Goal: Task Accomplishment & Management: Use online tool/utility

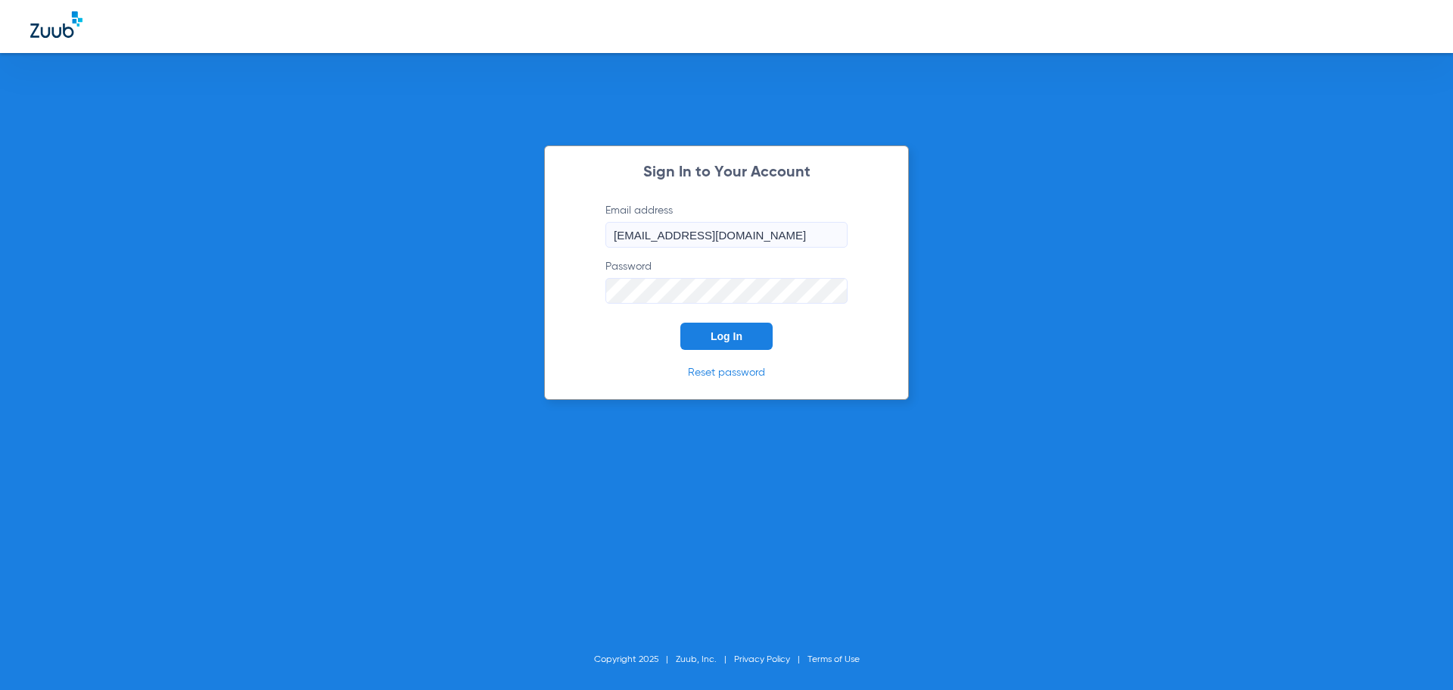
click at [758, 330] on button "Log In" at bounding box center [726, 335] width 92 height 27
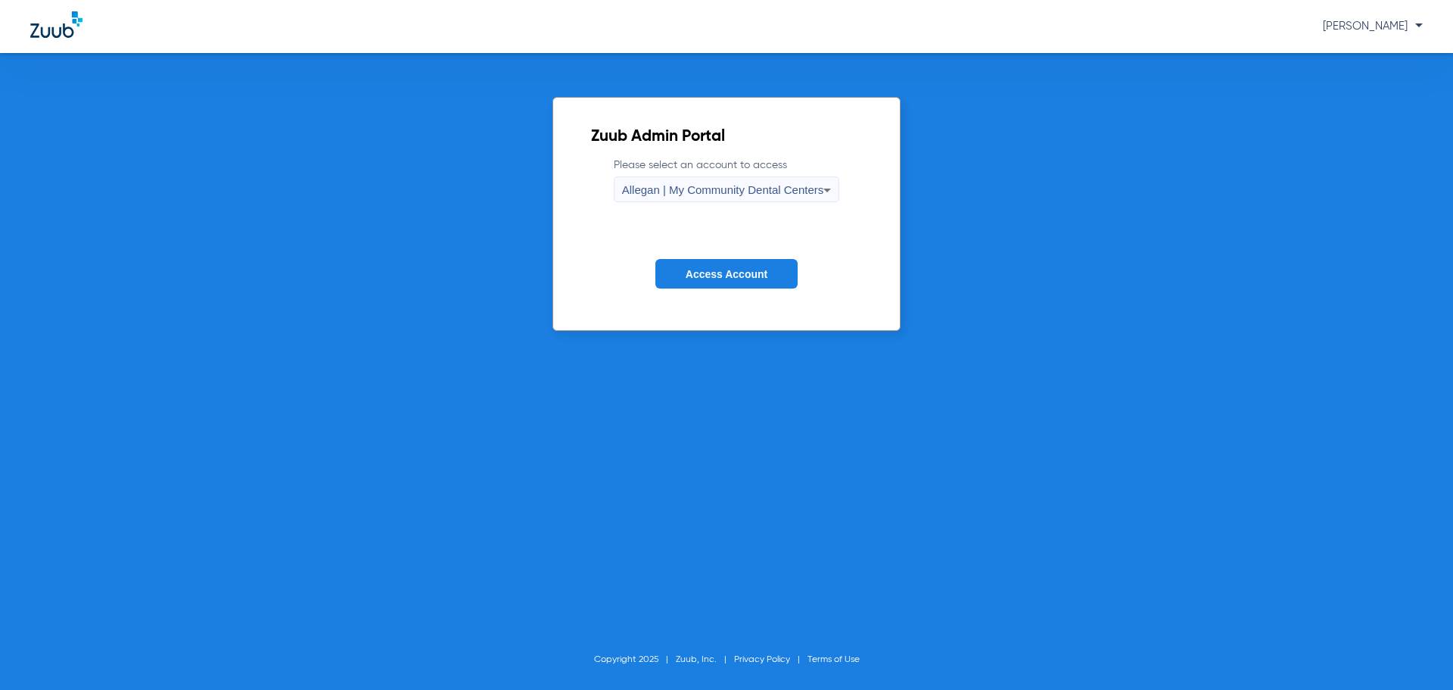
click at [686, 184] on span "Allegan | My Community Dental Centers" at bounding box center [723, 189] width 202 height 13
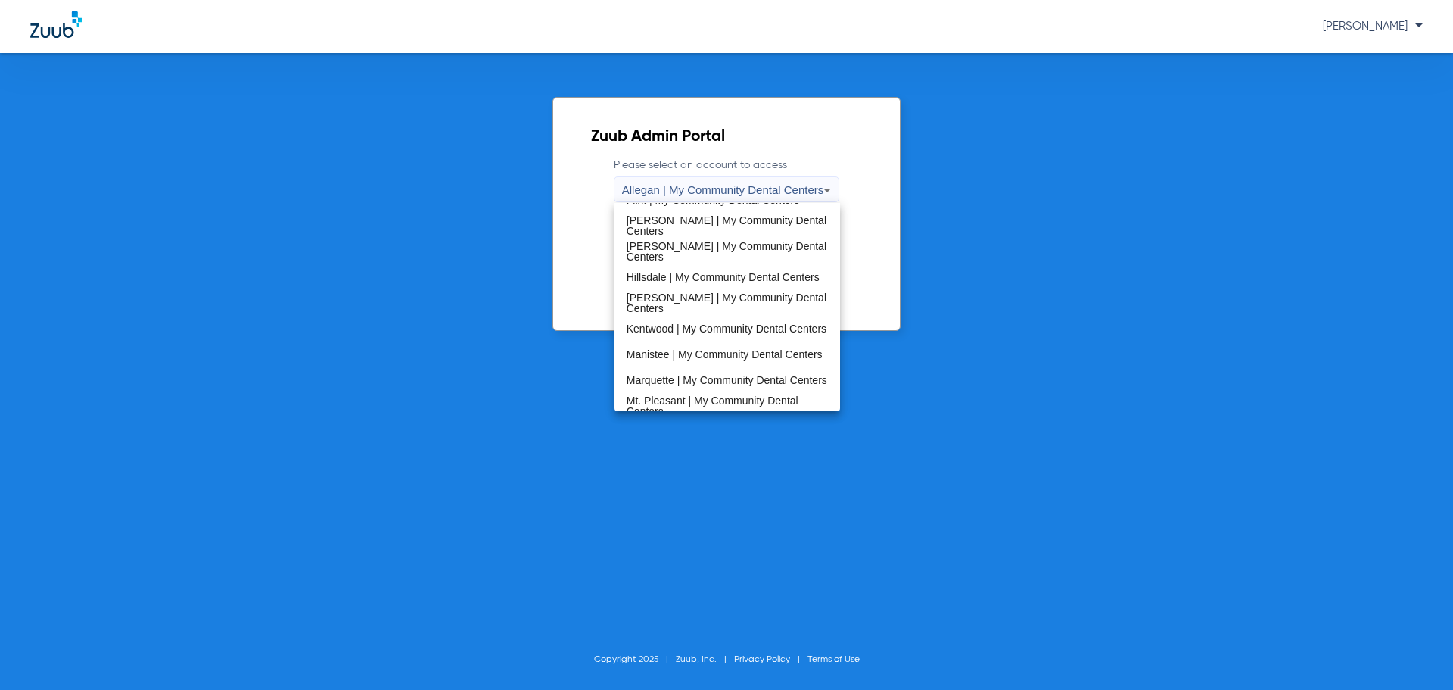
scroll to position [454, 0]
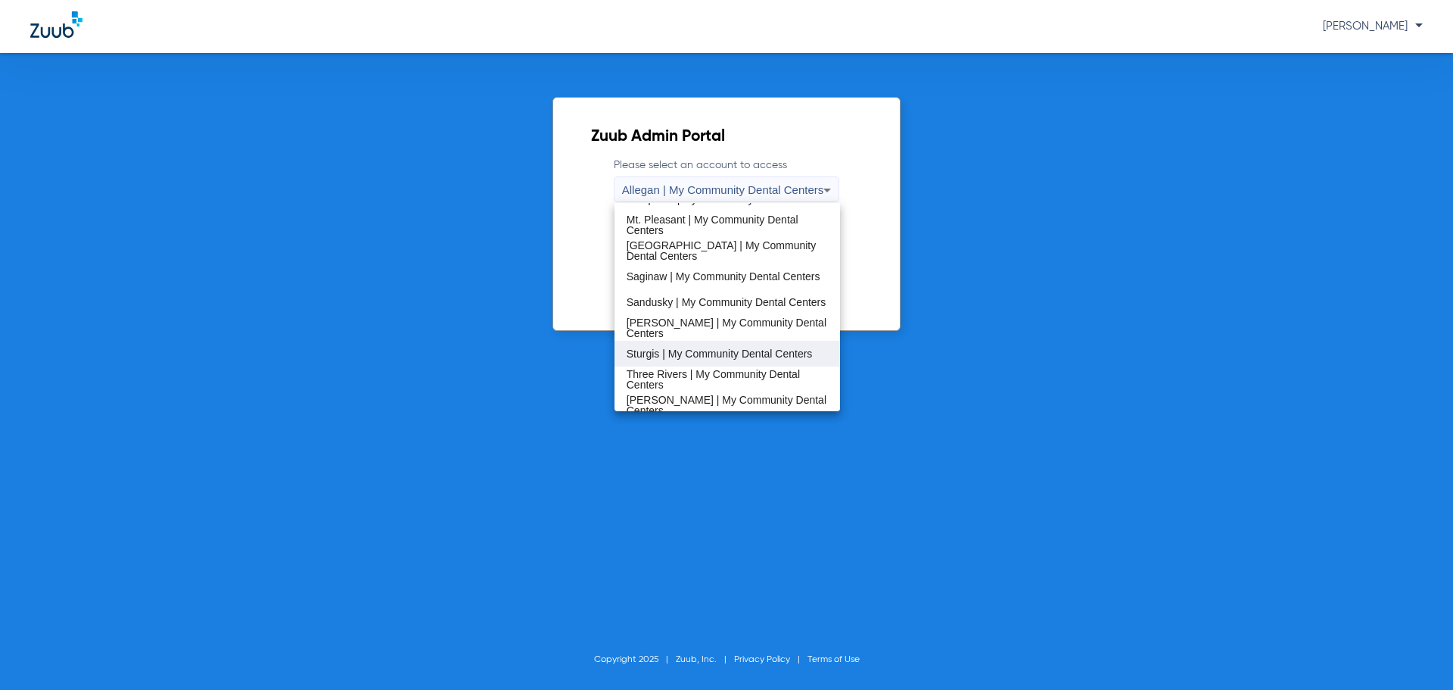
click at [675, 357] on span "Sturgis | My Community Dental Centers" at bounding box center [720, 353] width 186 height 11
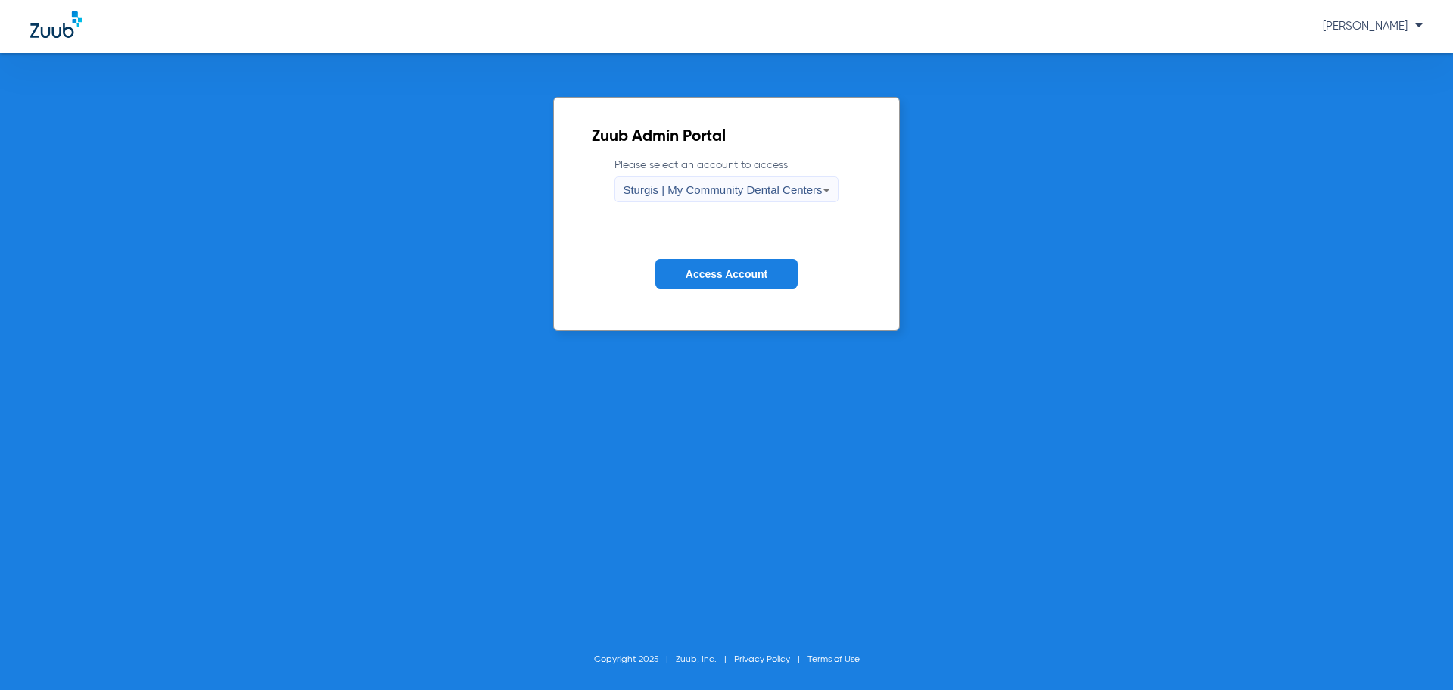
click at [690, 281] on button "Access Account" at bounding box center [726, 274] width 142 height 30
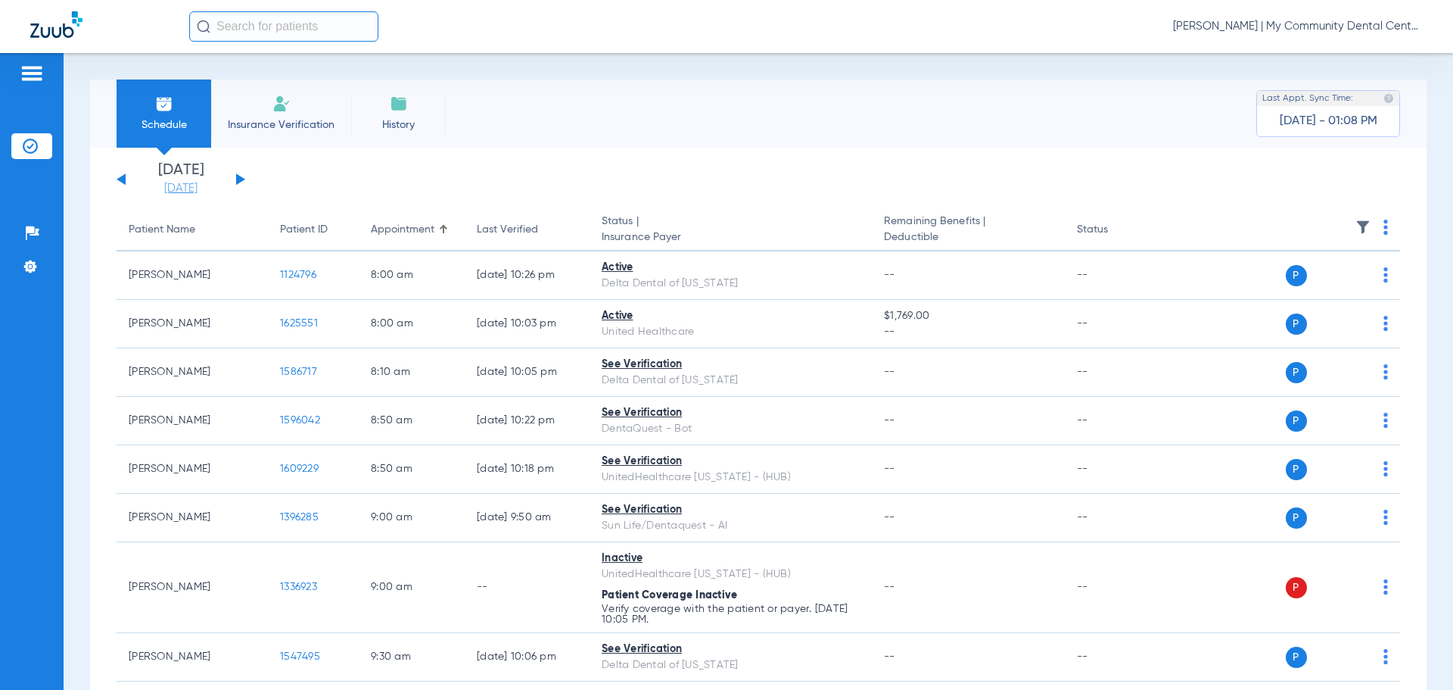
click at [165, 187] on link "[DATE]" at bounding box center [180, 188] width 91 height 15
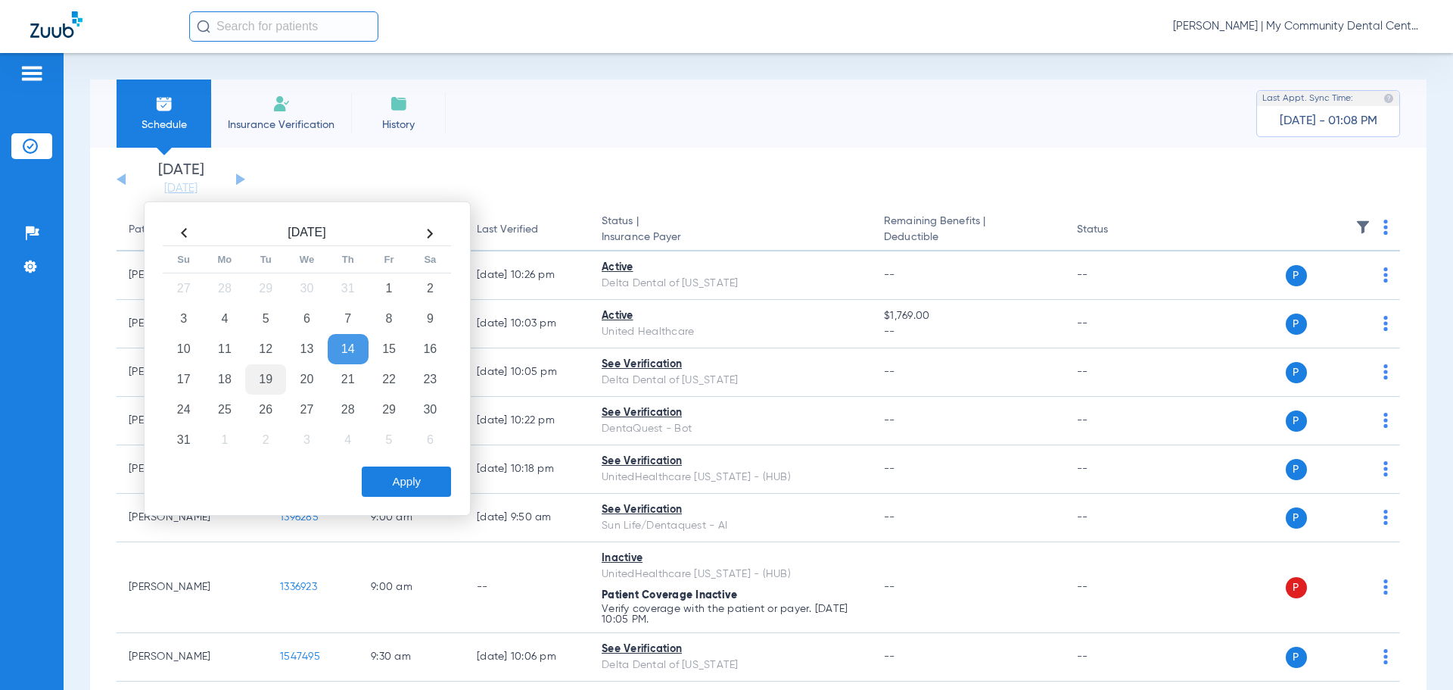
click at [253, 371] on td "19" at bounding box center [265, 379] width 41 height 30
click at [392, 485] on button "Apply" at bounding box center [406, 481] width 89 height 30
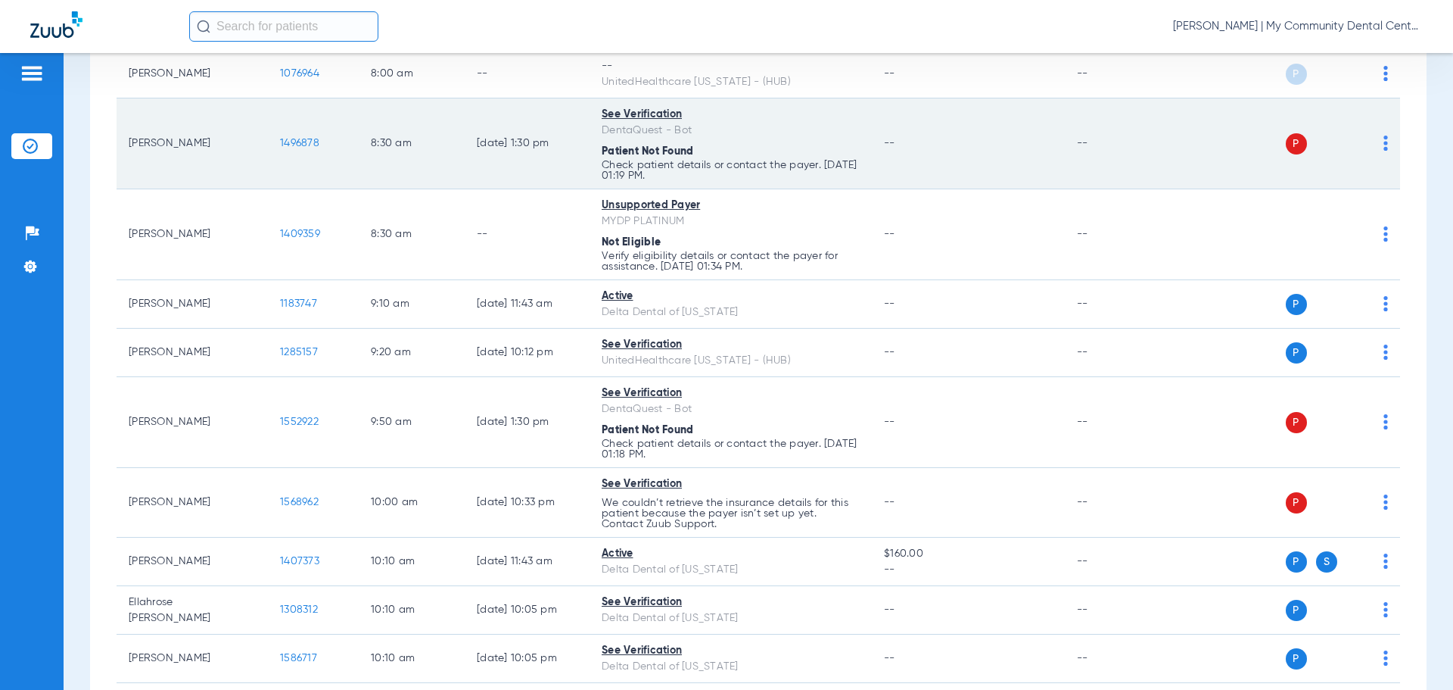
scroll to position [378, 0]
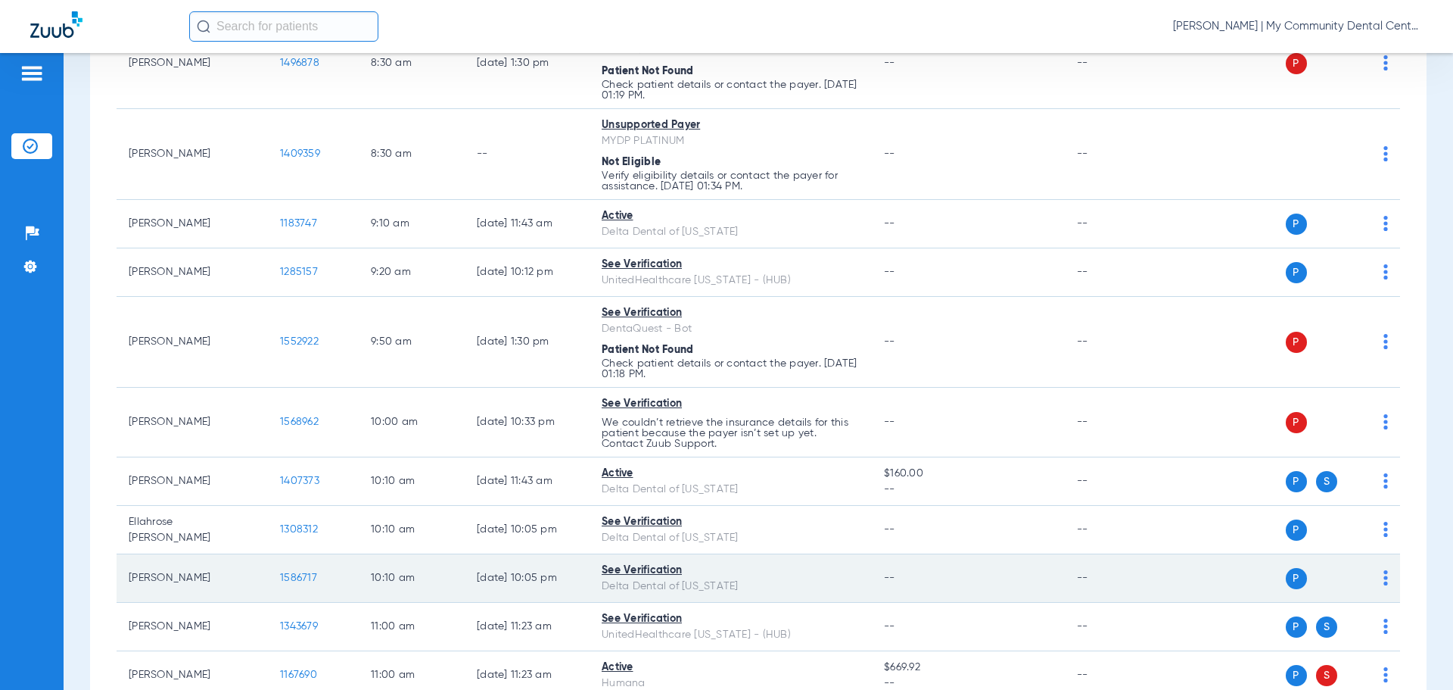
click at [287, 574] on span "1586717" at bounding box center [298, 577] width 37 height 11
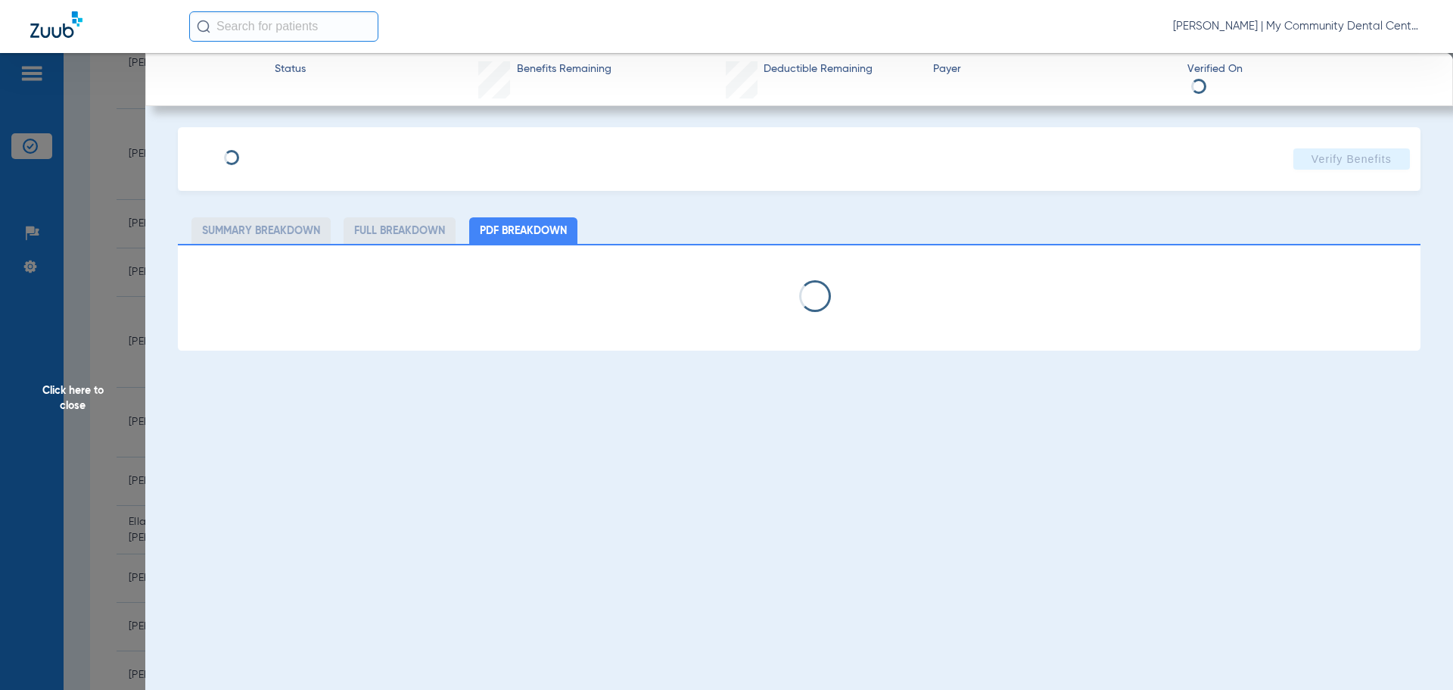
select select "page-width"
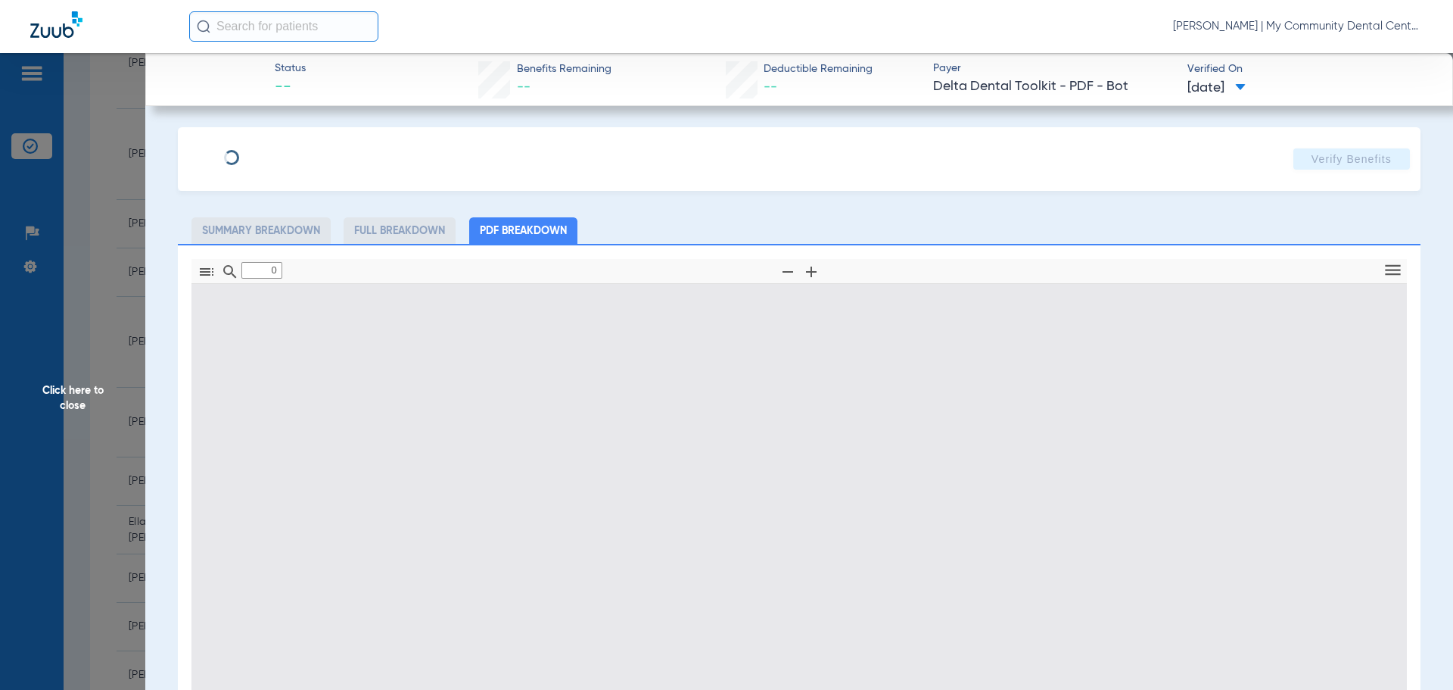
type input "1"
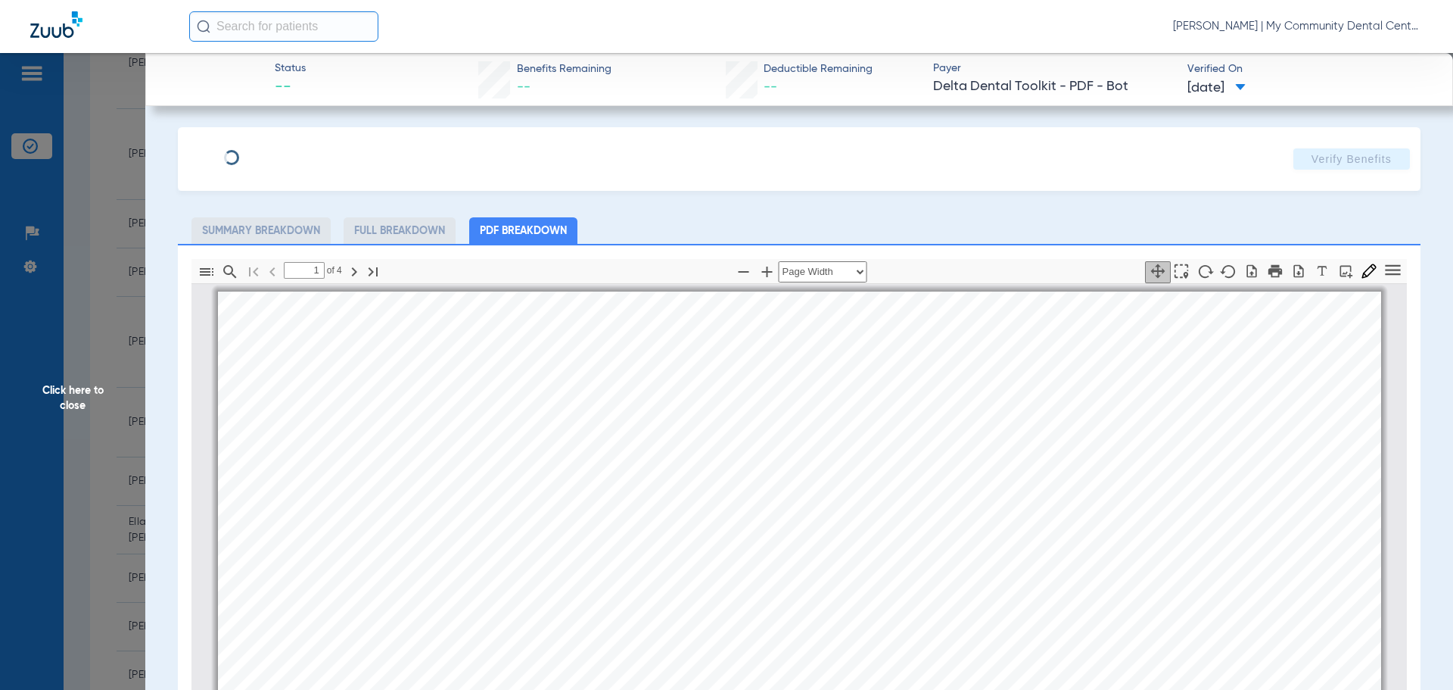
scroll to position [8, 0]
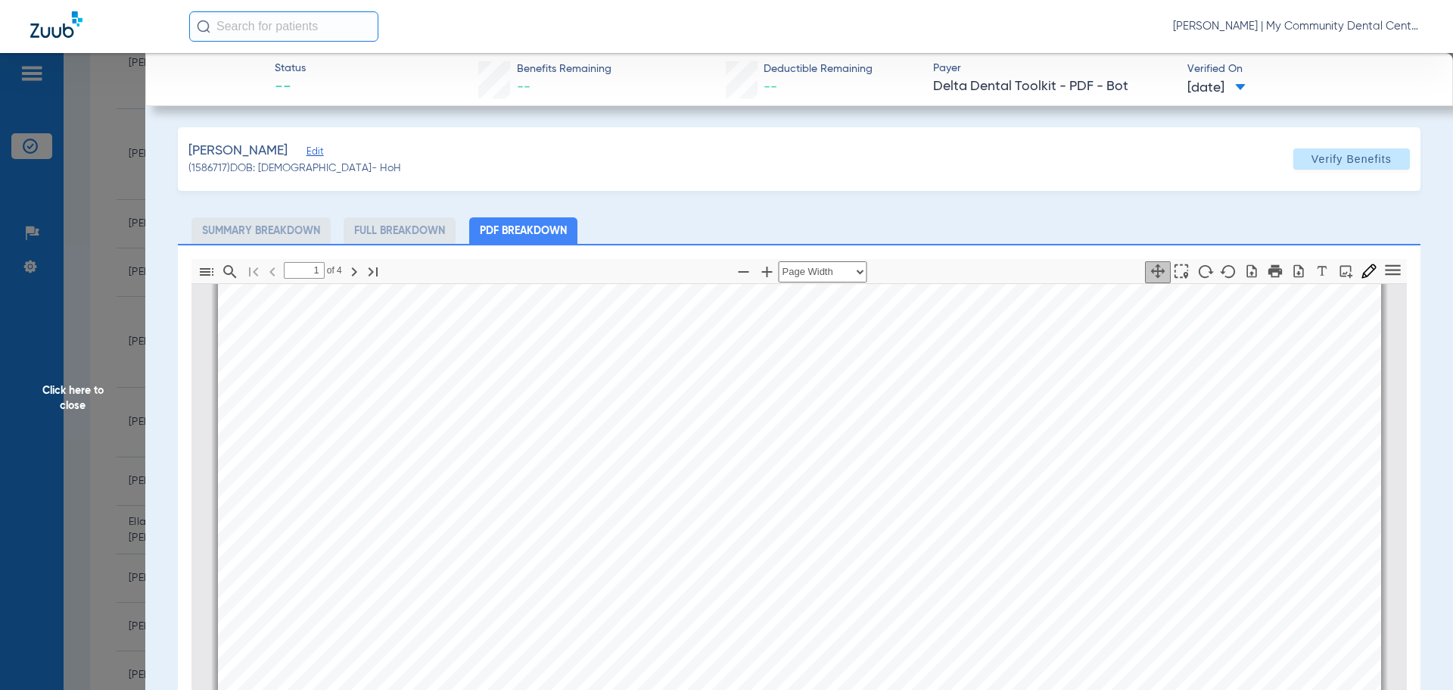
drag, startPoint x: 77, startPoint y: 391, endPoint x: 128, endPoint y: 390, distance: 50.7
click at [77, 391] on span "Click here to close" at bounding box center [72, 398] width 145 height 690
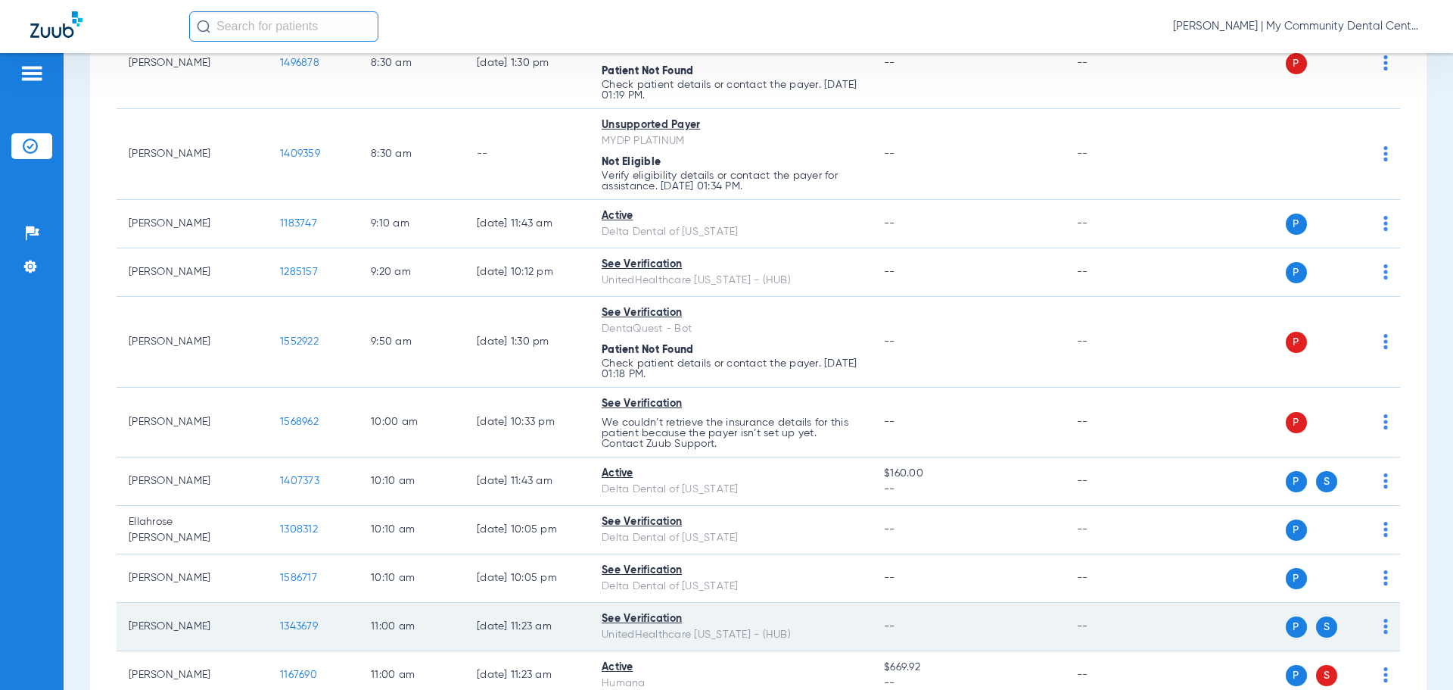
click at [291, 626] on span "1343679" at bounding box center [299, 626] width 38 height 11
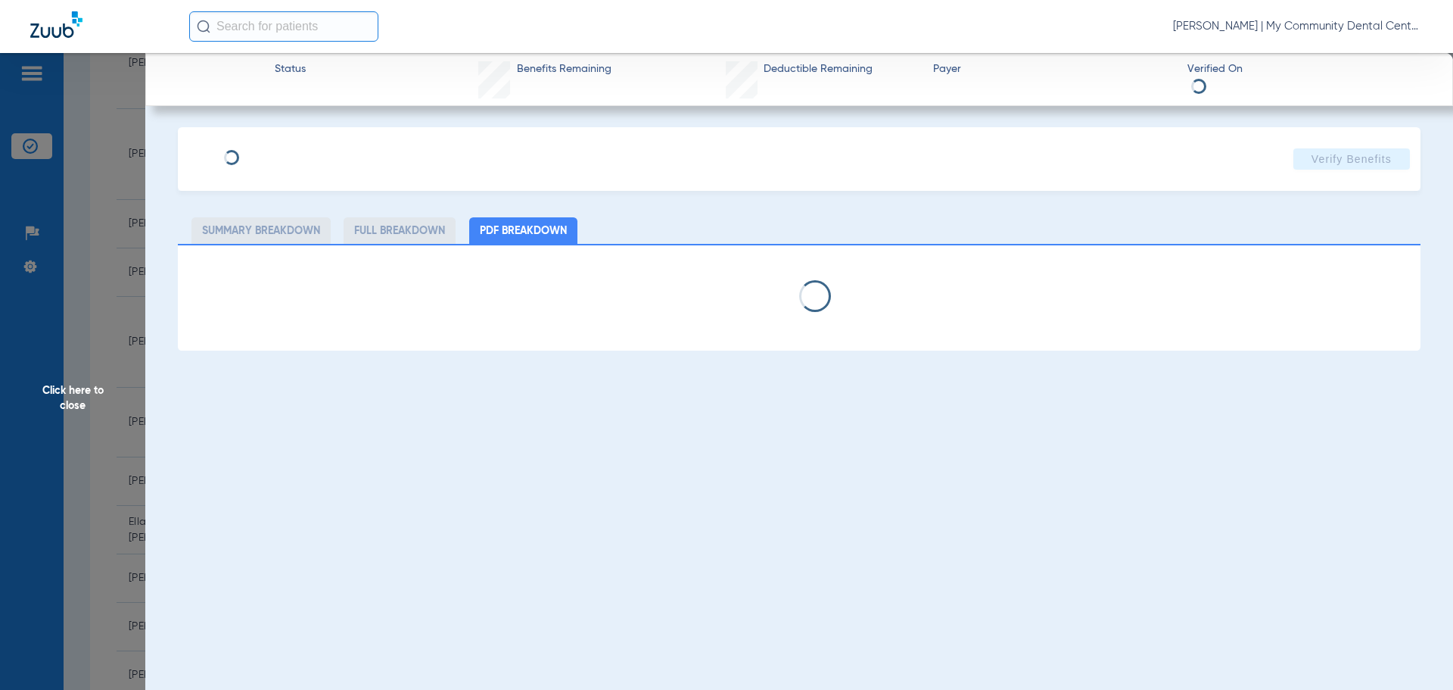
select select "page-width"
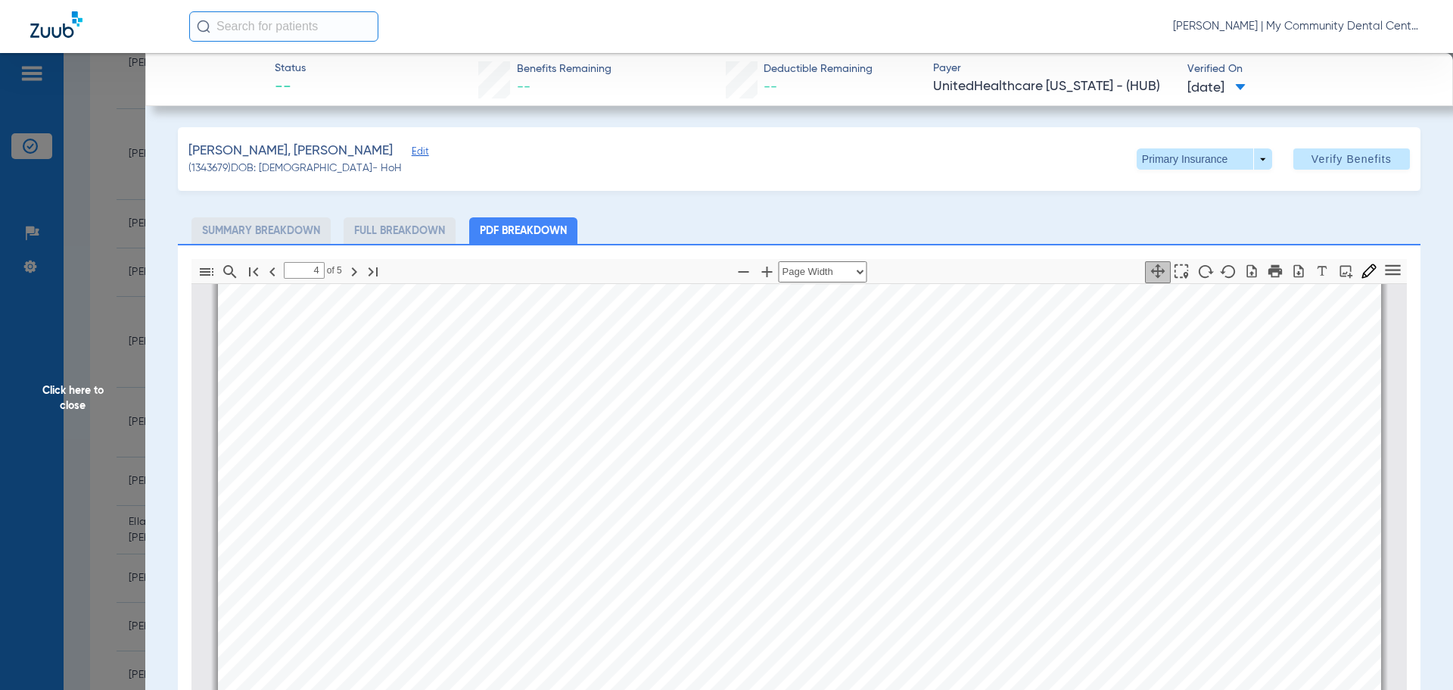
type input "5"
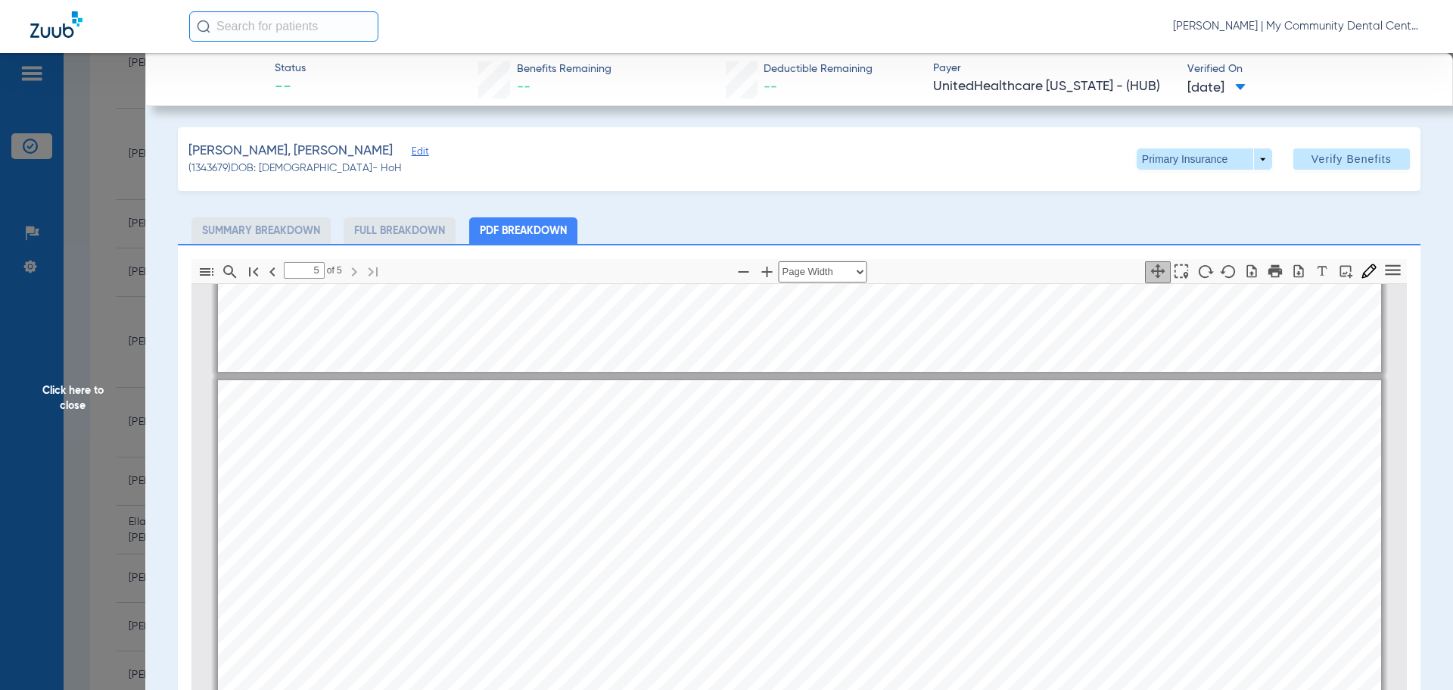
scroll to position [7046, 0]
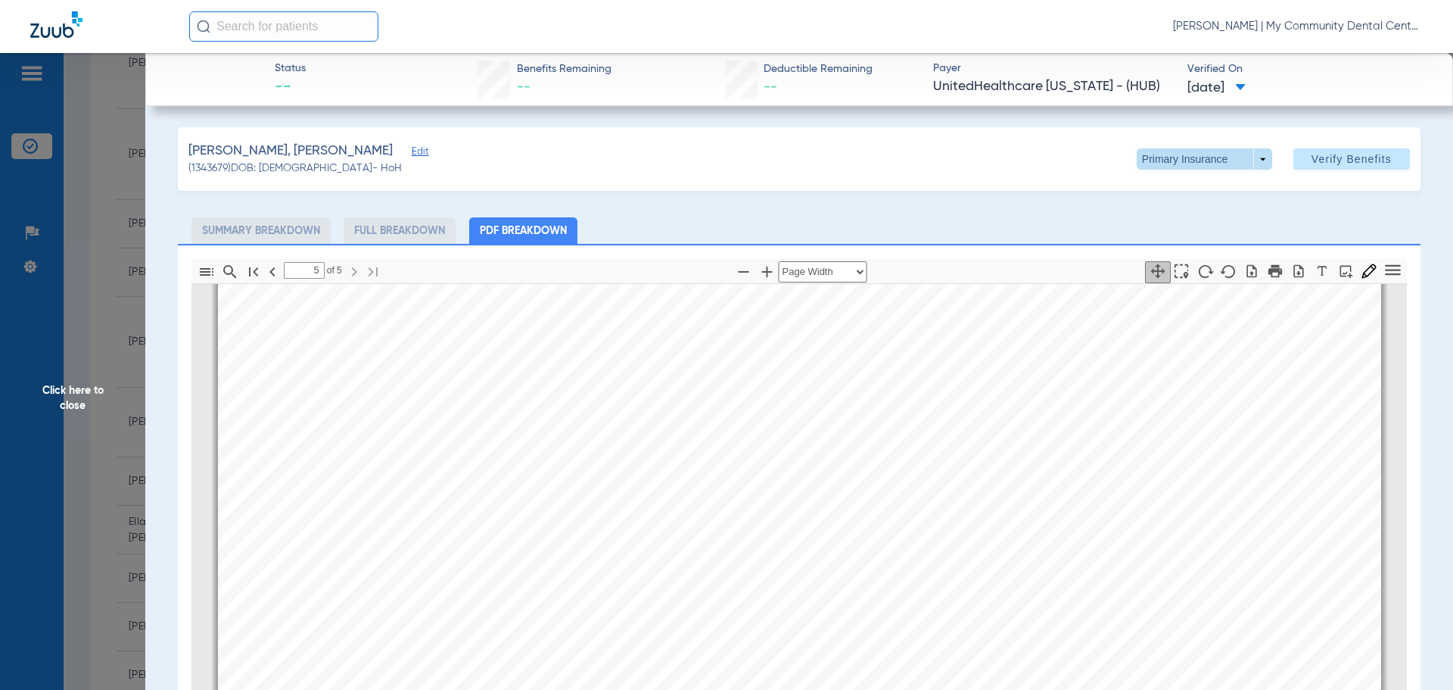
click at [1246, 167] on span at bounding box center [1204, 158] width 135 height 21
click at [1201, 221] on span "Secondary Insurance" at bounding box center [1188, 219] width 100 height 11
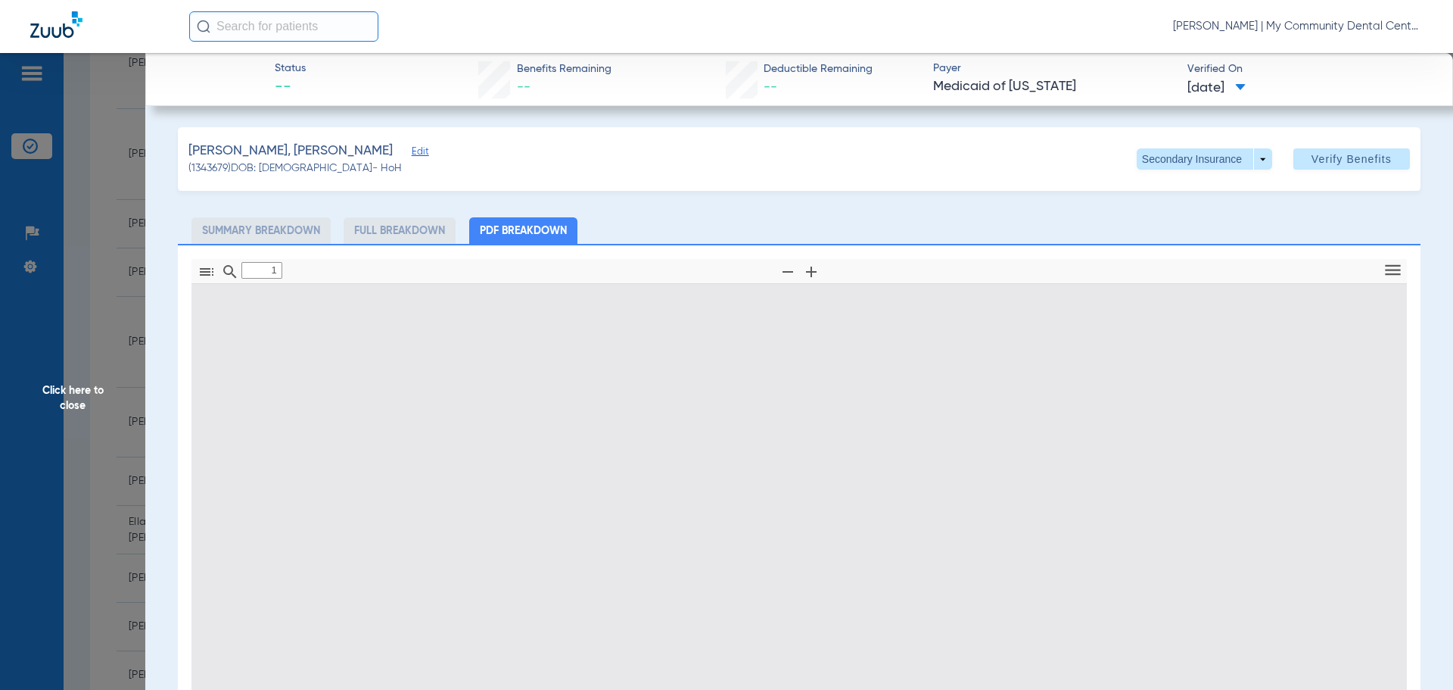
type input "0"
select select "page-width"
type input "1"
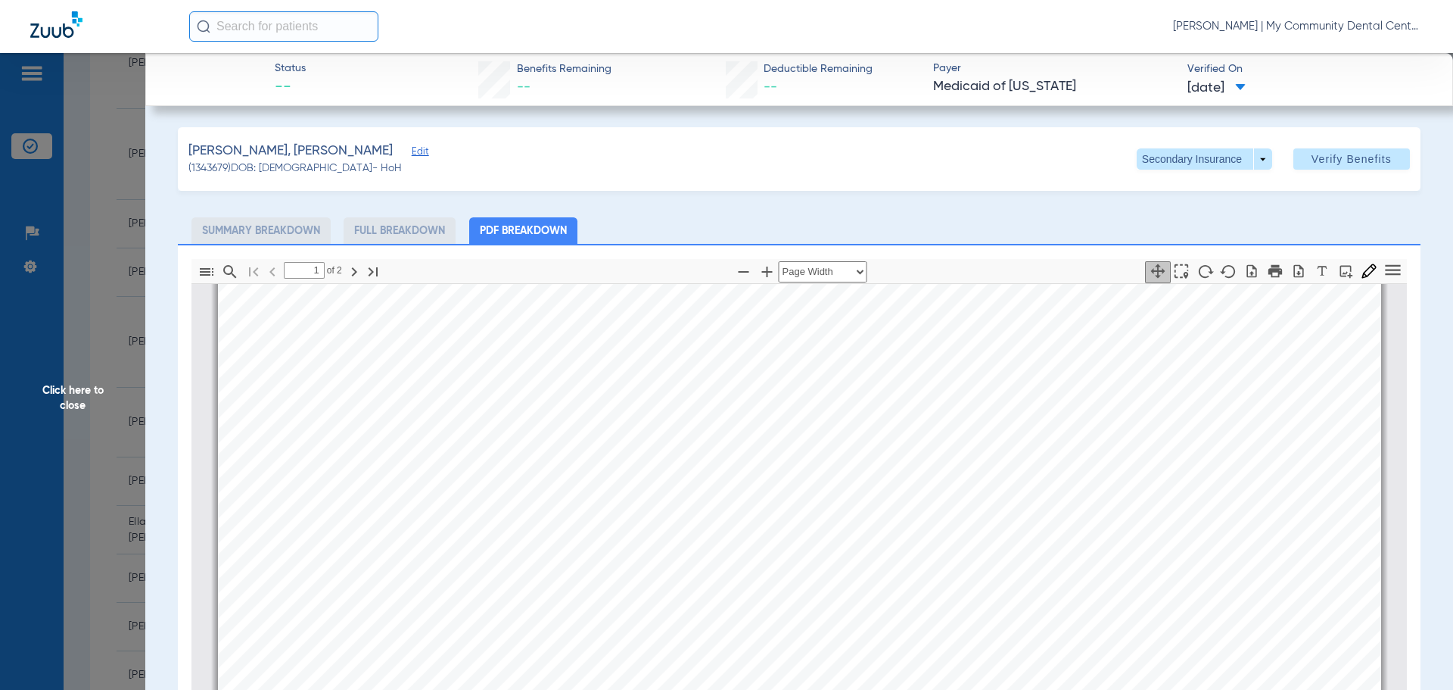
scroll to position [537, 0]
click at [1253, 158] on span at bounding box center [1204, 158] width 135 height 21
click at [1203, 198] on button "Primary Insurance" at bounding box center [1188, 189] width 124 height 30
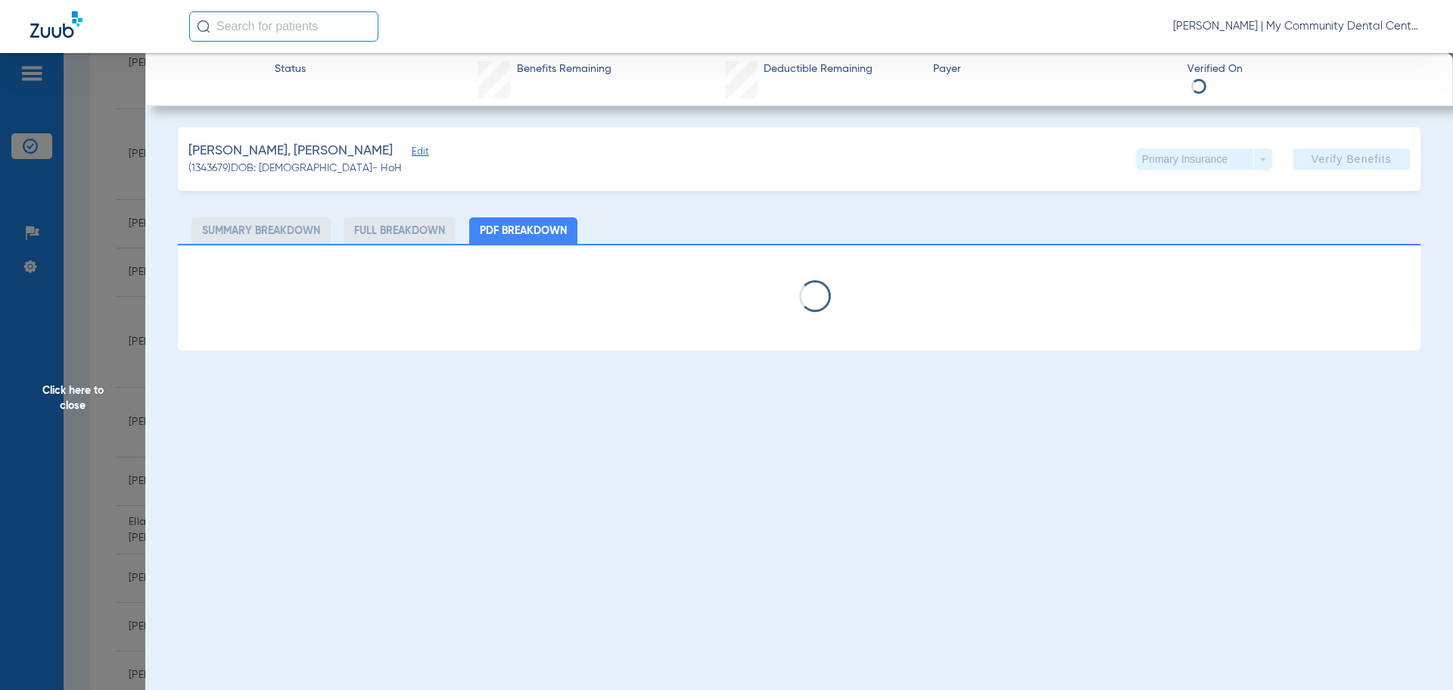
select select "page-width"
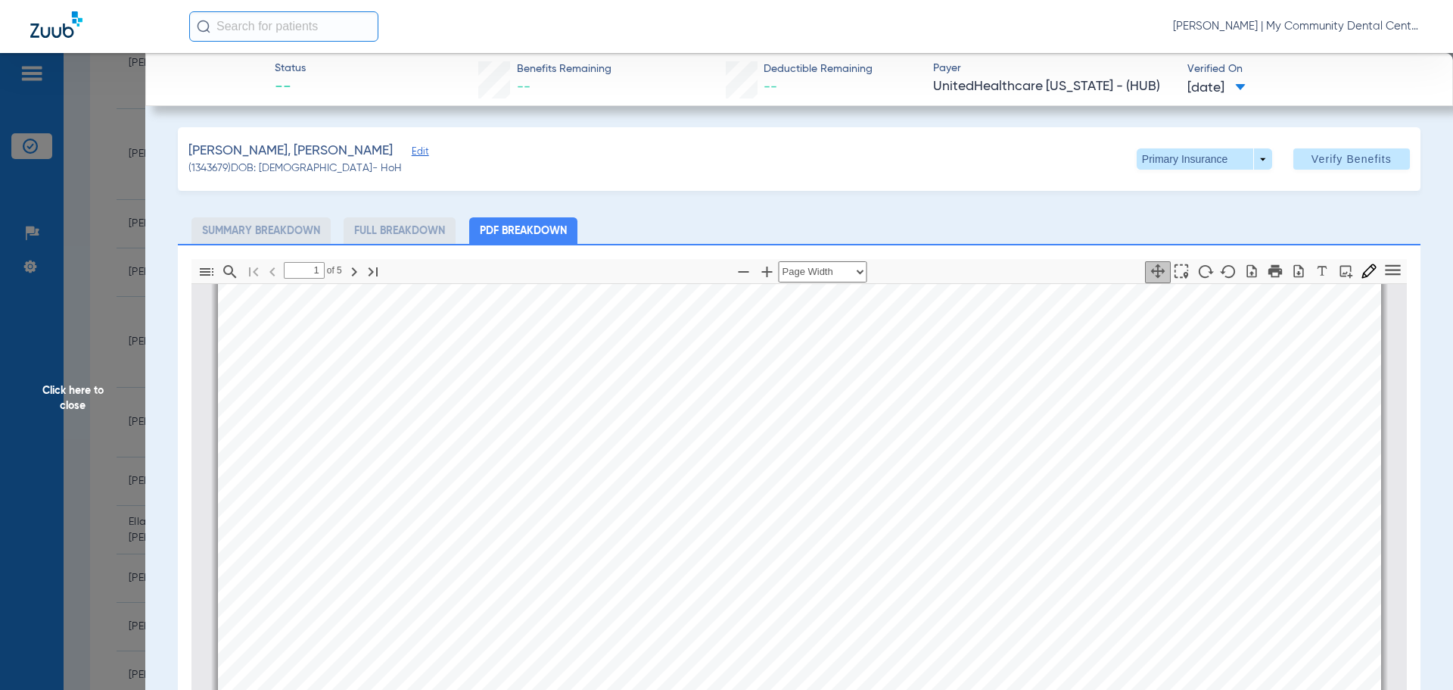
scroll to position [689, 0]
click at [1022, 528] on div "Patient Eligibility *This report is only accurate on the date and time it is re…" at bounding box center [799, 424] width 1163 height 1643
type input "4"
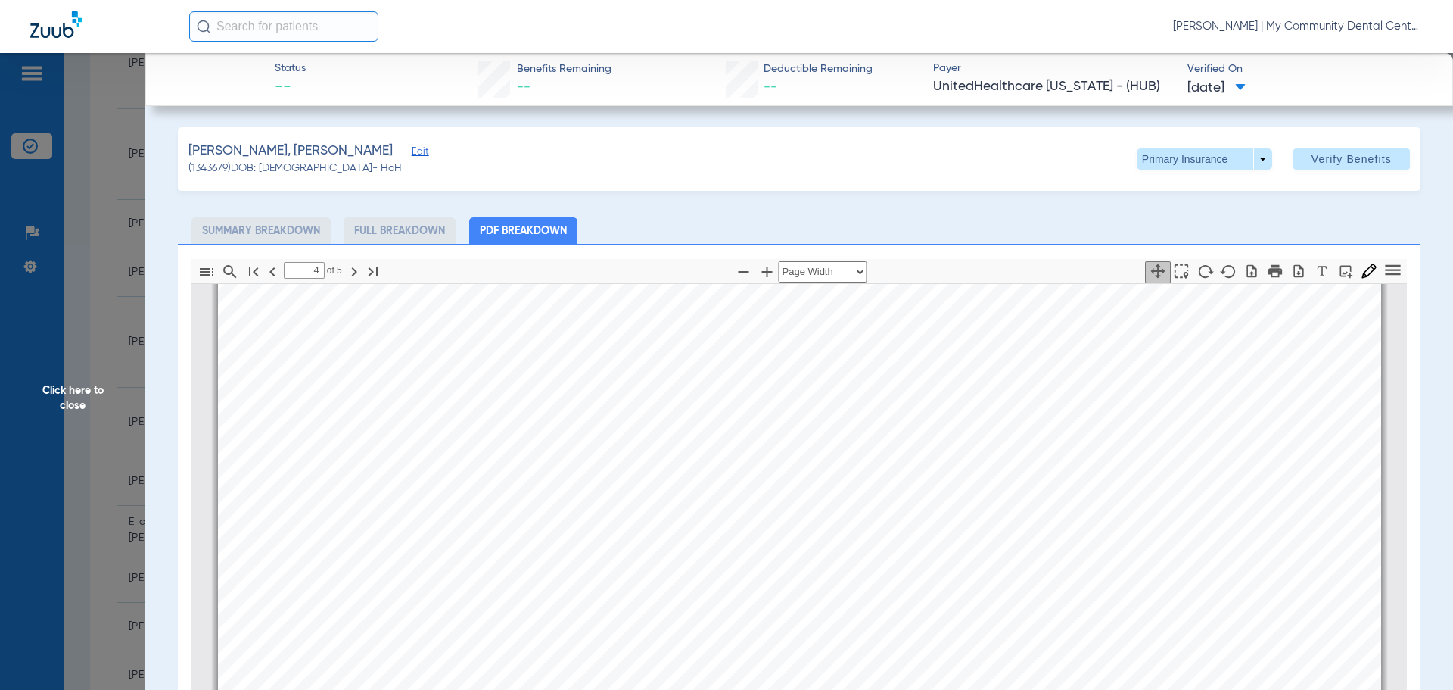
drag, startPoint x: 103, startPoint y: 415, endPoint x: 112, endPoint y: 411, distance: 9.8
click at [103, 415] on span "Click here to close" at bounding box center [72, 398] width 145 height 690
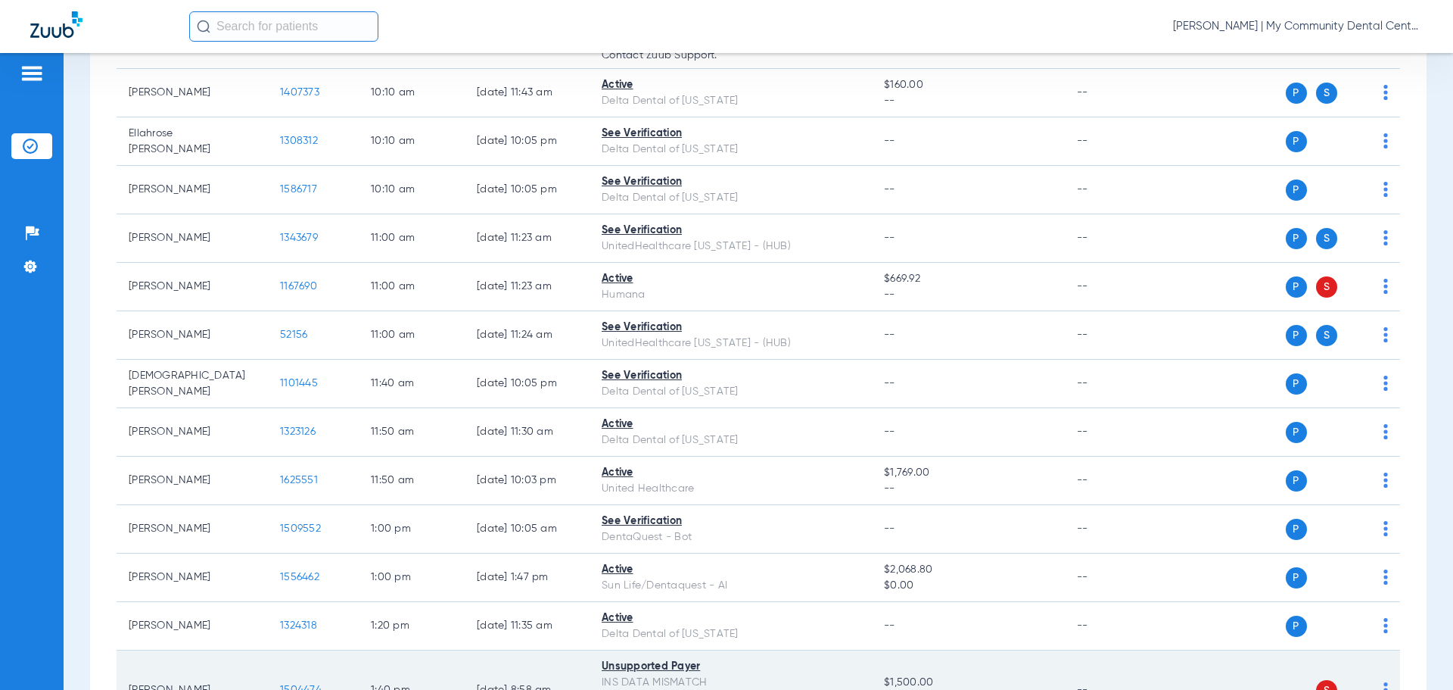
scroll to position [908, 0]
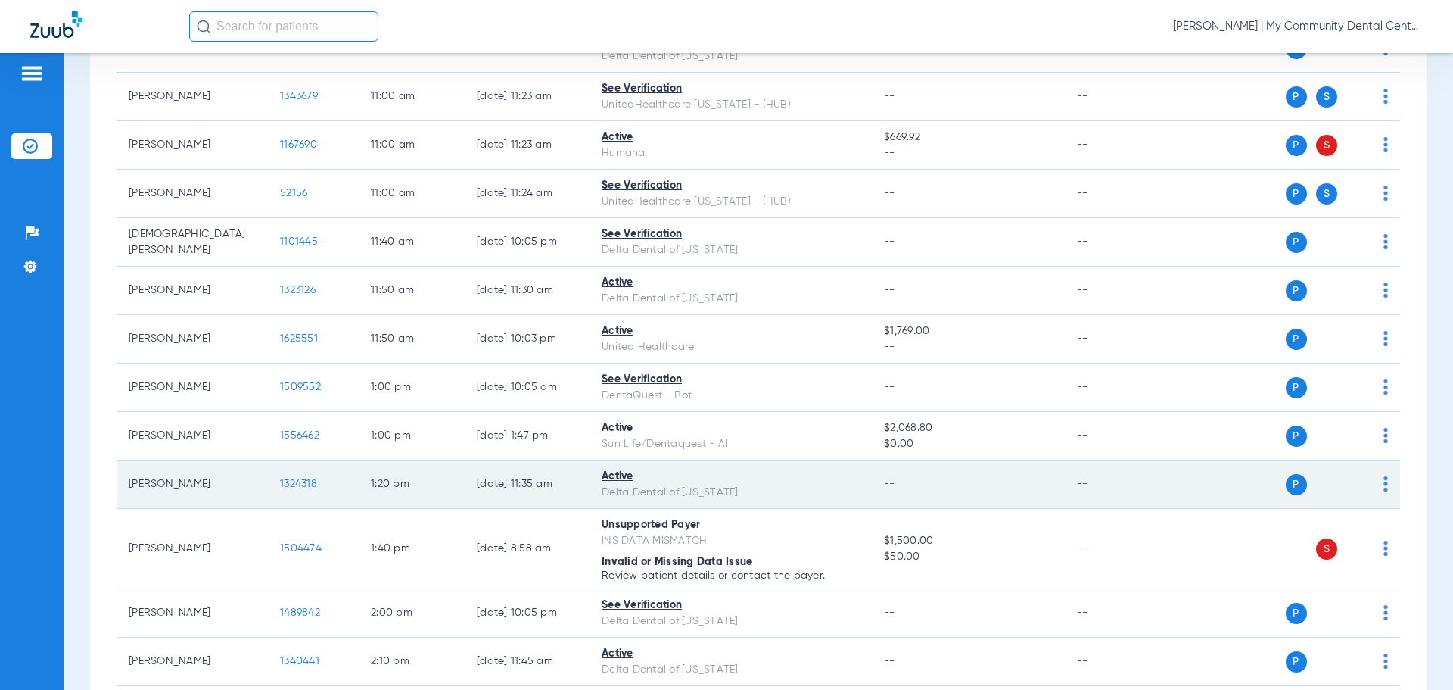
click at [313, 487] on span "1324318" at bounding box center [298, 483] width 37 height 11
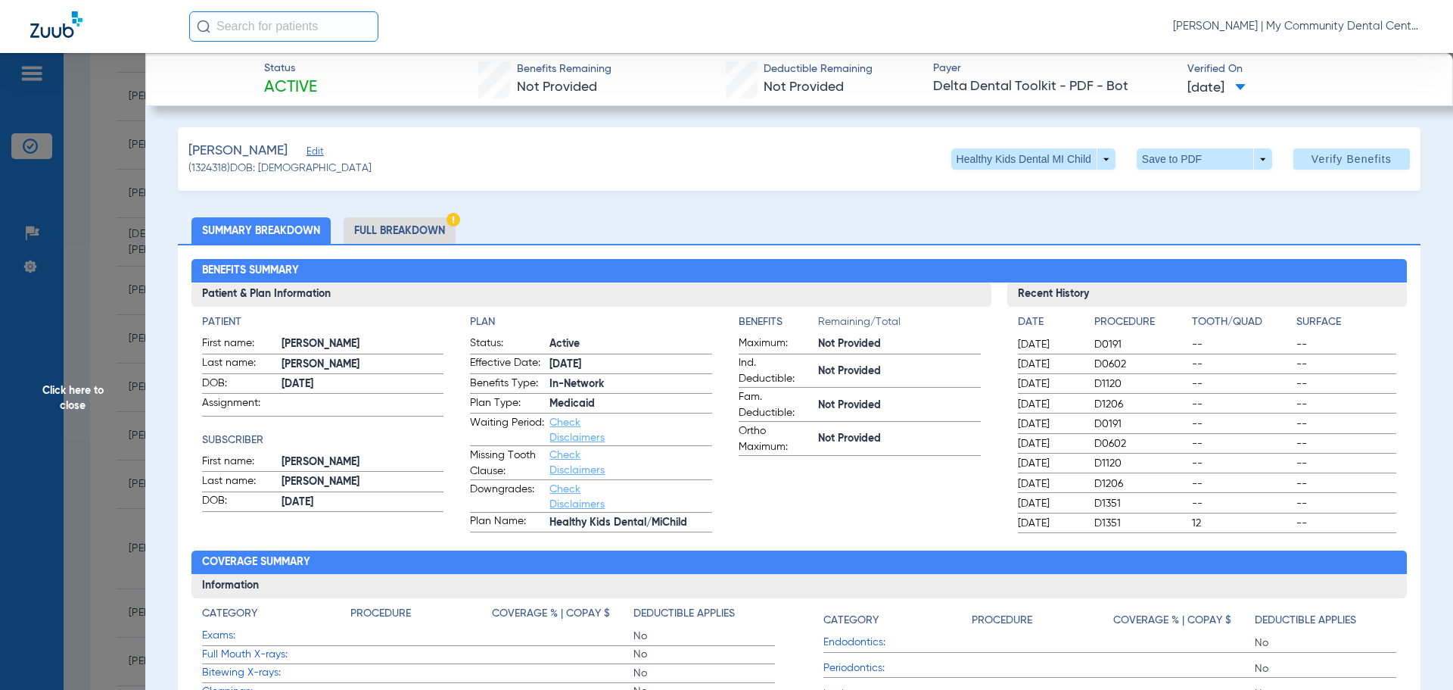
click at [386, 238] on li "Full Breakdown" at bounding box center [400, 230] width 112 height 26
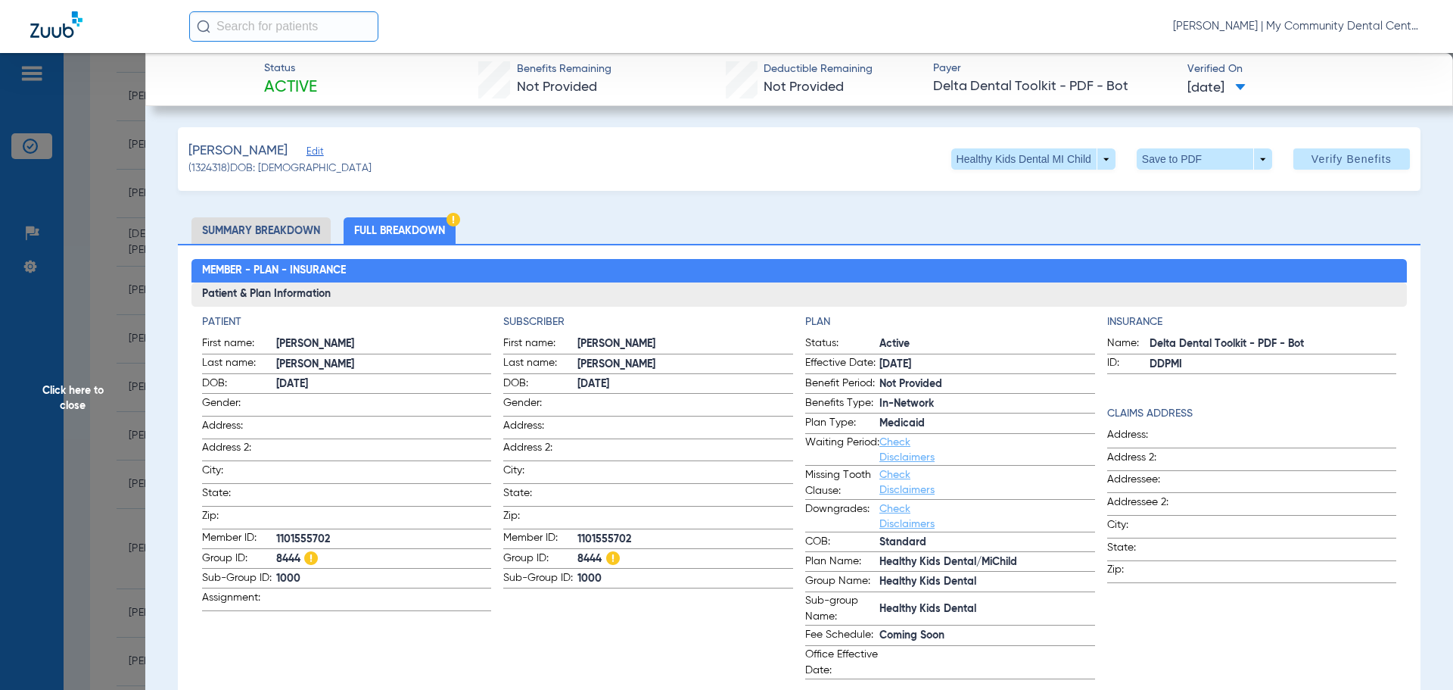
drag, startPoint x: 276, startPoint y: 229, endPoint x: 338, endPoint y: 244, distance: 64.6
click at [277, 228] on li "Summary Breakdown" at bounding box center [260, 230] width 139 height 26
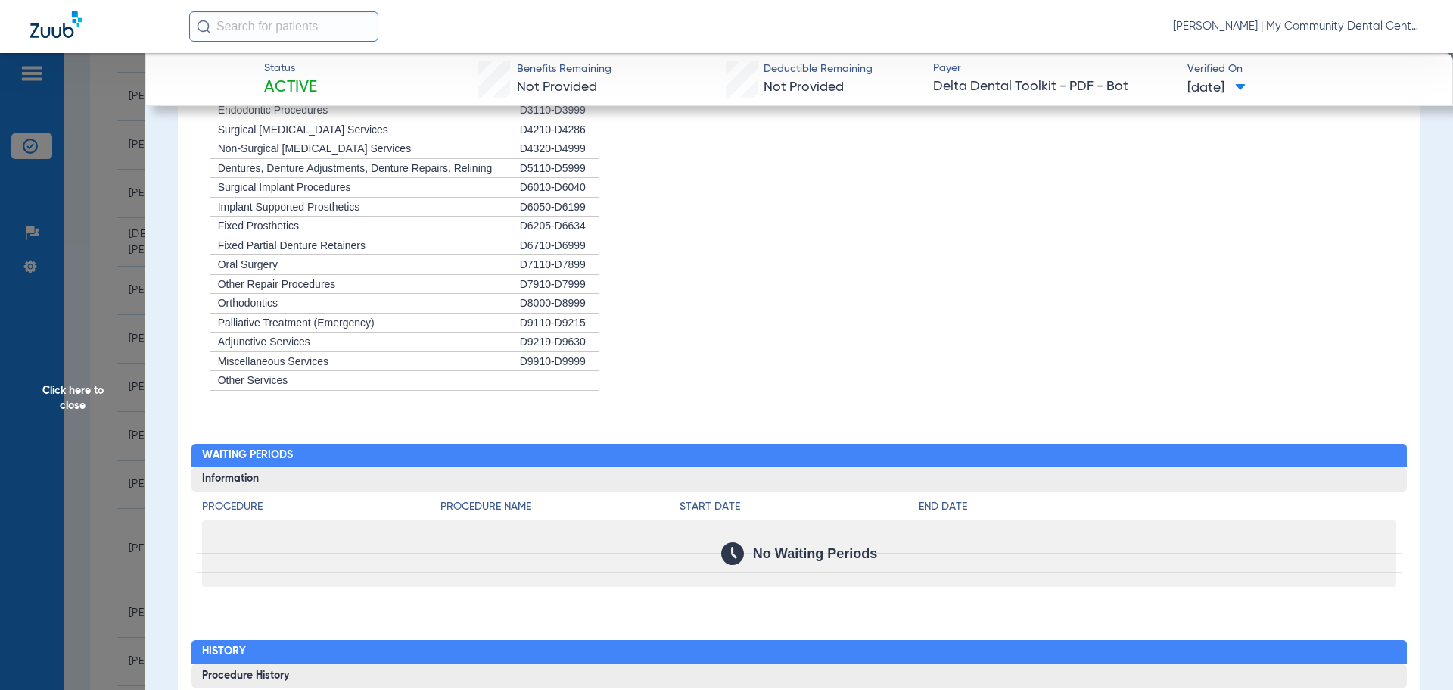
scroll to position [1438, 0]
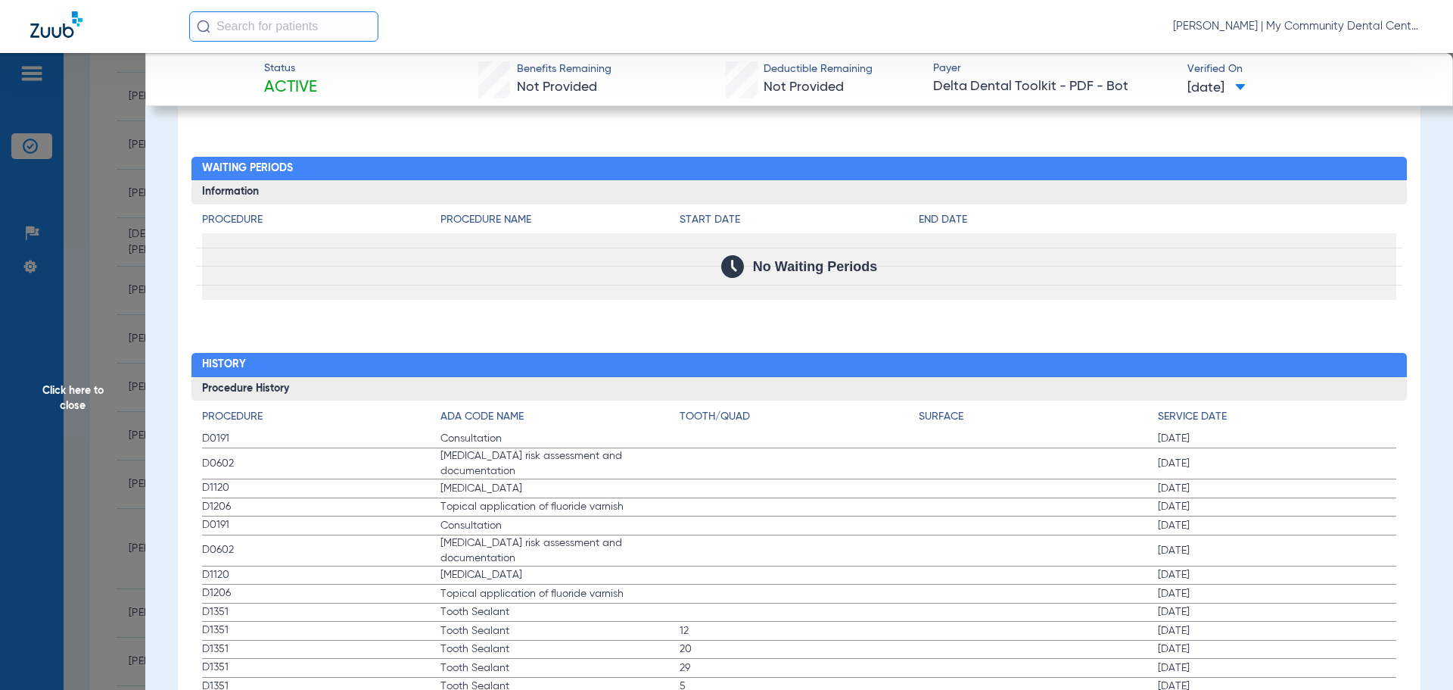
click at [60, 395] on span "Click here to close" at bounding box center [72, 398] width 145 height 690
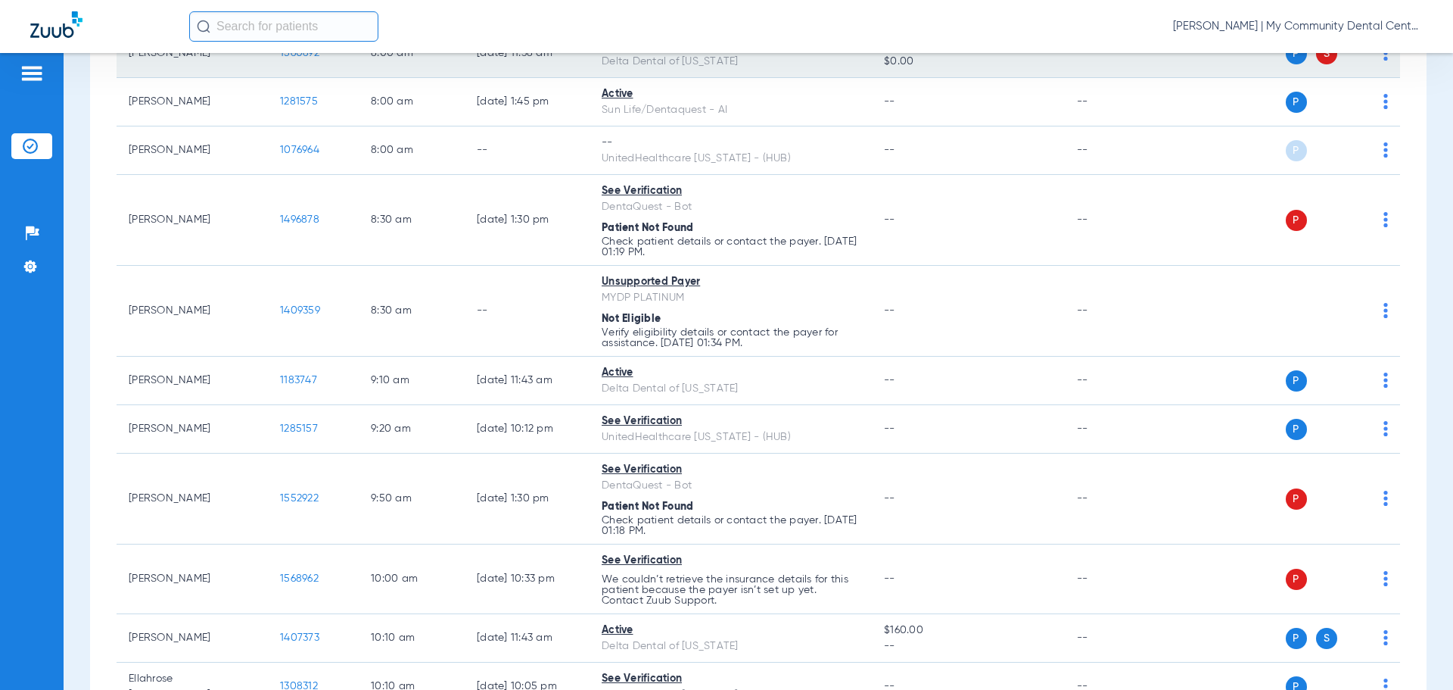
scroll to position [76, 0]
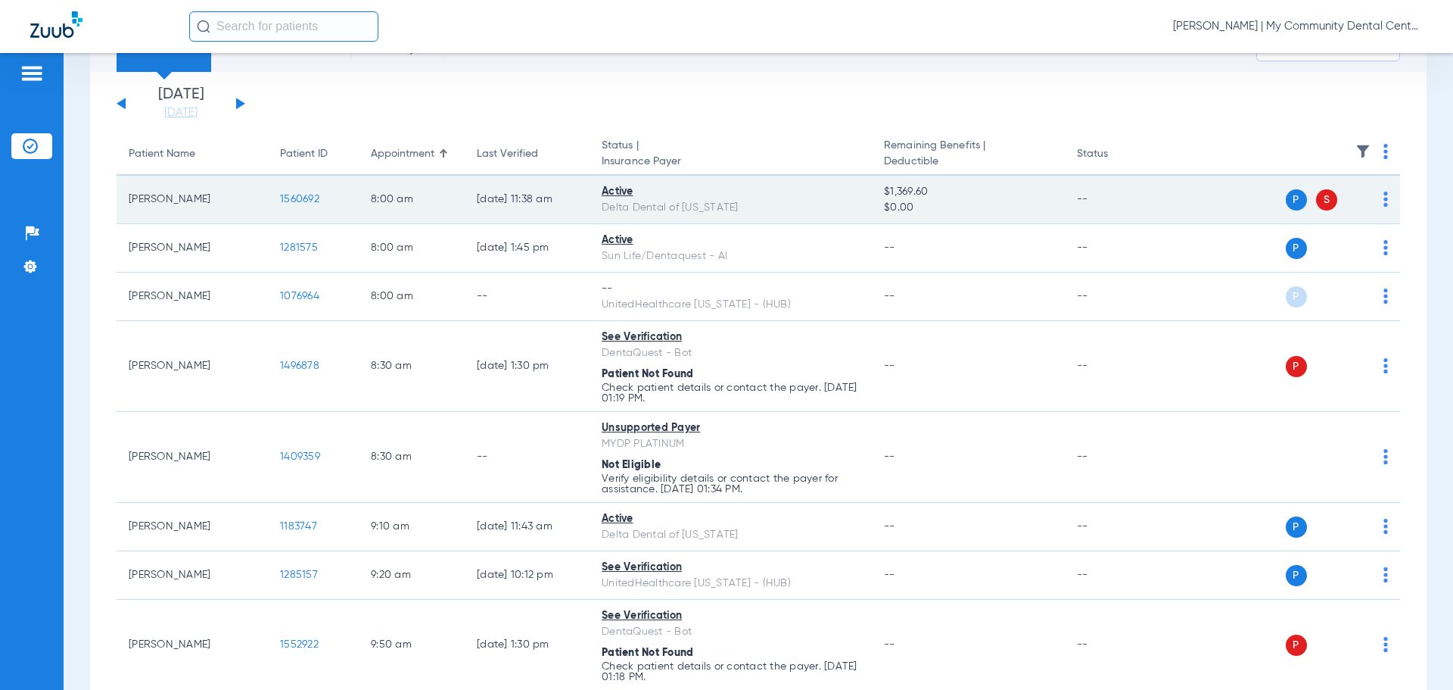
click at [304, 197] on span "1560692" at bounding box center [299, 199] width 39 height 11
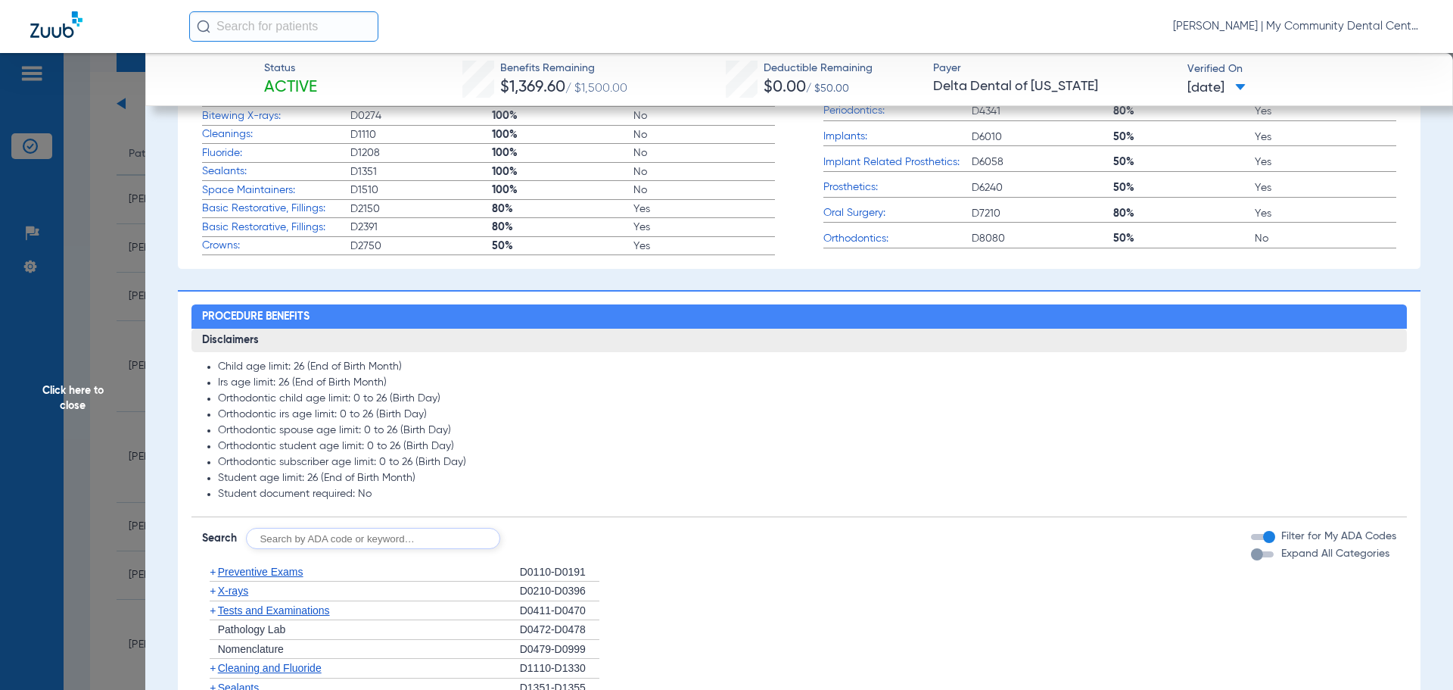
scroll to position [757, 0]
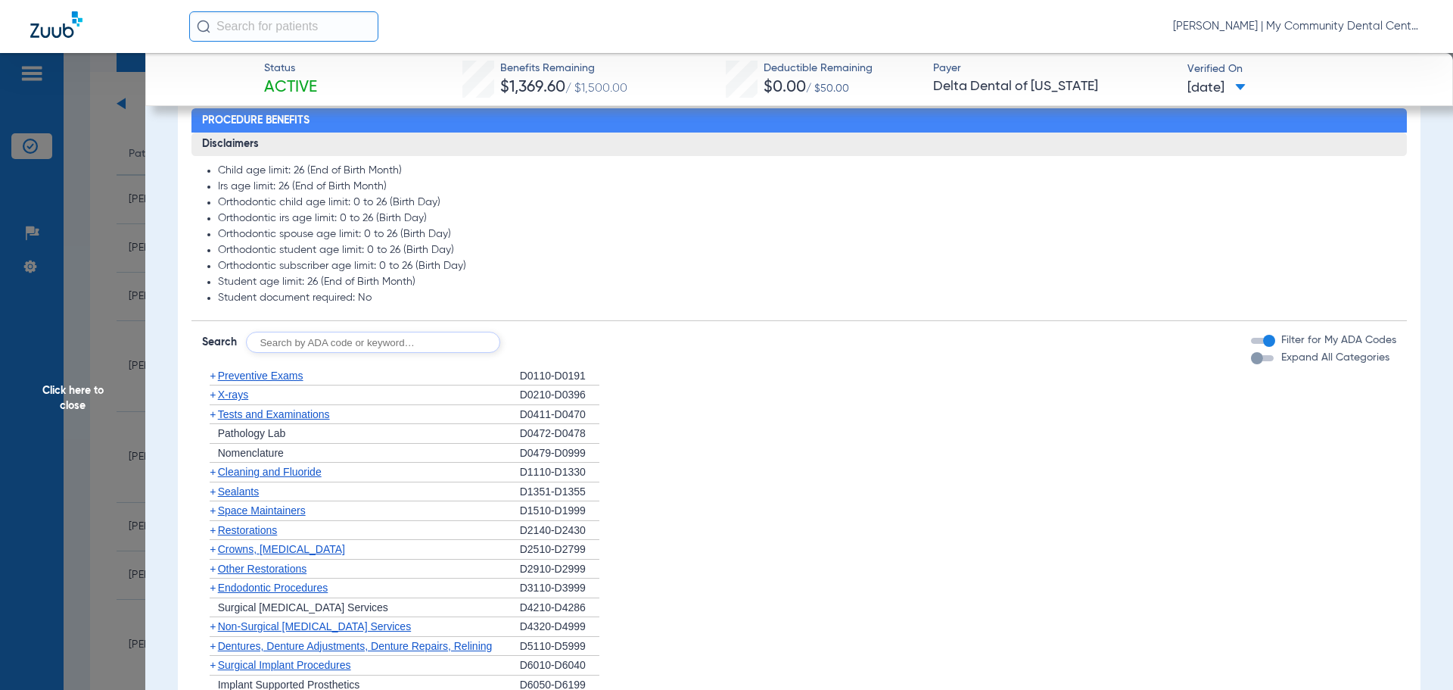
click at [241, 397] on span "X-rays" at bounding box center [233, 394] width 30 height 12
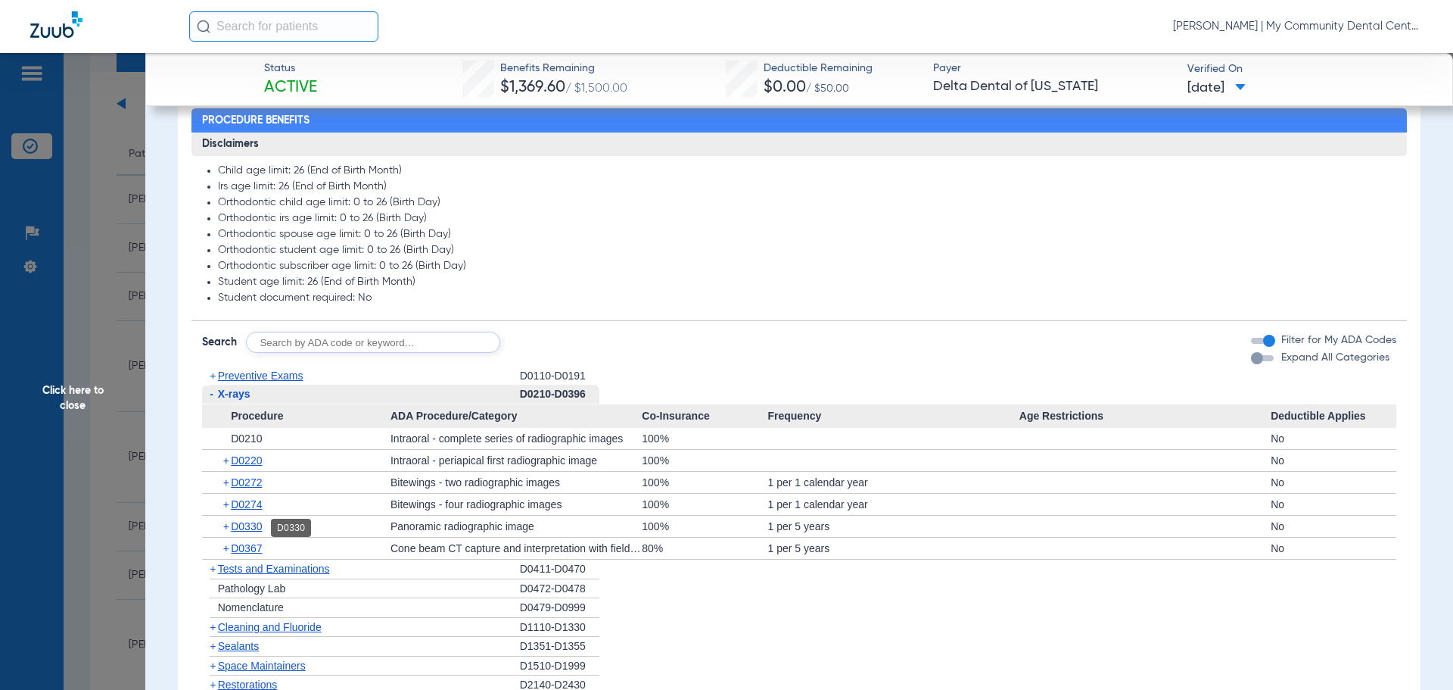
click at [241, 532] on span "D0330" at bounding box center [246, 526] width 31 height 12
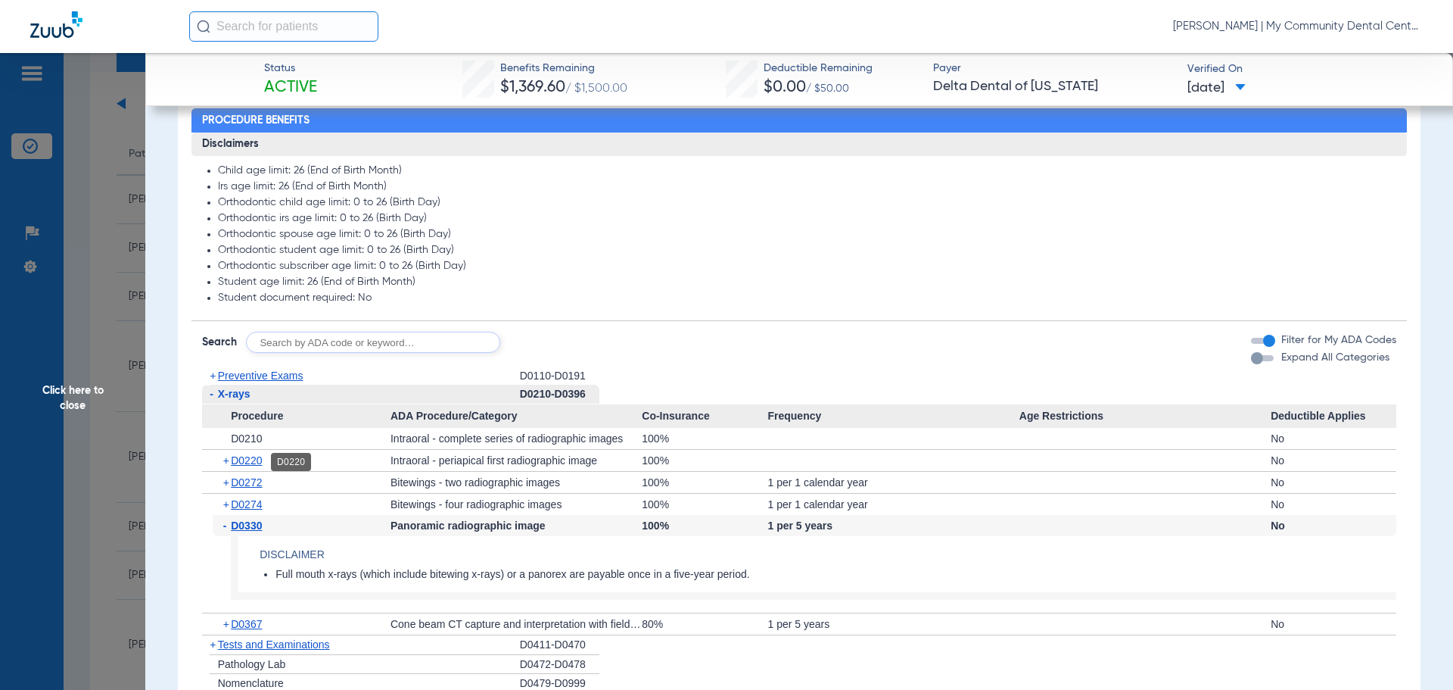
click at [262, 459] on span "D0220" at bounding box center [246, 460] width 31 height 12
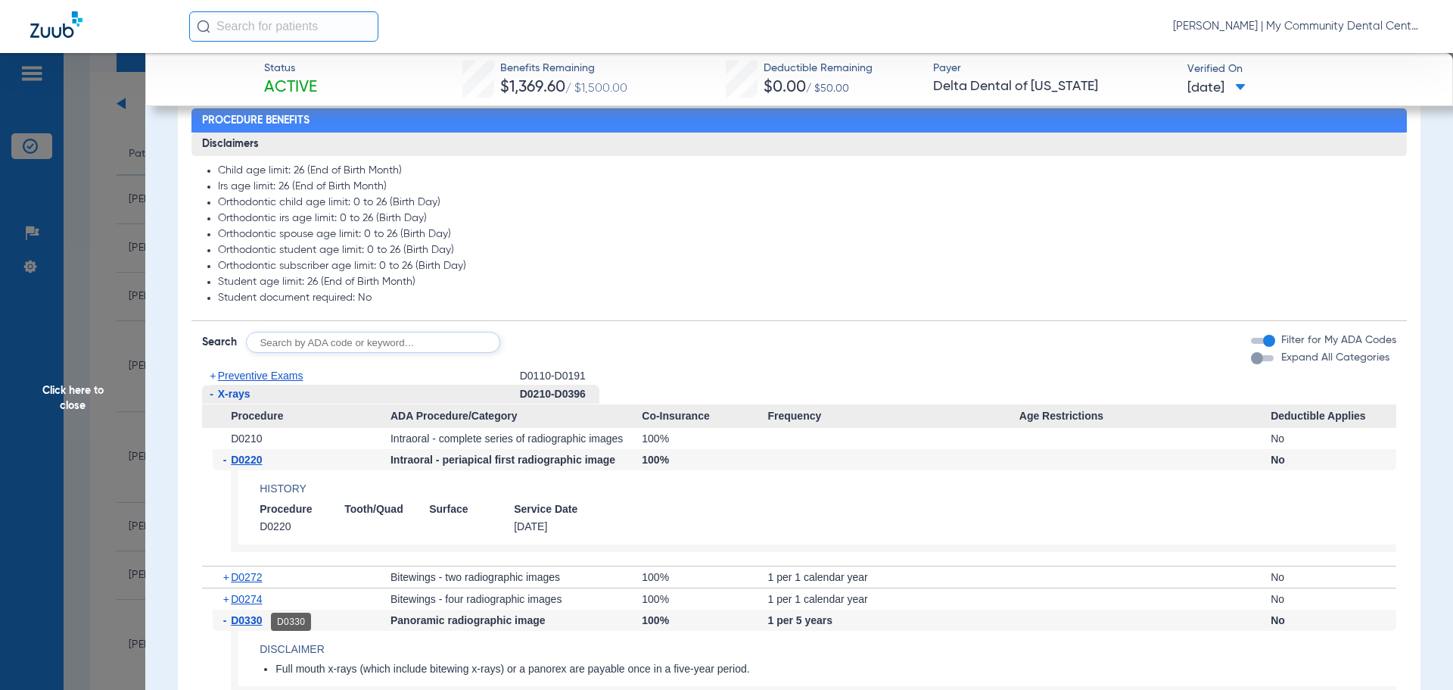
click at [255, 622] on span "D0330" at bounding box center [246, 620] width 31 height 12
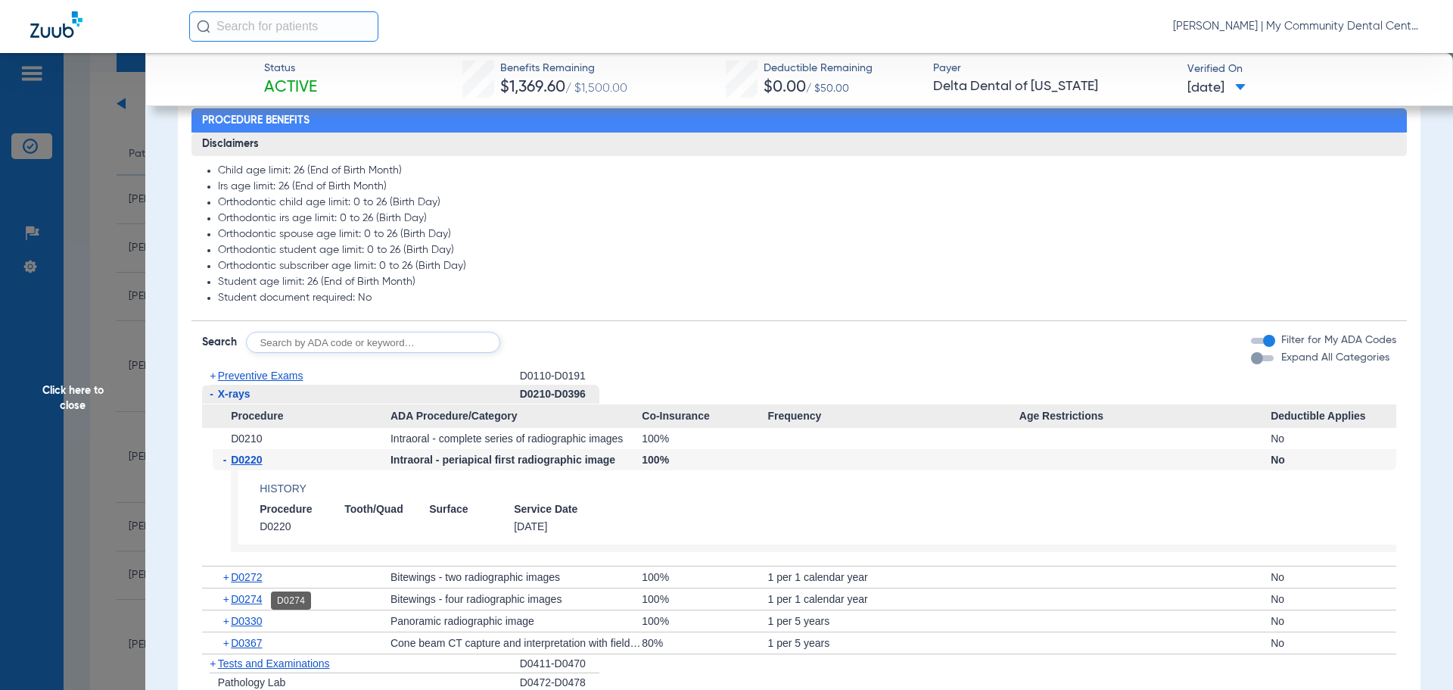
click at [250, 602] on span "D0274" at bounding box center [246, 599] width 31 height 12
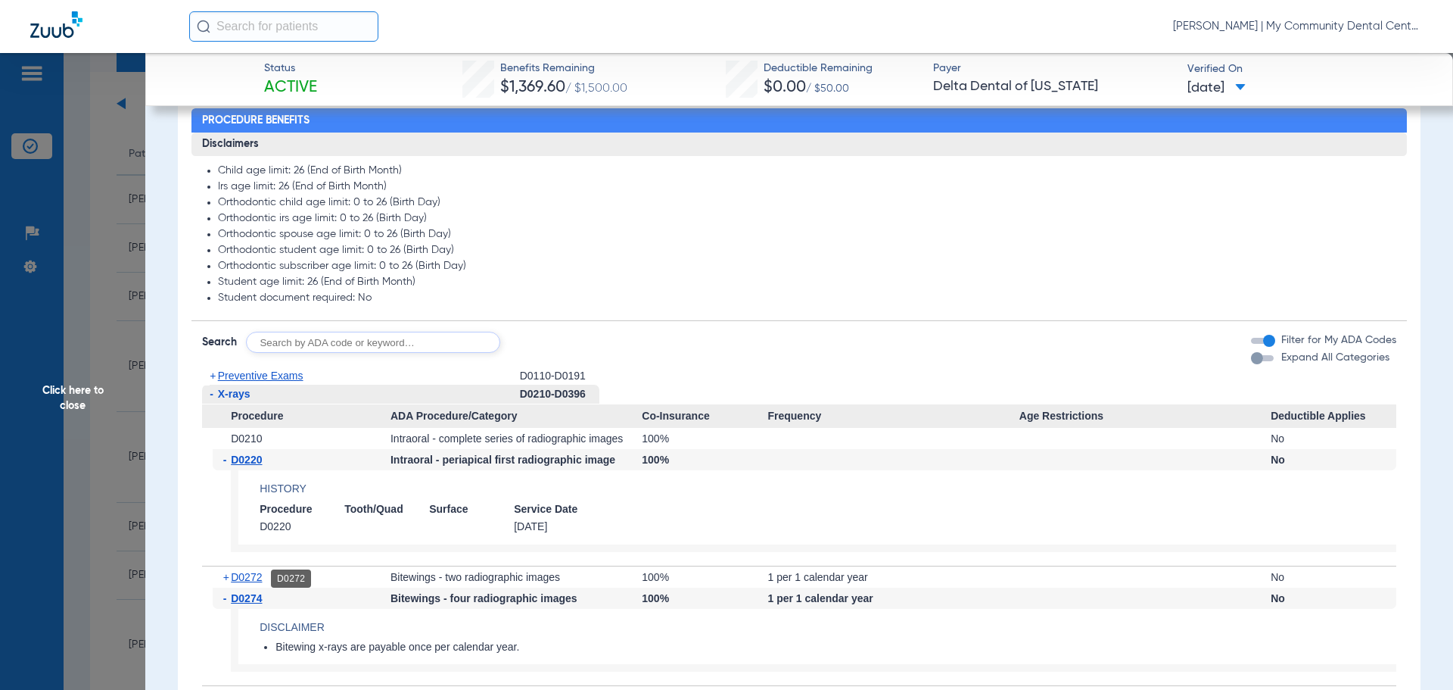
click at [251, 576] on span "D0272" at bounding box center [246, 577] width 31 height 12
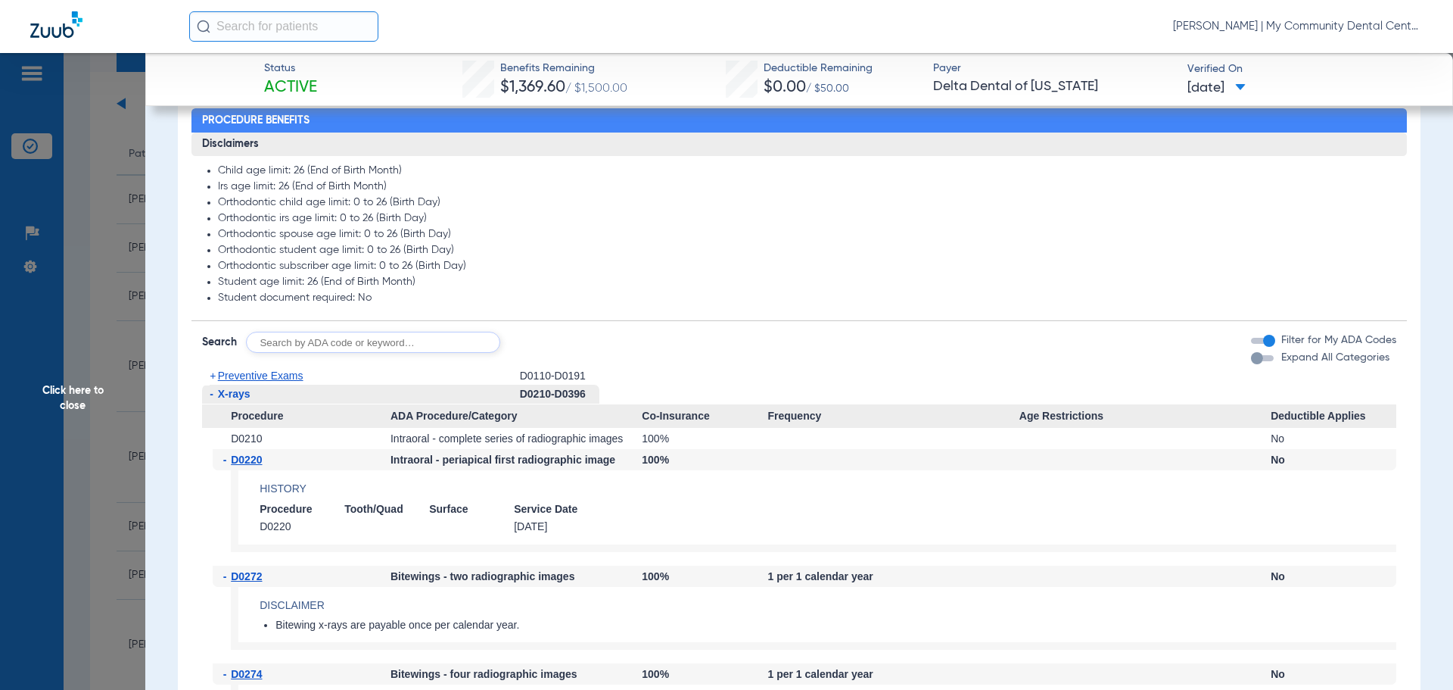
scroll to position [908, 0]
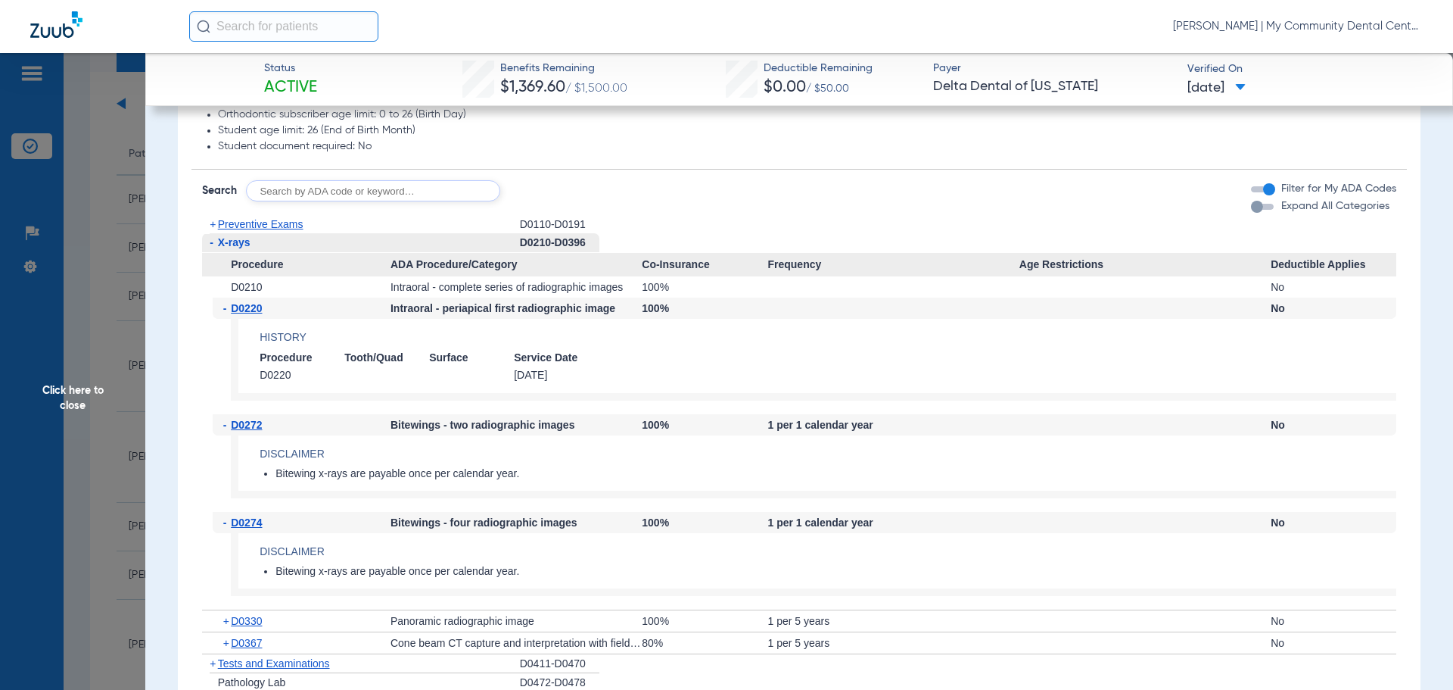
click at [55, 399] on span "Click here to close" at bounding box center [72, 398] width 145 height 690
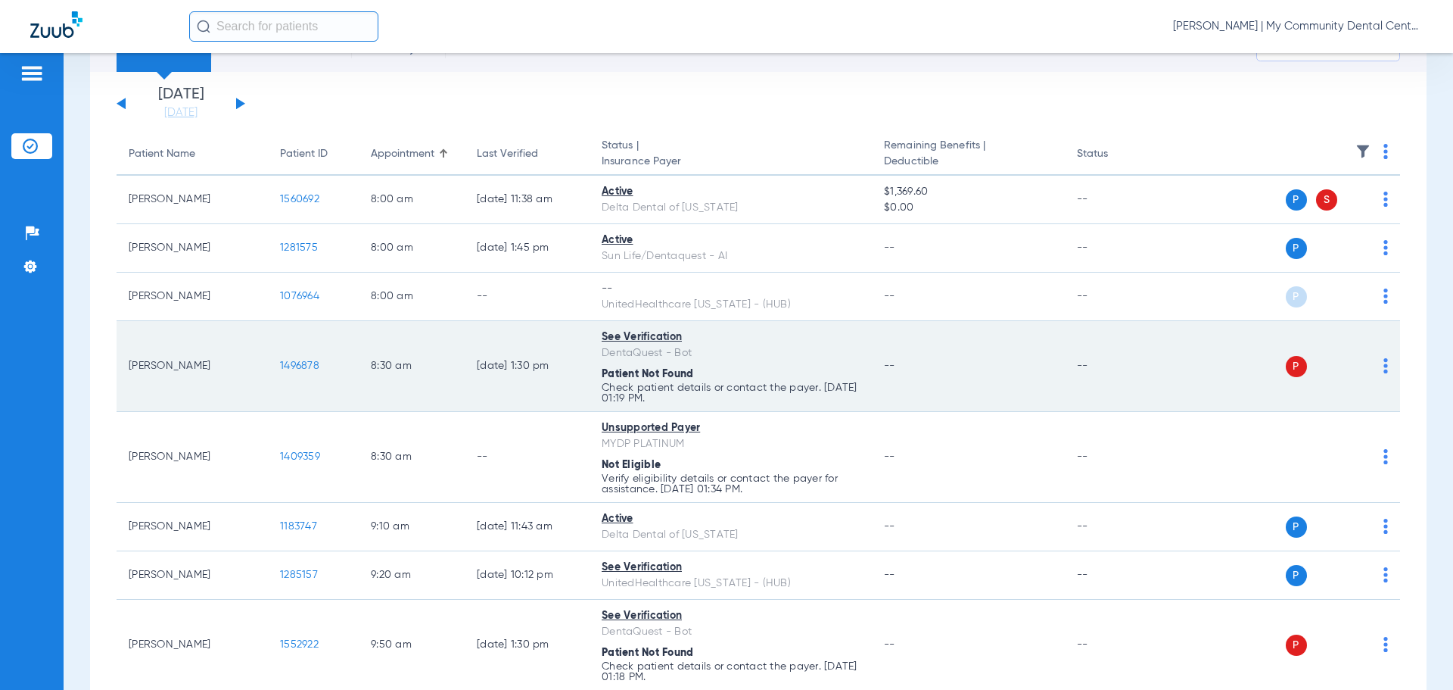
click at [1384, 363] on img at bounding box center [1386, 365] width 5 height 15
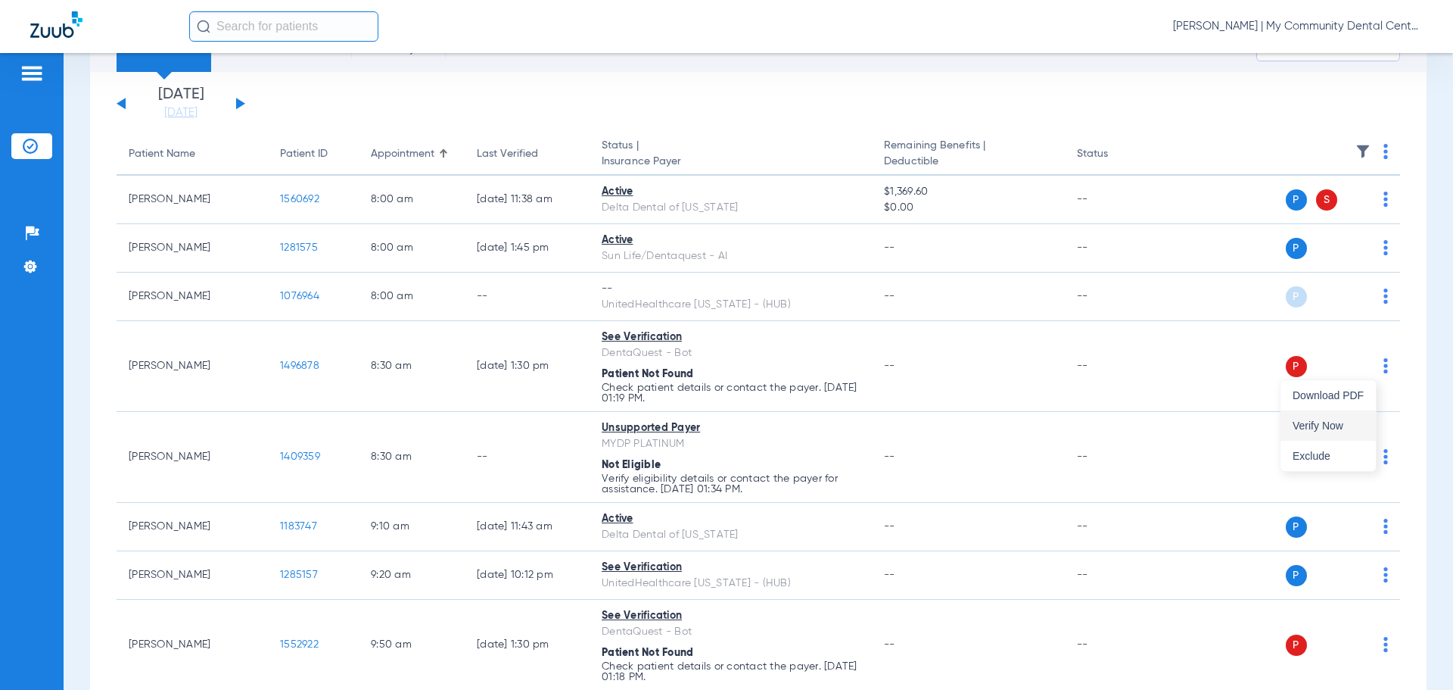
click at [1342, 421] on span "Verify Now" at bounding box center [1328, 425] width 71 height 11
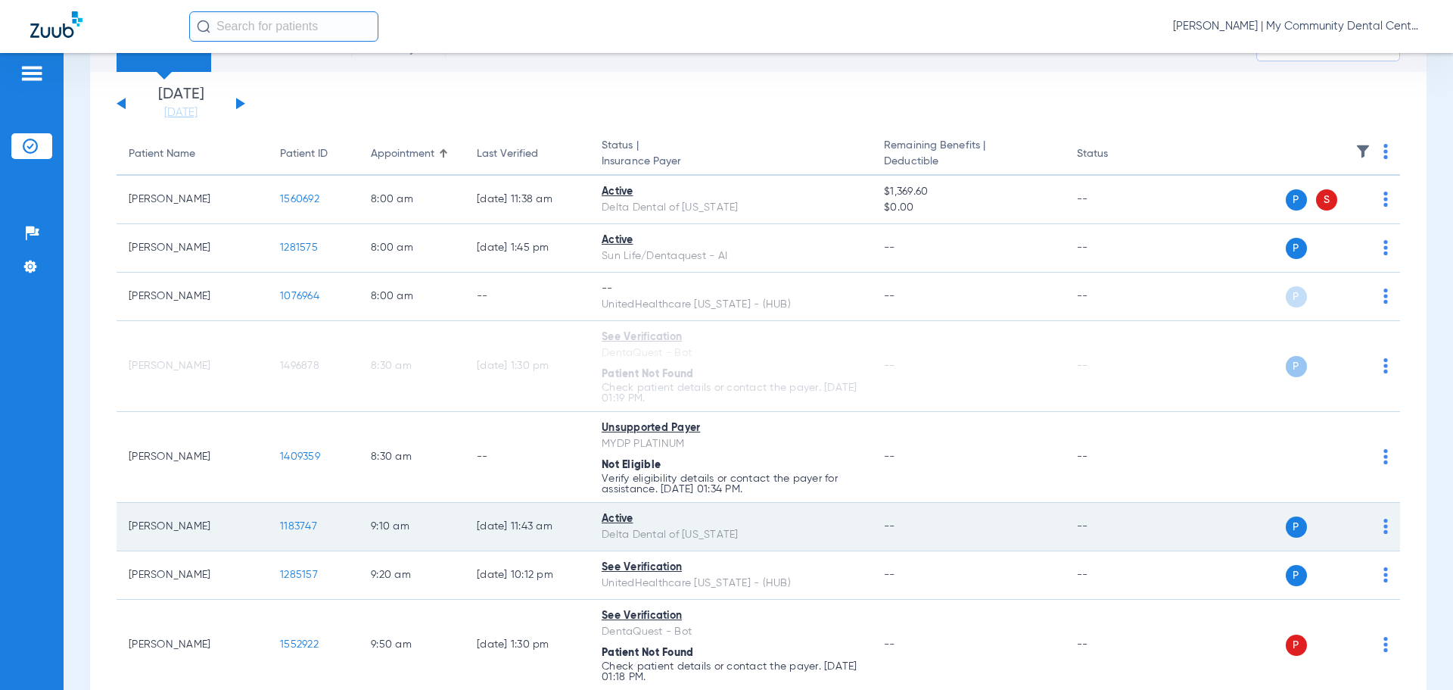
click at [294, 530] on span "1183747" at bounding box center [298, 526] width 37 height 11
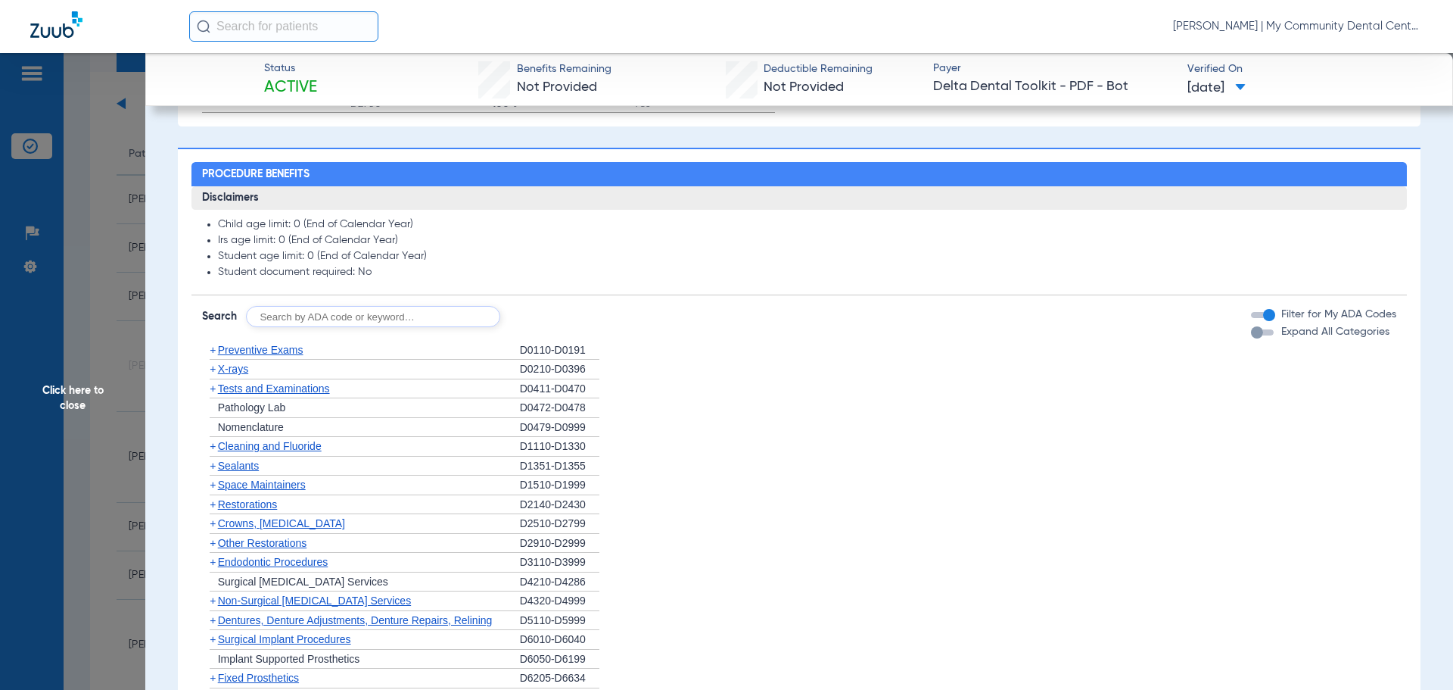
scroll to position [908, 0]
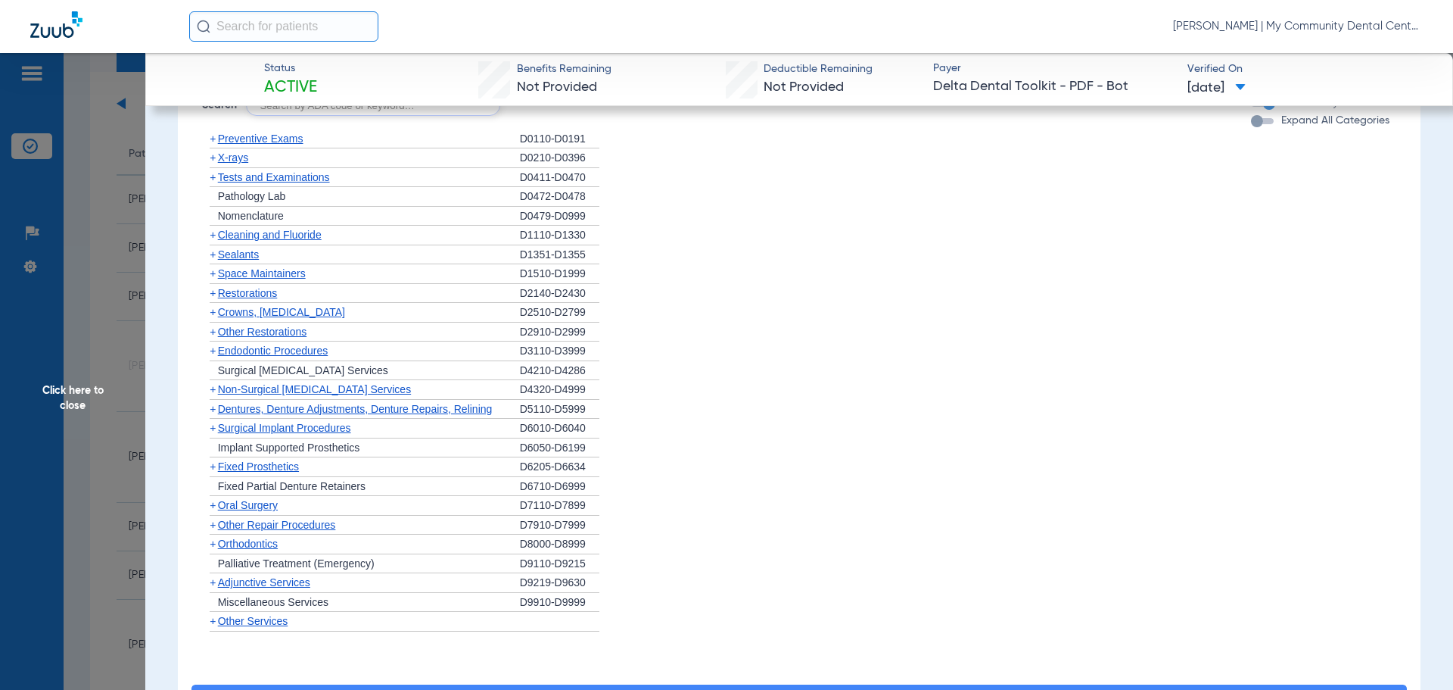
click at [246, 157] on span "X-rays" at bounding box center [233, 157] width 30 height 12
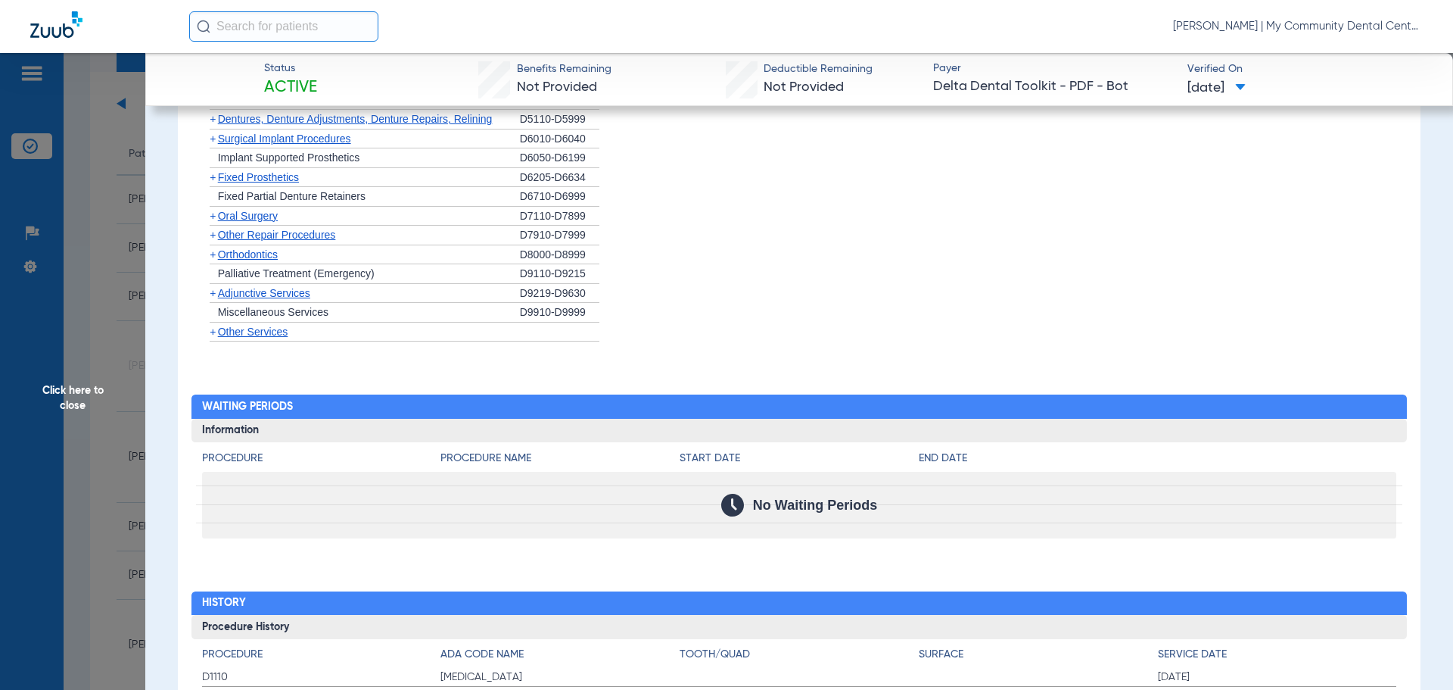
scroll to position [1417, 0]
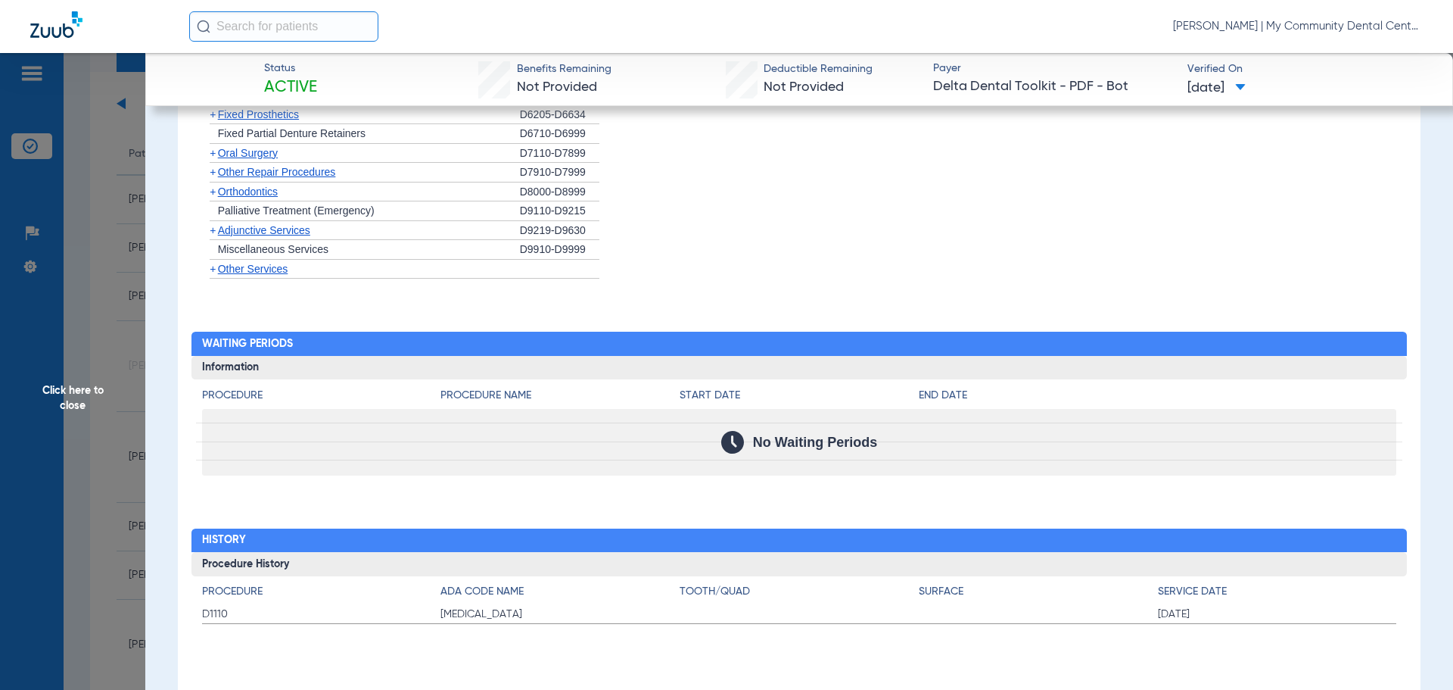
click at [88, 398] on span "Click here to close" at bounding box center [72, 398] width 145 height 690
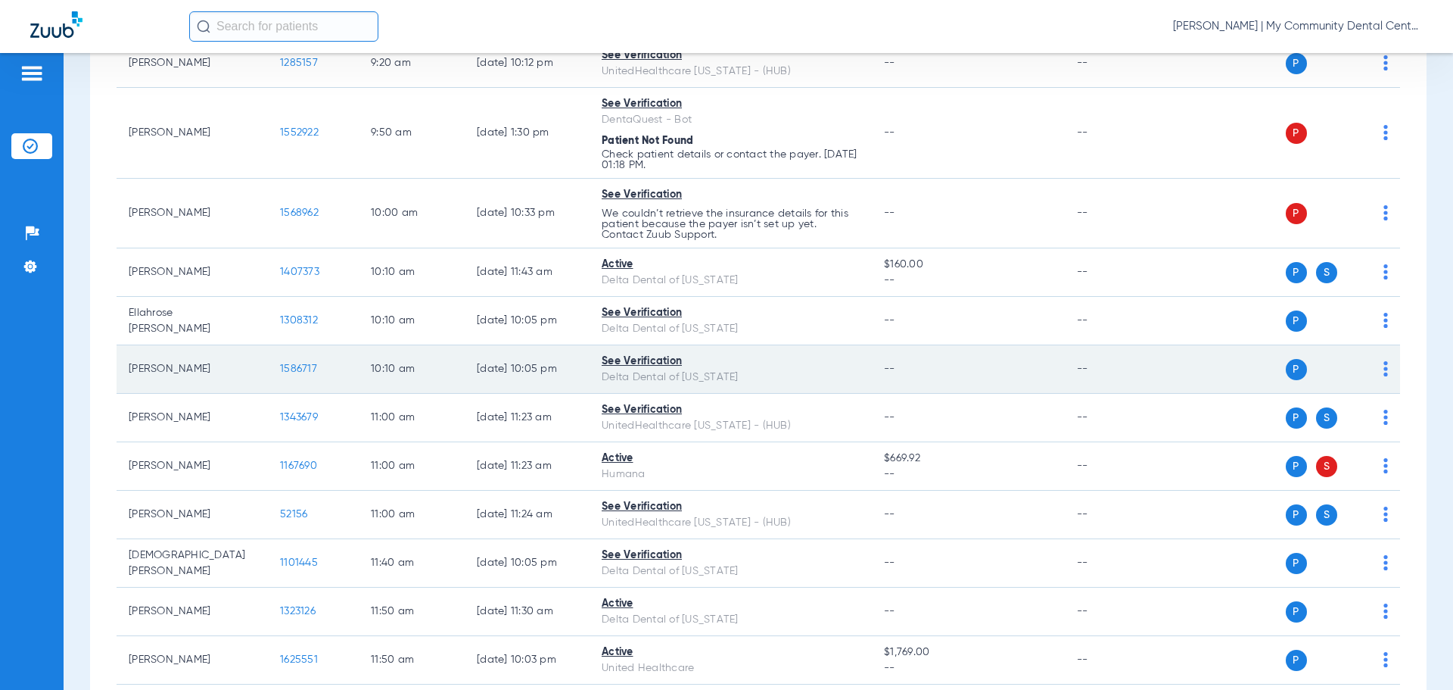
scroll to position [605, 0]
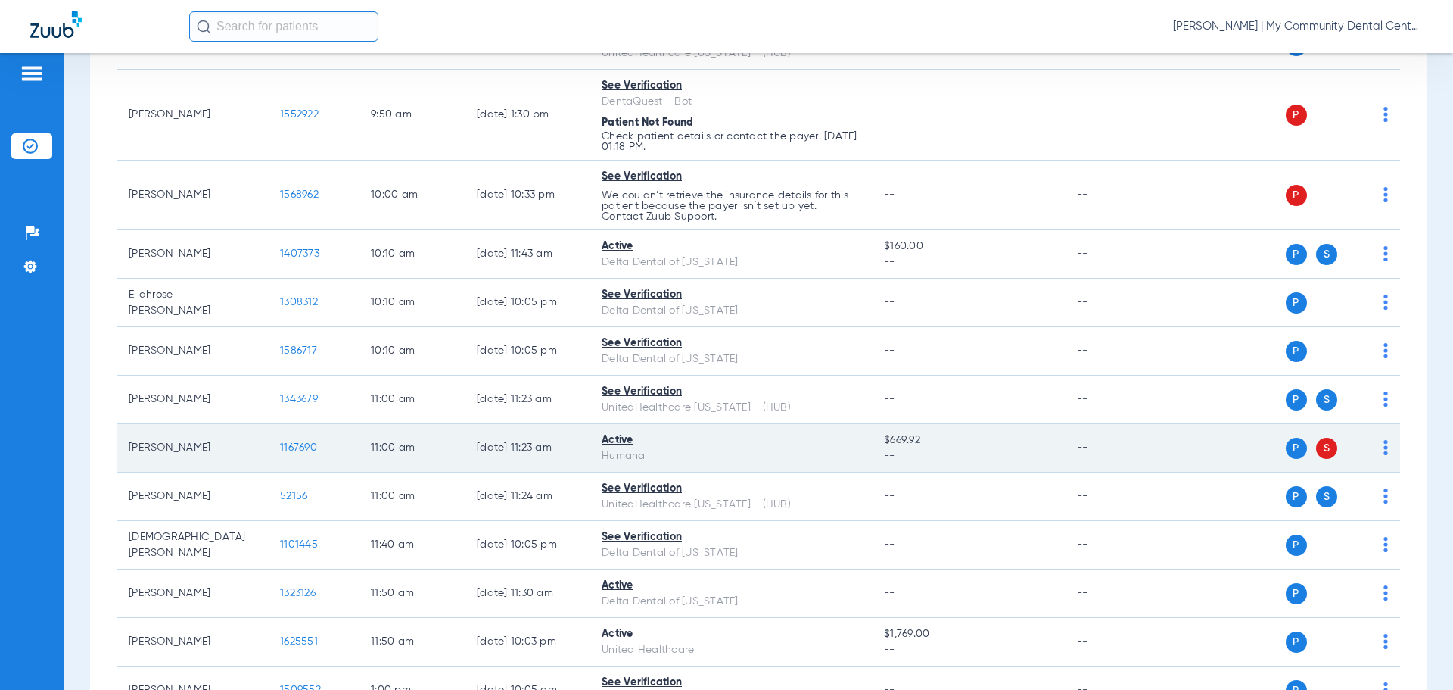
click at [291, 442] on span "1167690" at bounding box center [298, 447] width 37 height 11
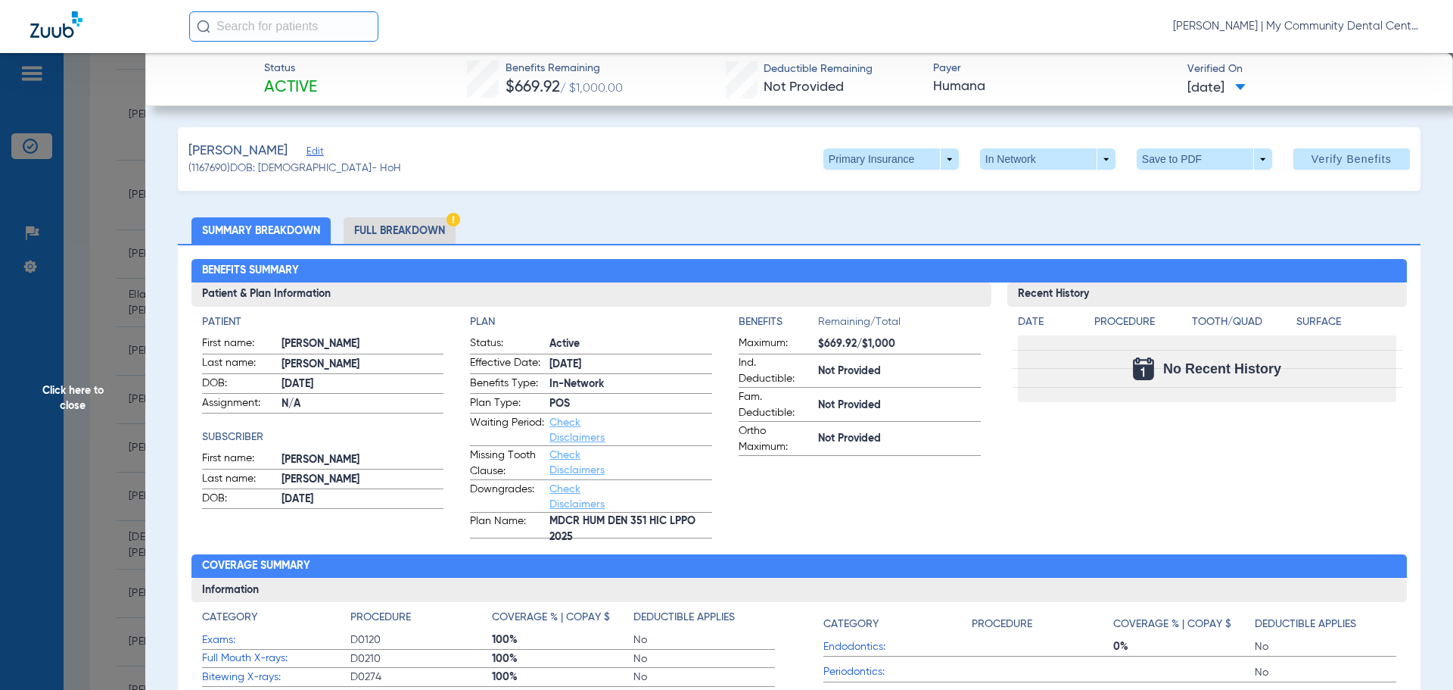
click at [918, 163] on span at bounding box center [890, 158] width 135 height 21
click at [899, 220] on span "Secondary Insurance" at bounding box center [875, 219] width 100 height 11
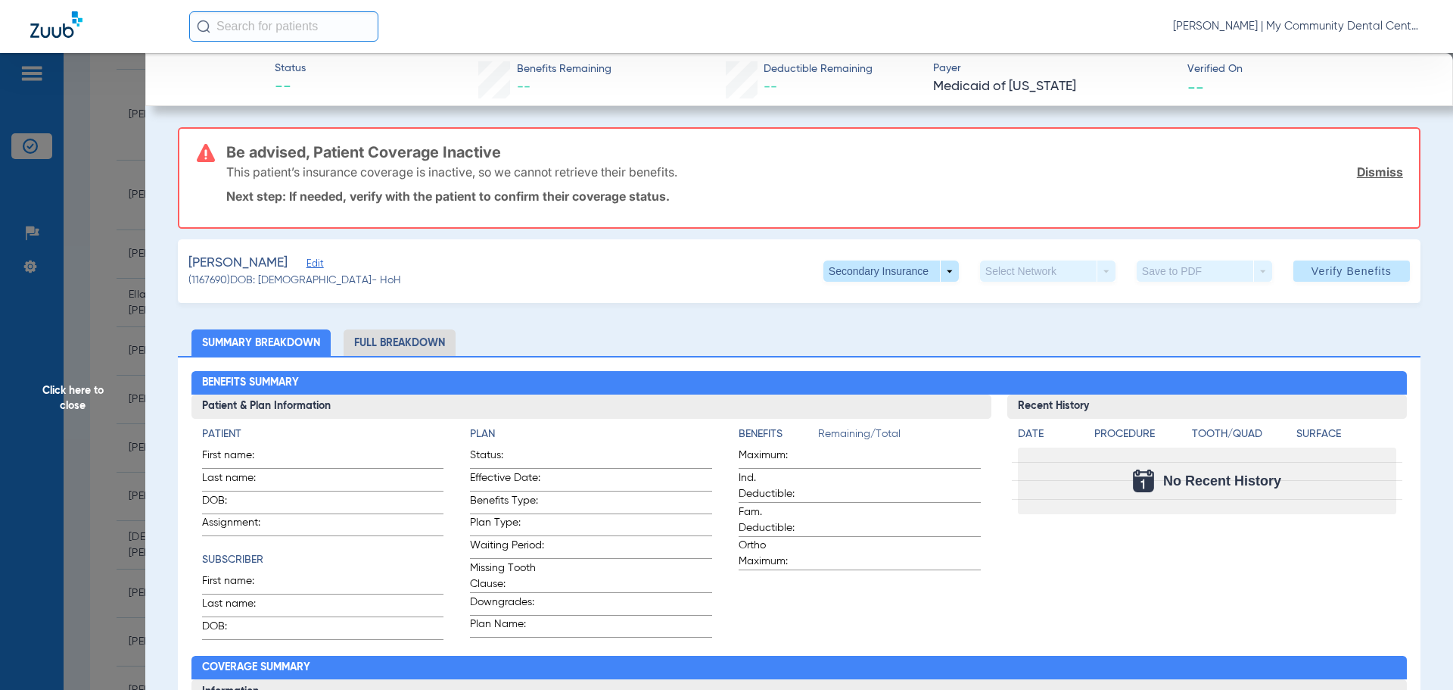
scroll to position [563, 0]
click at [47, 419] on span "Click here to close" at bounding box center [72, 398] width 145 height 690
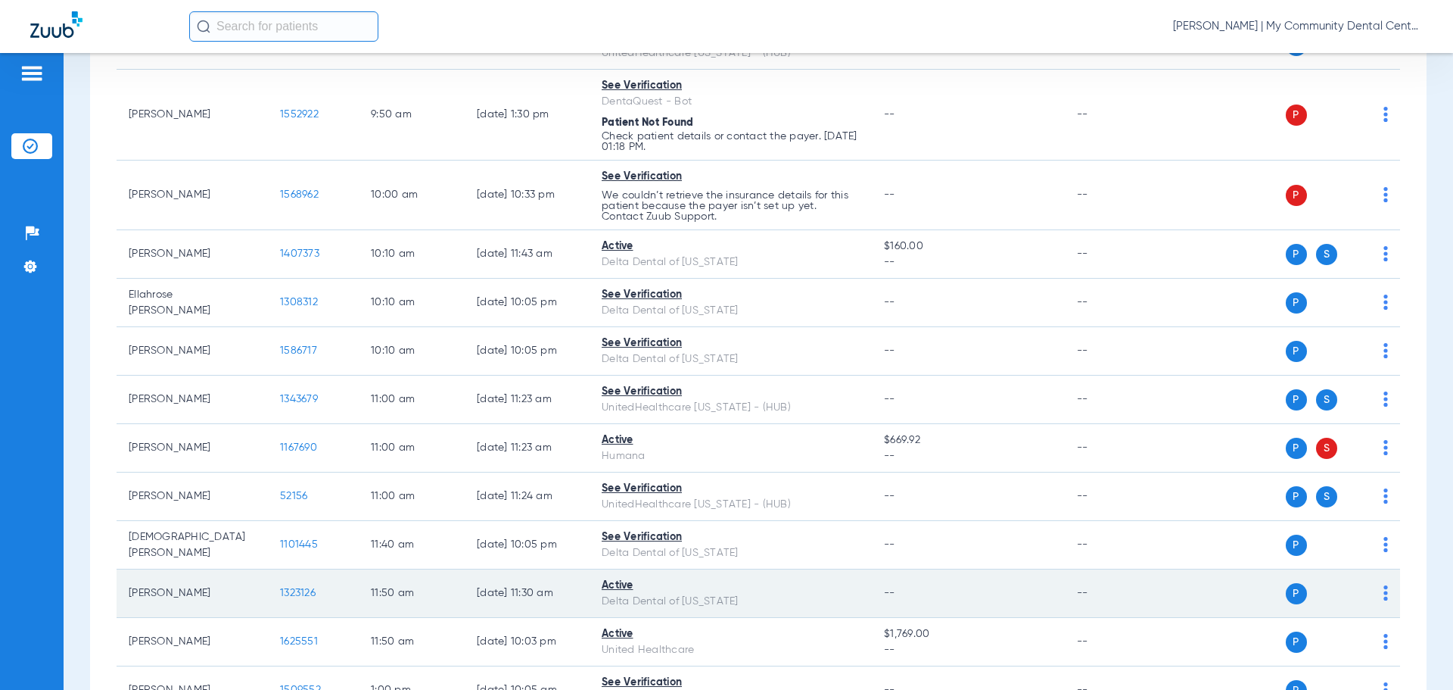
click at [288, 600] on td "1323126" at bounding box center [313, 593] width 91 height 48
click at [292, 593] on span "1323126" at bounding box center [298, 592] width 36 height 11
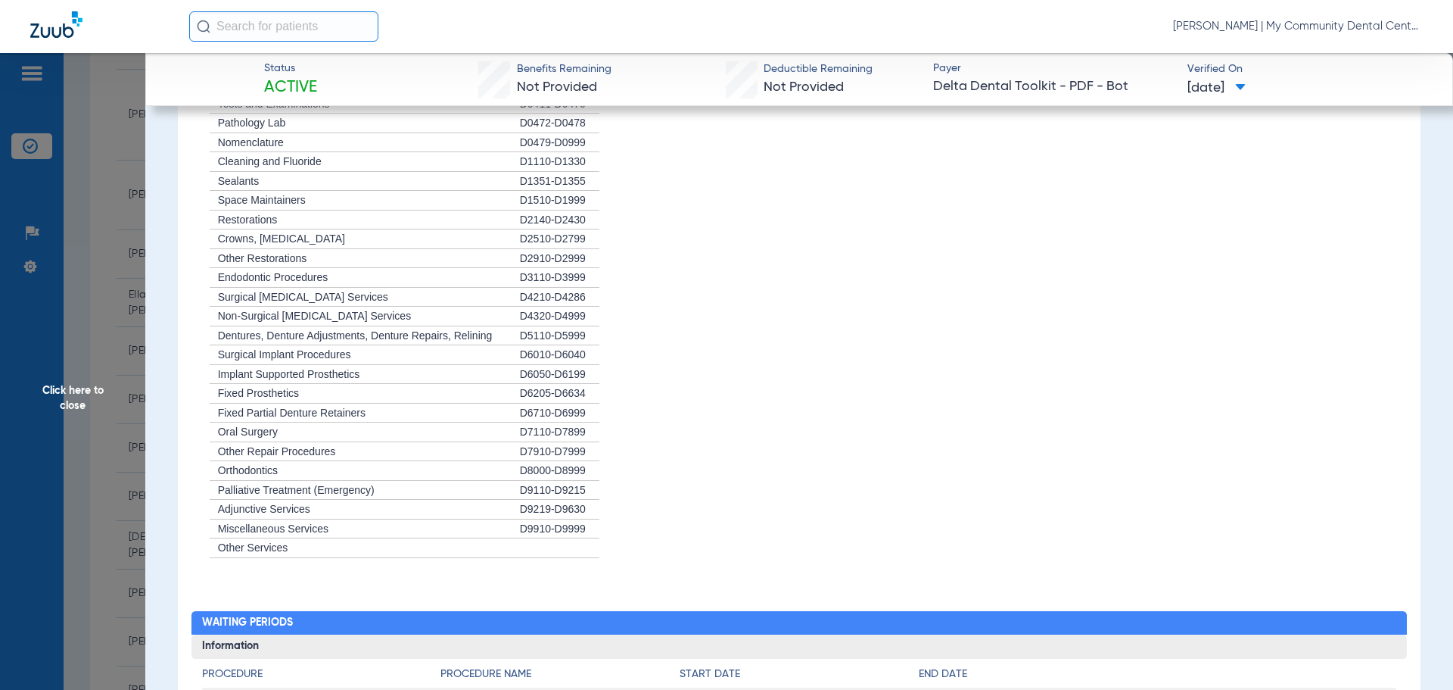
scroll to position [1362, 0]
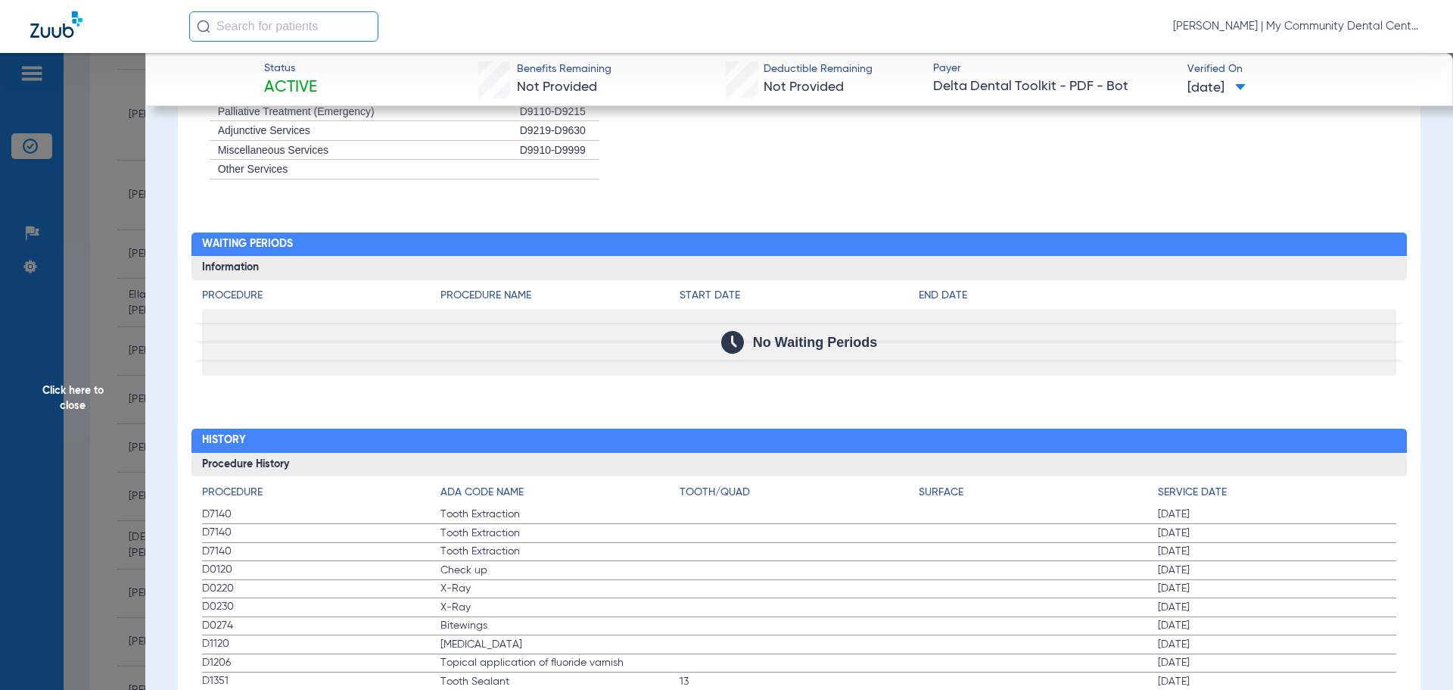
click at [1153, 365] on div "No Waiting Periods" at bounding box center [799, 342] width 1195 height 67
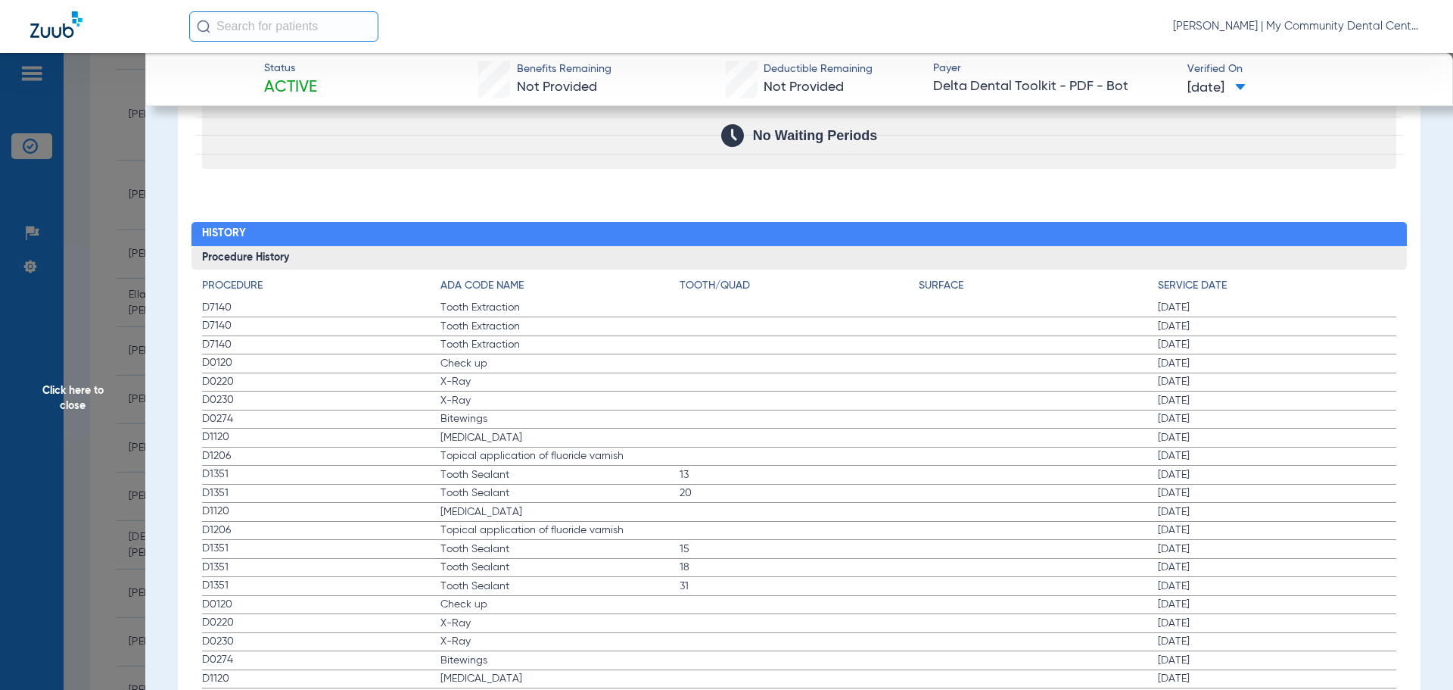
scroll to position [1589, 0]
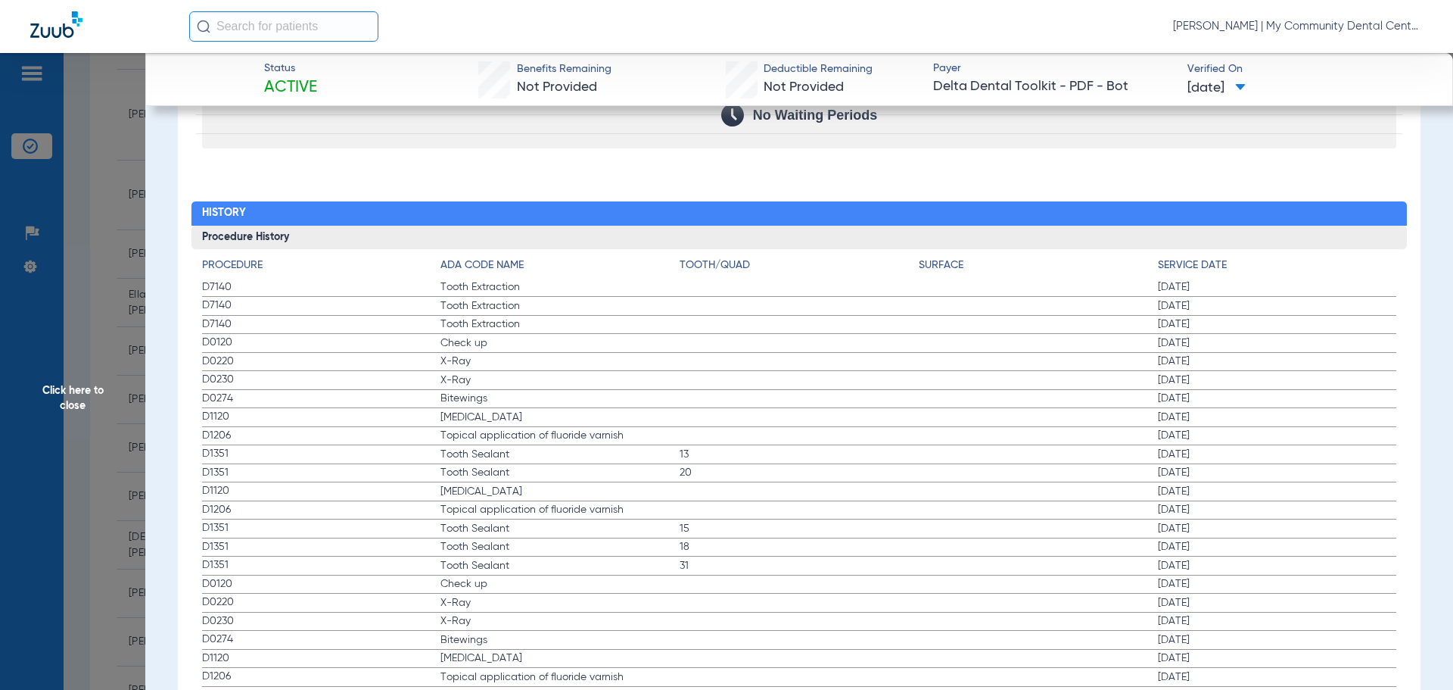
click at [92, 453] on span "Click here to close" at bounding box center [72, 398] width 145 height 690
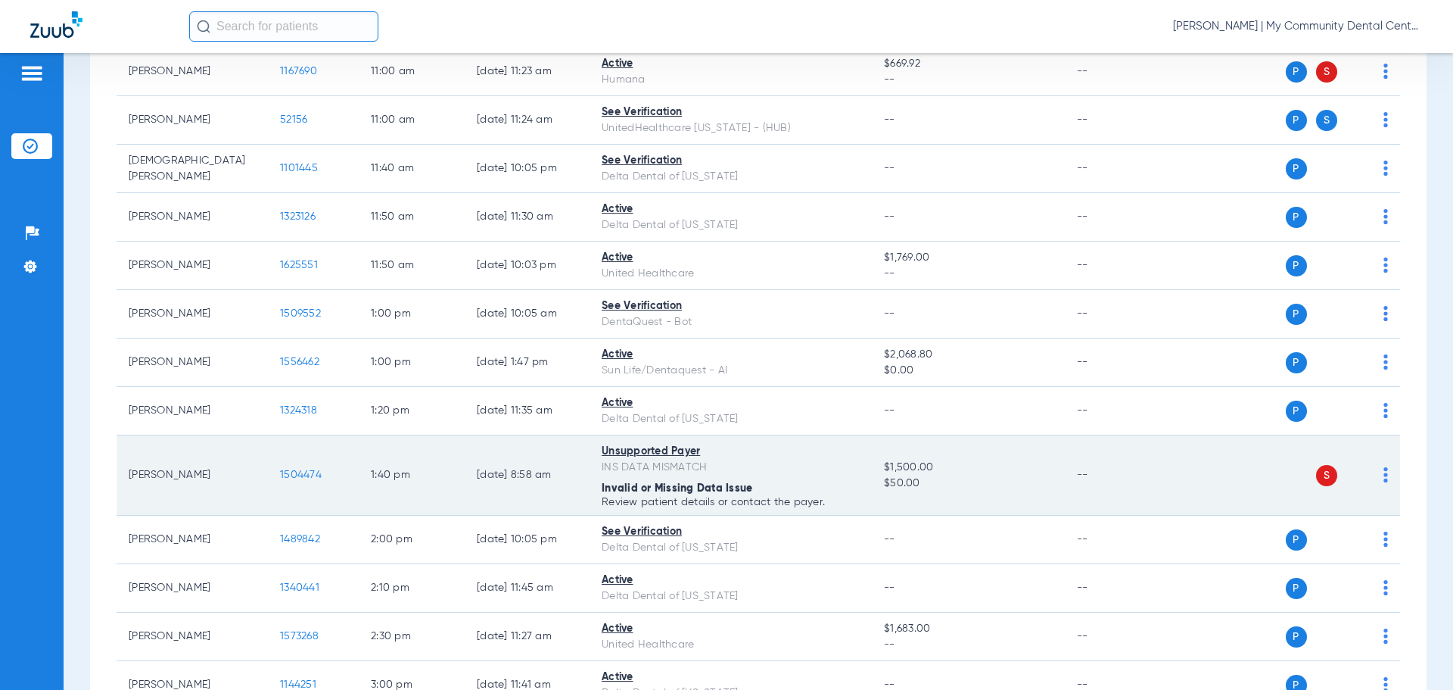
scroll to position [942, 0]
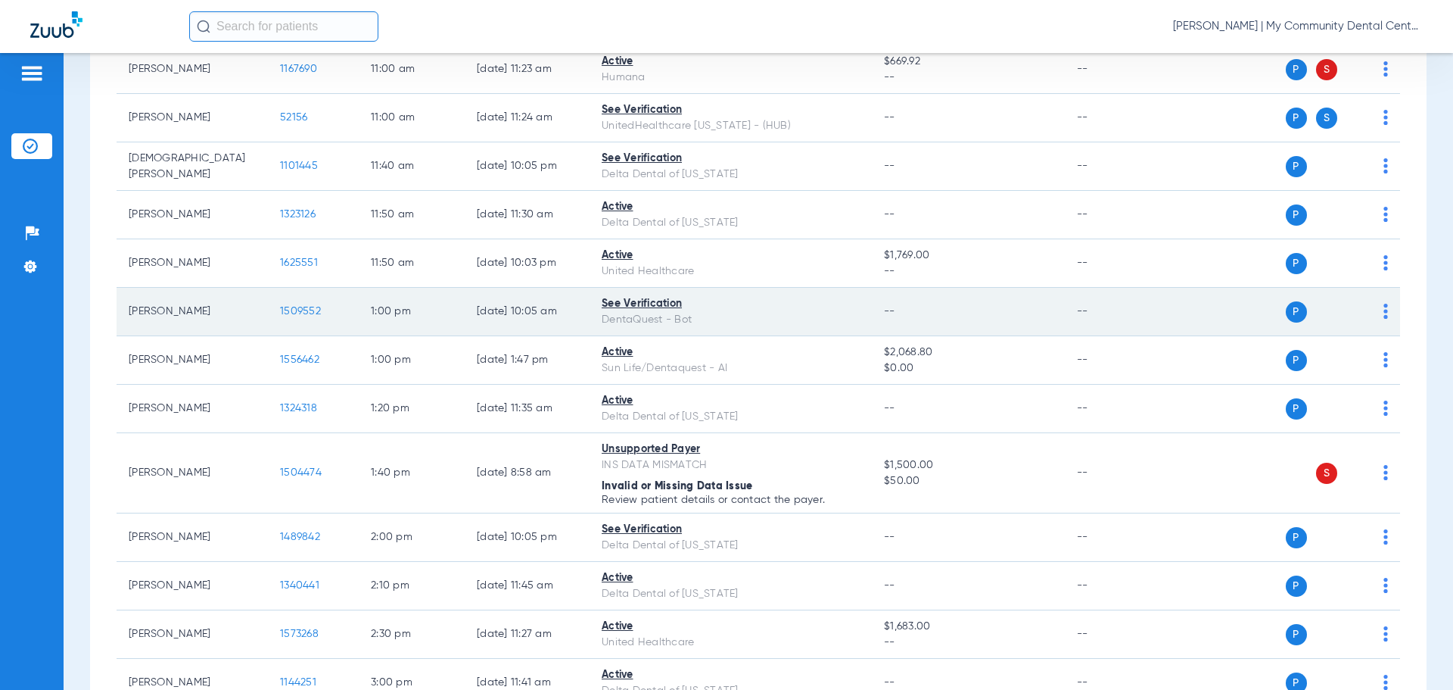
click at [291, 306] on span "1509552" at bounding box center [300, 311] width 41 height 11
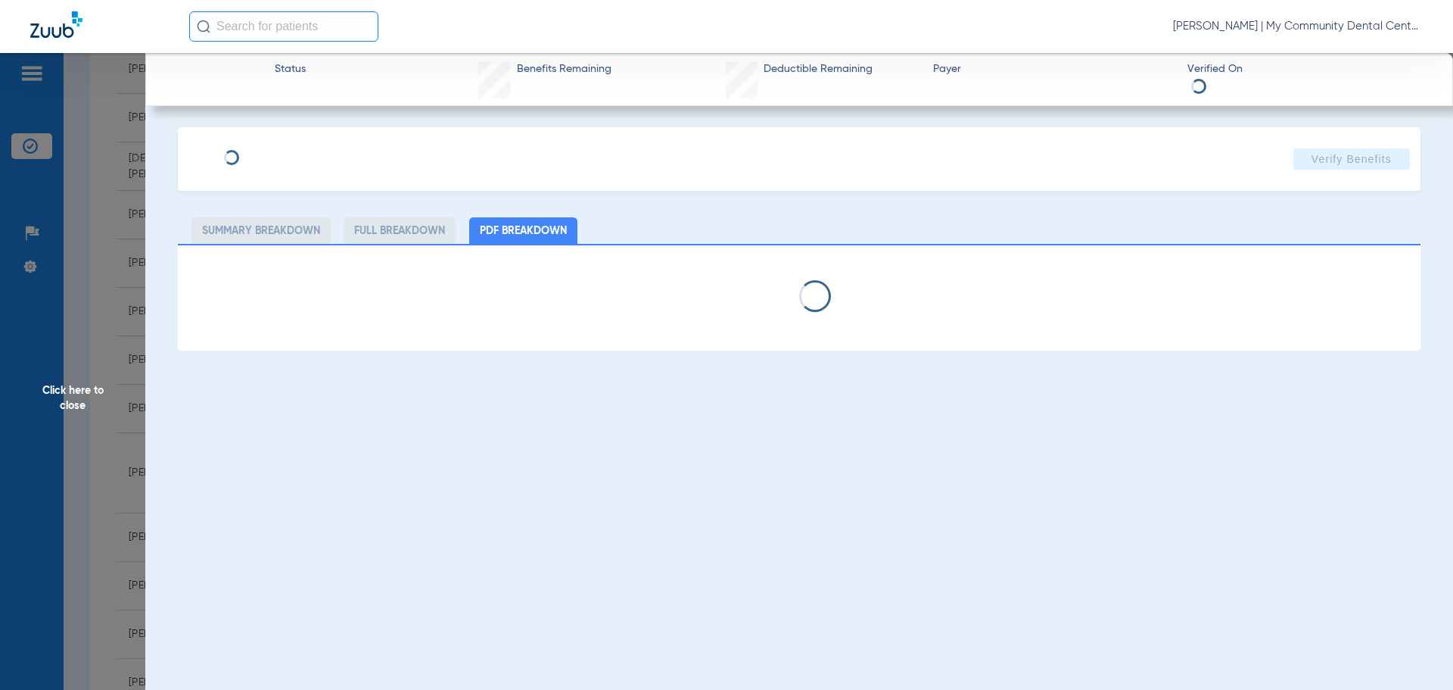
select select "page-width"
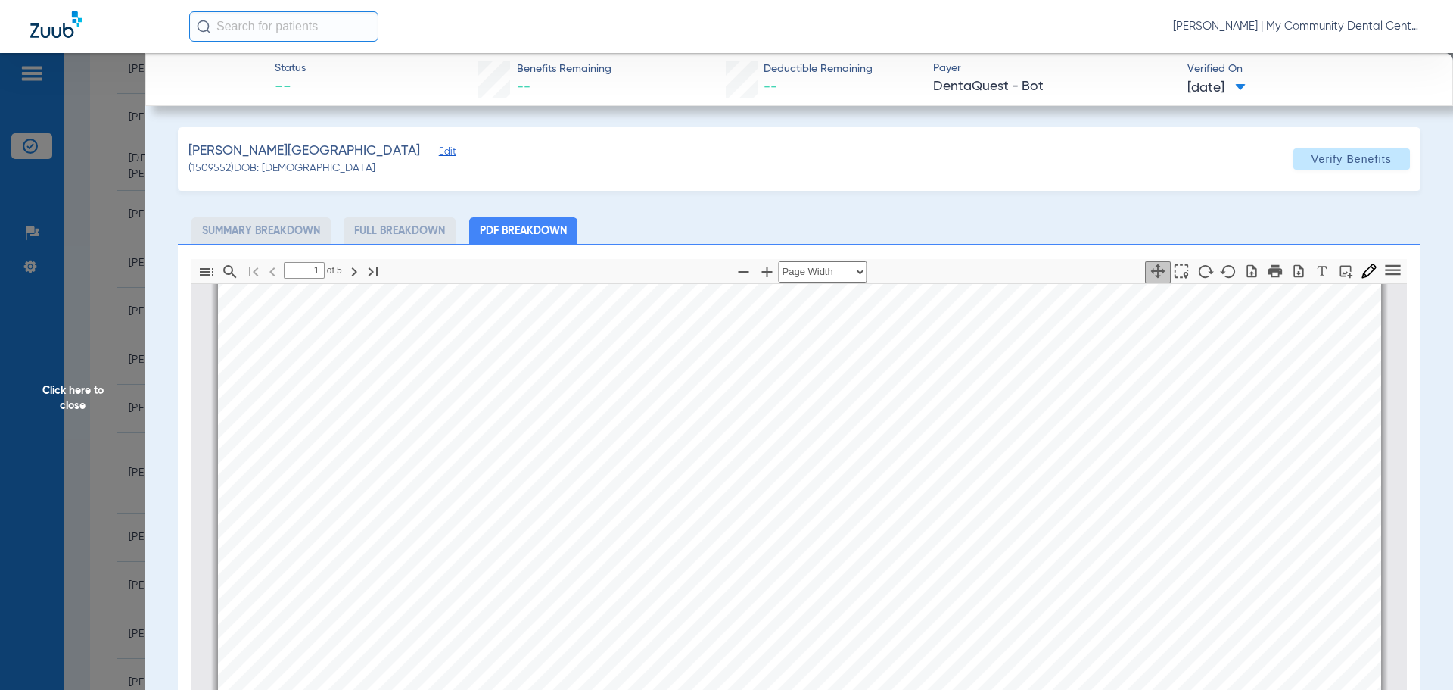
scroll to position [386, 0]
type input "2"
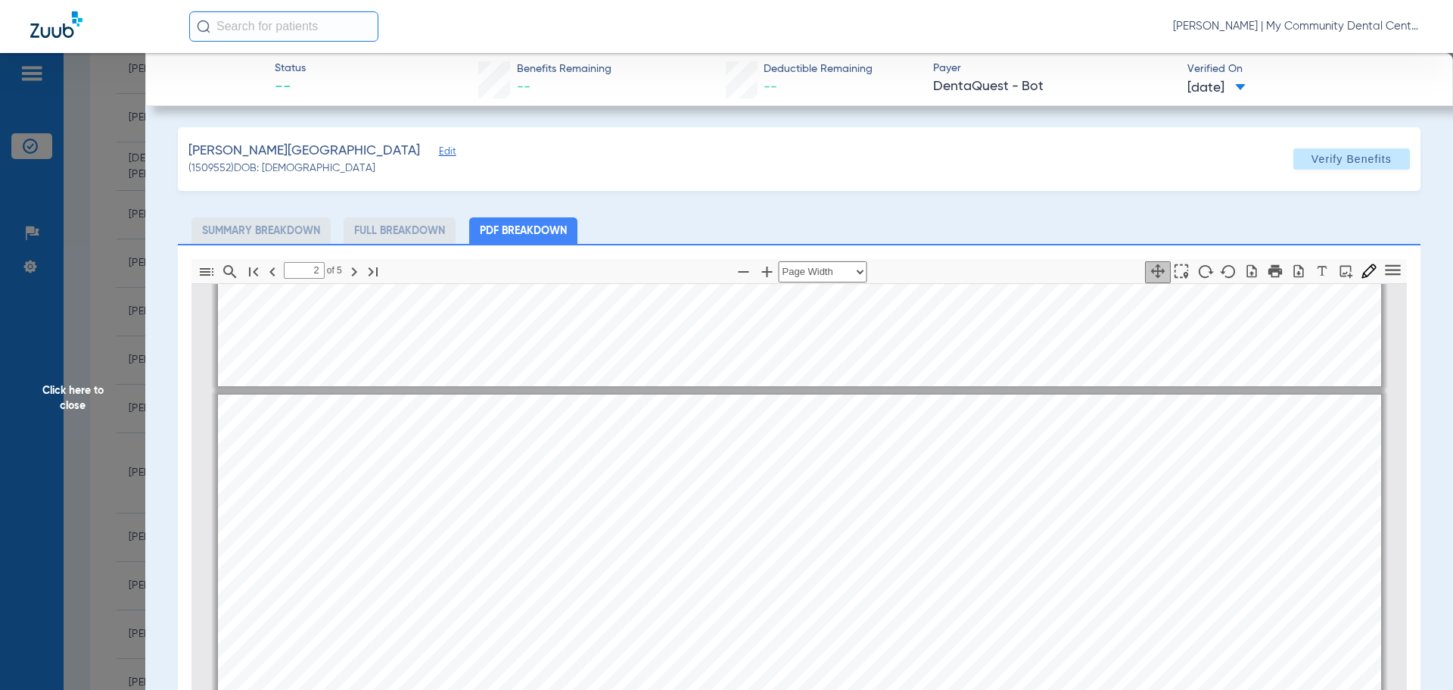
scroll to position [840, 0]
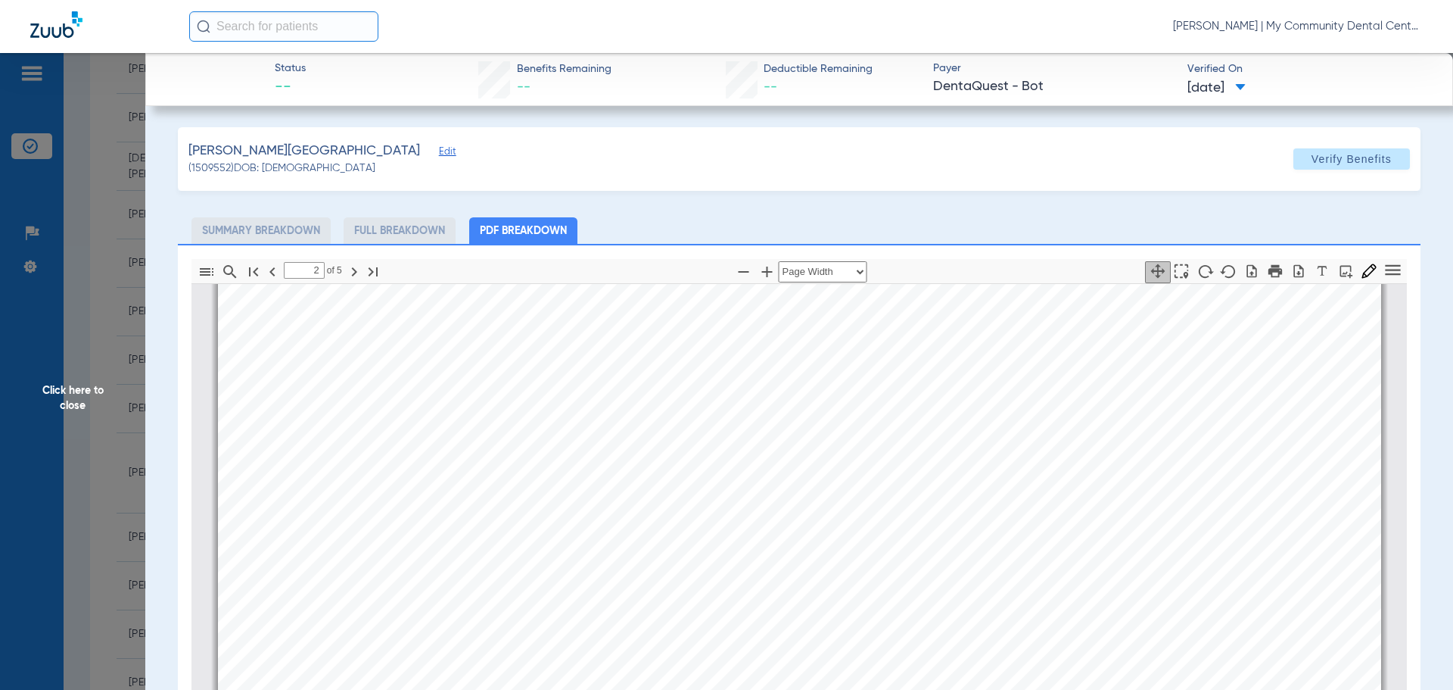
click at [28, 406] on span "Click here to close" at bounding box center [72, 398] width 145 height 690
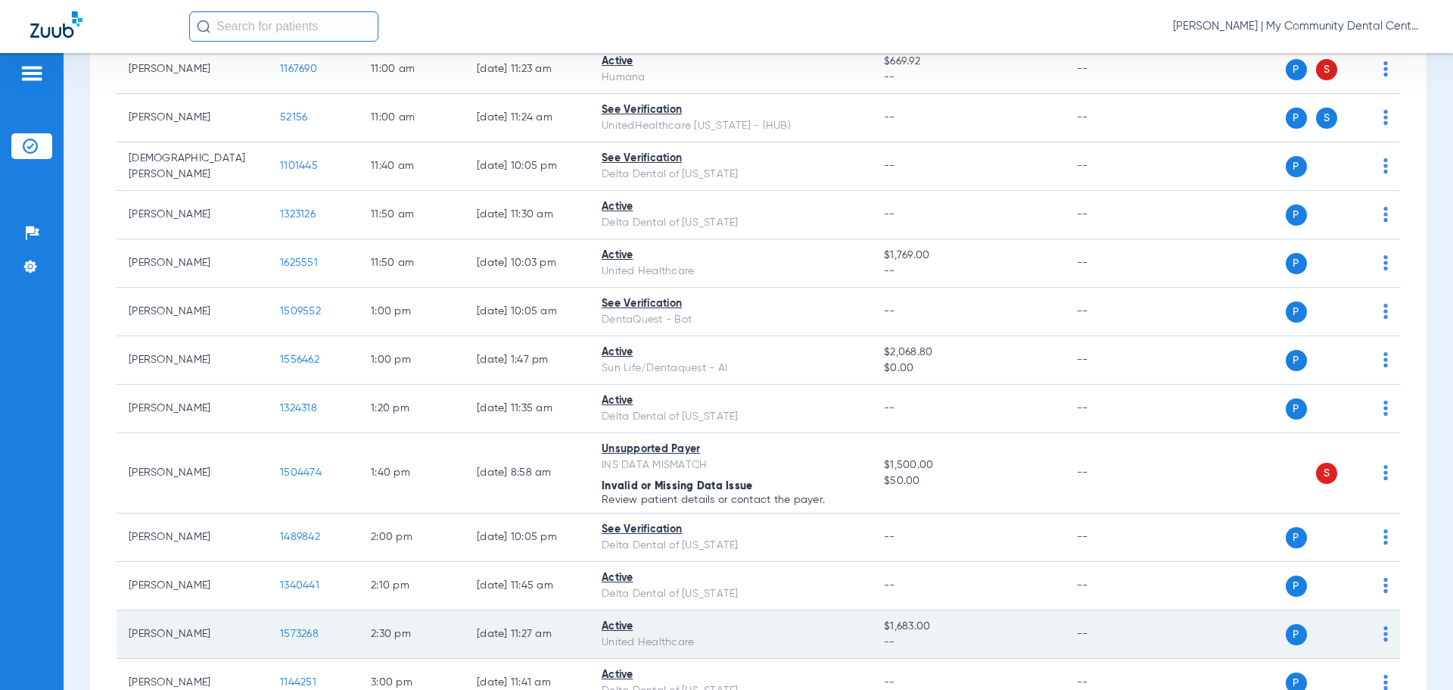
click at [307, 637] on span "1573268" at bounding box center [299, 633] width 39 height 11
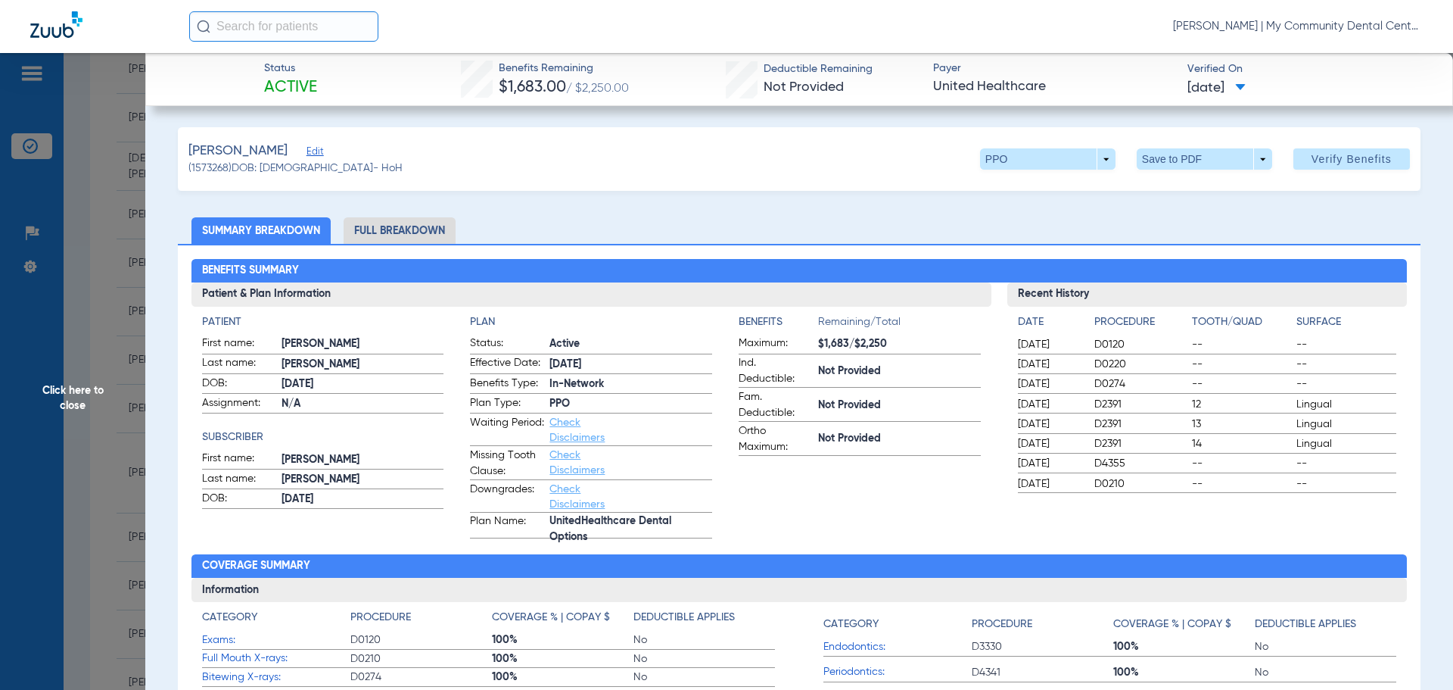
click at [58, 400] on span "Click here to close" at bounding box center [72, 398] width 145 height 690
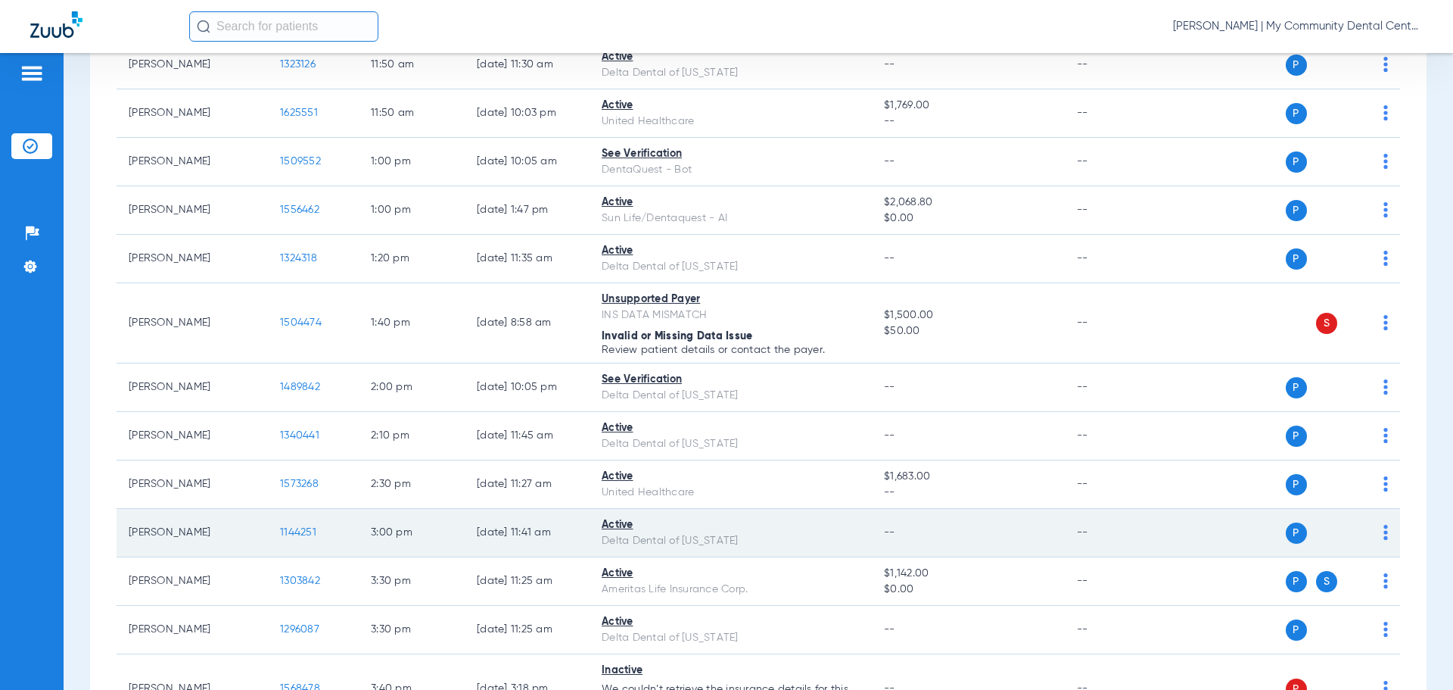
scroll to position [1093, 0]
click at [299, 533] on span "1144251" at bounding box center [298, 530] width 36 height 11
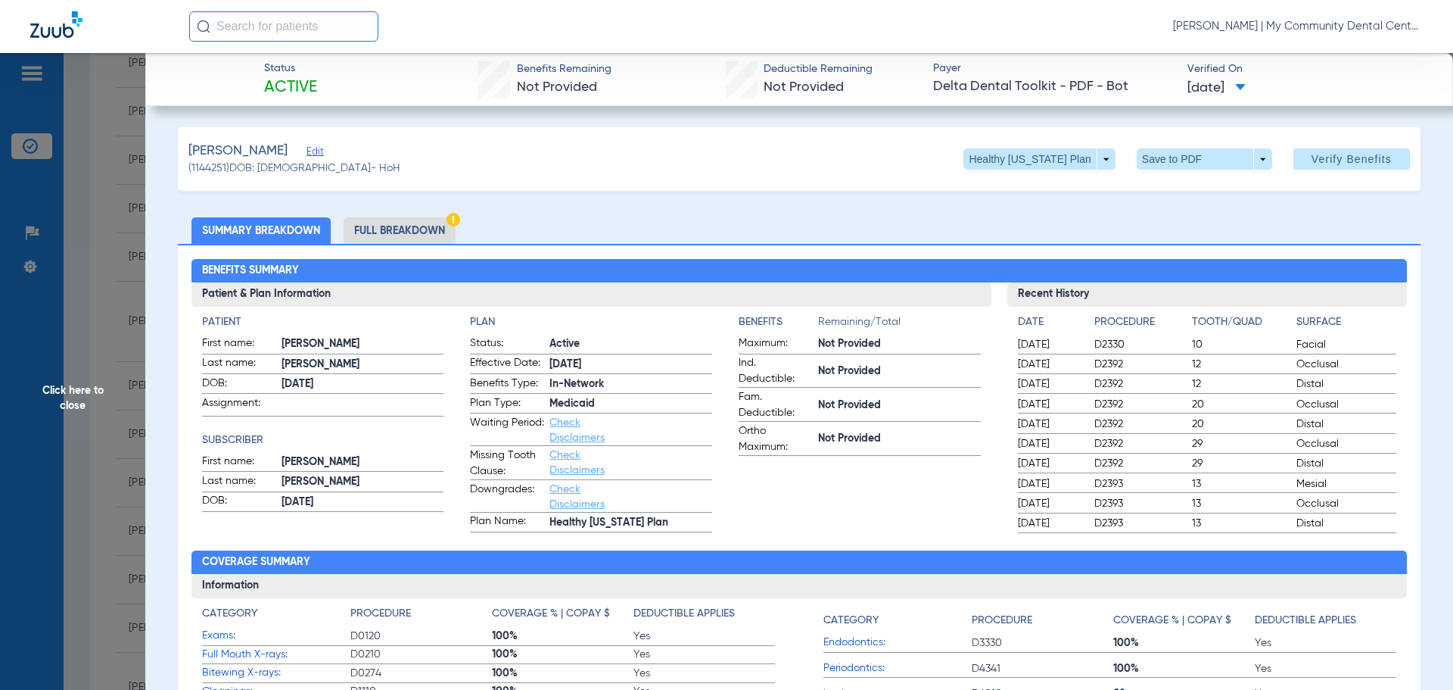
click at [431, 238] on li "Full Breakdown" at bounding box center [400, 230] width 112 height 26
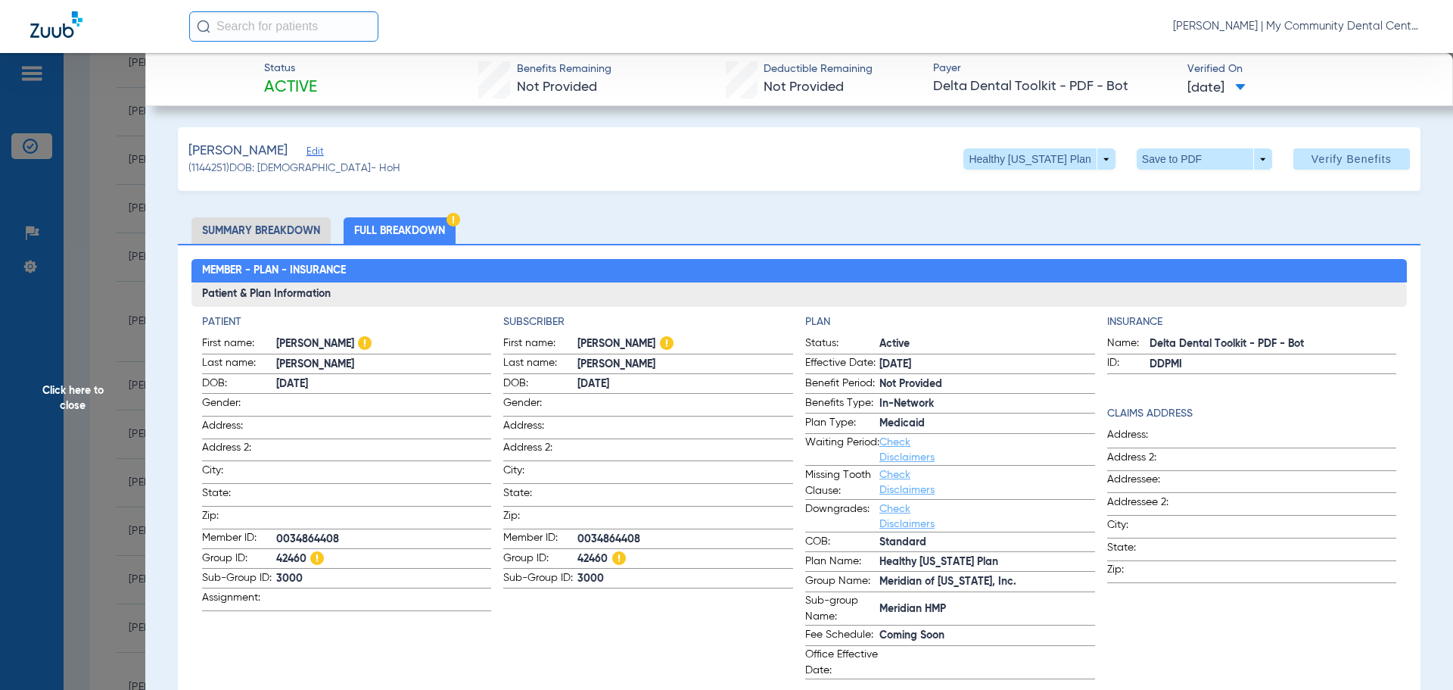
click at [255, 219] on li "Summary Breakdown" at bounding box center [260, 230] width 139 height 26
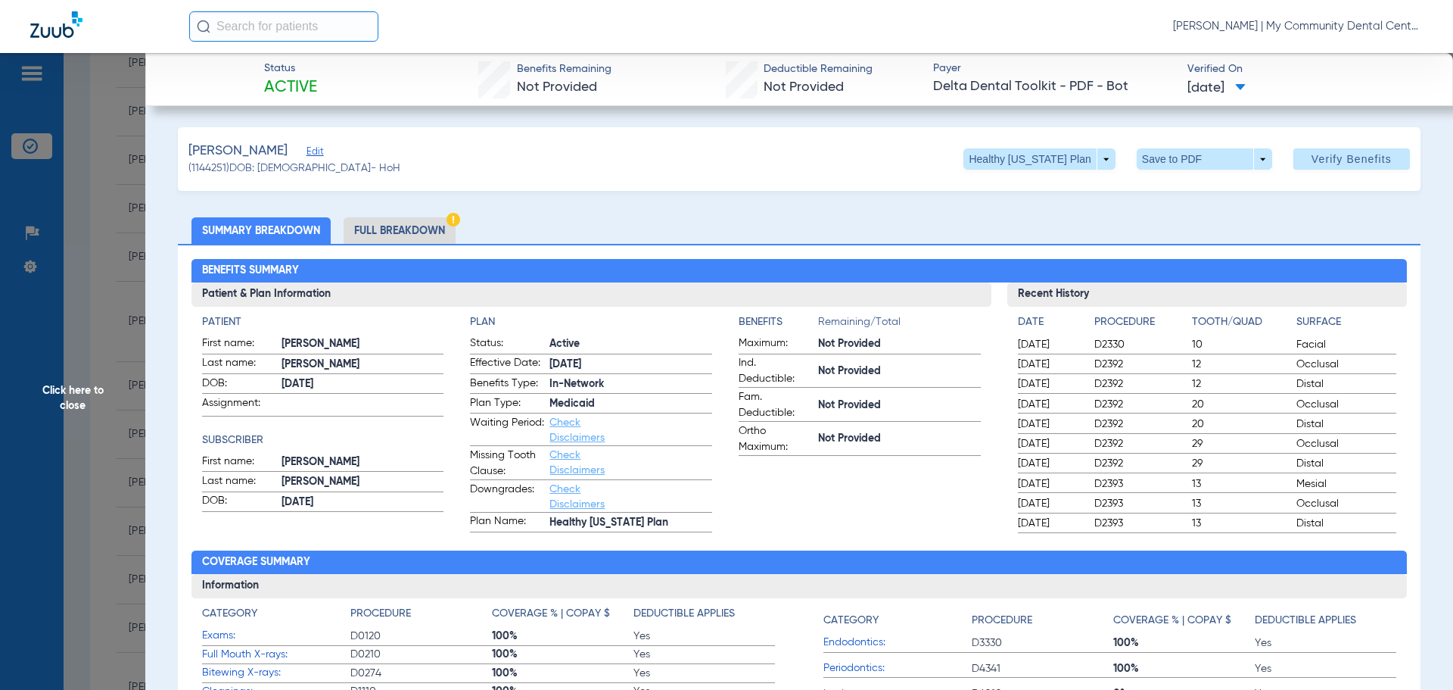
click at [67, 402] on span "Click here to close" at bounding box center [72, 398] width 145 height 690
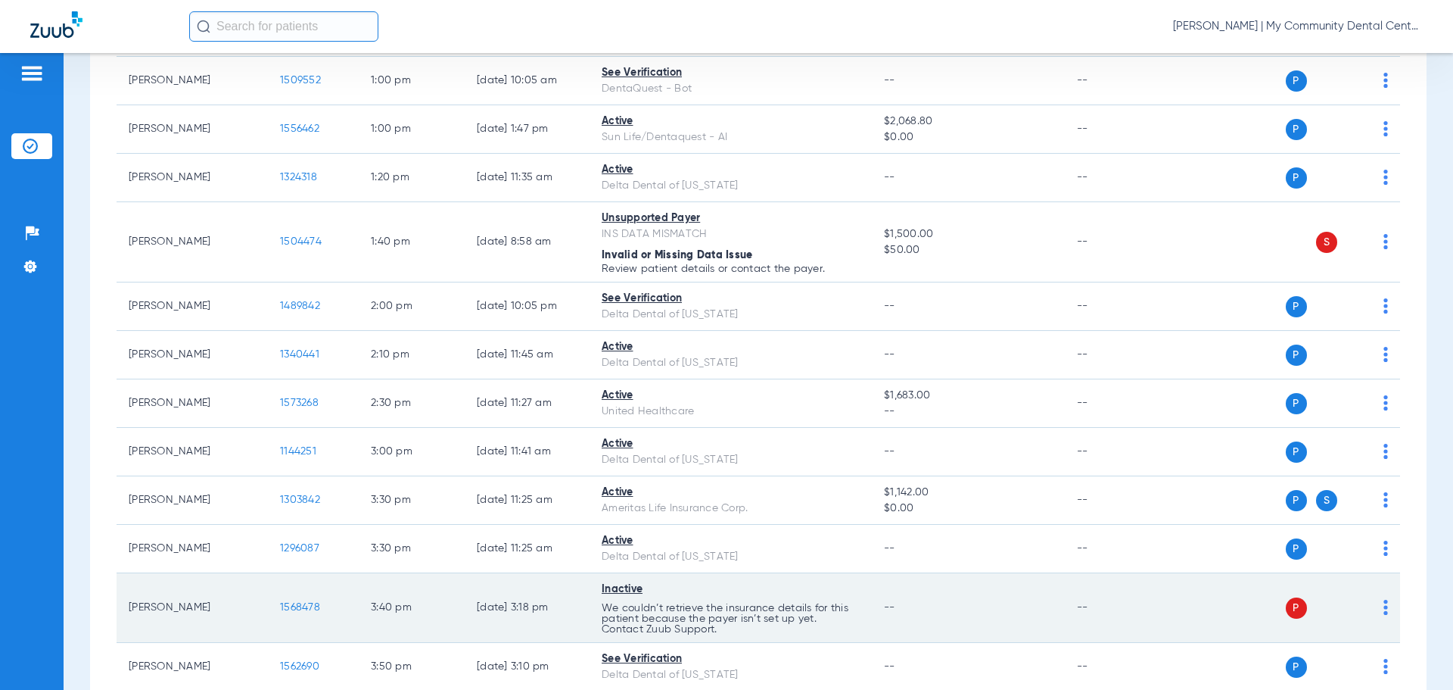
scroll to position [1271, 0]
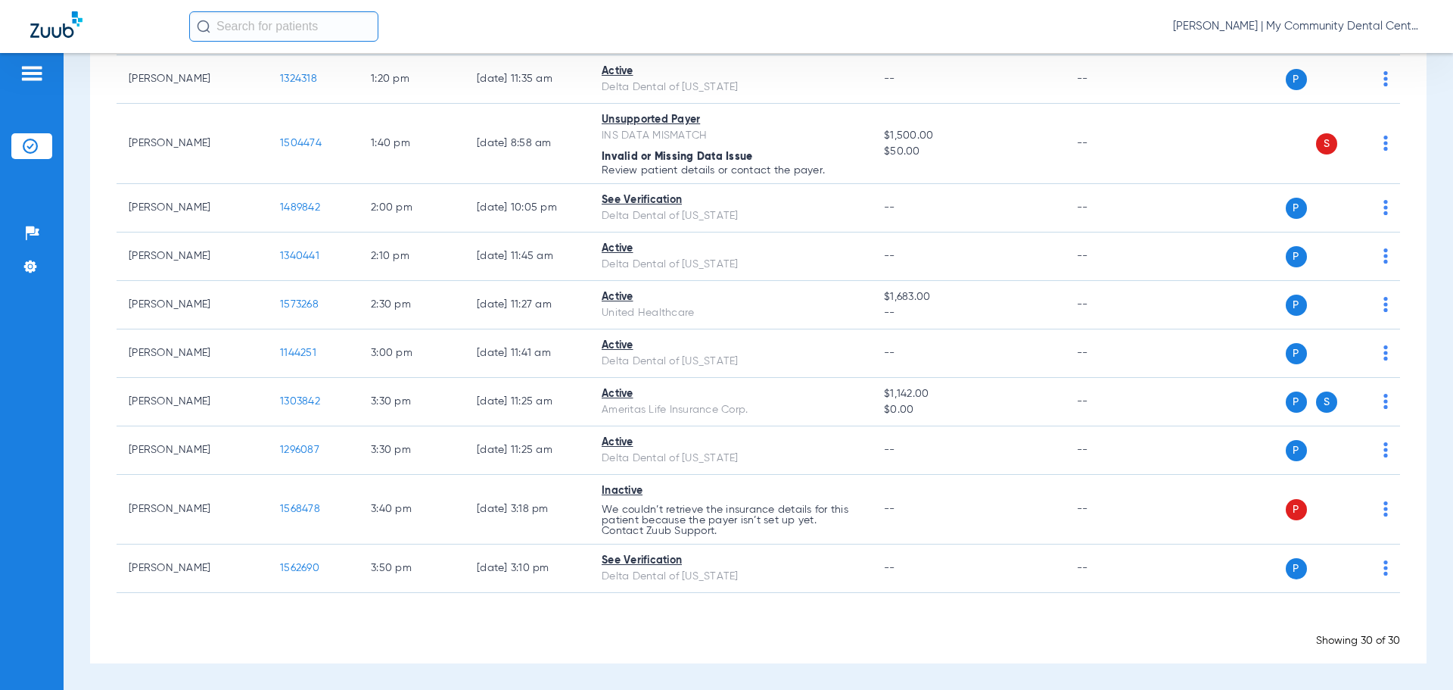
drag, startPoint x: 1093, startPoint y: 31, endPoint x: 1083, endPoint y: 39, distance: 12.9
click at [1093, 31] on div "[PERSON_NAME] | My Community Dental Centers" at bounding box center [806, 26] width 1234 height 30
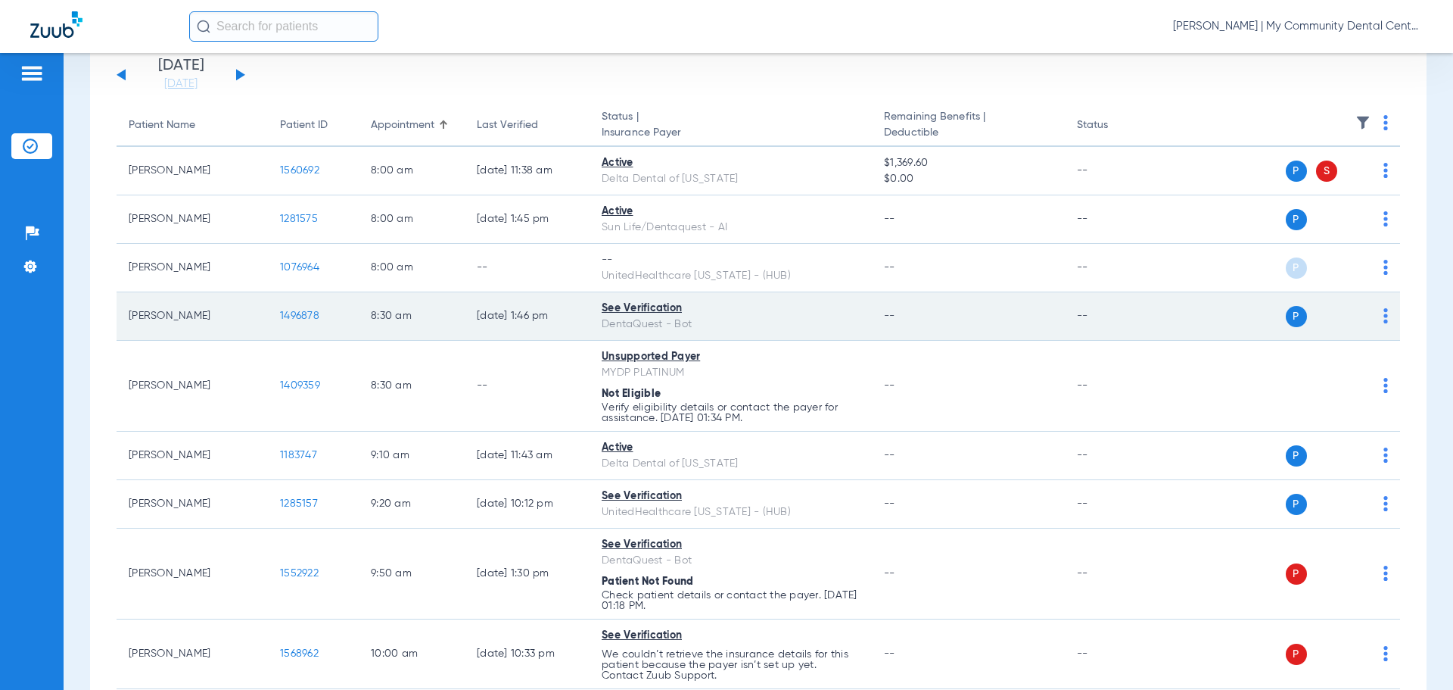
scroll to position [0, 0]
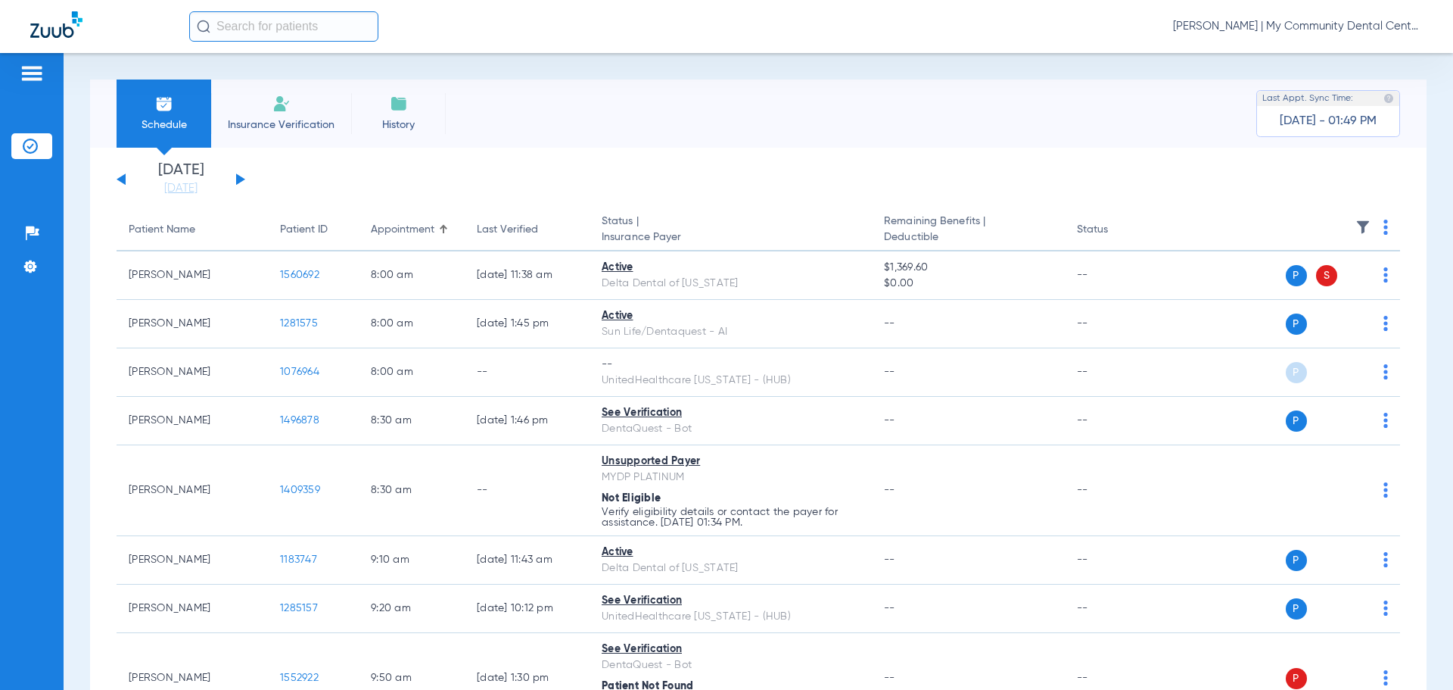
click at [238, 180] on button at bounding box center [240, 178] width 9 height 11
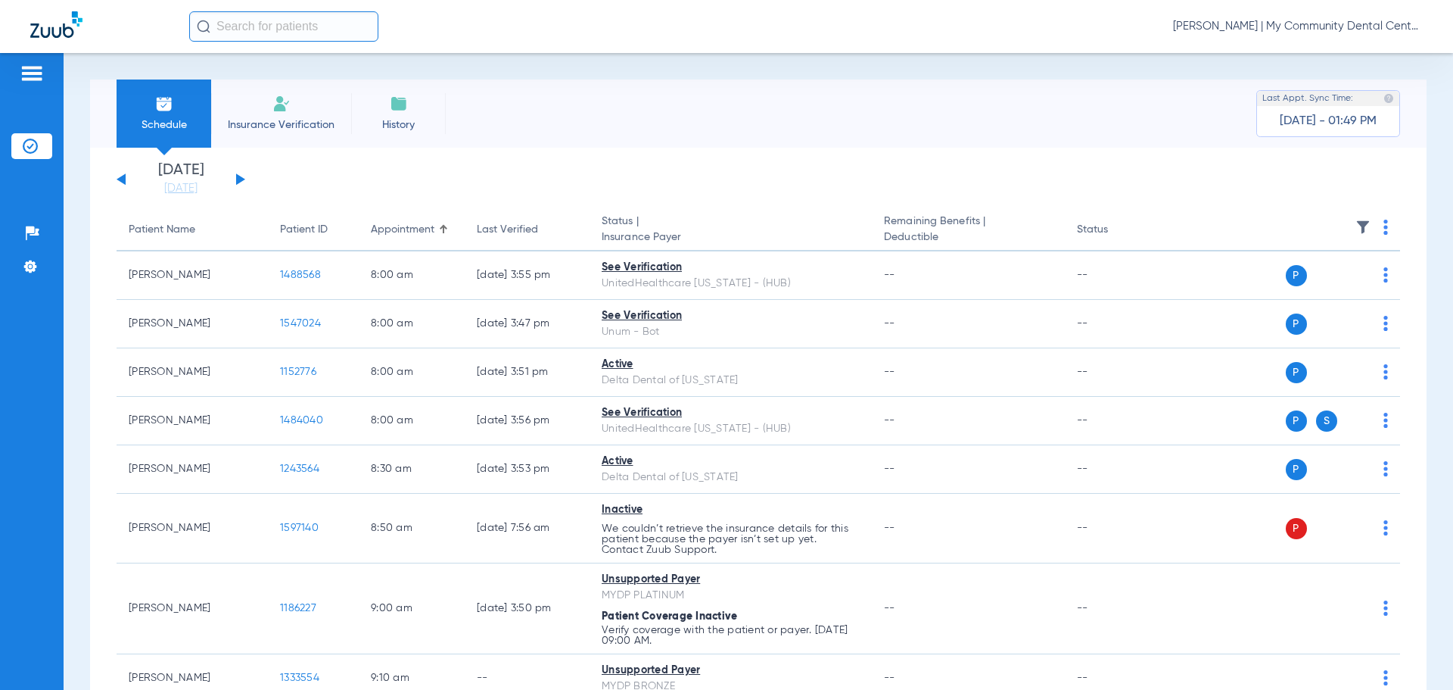
click at [1384, 232] on img at bounding box center [1386, 226] width 5 height 15
click at [1357, 279] on button "Verify All" at bounding box center [1316, 287] width 119 height 30
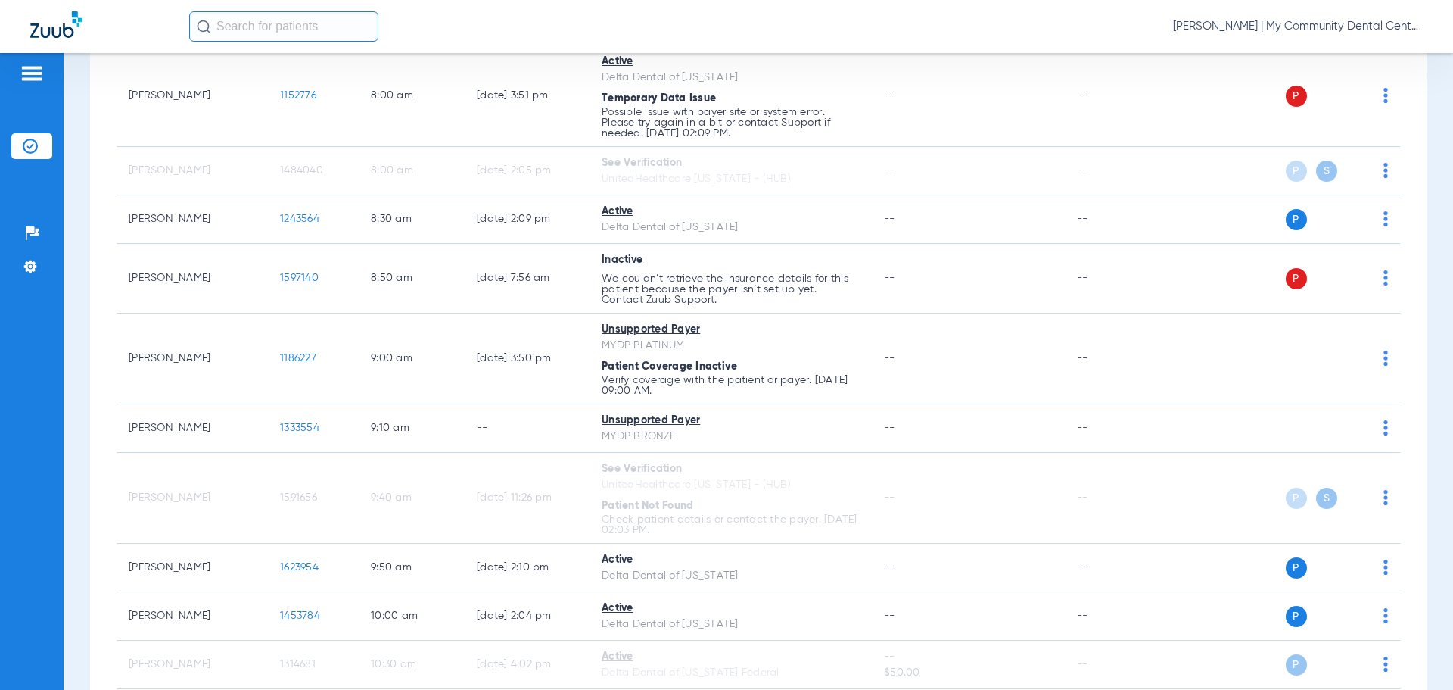
scroll to position [329, 0]
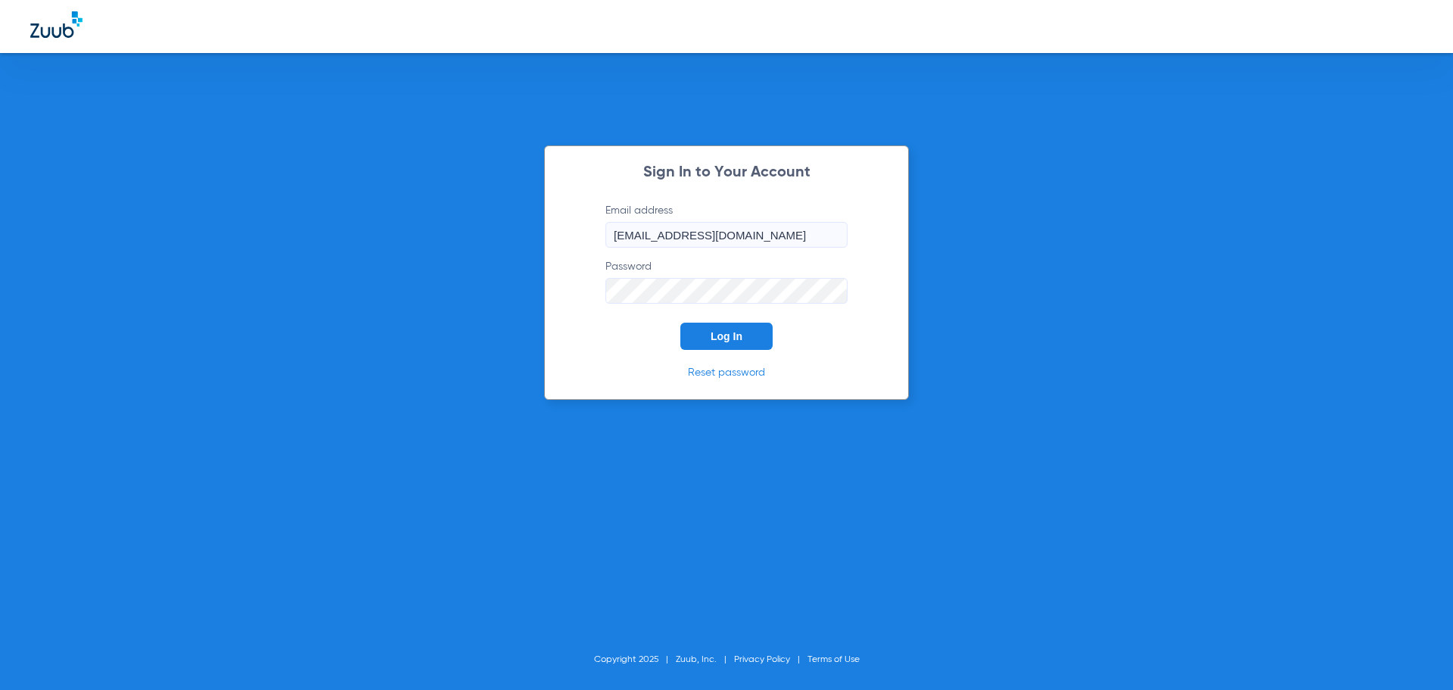
click at [701, 340] on button "Log In" at bounding box center [726, 335] width 92 height 27
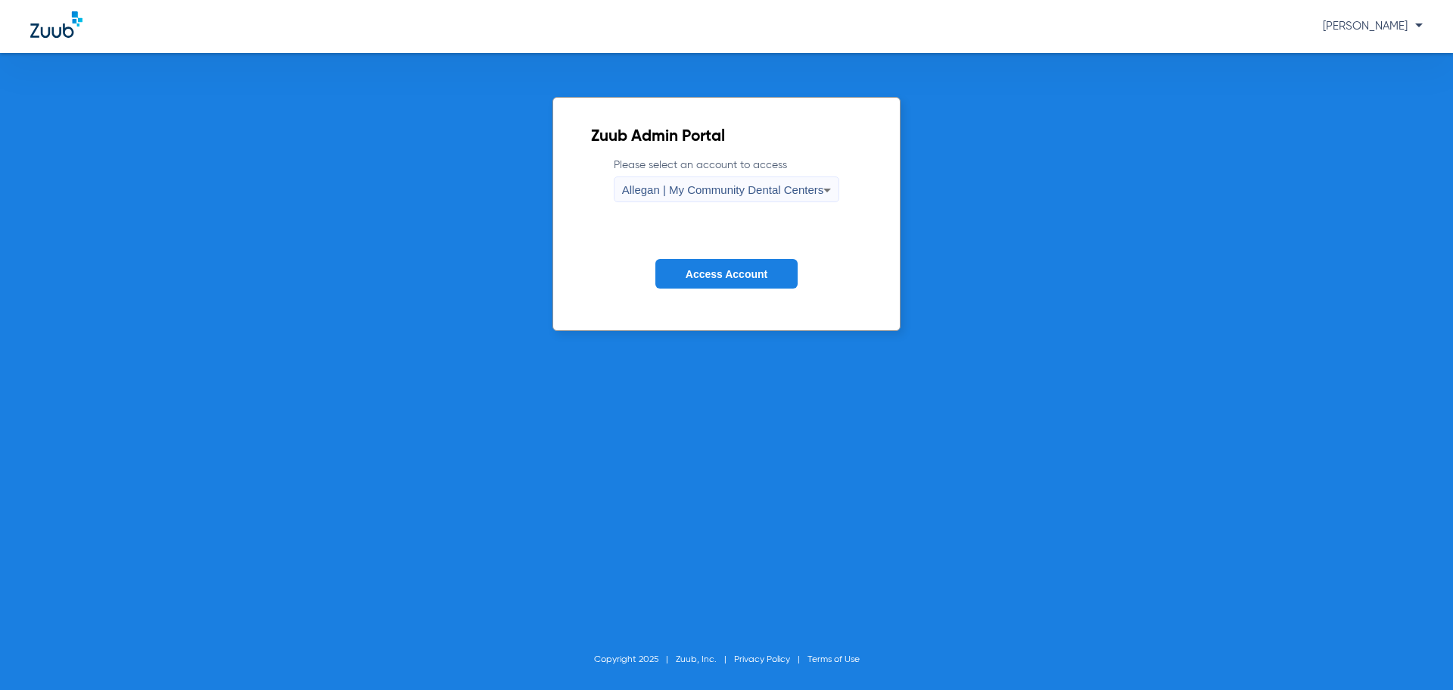
click at [696, 191] on span "Allegan | My Community Dental Centers" at bounding box center [723, 189] width 202 height 13
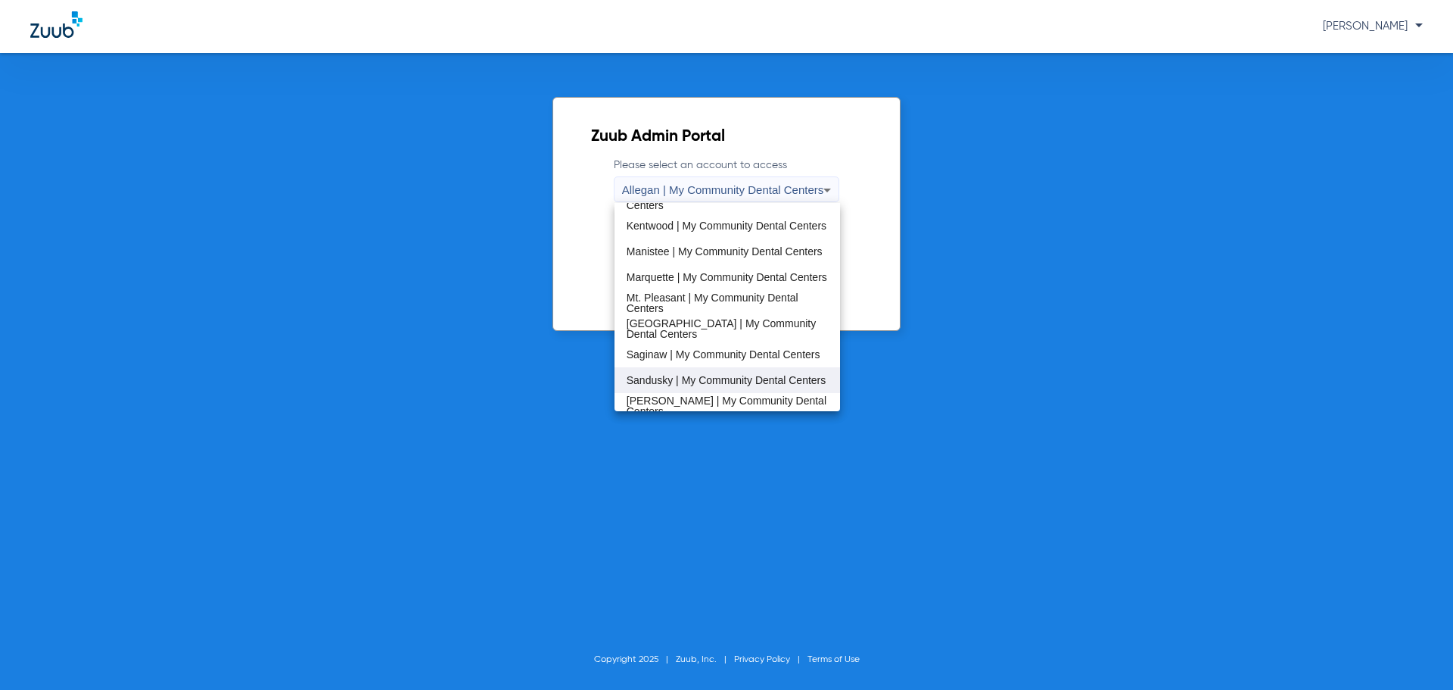
scroll to position [454, 0]
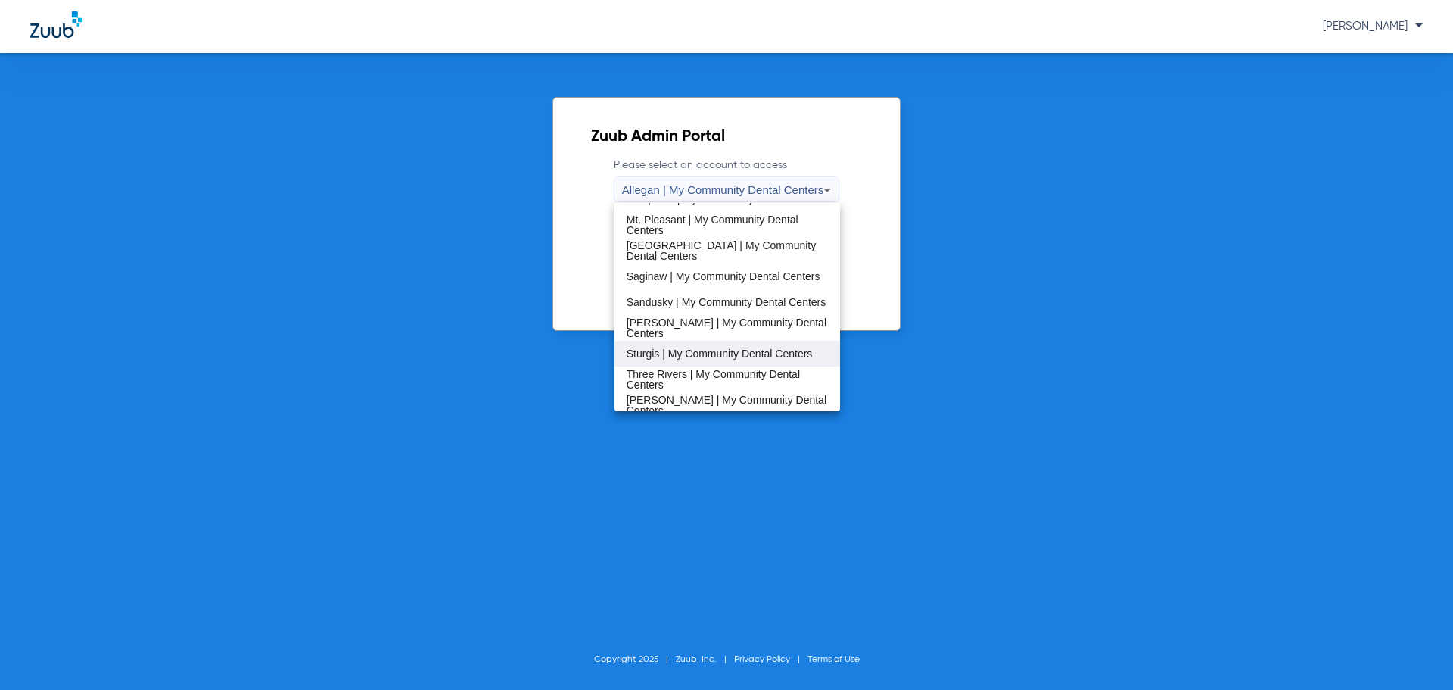
click at [720, 365] on mat-option "Sturgis | My Community Dental Centers" at bounding box center [728, 354] width 226 height 26
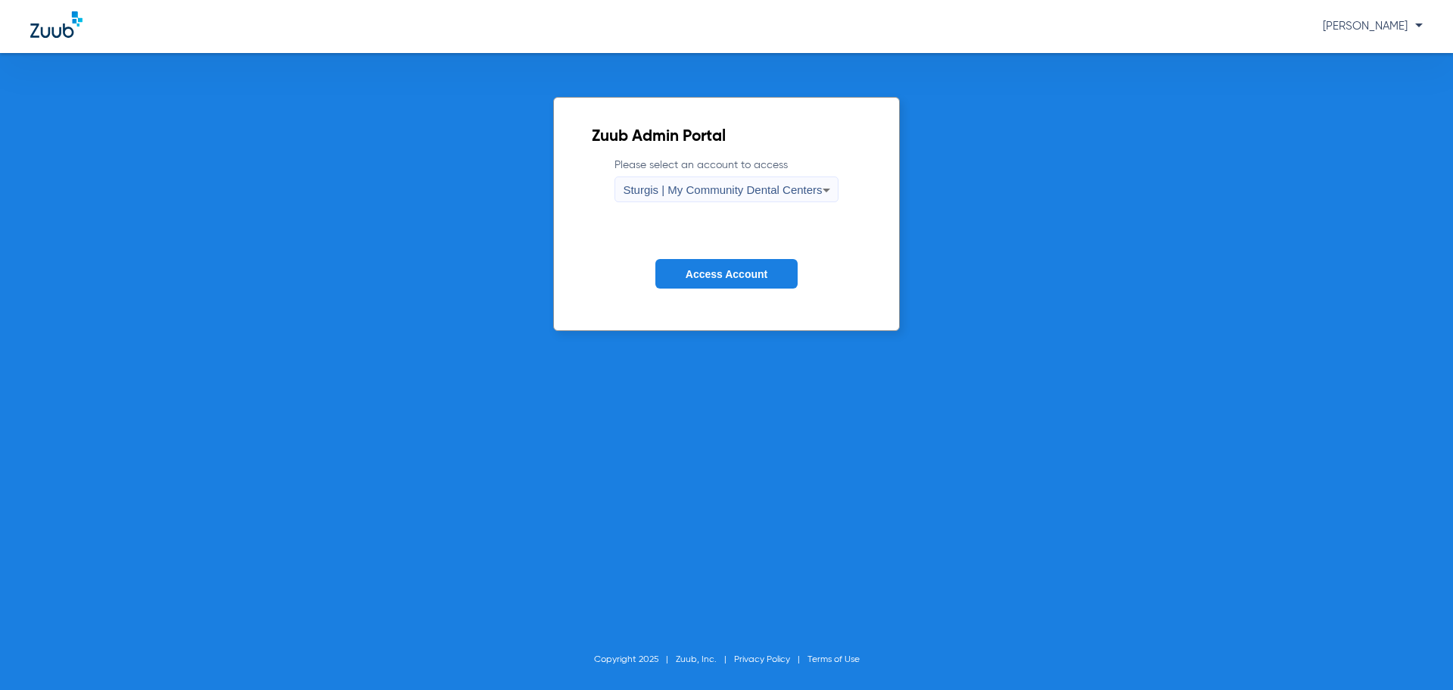
click at [691, 189] on span "Sturgis | My Community Dental Centers" at bounding box center [722, 189] width 199 height 13
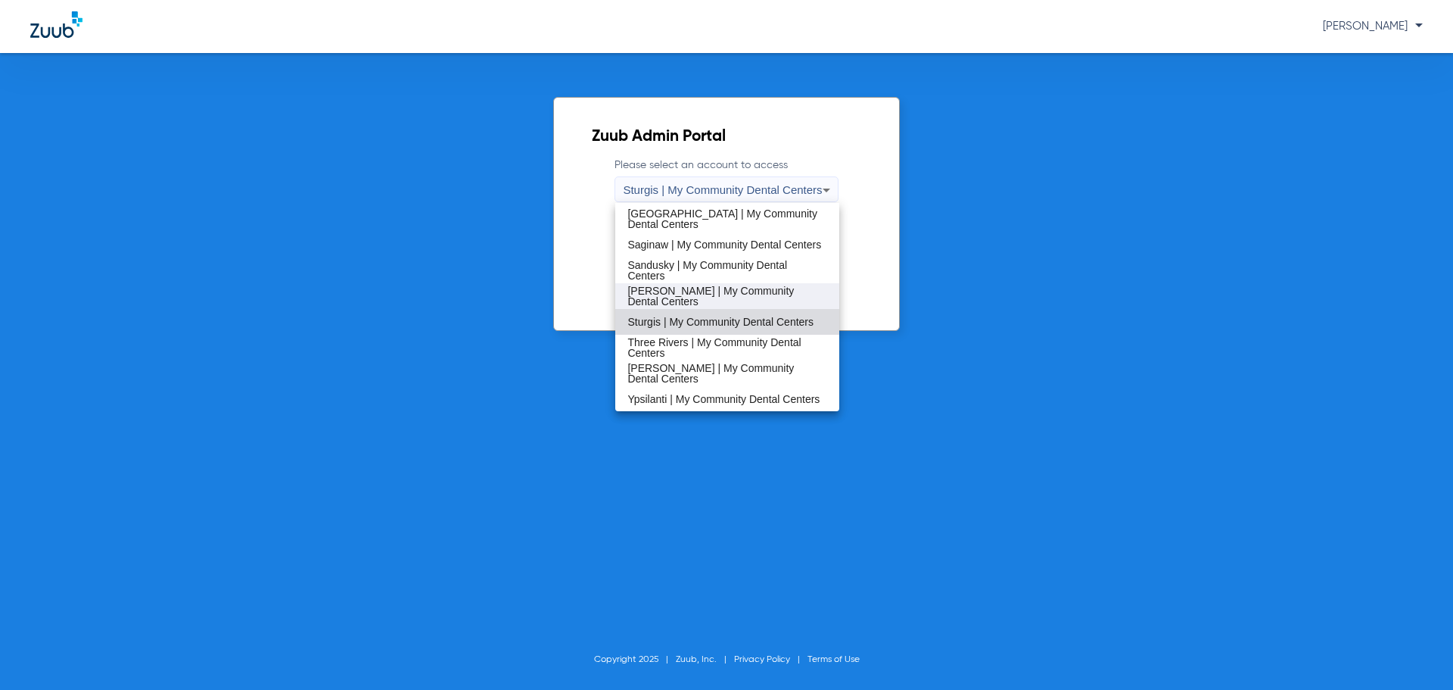
scroll to position [487, 0]
click at [700, 347] on span "Three Rivers | My Community Dental Centers" at bounding box center [726, 346] width 199 height 21
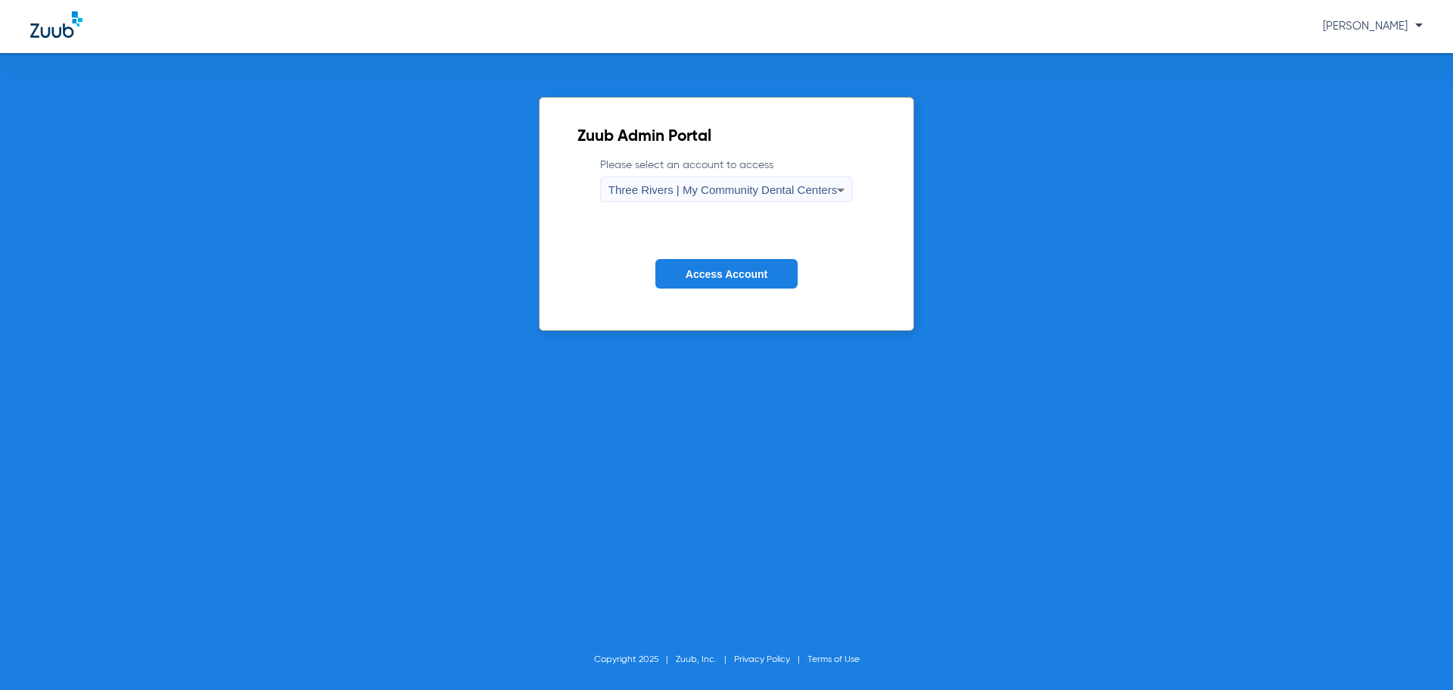
click at [686, 273] on span "Access Account" at bounding box center [727, 274] width 82 height 12
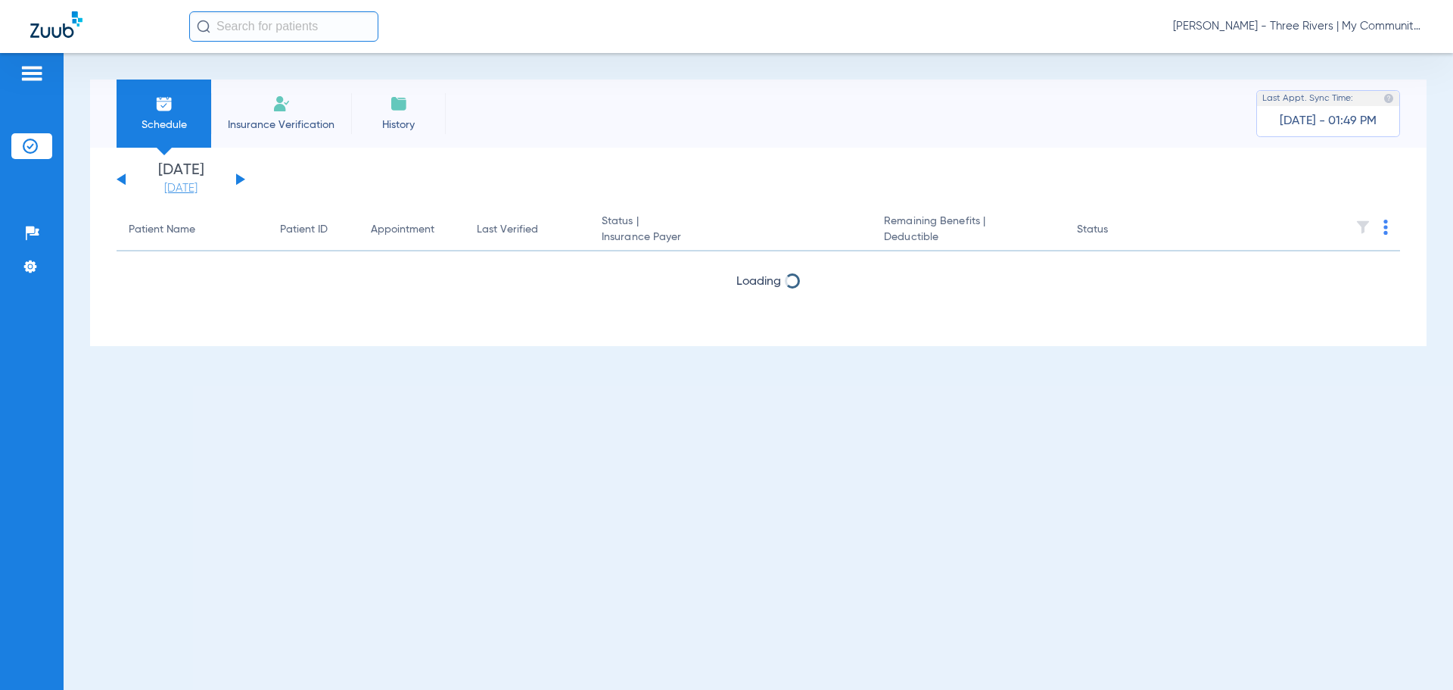
click at [191, 194] on link "[DATE]" at bounding box center [180, 188] width 91 height 15
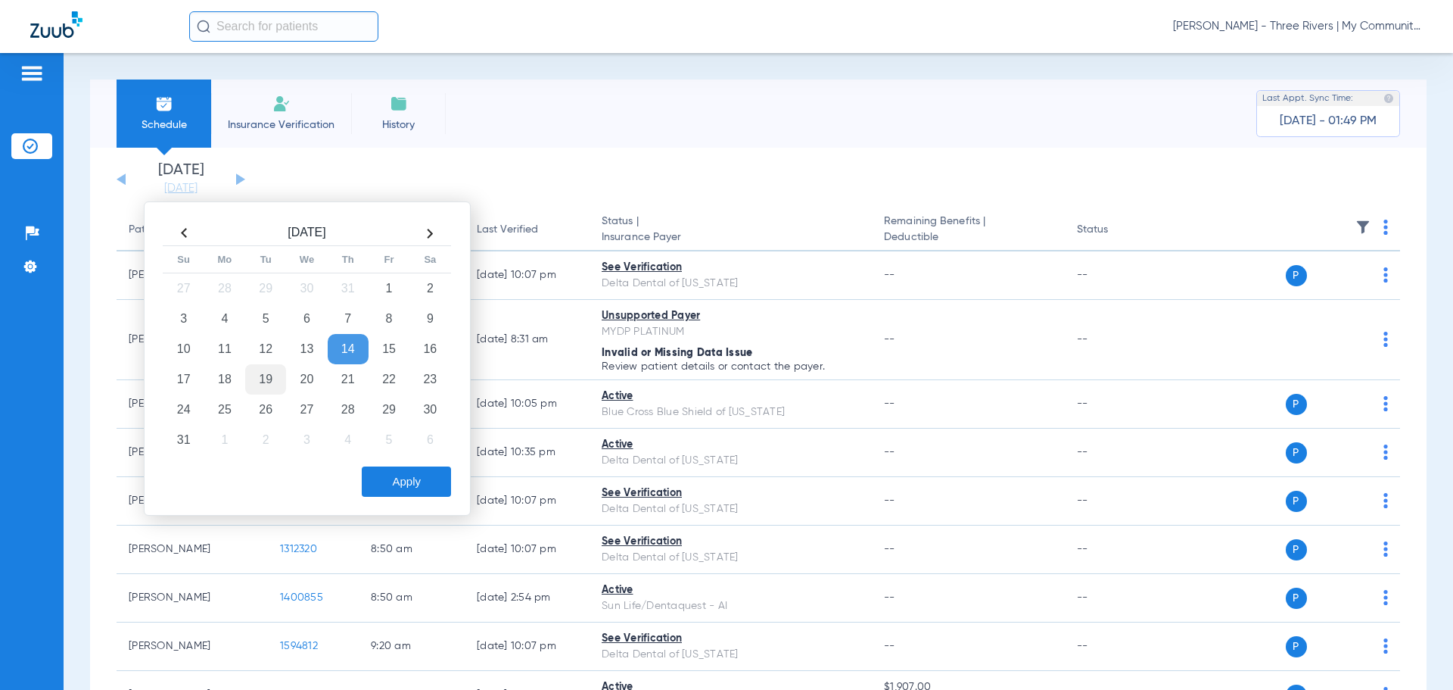
click at [257, 385] on td "19" at bounding box center [265, 379] width 41 height 30
click at [383, 493] on button "Apply" at bounding box center [406, 481] width 89 height 30
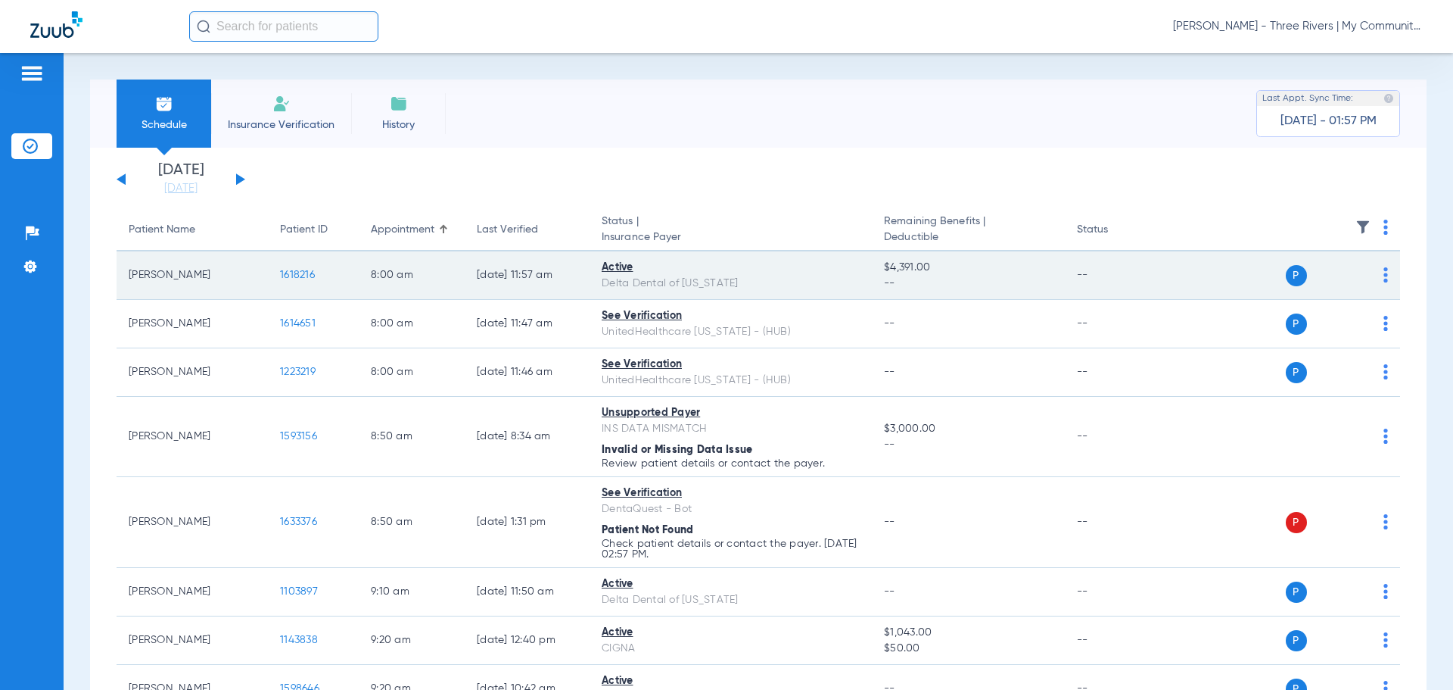
click at [291, 279] on span "1618216" at bounding box center [297, 274] width 35 height 11
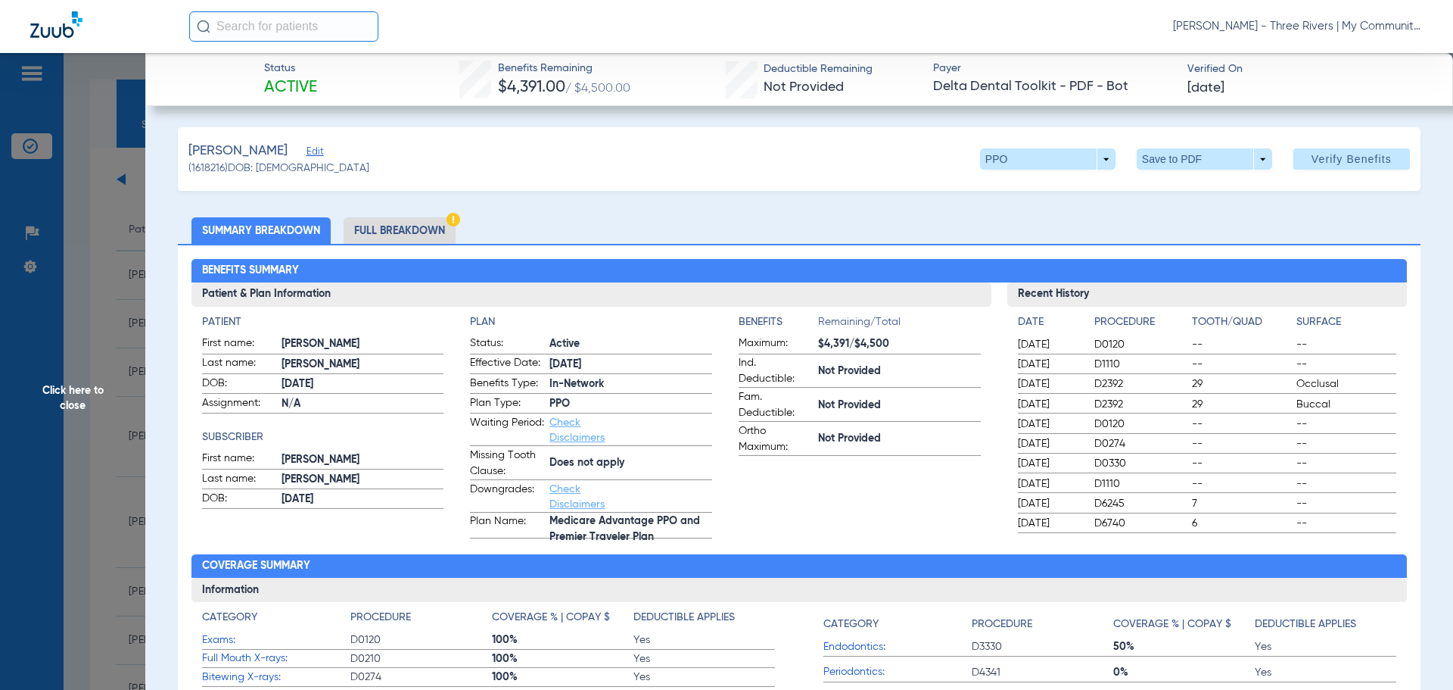
click at [404, 219] on li "Full Breakdown" at bounding box center [400, 230] width 112 height 26
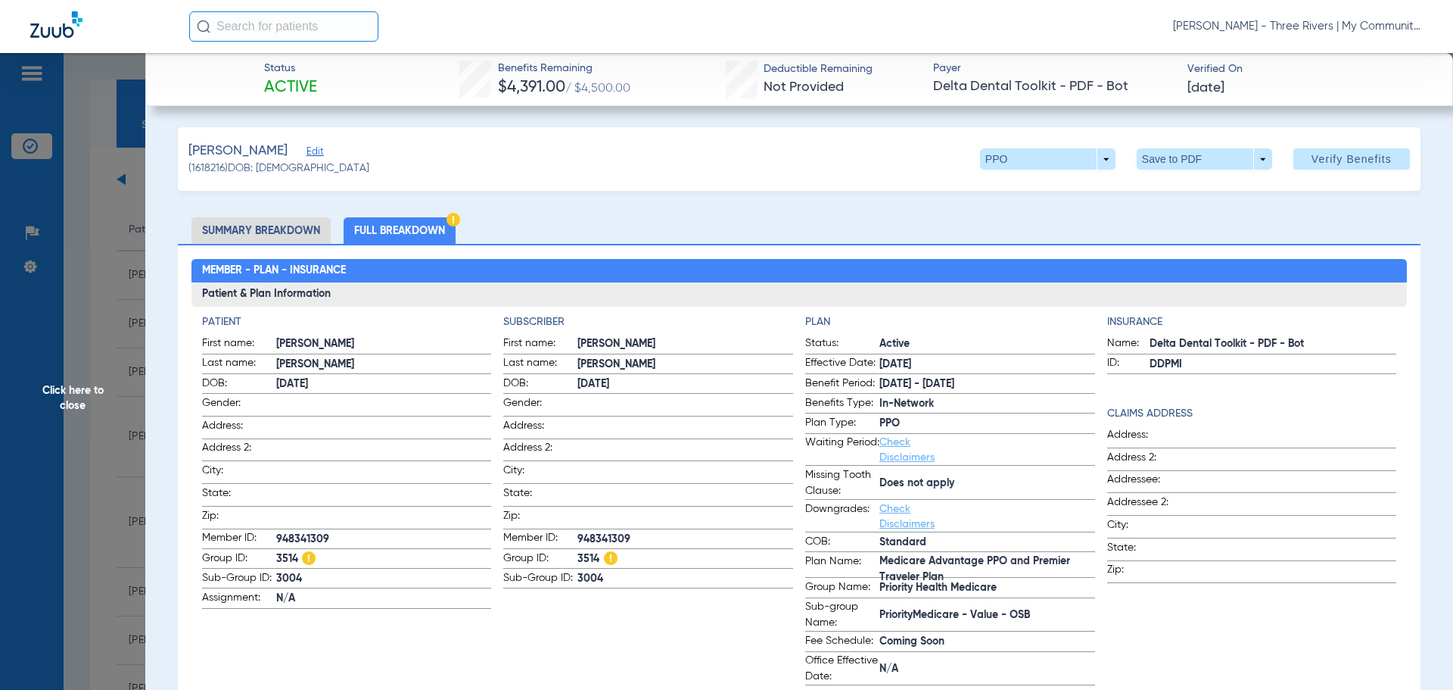
click at [266, 220] on li "Summary Breakdown" at bounding box center [260, 230] width 139 height 26
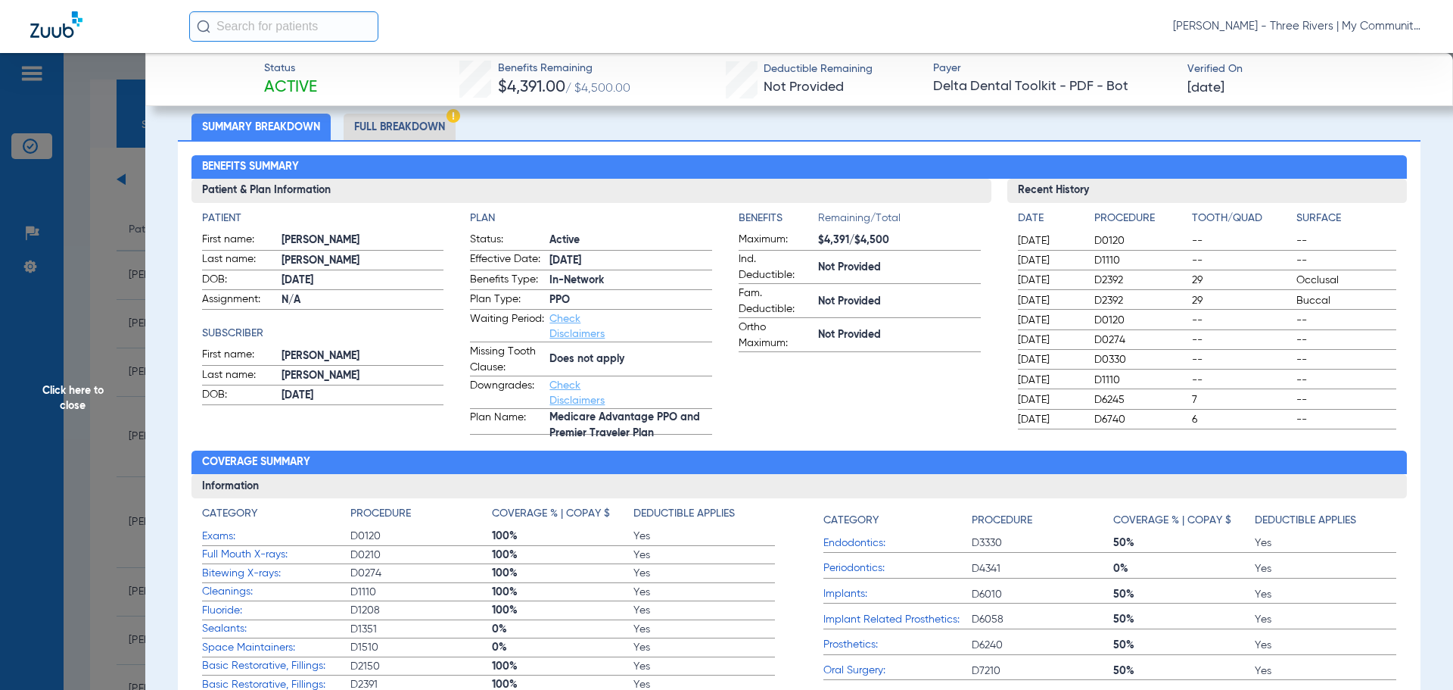
scroll to position [454, 0]
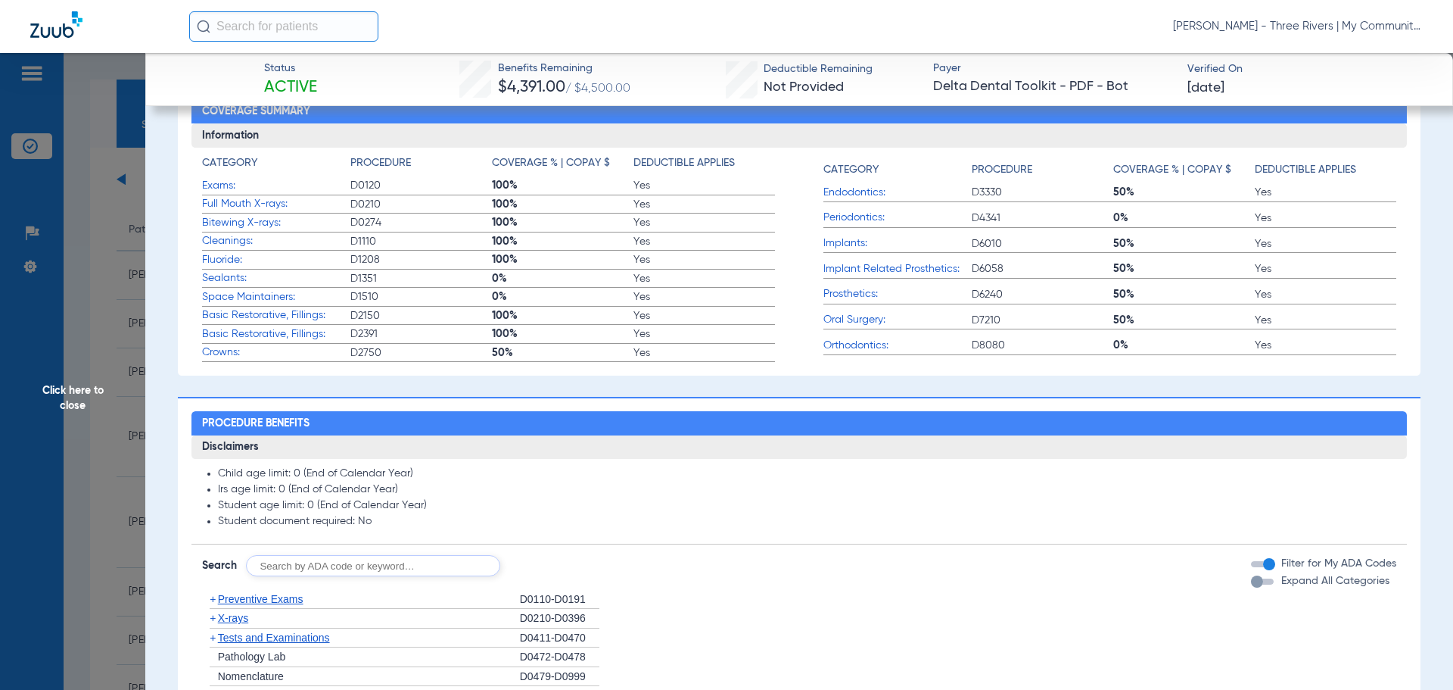
click at [237, 617] on span "X-rays" at bounding box center [233, 618] width 30 height 12
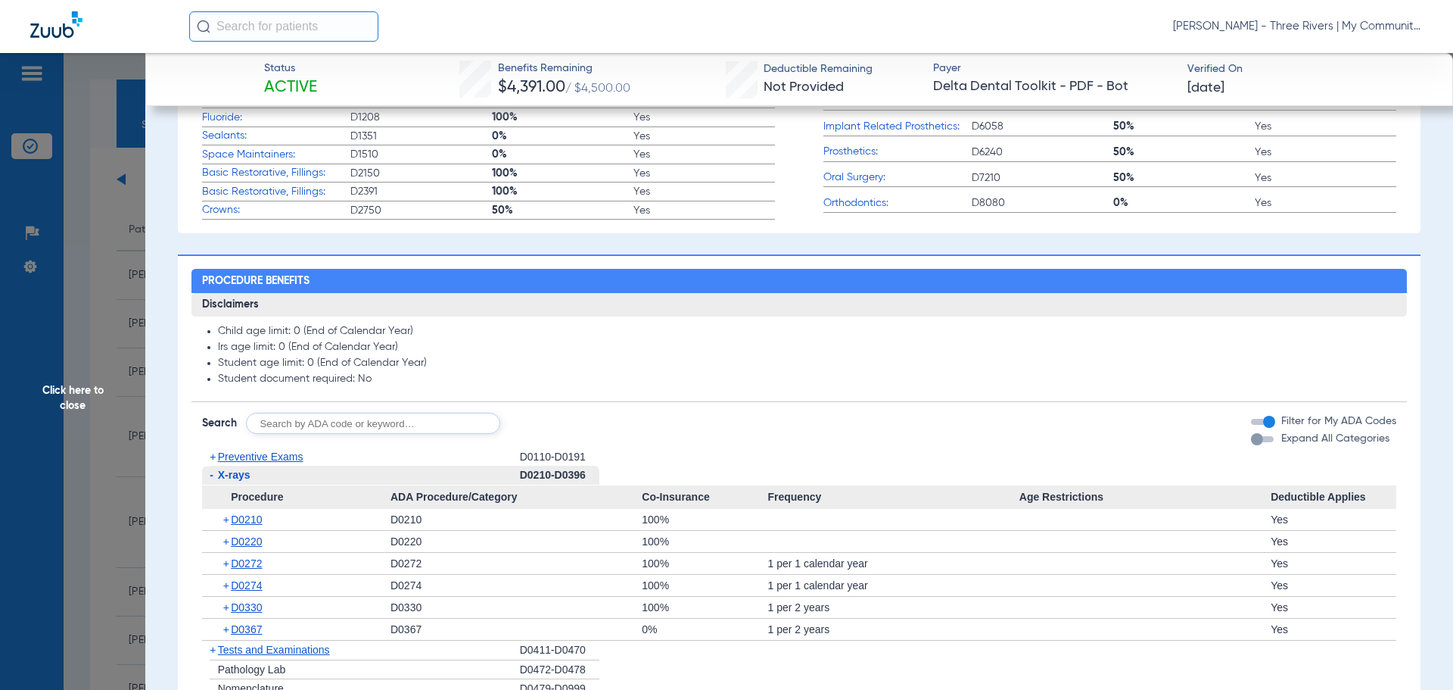
scroll to position [605, 0]
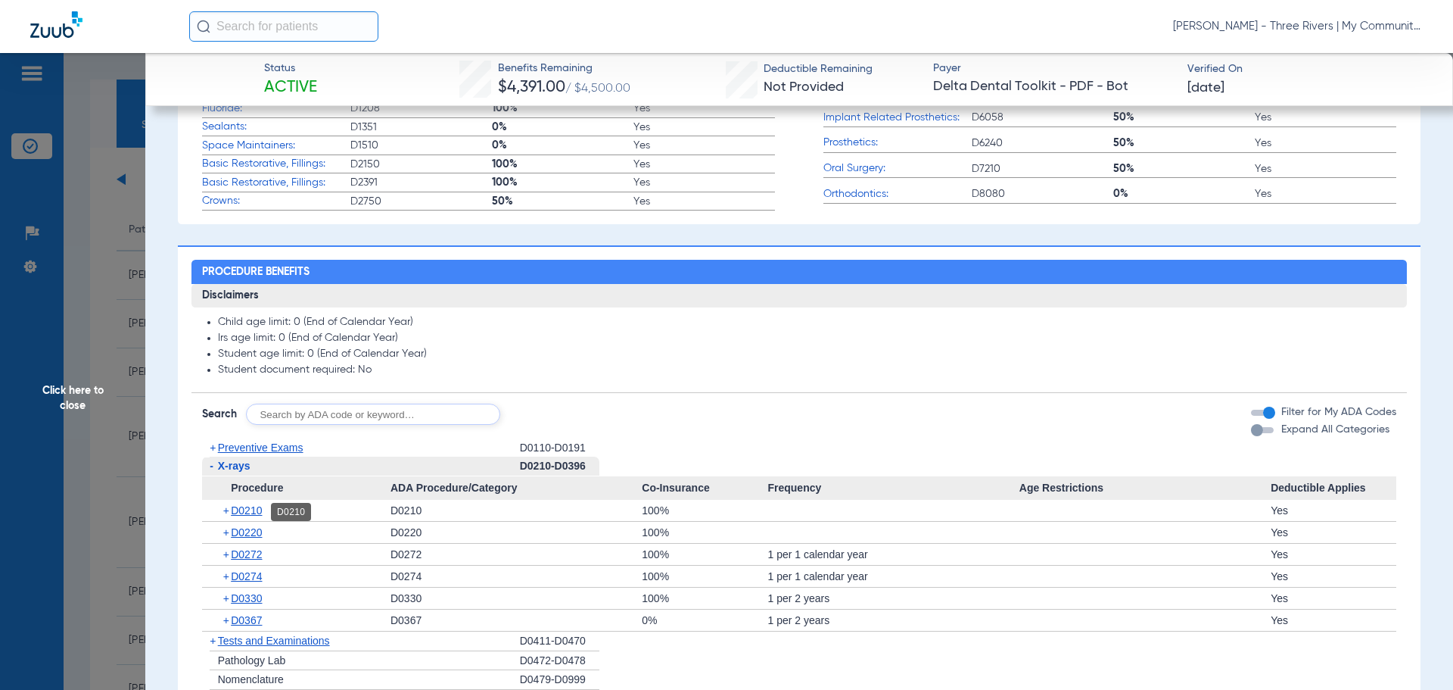
click at [260, 513] on span "D0210" at bounding box center [246, 510] width 31 height 12
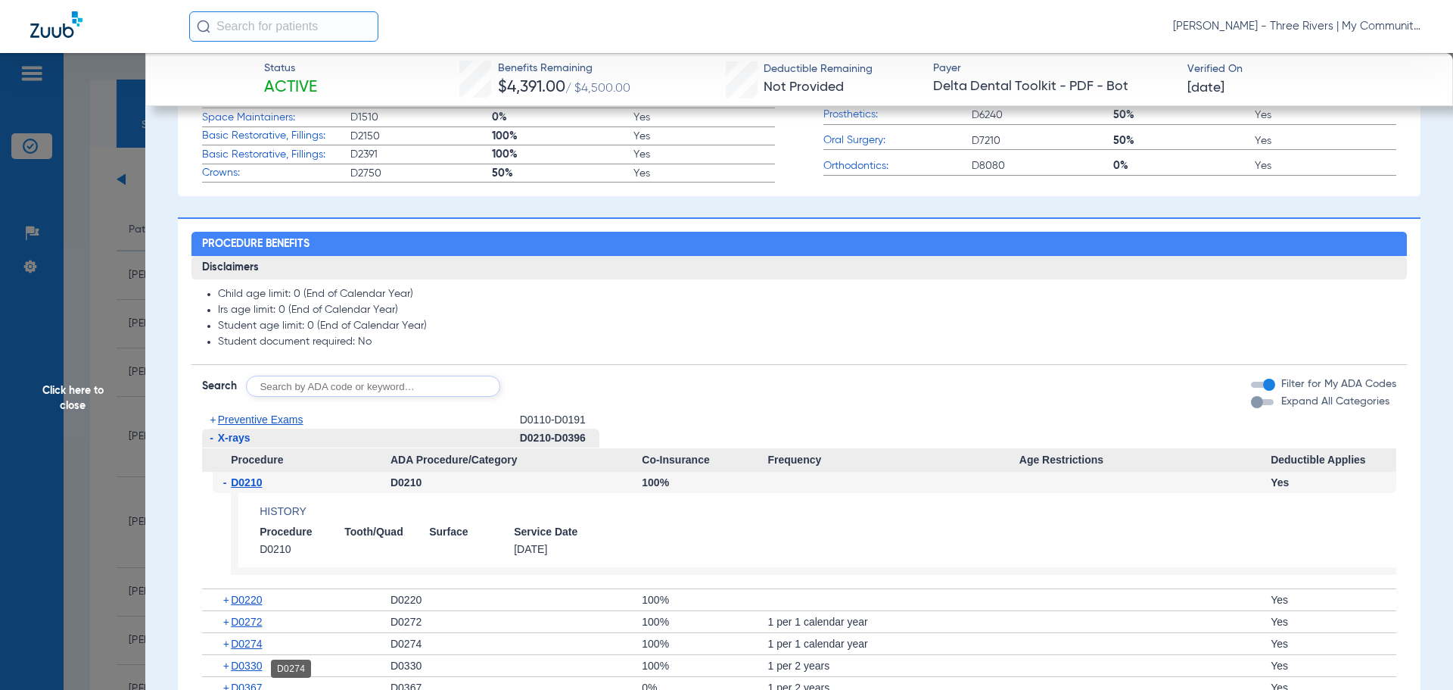
scroll to position [681, 0]
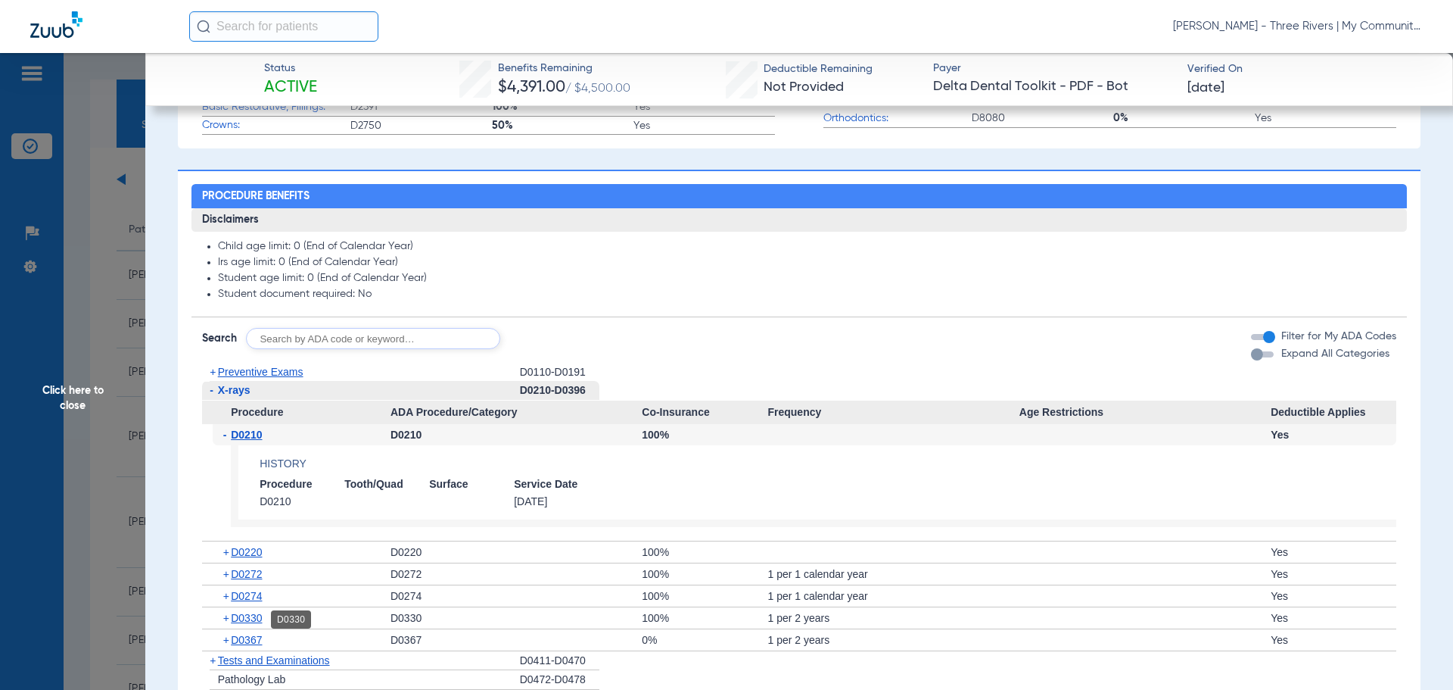
click at [248, 618] on span "D0330" at bounding box center [246, 618] width 31 height 12
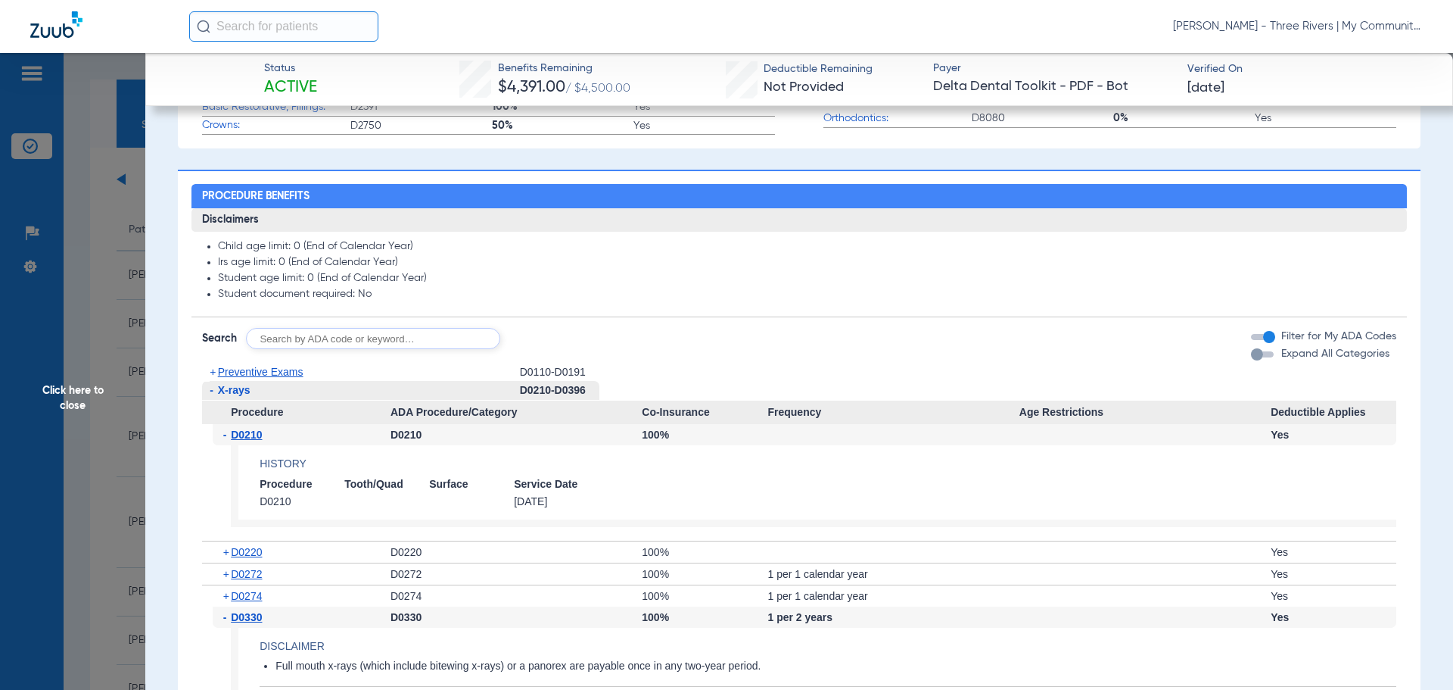
scroll to position [757, 0]
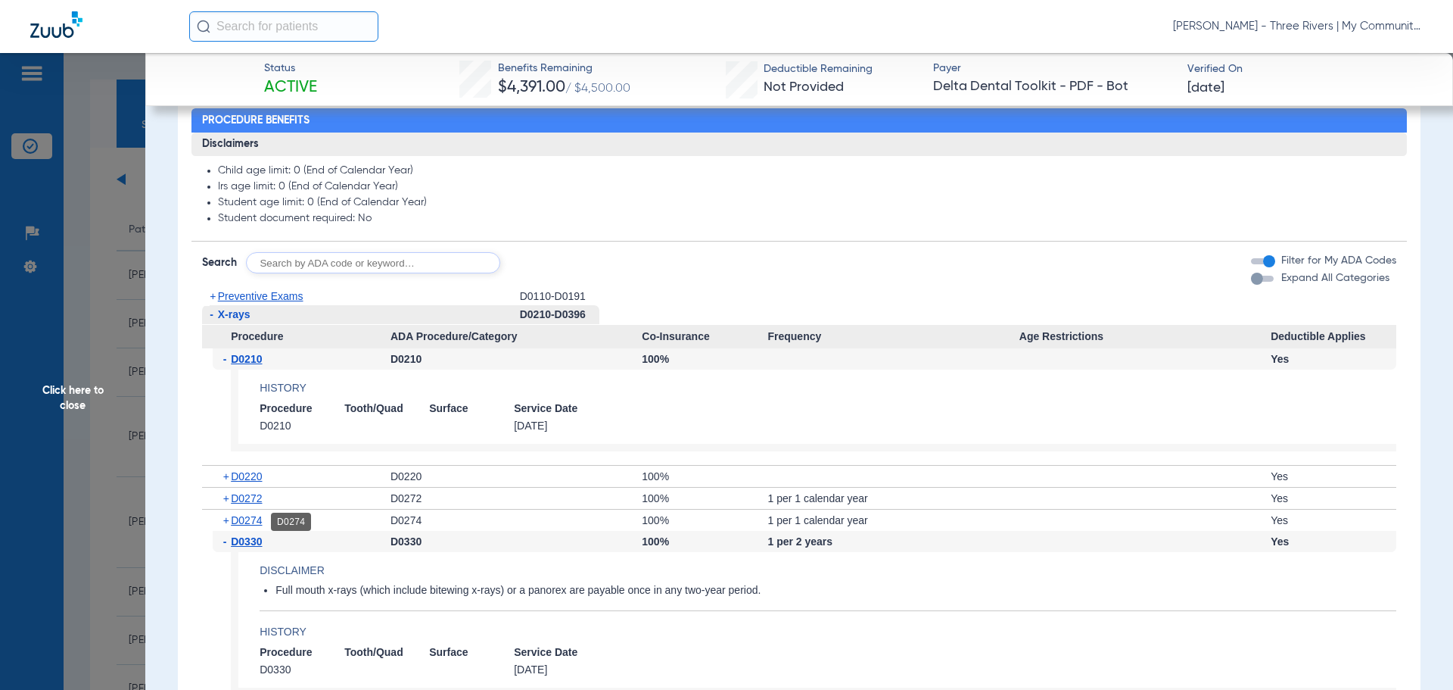
click at [254, 522] on span "D0274" at bounding box center [246, 520] width 31 height 12
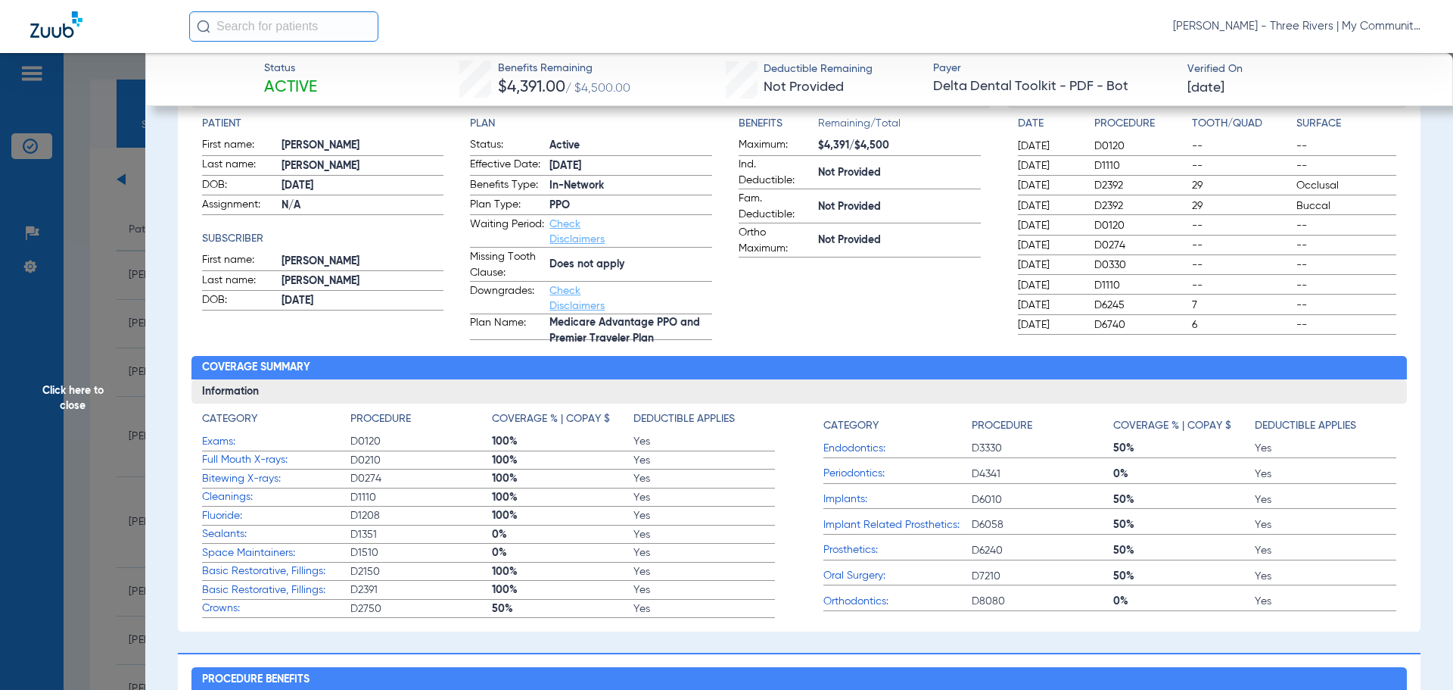
scroll to position [378, 0]
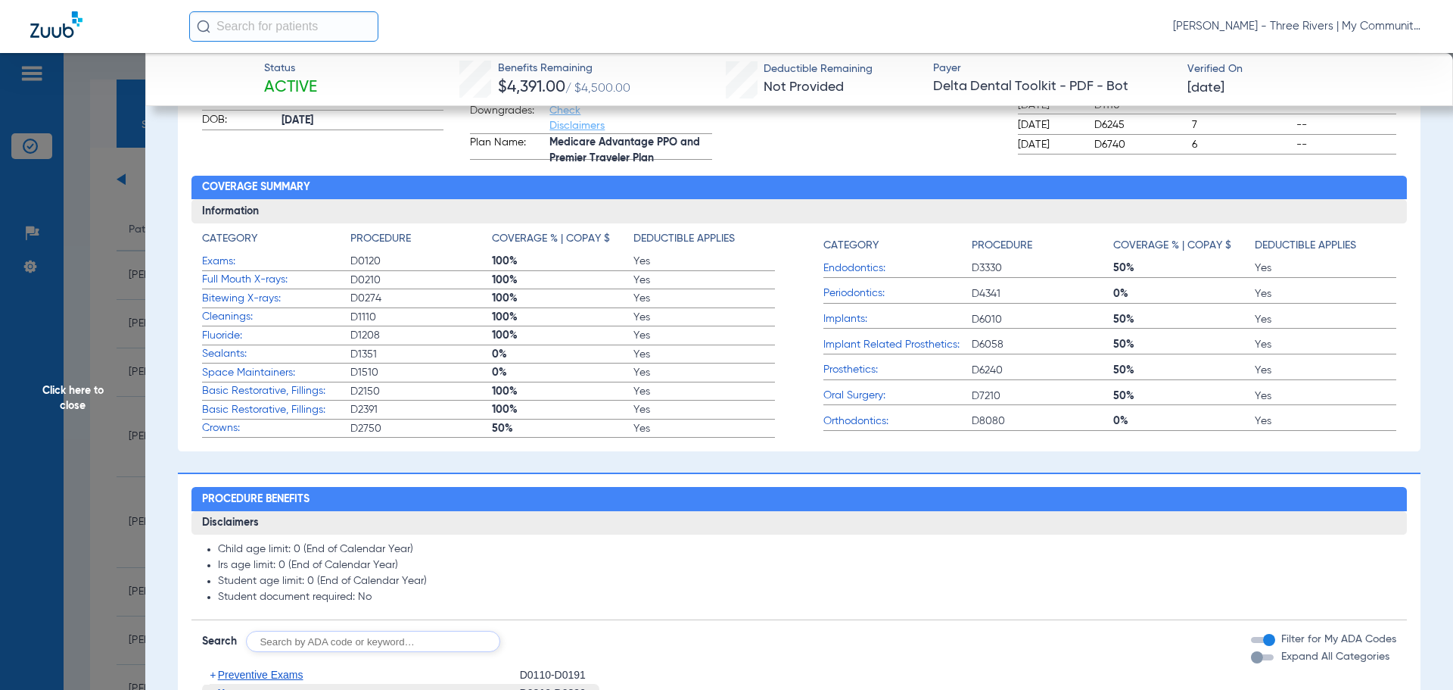
drag, startPoint x: 207, startPoint y: 265, endPoint x: 217, endPoint y: 296, distance: 32.8
click at [207, 265] on span "Exams:" at bounding box center [276, 262] width 148 height 16
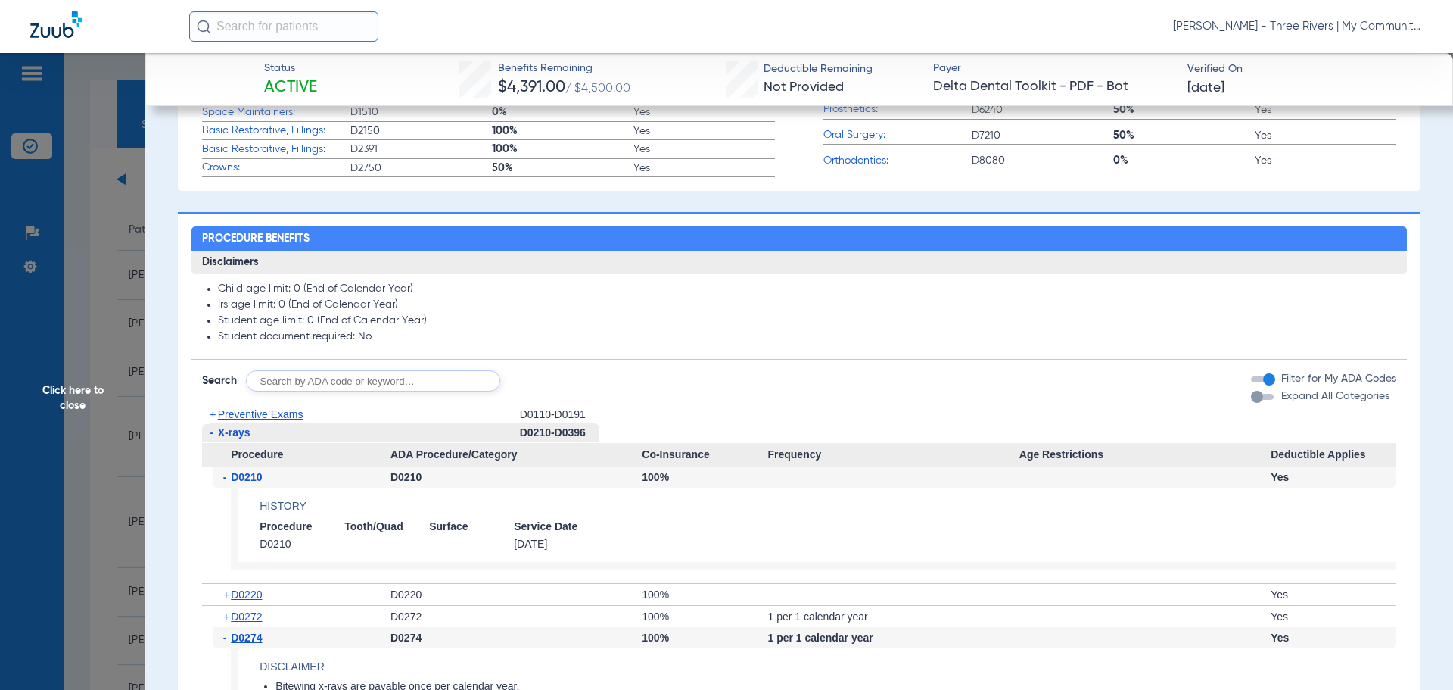
scroll to position [833, 0]
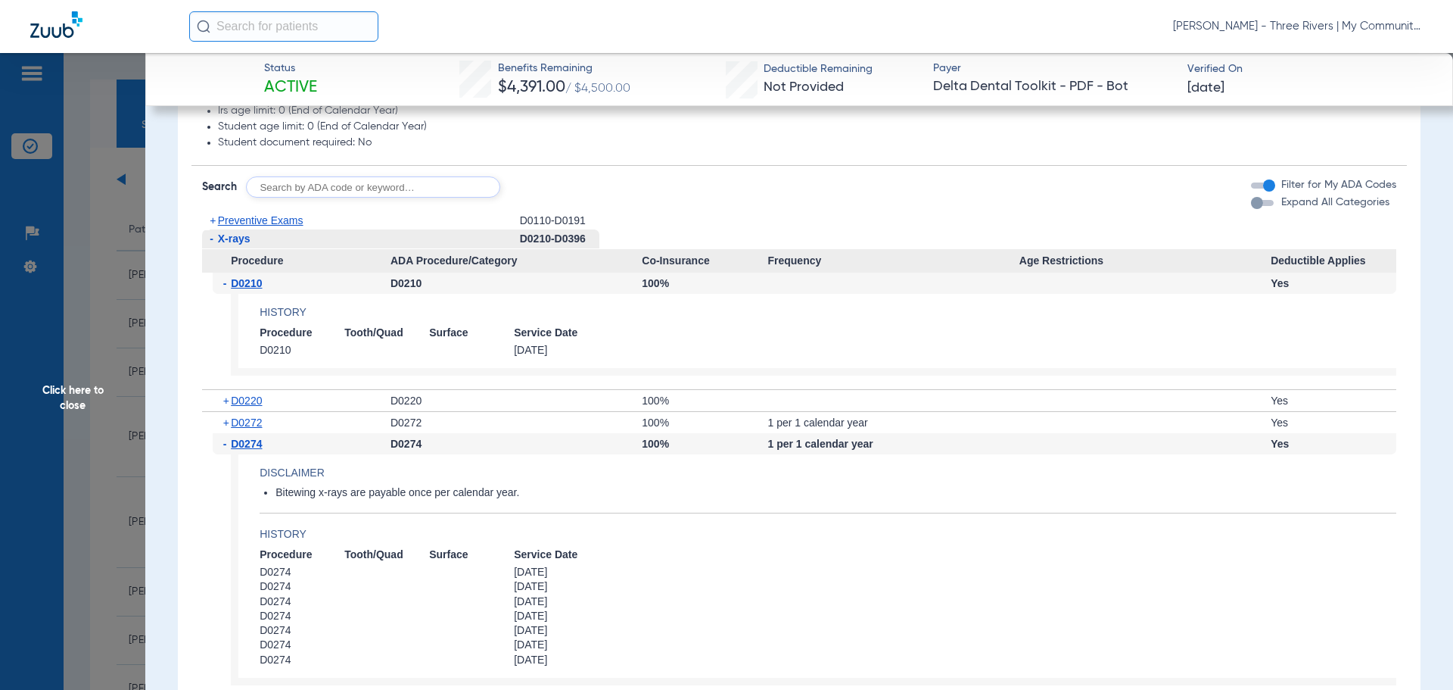
click at [237, 221] on span "Preventive Exams" at bounding box center [261, 220] width 86 height 12
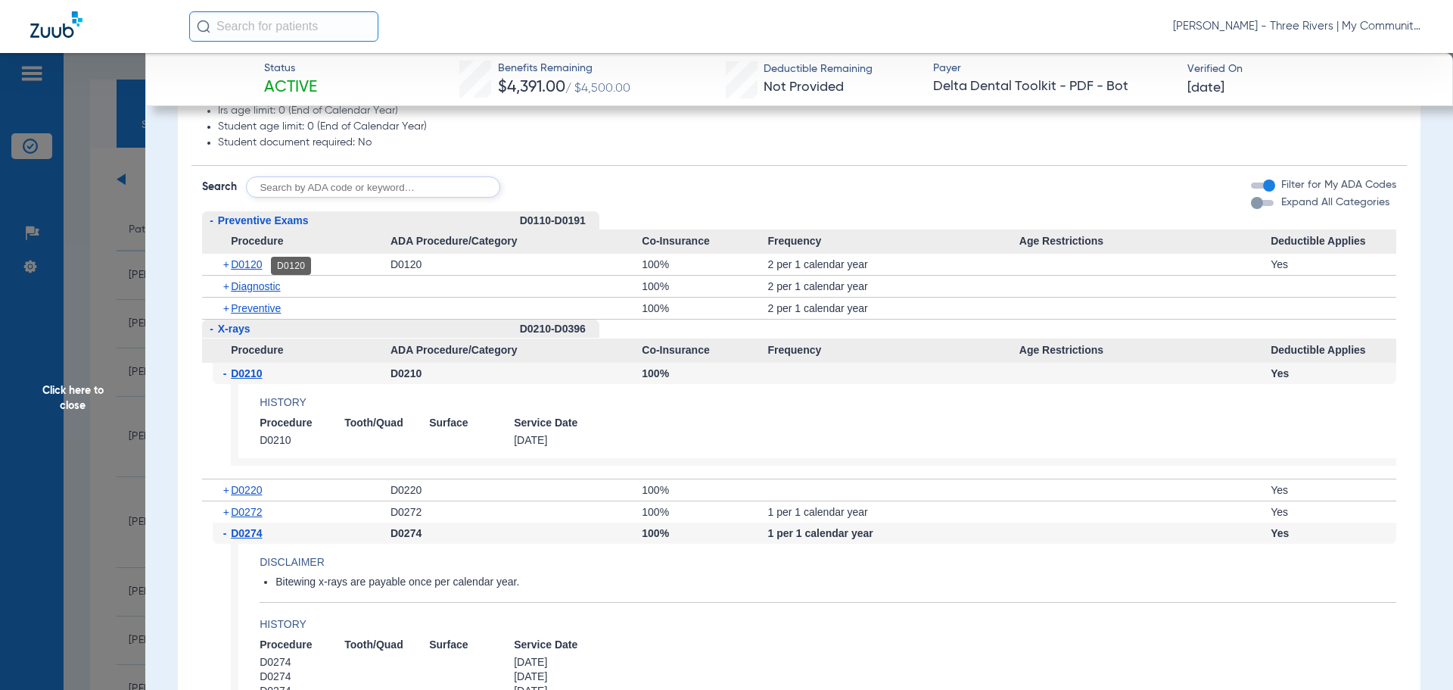
click at [256, 270] on span "D0120" at bounding box center [246, 264] width 31 height 12
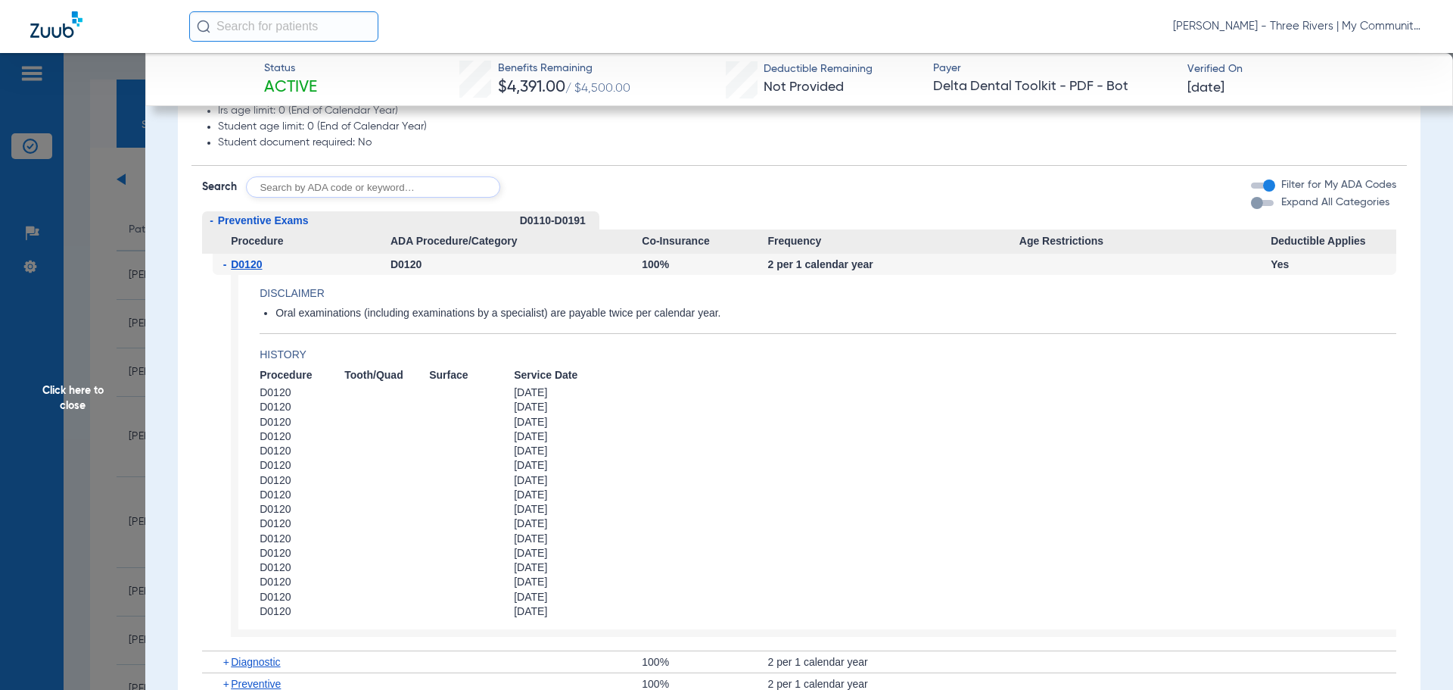
click at [94, 413] on span "Click here to close" at bounding box center [72, 398] width 145 height 690
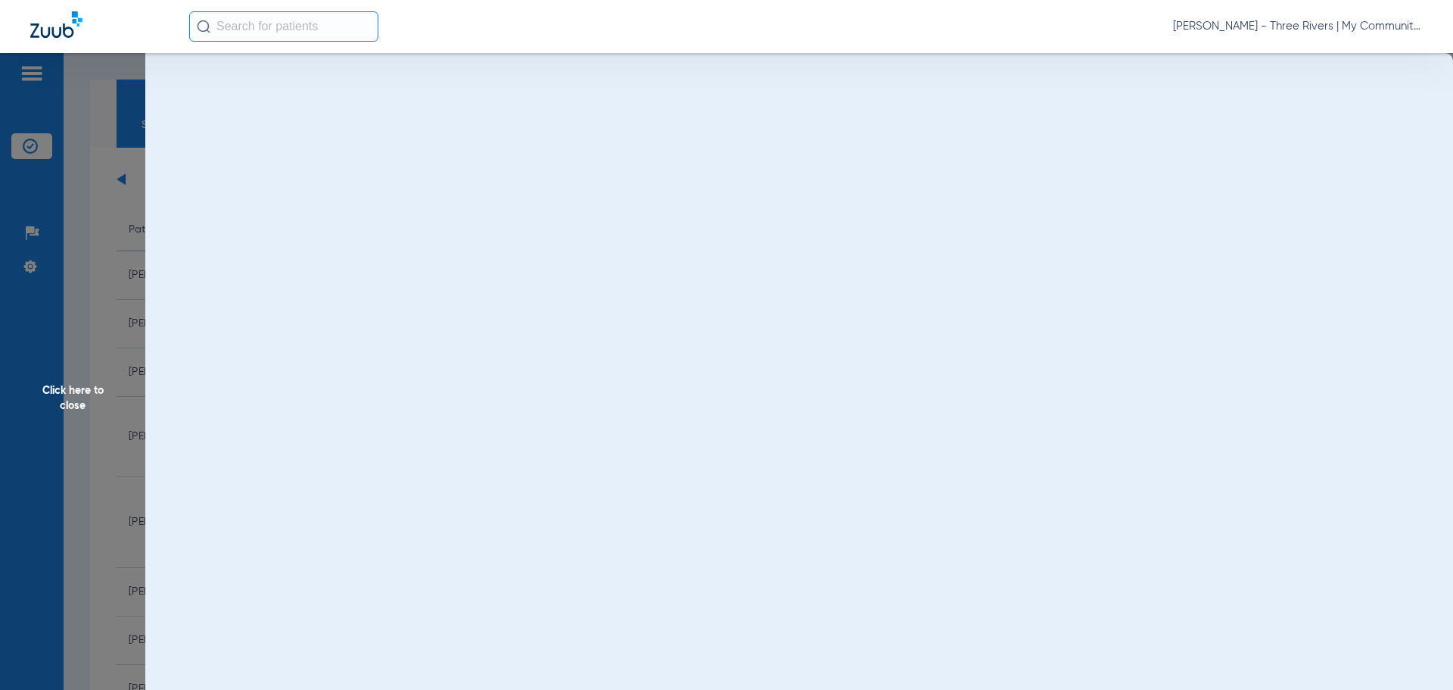
scroll to position [0, 0]
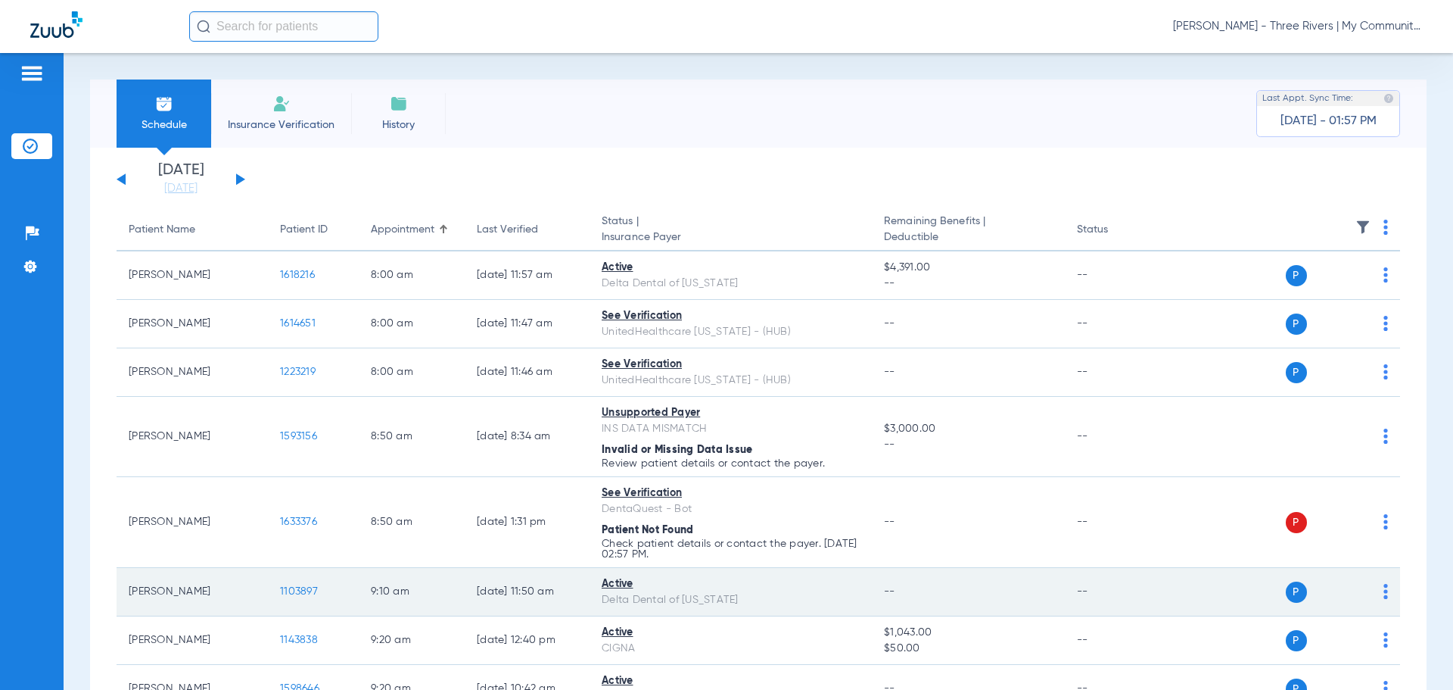
click at [307, 587] on span "1103897" at bounding box center [299, 591] width 38 height 11
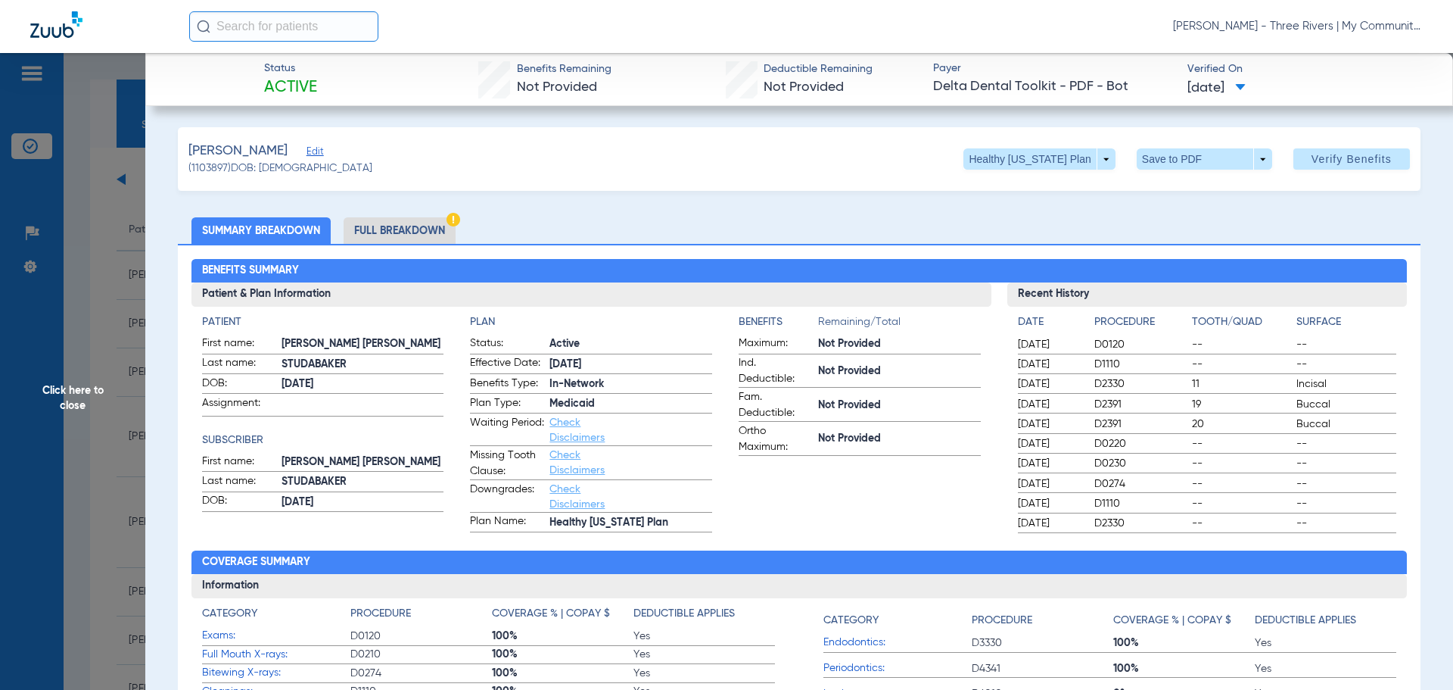
click at [415, 239] on li "Full Breakdown" at bounding box center [400, 230] width 112 height 26
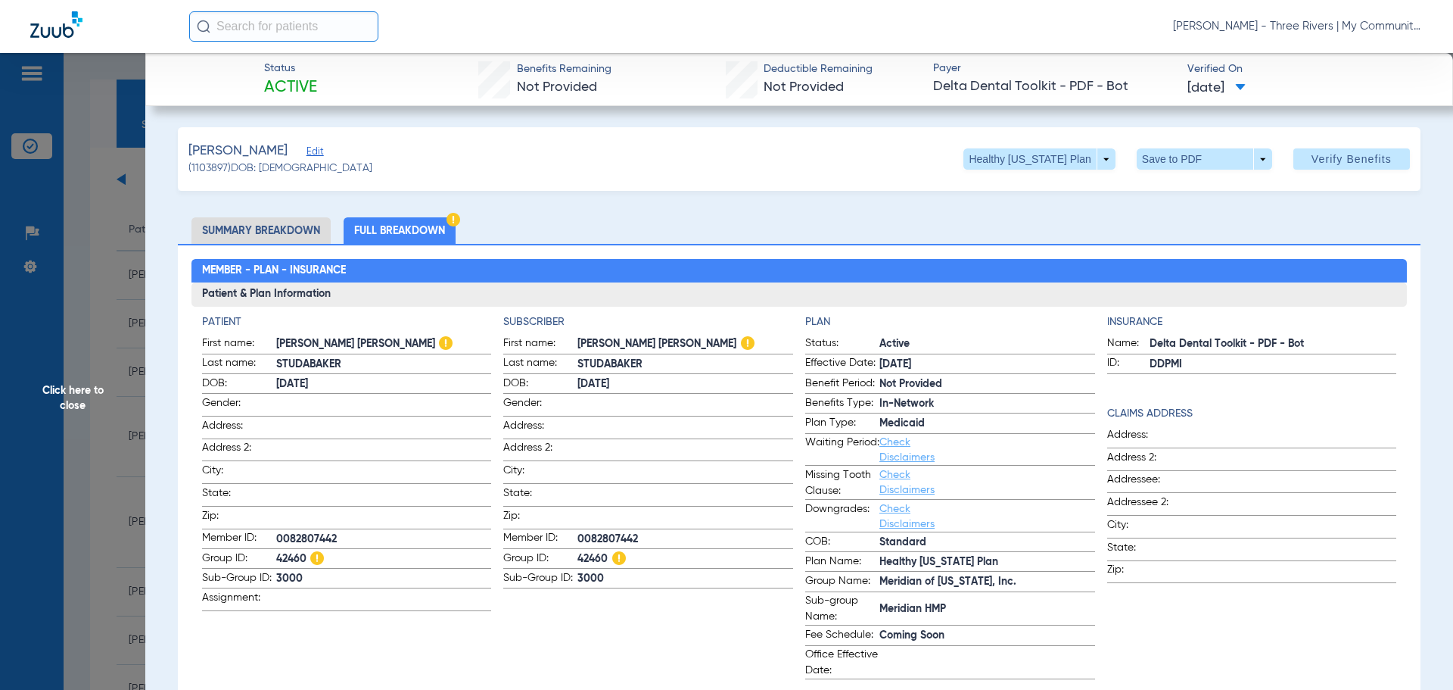
click at [204, 231] on li "Summary Breakdown" at bounding box center [260, 230] width 139 height 26
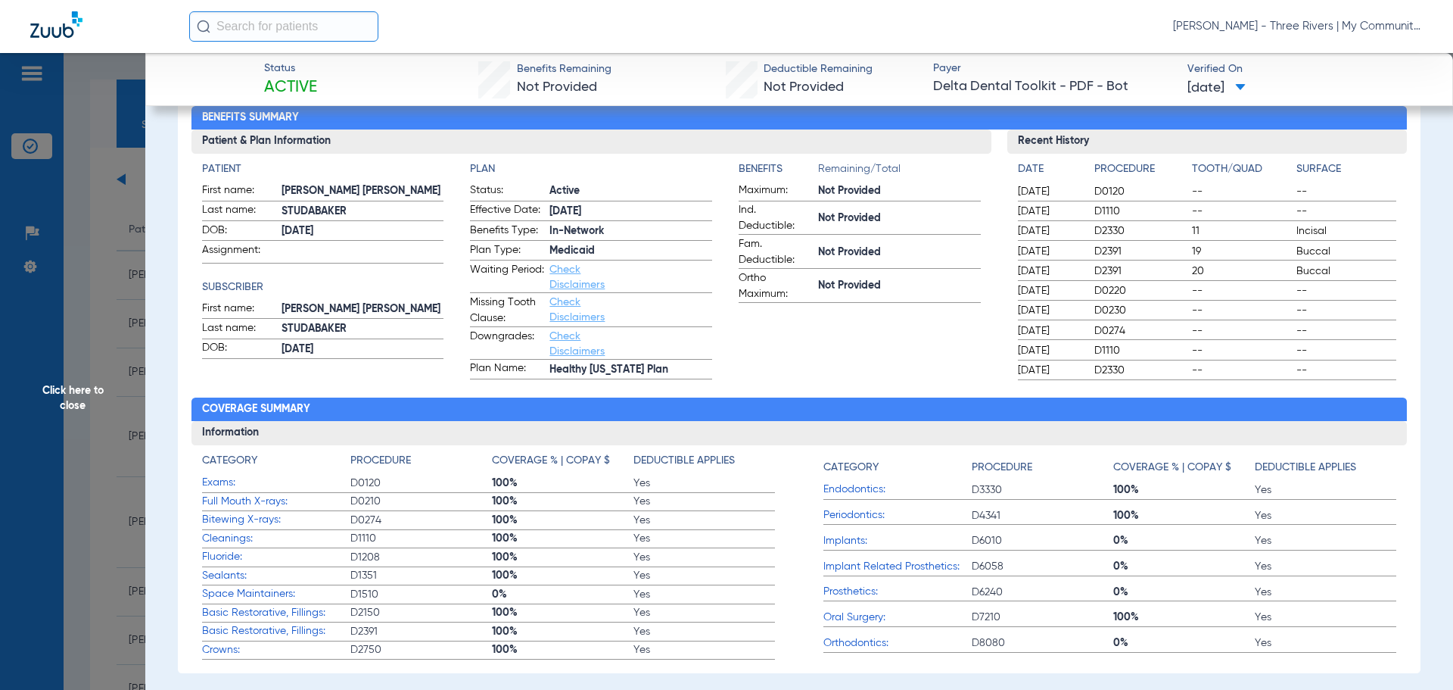
scroll to position [151, 0]
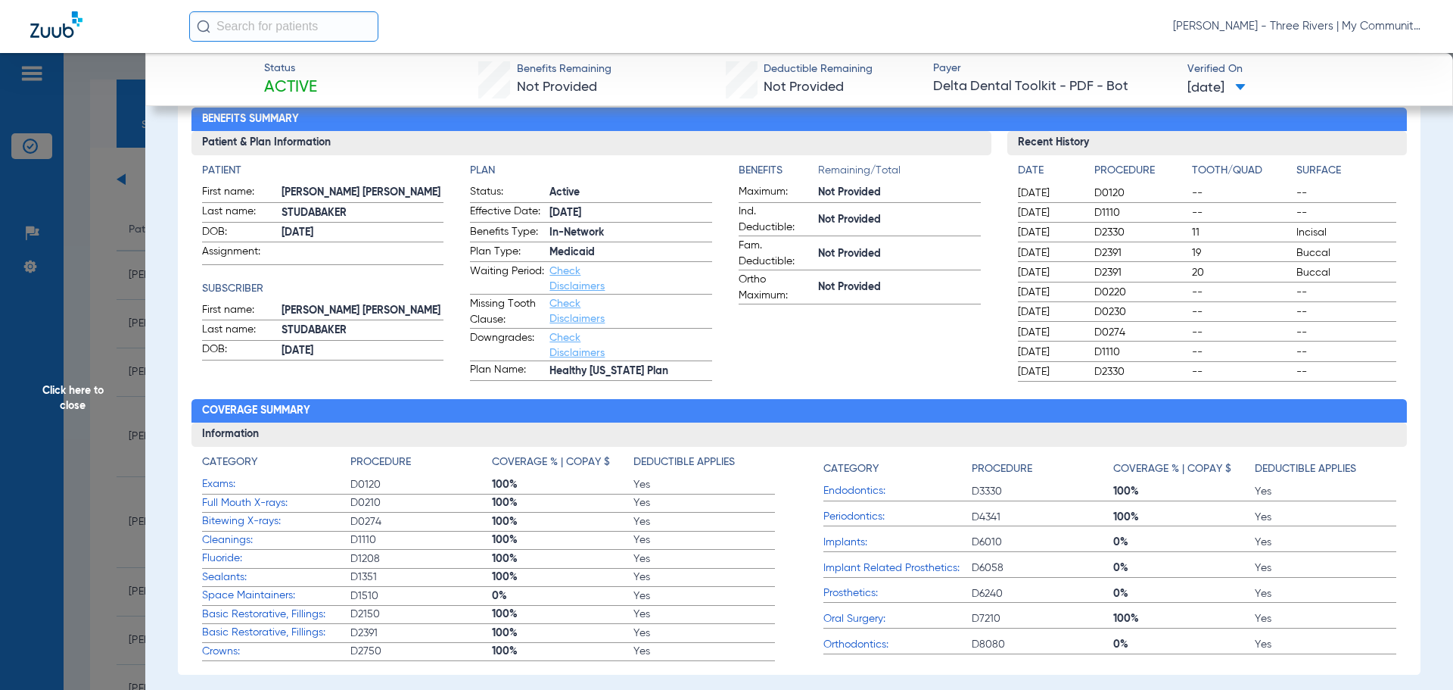
click at [53, 390] on span "Click here to close" at bounding box center [72, 398] width 145 height 690
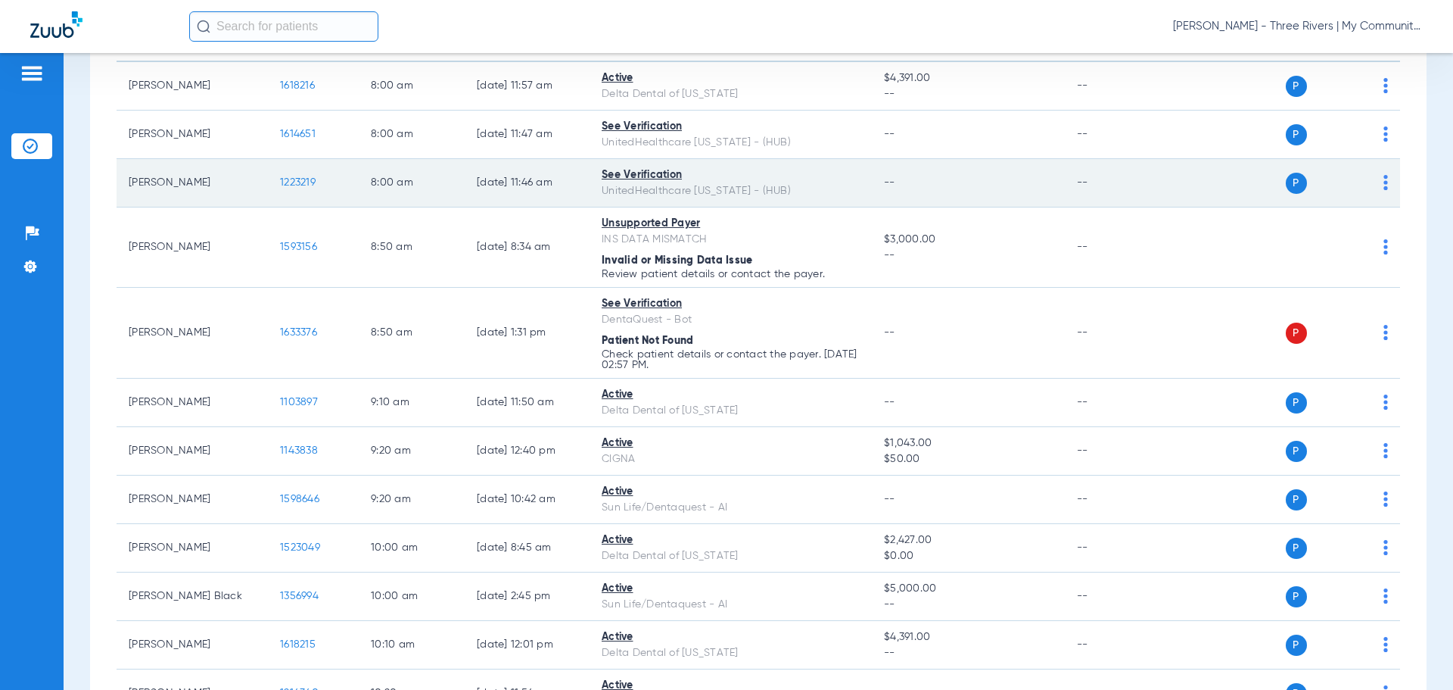
scroll to position [227, 0]
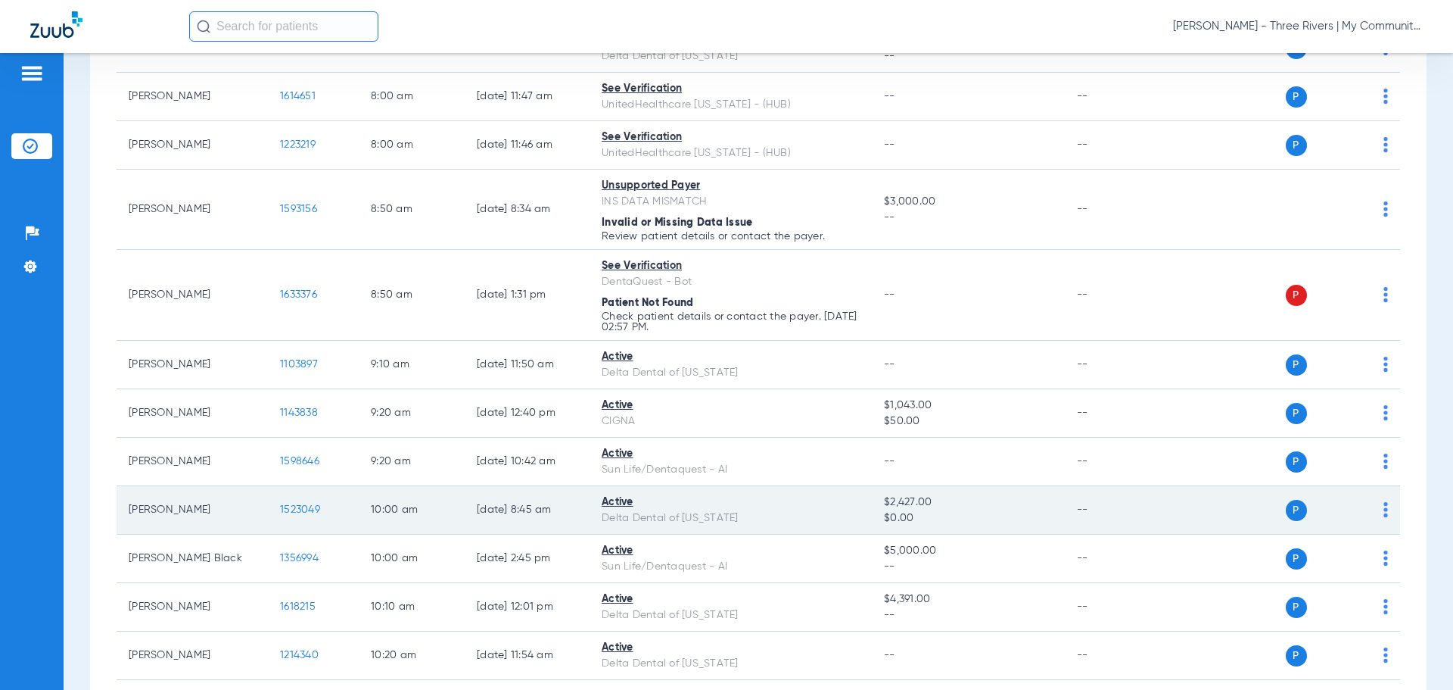
click at [302, 501] on td "1523049" at bounding box center [313, 510] width 91 height 48
click at [303, 506] on span "1523049" at bounding box center [300, 509] width 40 height 11
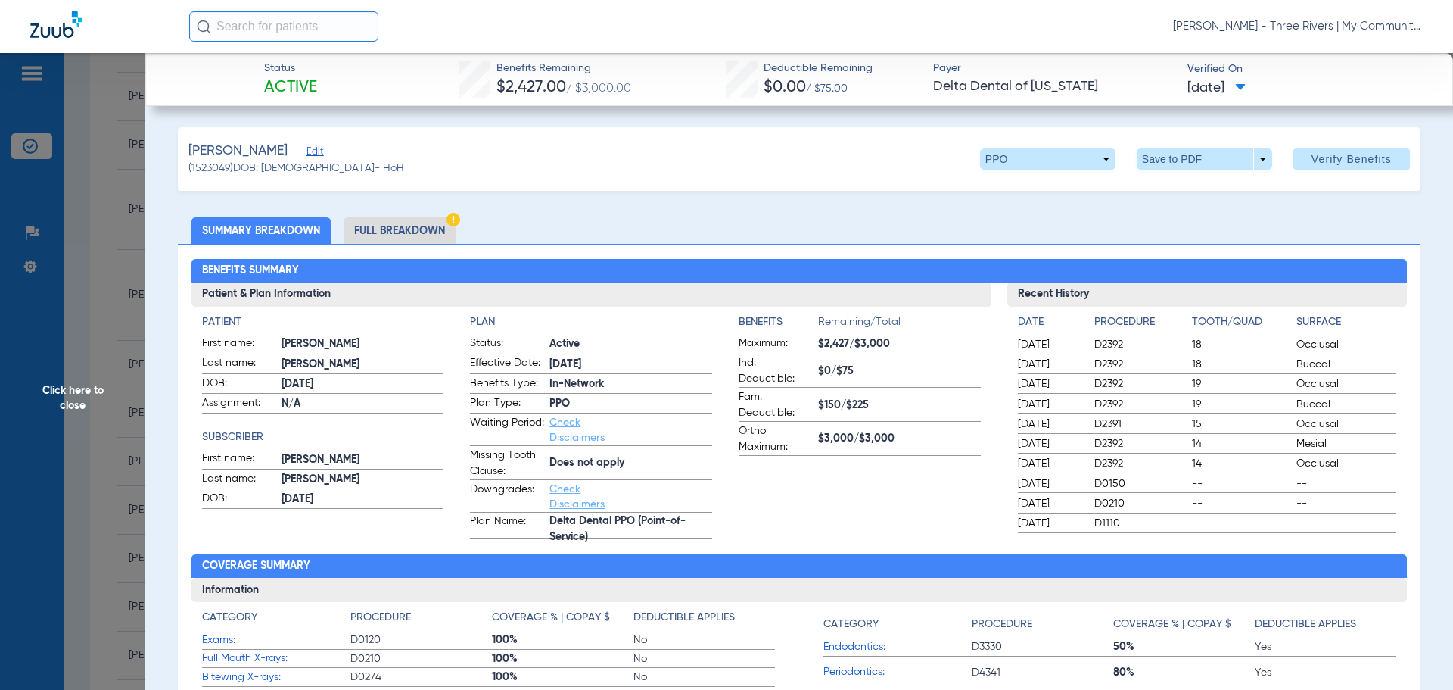
click at [891, 278] on h2 "Benefits Summary" at bounding box center [799, 271] width 1216 height 24
click at [60, 406] on span "Click here to close" at bounding box center [72, 398] width 145 height 690
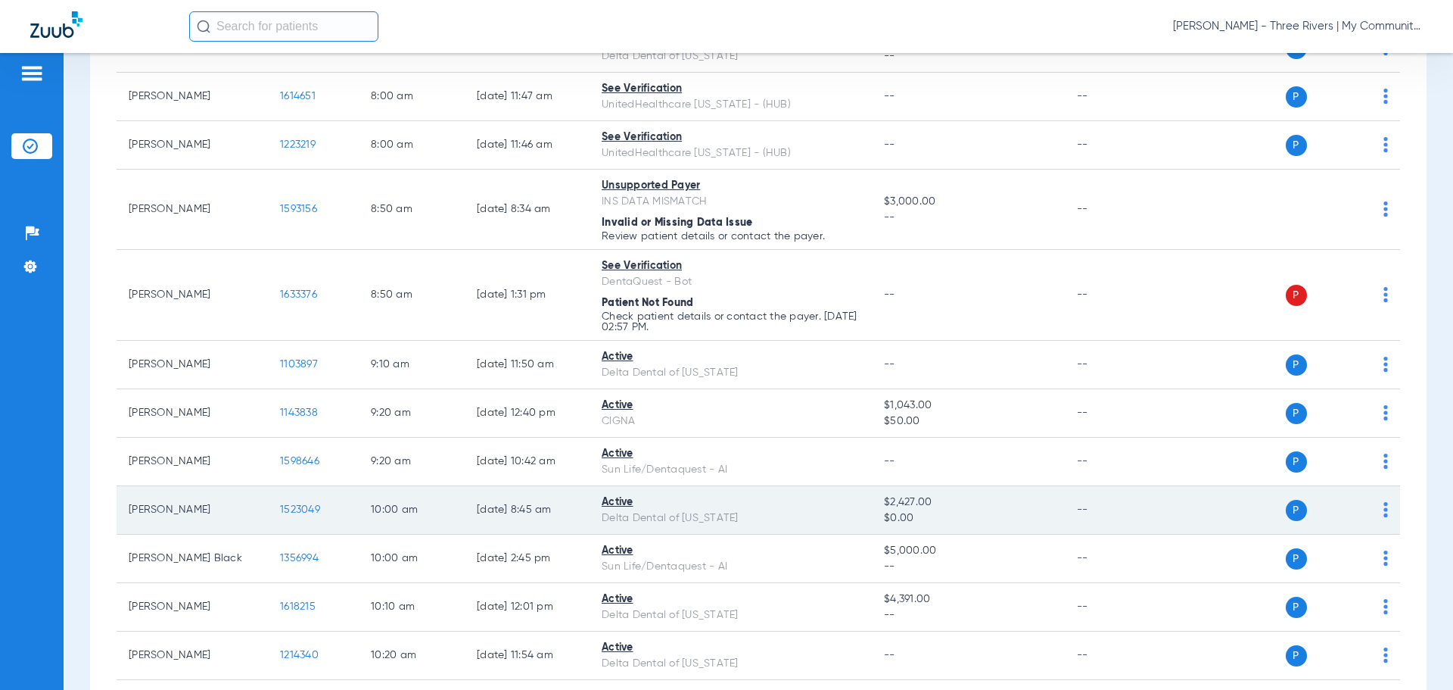
scroll to position [378, 0]
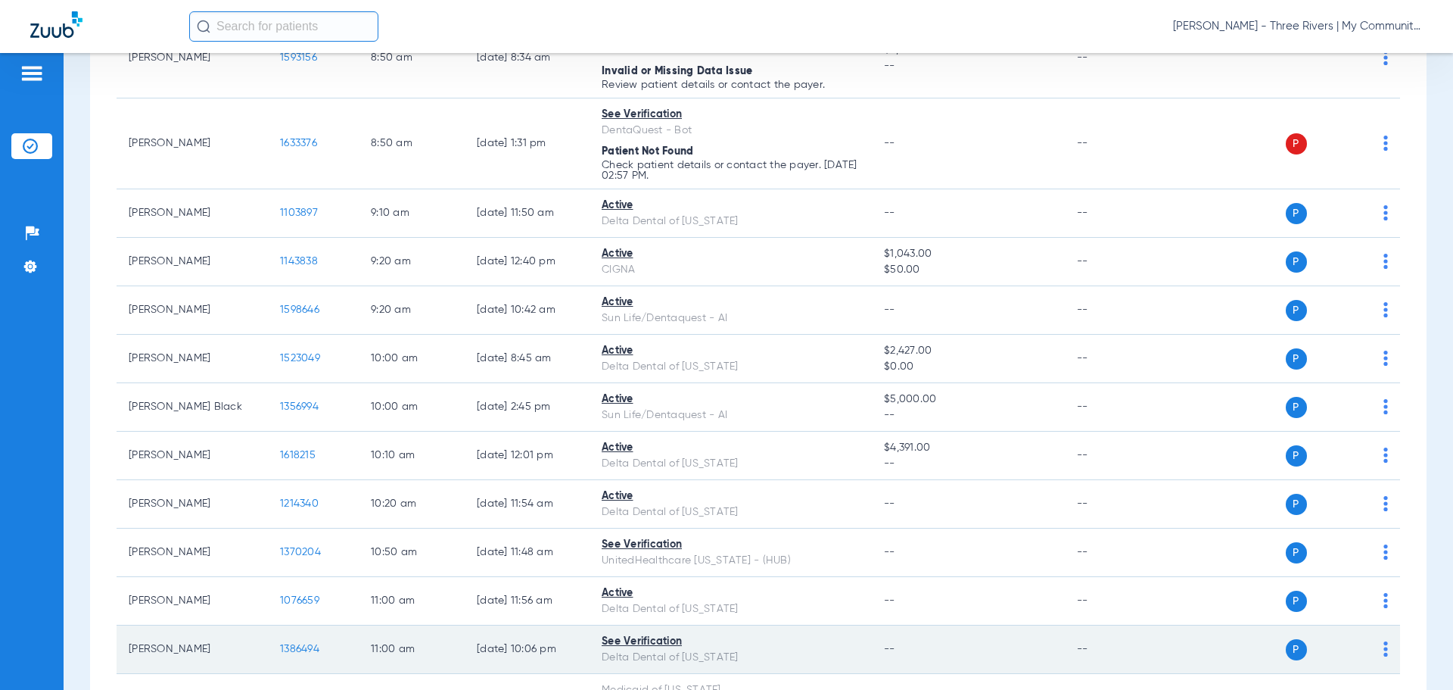
click at [297, 651] on span "1386494" at bounding box center [299, 648] width 39 height 11
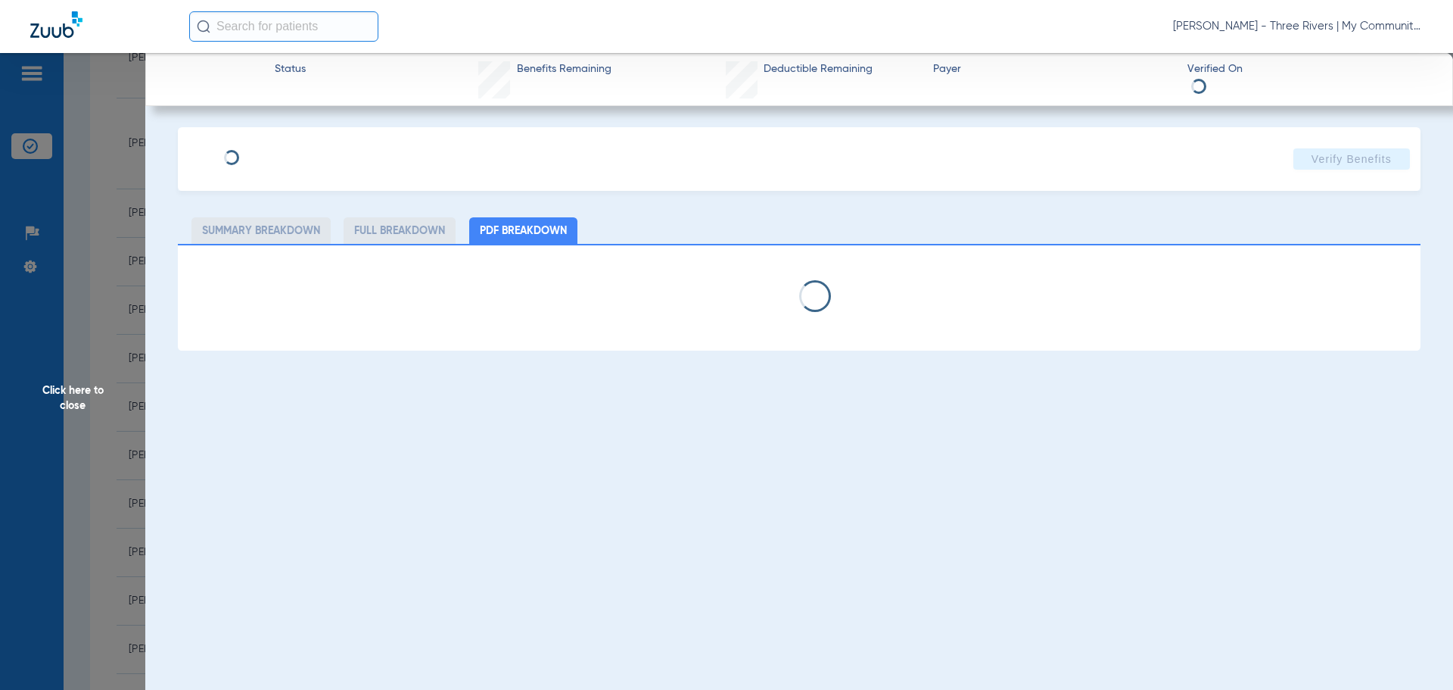
select select "page-width"
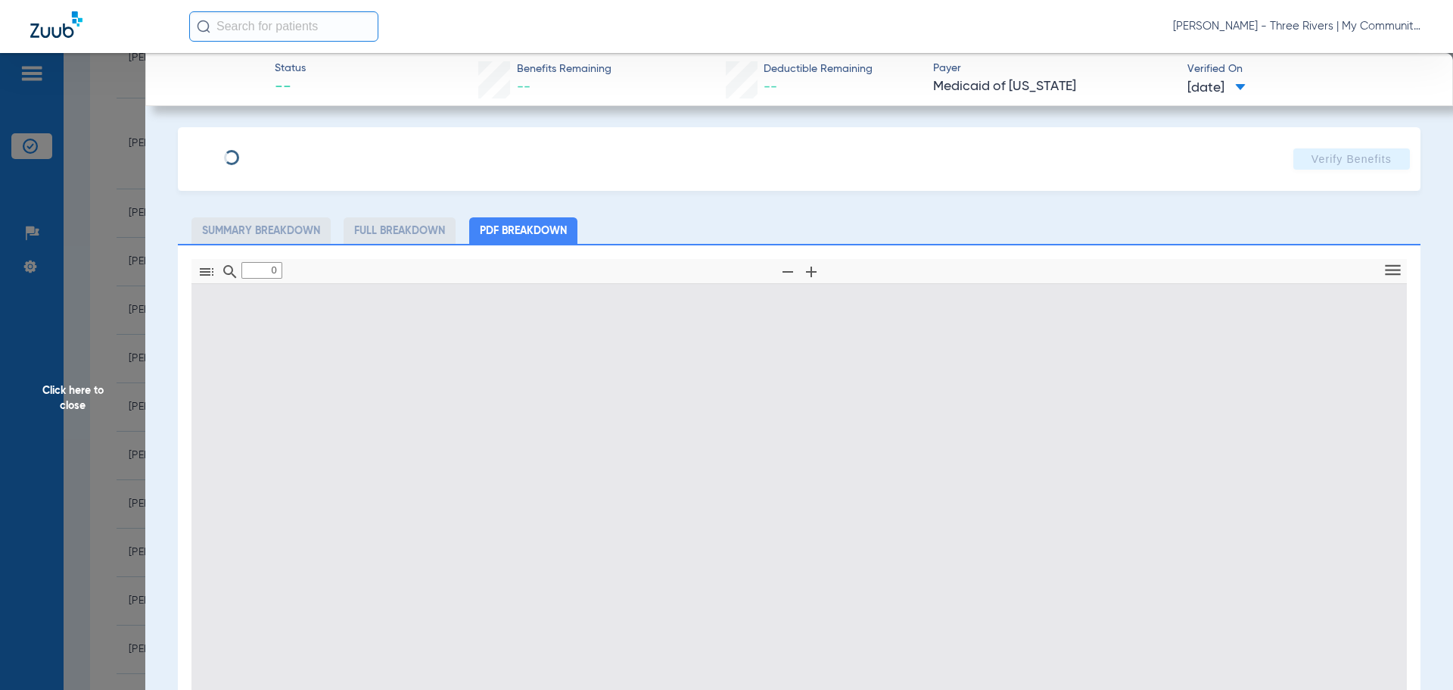
type input "1"
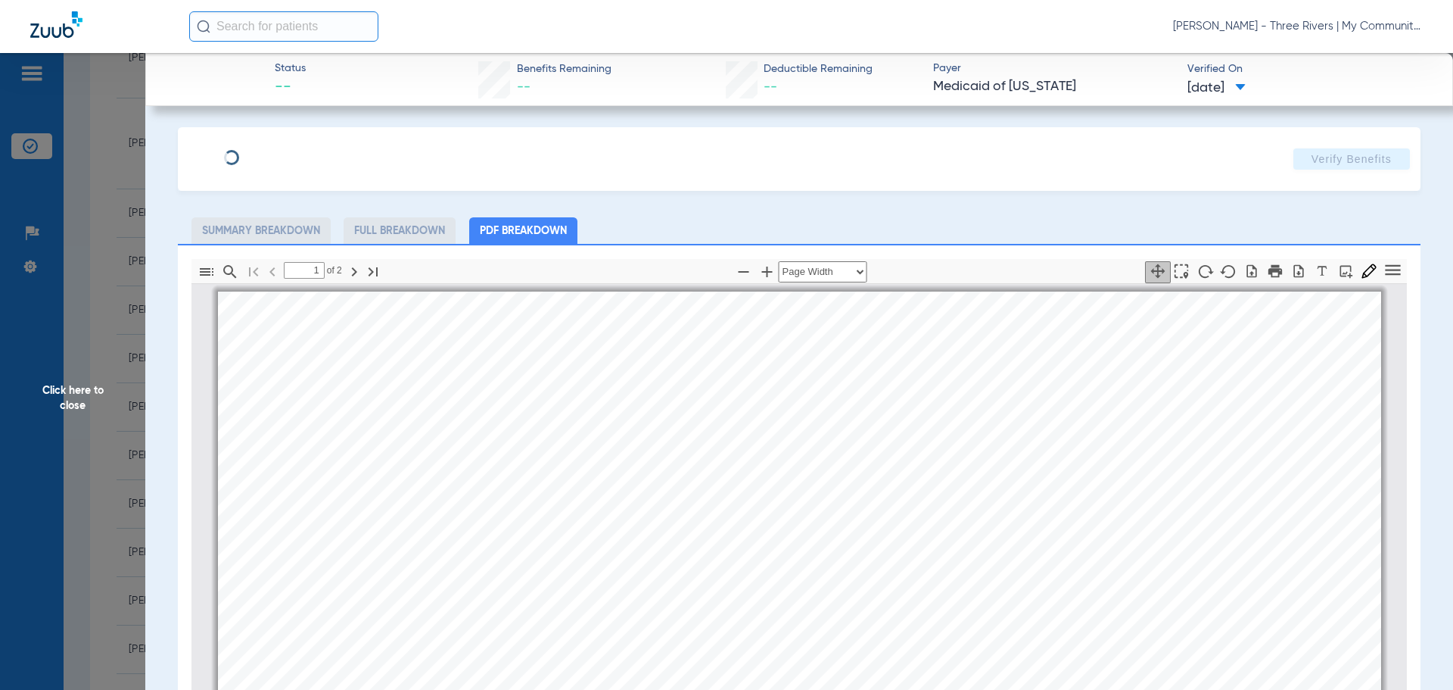
scroll to position [8, 0]
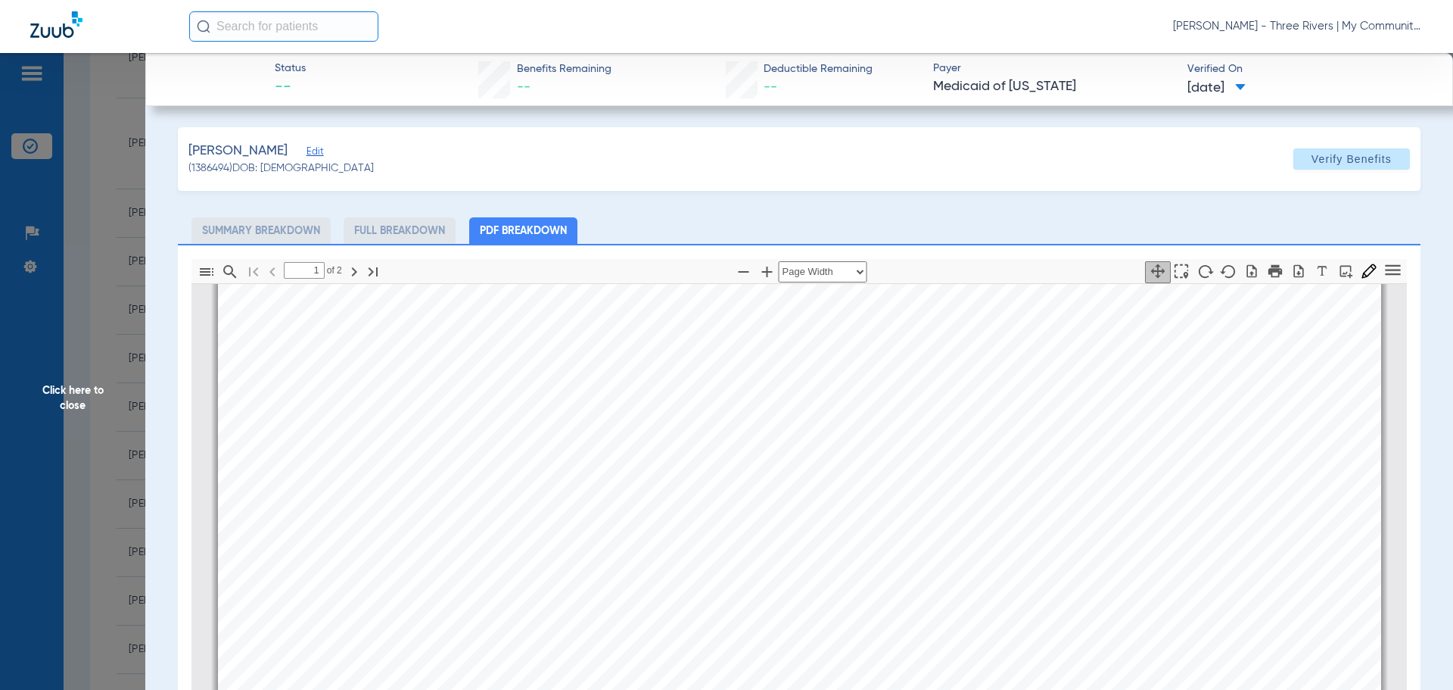
click at [76, 389] on span "Click here to close" at bounding box center [72, 398] width 145 height 690
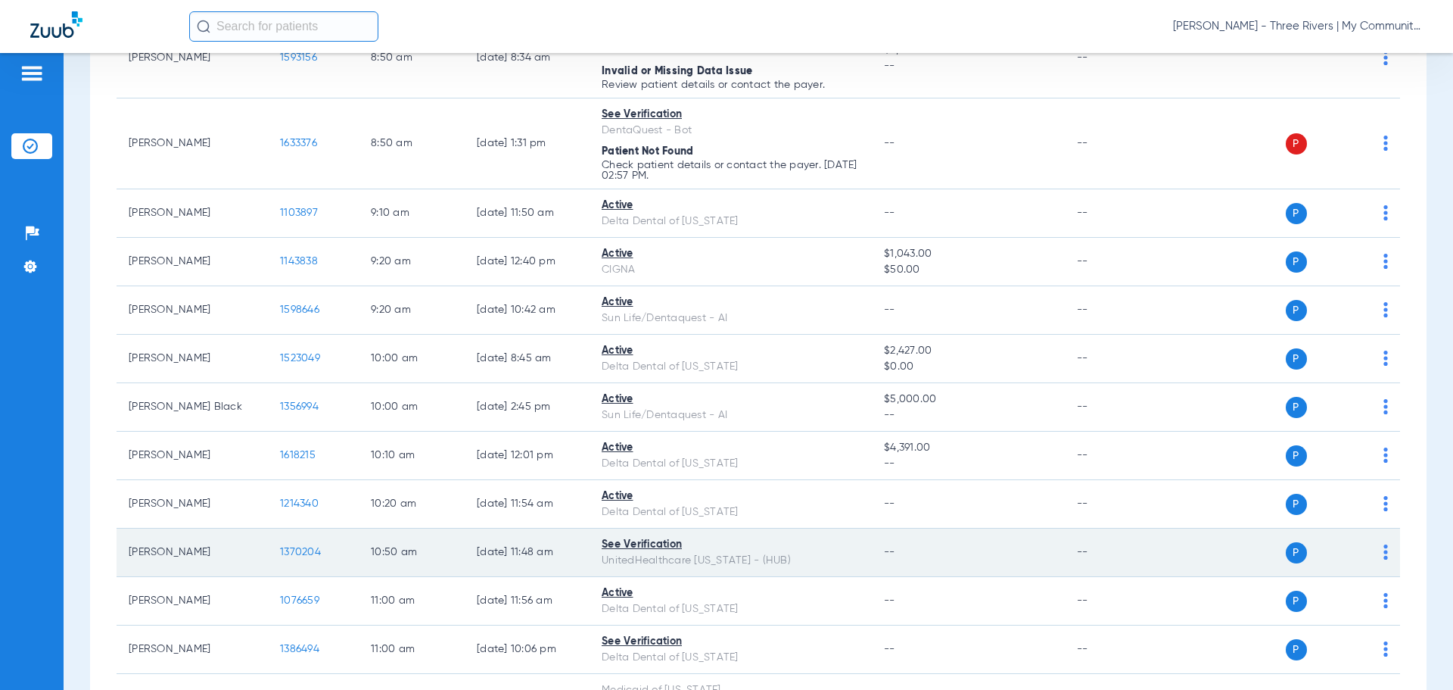
click at [294, 549] on span "1370204" at bounding box center [300, 551] width 41 height 11
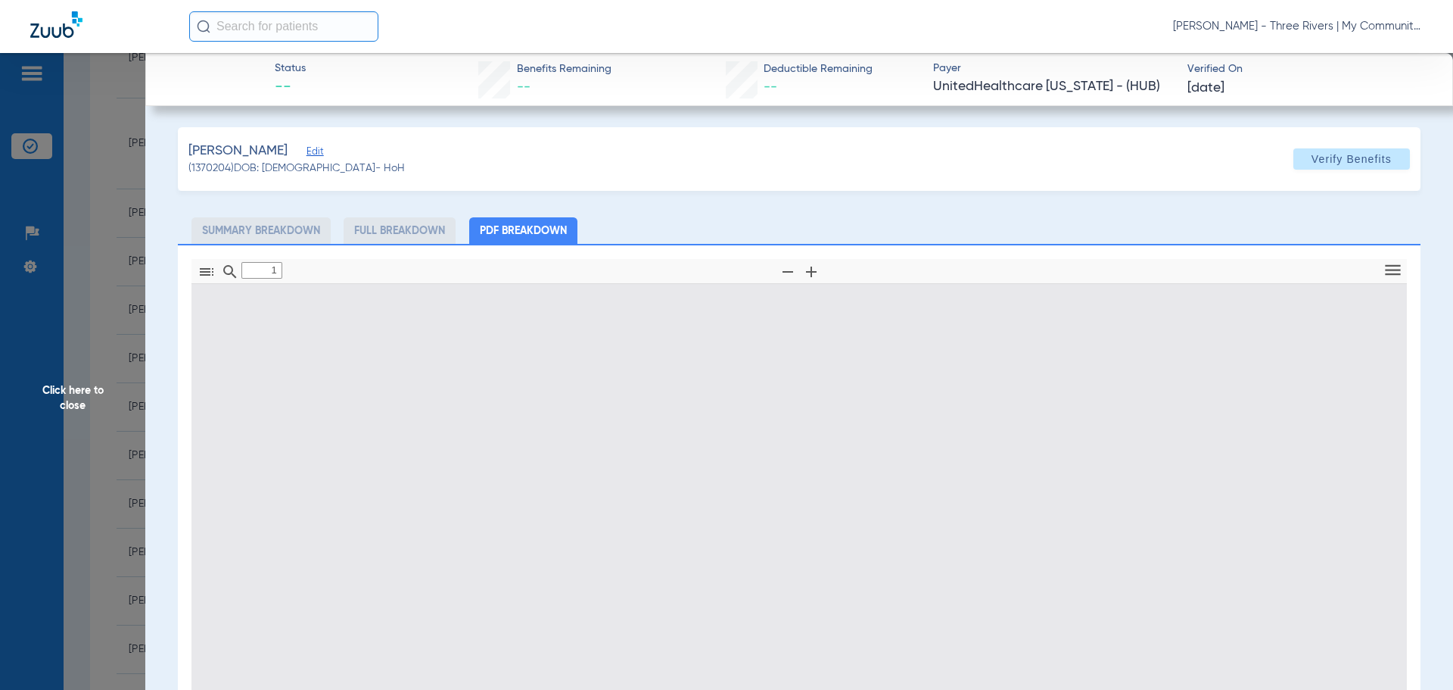
type input "0"
select select "page-width"
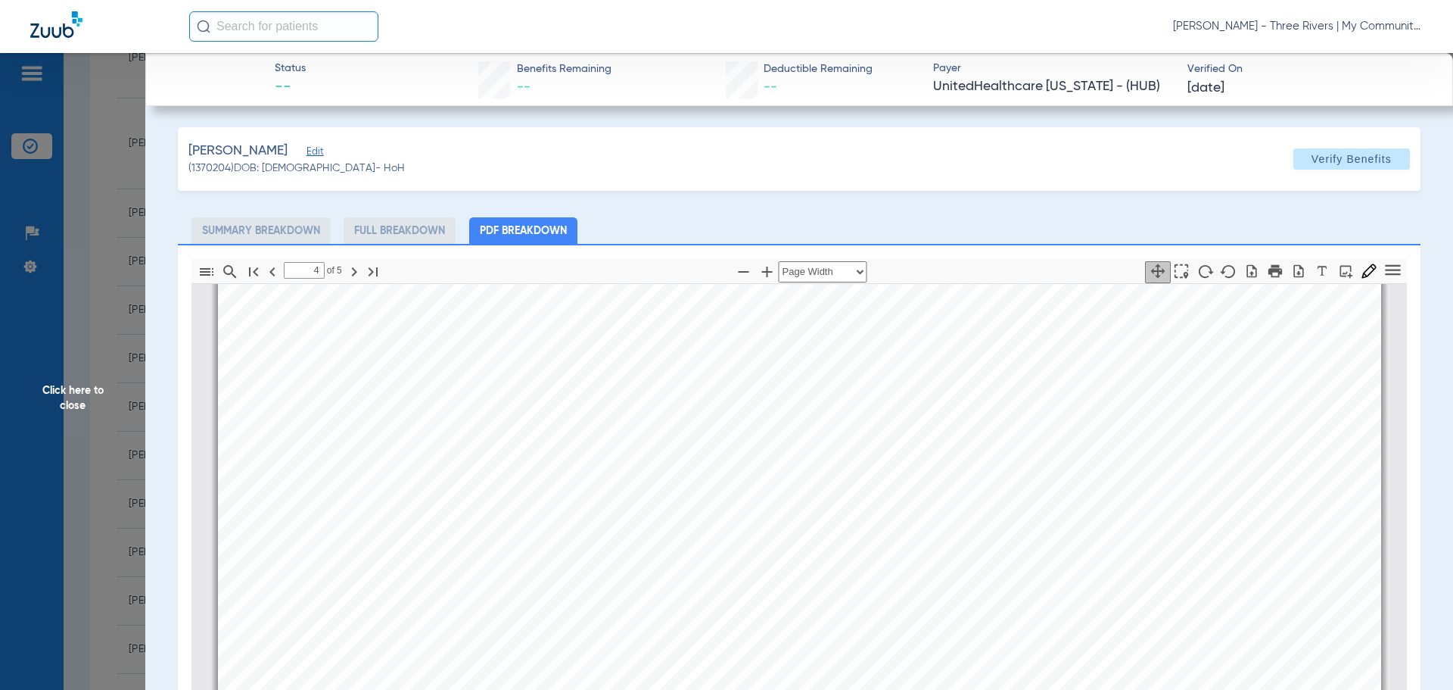
scroll to position [5457, 0]
click at [891, 231] on ul "Summary Breakdown Full Breakdown PDF Breakdown" at bounding box center [799, 230] width 1243 height 26
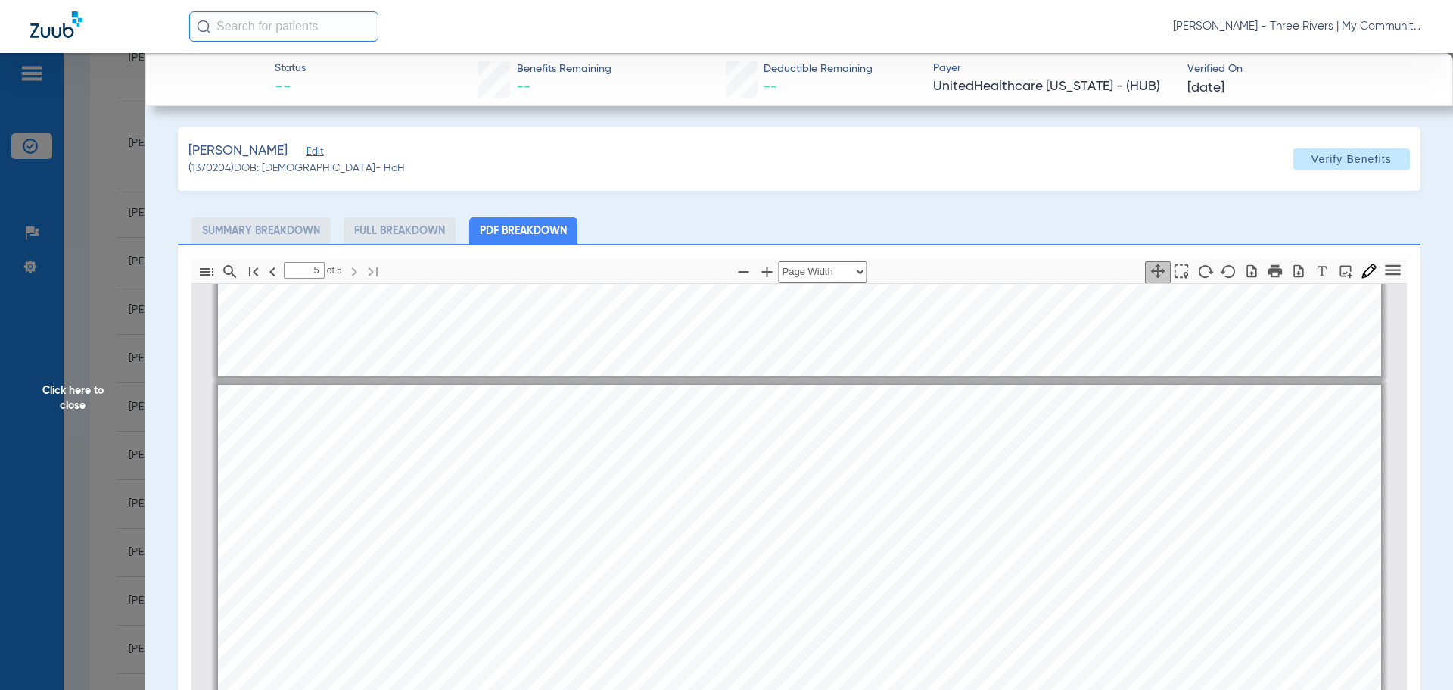
scroll to position [6517, 0]
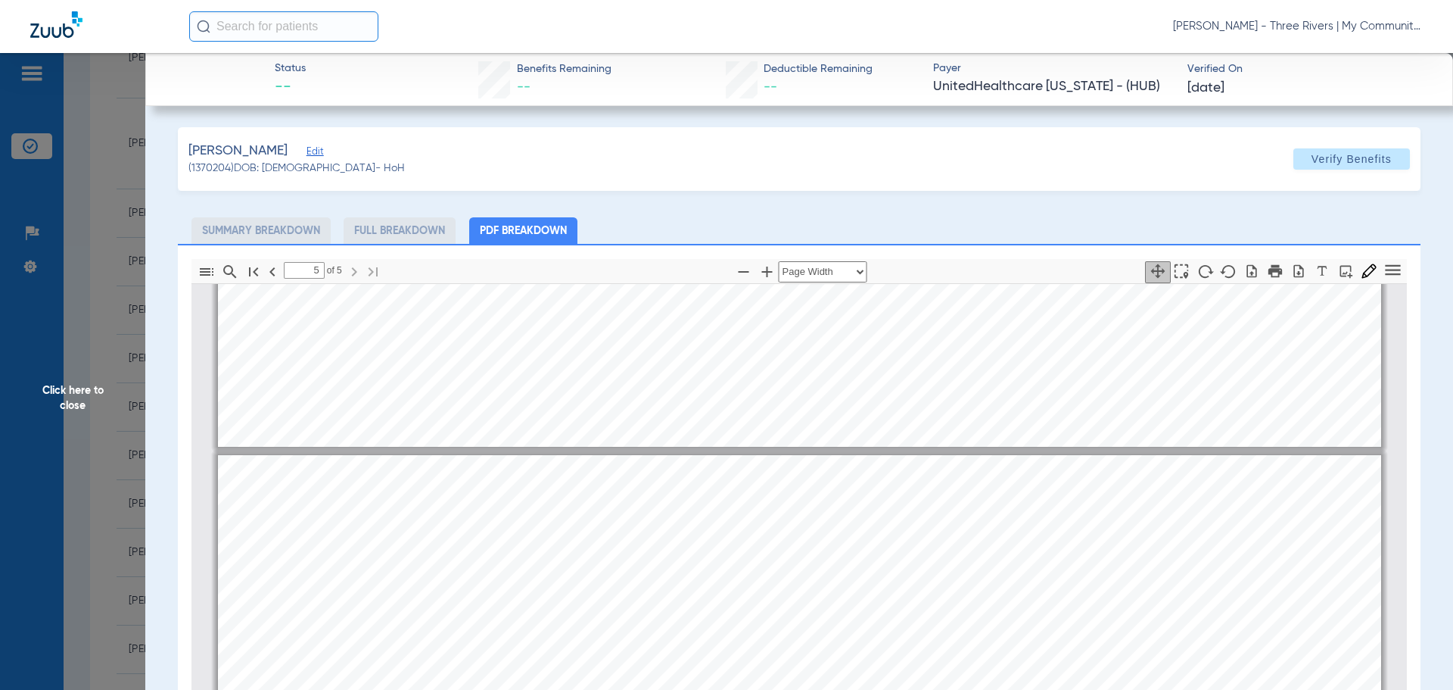
type input "4"
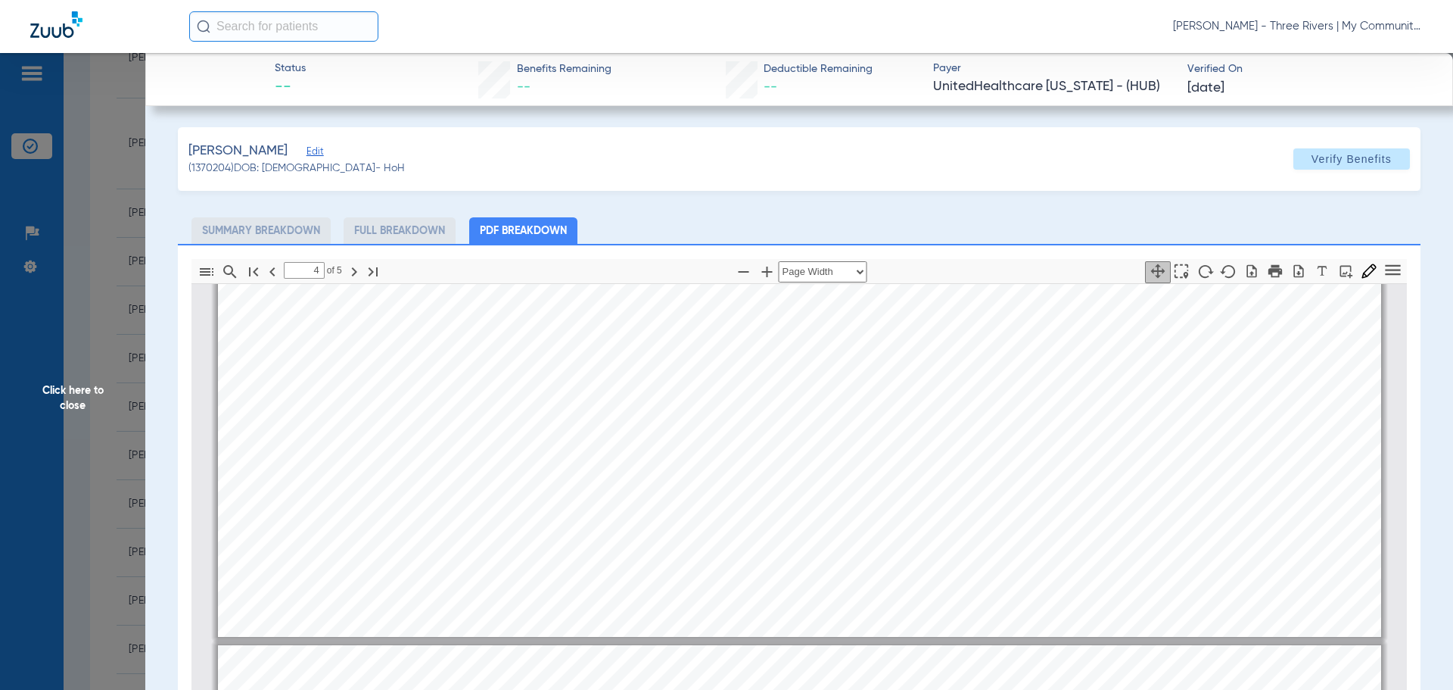
scroll to position [6063, 0]
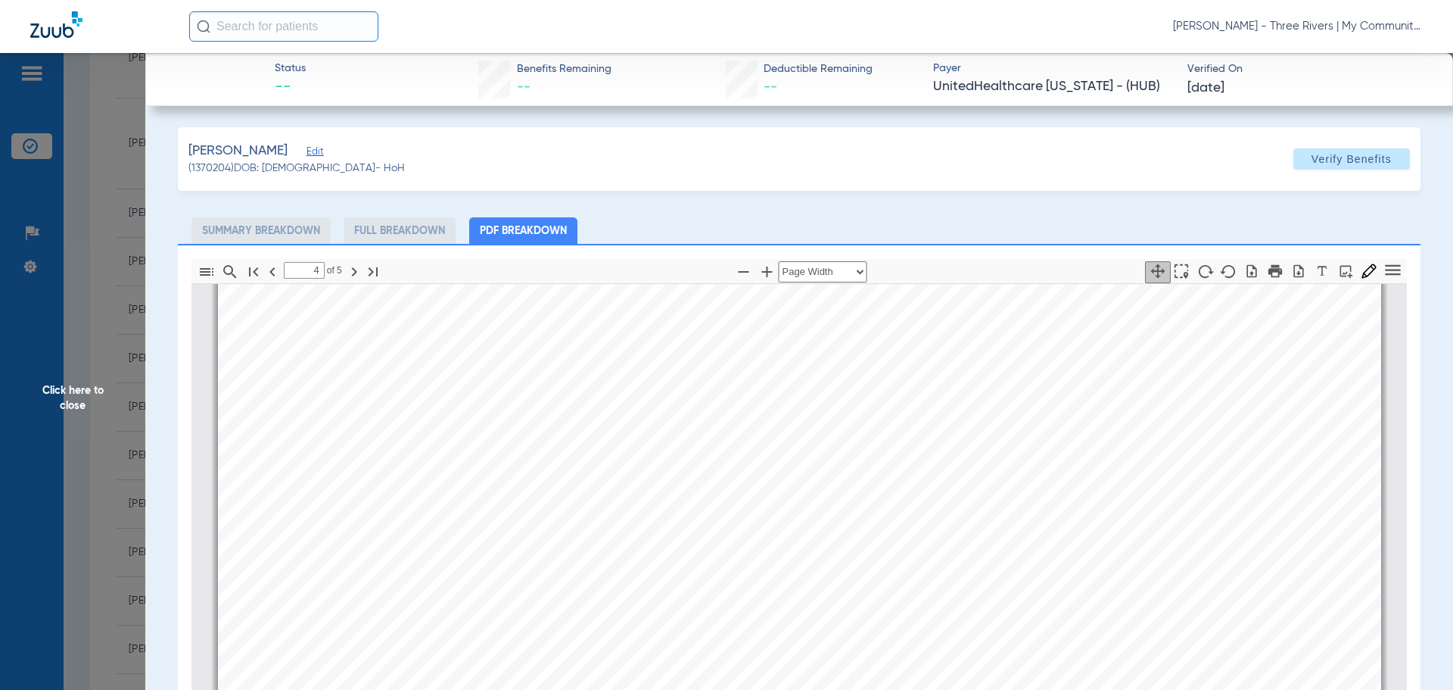
click at [89, 380] on span "Click here to close" at bounding box center [72, 398] width 145 height 690
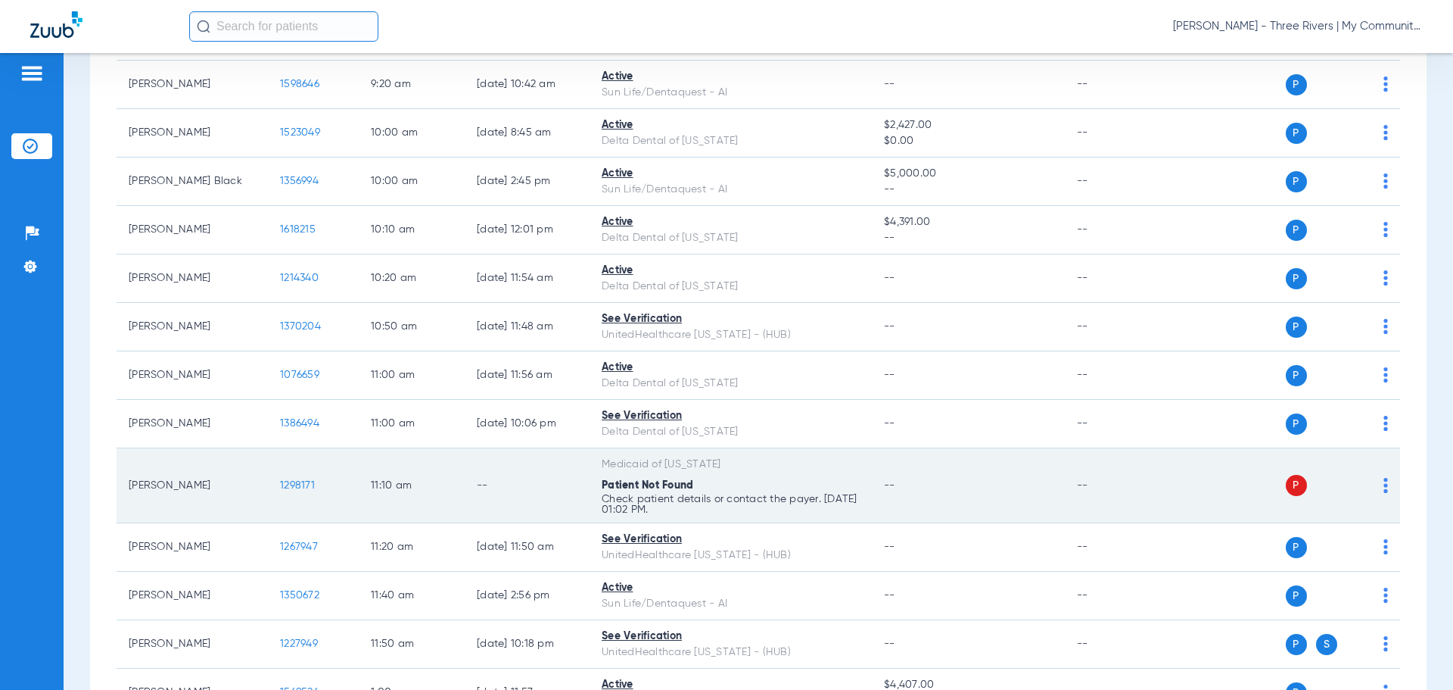
scroll to position [605, 0]
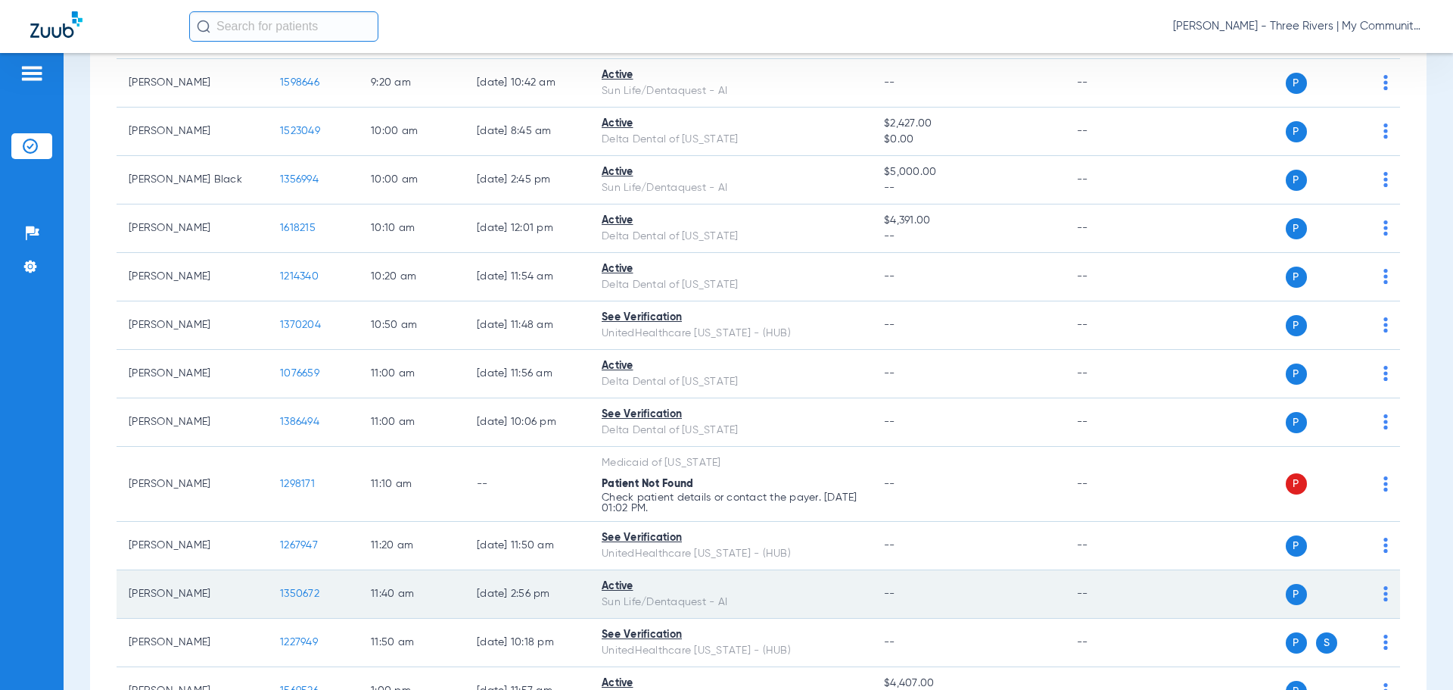
click at [290, 599] on span "1350672" at bounding box center [299, 593] width 39 height 11
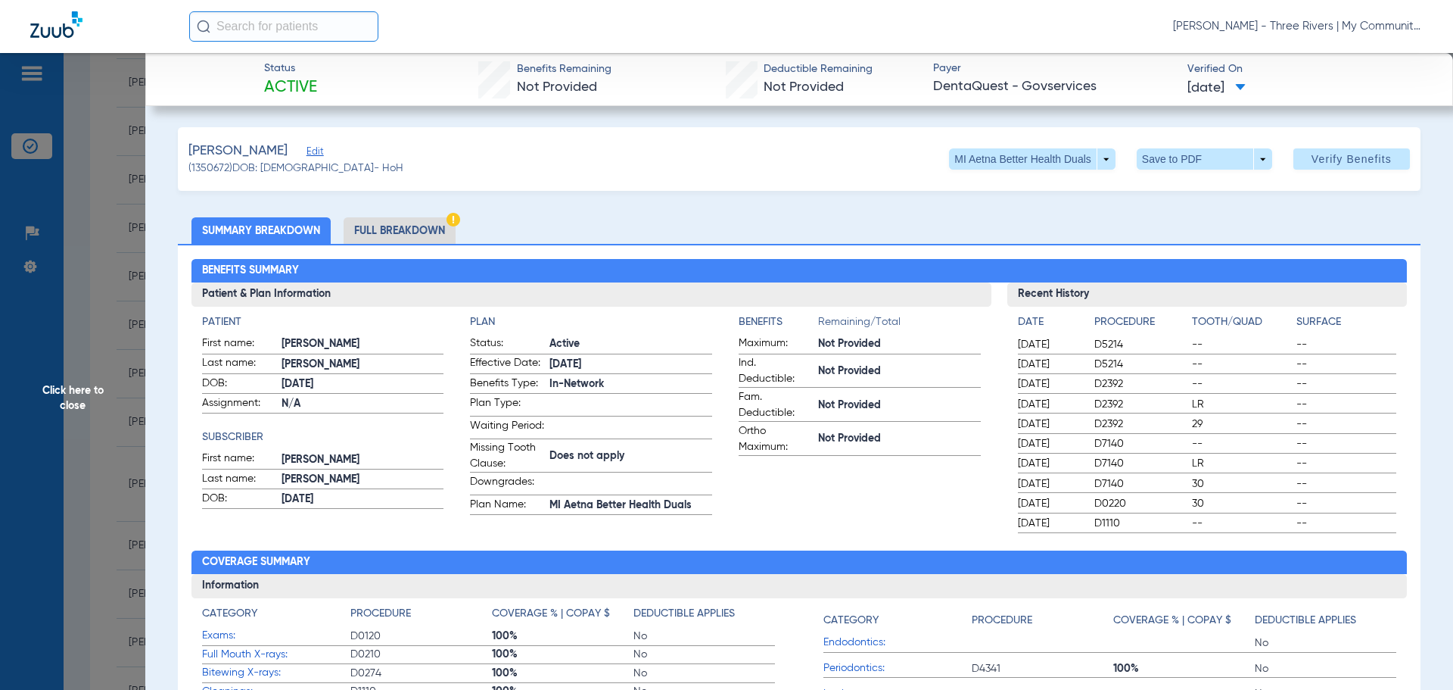
drag, startPoint x: 67, startPoint y: 389, endPoint x: 77, endPoint y: 390, distance: 10.6
click at [67, 390] on span "Click here to close" at bounding box center [72, 398] width 145 height 690
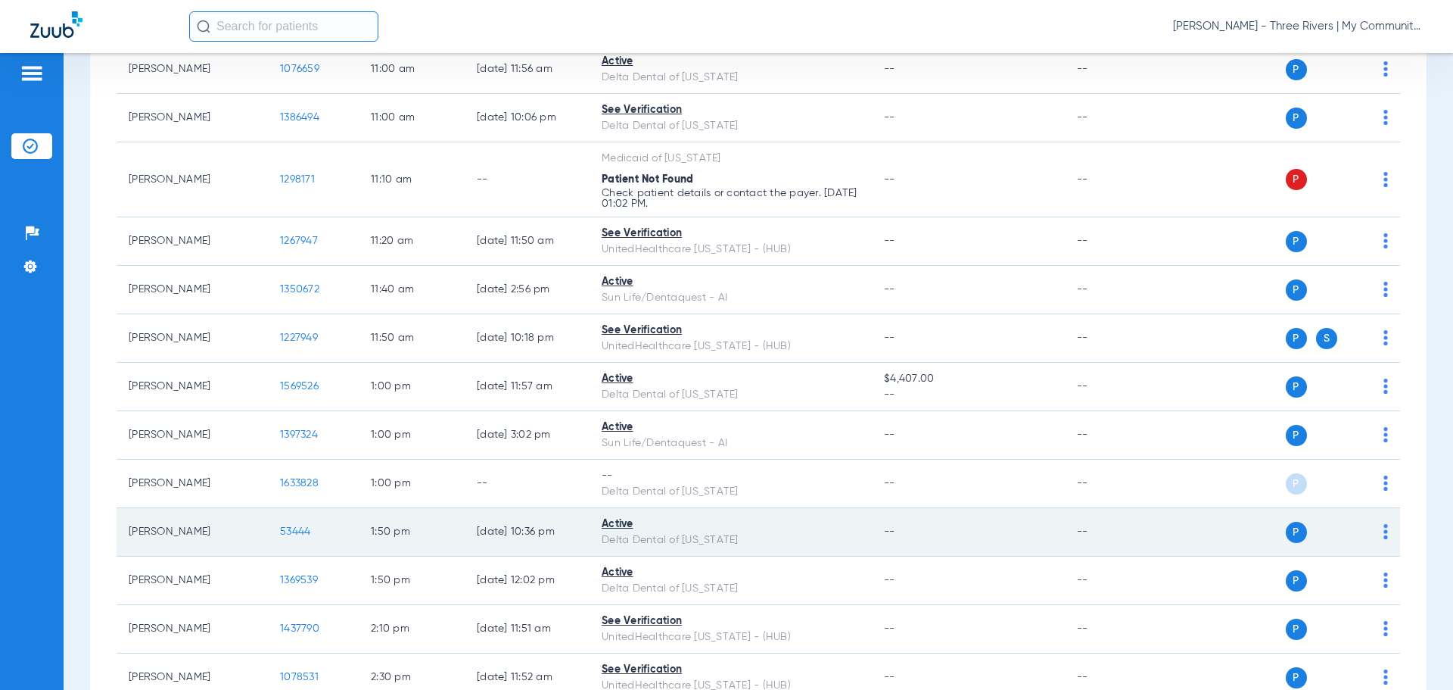
scroll to position [984, 0]
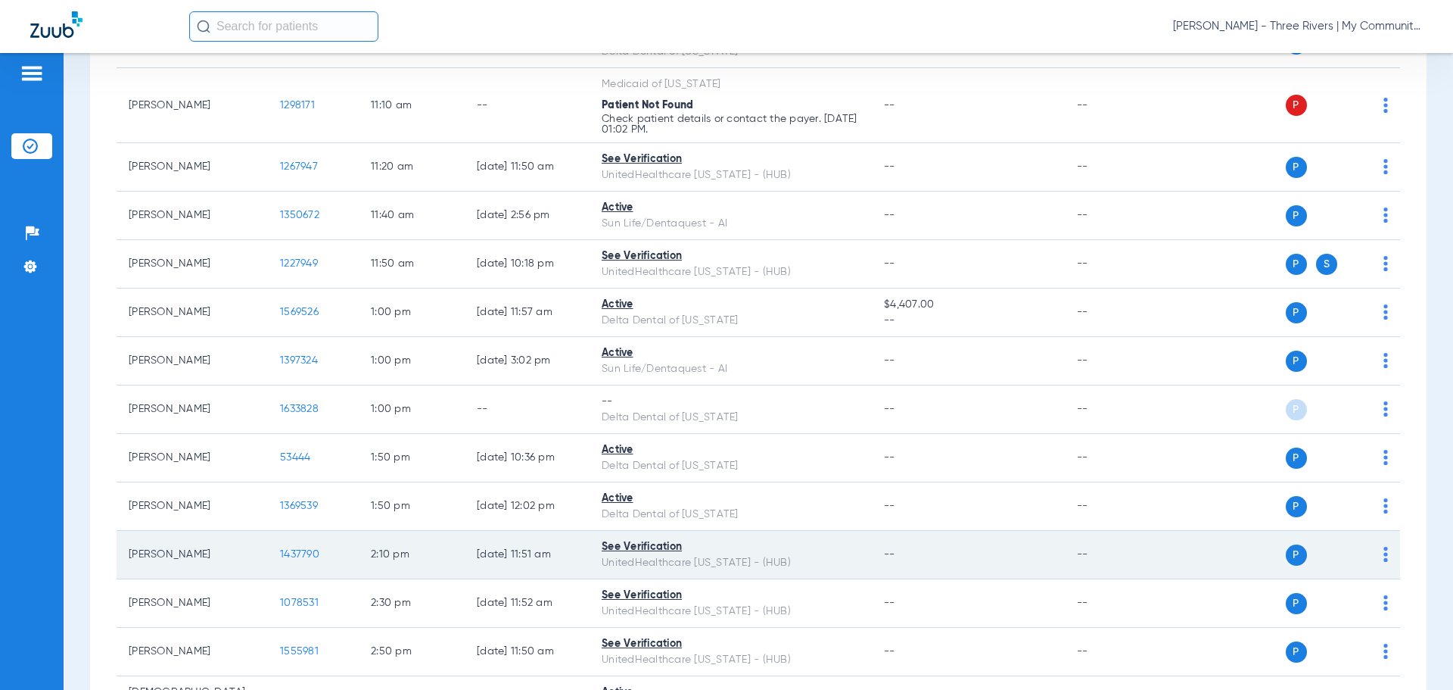
click at [289, 556] on span "1437790" at bounding box center [299, 554] width 39 height 11
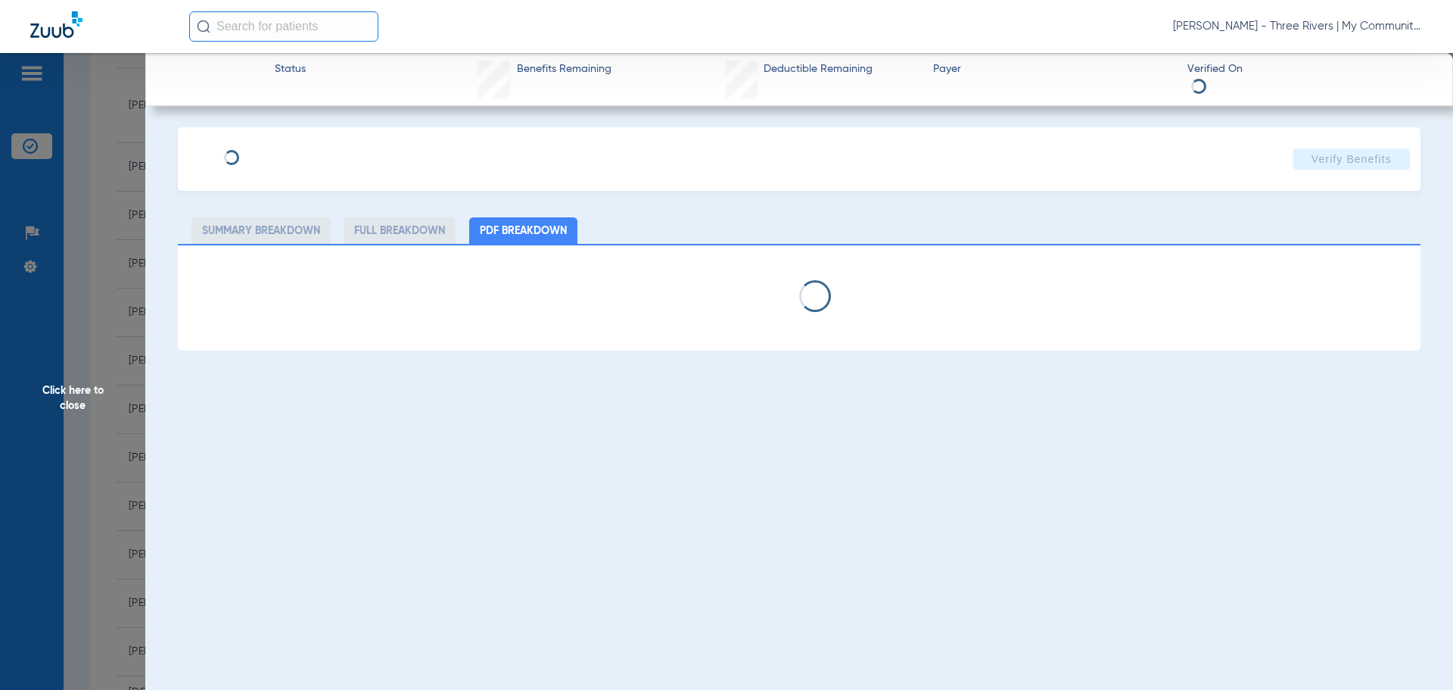
select select "page-width"
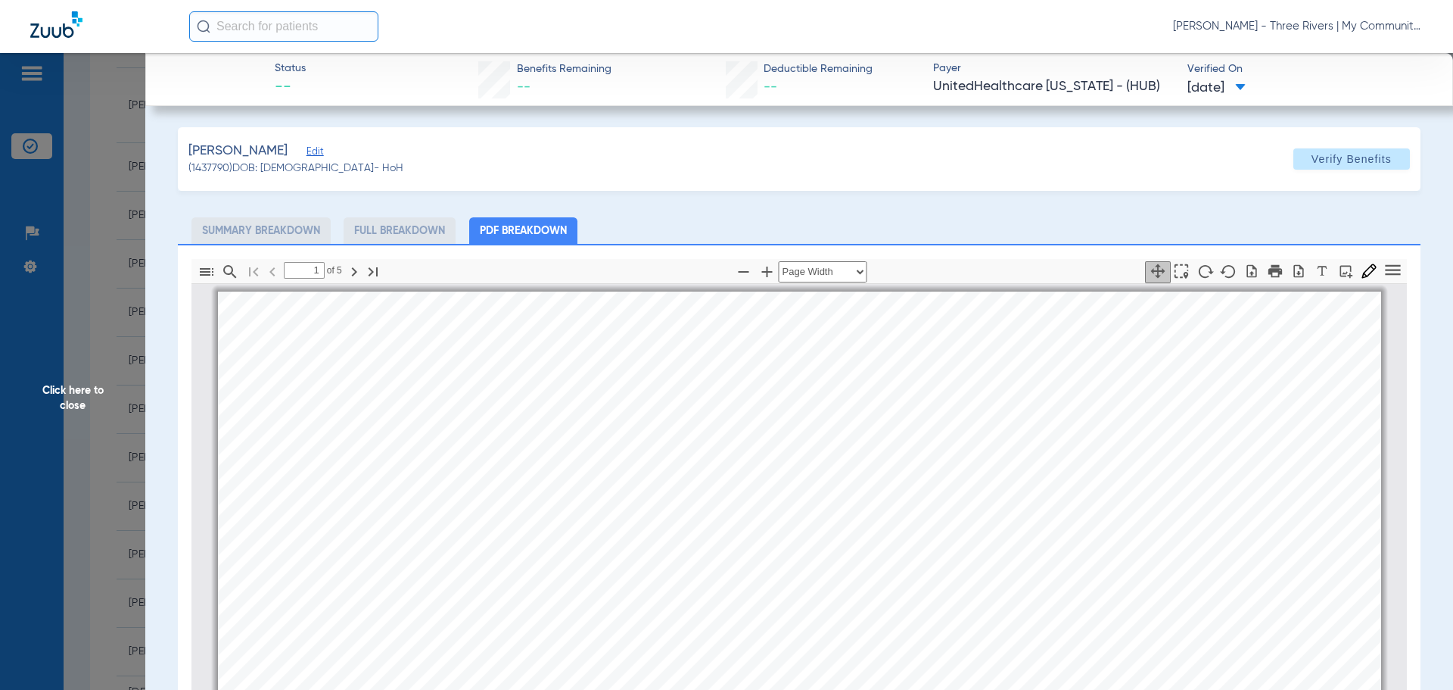
scroll to position [8, 0]
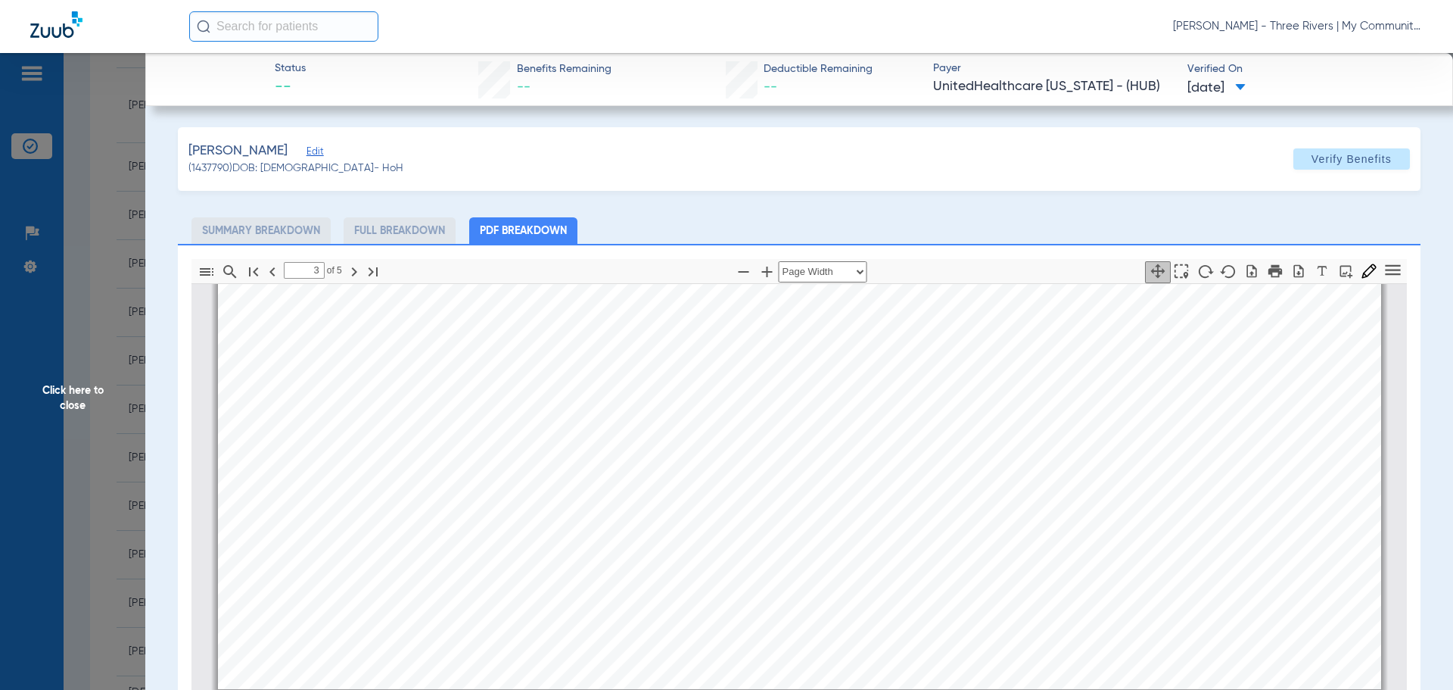
type input "4"
click at [64, 426] on span "Click here to close" at bounding box center [72, 398] width 145 height 690
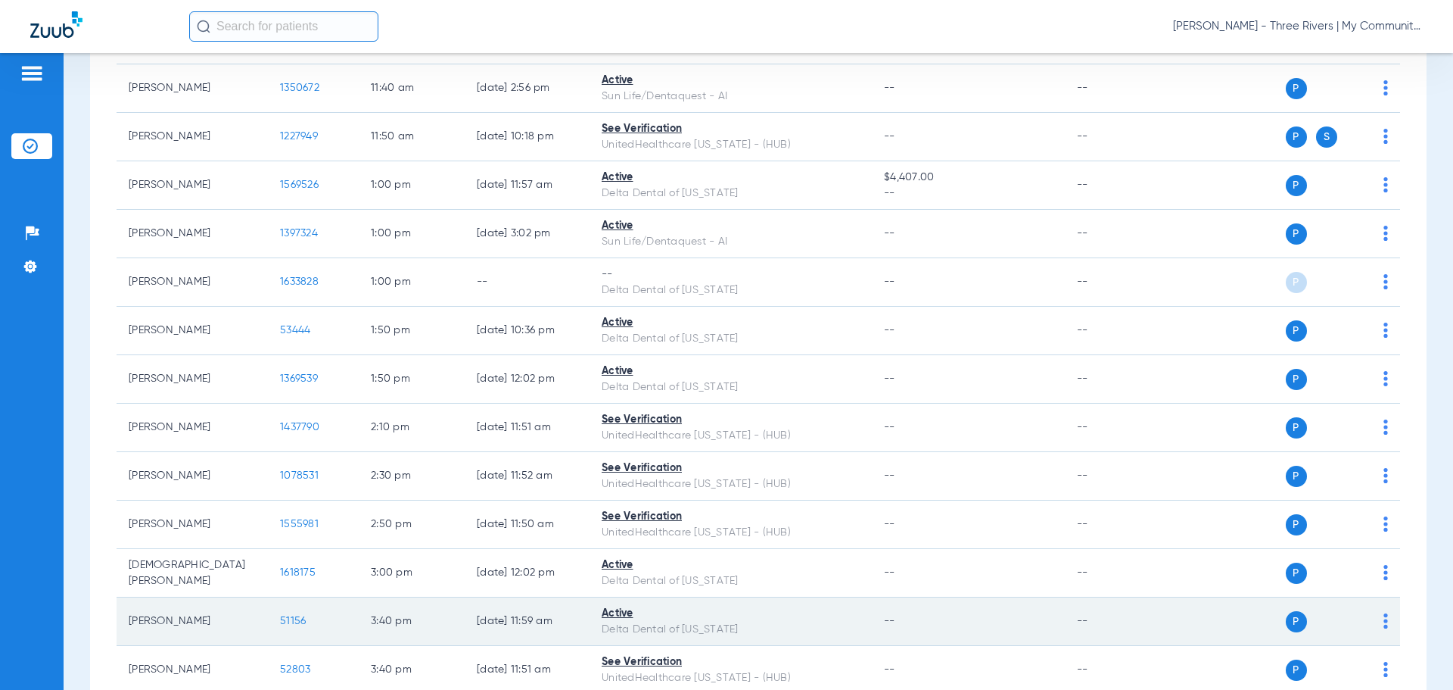
scroll to position [1135, 0]
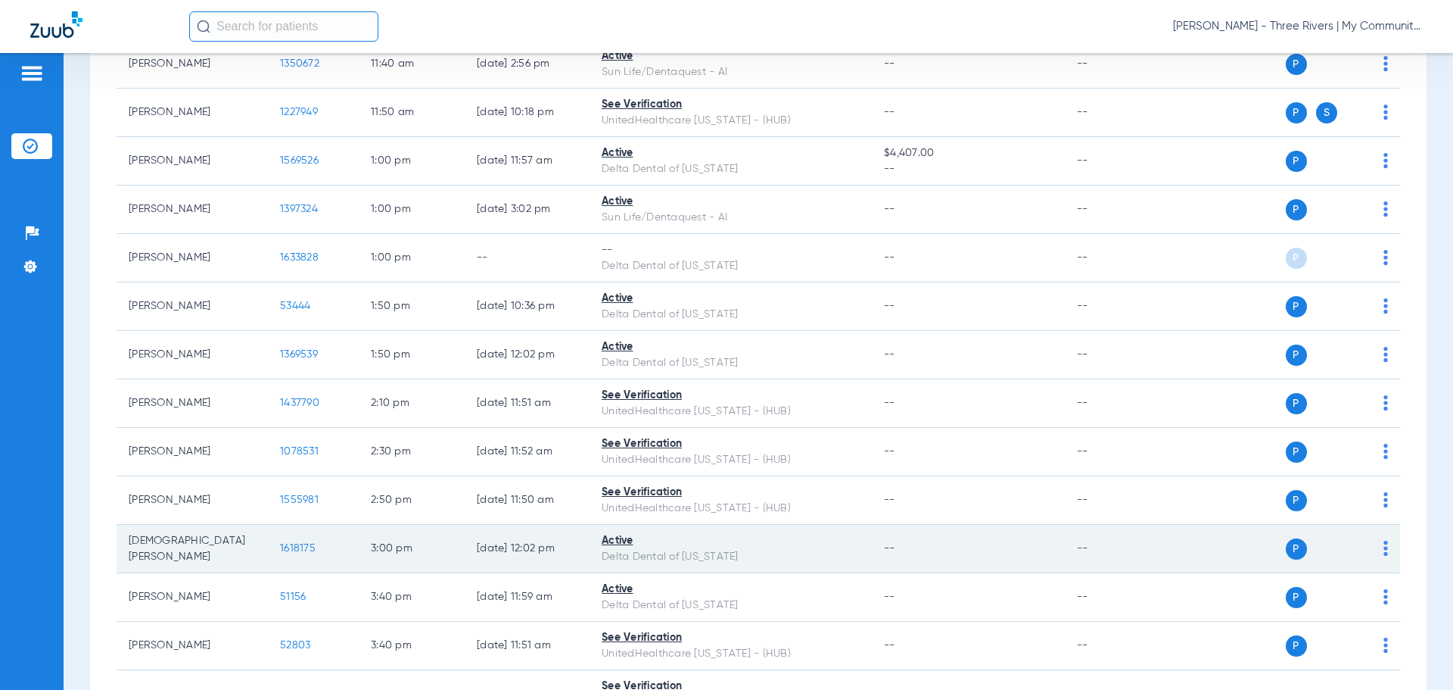
click at [308, 548] on span "1618175" at bounding box center [298, 548] width 36 height 11
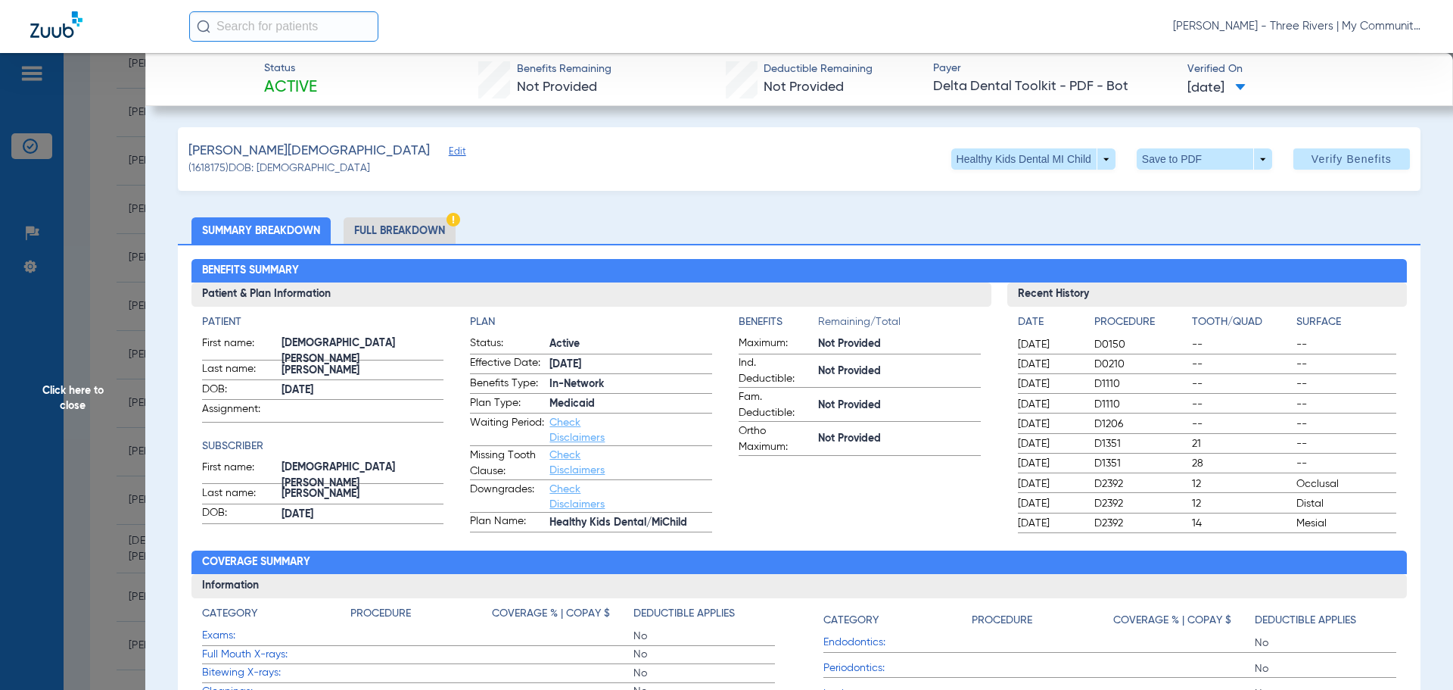
drag, startPoint x: 1082, startPoint y: 224, endPoint x: 1103, endPoint y: 216, distance: 22.5
click at [891, 224] on ul "Summary Breakdown Full Breakdown" at bounding box center [799, 230] width 1243 height 26
click at [82, 389] on span "Click here to close" at bounding box center [72, 398] width 145 height 690
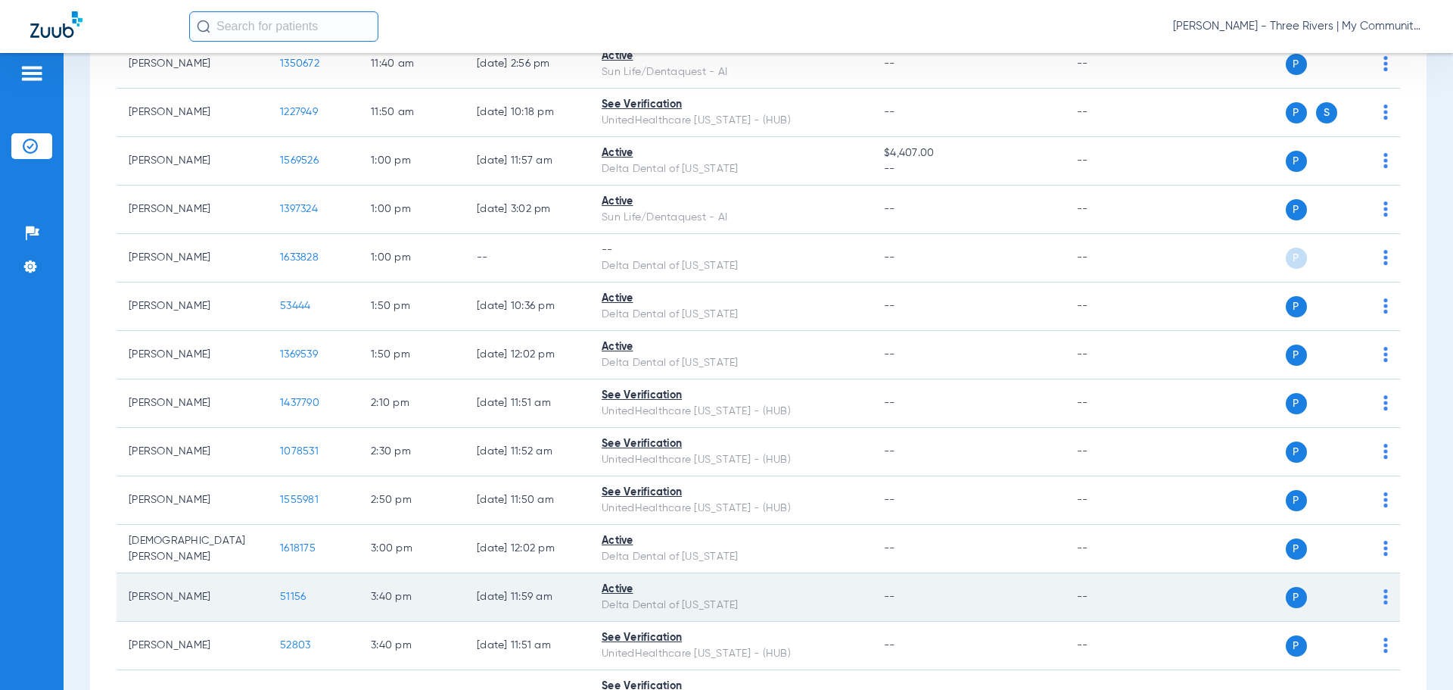
click at [286, 599] on span "51156" at bounding box center [293, 596] width 26 height 11
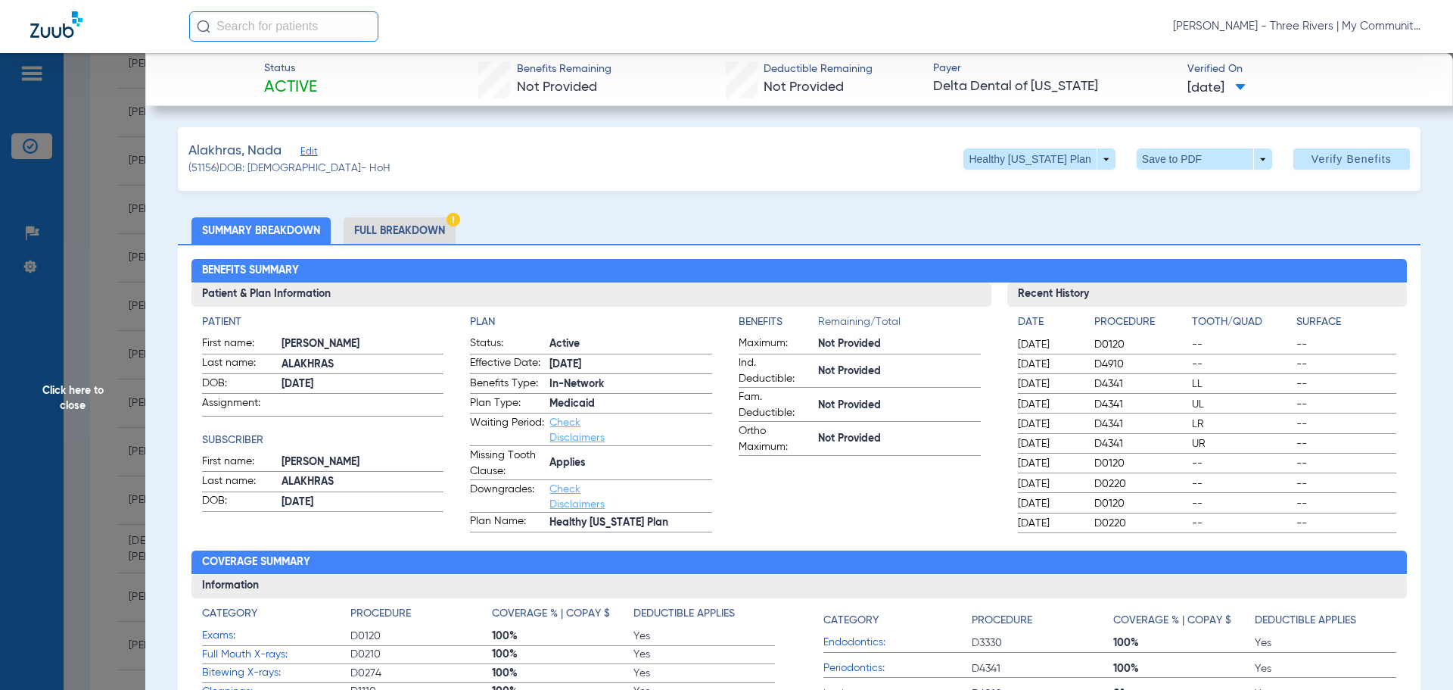
click at [891, 262] on h2 "Benefits Summary" at bounding box center [799, 271] width 1216 height 24
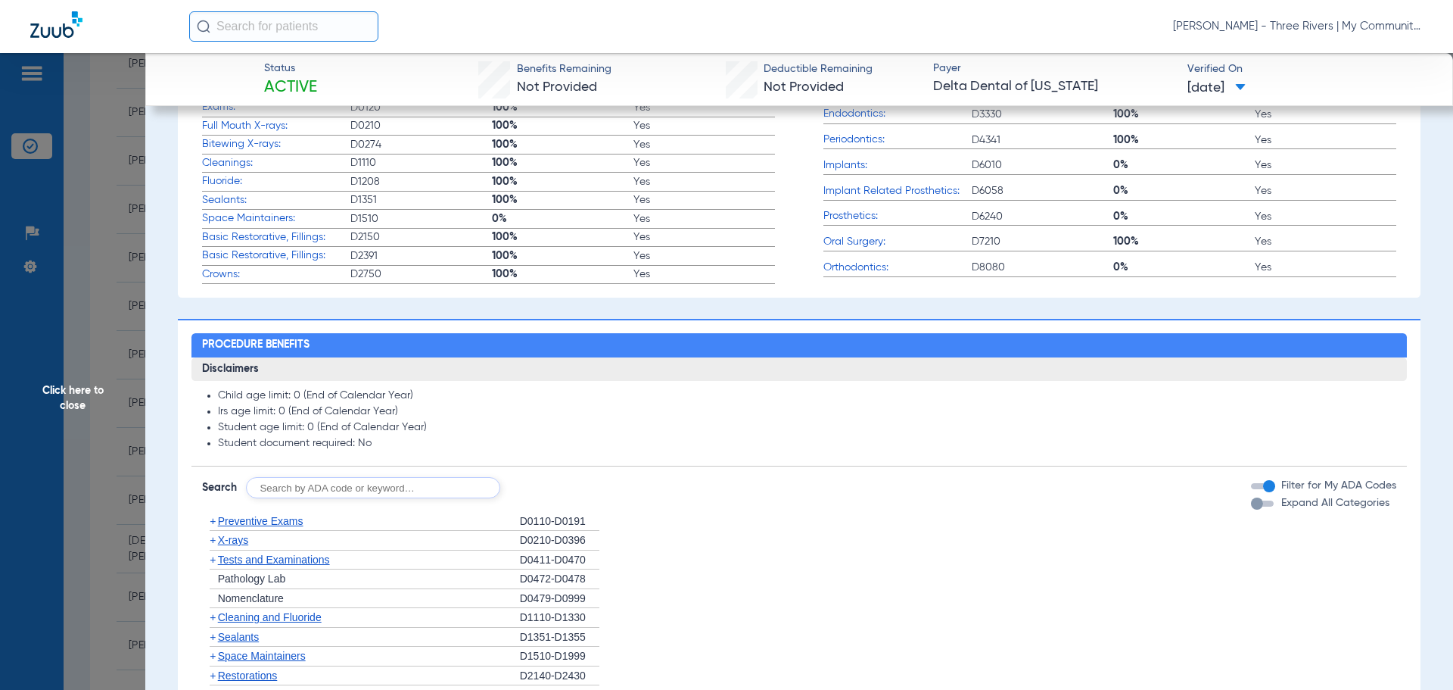
scroll to position [530, 0]
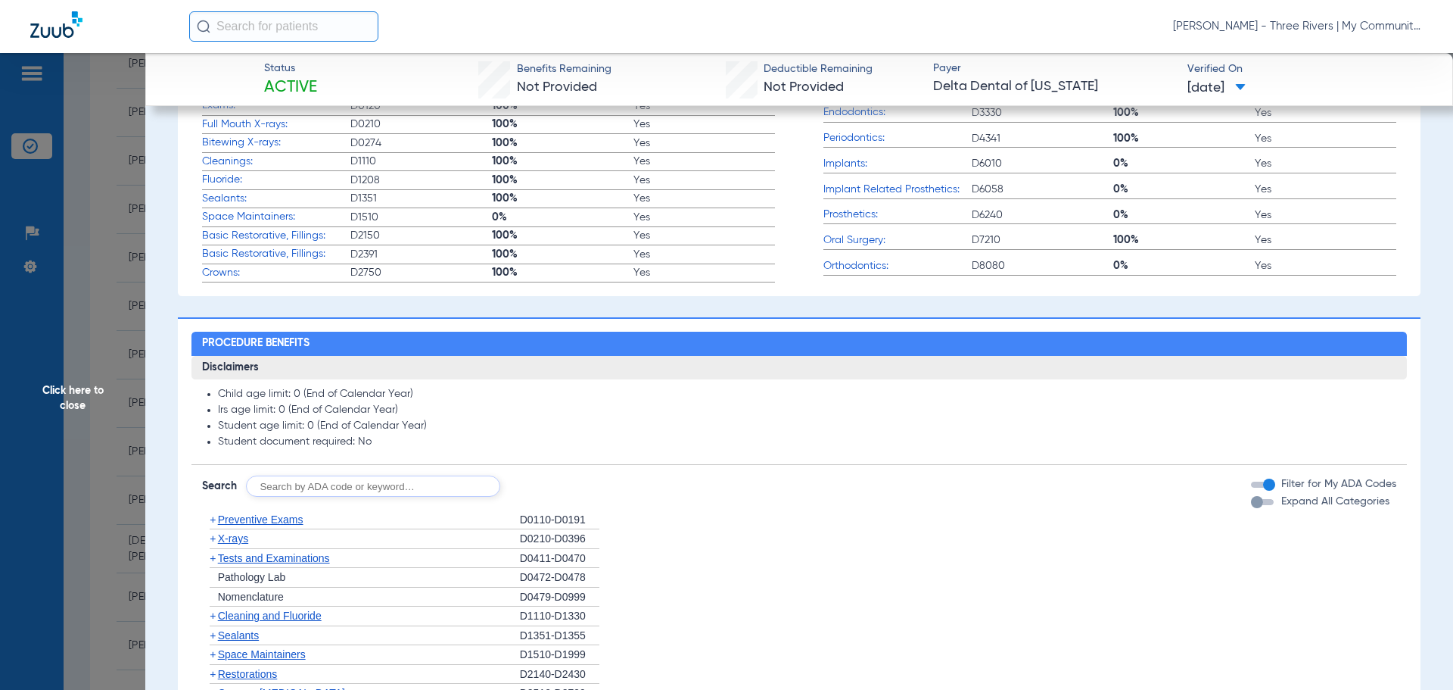
click at [244, 542] on span "X-rays" at bounding box center [233, 538] width 30 height 12
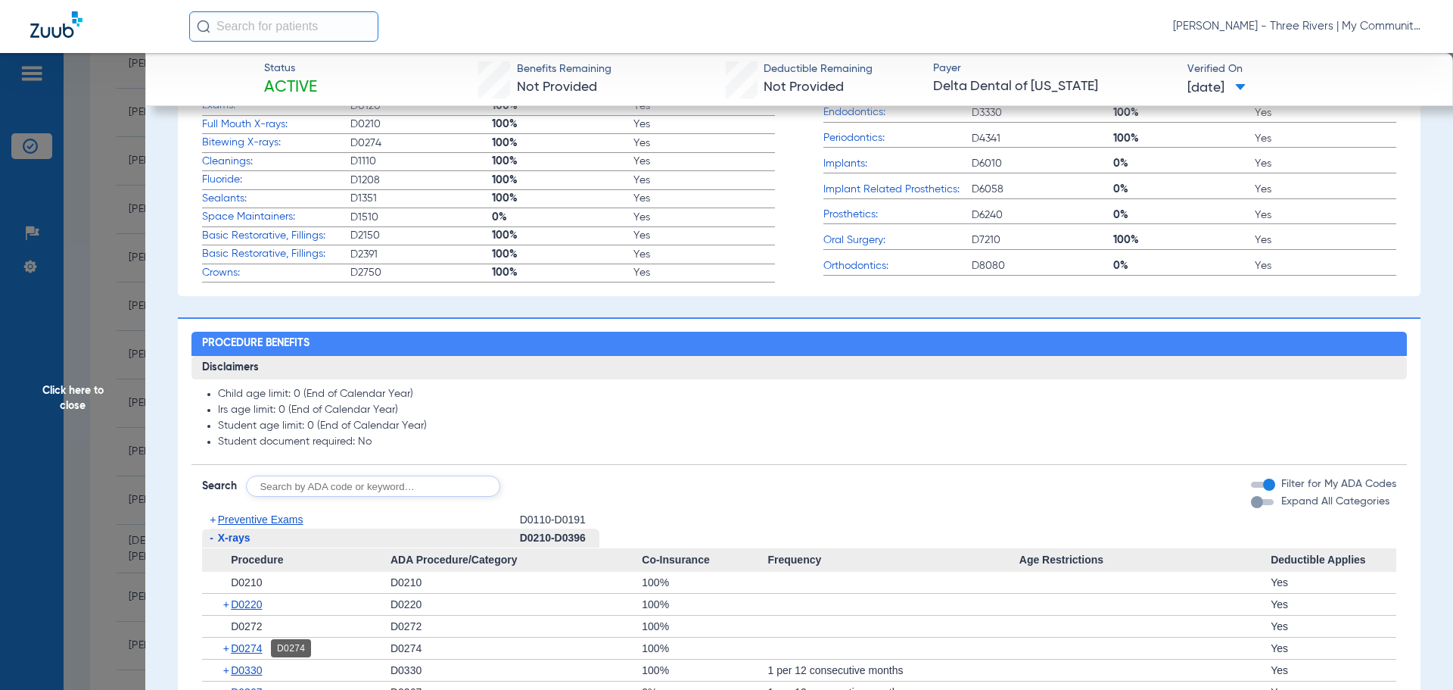
click at [253, 649] on span "D0274" at bounding box center [246, 648] width 31 height 12
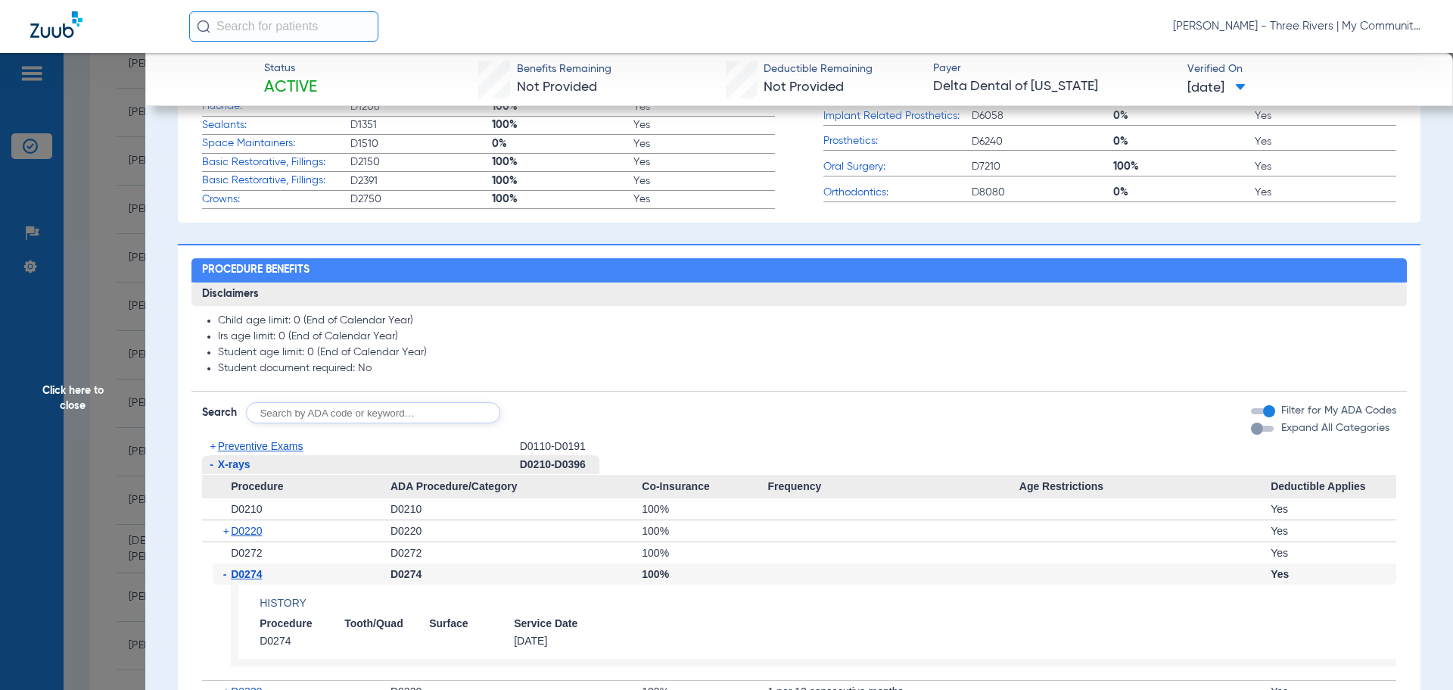
scroll to position [681, 0]
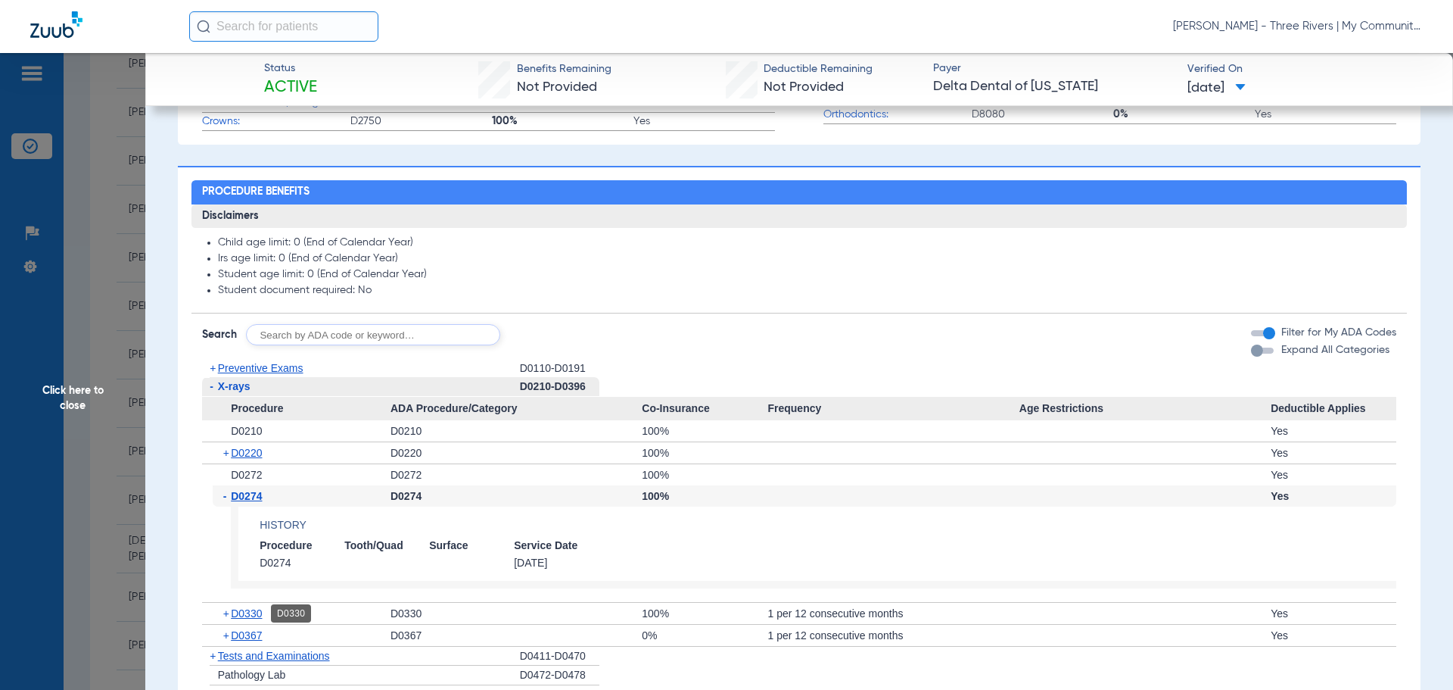
click at [259, 617] on span "D0330" at bounding box center [246, 613] width 31 height 12
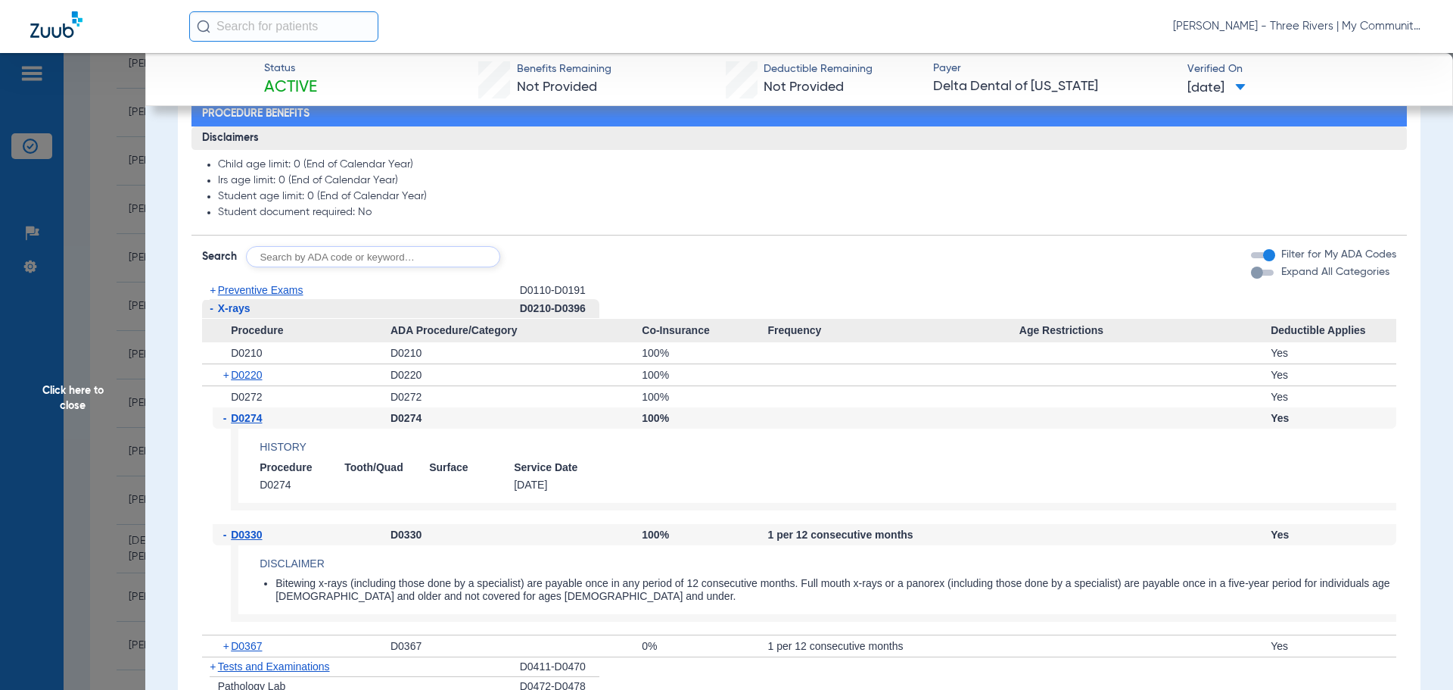
scroll to position [833, 0]
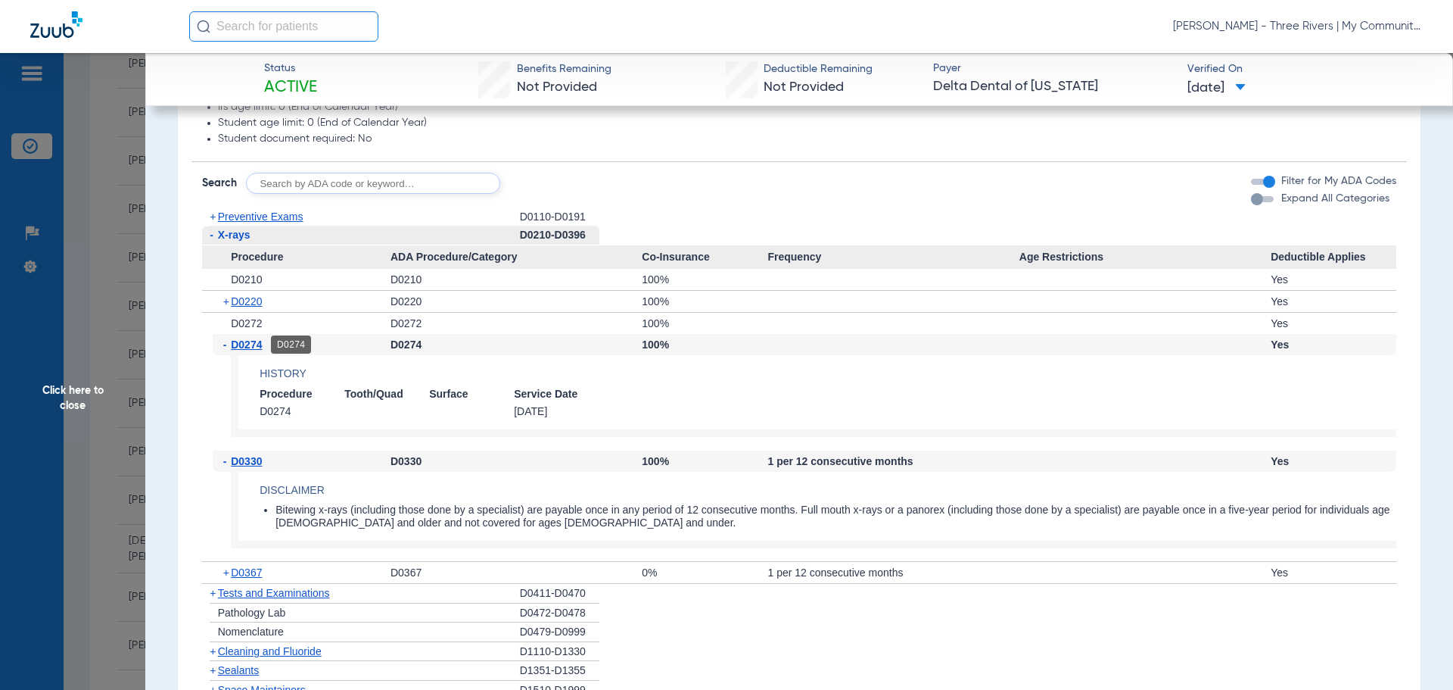
click at [248, 346] on span "D0274" at bounding box center [246, 344] width 31 height 12
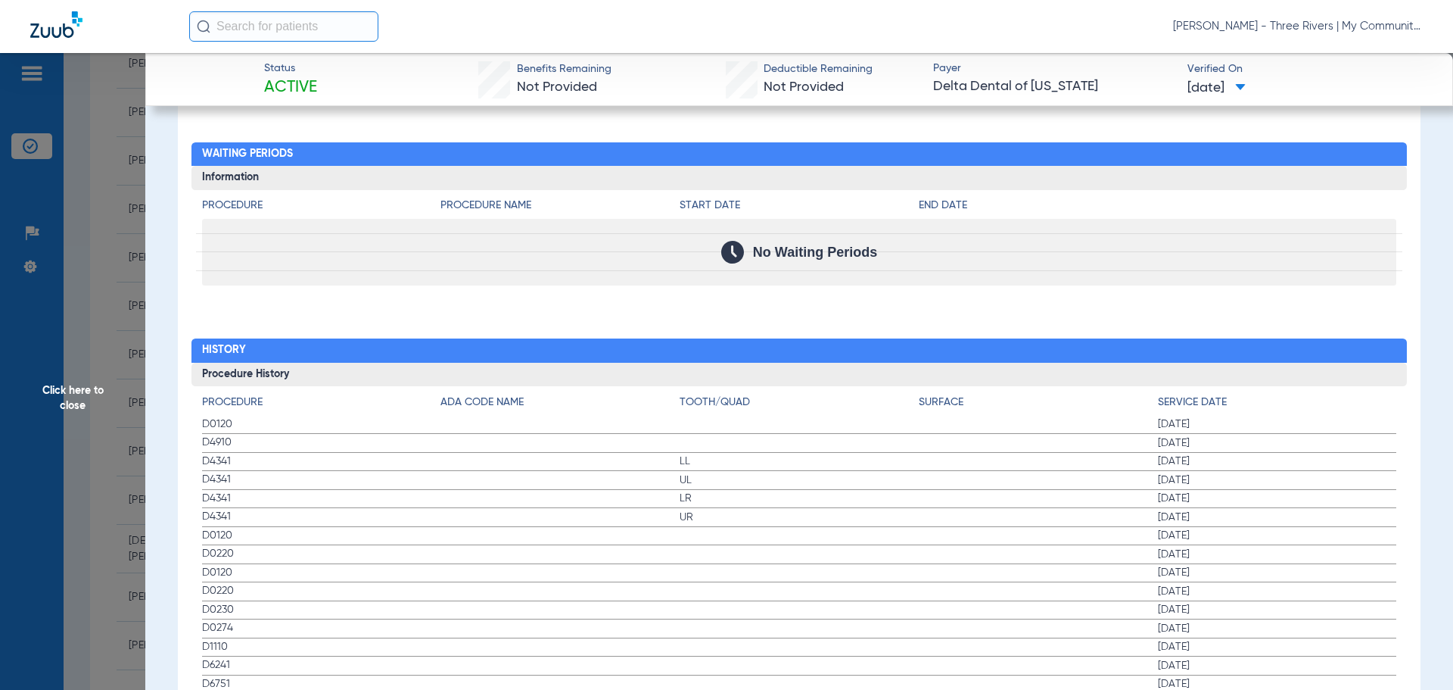
scroll to position [1880, 0]
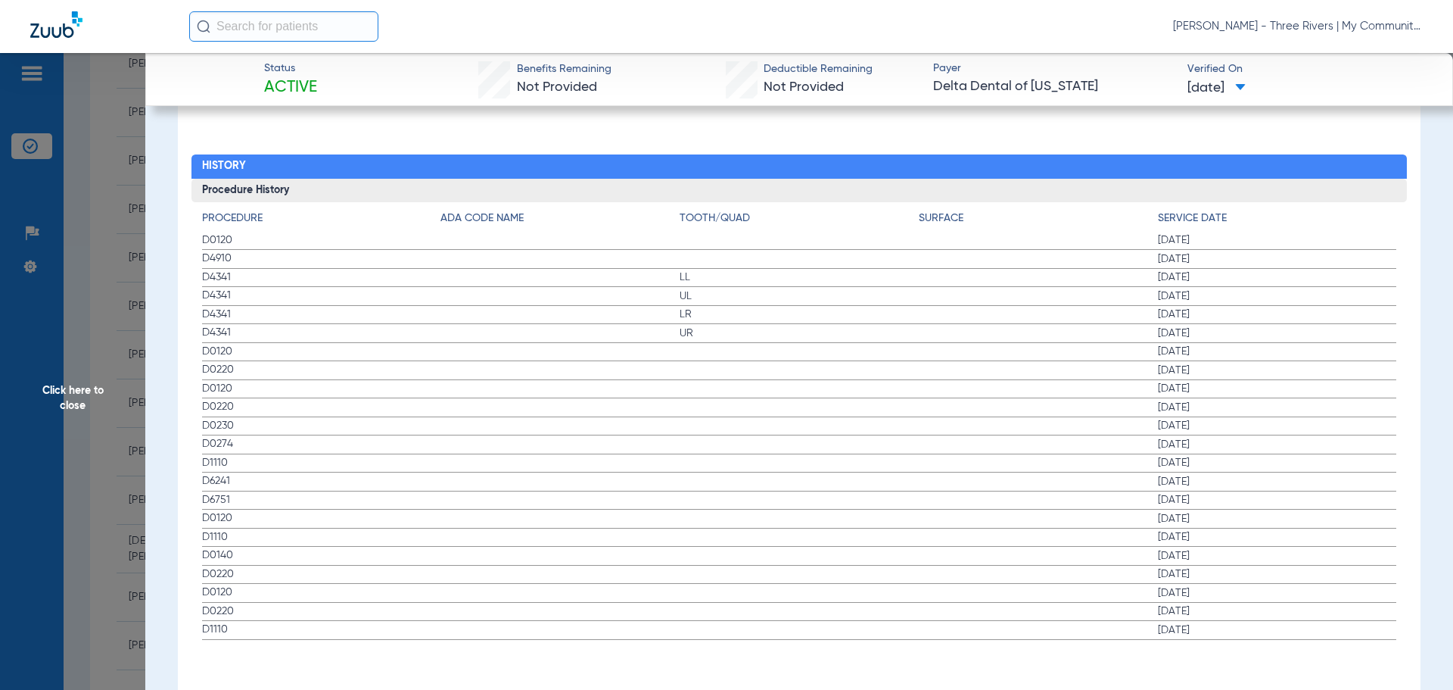
click at [46, 394] on span "Click here to close" at bounding box center [72, 398] width 145 height 690
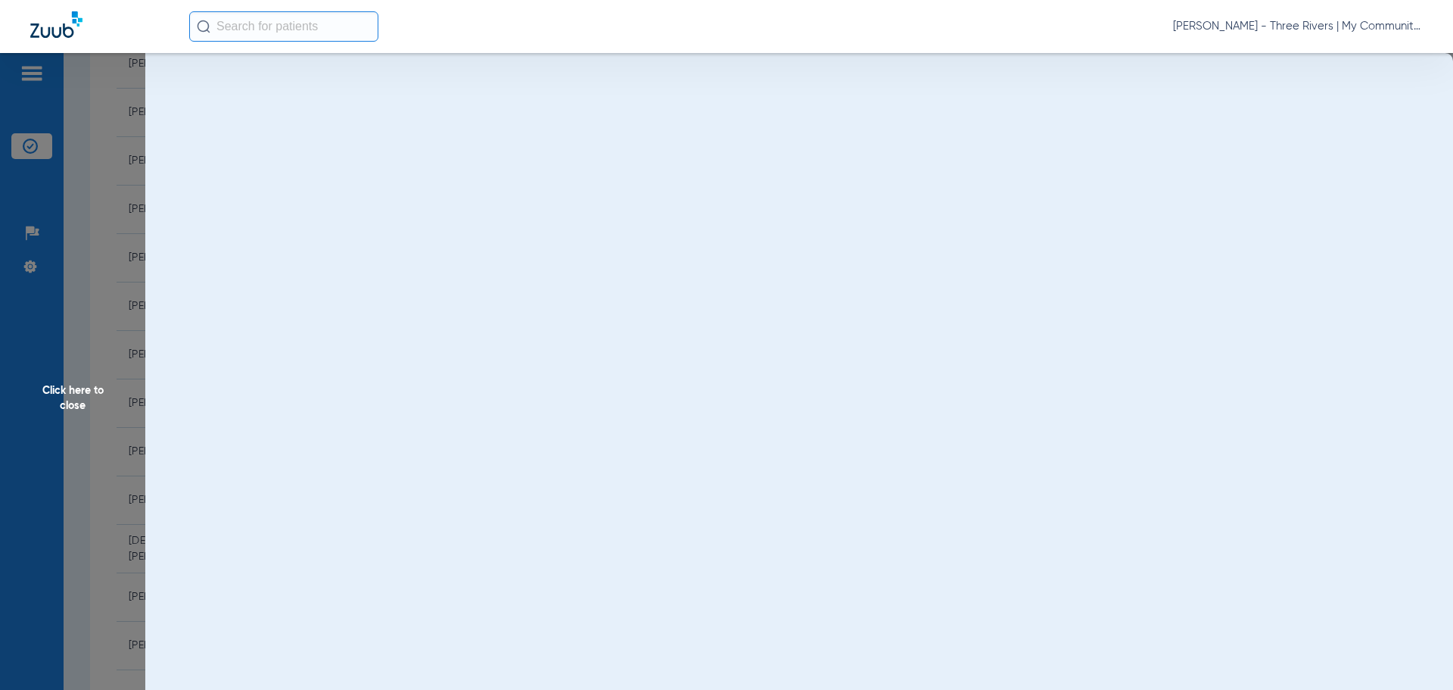
scroll to position [0, 0]
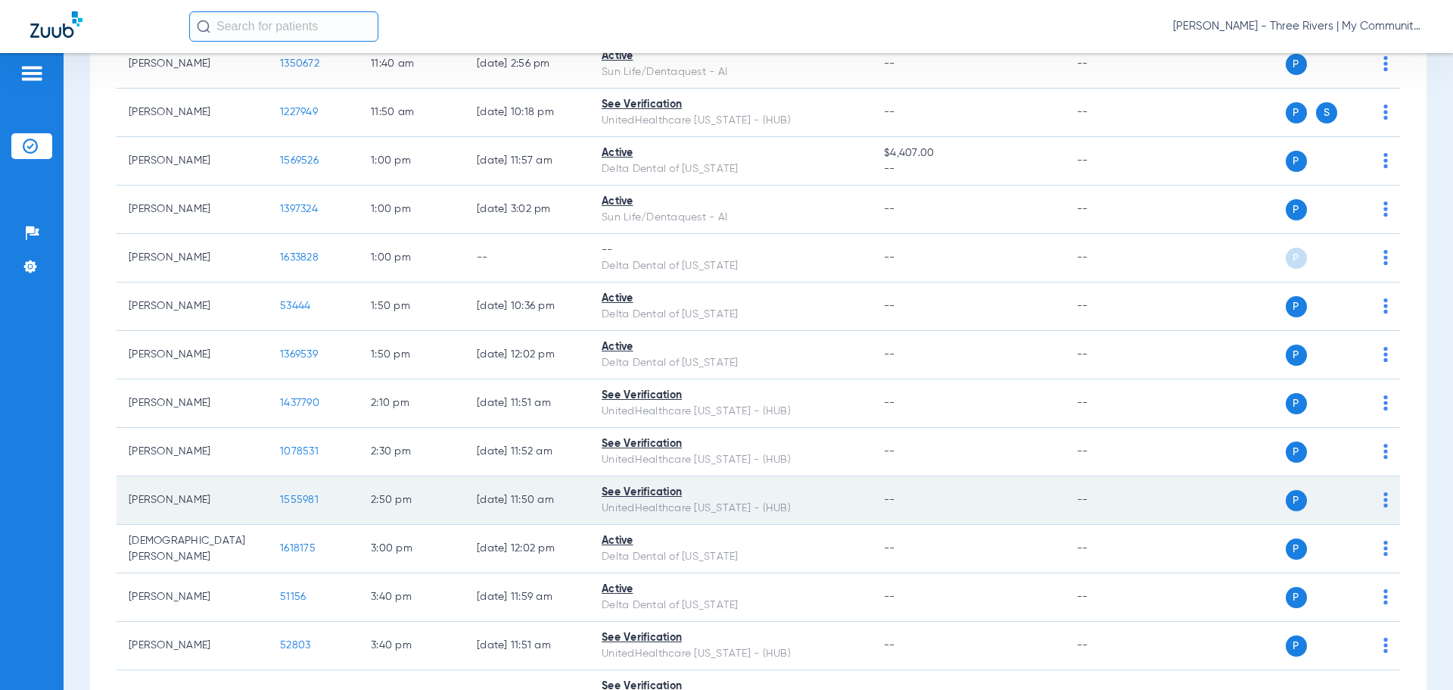
click at [295, 495] on span "1555981" at bounding box center [299, 499] width 39 height 11
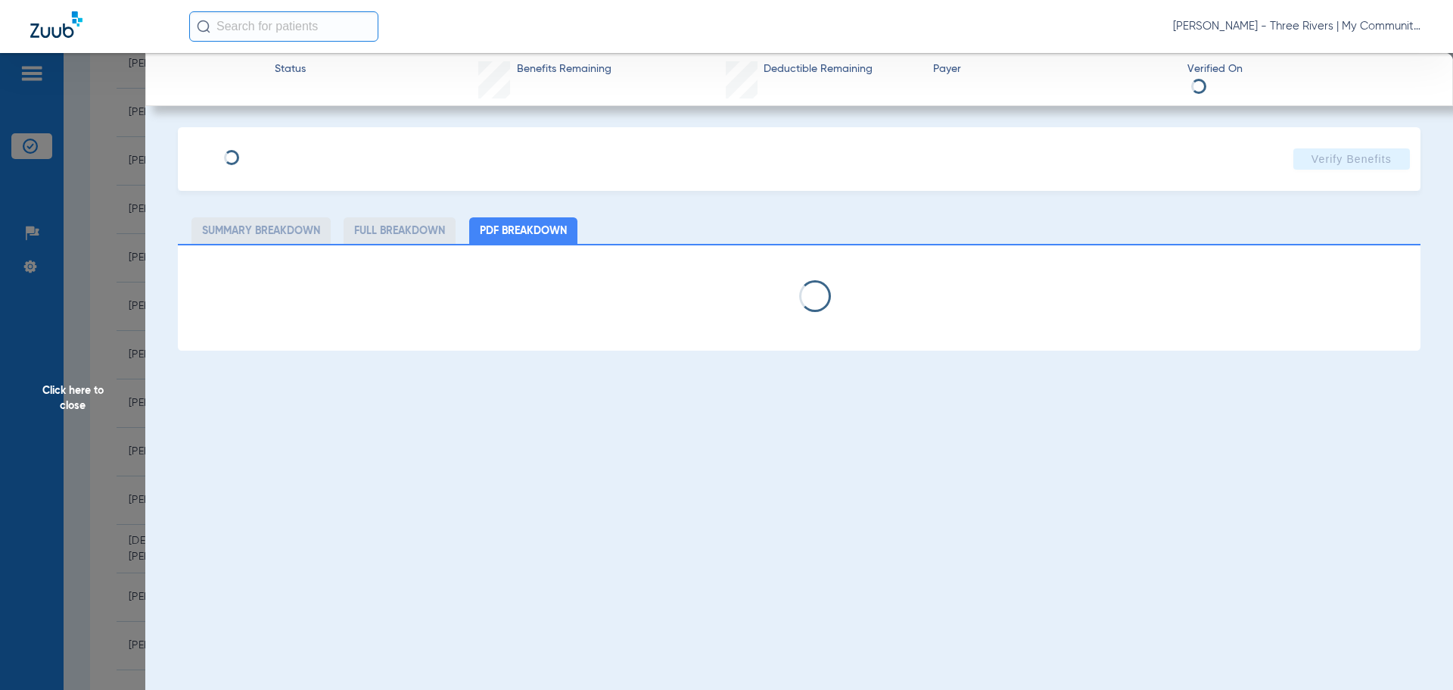
select select "page-width"
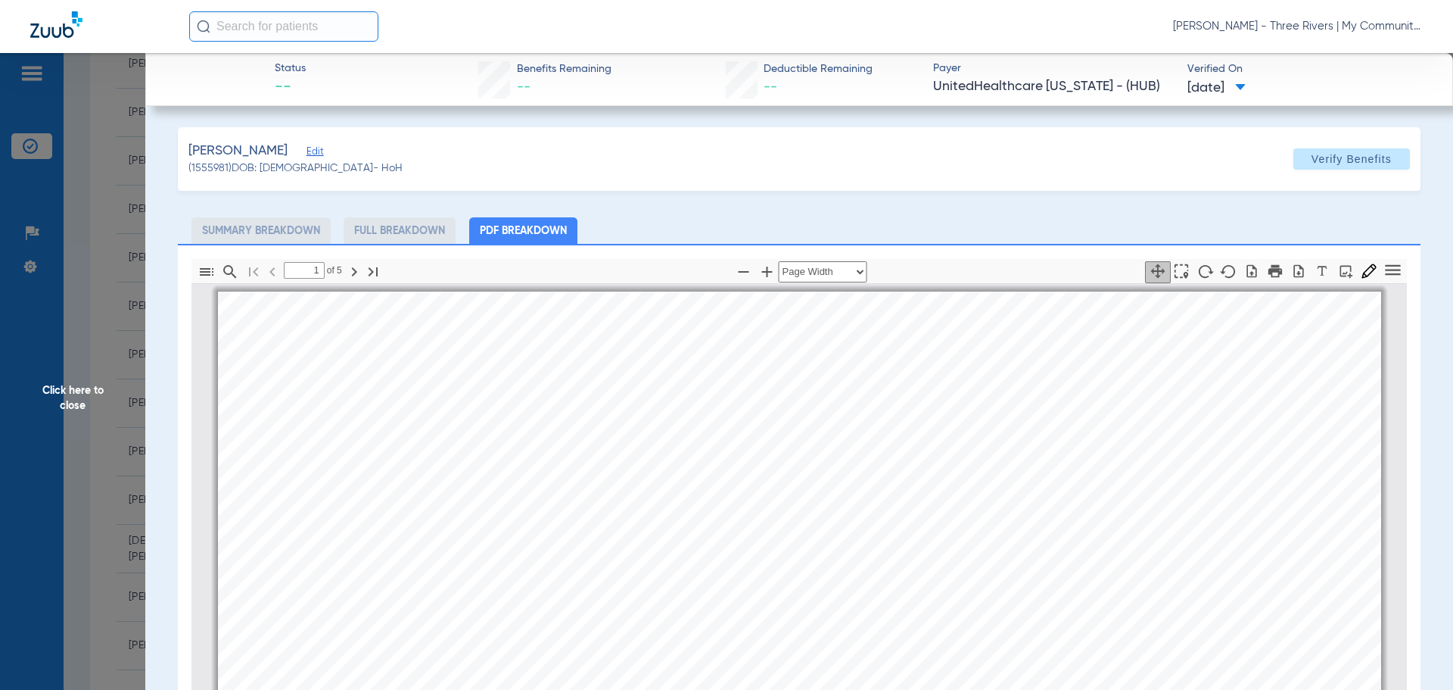
scroll to position [8, 0]
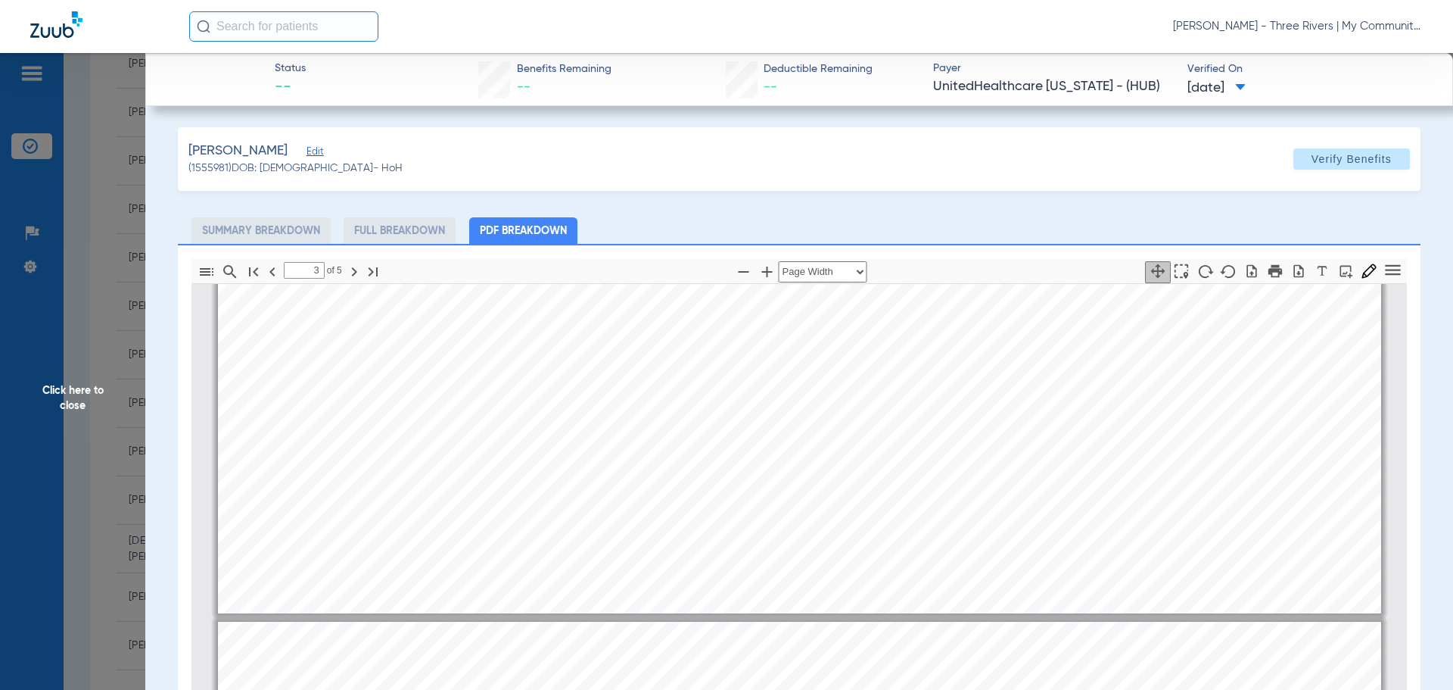
type input "4"
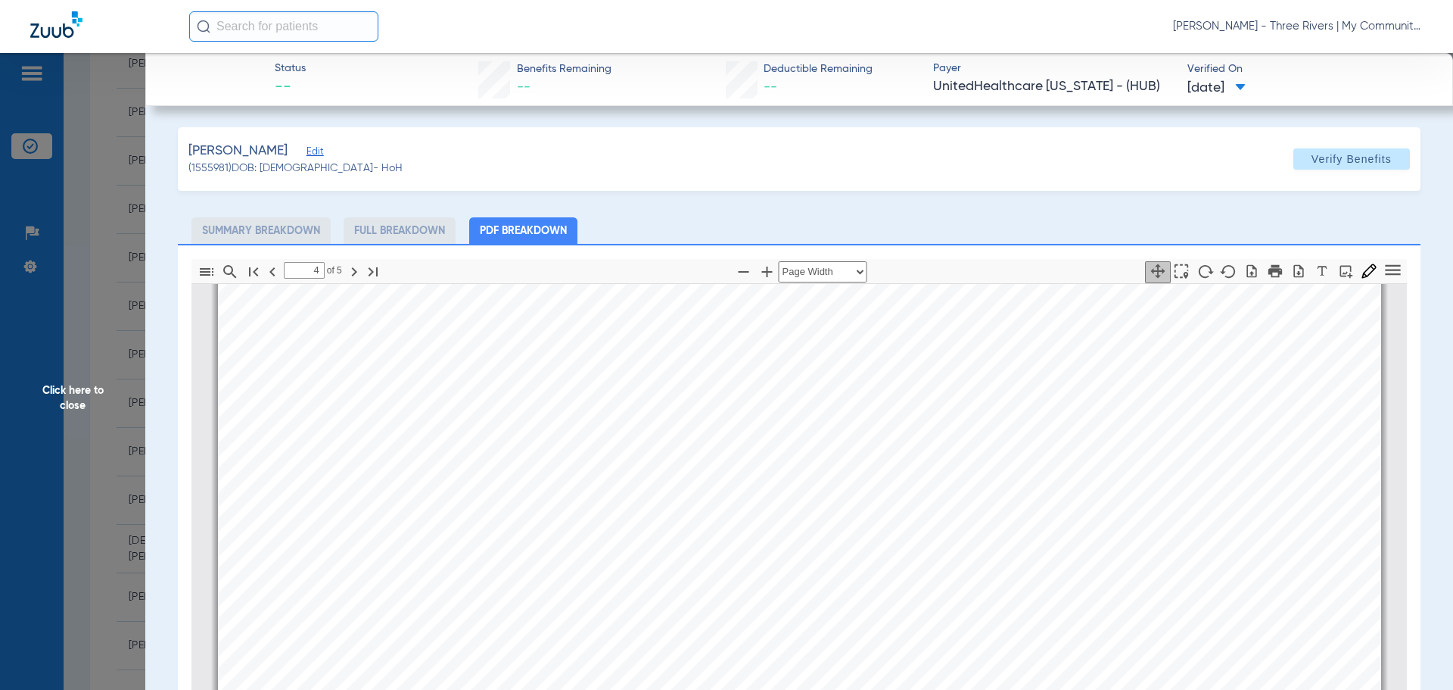
scroll to position [5154, 0]
click at [63, 388] on span "Click here to close" at bounding box center [72, 398] width 145 height 690
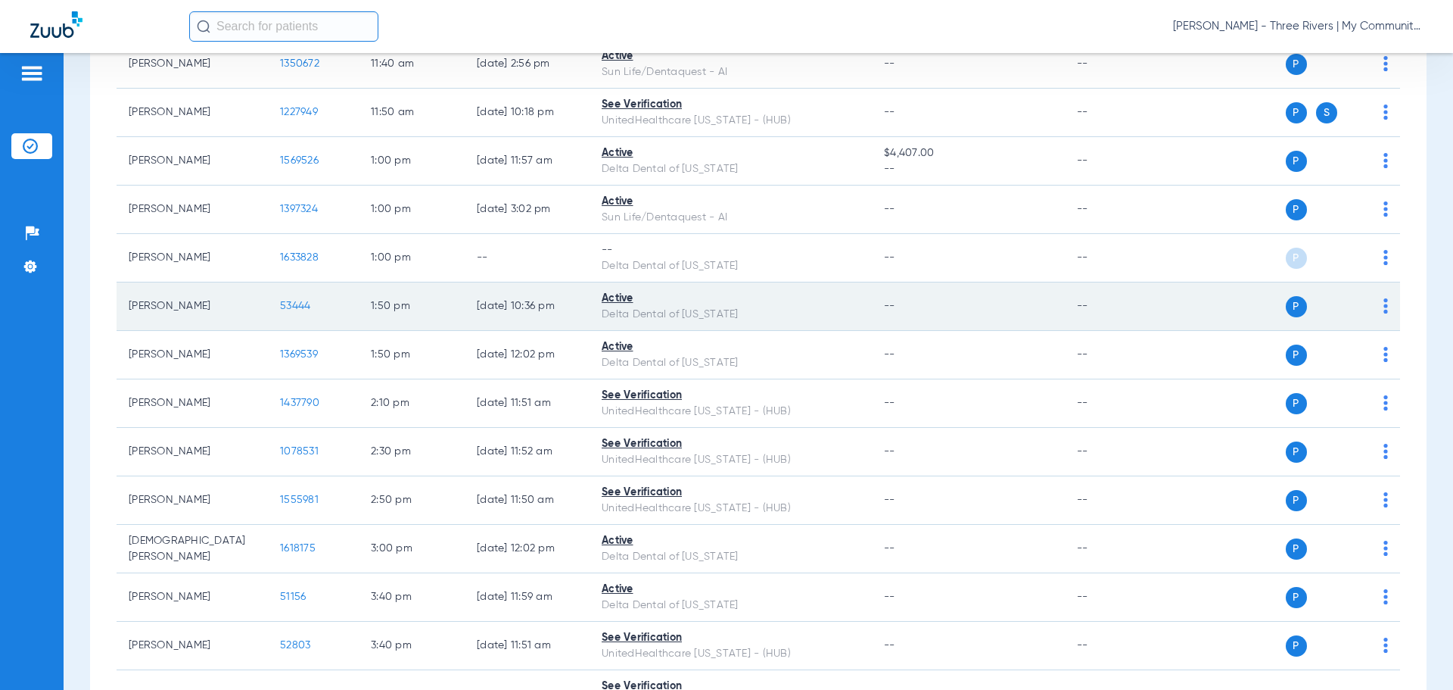
click at [288, 304] on span "53444" at bounding box center [295, 305] width 30 height 11
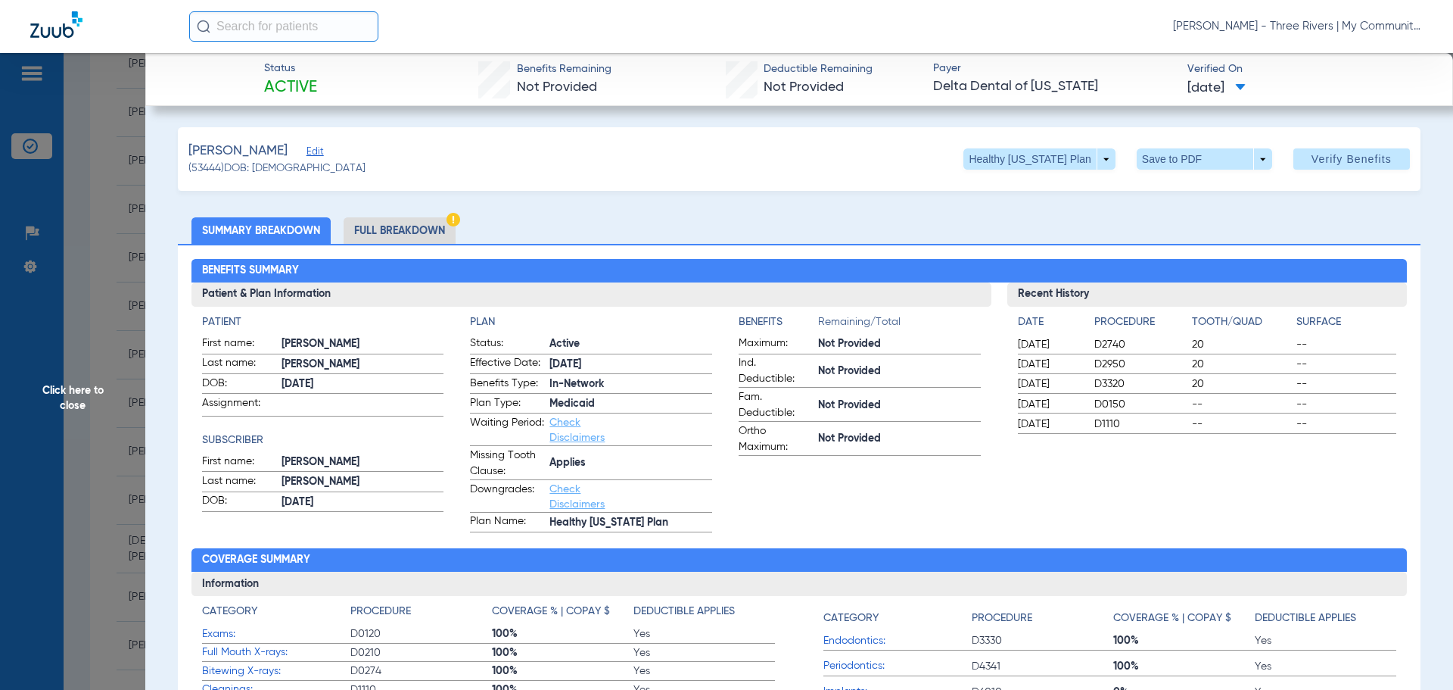
click at [51, 391] on span "Click here to close" at bounding box center [72, 398] width 145 height 690
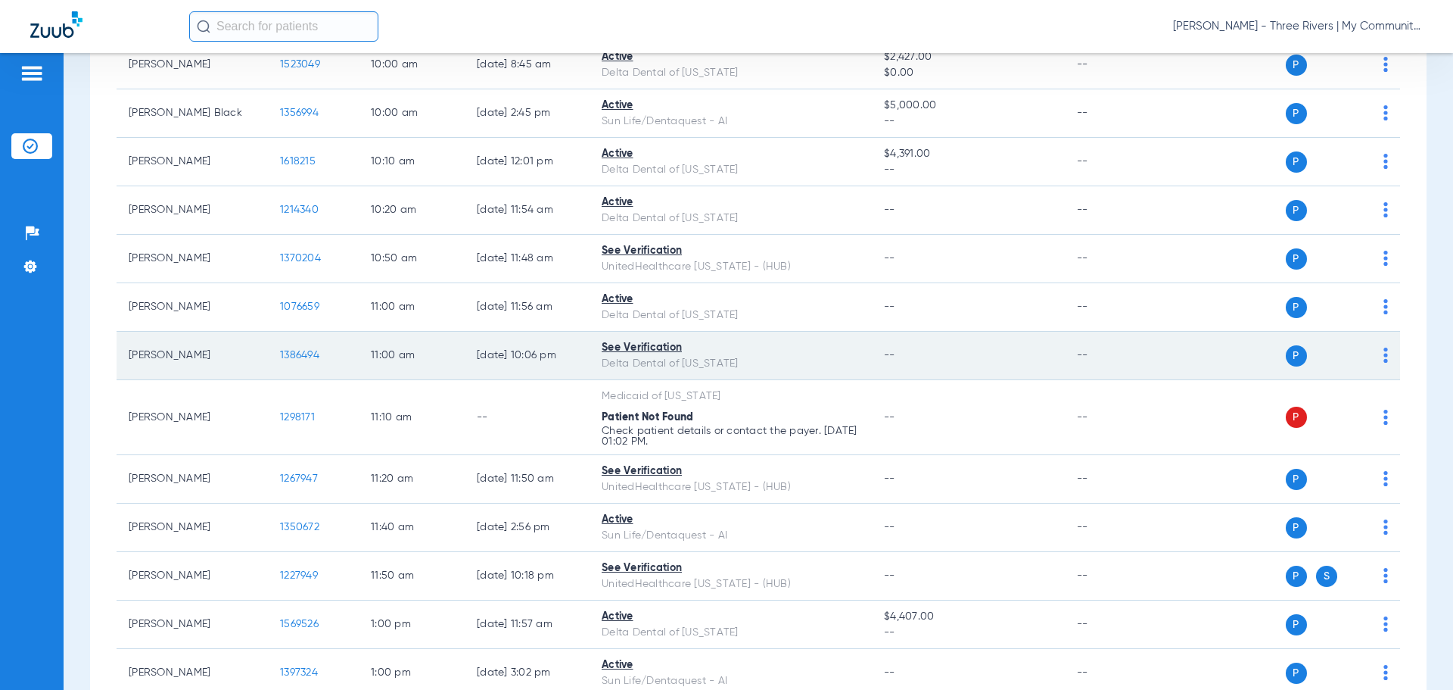
scroll to position [757, 0]
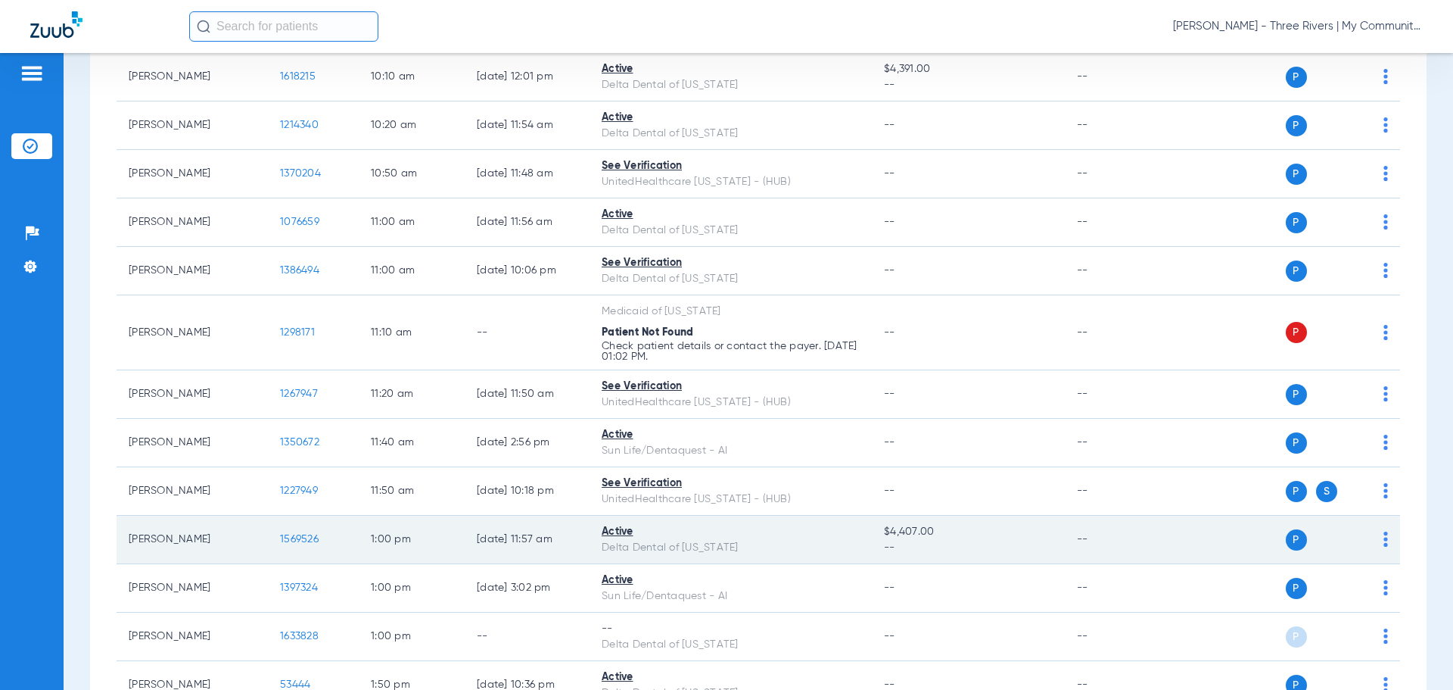
click at [286, 542] on span "1569526" at bounding box center [299, 539] width 39 height 11
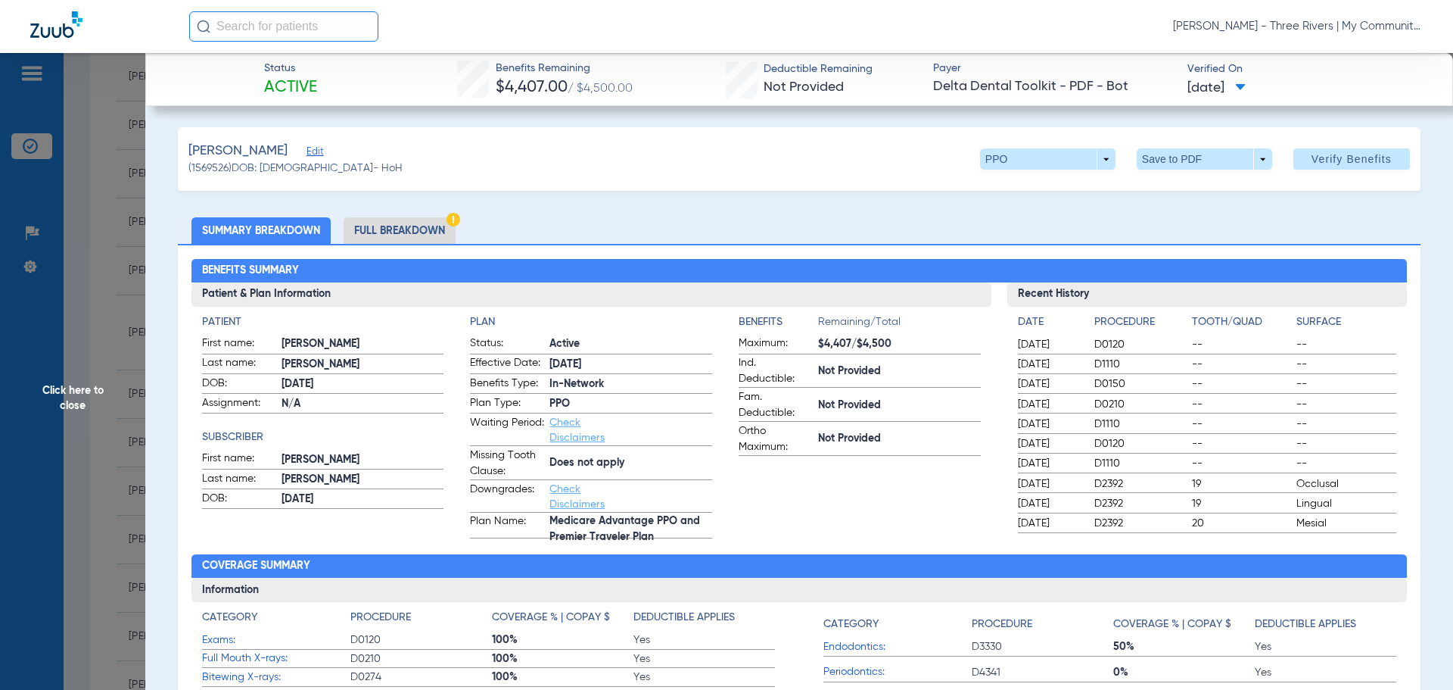
drag, startPoint x: 71, startPoint y: 408, endPoint x: 91, endPoint y: 396, distance: 23.1
click at [70, 408] on span "Click here to close" at bounding box center [72, 398] width 145 height 690
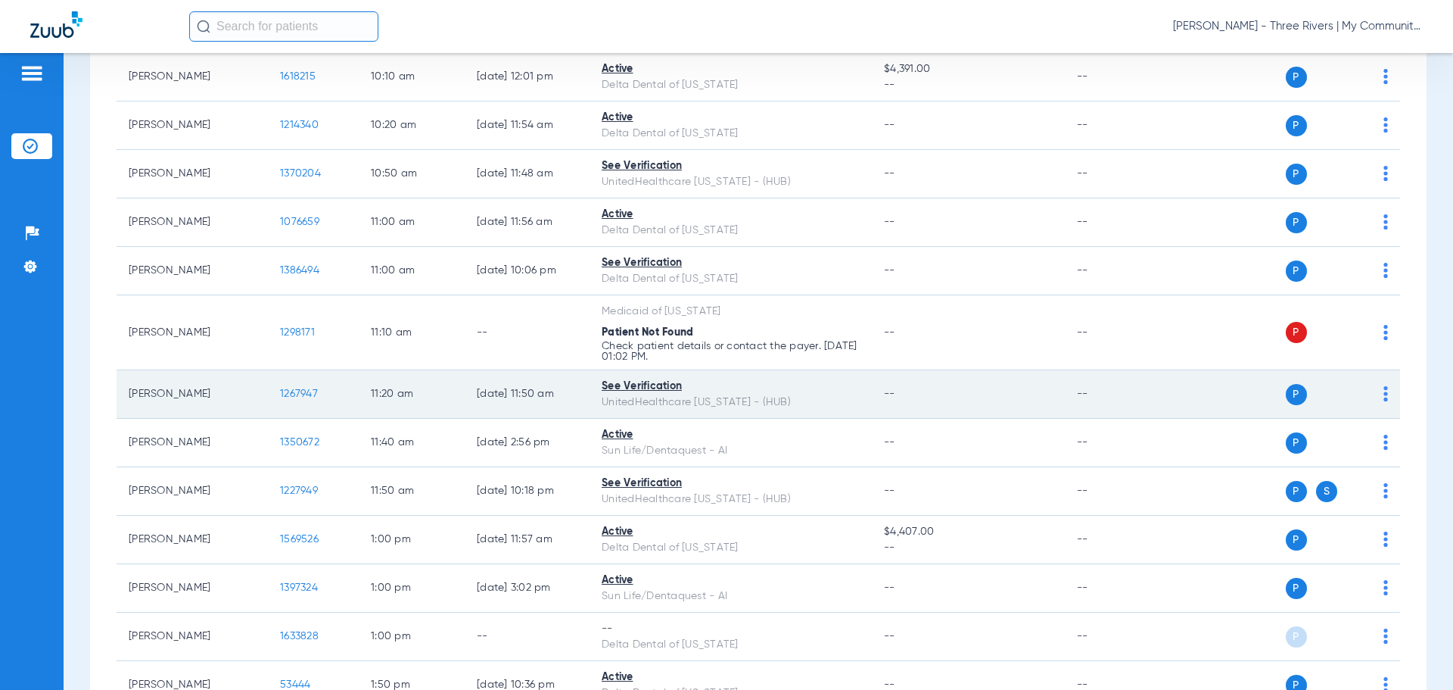
click at [305, 394] on span "1267947" at bounding box center [299, 393] width 38 height 11
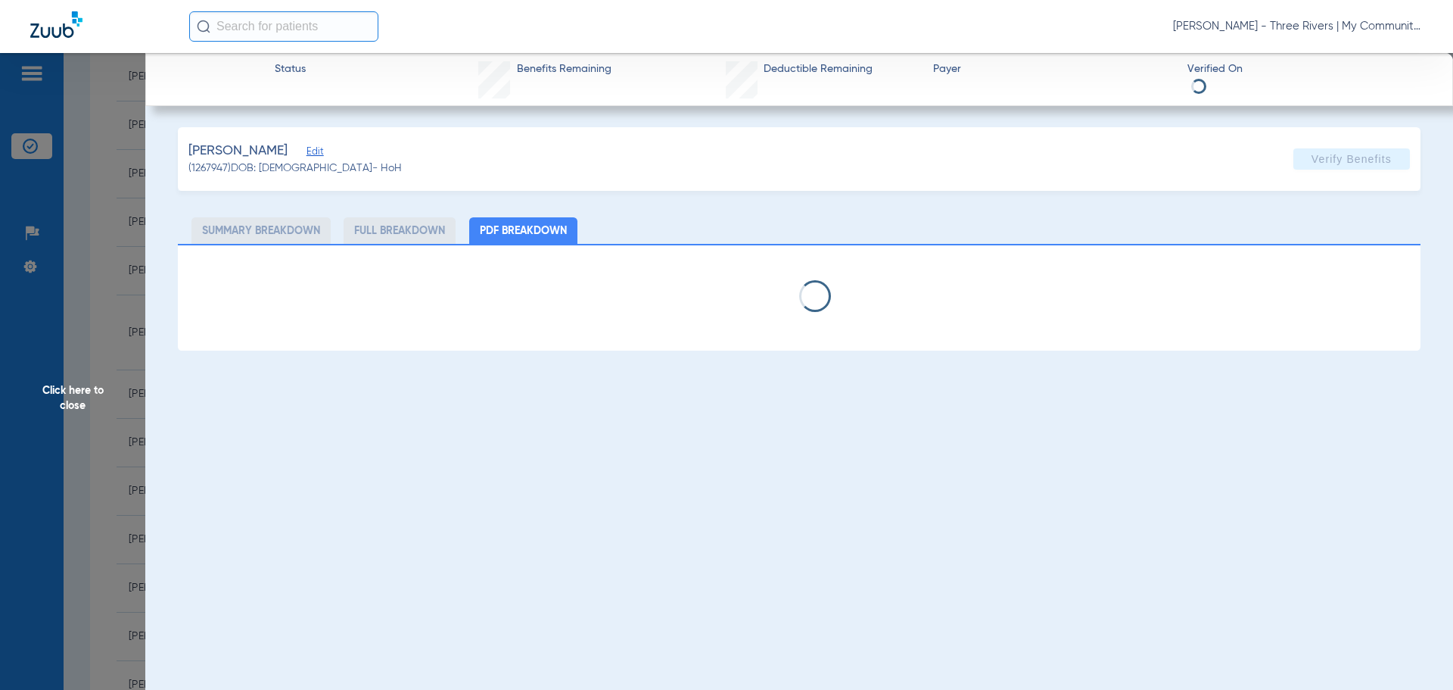
select select "page-width"
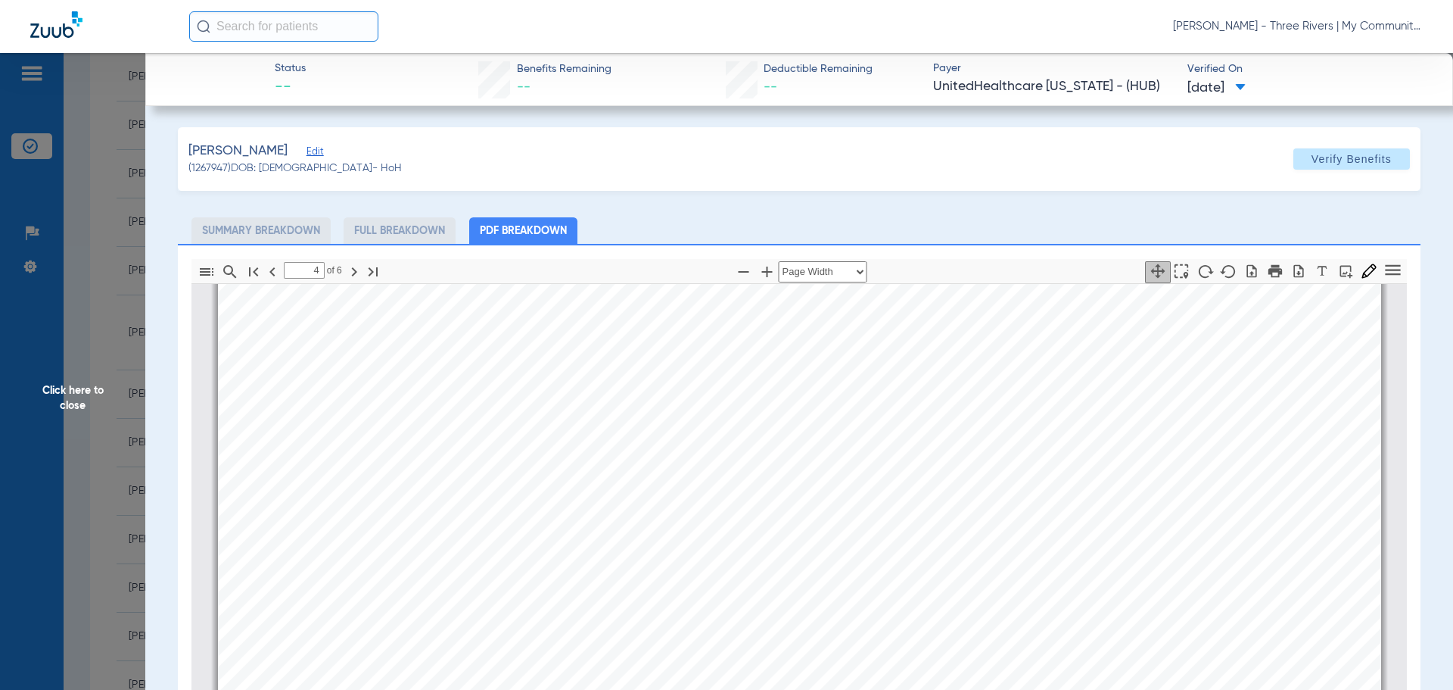
scroll to position [5154, 0]
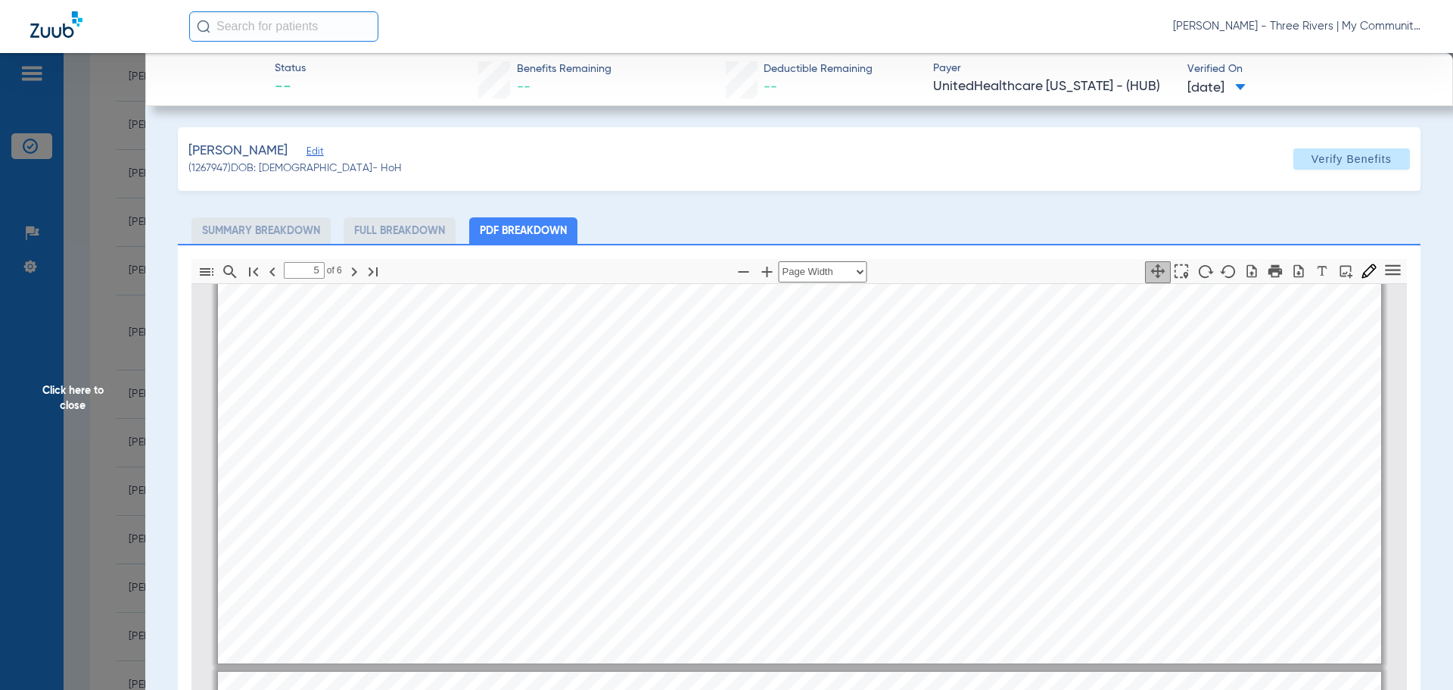
type input "6"
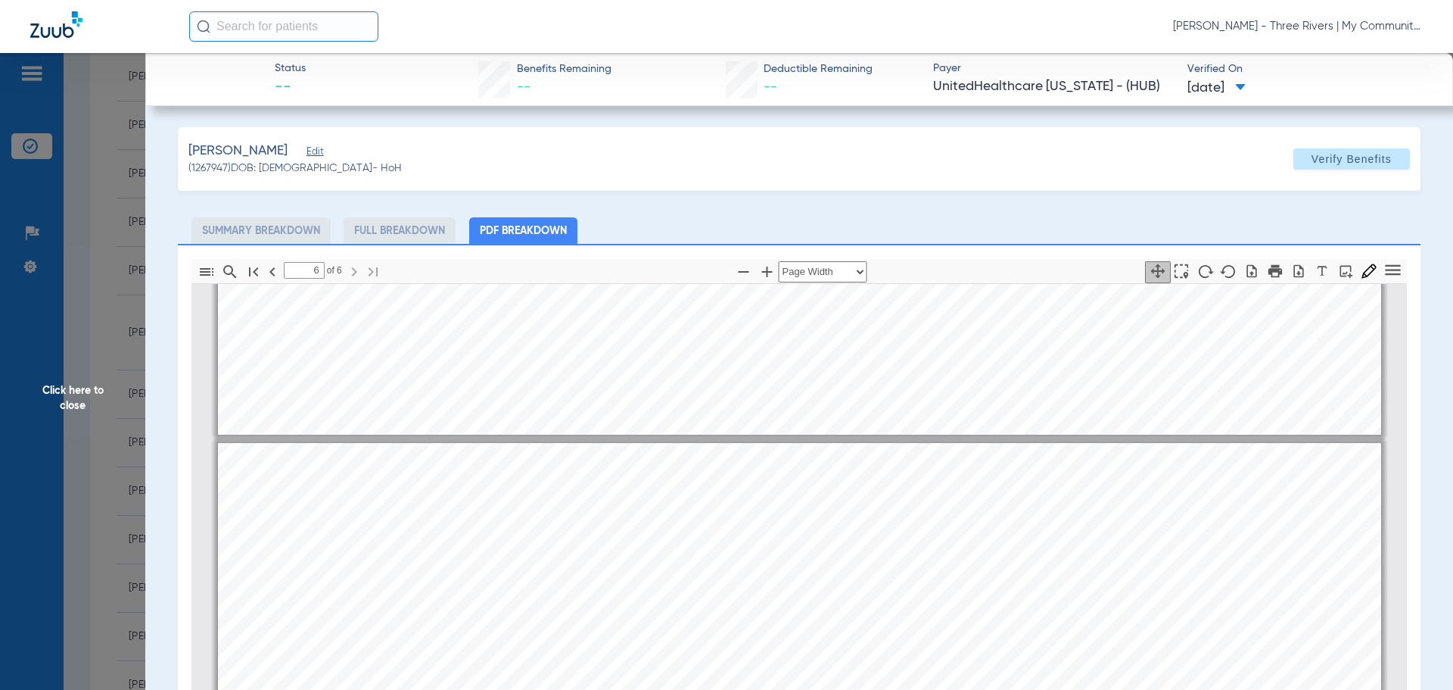
scroll to position [8182, 0]
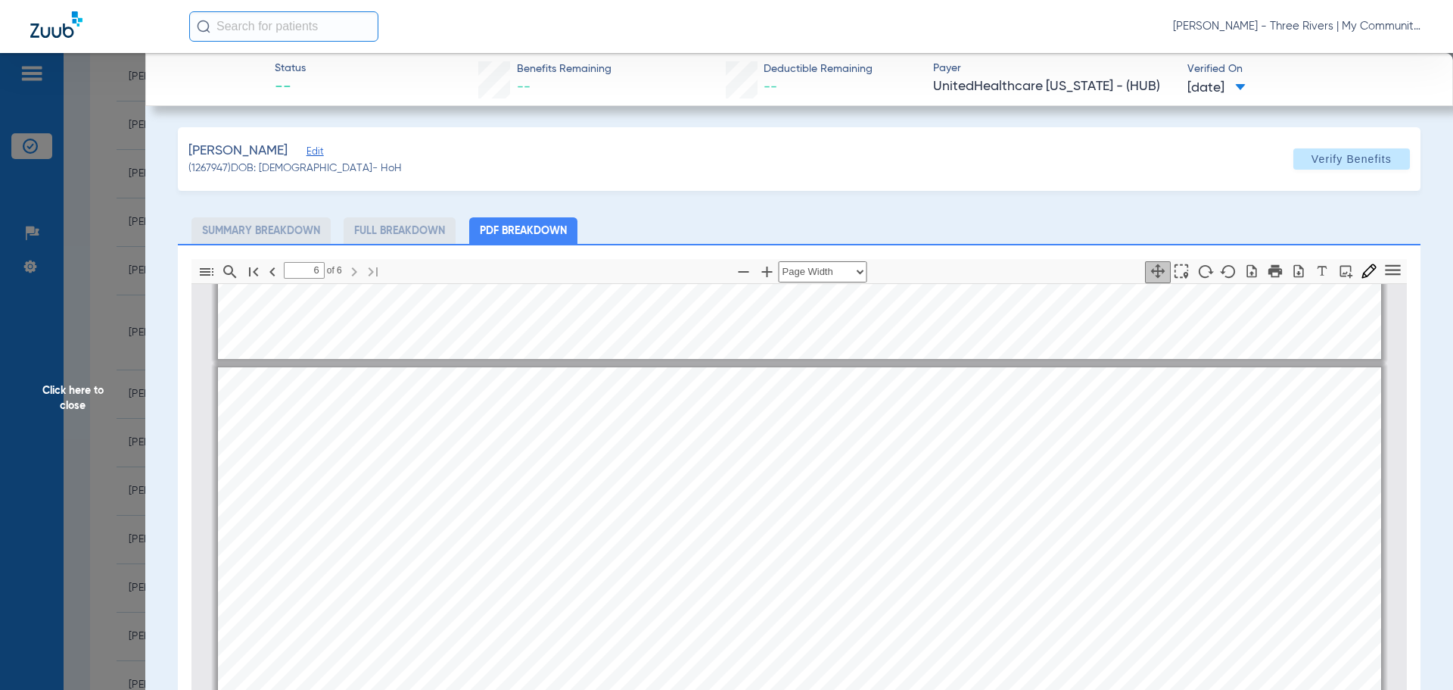
click at [91, 412] on span "Click here to close" at bounding box center [72, 398] width 145 height 690
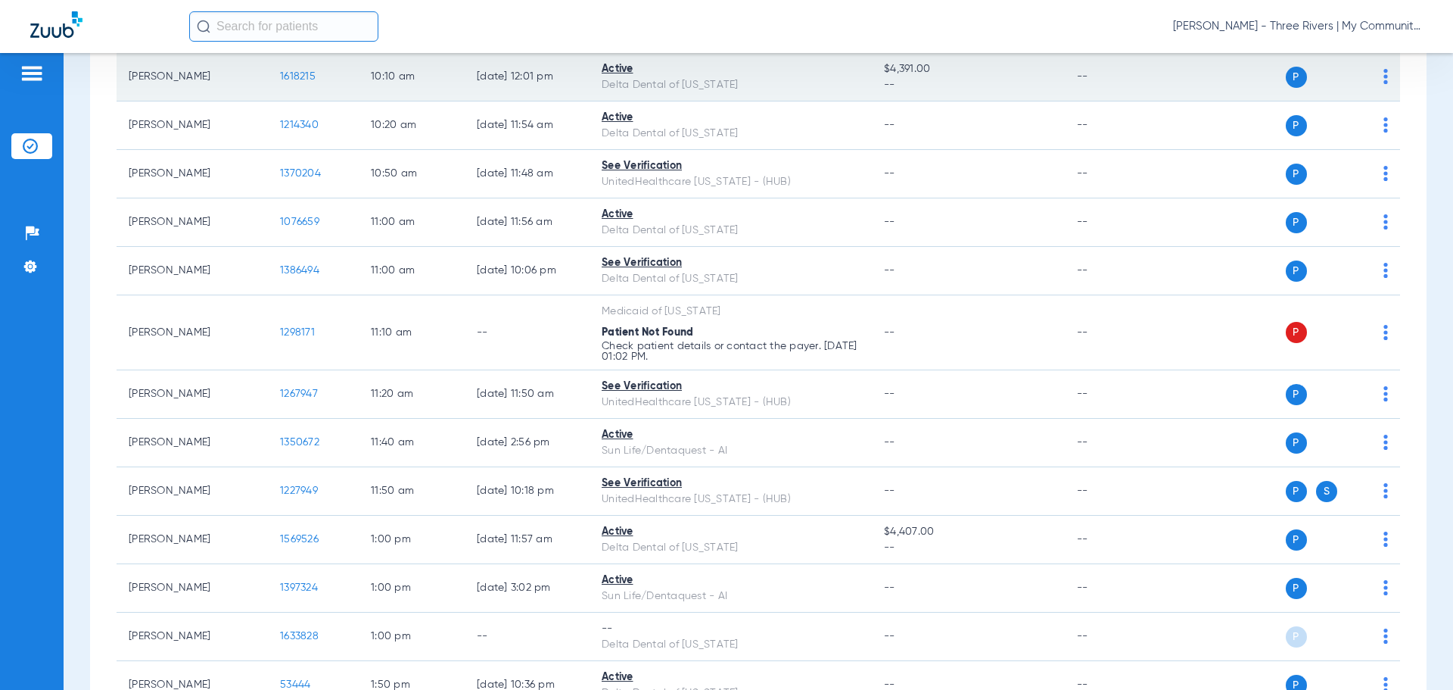
click at [300, 73] on span "1618215" at bounding box center [298, 76] width 36 height 11
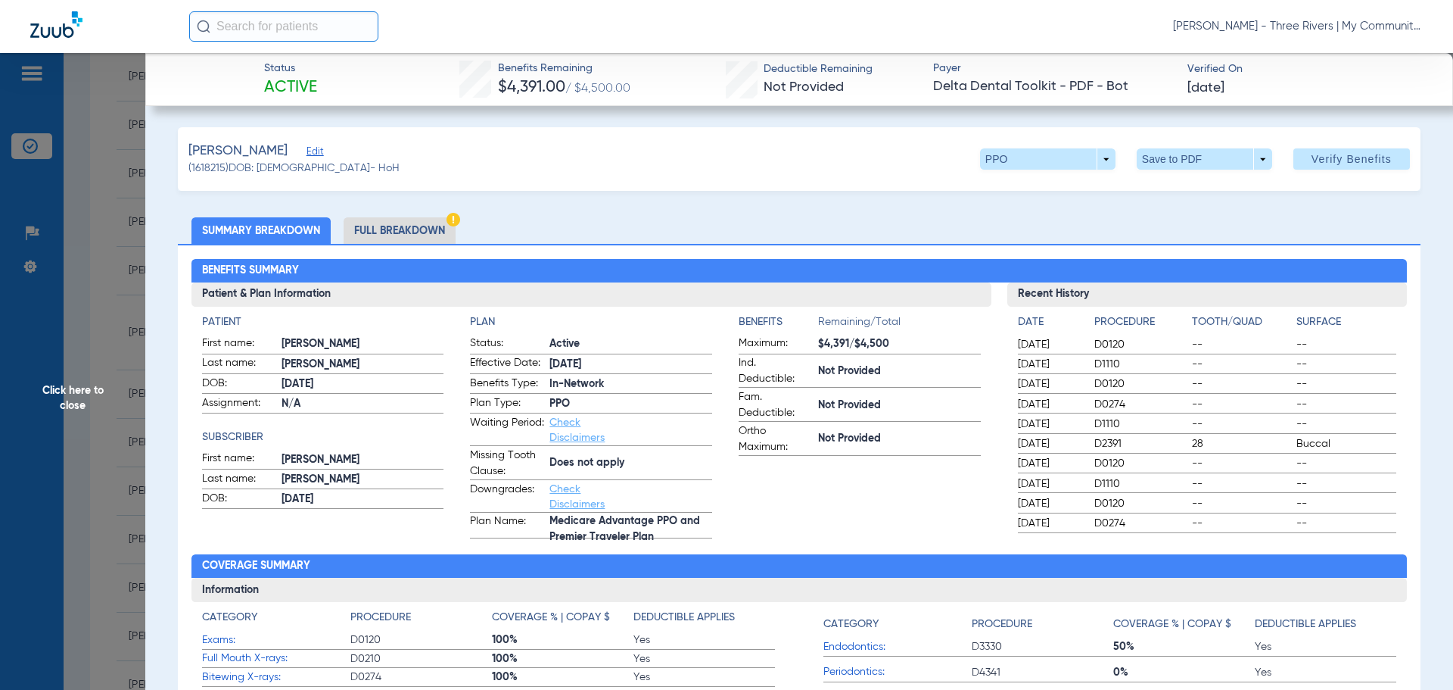
click at [855, 453] on label "Ortho Maximum: Not Provided" at bounding box center [860, 439] width 242 height 33
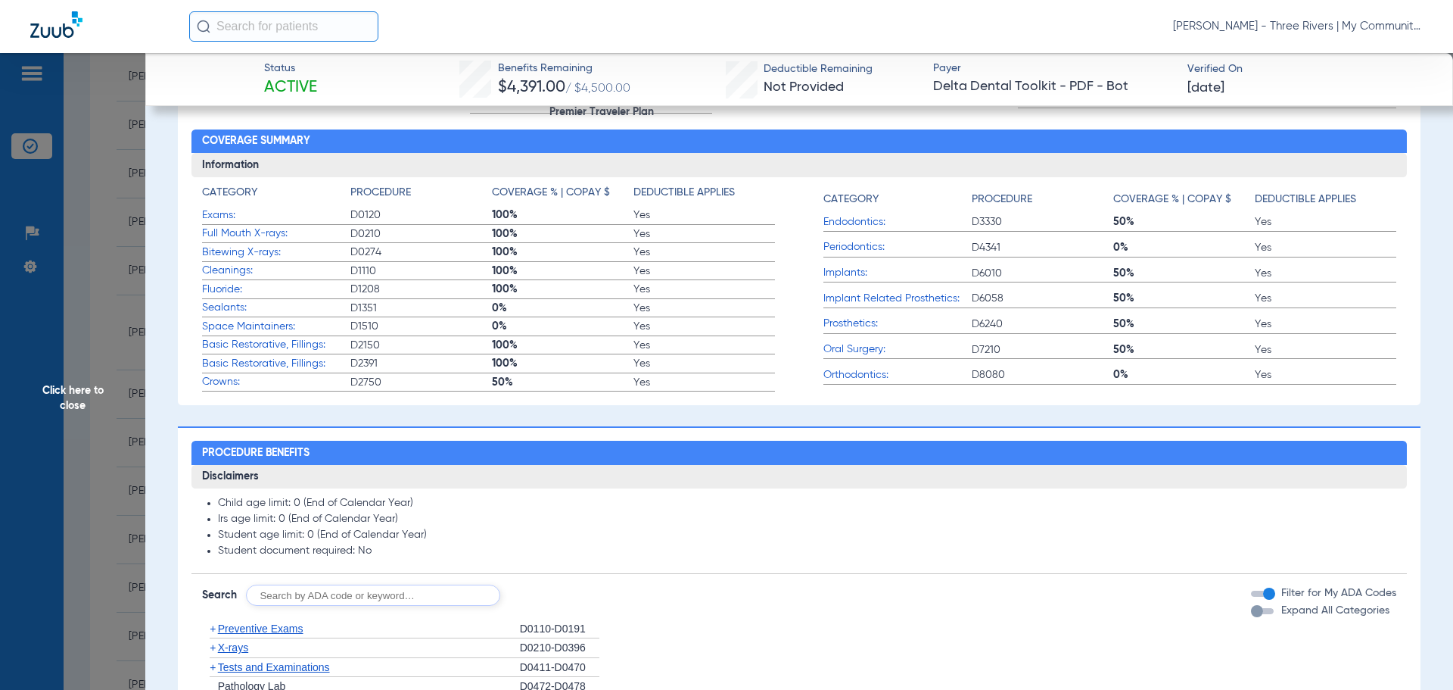
scroll to position [605, 0]
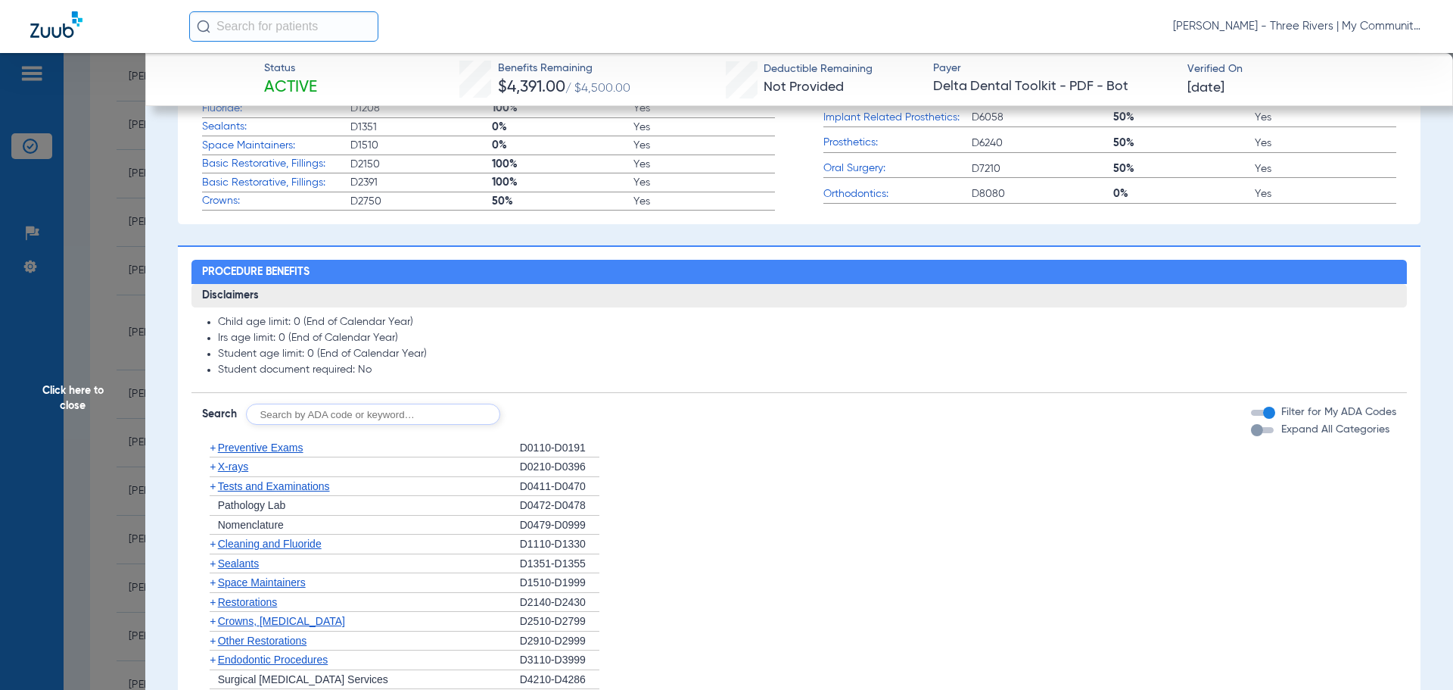
click at [232, 465] on span "X-rays" at bounding box center [233, 466] width 30 height 12
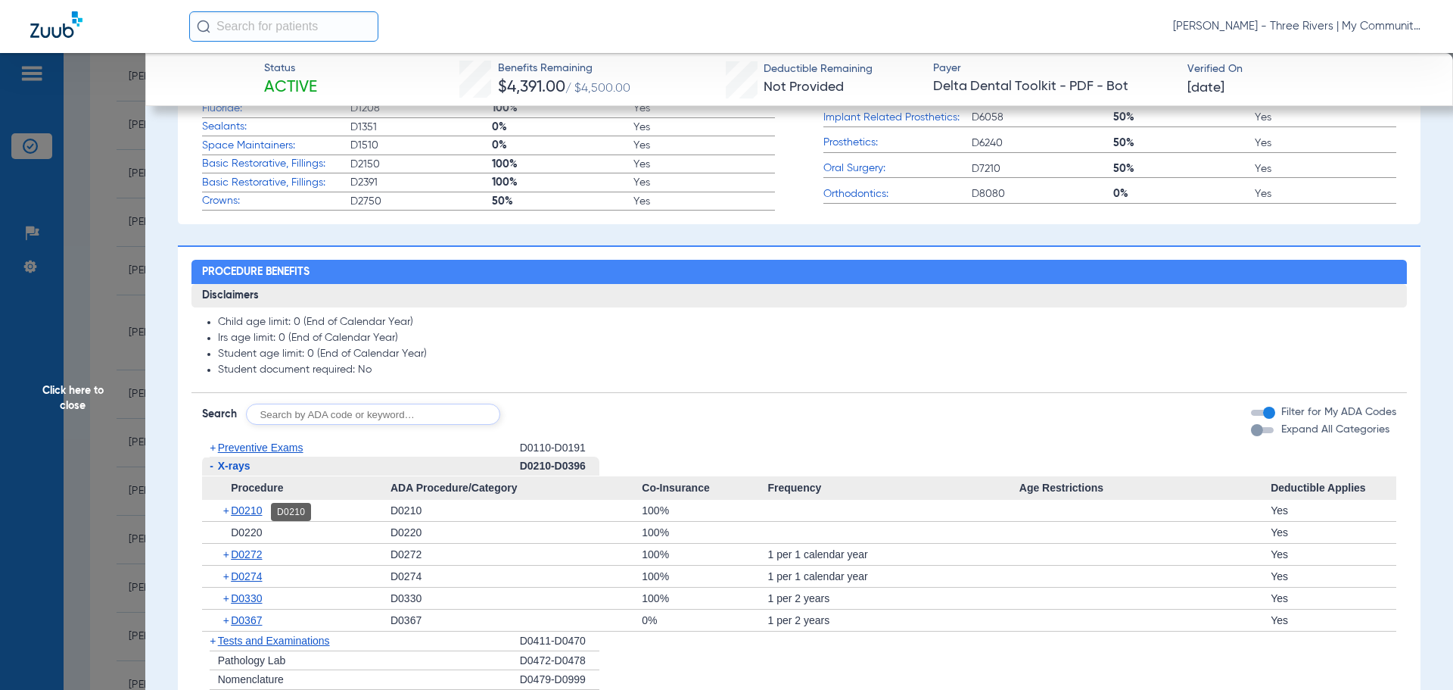
click at [258, 508] on span "D0210" at bounding box center [246, 510] width 31 height 12
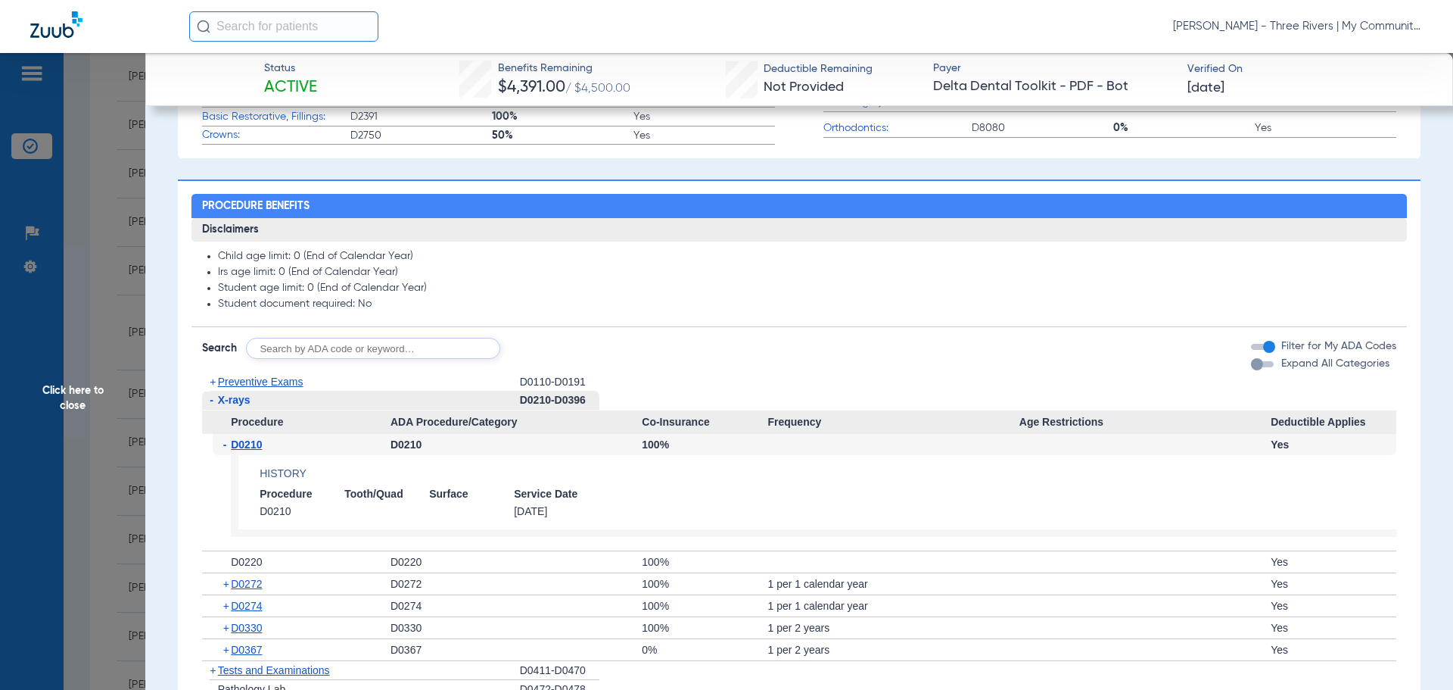
scroll to position [757, 0]
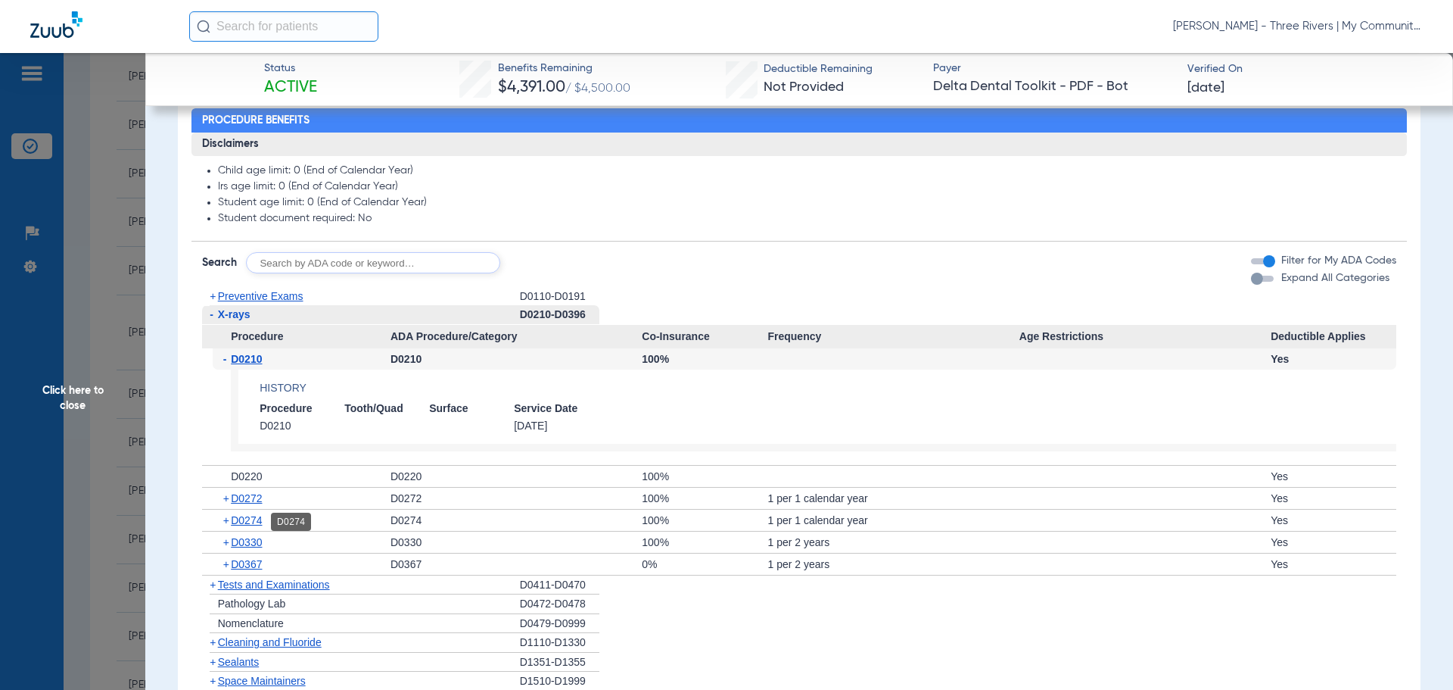
click at [257, 518] on span "D0274" at bounding box center [246, 520] width 31 height 12
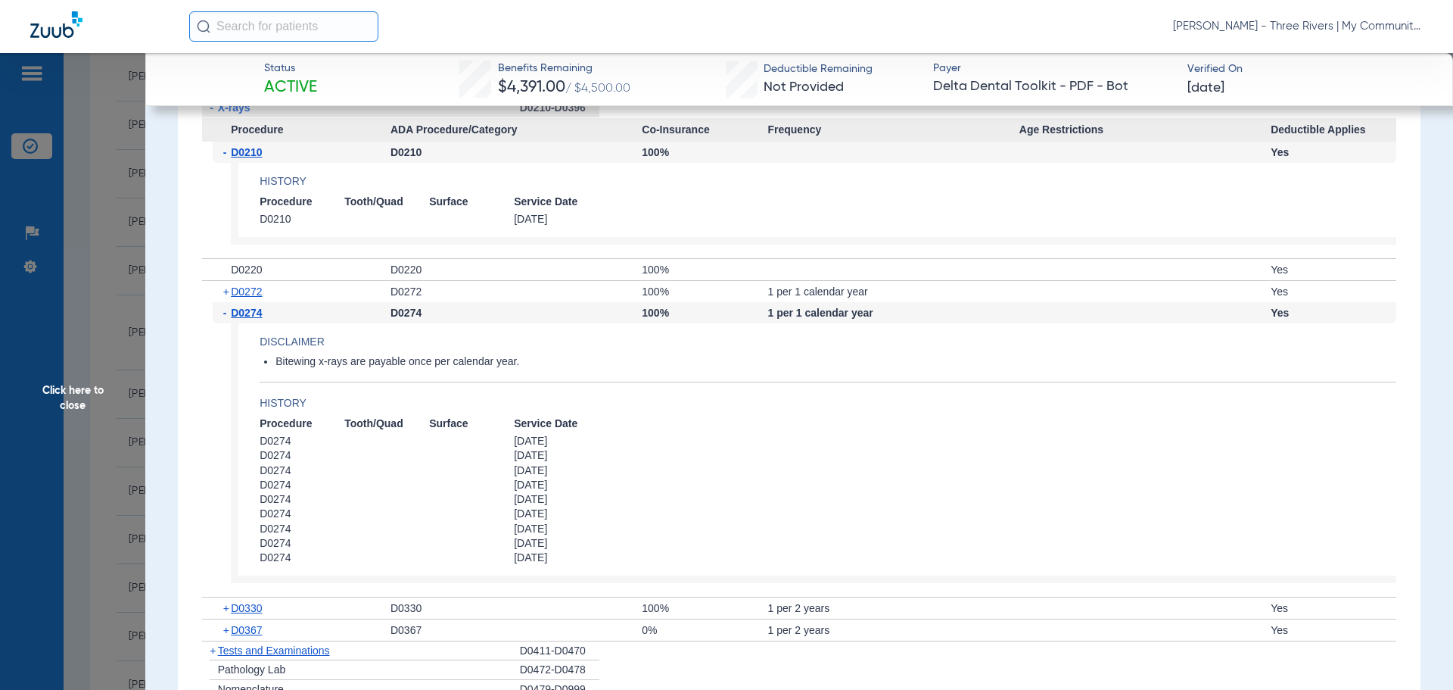
scroll to position [984, 0]
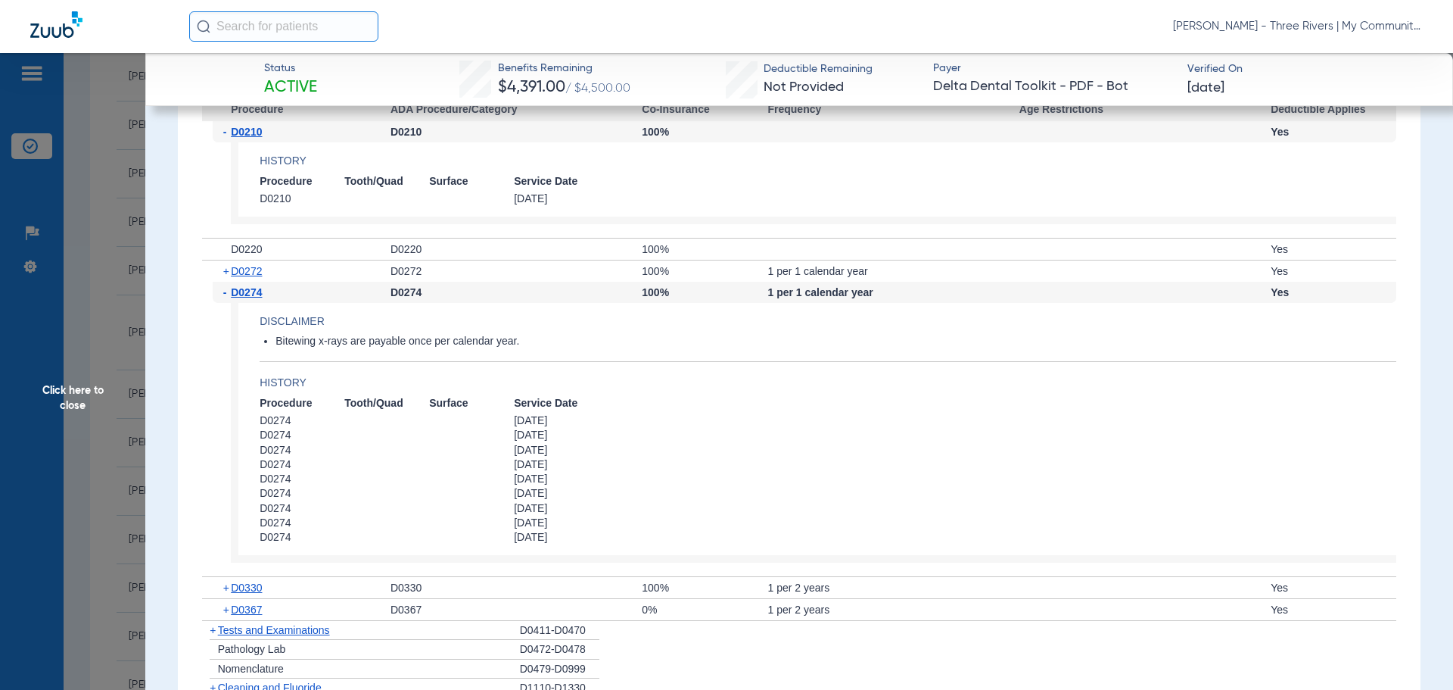
click at [267, 589] on div "+ D0330" at bounding box center [302, 587] width 178 height 21
click at [72, 378] on span "Click here to close" at bounding box center [72, 398] width 145 height 690
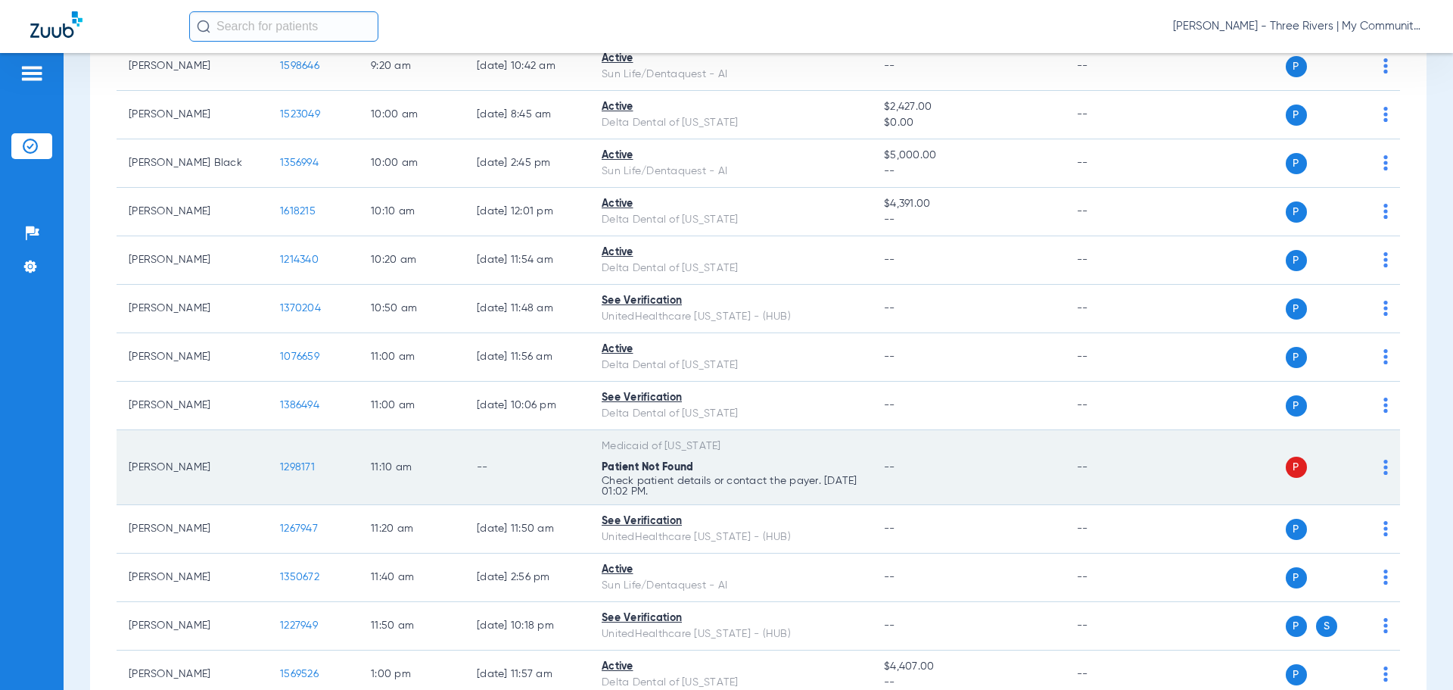
scroll to position [605, 0]
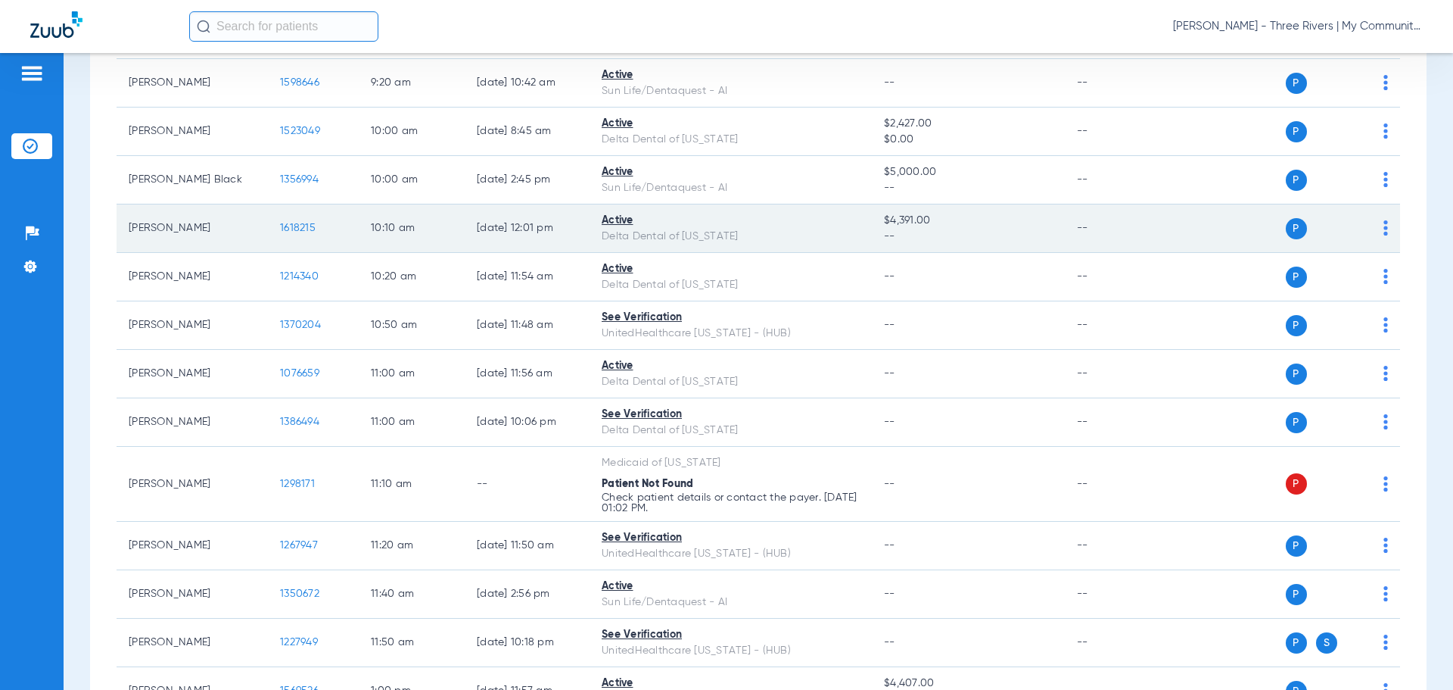
click at [300, 229] on span "1618215" at bounding box center [298, 228] width 36 height 11
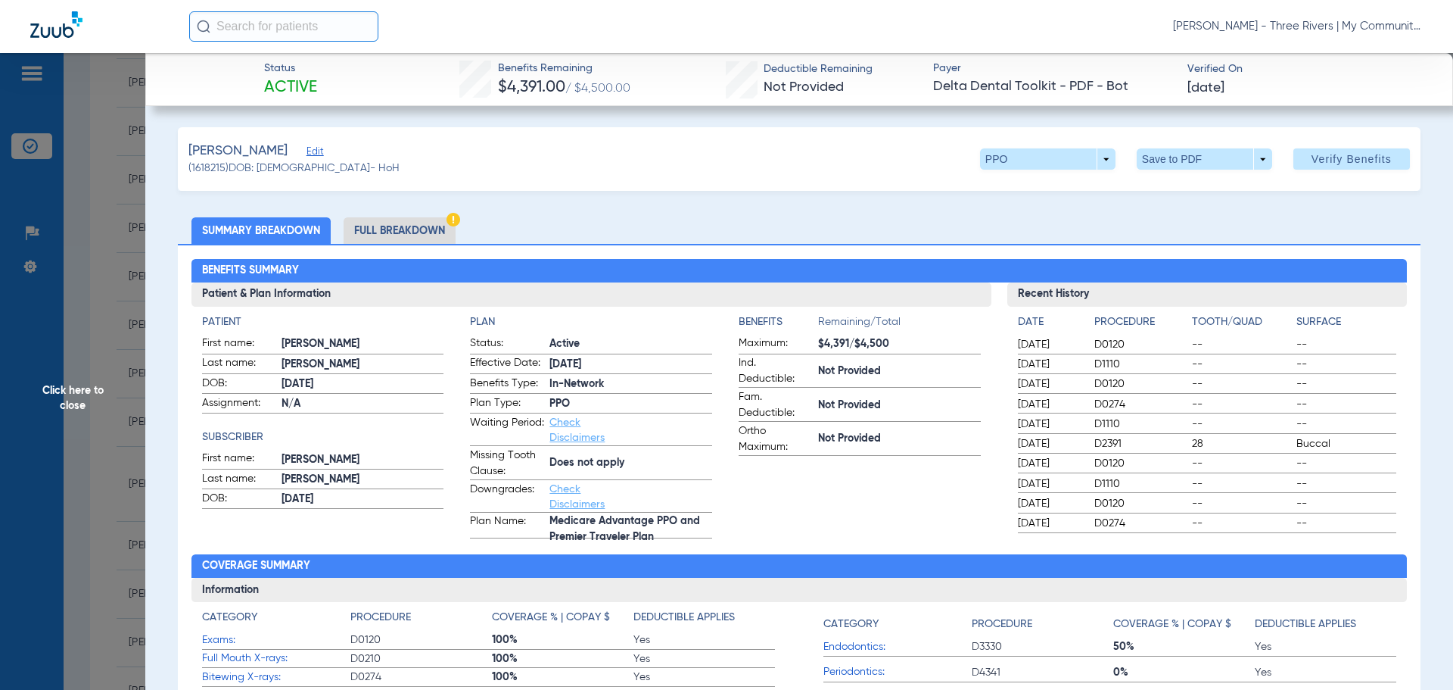
click at [52, 403] on span "Click here to close" at bounding box center [72, 398] width 145 height 690
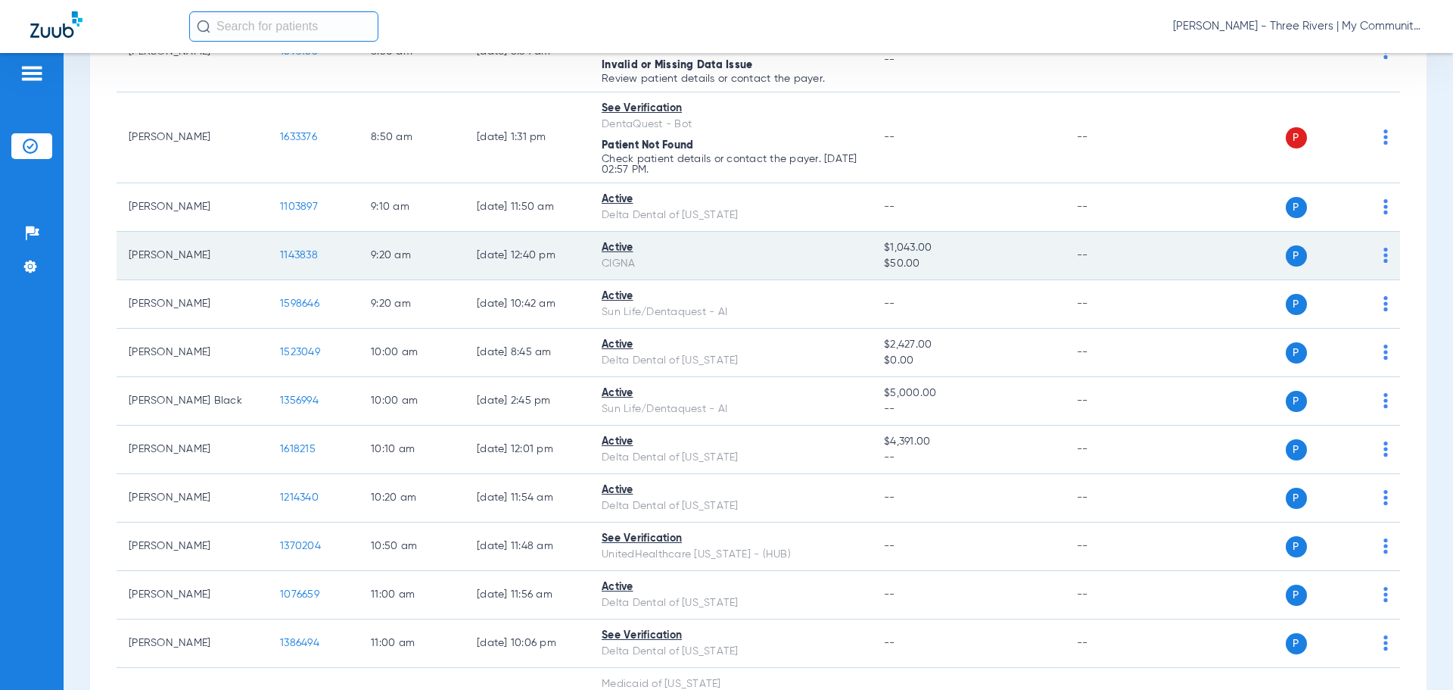
scroll to position [378, 0]
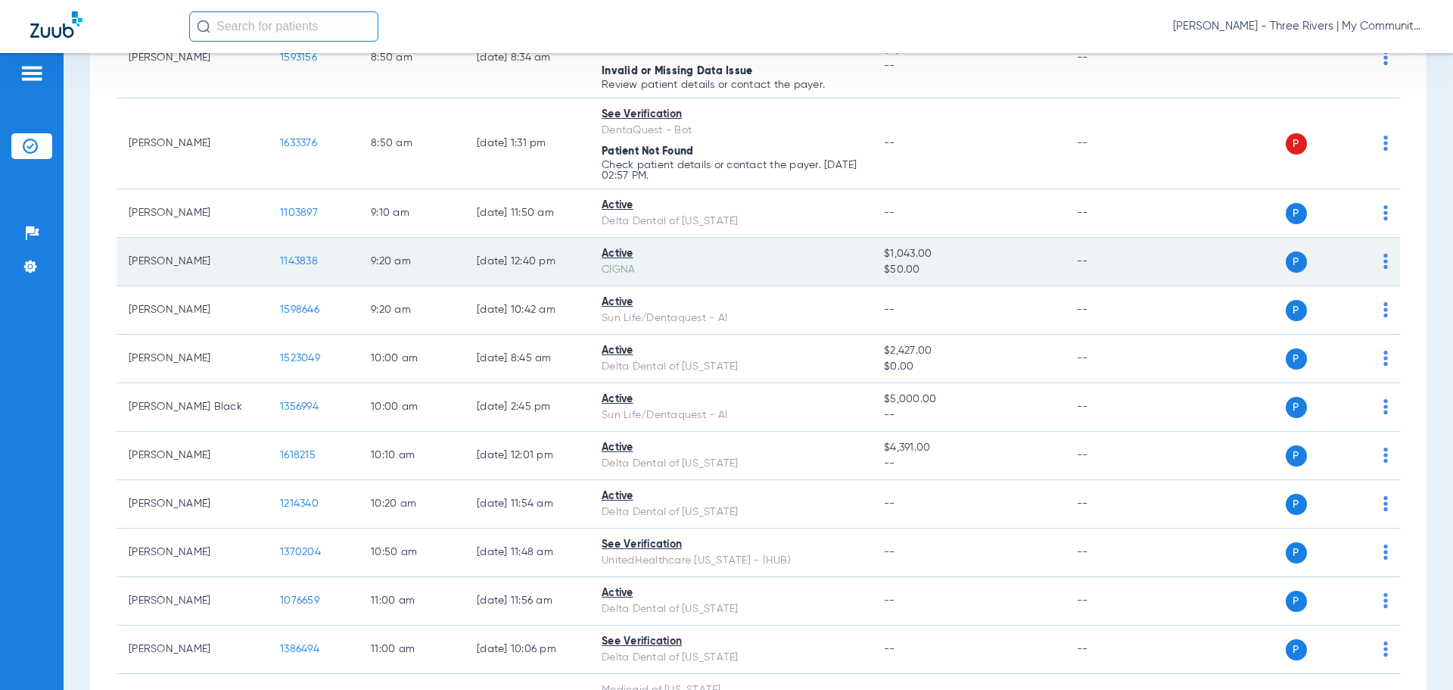
click at [301, 259] on span "1143838" at bounding box center [299, 261] width 38 height 11
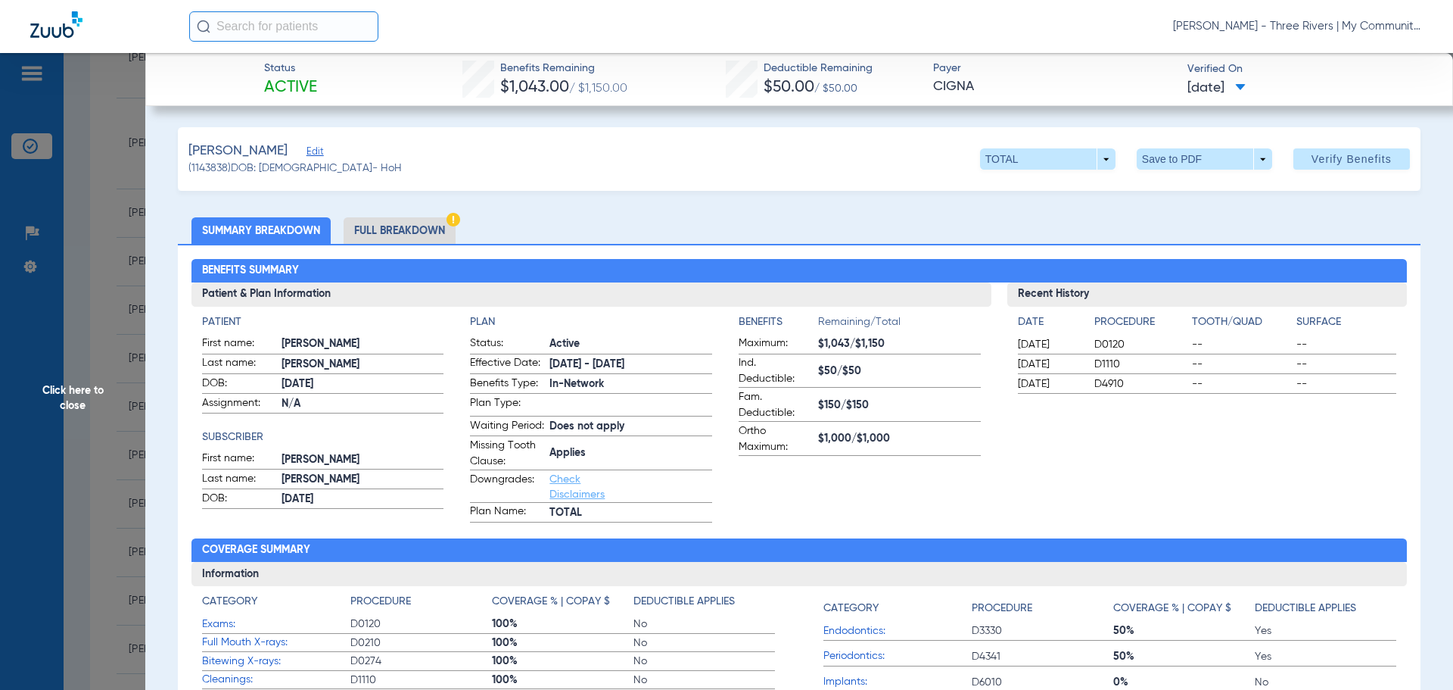
click at [98, 399] on span "Click here to close" at bounding box center [72, 398] width 145 height 690
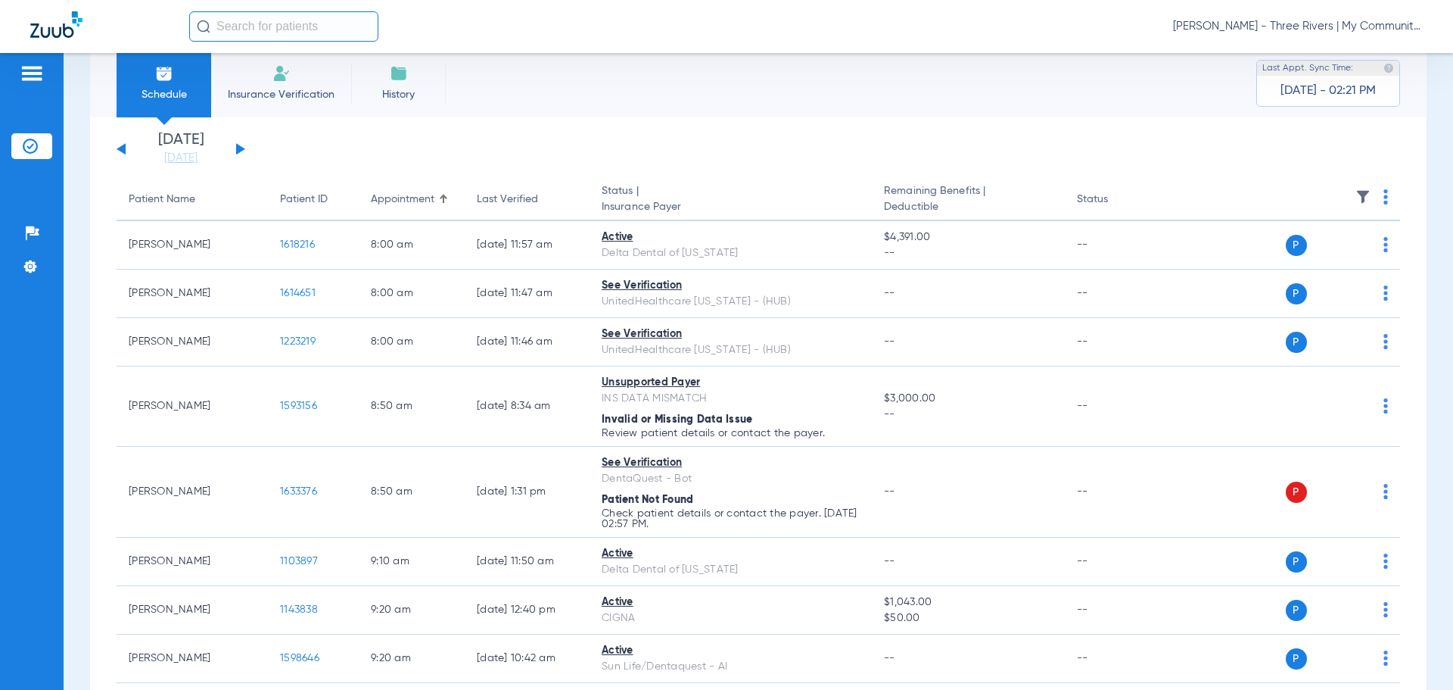
scroll to position [0, 0]
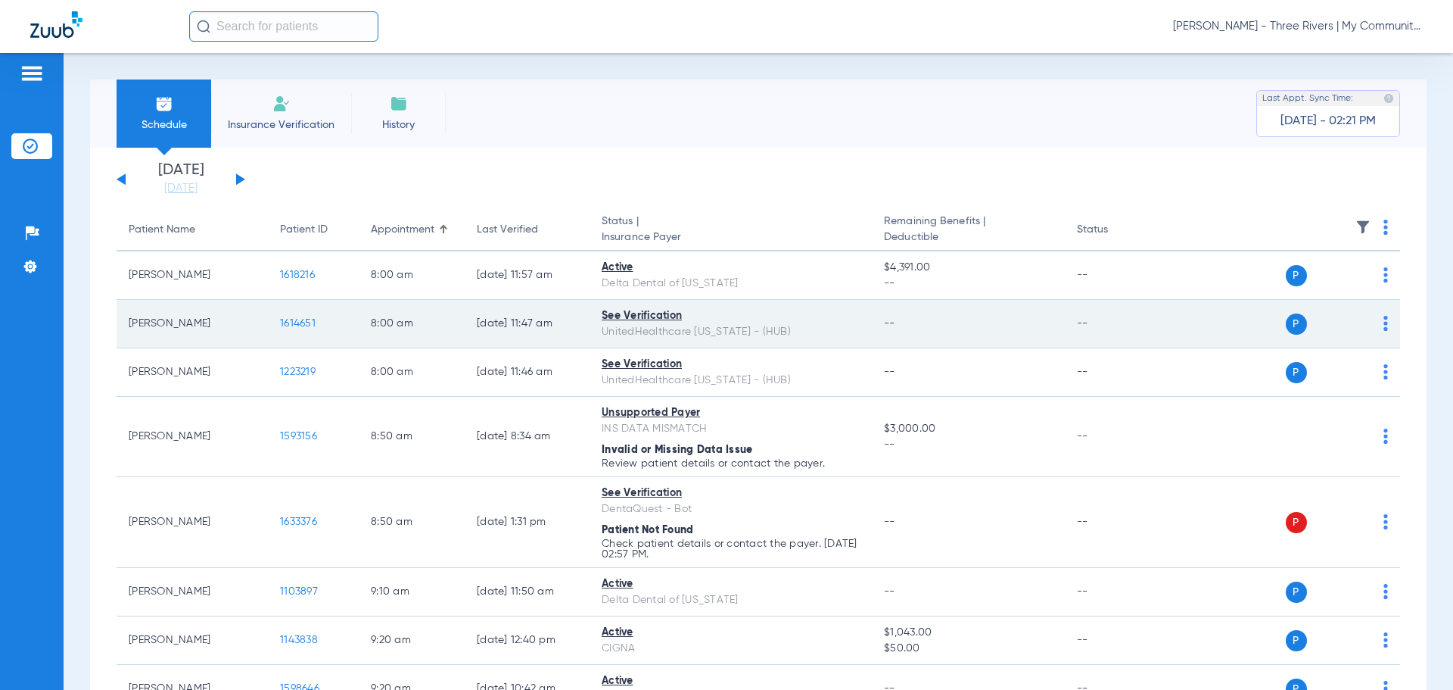
click at [305, 319] on span "1614651" at bounding box center [298, 323] width 36 height 11
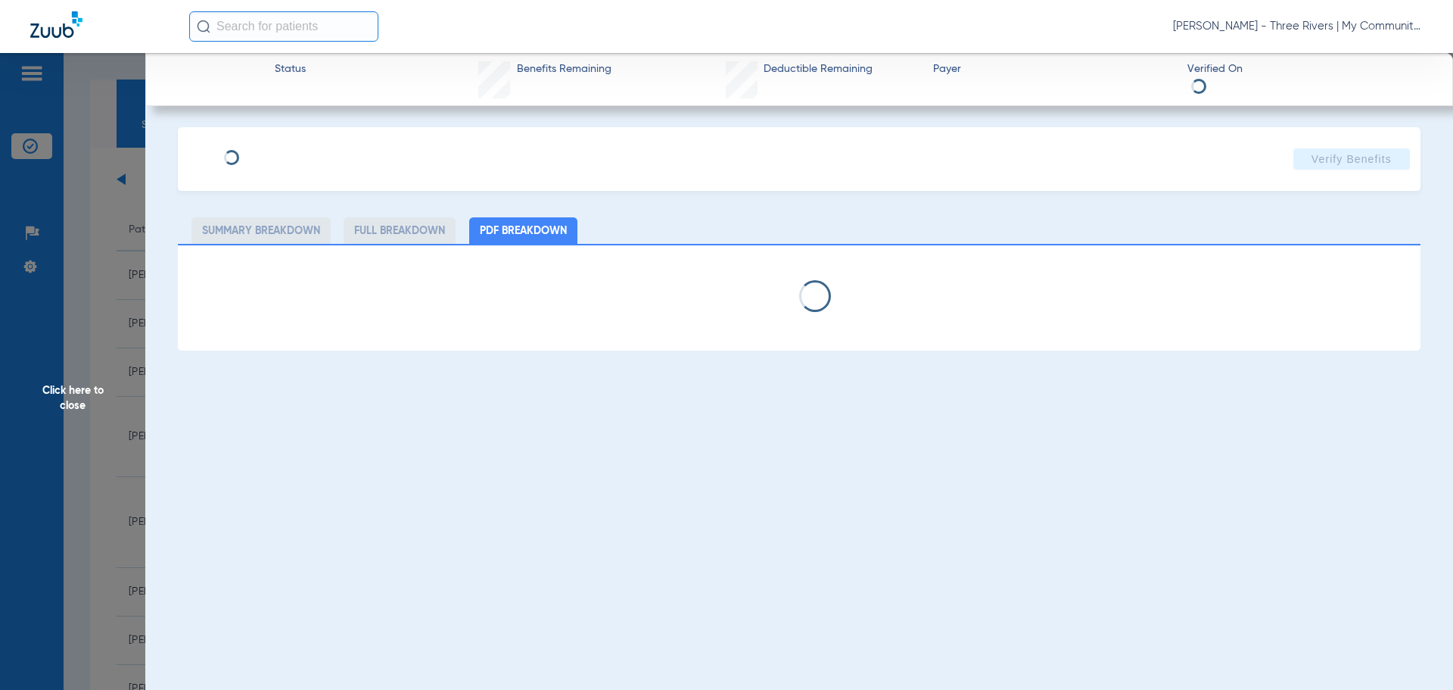
select select "page-width"
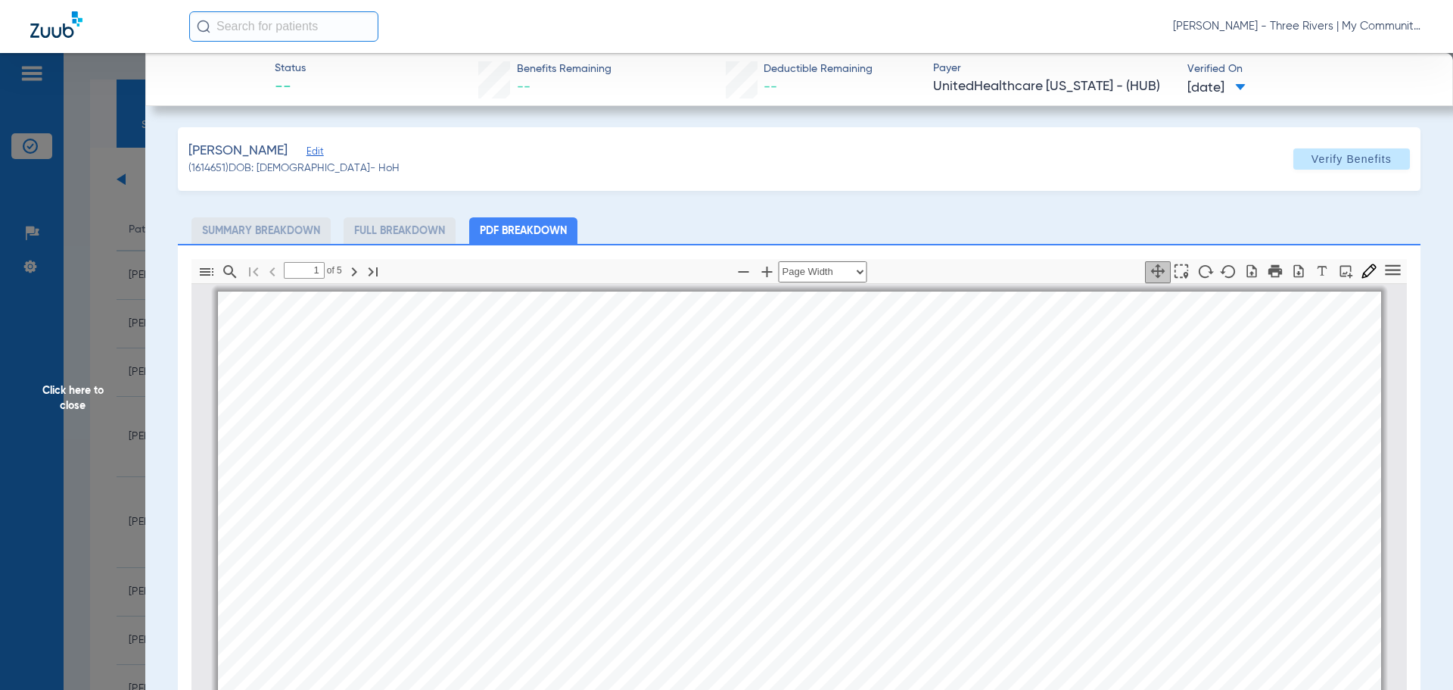
scroll to position [8, 0]
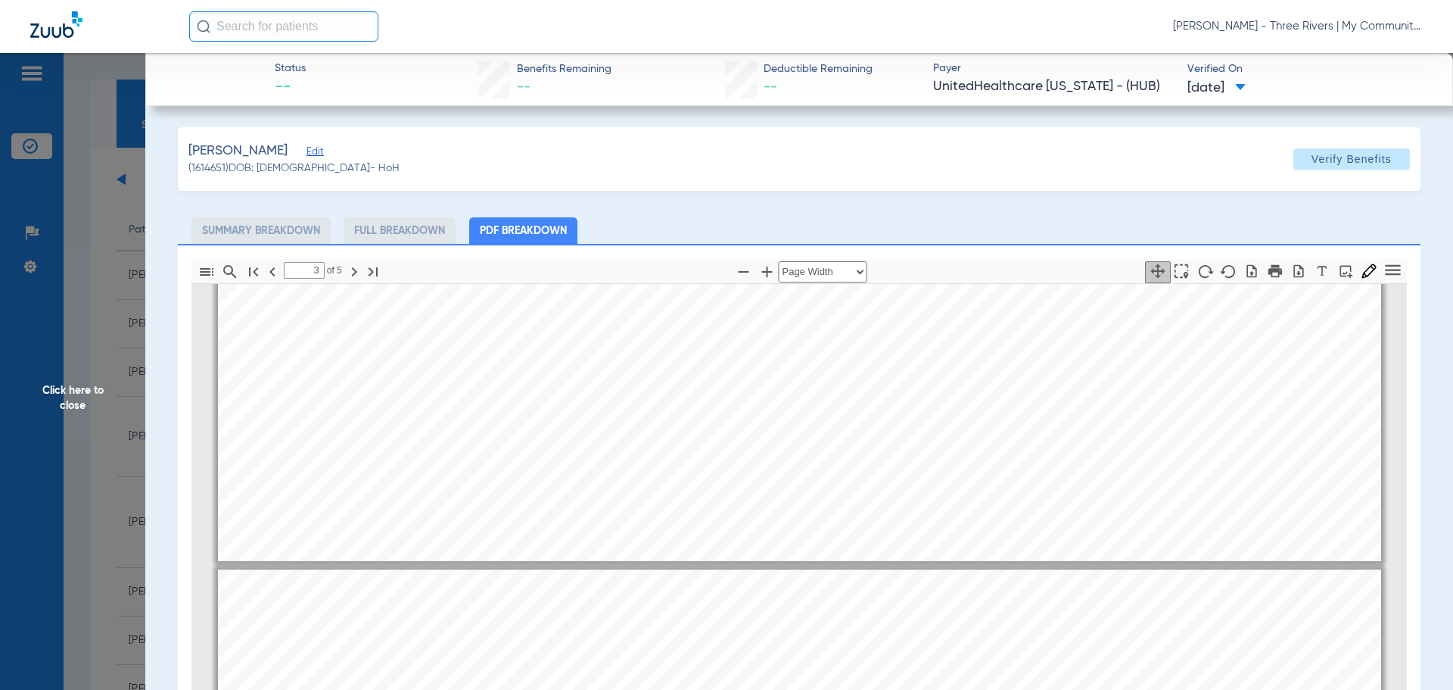
type input "4"
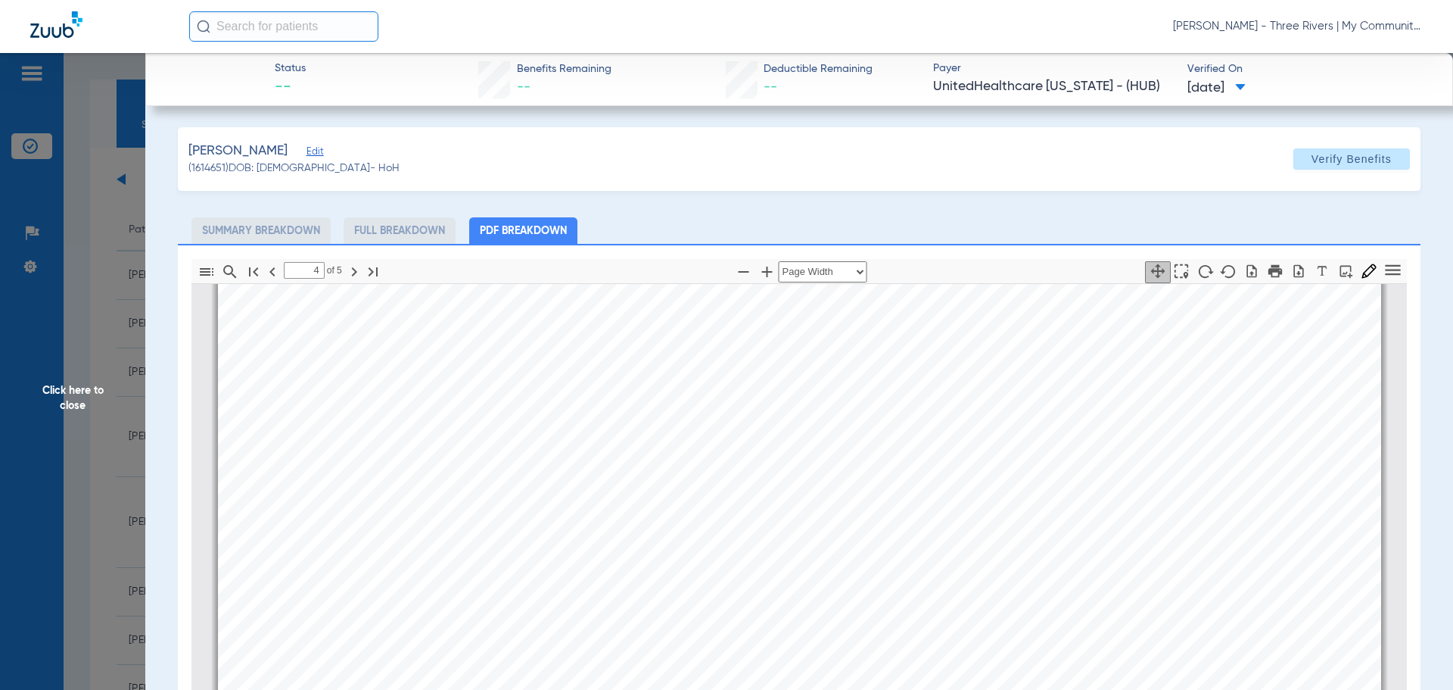
scroll to position [5608, 0]
drag, startPoint x: 72, startPoint y: 410, endPoint x: 125, endPoint y: 283, distance: 137.8
click at [72, 410] on span "Click here to close" at bounding box center [72, 398] width 145 height 690
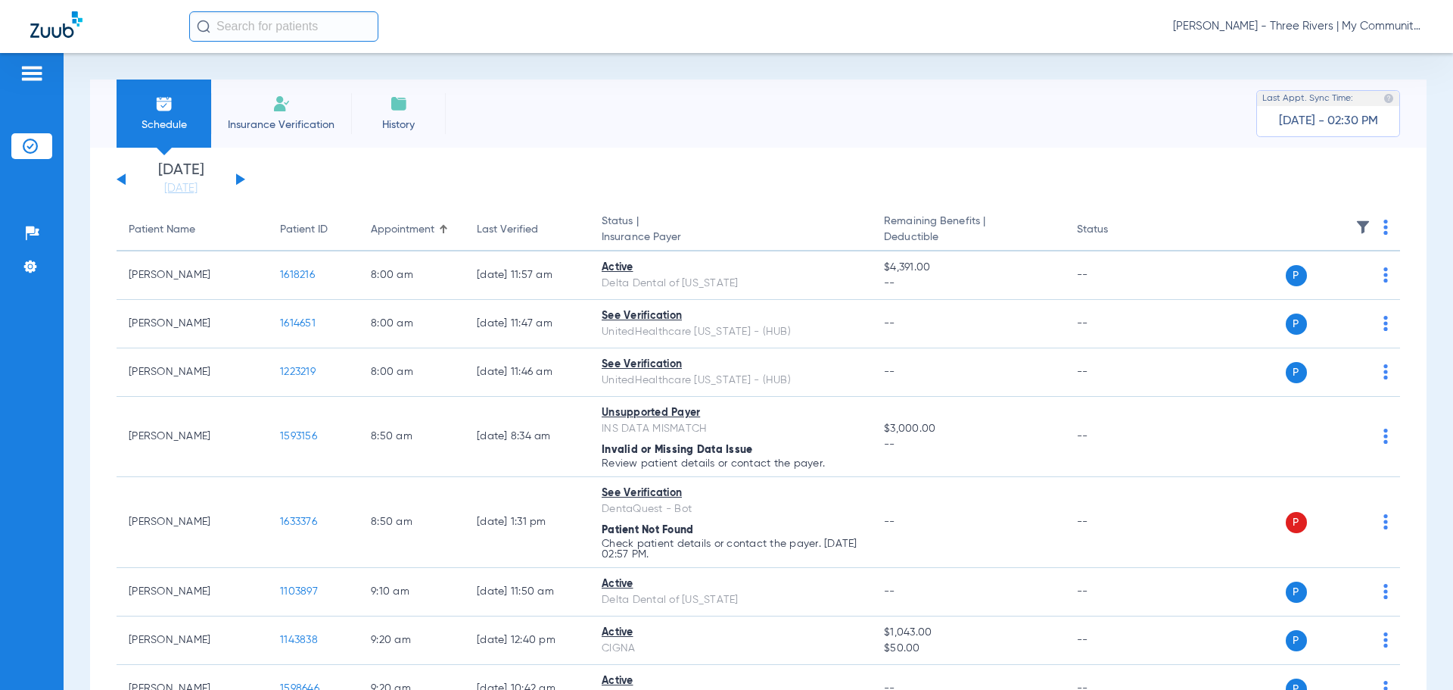
click at [239, 181] on button at bounding box center [240, 178] width 9 height 11
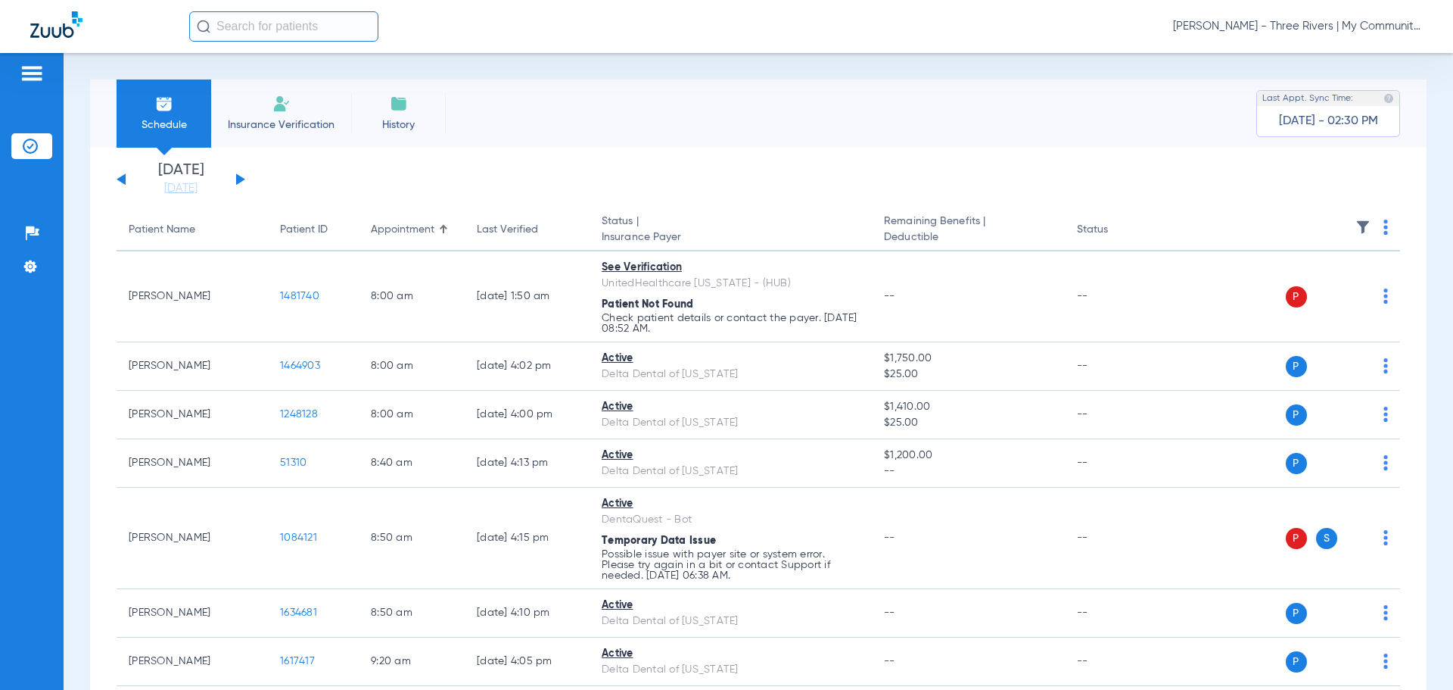
click at [891, 231] on img at bounding box center [1386, 226] width 5 height 15
click at [891, 282] on span "Verify All" at bounding box center [1316, 287] width 95 height 11
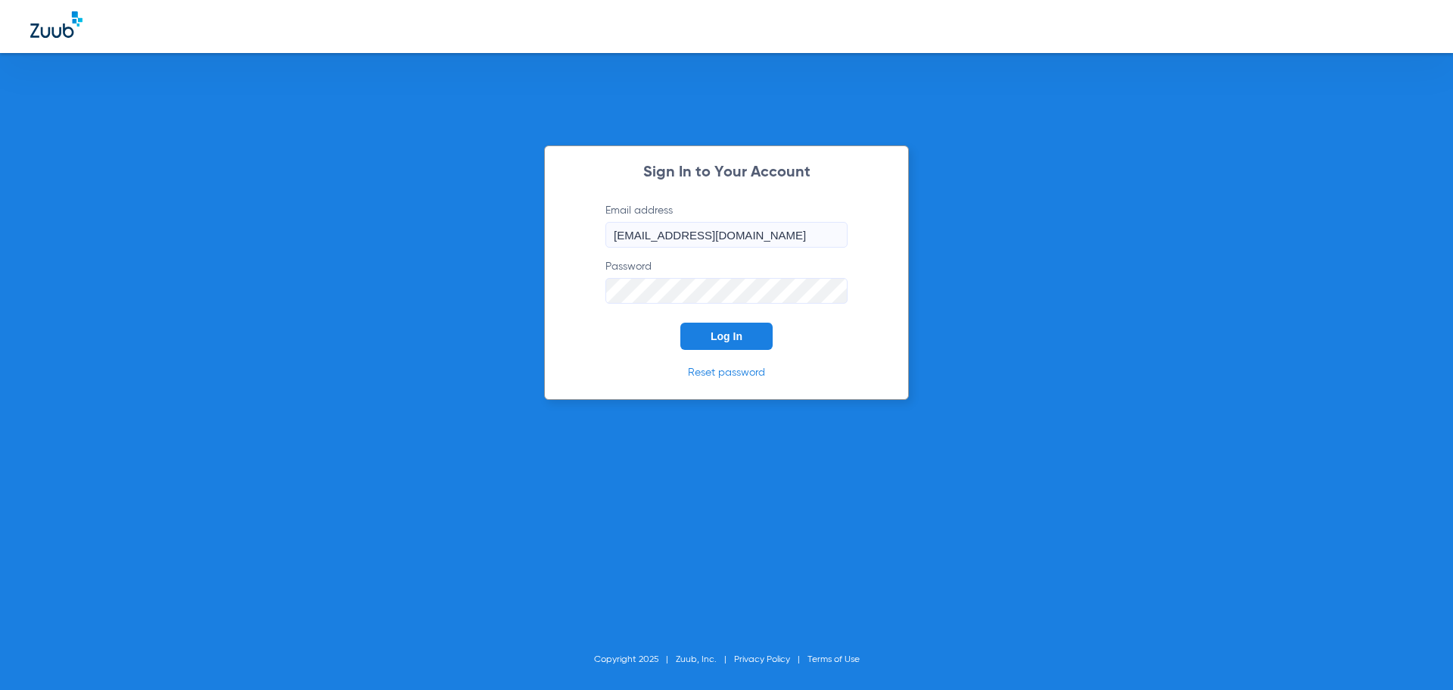
click at [722, 349] on button "Log In" at bounding box center [726, 335] width 92 height 27
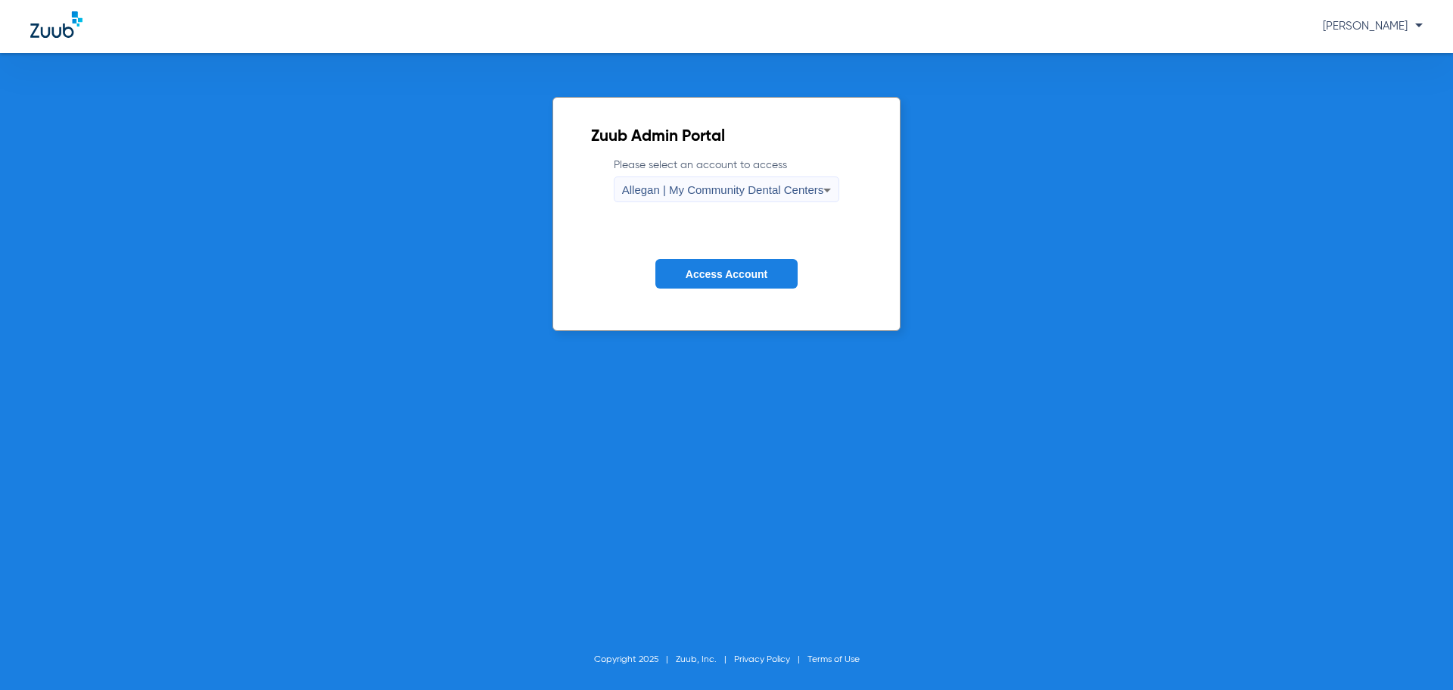
click at [680, 190] on span "Allegan | My Community Dental Centers" at bounding box center [723, 189] width 202 height 13
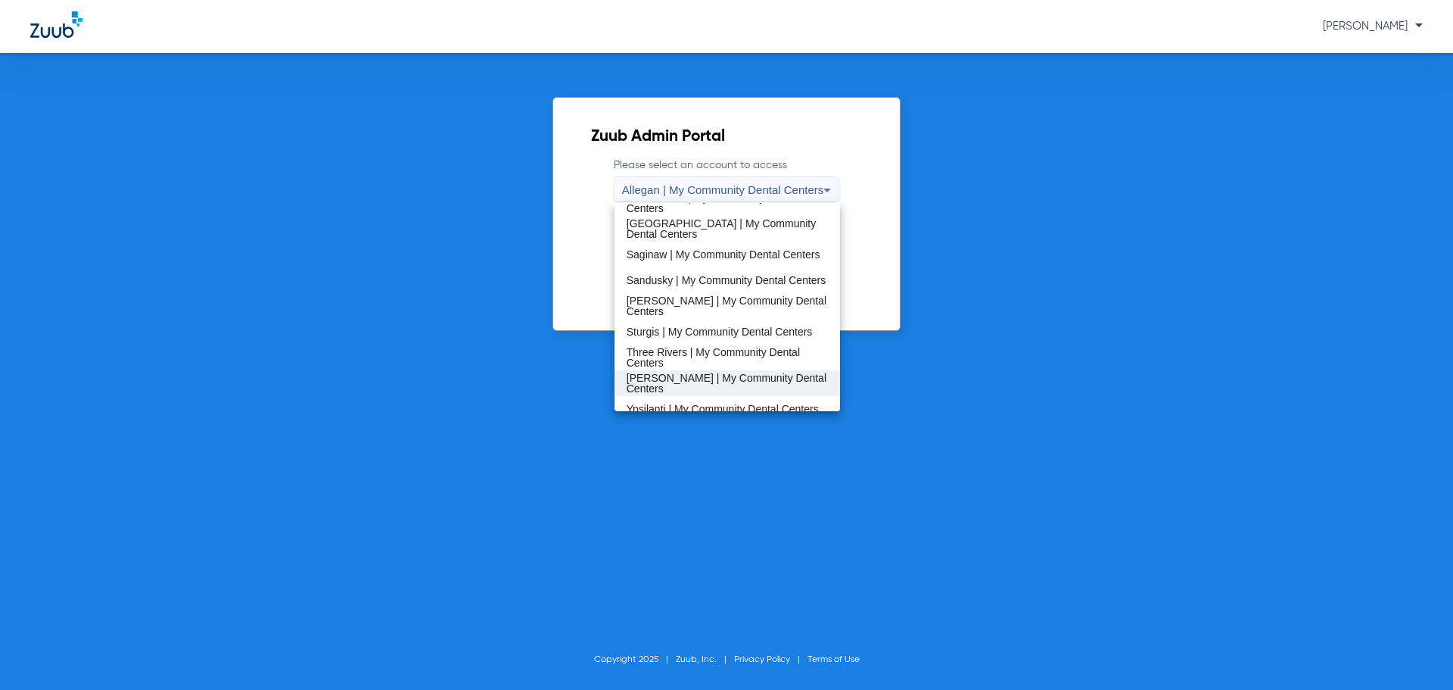
scroll to position [487, 0]
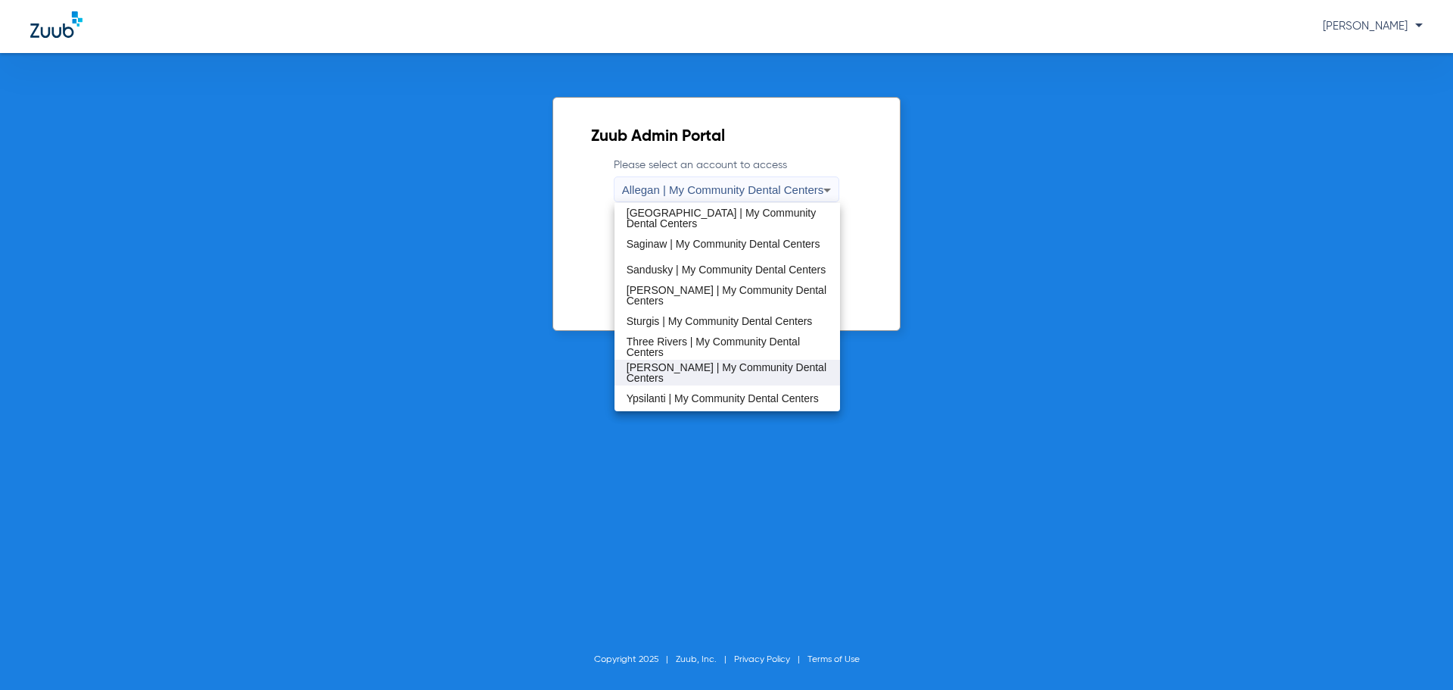
click at [670, 373] on span "[PERSON_NAME] | My Community Dental Centers" at bounding box center [728, 372] width 202 height 21
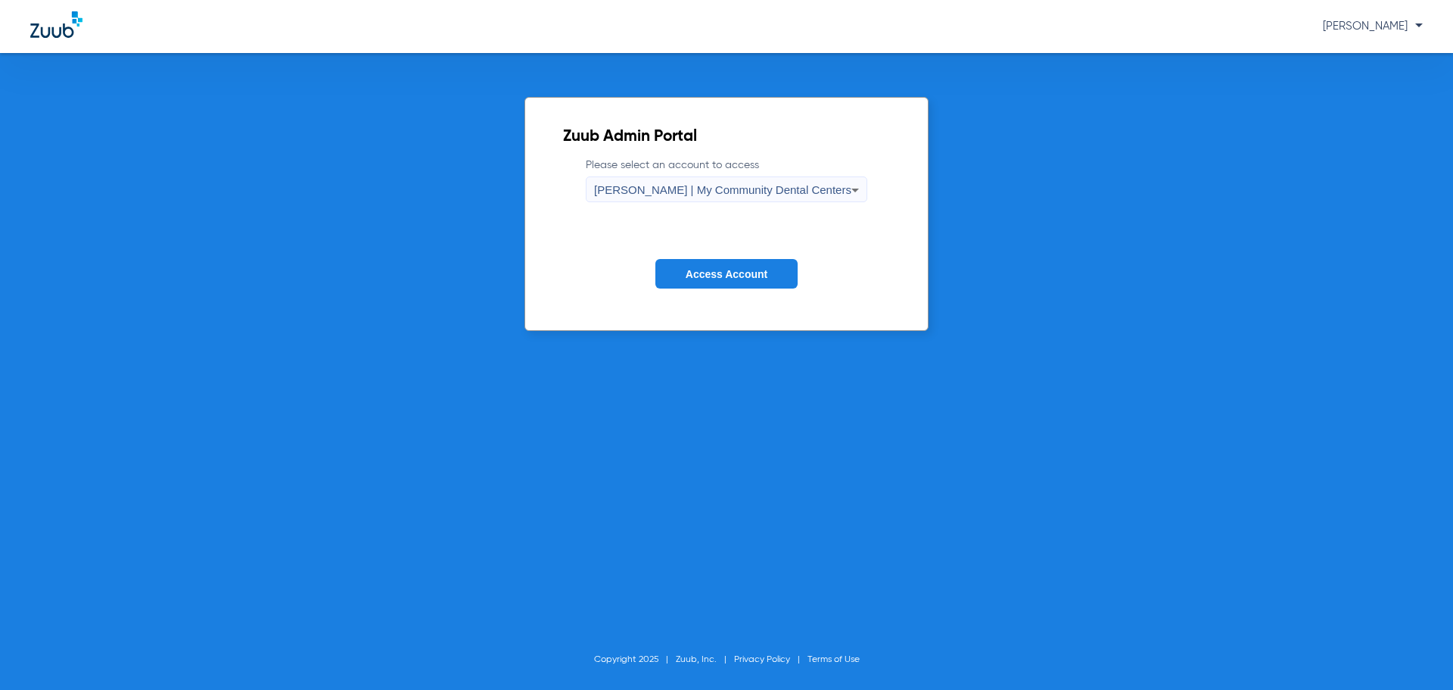
click at [713, 271] on span "Access Account" at bounding box center [727, 274] width 82 height 12
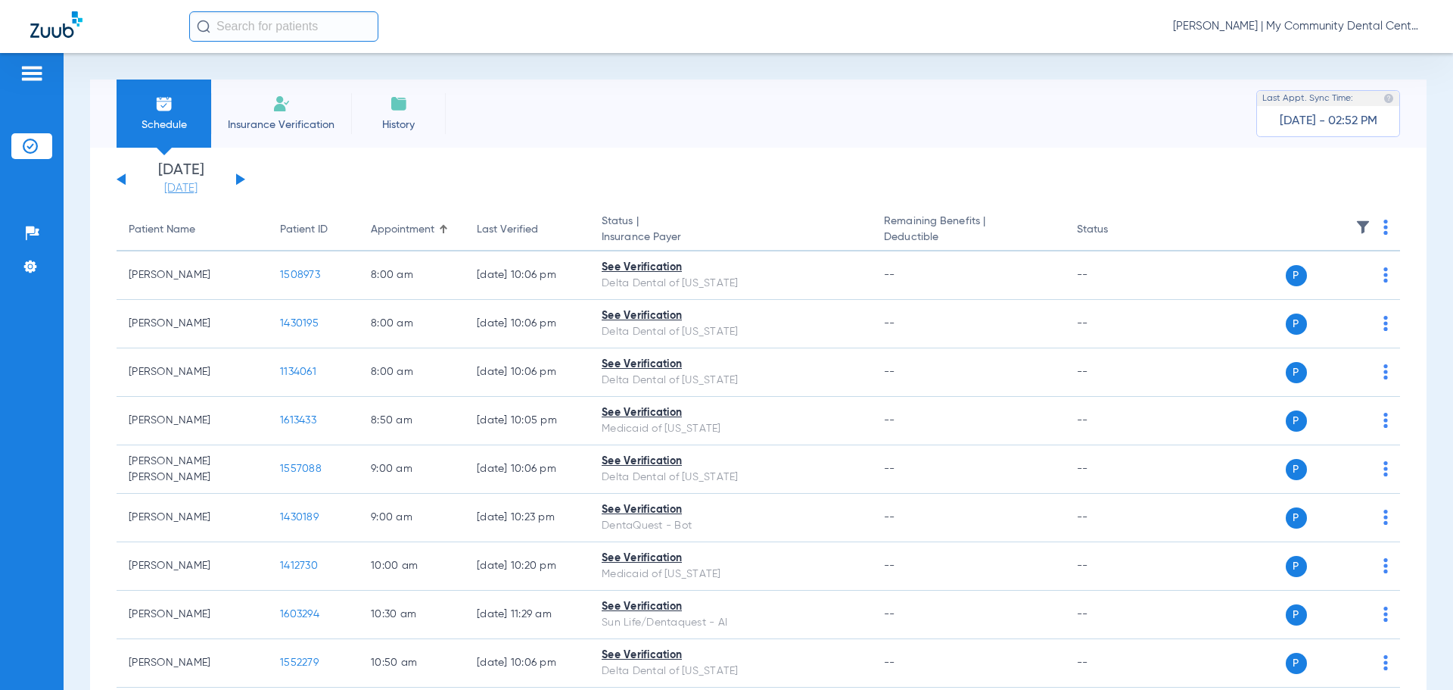
click at [197, 191] on link "[DATE]" at bounding box center [180, 188] width 91 height 15
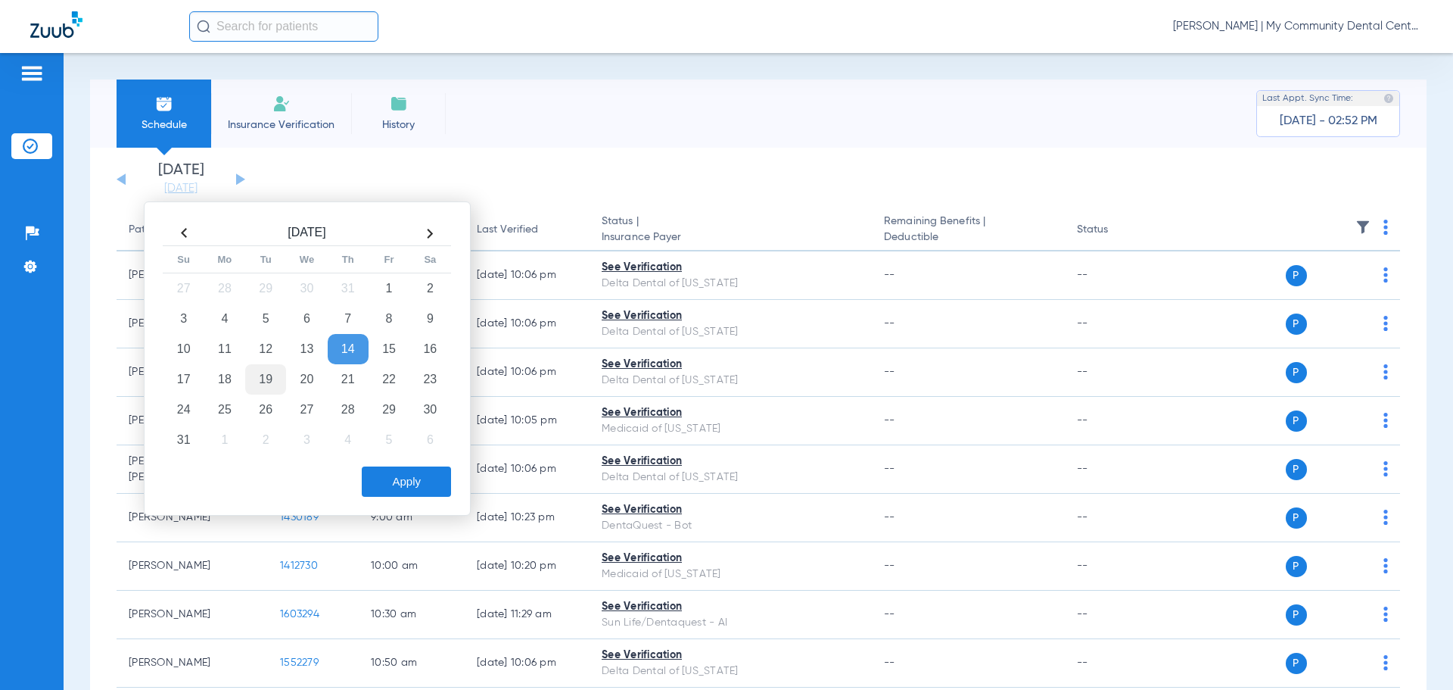
click at [264, 378] on td "19" at bounding box center [265, 379] width 41 height 30
click at [406, 488] on button "Apply" at bounding box center [406, 481] width 89 height 30
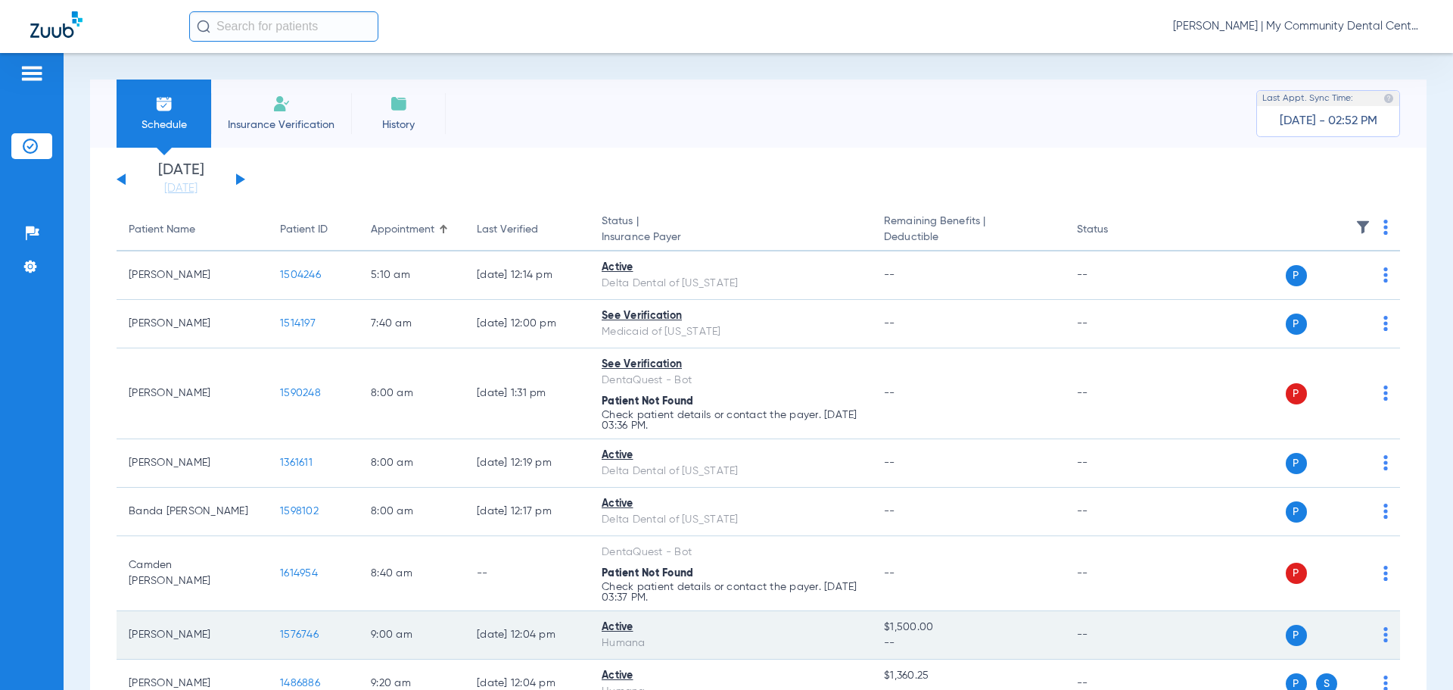
click at [314, 634] on span "1576746" at bounding box center [299, 634] width 39 height 11
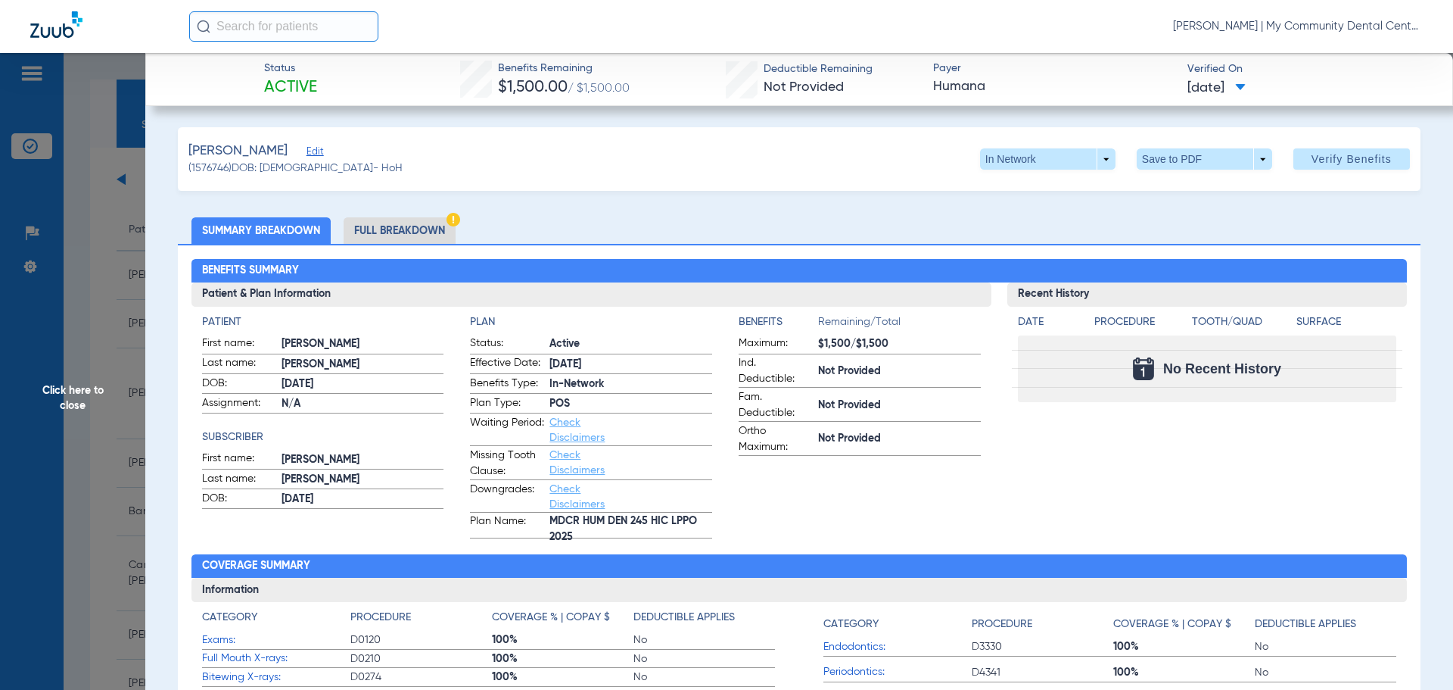
click at [74, 411] on span "Click here to close" at bounding box center [72, 398] width 145 height 690
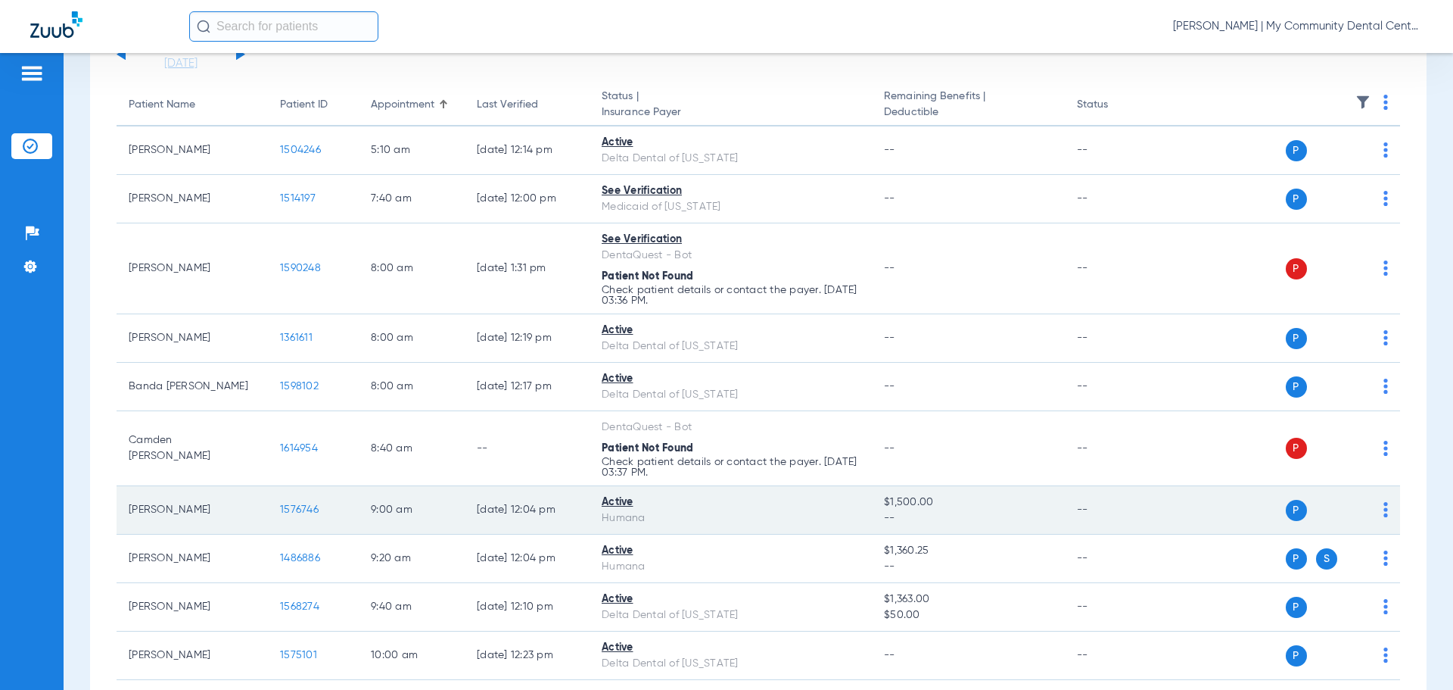
scroll to position [151, 0]
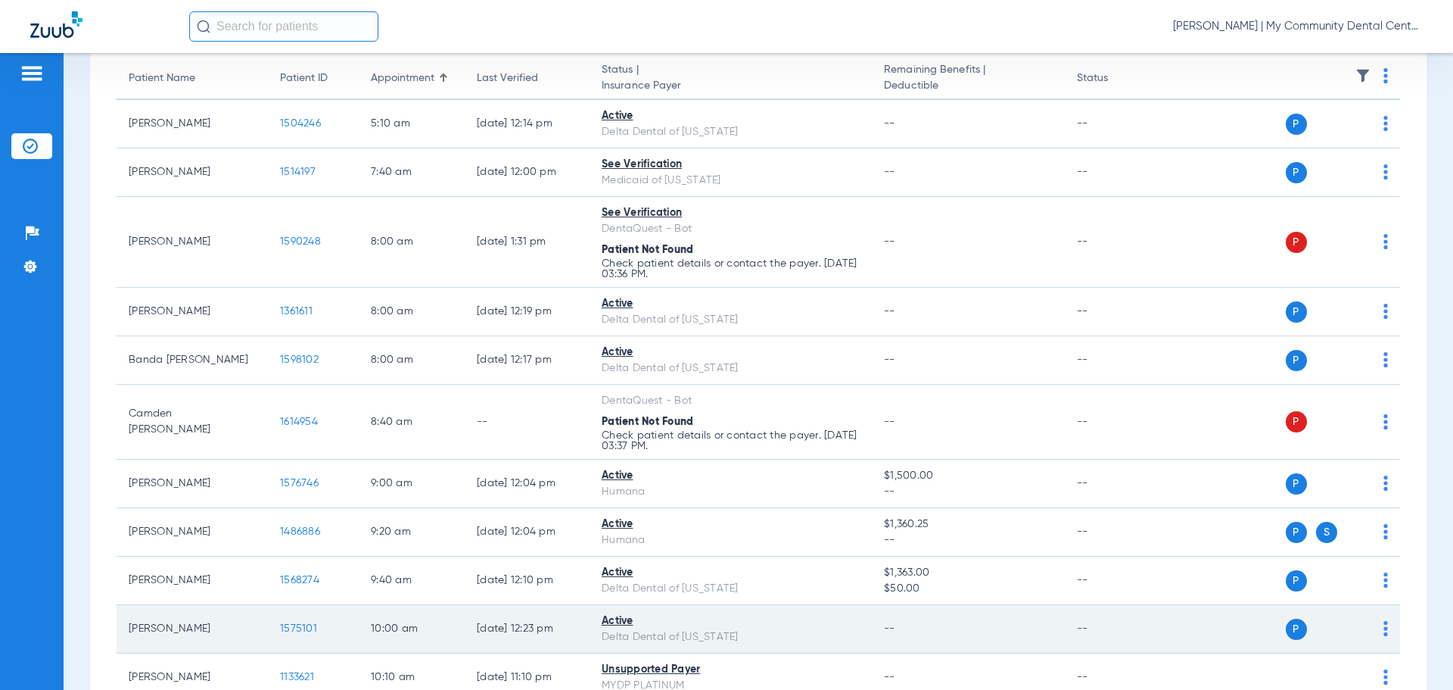
click at [295, 626] on span "1575101" at bounding box center [298, 628] width 37 height 11
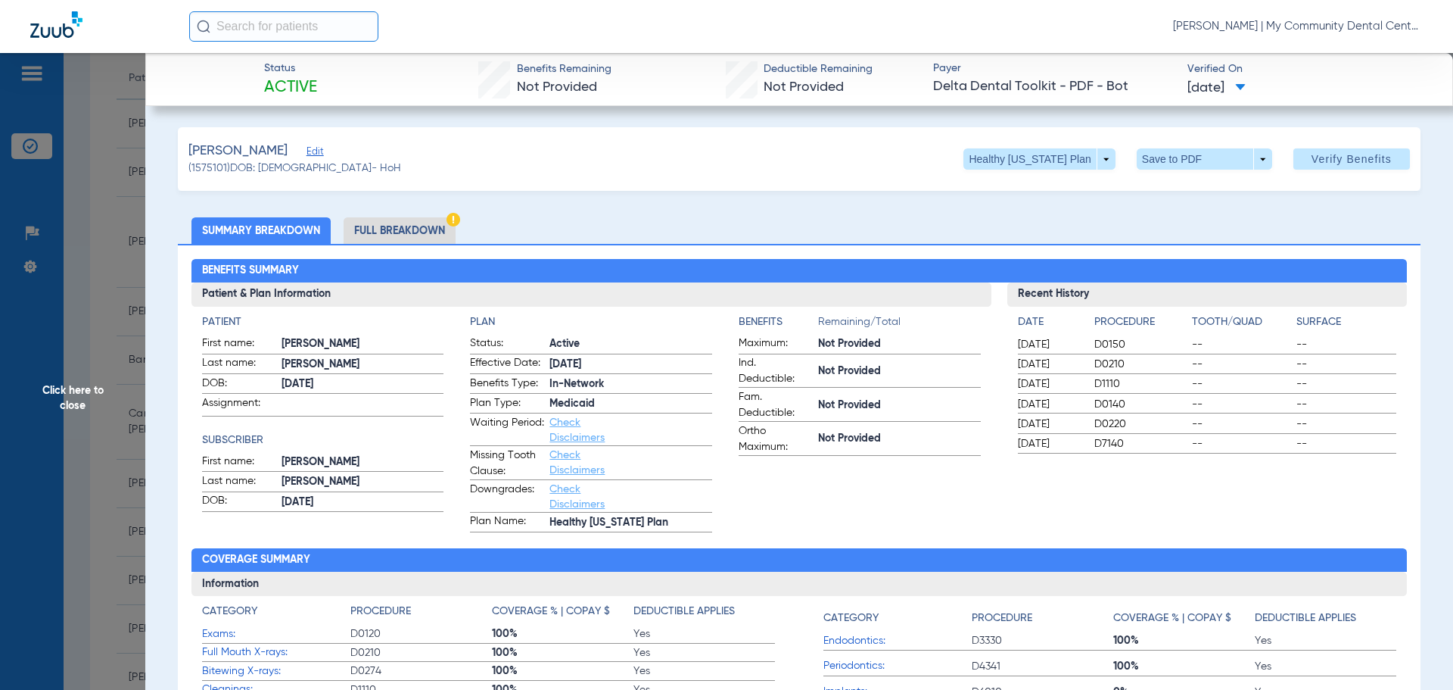
click at [92, 400] on span "Click here to close" at bounding box center [72, 398] width 145 height 690
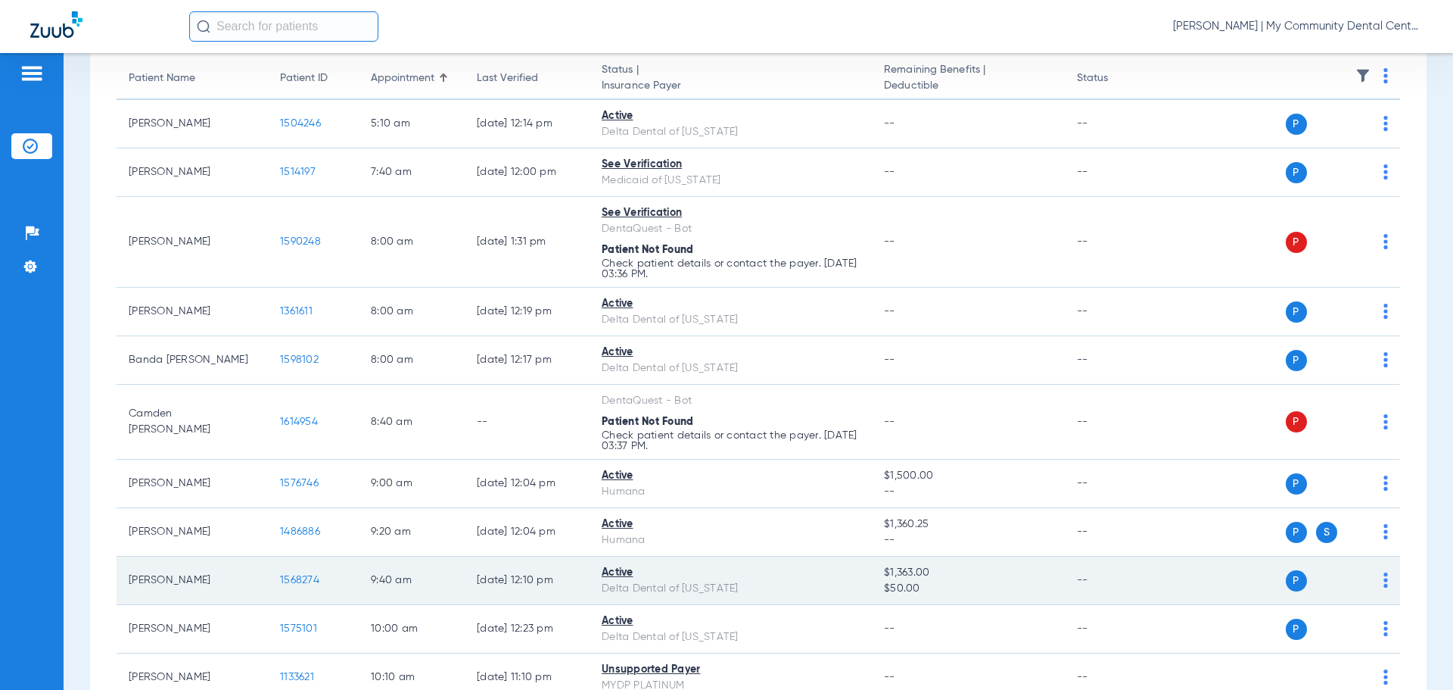
click at [286, 573] on td "1568274" at bounding box center [313, 580] width 91 height 48
click at [297, 578] on span "1568274" at bounding box center [299, 579] width 39 height 11
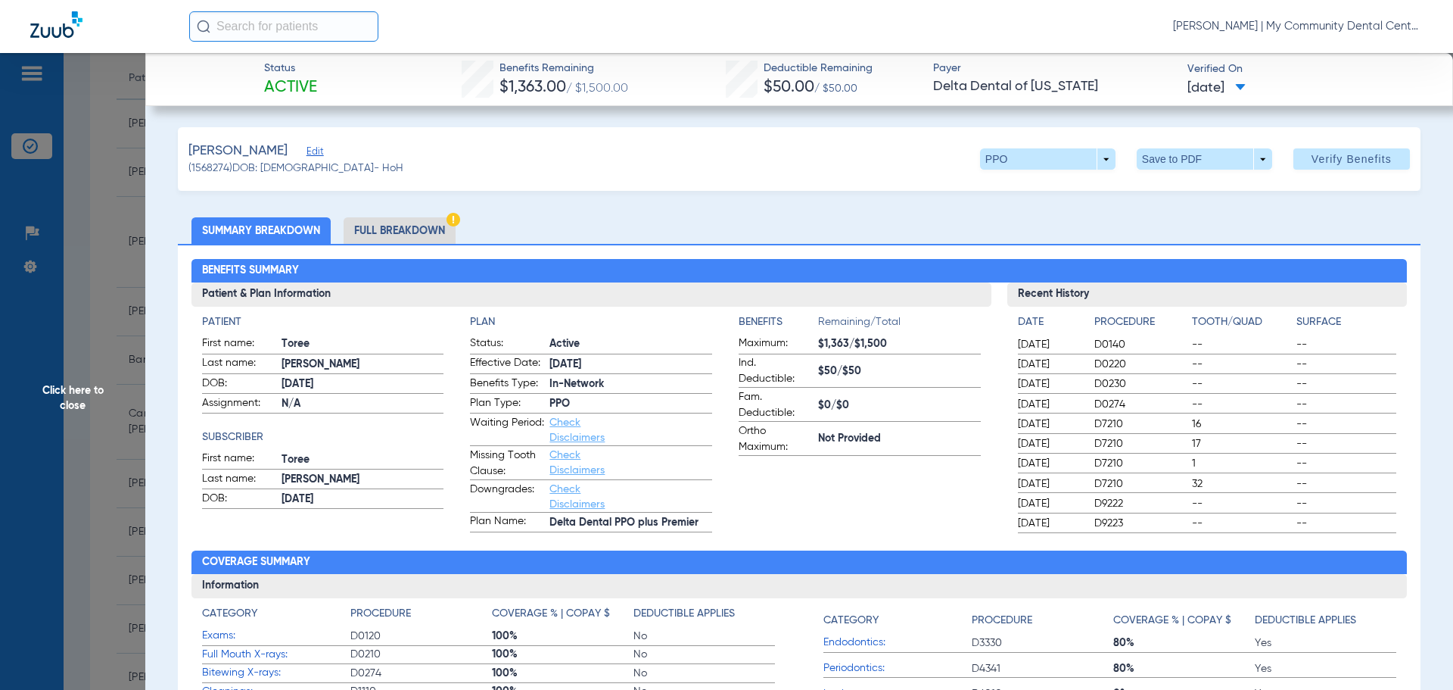
click at [384, 231] on li "Full Breakdown" at bounding box center [400, 230] width 112 height 26
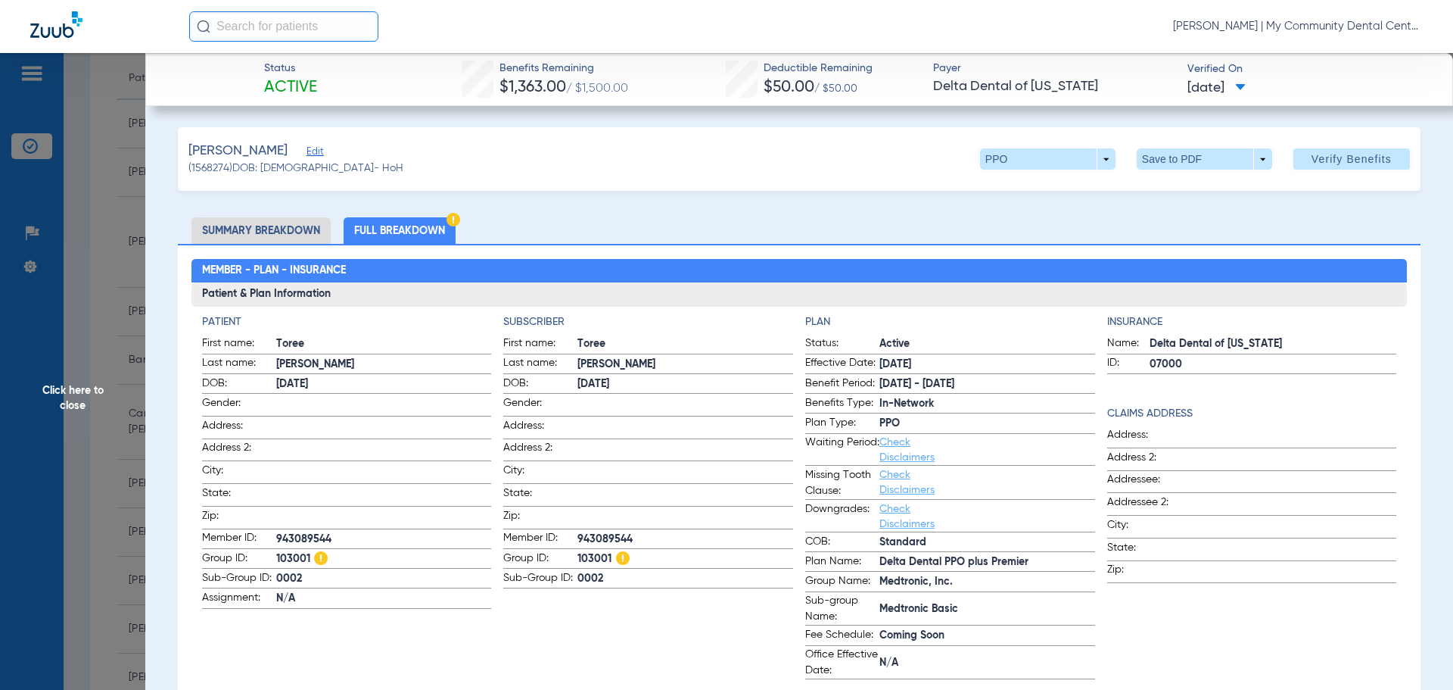
click at [61, 381] on span "Click here to close" at bounding box center [72, 398] width 145 height 690
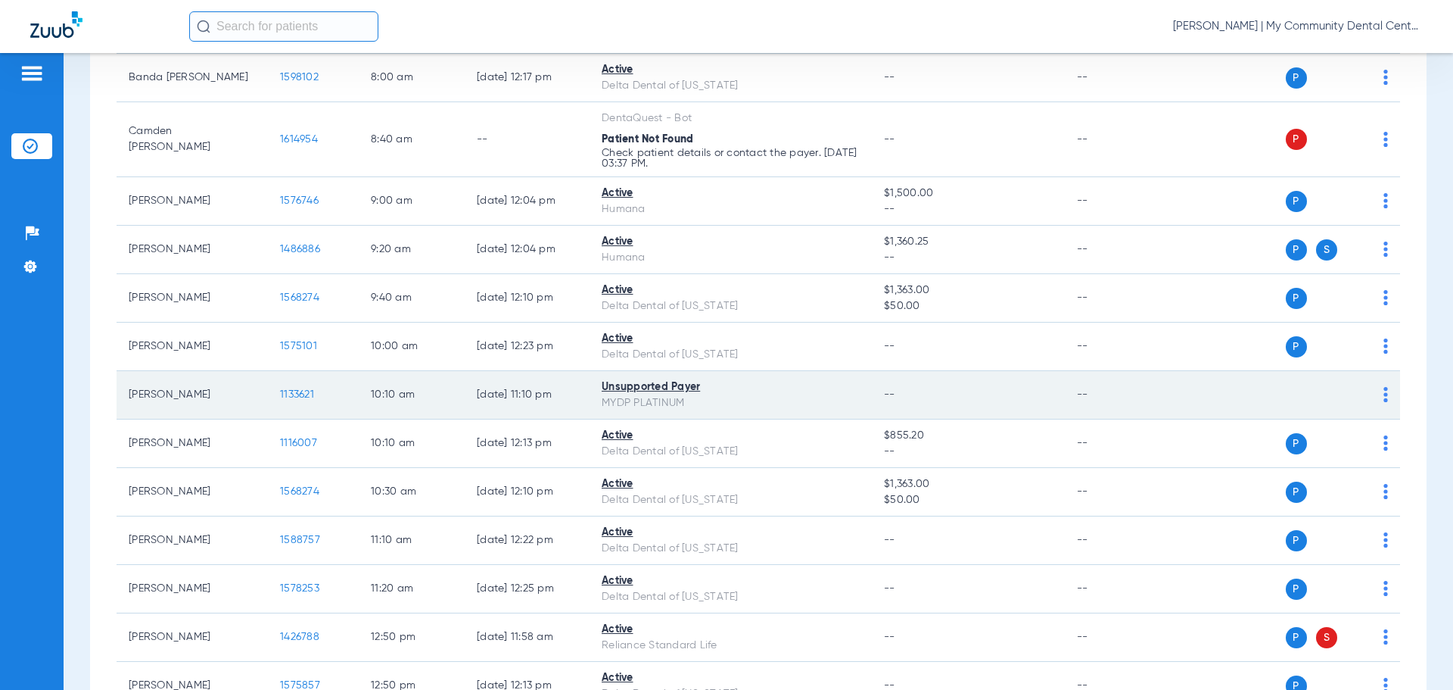
scroll to position [454, 0]
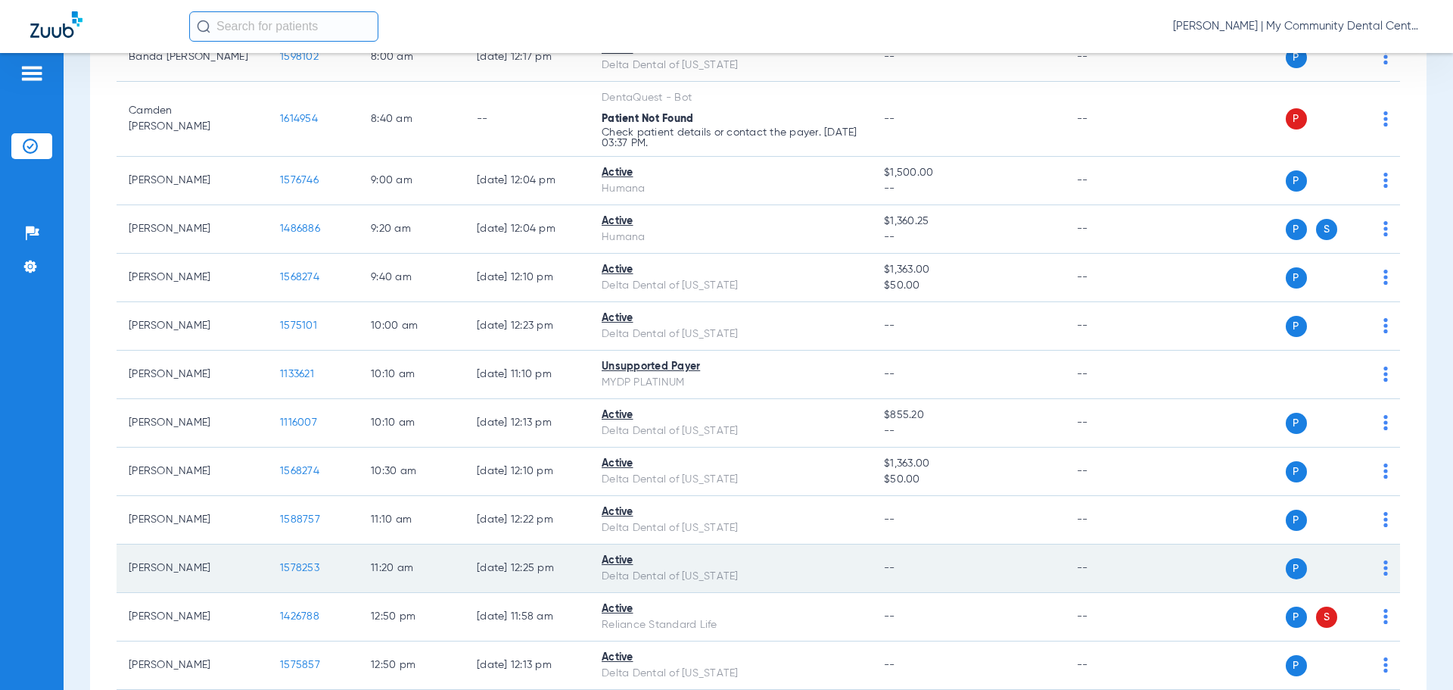
click at [294, 567] on span "1578253" at bounding box center [299, 567] width 39 height 11
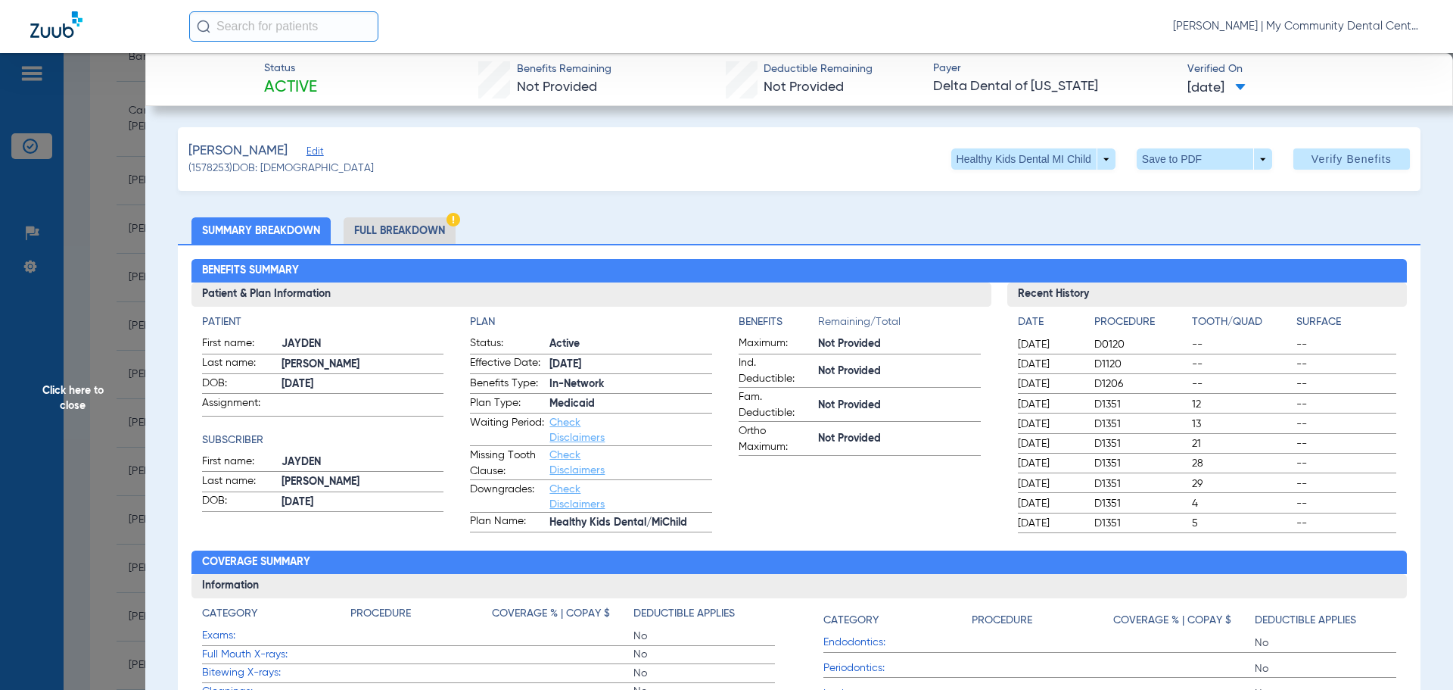
click at [79, 382] on span "Click here to close" at bounding box center [72, 398] width 145 height 690
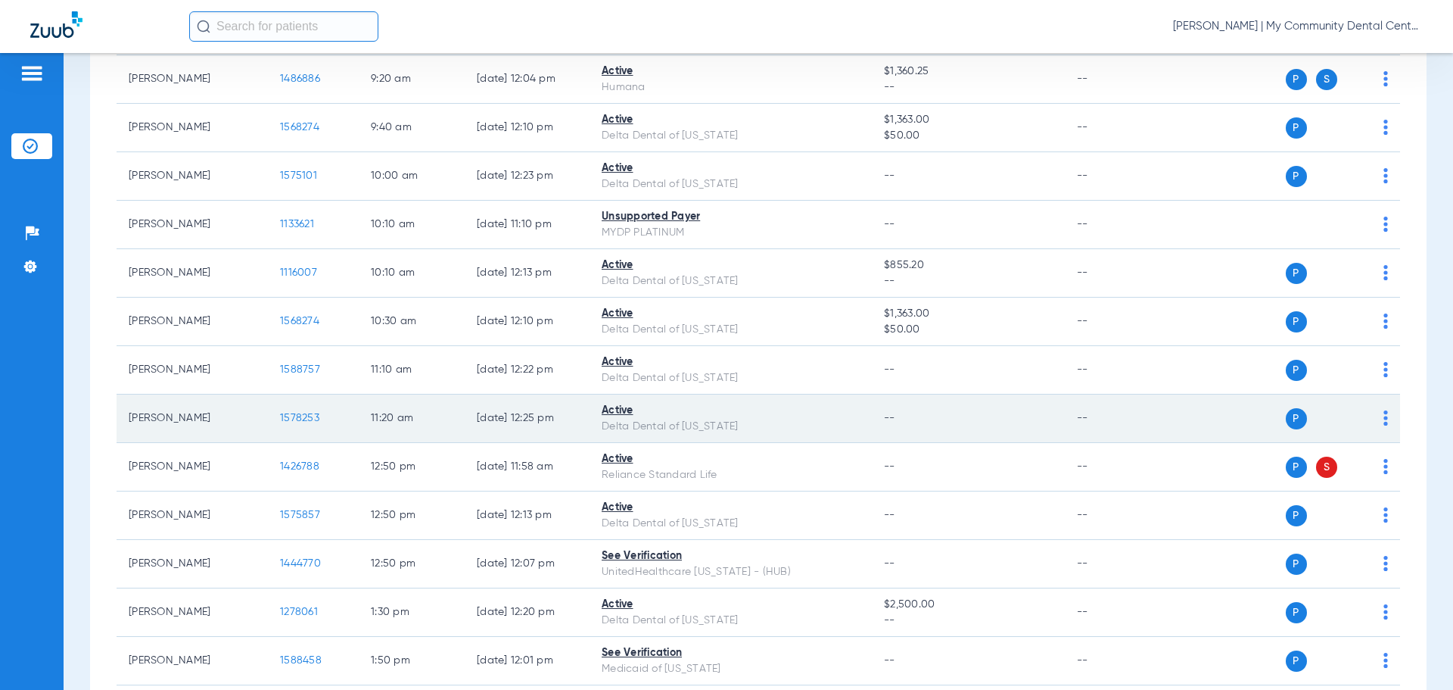
scroll to position [605, 0]
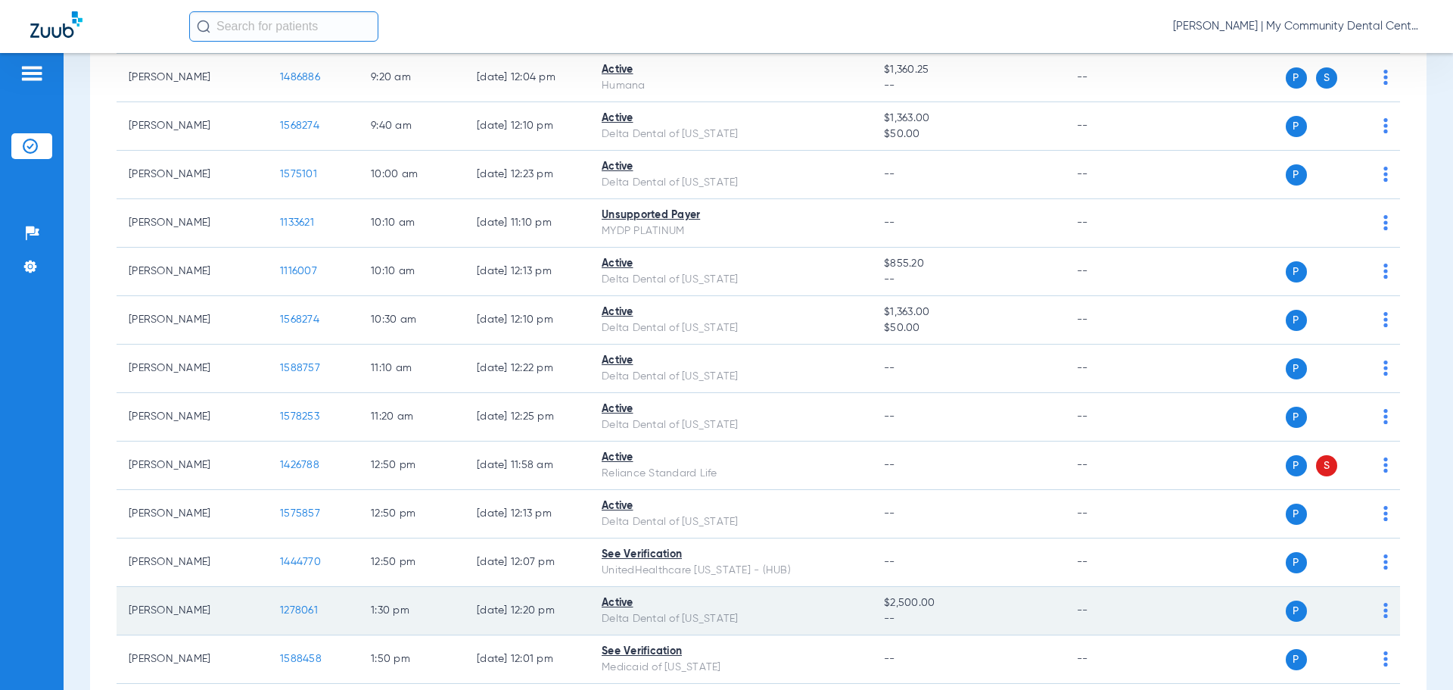
click at [279, 606] on td "1278061" at bounding box center [313, 611] width 91 height 48
click at [285, 605] on span "1278061" at bounding box center [299, 610] width 38 height 11
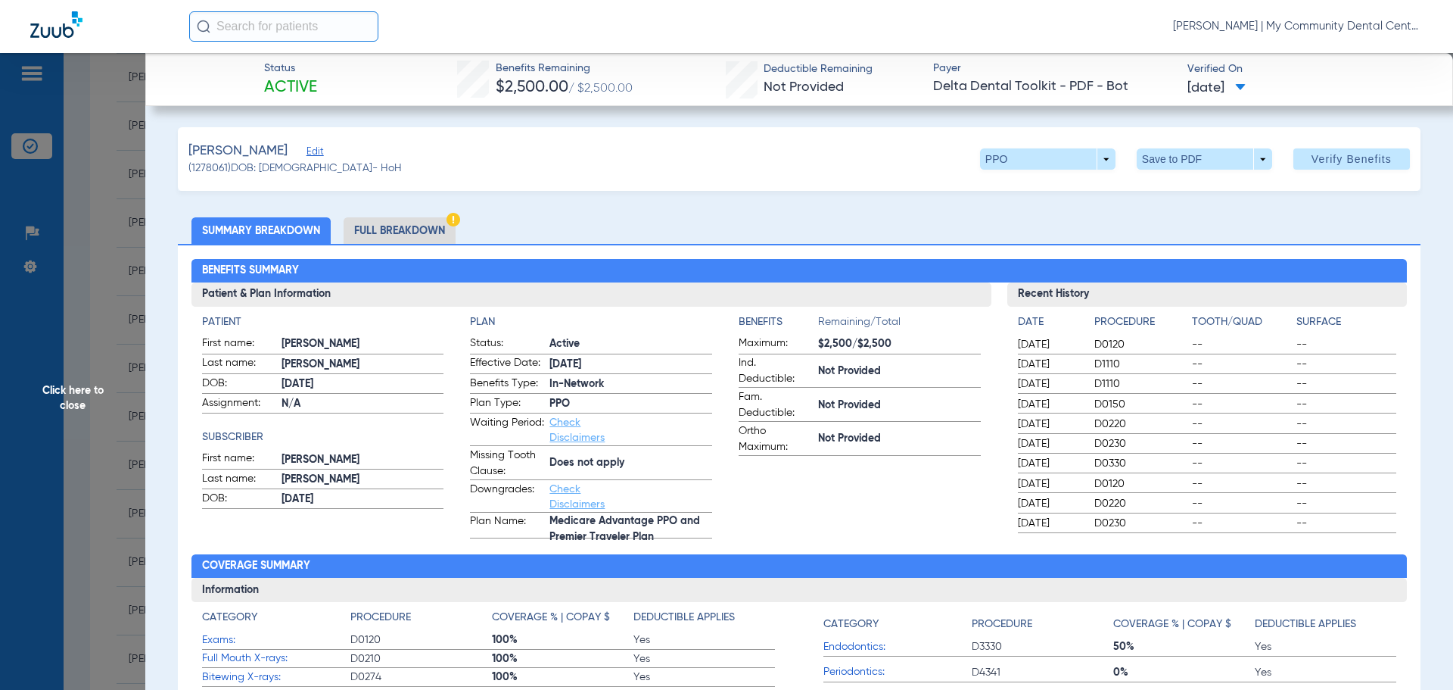
click at [73, 356] on span "Click here to close" at bounding box center [72, 398] width 145 height 690
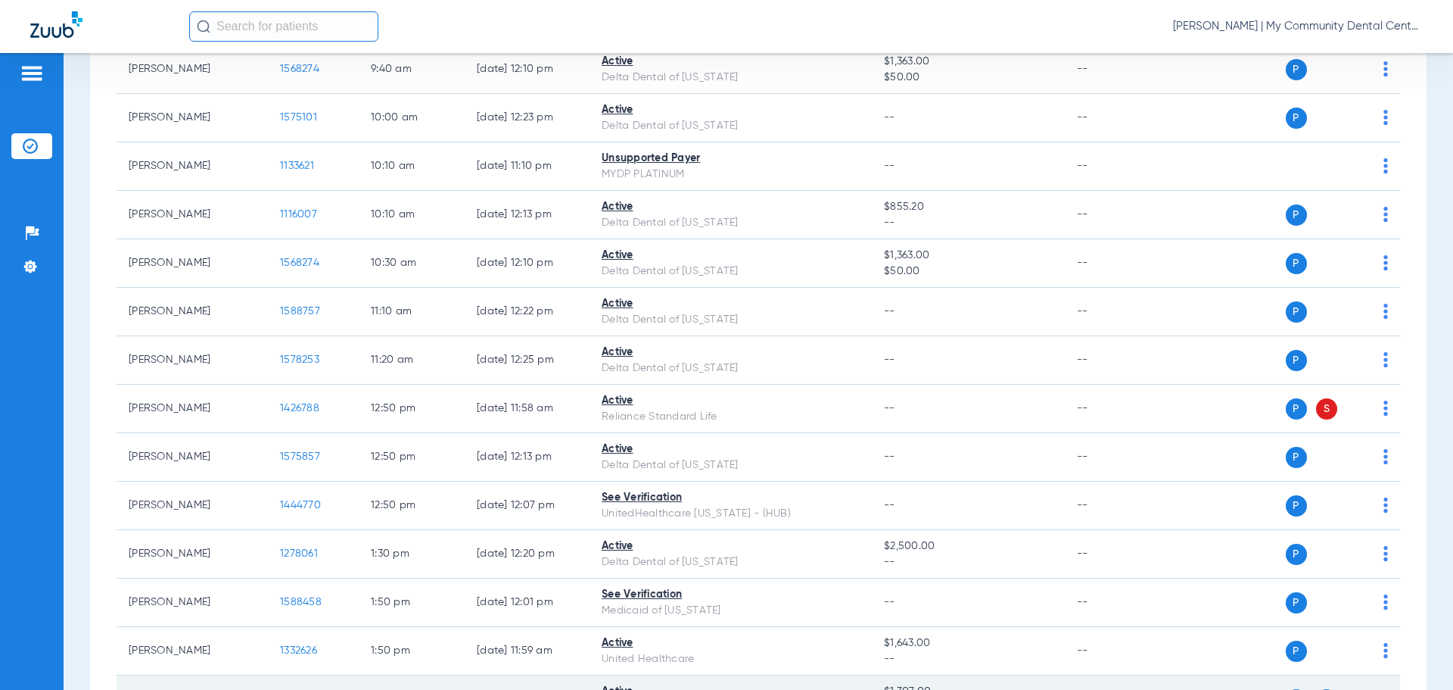
scroll to position [757, 0]
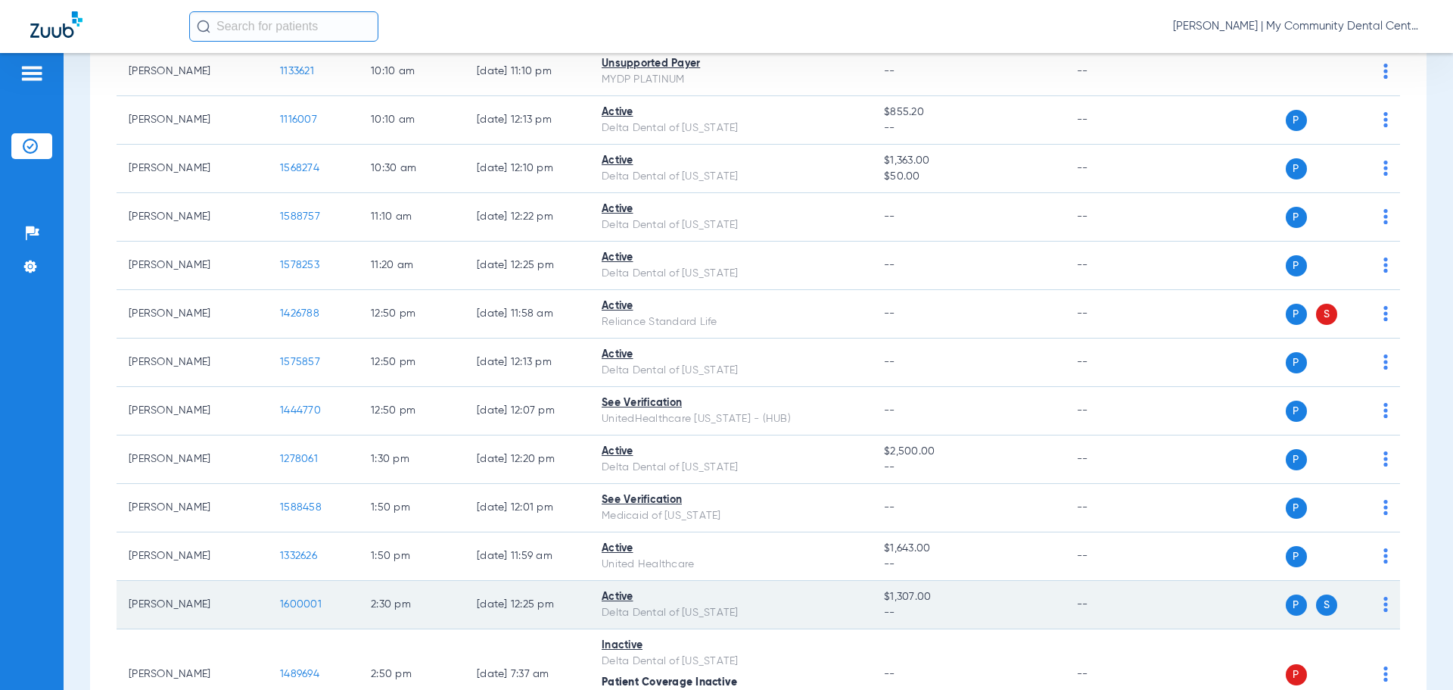
click at [302, 602] on span "1600001" at bounding box center [301, 604] width 42 height 11
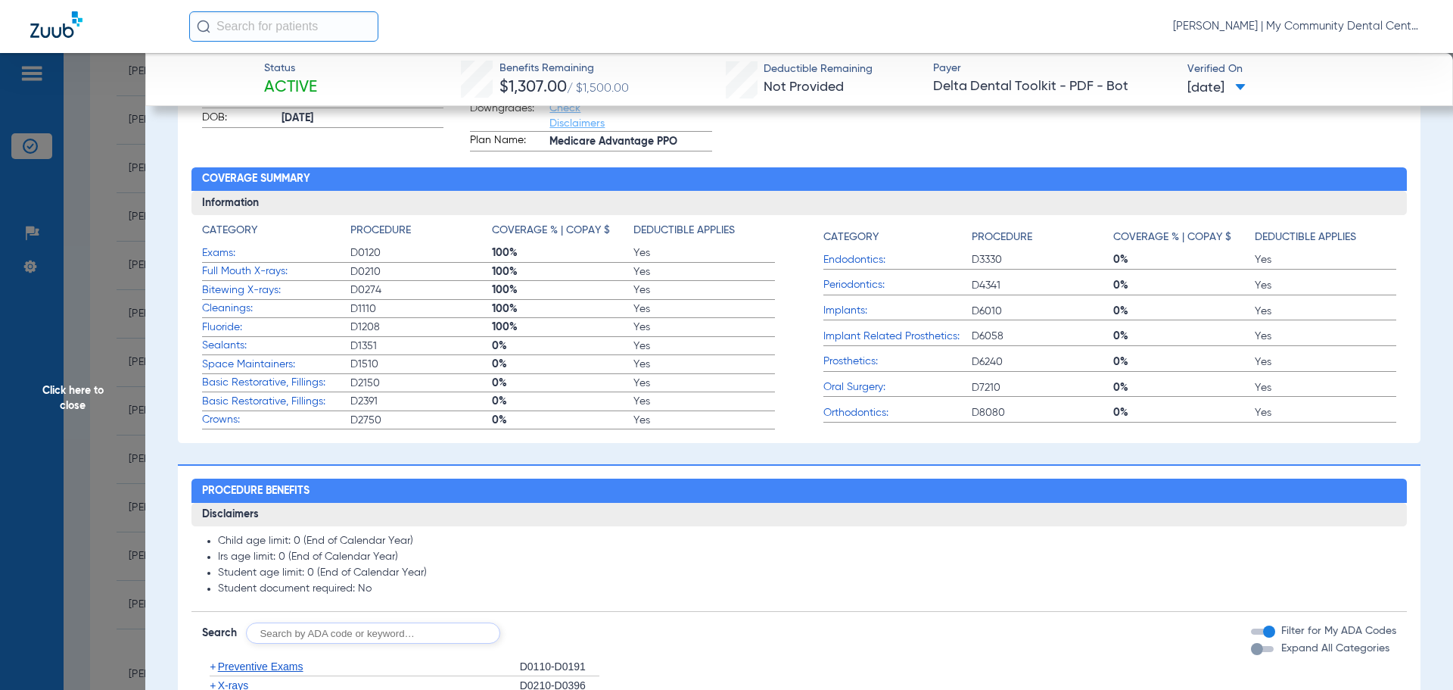
scroll to position [530, 0]
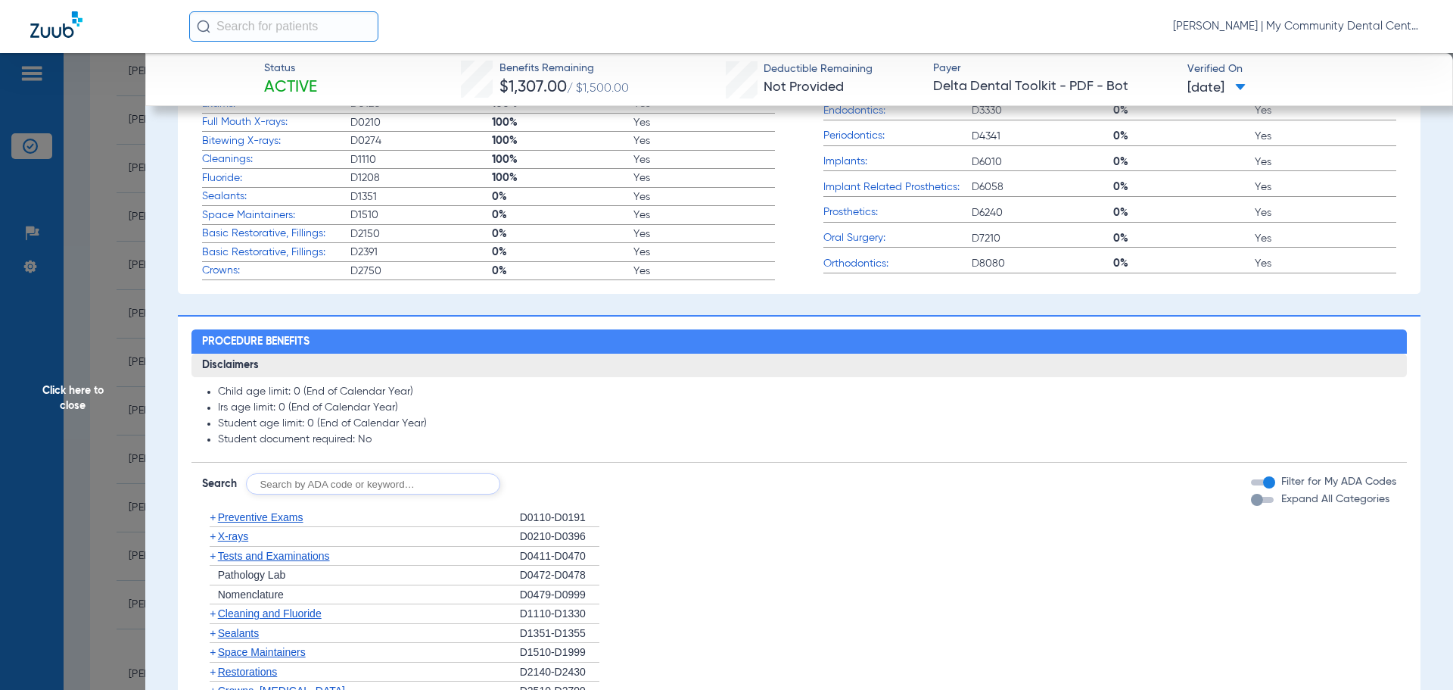
click at [232, 539] on span "X-rays" at bounding box center [233, 536] width 30 height 12
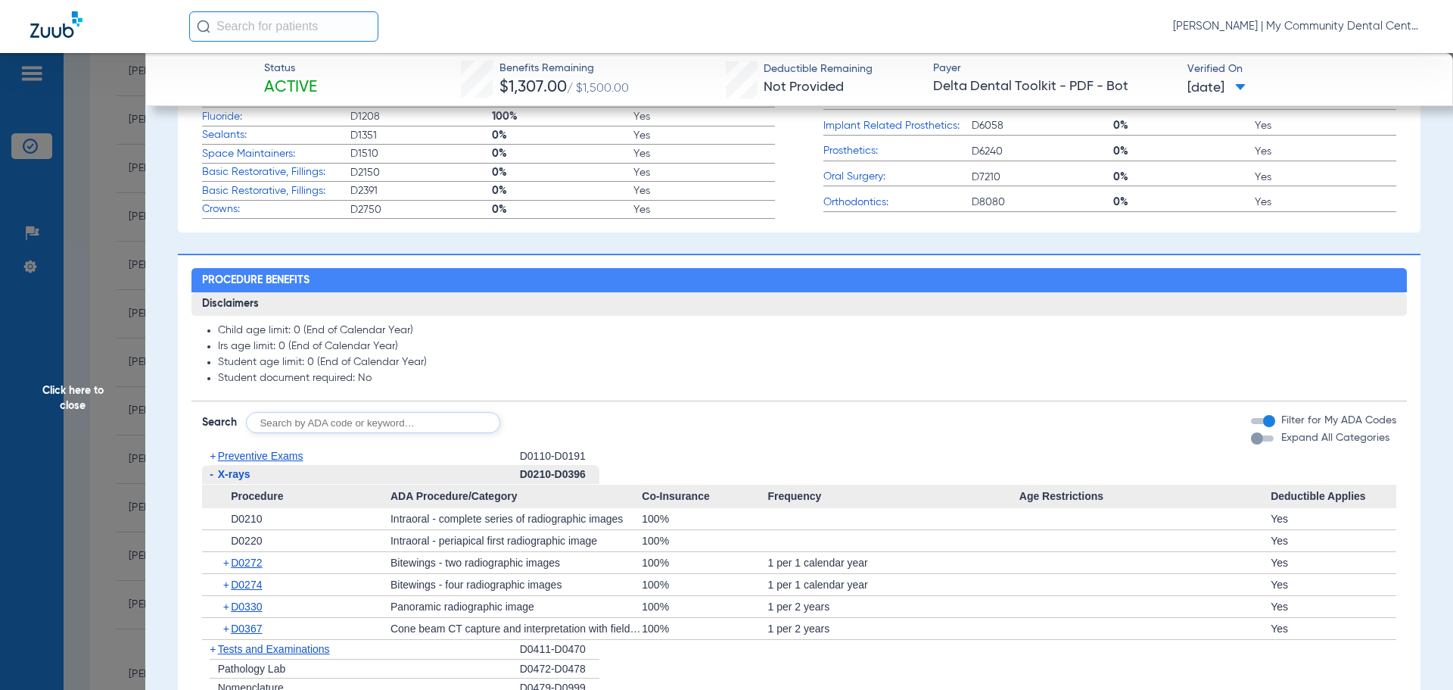
scroll to position [605, 0]
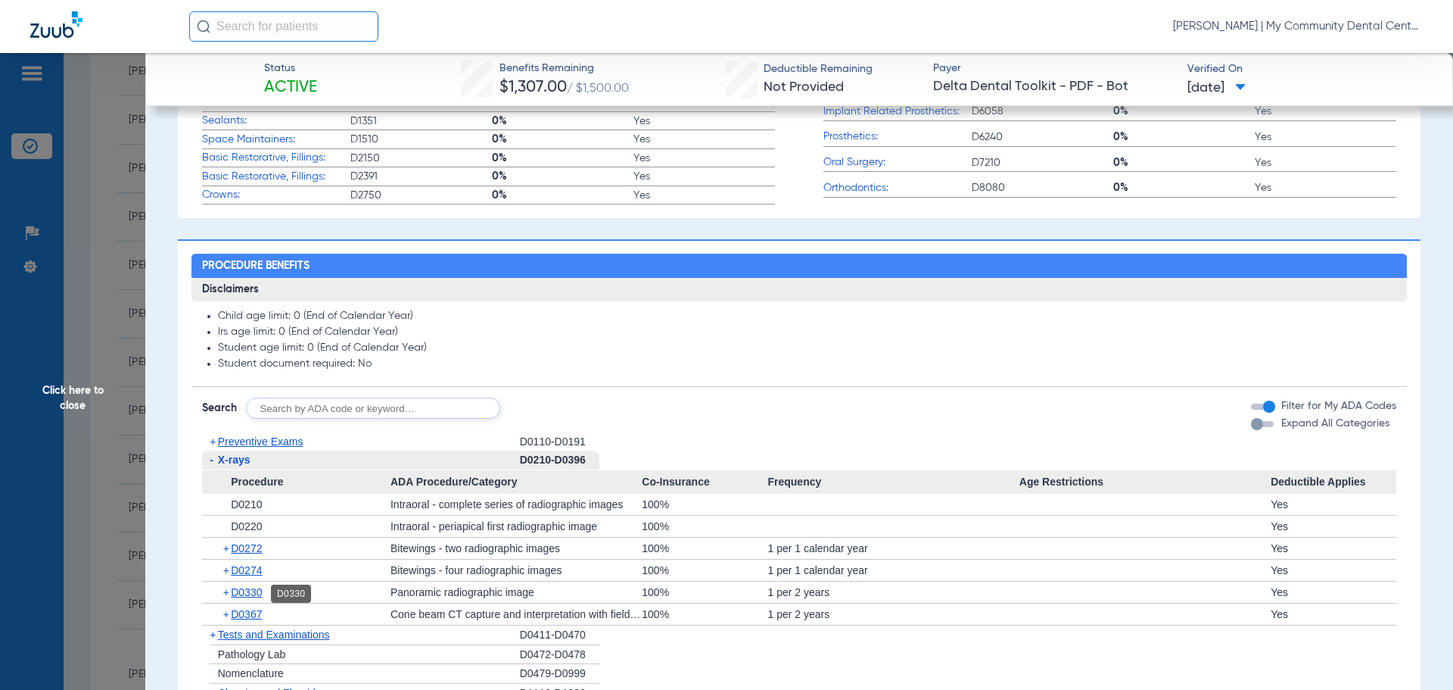
click at [247, 596] on span "D0330" at bounding box center [246, 592] width 31 height 12
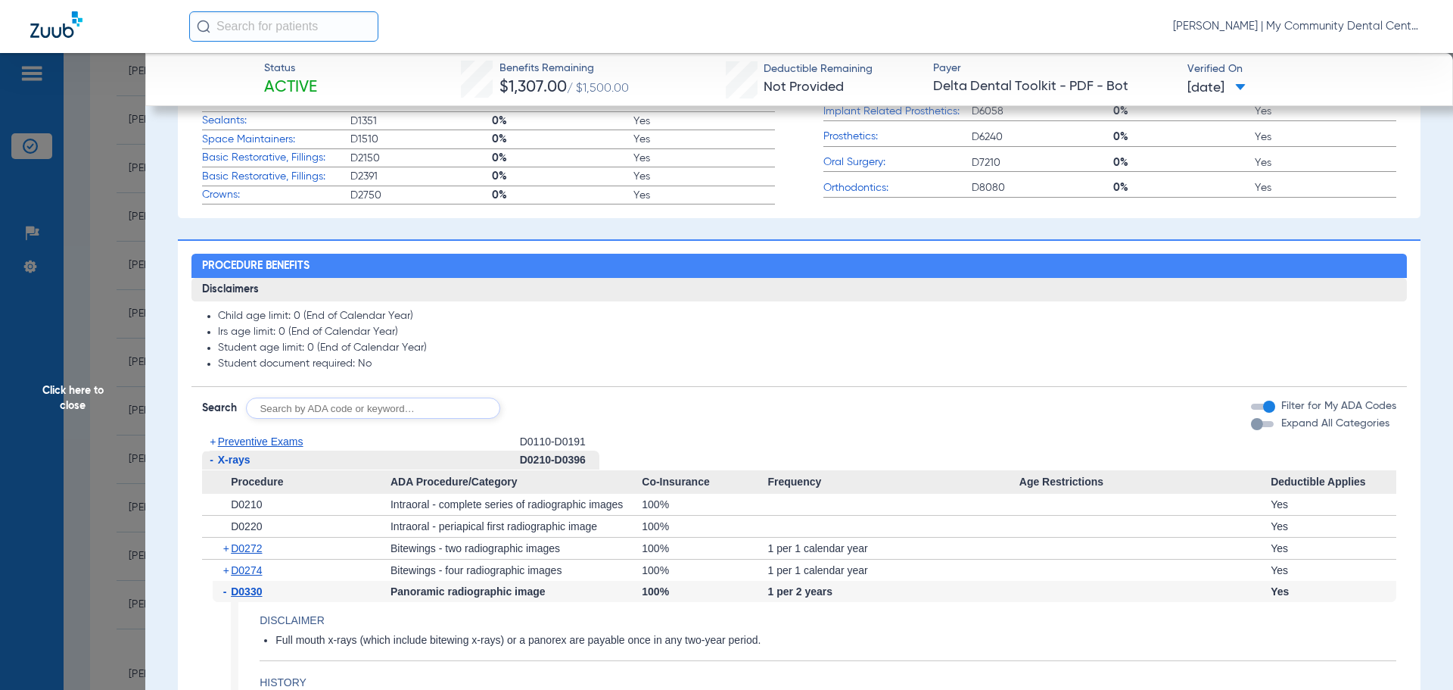
scroll to position [681, 0]
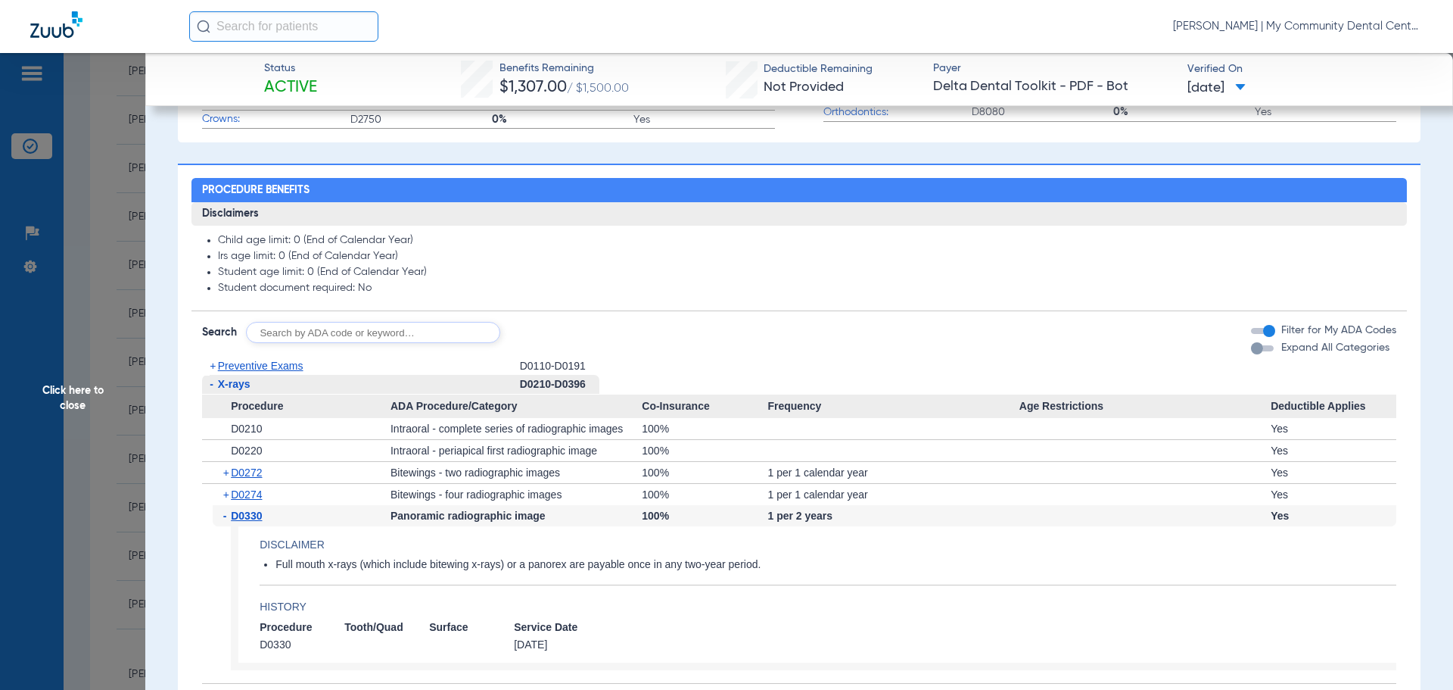
drag, startPoint x: 1203, startPoint y: 593, endPoint x: 1194, endPoint y: 594, distance: 9.2
click at [1203, 593] on app-benefits-detail "Disclaimer Full mouth x-rays (which include bitewing x-rays) or a panorex are p…" at bounding box center [814, 598] width 1166 height 144
click at [261, 493] on span "D0274" at bounding box center [246, 494] width 31 height 12
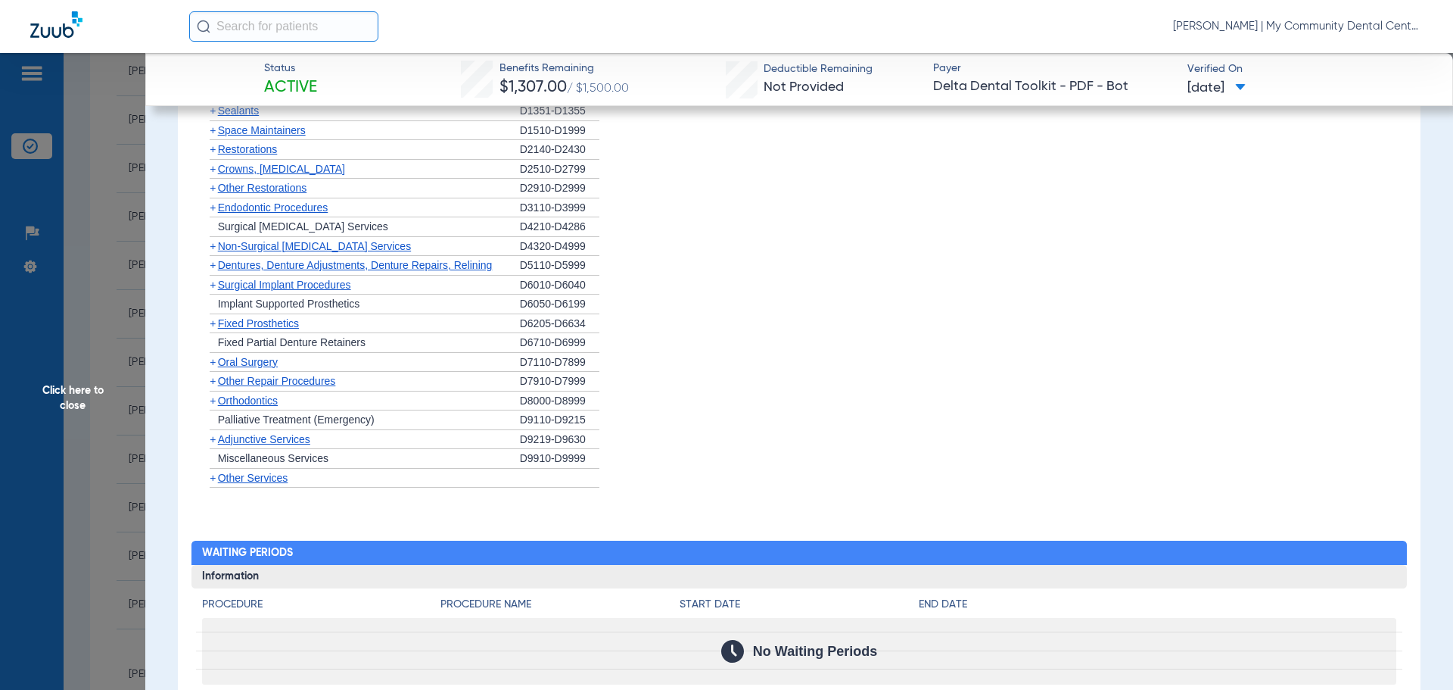
scroll to position [908, 0]
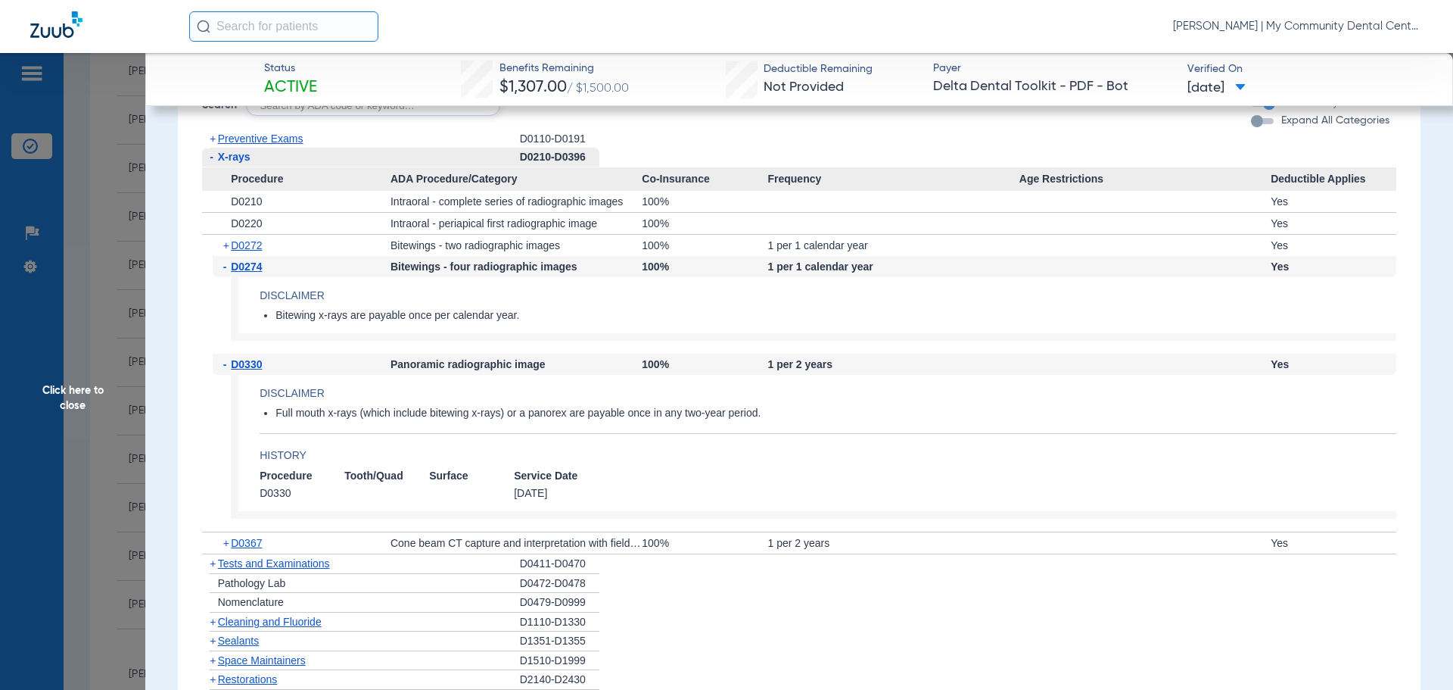
click at [267, 248] on div "+ D0272" at bounding box center [302, 245] width 178 height 21
click at [261, 246] on span "D0272" at bounding box center [246, 245] width 31 height 12
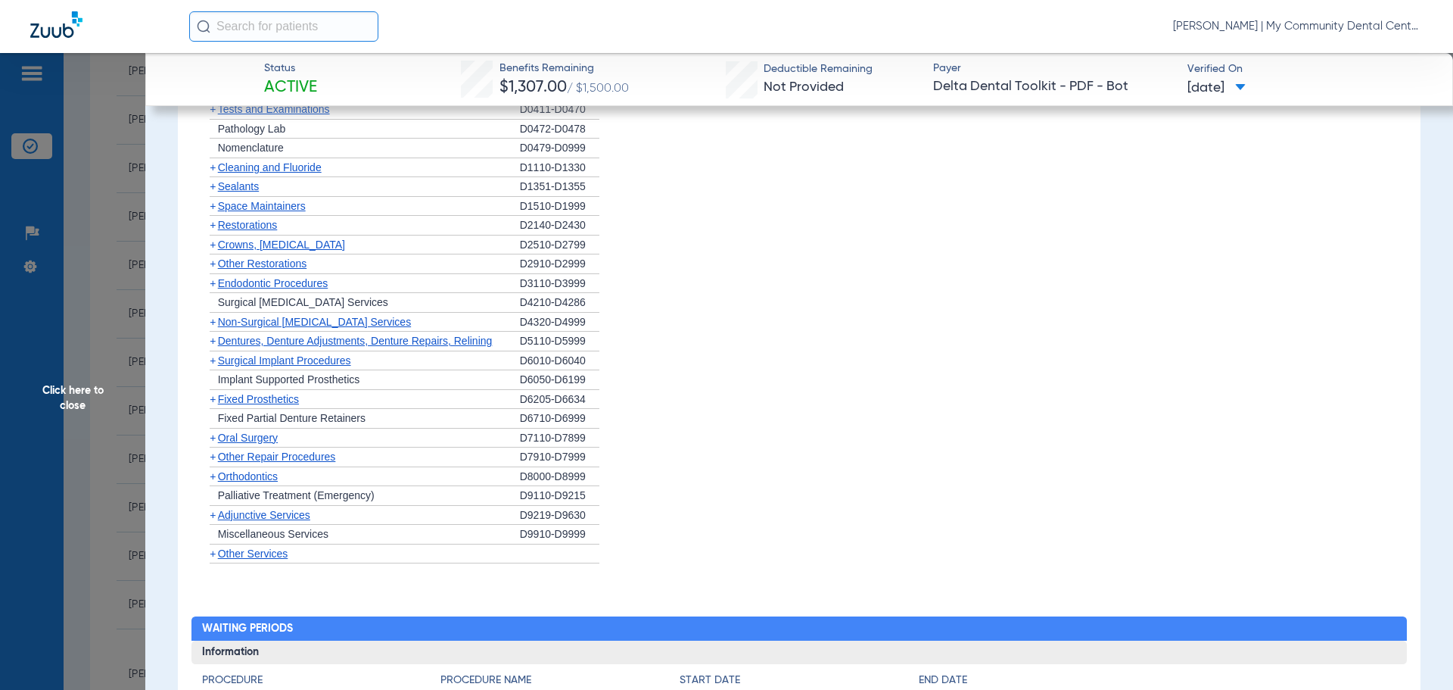
scroll to position [1764, 0]
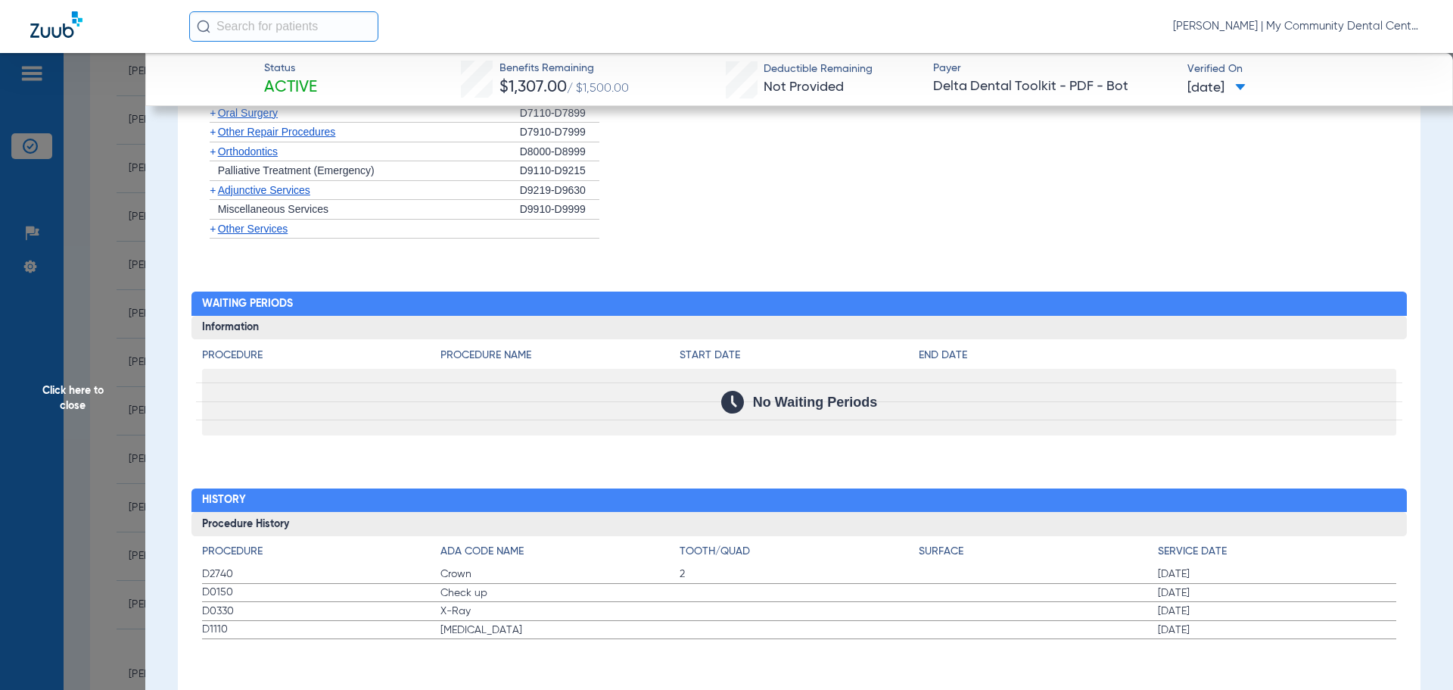
click at [36, 372] on span "Click here to close" at bounding box center [72, 398] width 145 height 690
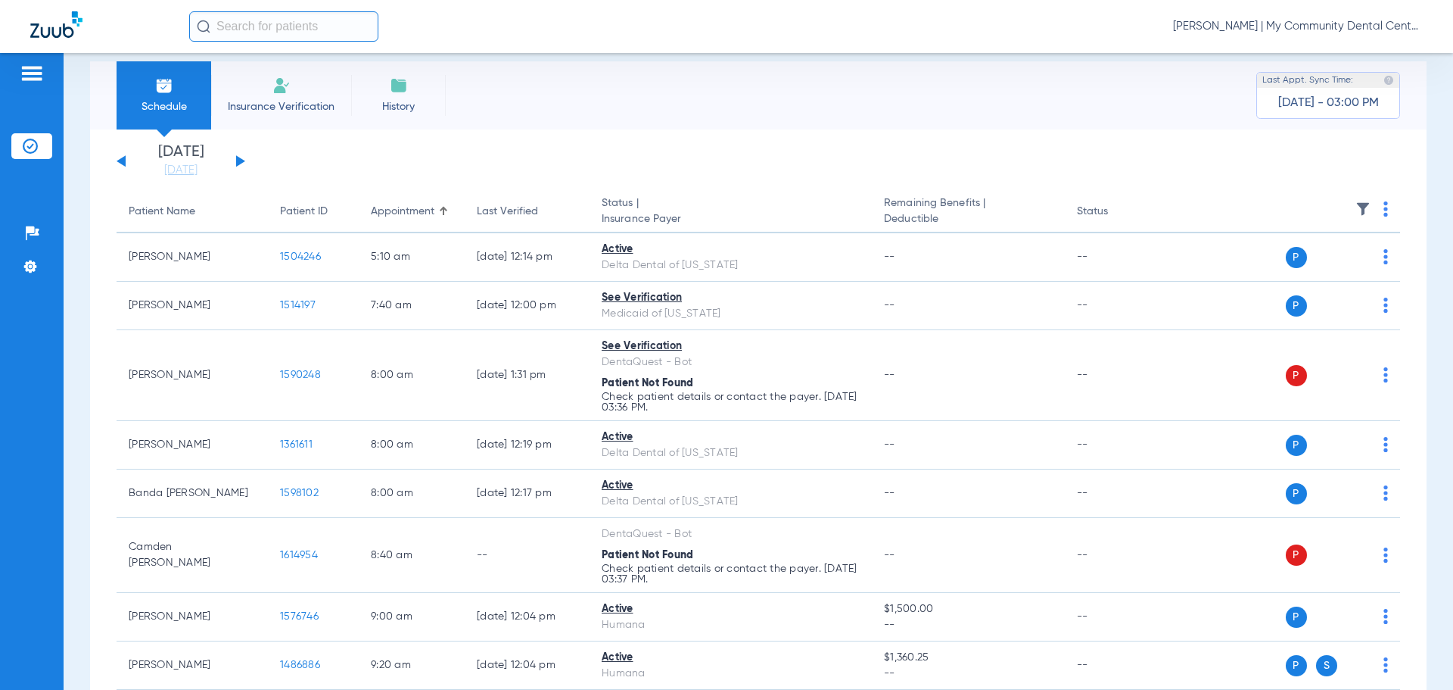
scroll to position [0, 0]
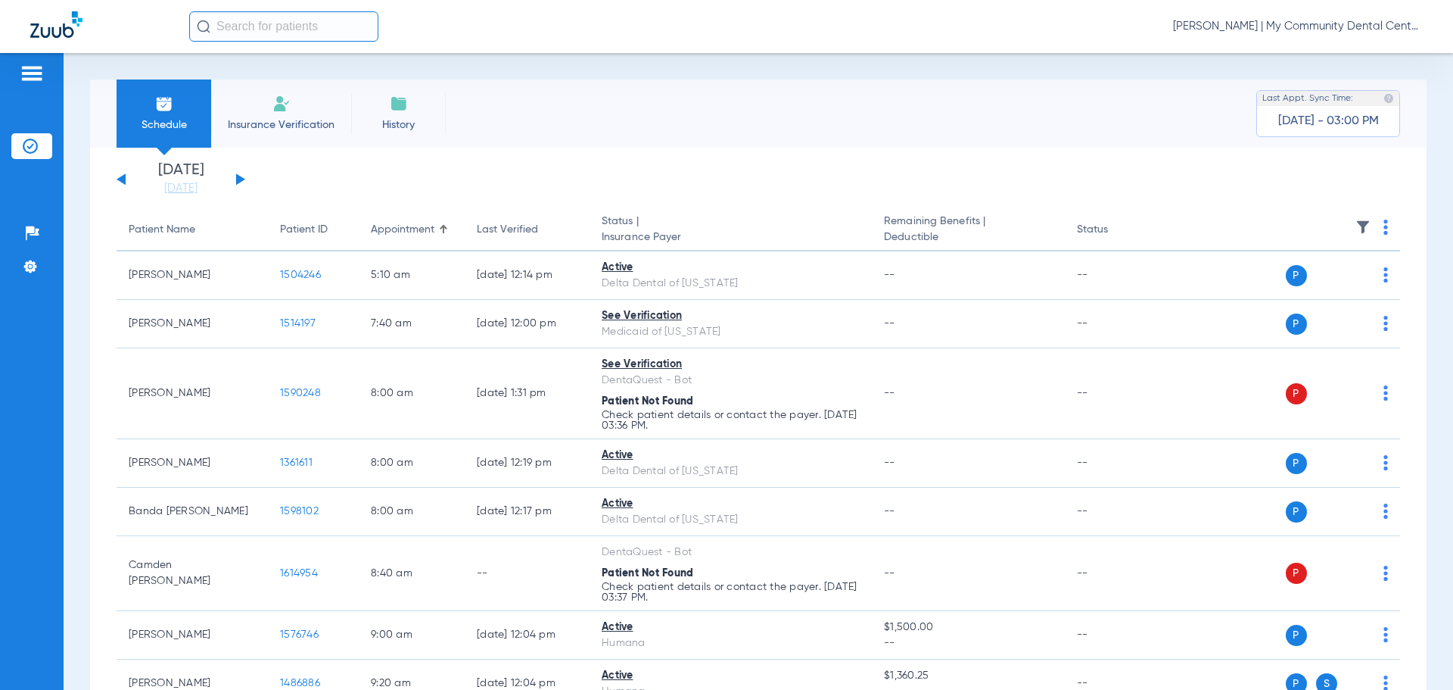
click at [238, 177] on button at bounding box center [240, 178] width 9 height 11
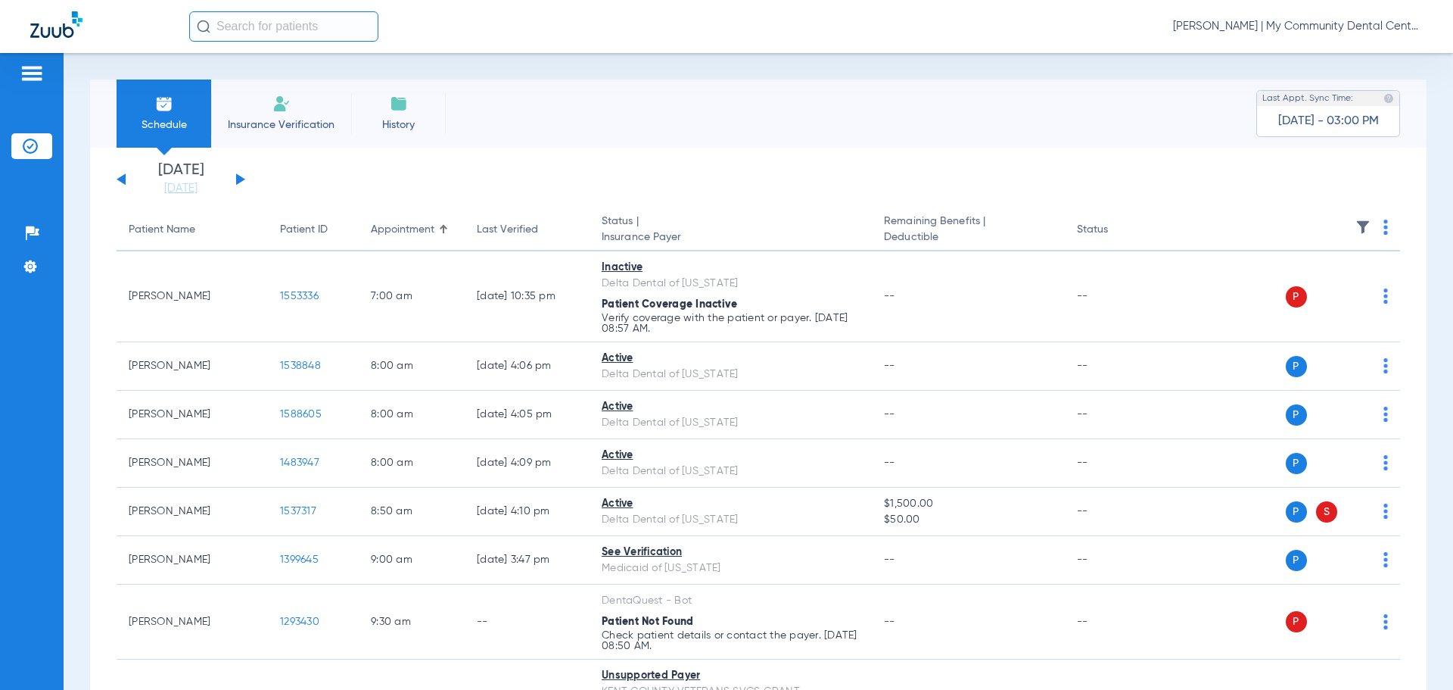
click at [1384, 226] on img at bounding box center [1386, 226] width 5 height 15
click at [1353, 280] on button "Verify All" at bounding box center [1316, 287] width 119 height 30
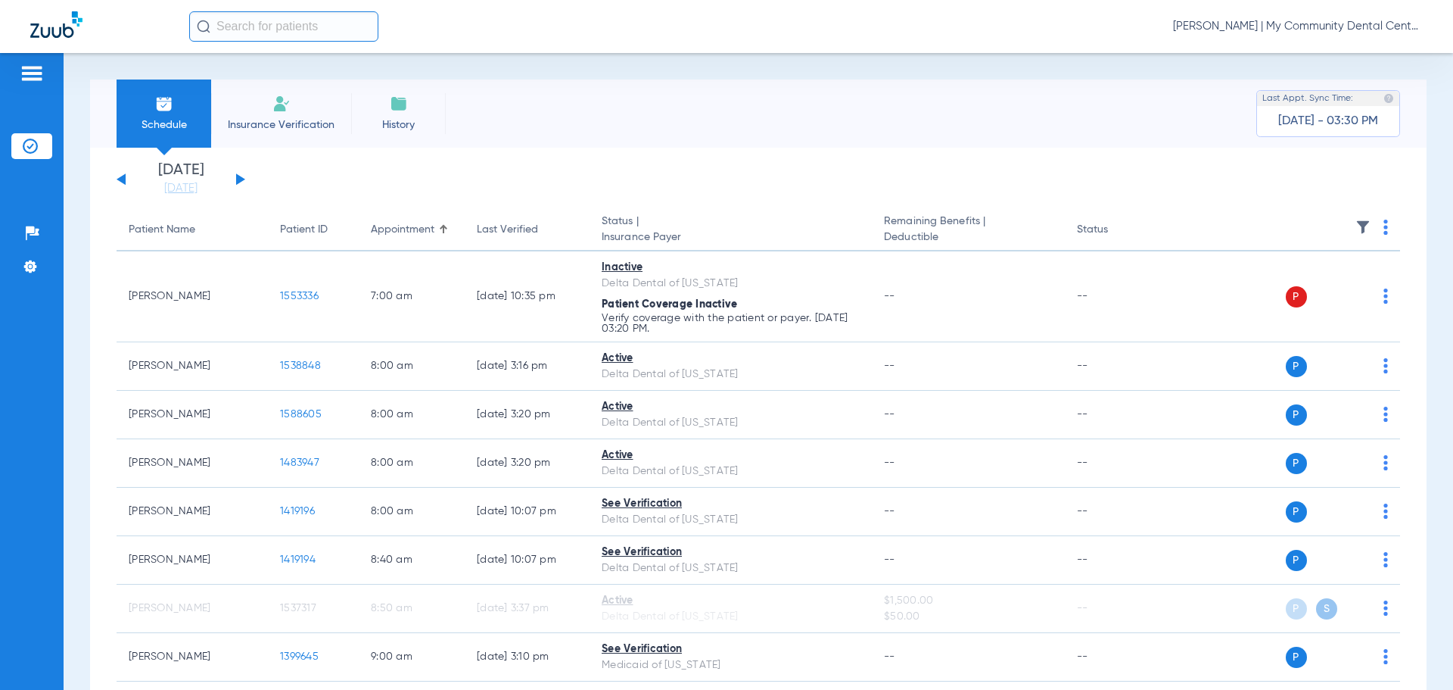
drag, startPoint x: 187, startPoint y: 190, endPoint x: 237, endPoint y: 357, distance: 174.6
click at [187, 190] on link "[DATE]" at bounding box center [180, 188] width 91 height 15
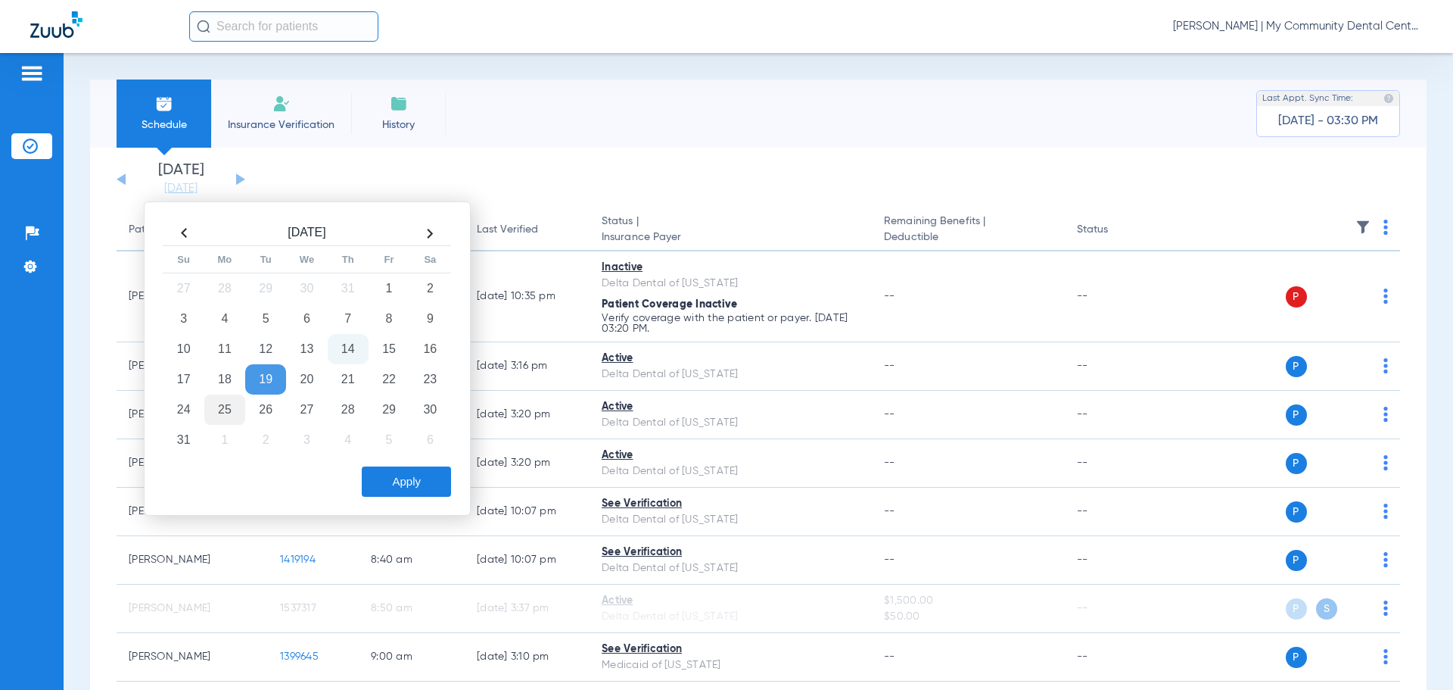
click at [226, 412] on td "25" at bounding box center [224, 409] width 41 height 30
click at [391, 476] on button "Apply" at bounding box center [406, 481] width 89 height 30
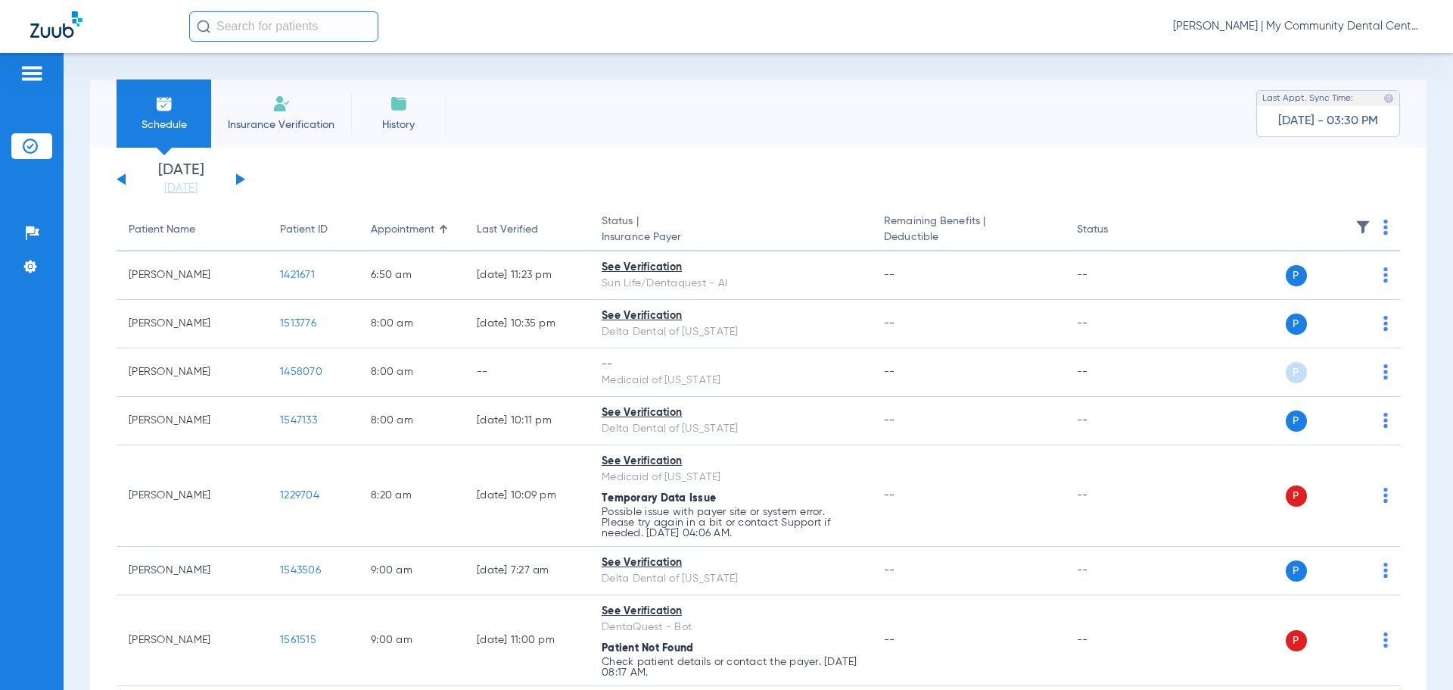
click at [1384, 227] on img at bounding box center [1386, 226] width 5 height 15
click at [1369, 285] on button "Verify All" at bounding box center [1316, 287] width 119 height 30
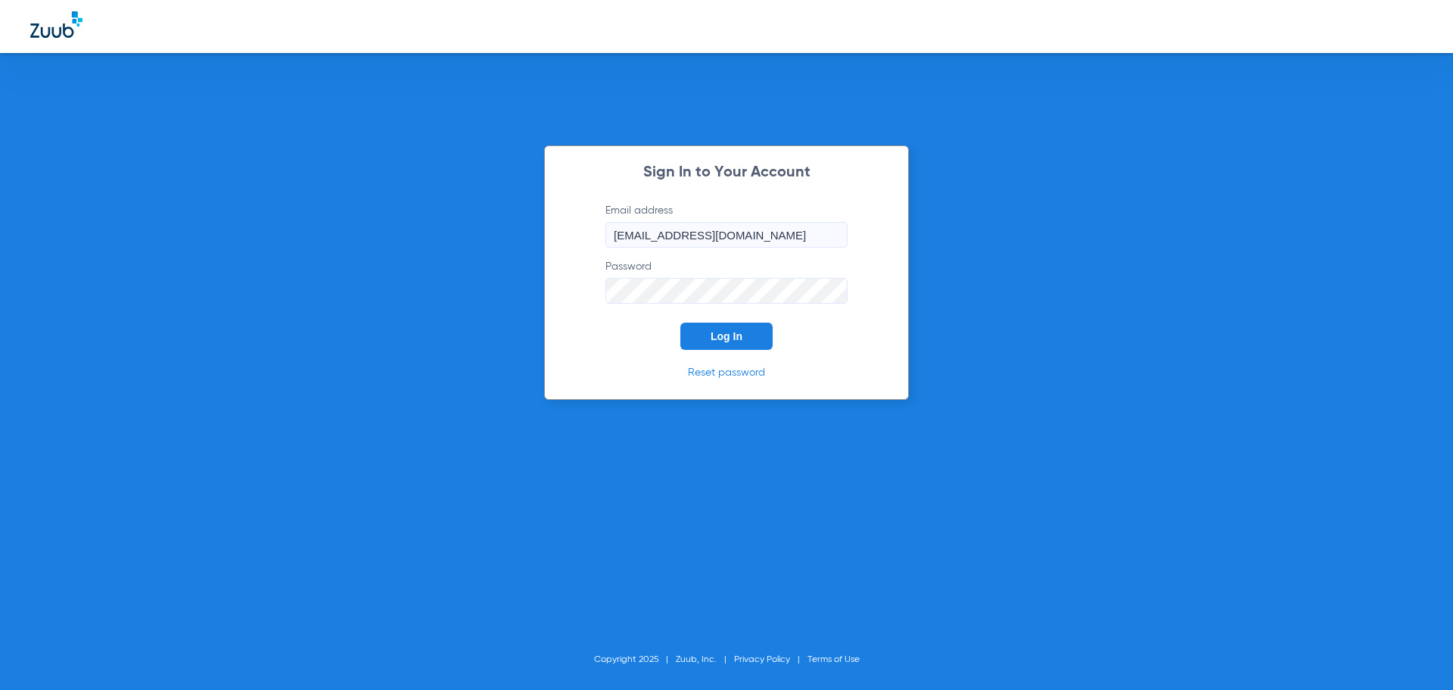
click at [721, 338] on span "Log In" at bounding box center [727, 336] width 32 height 12
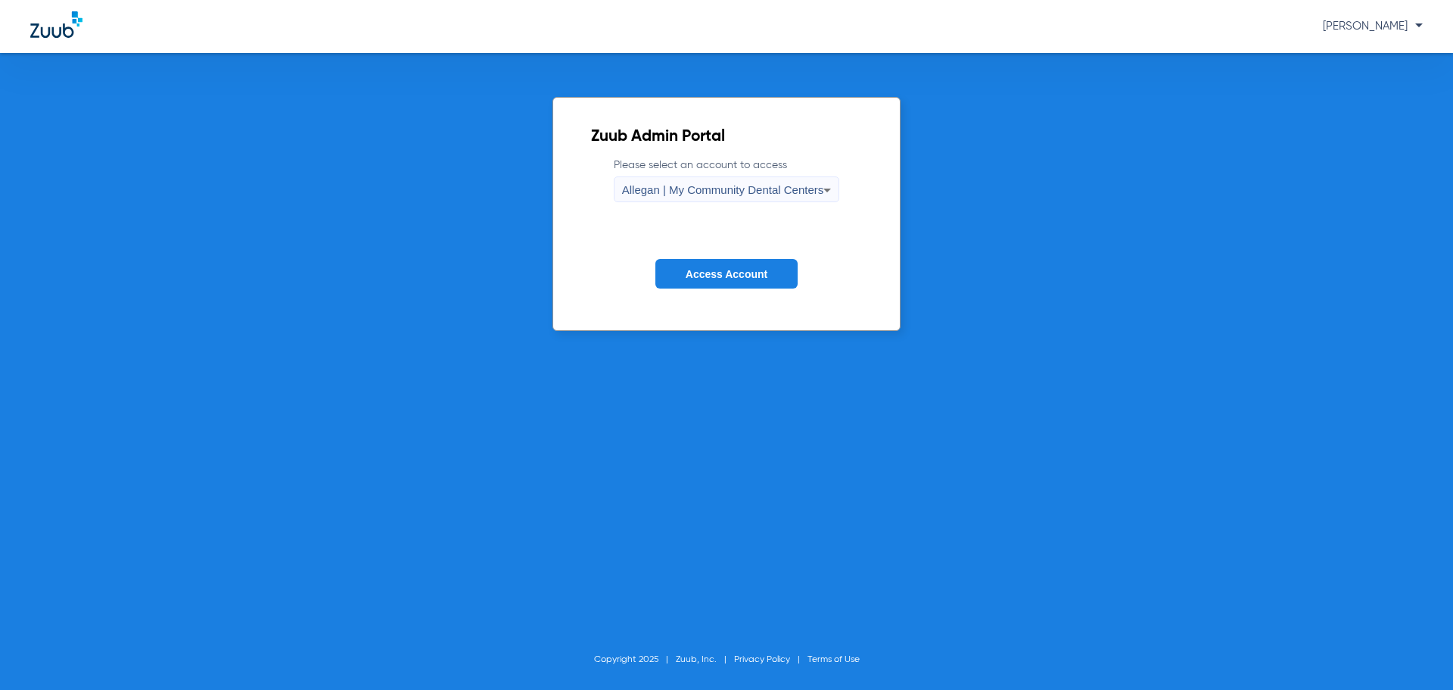
click at [762, 194] on span "Allegan | My Community Dental Centers" at bounding box center [723, 189] width 202 height 13
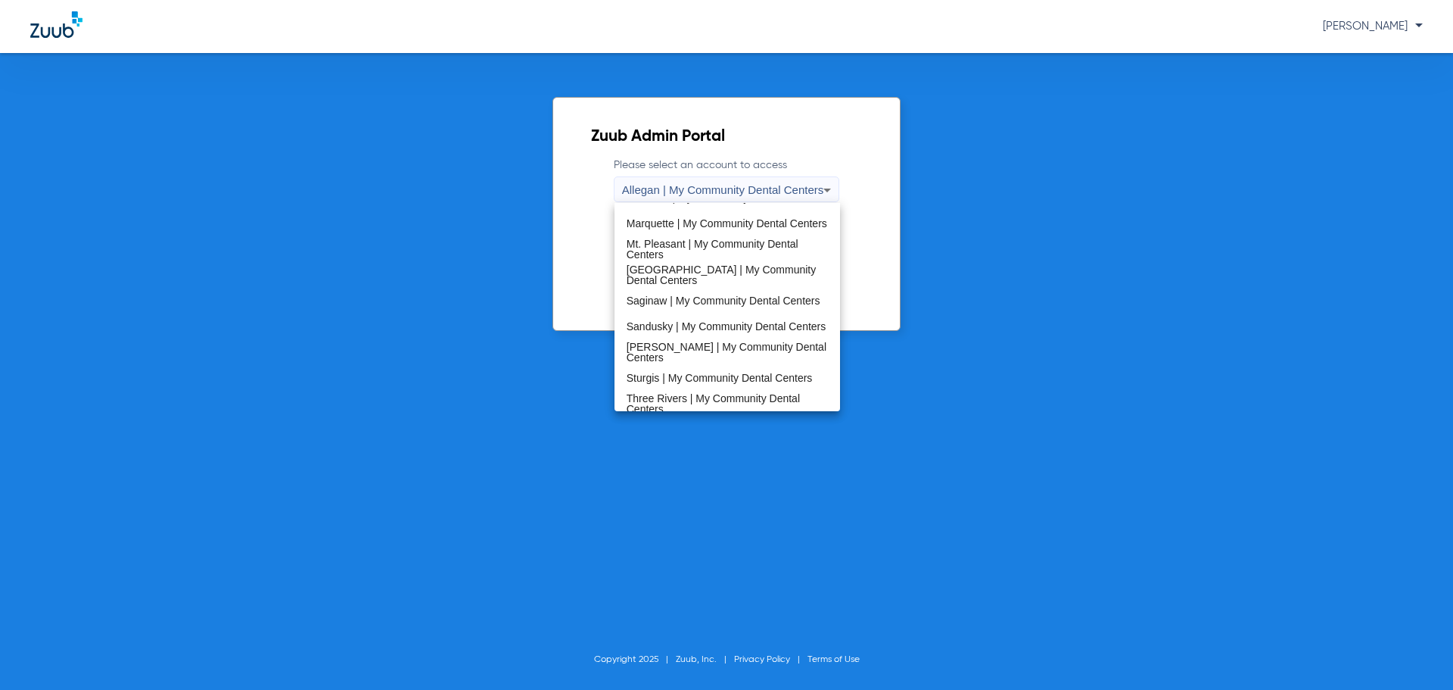
scroll to position [487, 0]
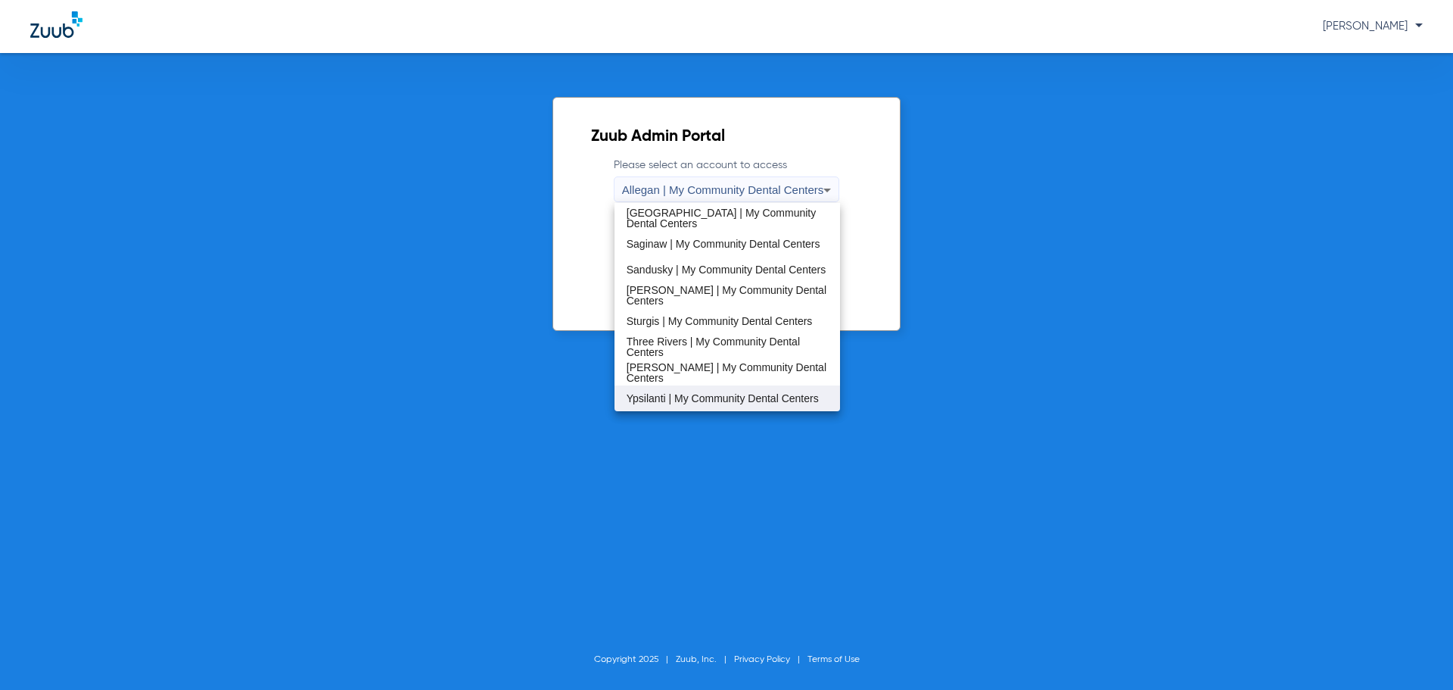
click at [714, 393] on span "Ypsilanti | My Community Dental Centers" at bounding box center [723, 398] width 192 height 11
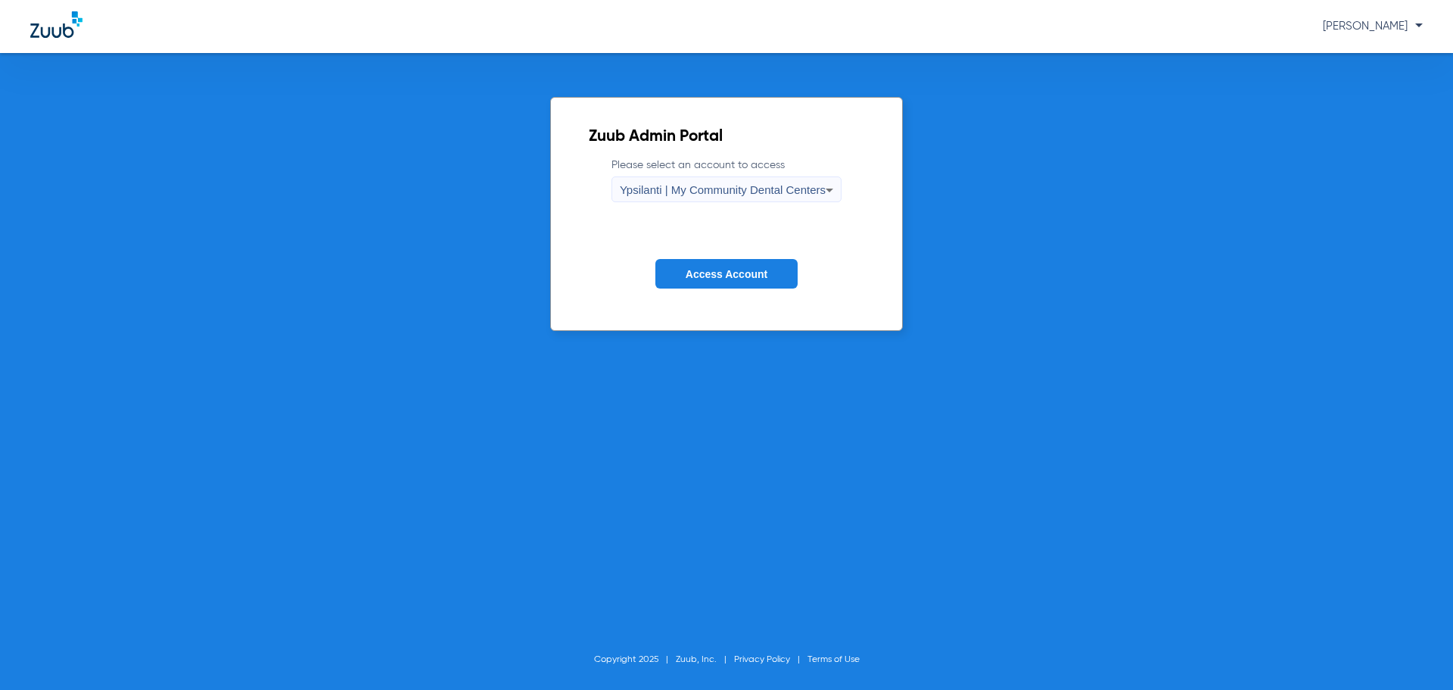
click at [705, 266] on button "Access Account" at bounding box center [726, 274] width 142 height 30
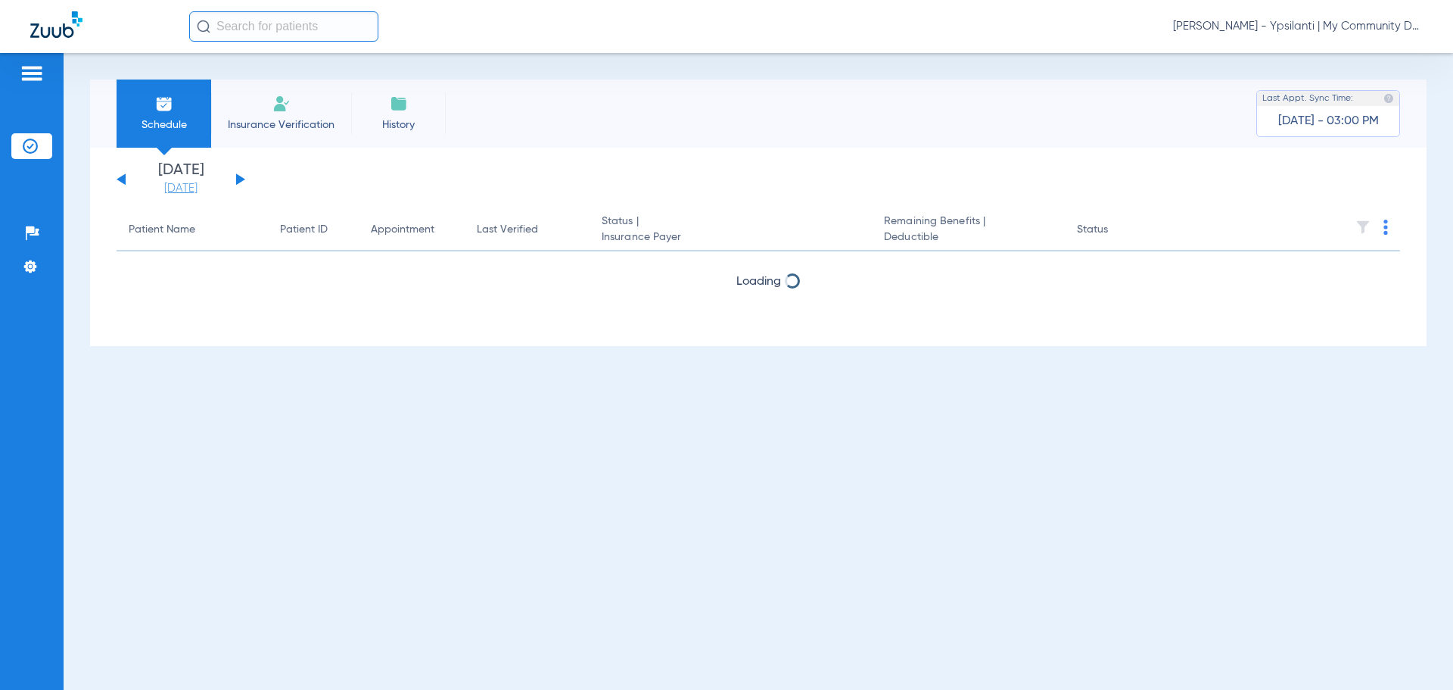
click at [166, 186] on link "[DATE]" at bounding box center [180, 188] width 91 height 15
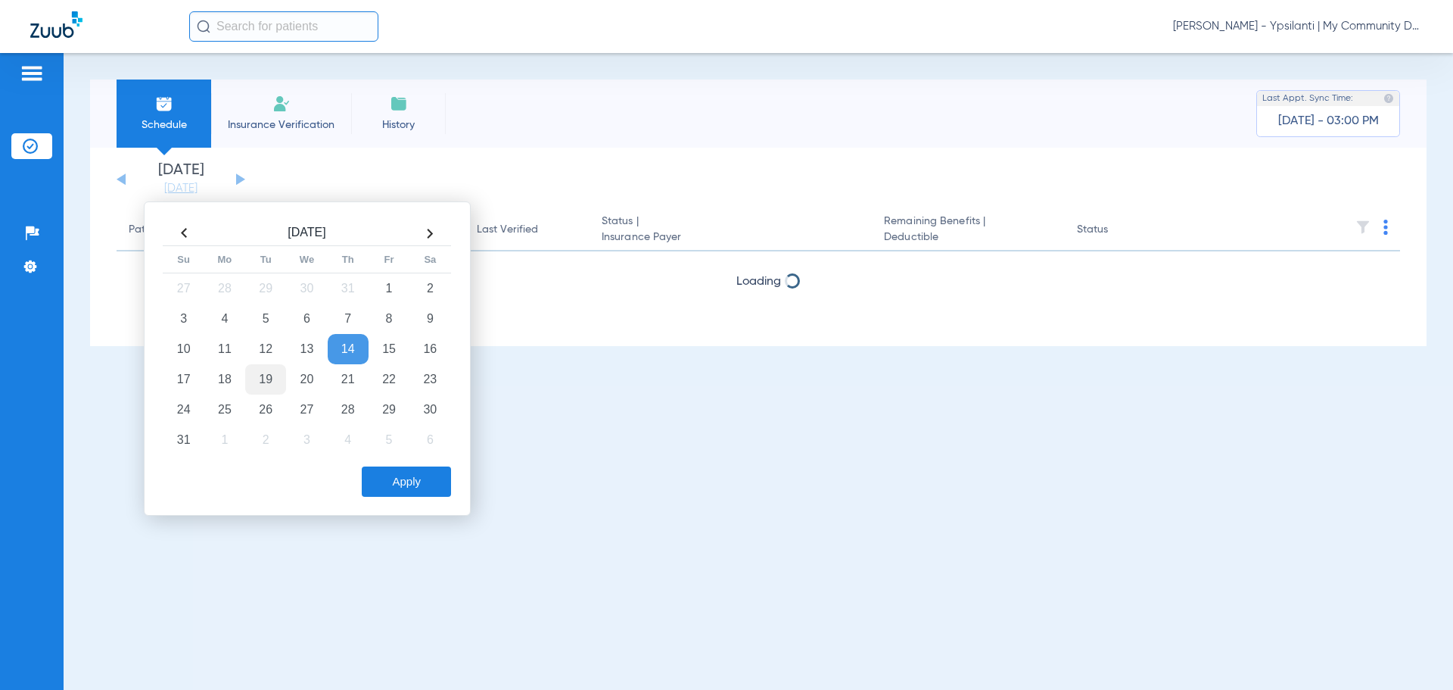
click at [281, 380] on td "19" at bounding box center [265, 379] width 41 height 30
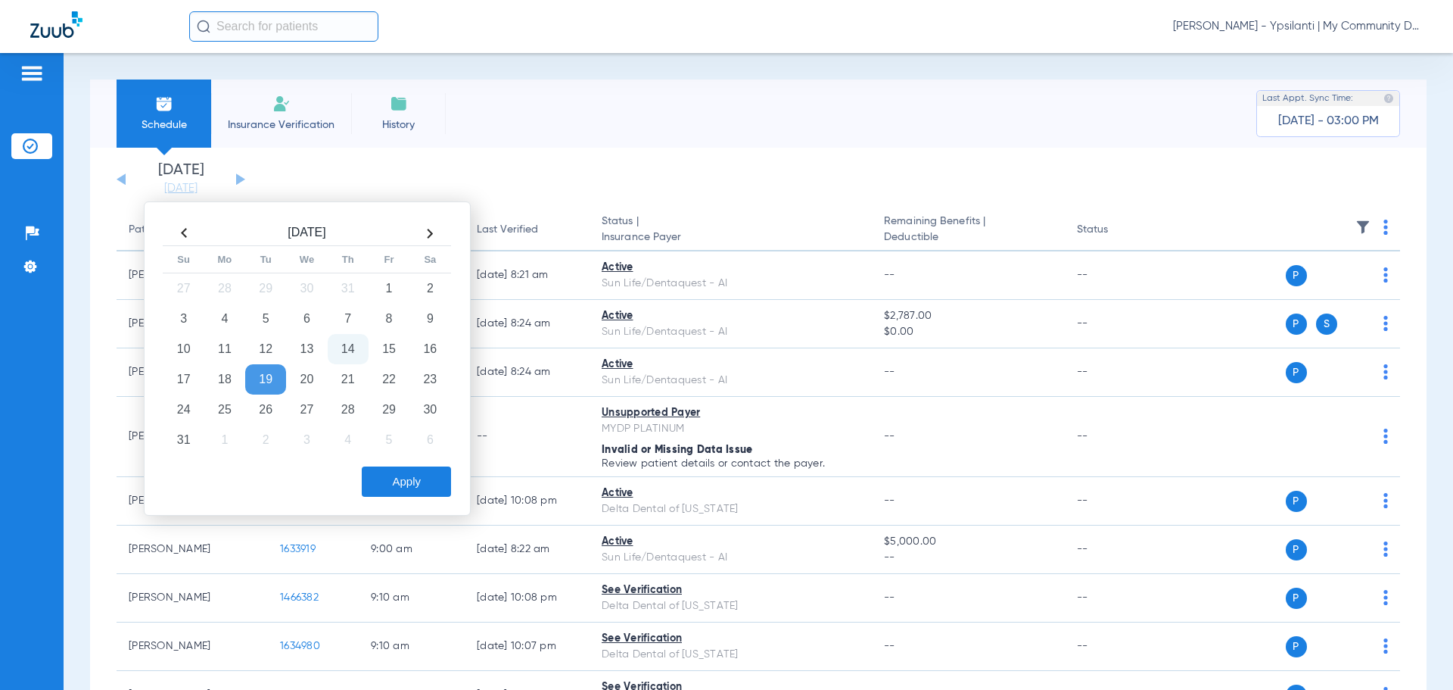
click at [422, 478] on button "Apply" at bounding box center [406, 481] width 89 height 30
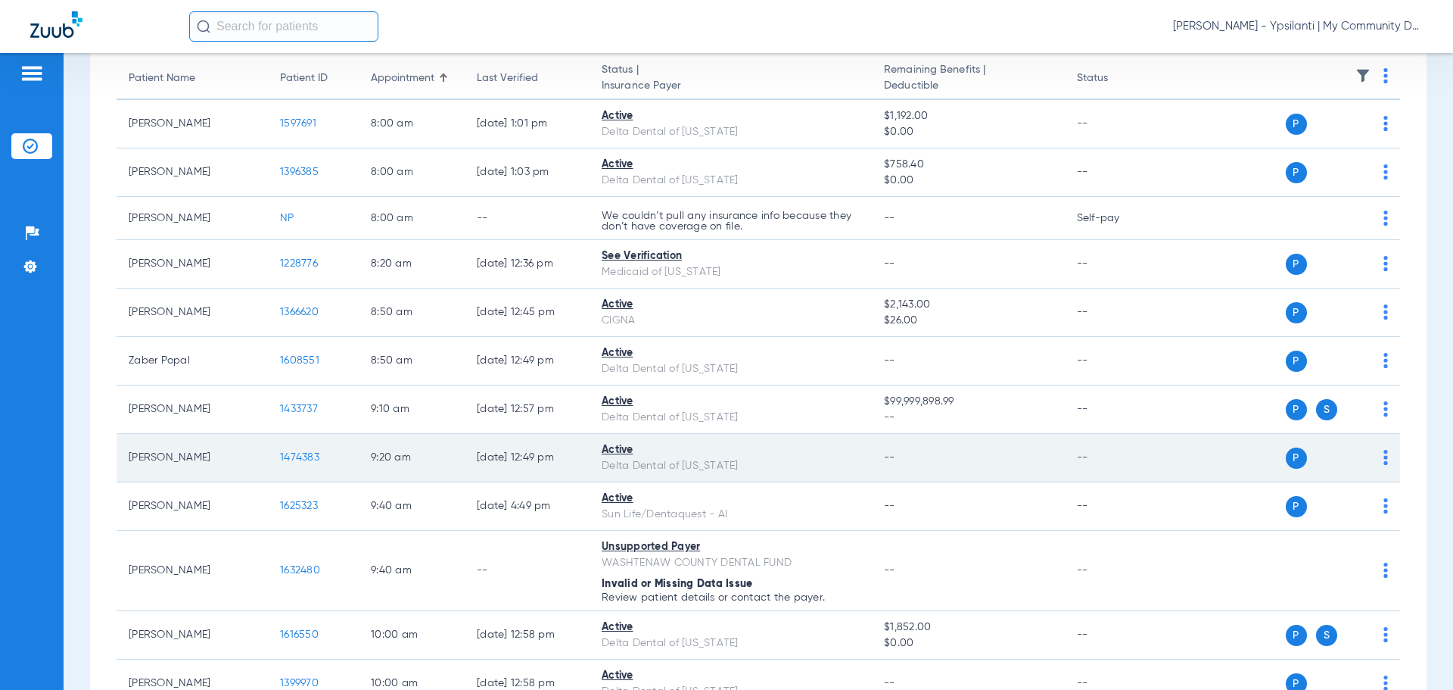
scroll to position [227, 0]
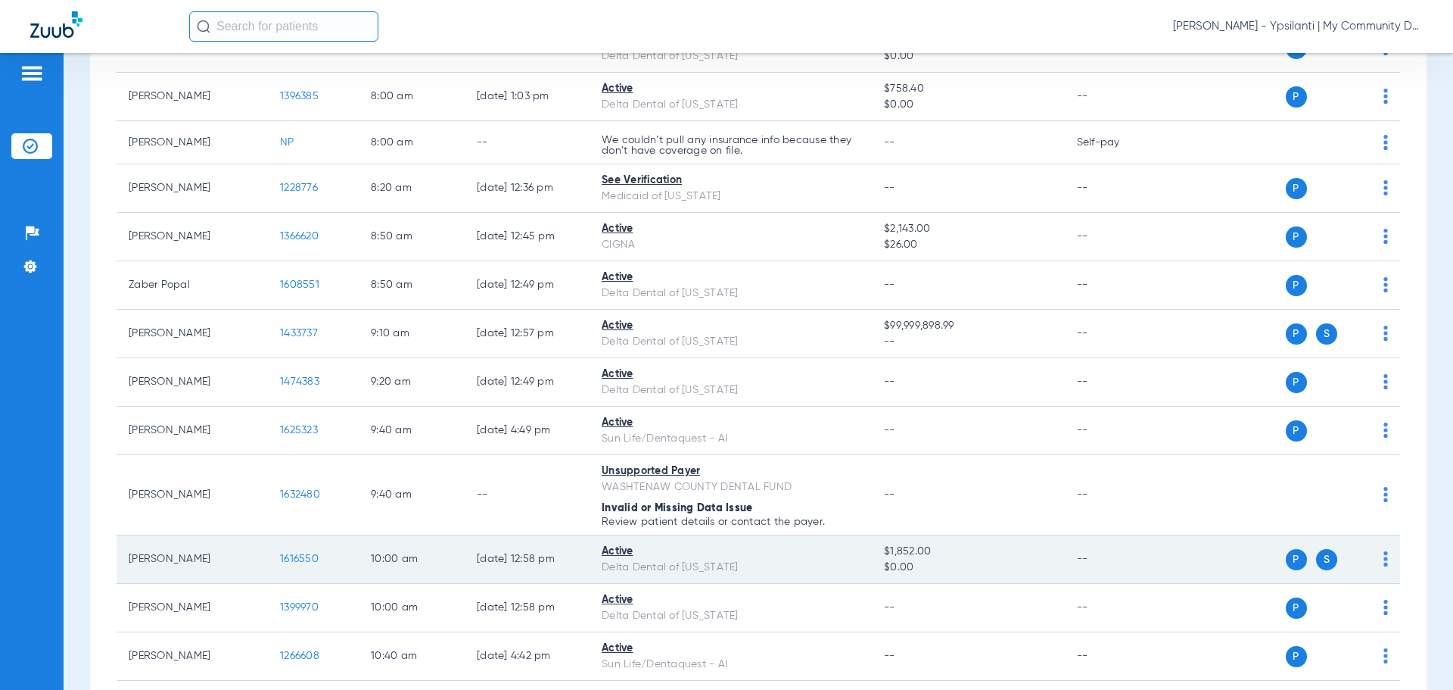
click at [300, 564] on span "1616550" at bounding box center [299, 558] width 39 height 11
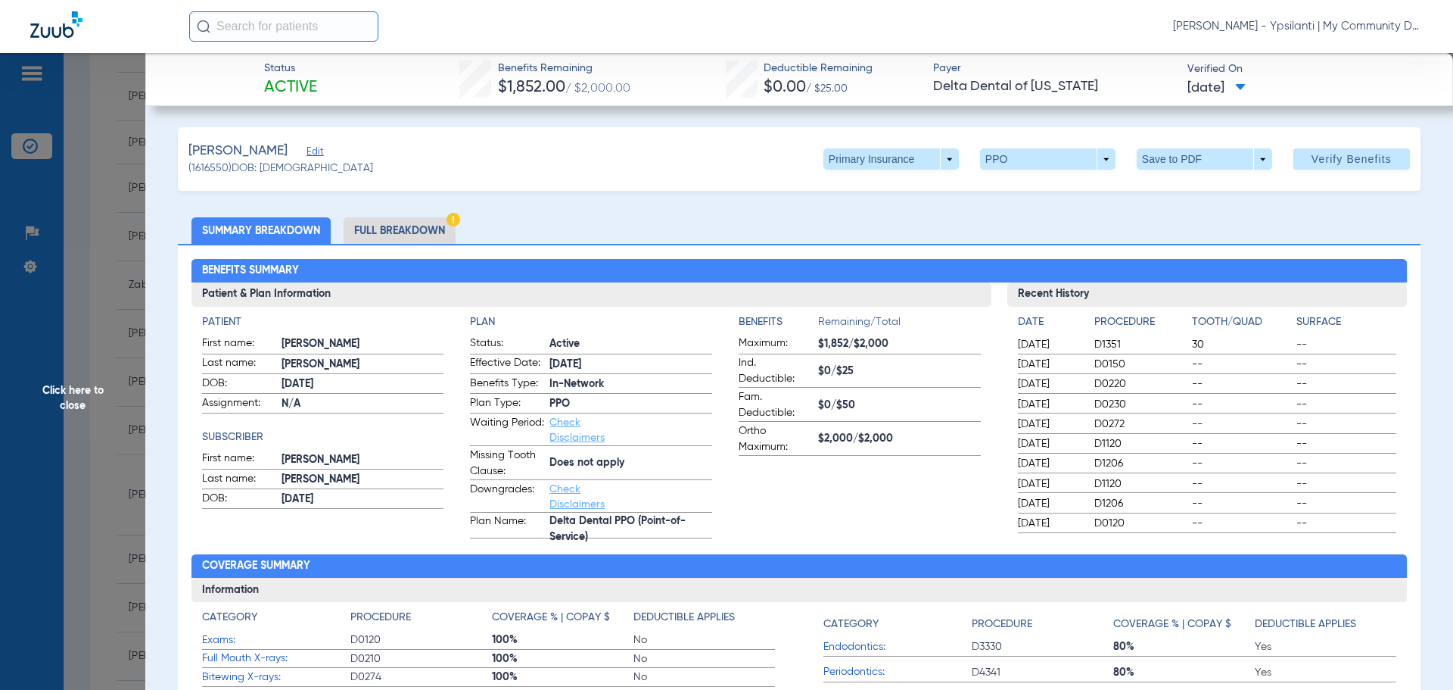
click at [403, 229] on li "Full Breakdown" at bounding box center [400, 230] width 112 height 26
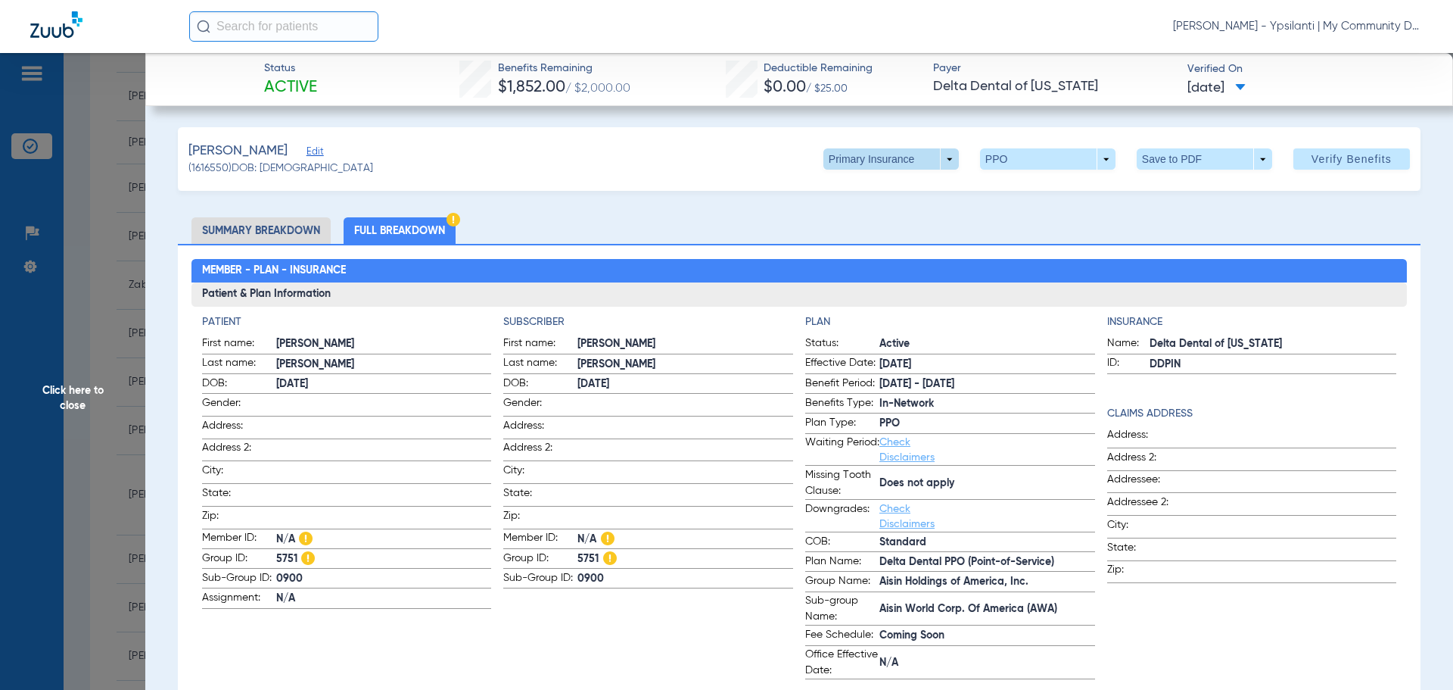
click at [936, 163] on span at bounding box center [890, 158] width 135 height 21
click at [904, 213] on button "Secondary Insurance" at bounding box center [875, 219] width 124 height 30
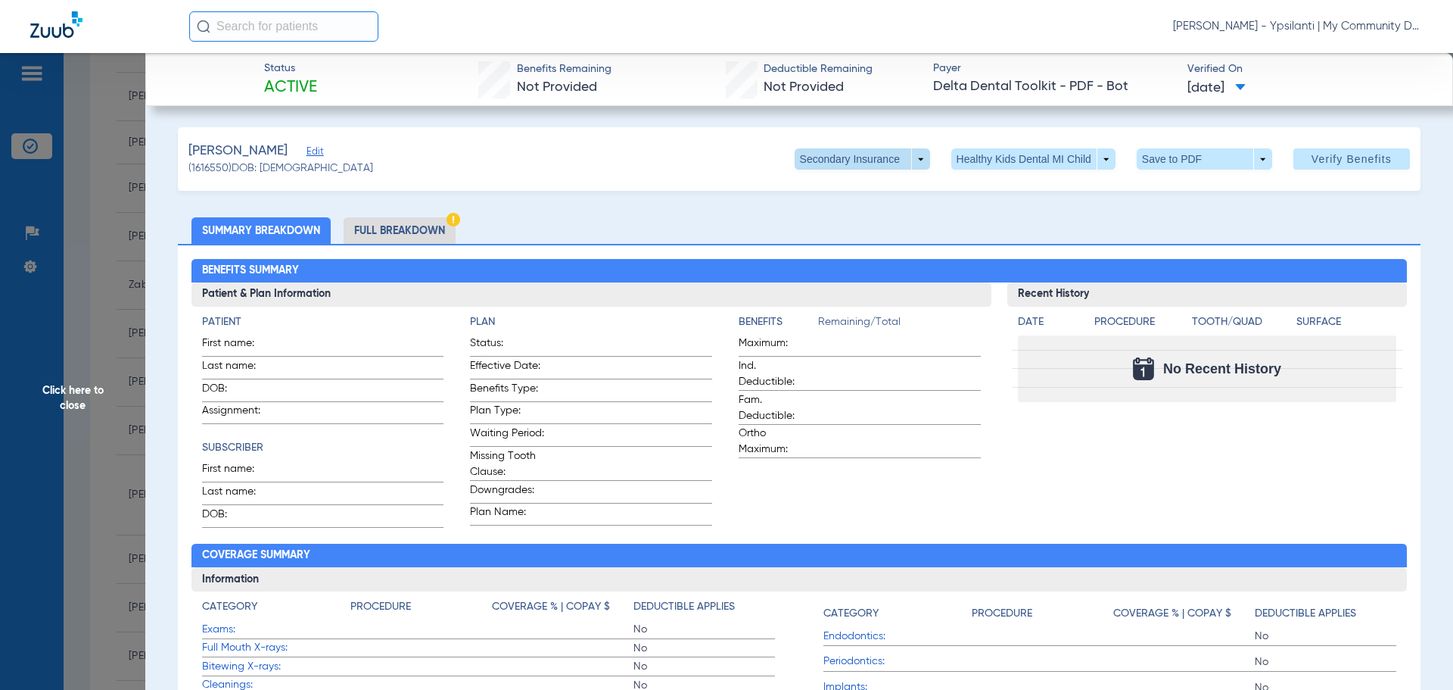
click at [916, 165] on span at bounding box center [862, 158] width 135 height 21
click at [900, 195] on button "Primary Insurance" at bounding box center [846, 189] width 124 height 30
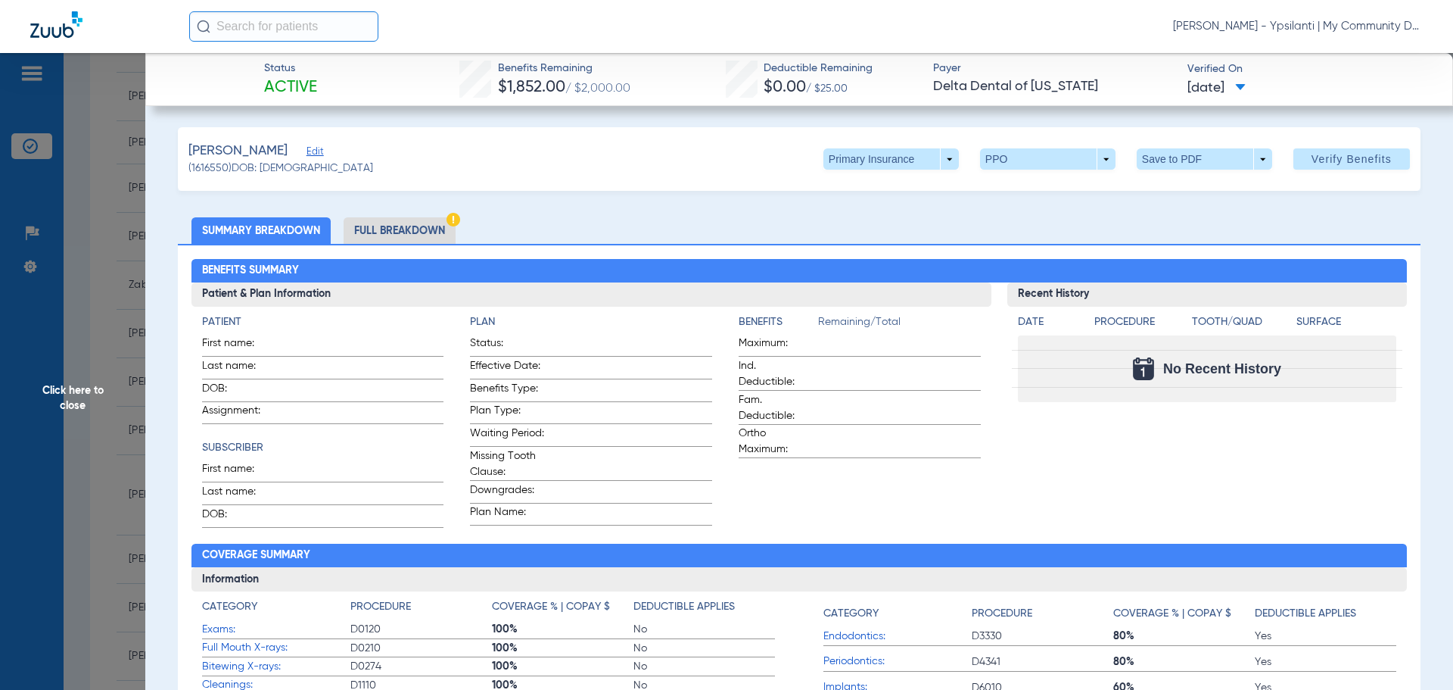
click at [383, 231] on li "Full Breakdown" at bounding box center [400, 230] width 112 height 26
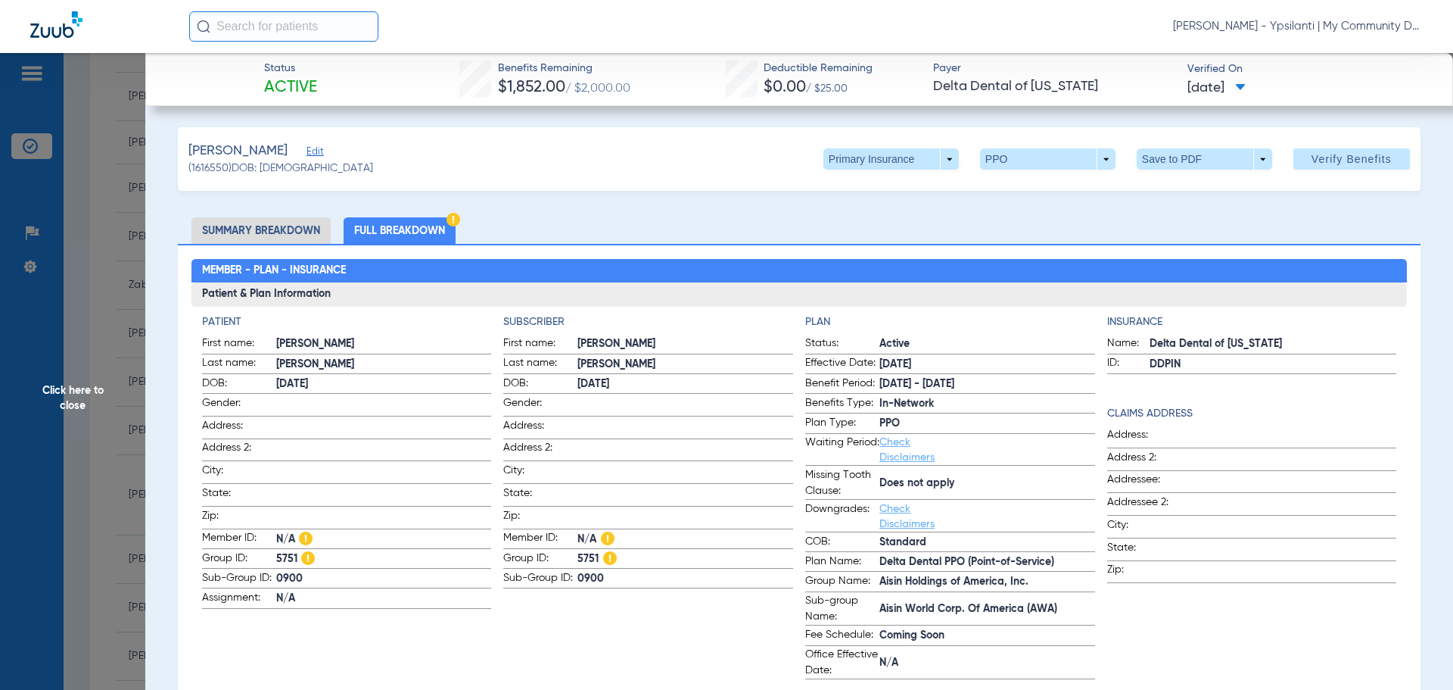
click at [54, 397] on span "Click here to close" at bounding box center [72, 398] width 145 height 690
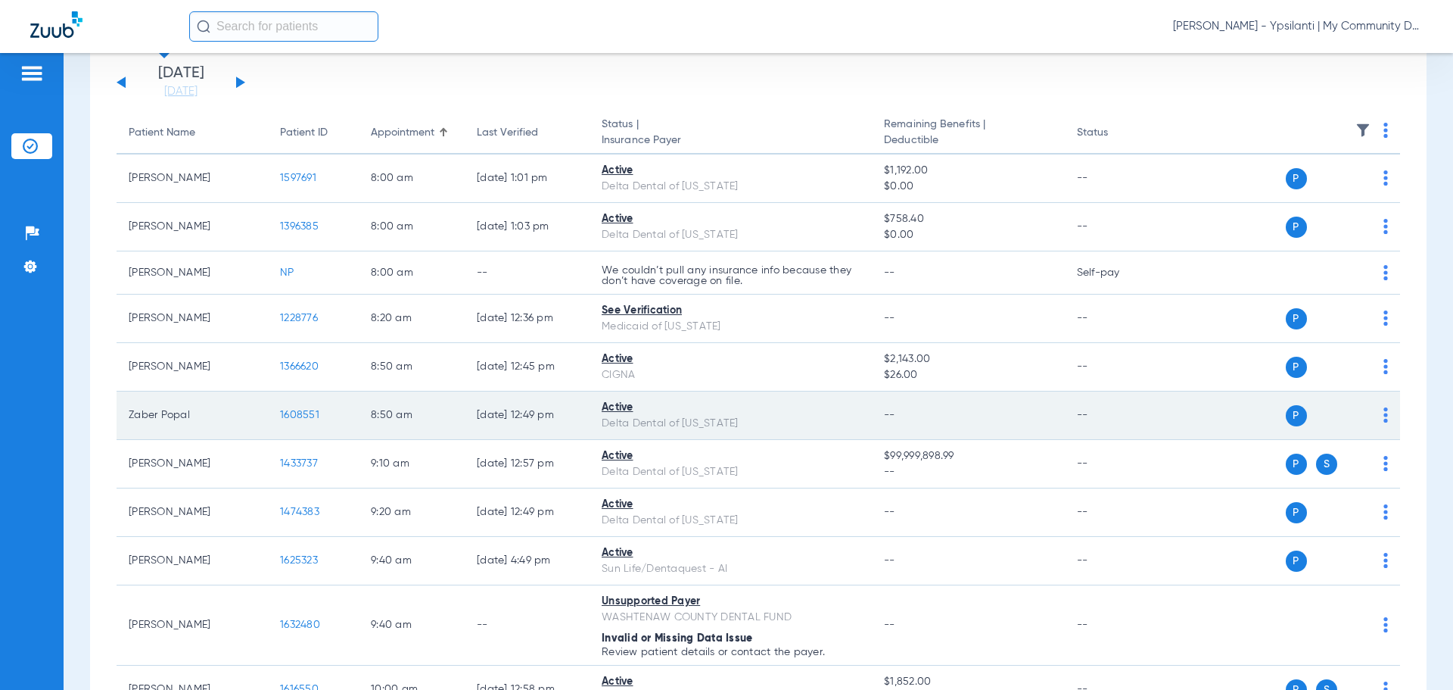
scroll to position [0, 0]
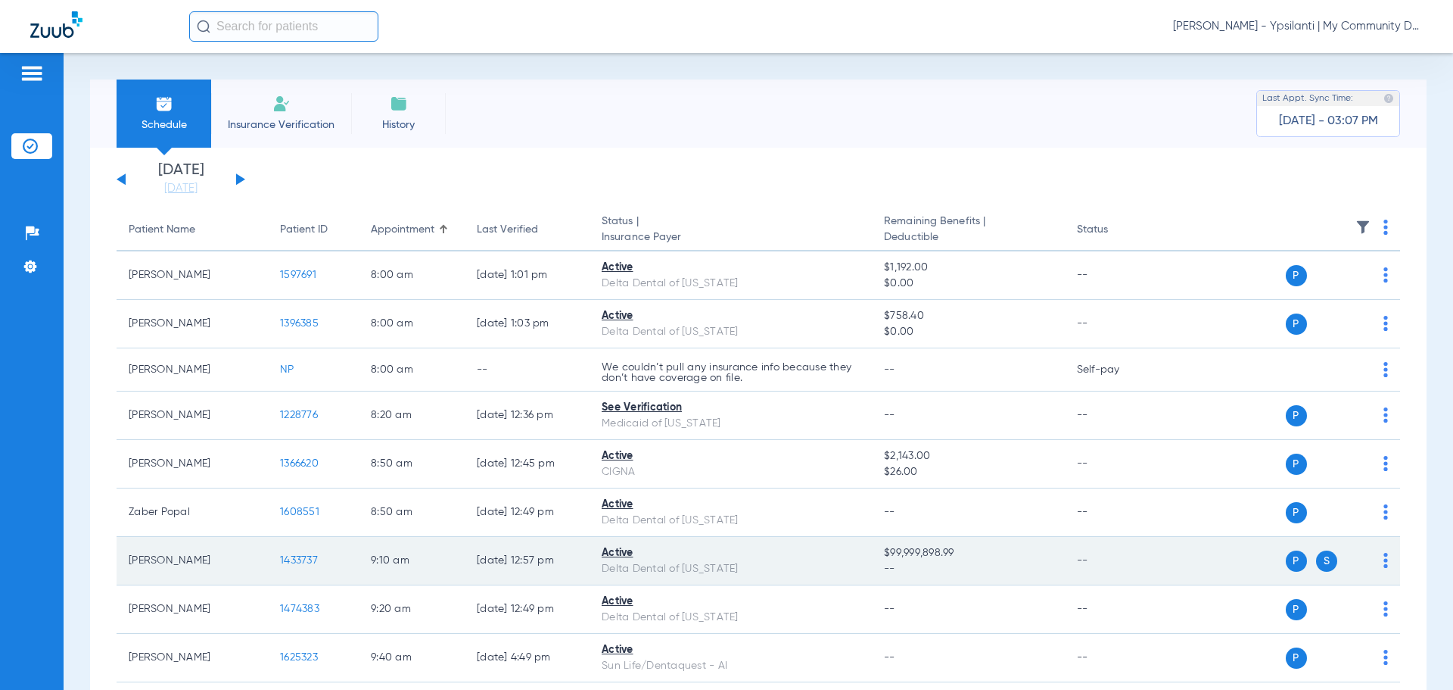
click at [303, 565] on span "1433737" at bounding box center [299, 560] width 38 height 11
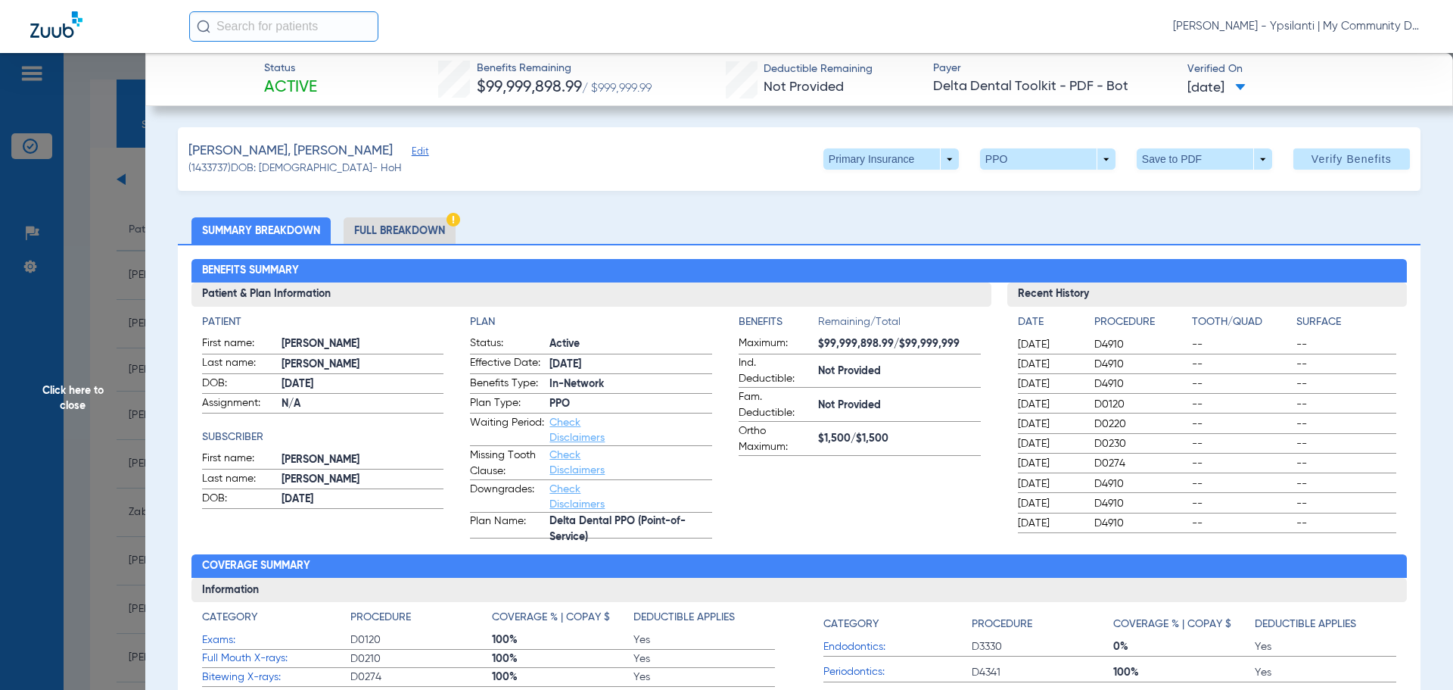
click at [57, 403] on span "Click here to close" at bounding box center [72, 398] width 145 height 690
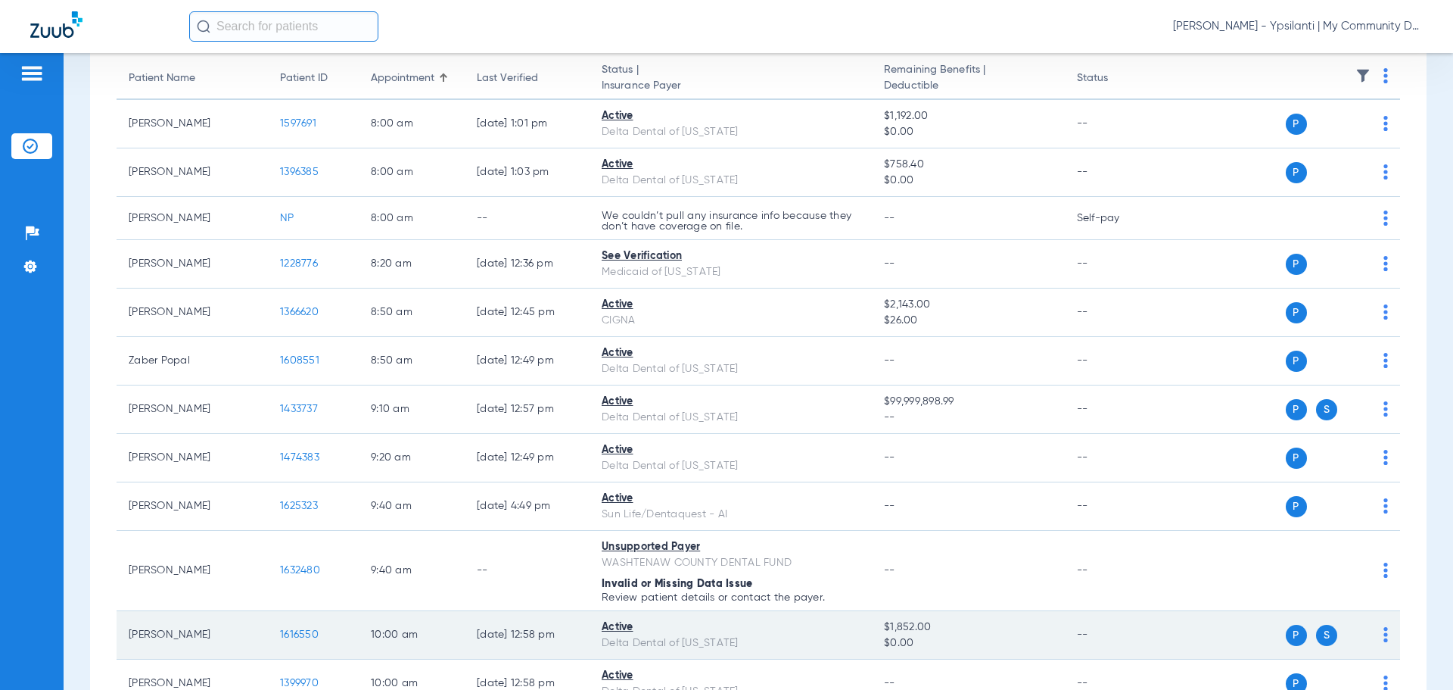
scroll to position [227, 0]
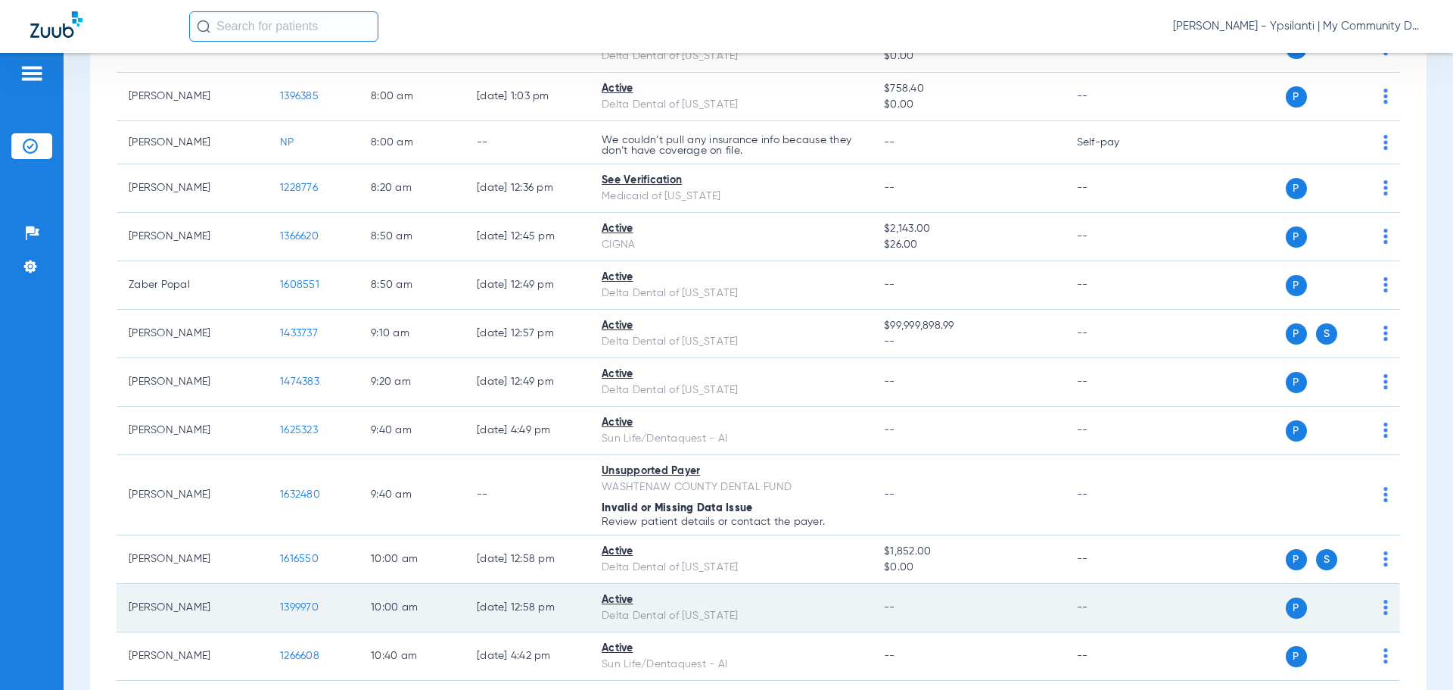
click at [304, 609] on span "1399970" at bounding box center [299, 607] width 39 height 11
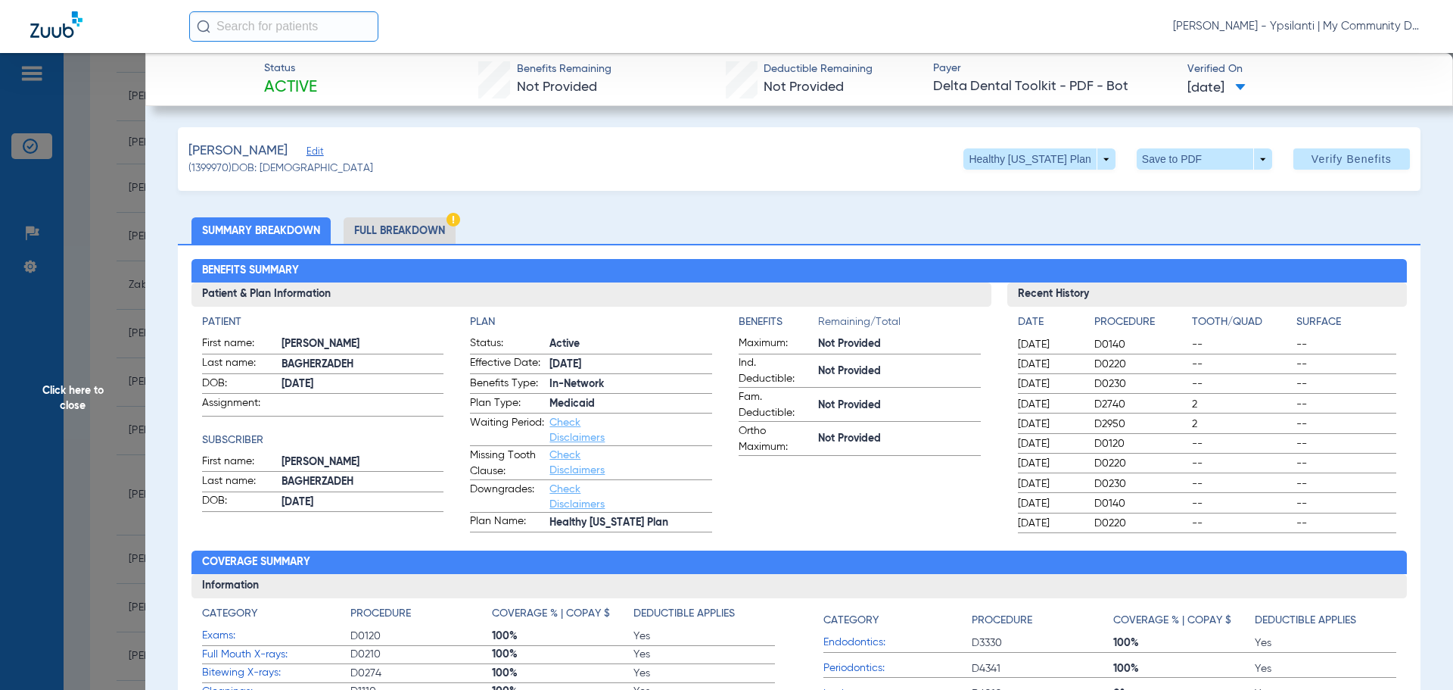
click at [1122, 437] on span "D0120" at bounding box center [1140, 443] width 92 height 15
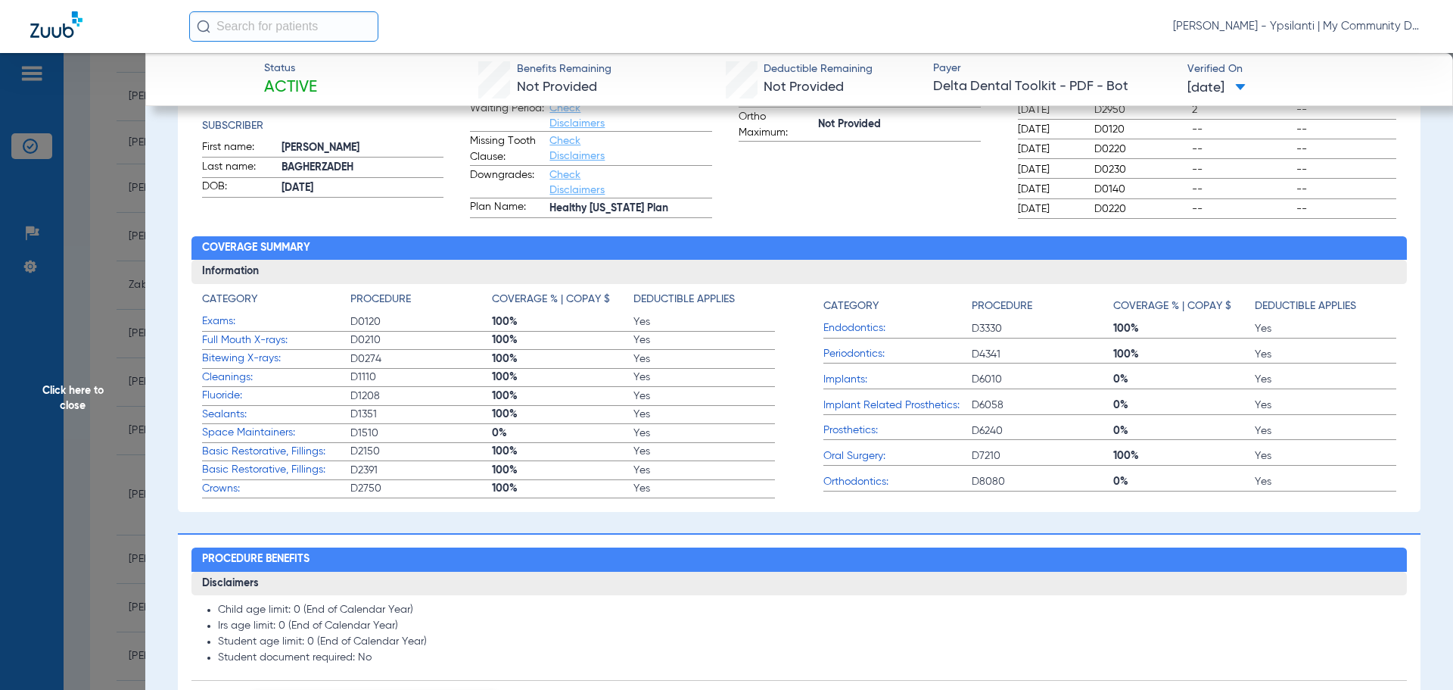
scroll to position [530, 0]
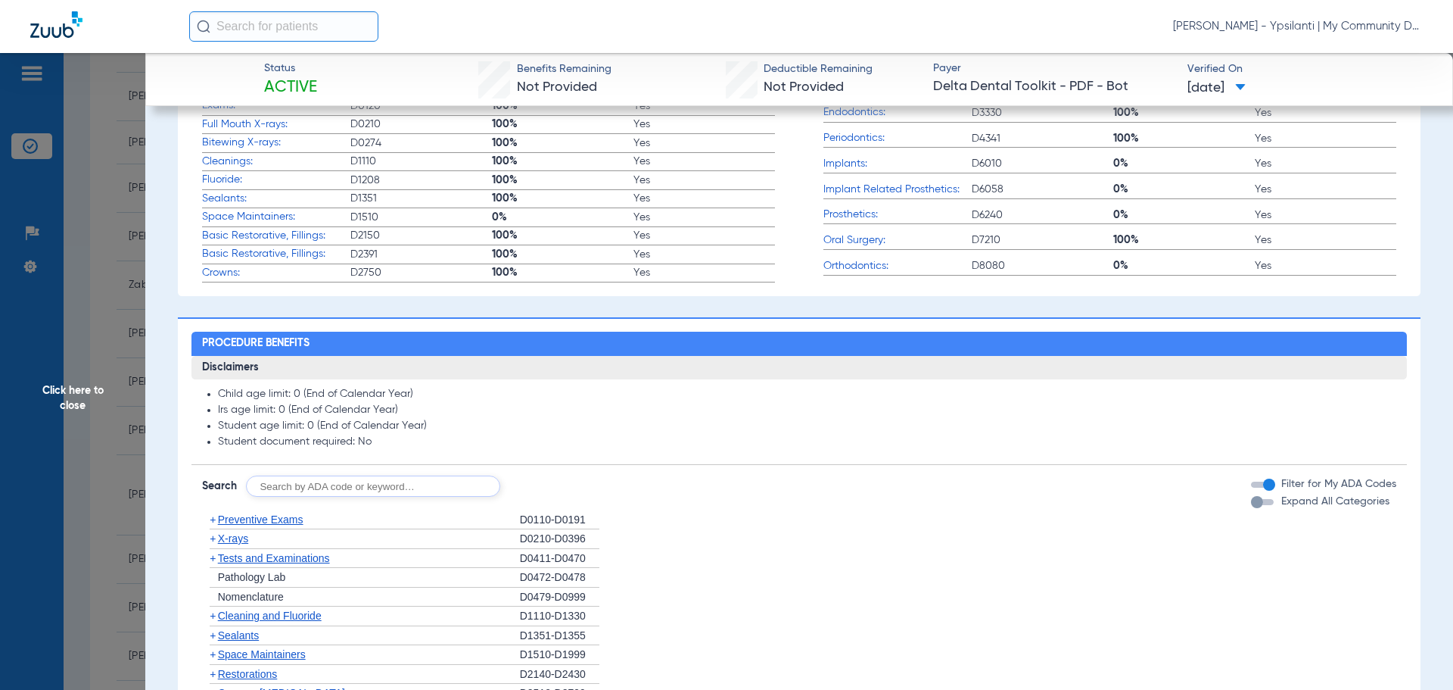
click at [220, 534] on span "X-rays" at bounding box center [233, 538] width 30 height 12
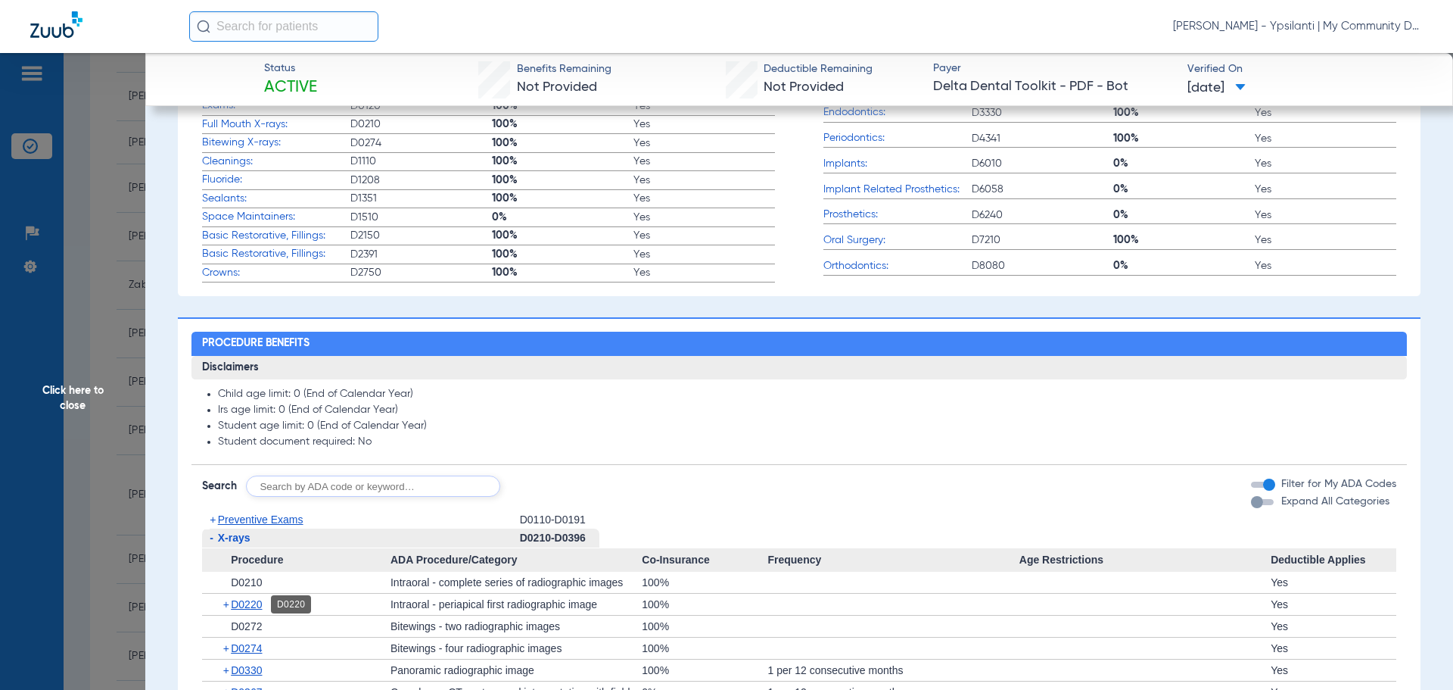
click at [262, 607] on span "D0220" at bounding box center [246, 604] width 31 height 12
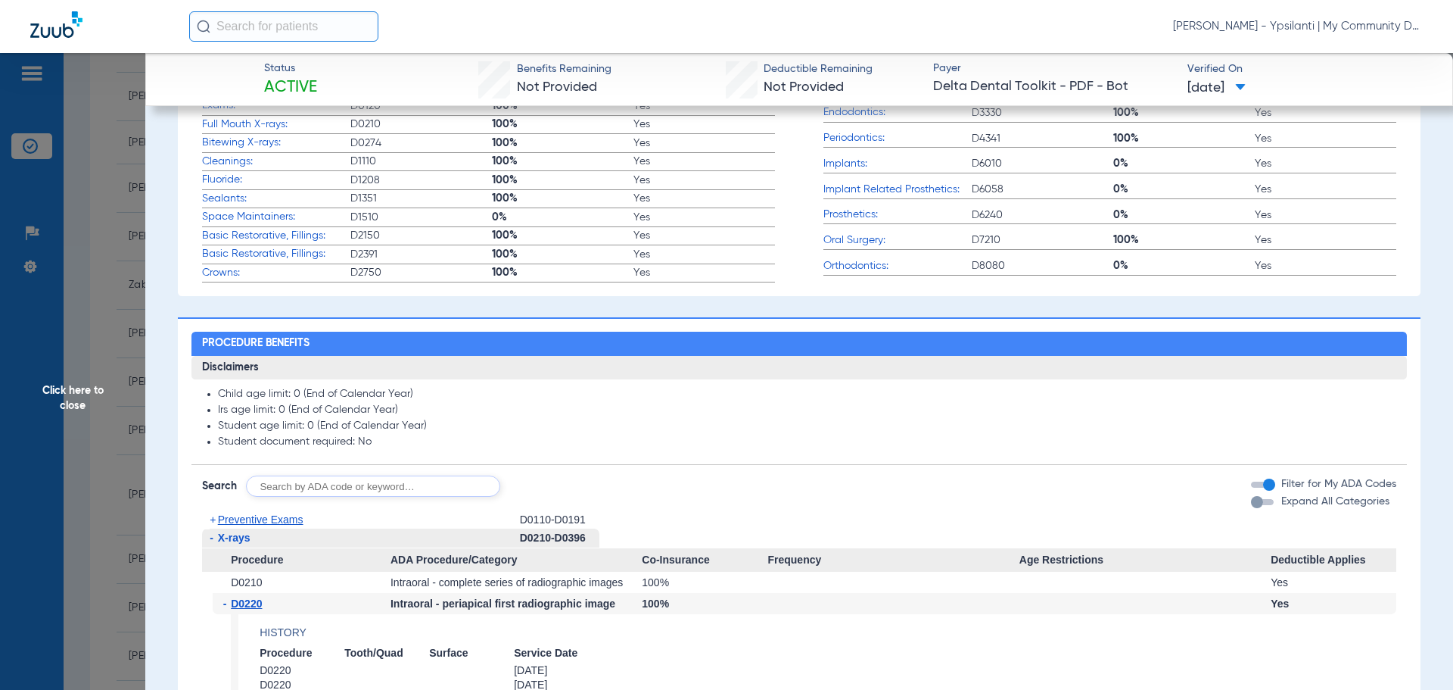
click at [262, 607] on span "D0220" at bounding box center [246, 603] width 31 height 12
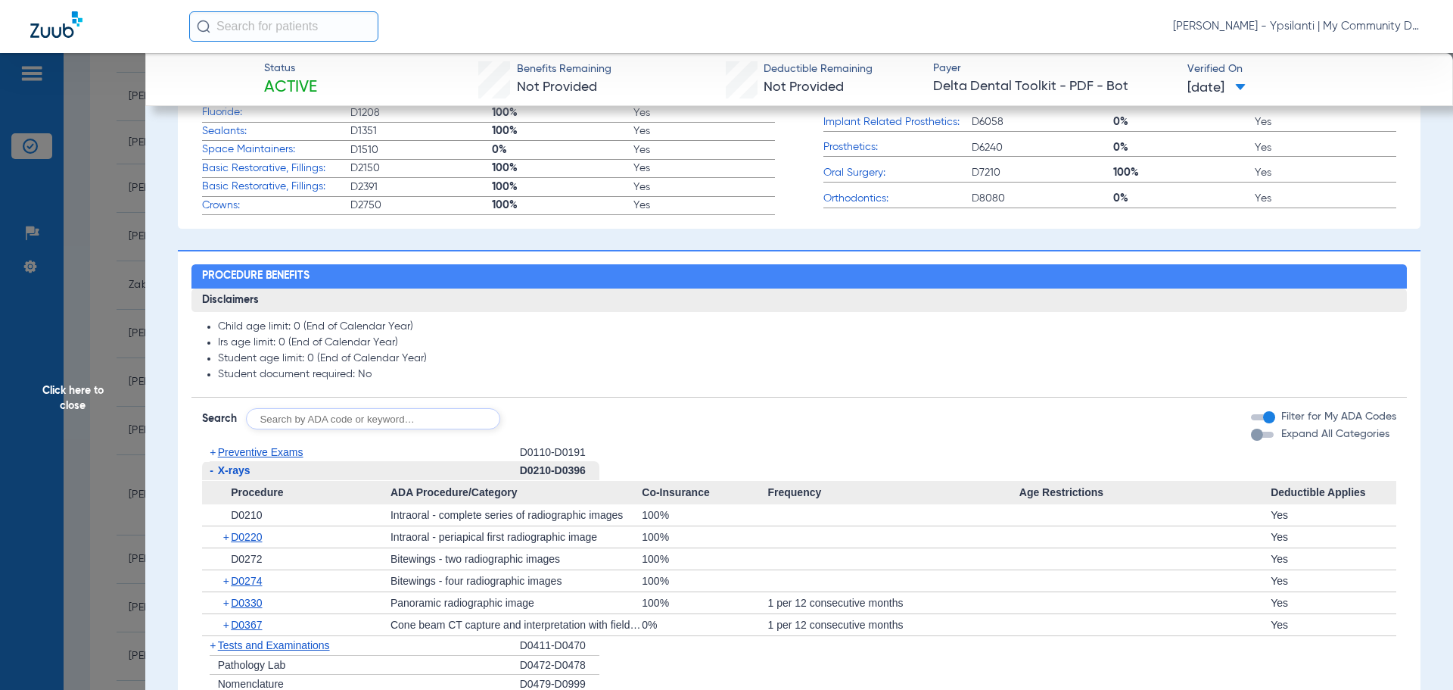
scroll to position [681, 0]
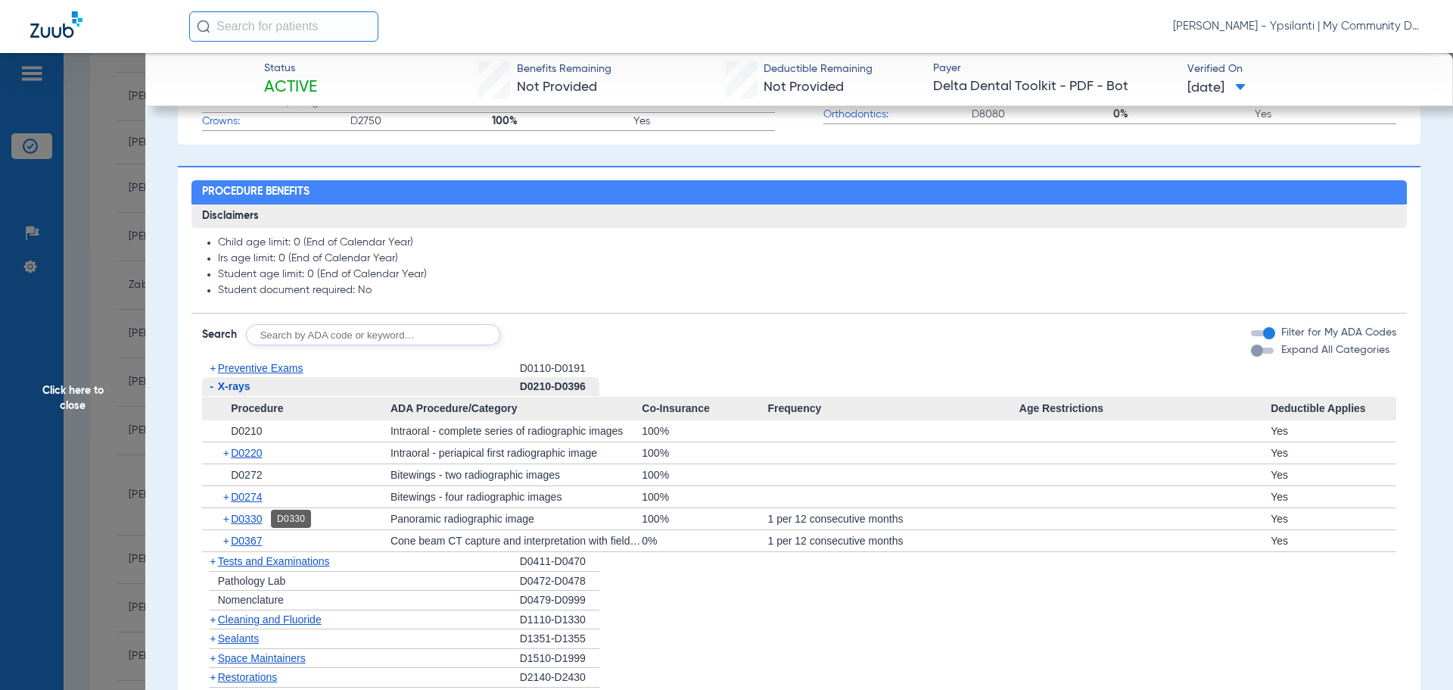
click at [247, 513] on span "D0330" at bounding box center [246, 518] width 31 height 12
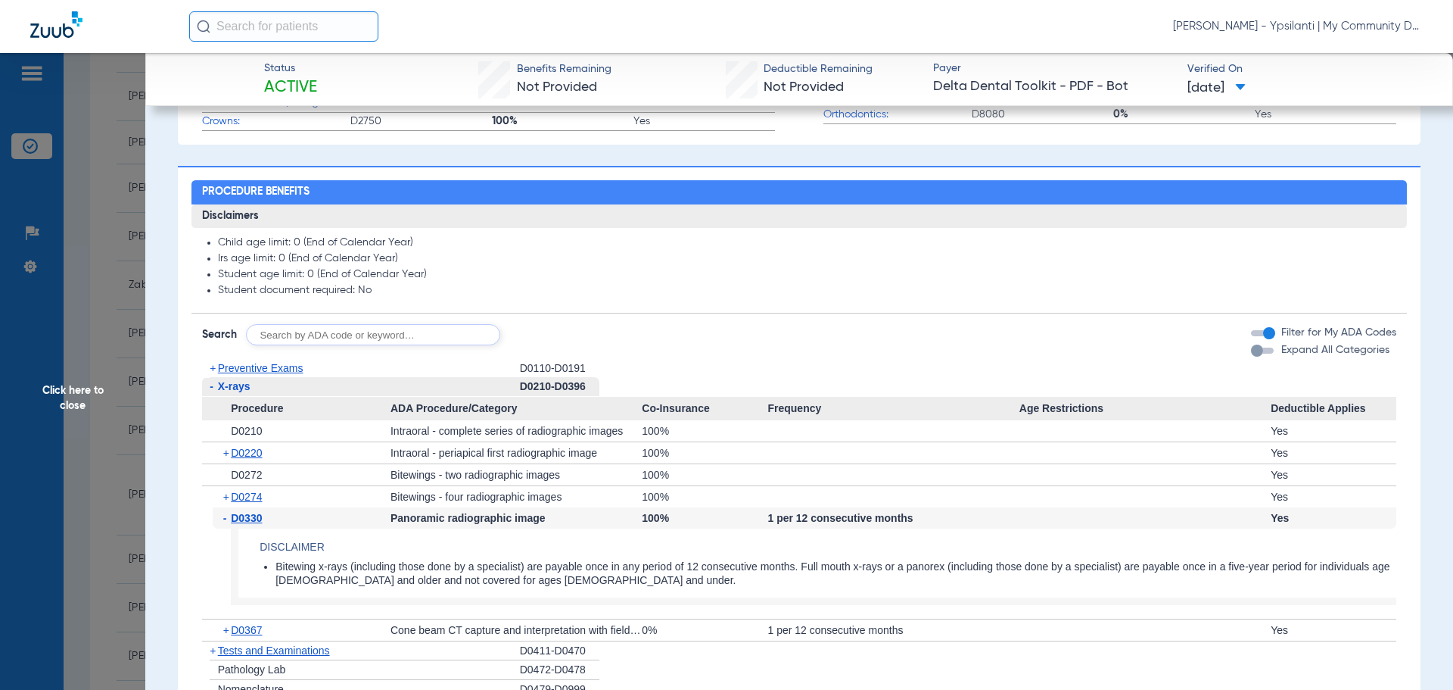
click at [92, 393] on span "Click here to close" at bounding box center [72, 398] width 145 height 690
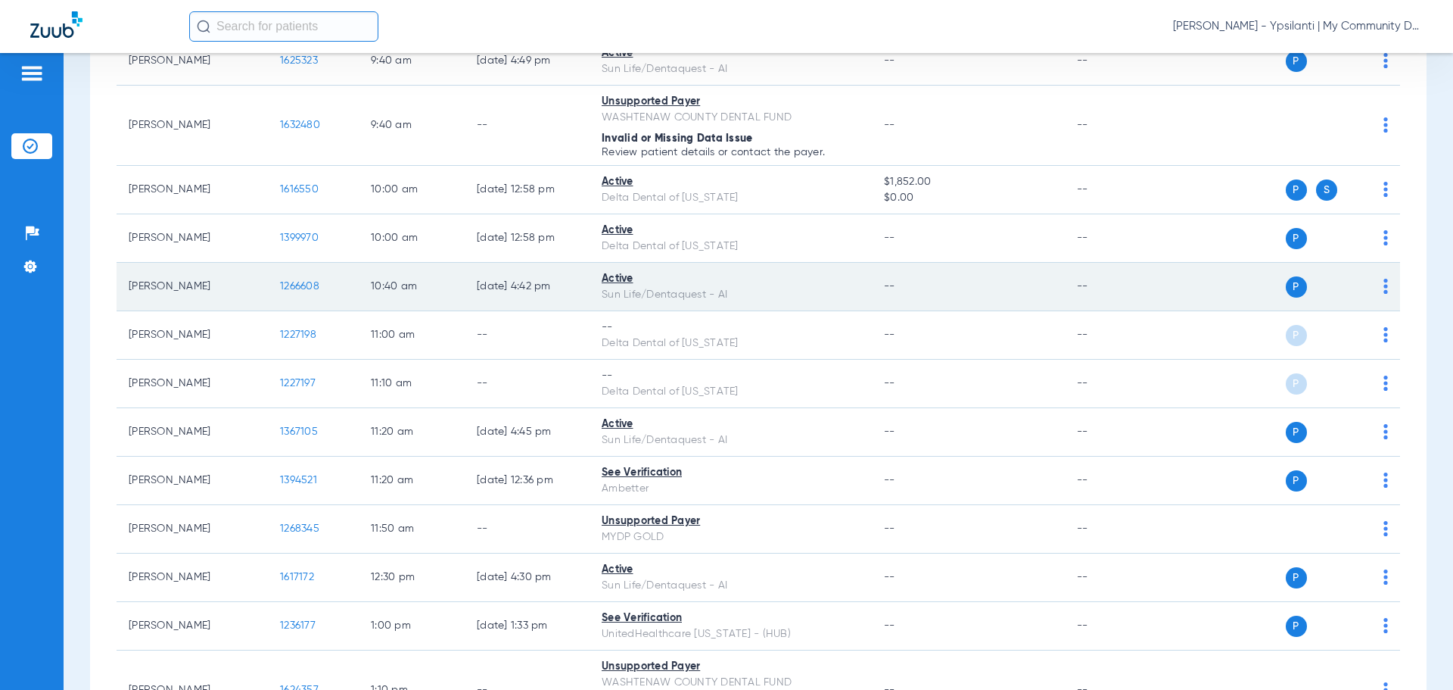
scroll to position [605, 0]
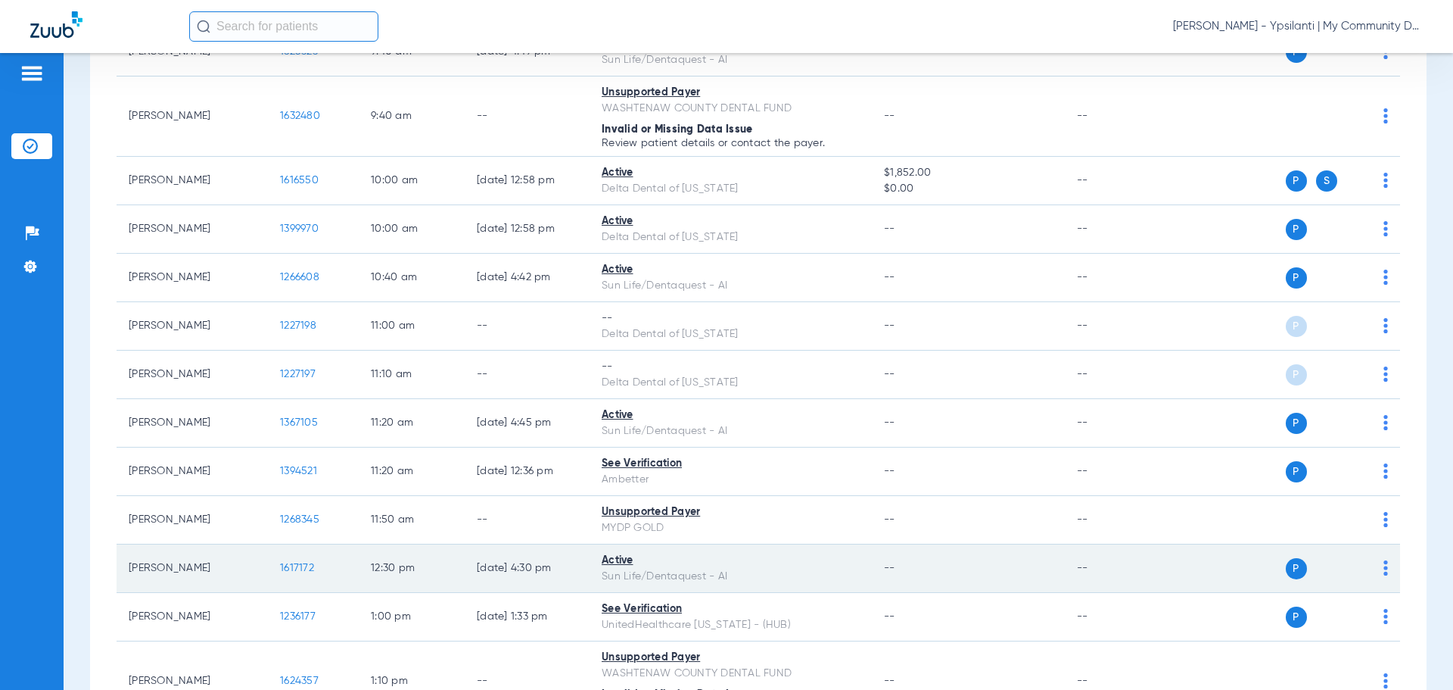
click at [295, 568] on span "1617172" at bounding box center [297, 567] width 34 height 11
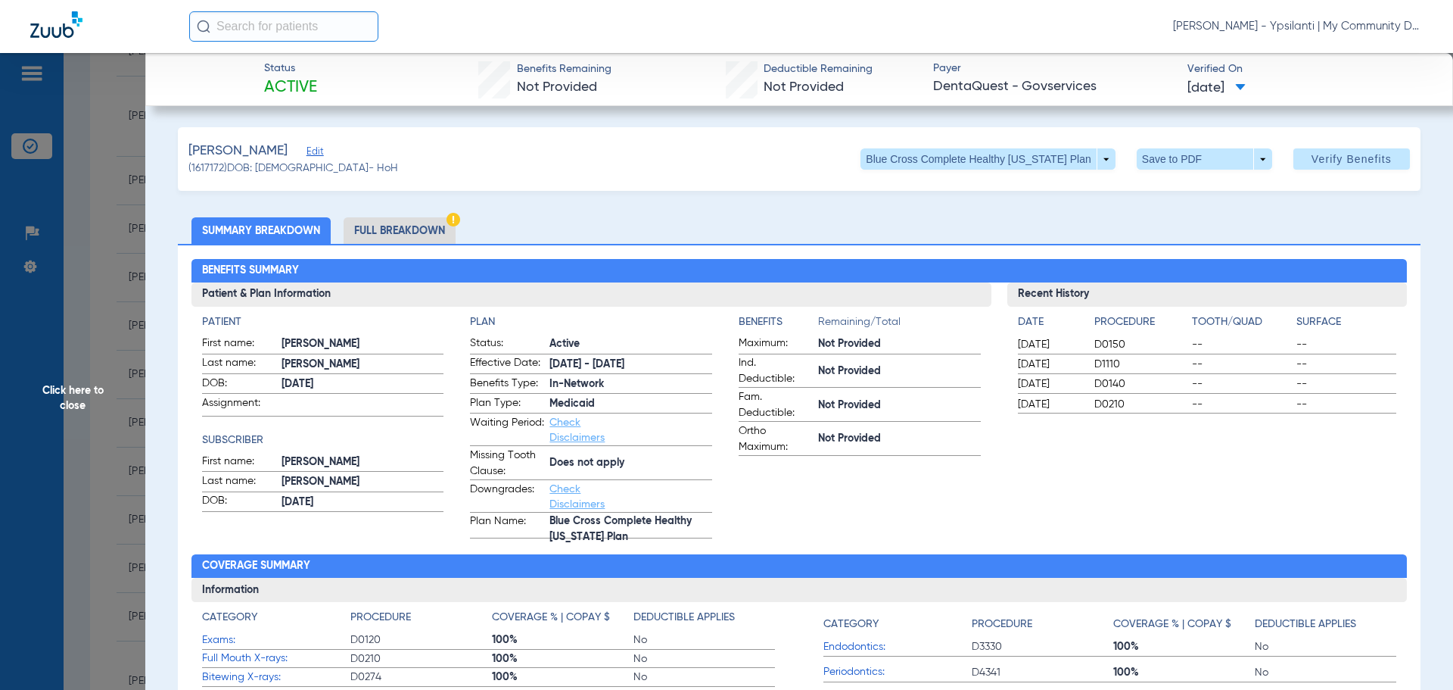
click at [68, 407] on span "Click here to close" at bounding box center [72, 398] width 145 height 690
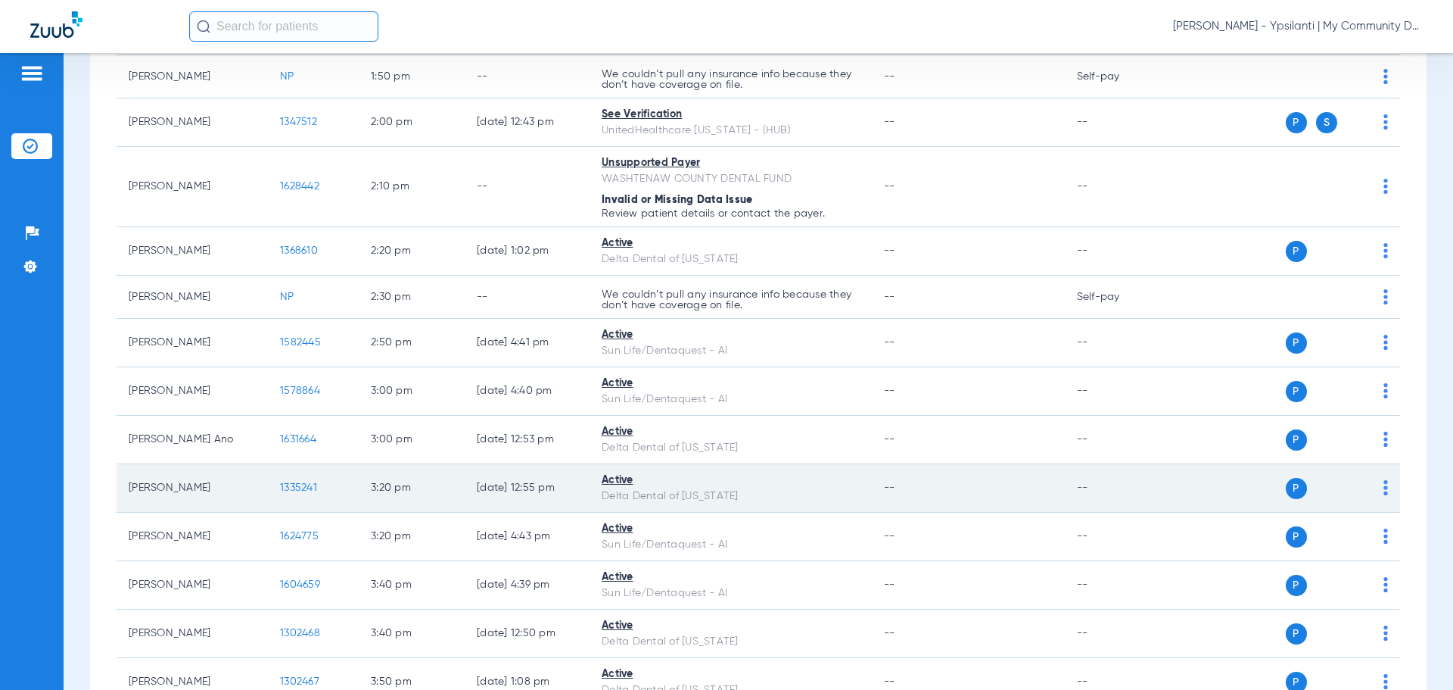
scroll to position [1438, 0]
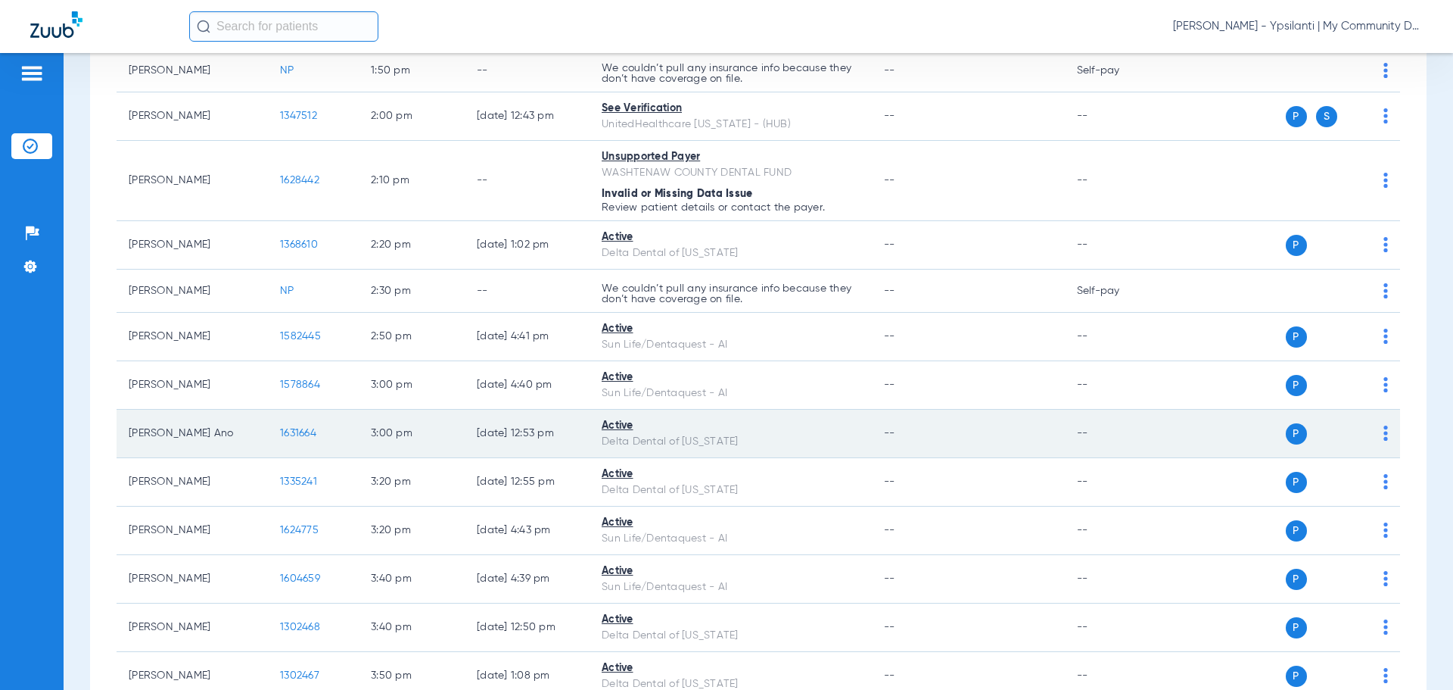
click at [286, 438] on span "1631664" at bounding box center [298, 433] width 36 height 11
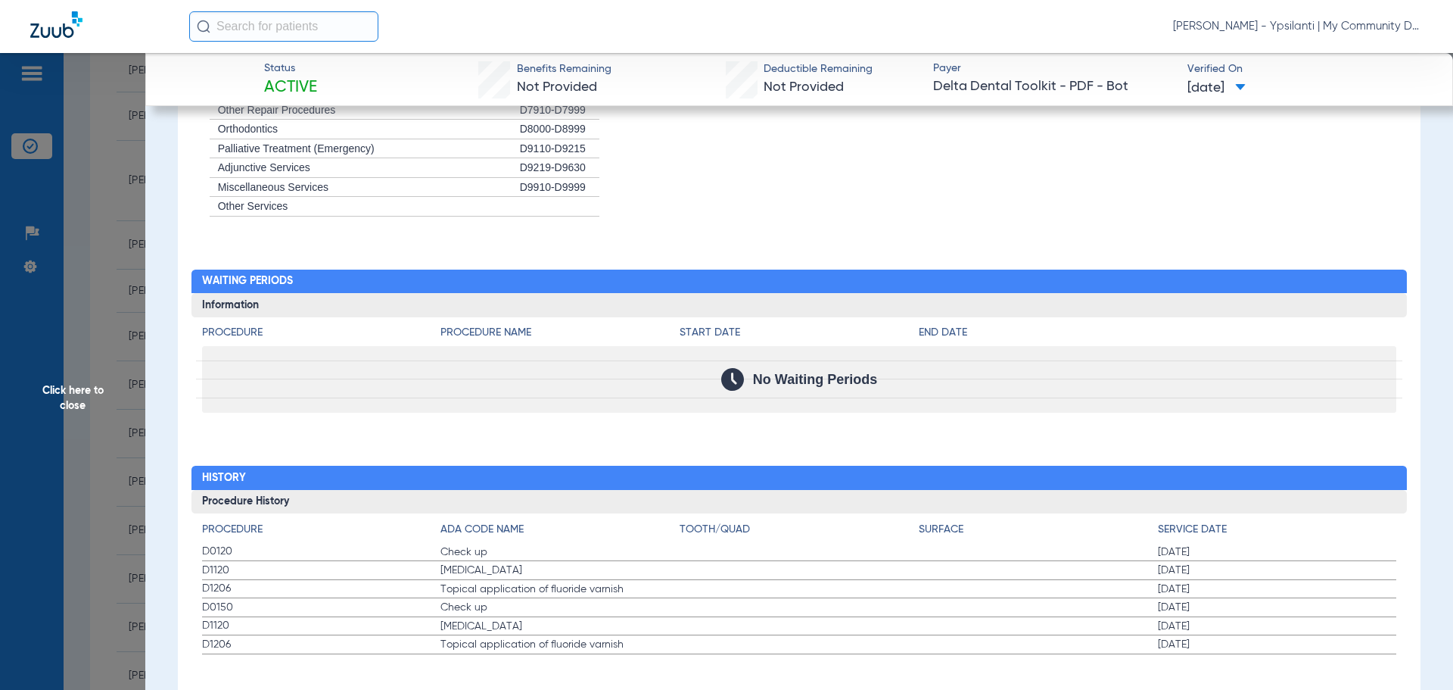
scroll to position [1339, 0]
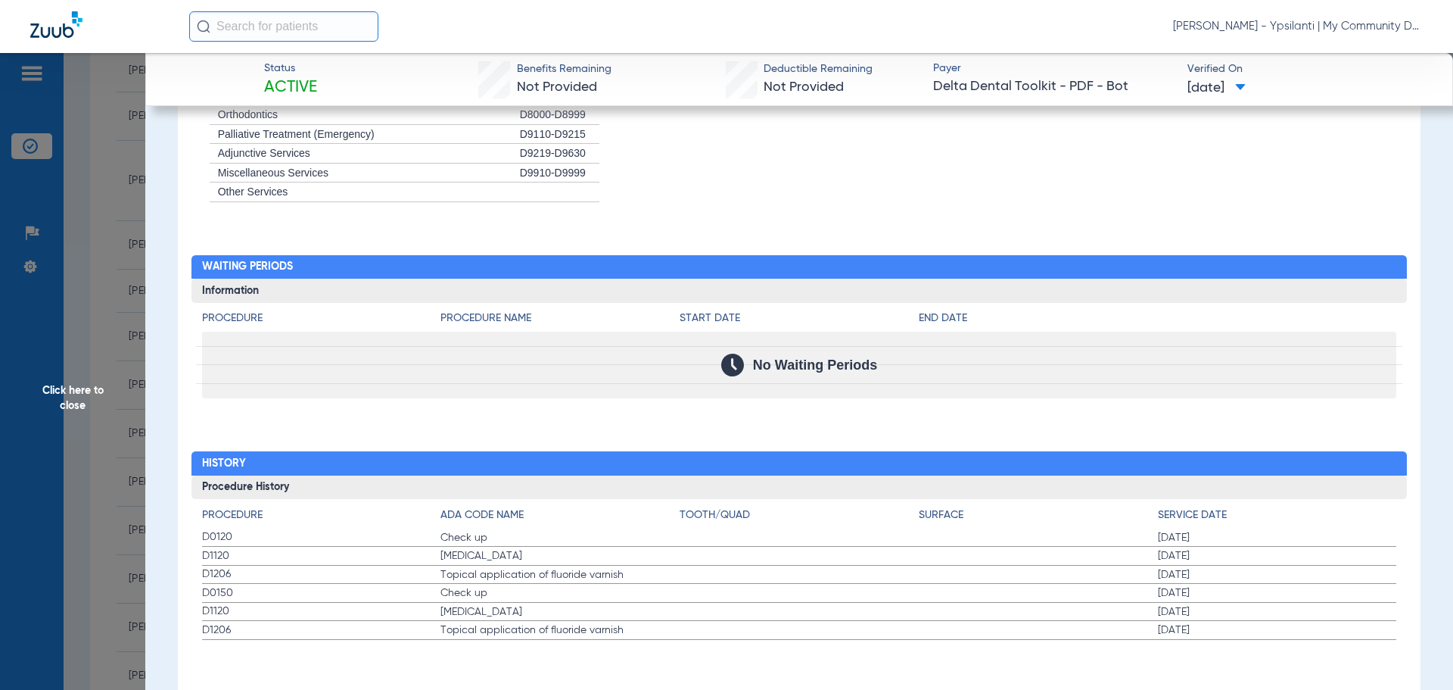
click at [81, 409] on span "Click here to close" at bounding box center [72, 398] width 145 height 690
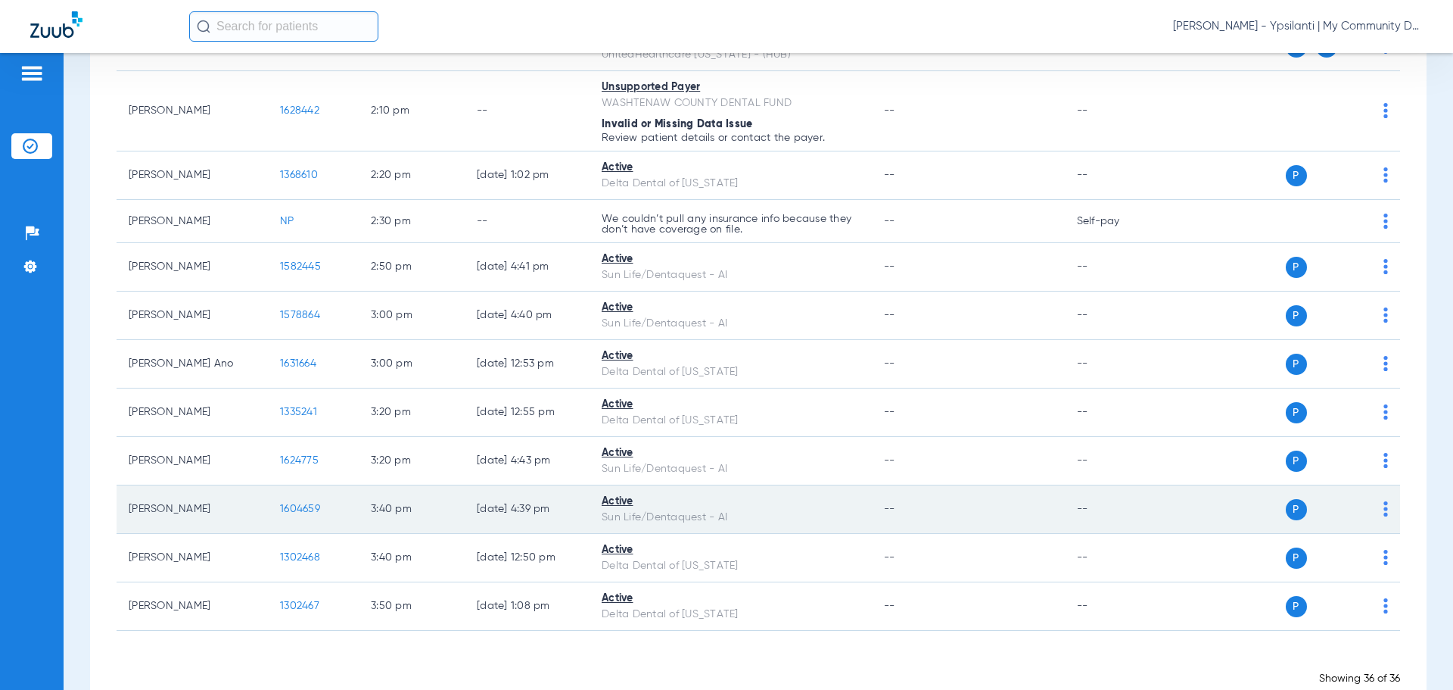
scroll to position [1551, 0]
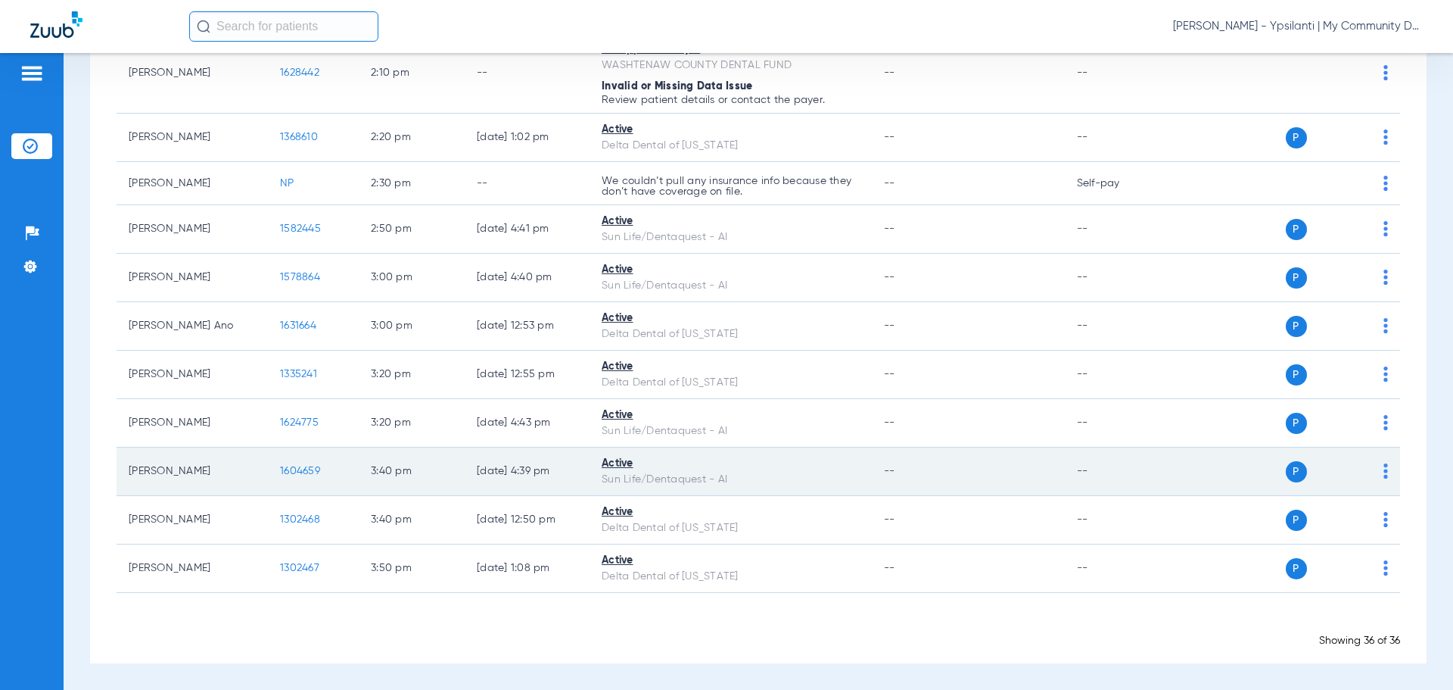
click at [297, 471] on span "1604659" at bounding box center [300, 470] width 40 height 11
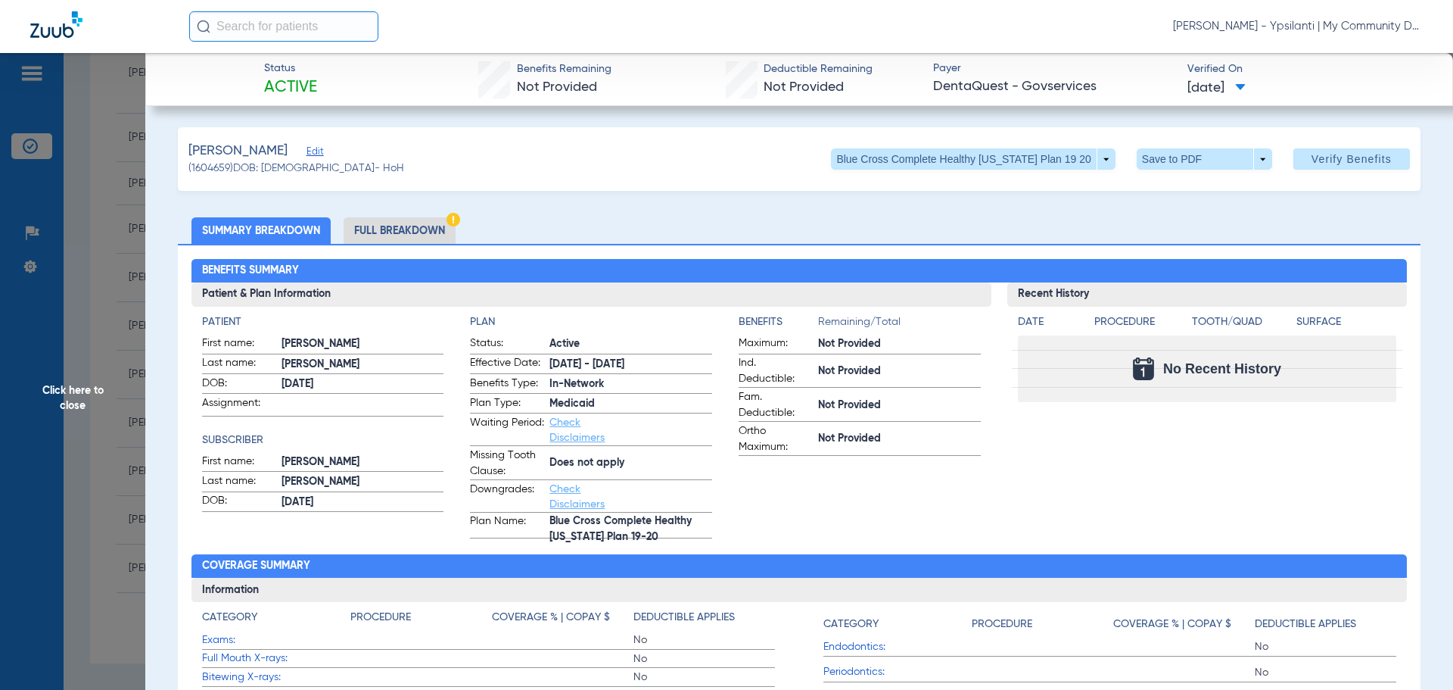
click at [47, 394] on span "Click here to close" at bounding box center [72, 398] width 145 height 690
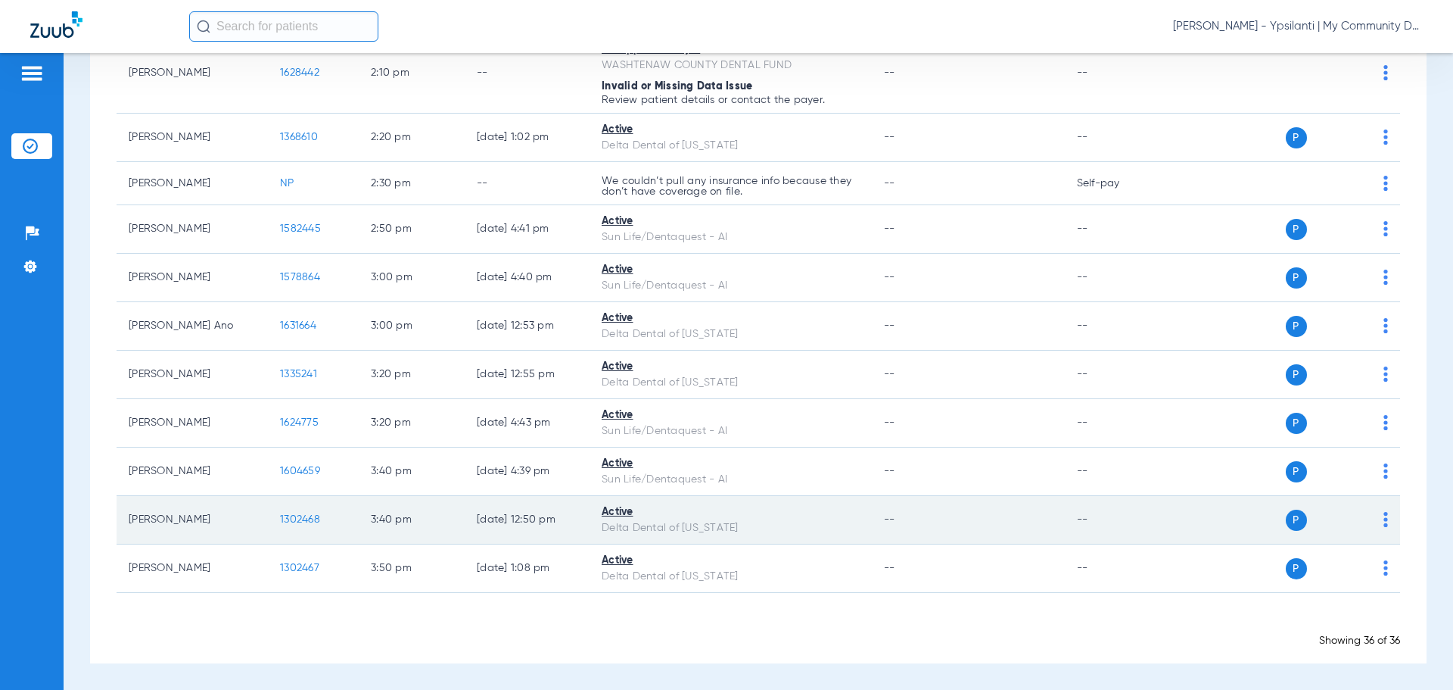
click at [307, 520] on span "1302468" at bounding box center [300, 519] width 40 height 11
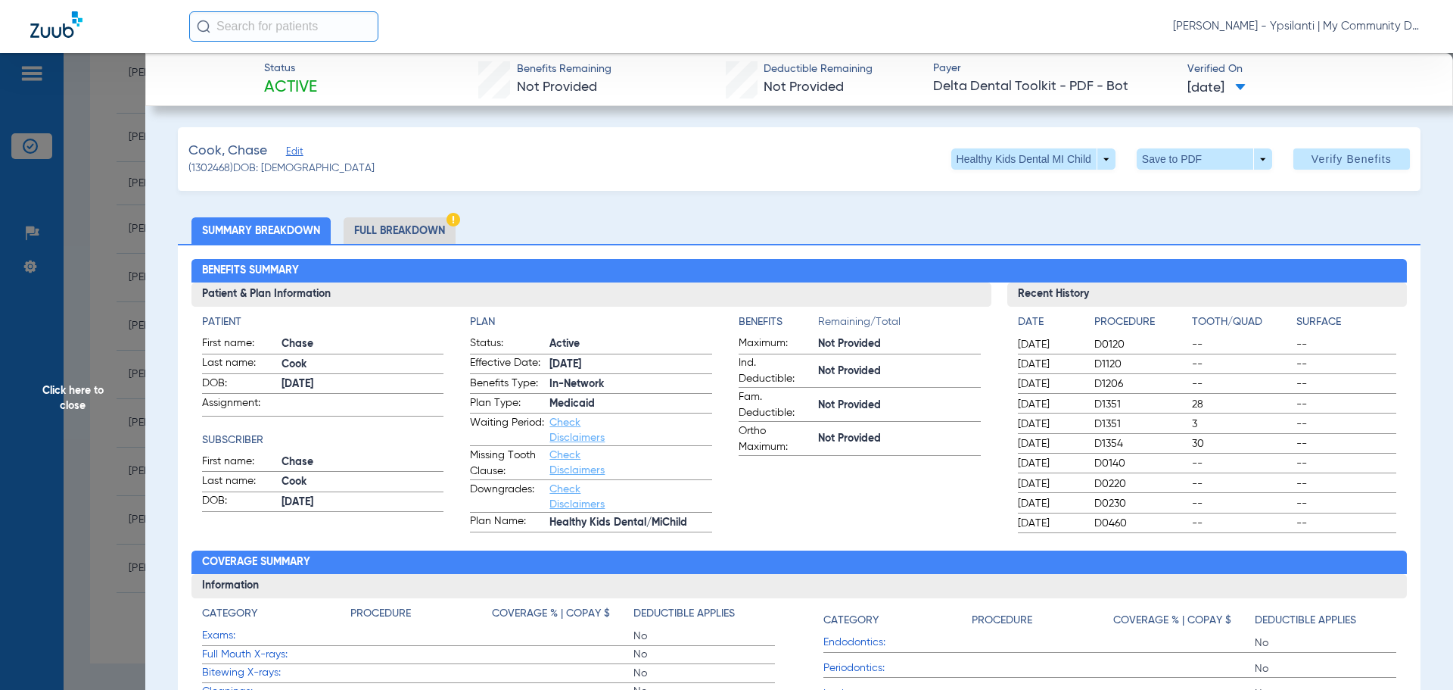
click at [1095, 247] on div "Benefits Summary Patient & Plan Information Patient First name: Chase Last name…" at bounding box center [799, 535] width 1243 height 582
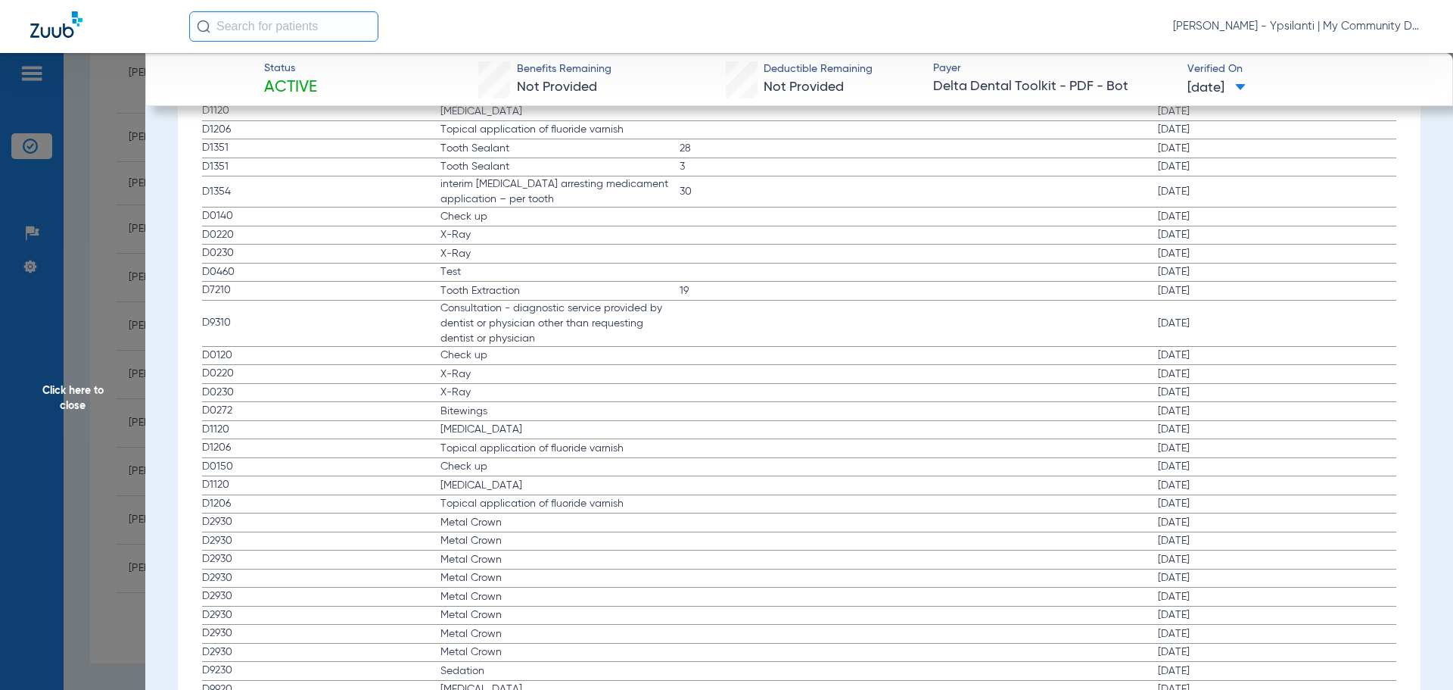
scroll to position [1816, 0]
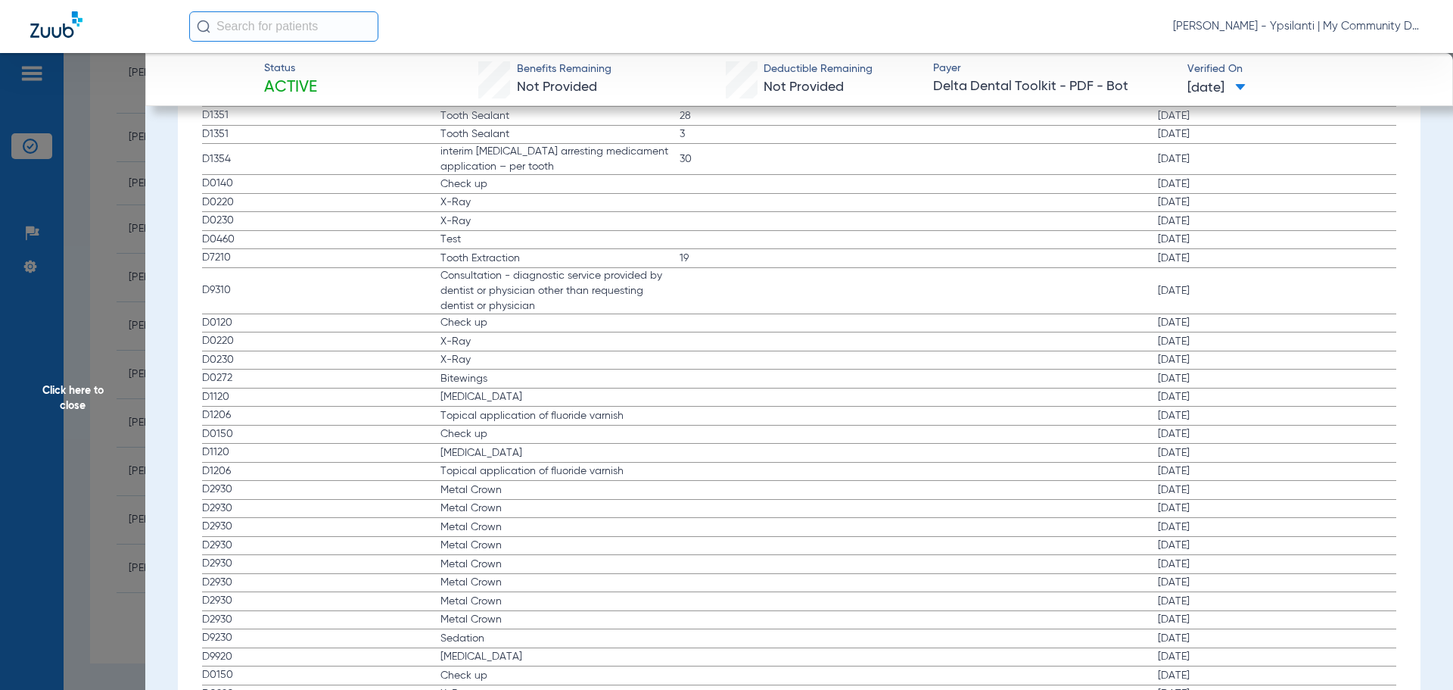
click at [79, 408] on span "Click here to close" at bounding box center [72, 398] width 145 height 690
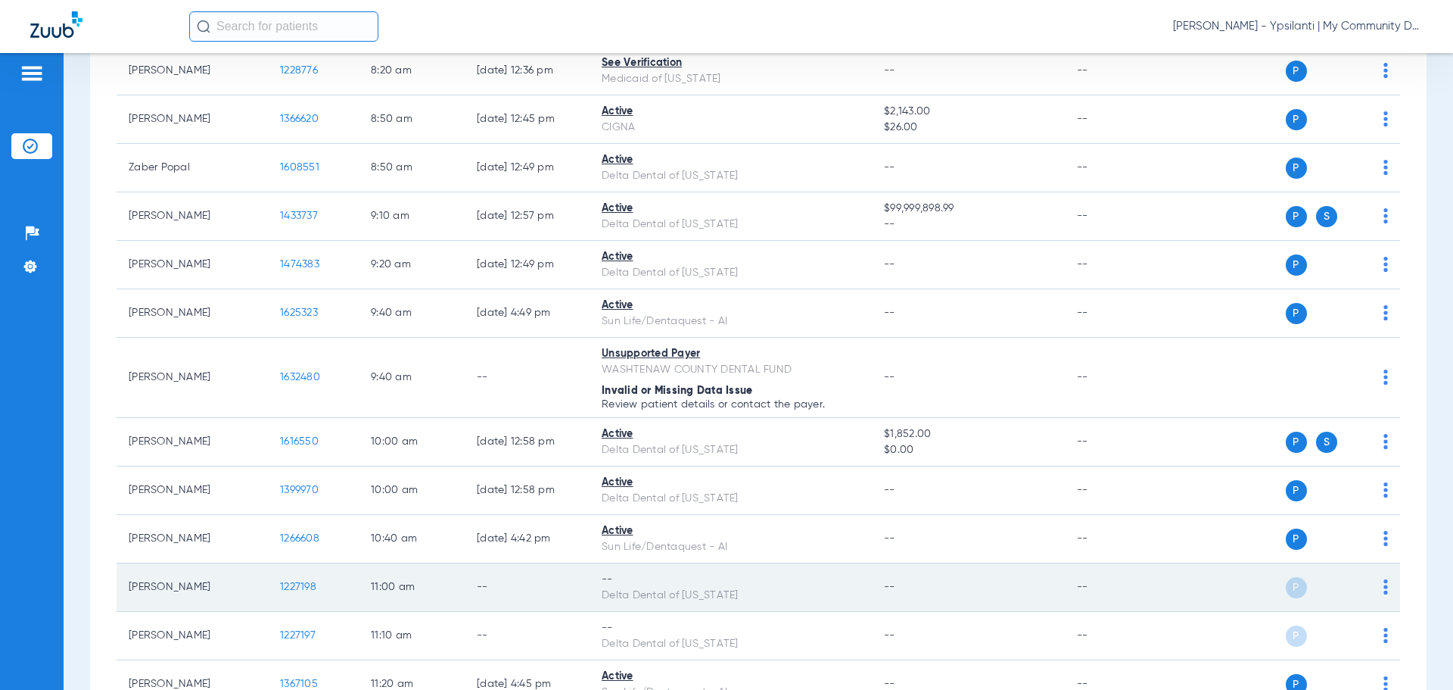
scroll to position [340, 0]
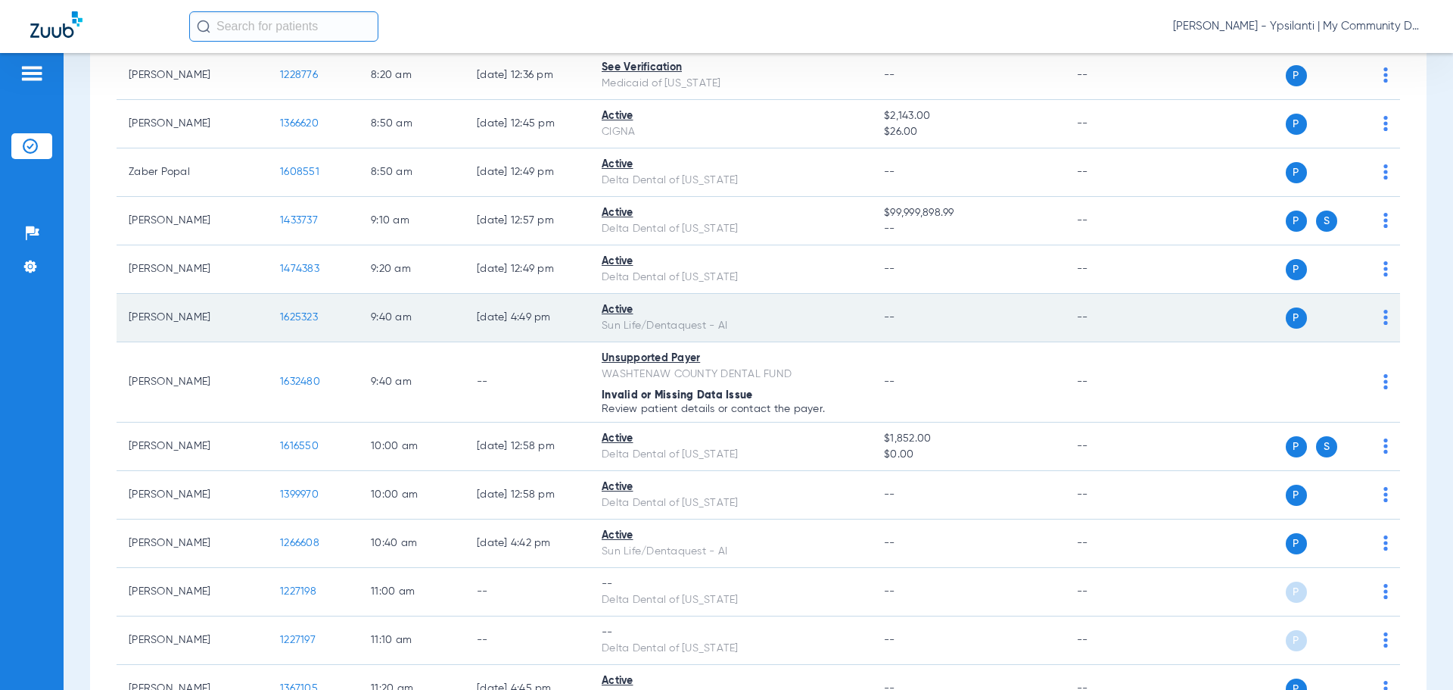
click at [296, 322] on span "1625323" at bounding box center [299, 317] width 38 height 11
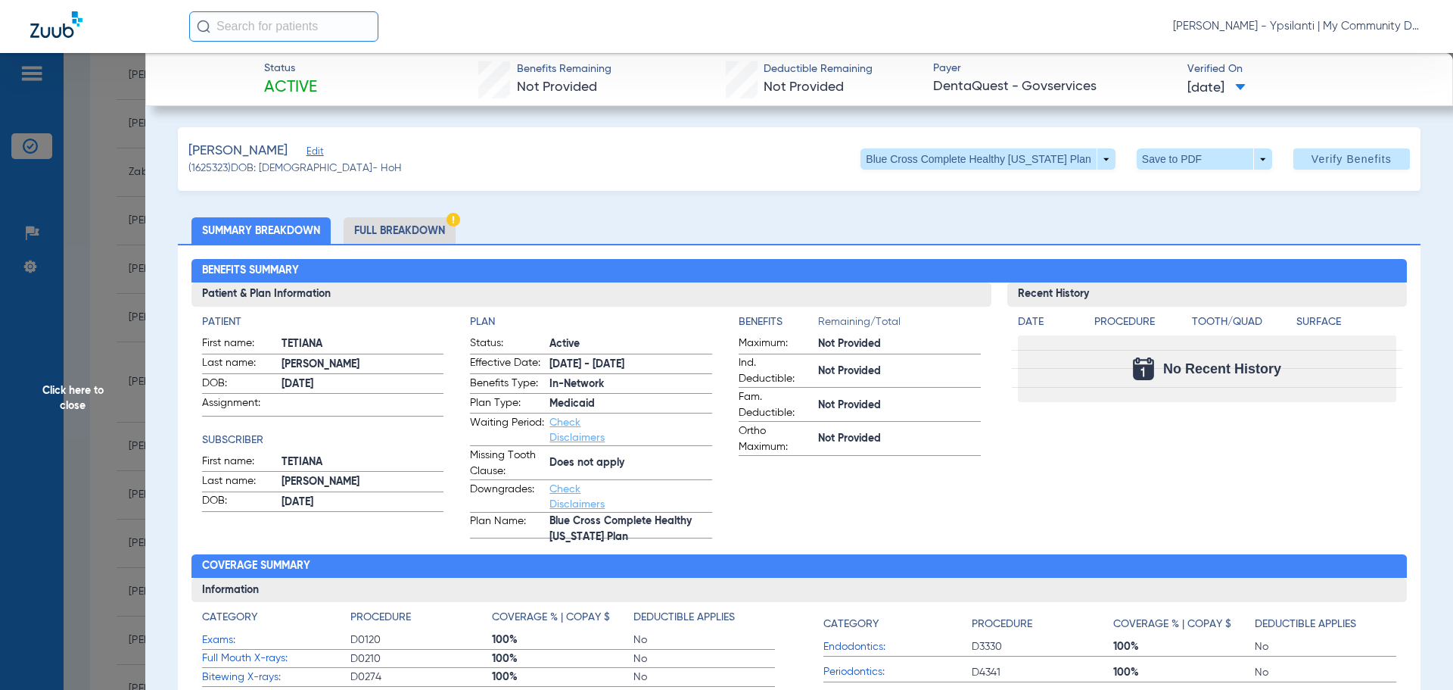
click at [95, 398] on span "Click here to close" at bounding box center [72, 398] width 145 height 690
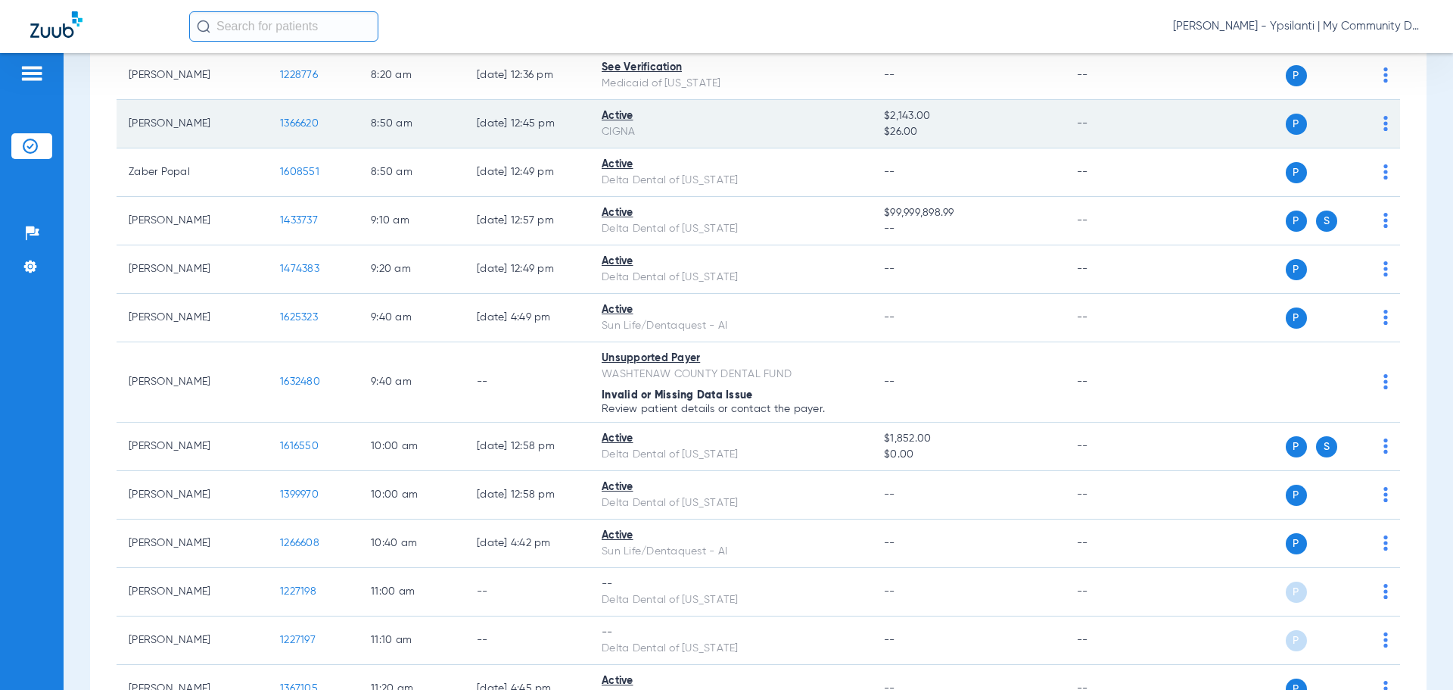
click at [297, 122] on td "1366620" at bounding box center [313, 124] width 91 height 48
click at [297, 129] on span "1366620" at bounding box center [299, 123] width 39 height 11
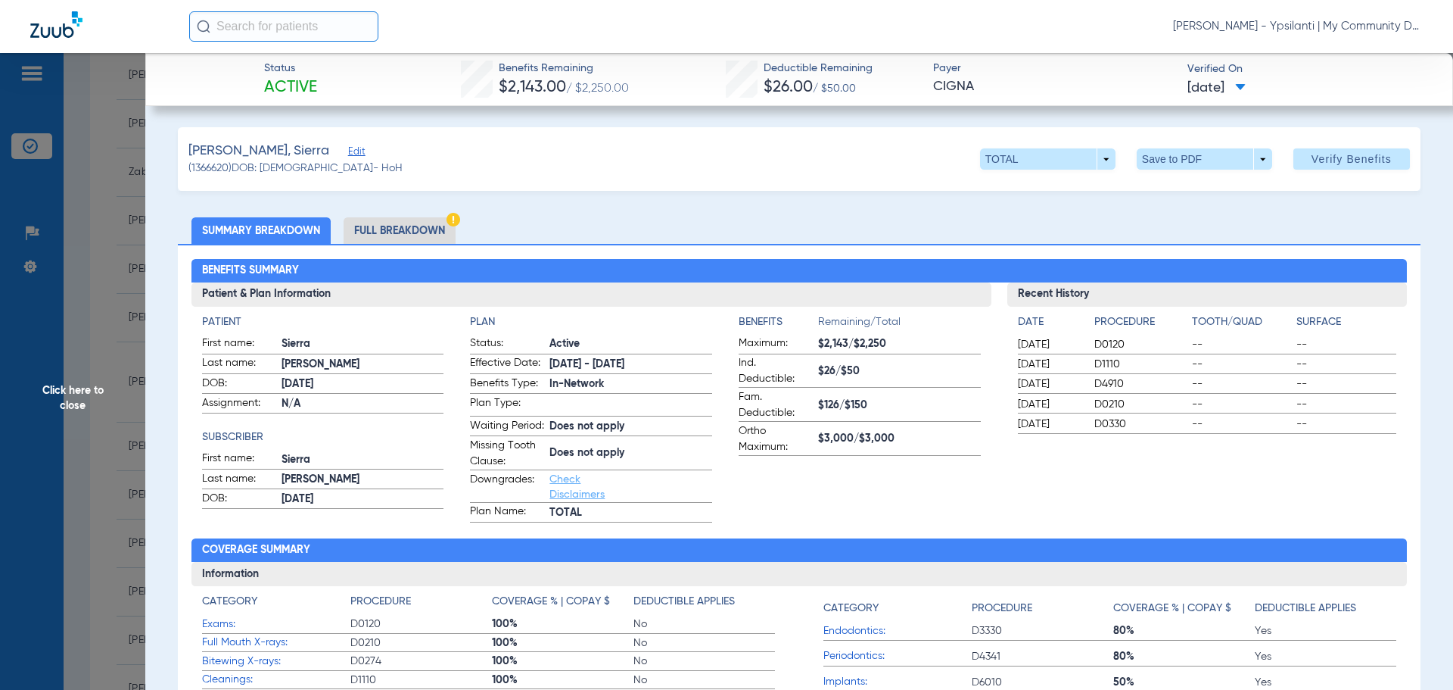
click at [79, 388] on span "Click here to close" at bounding box center [72, 398] width 145 height 690
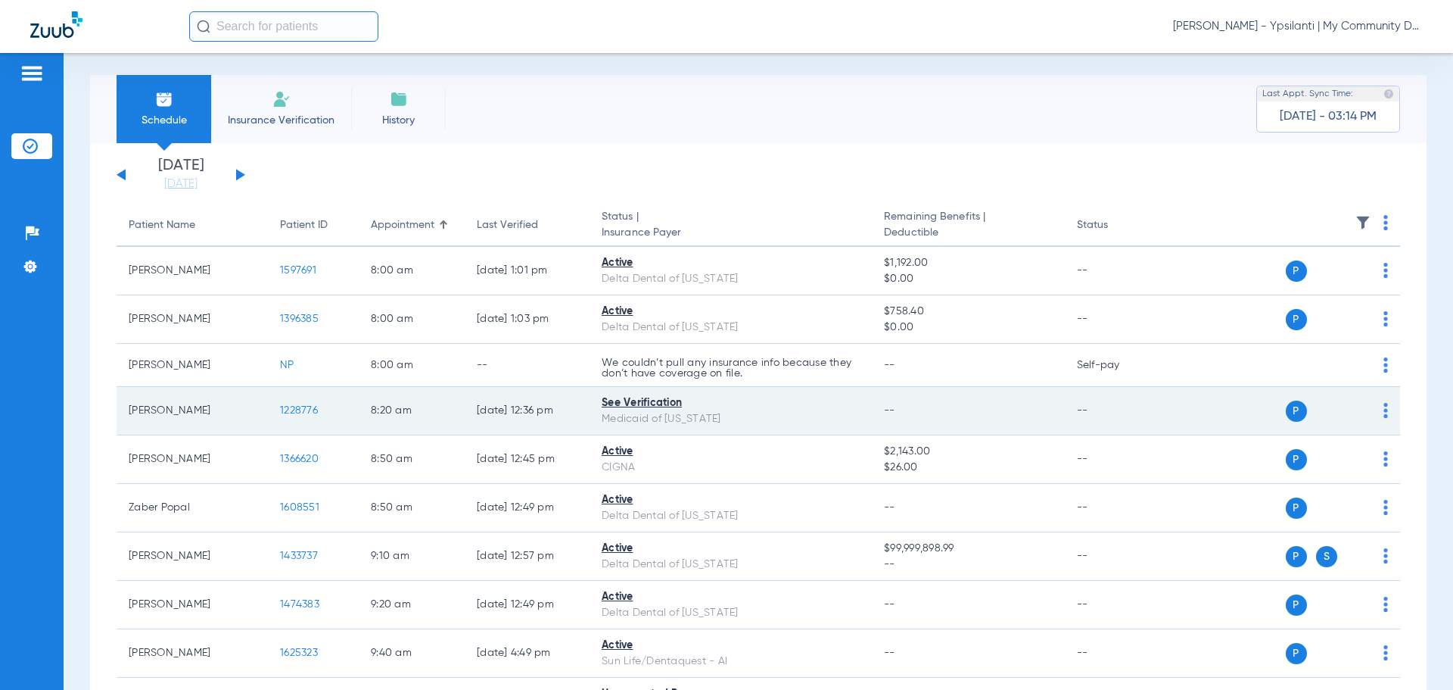
scroll to position [0, 0]
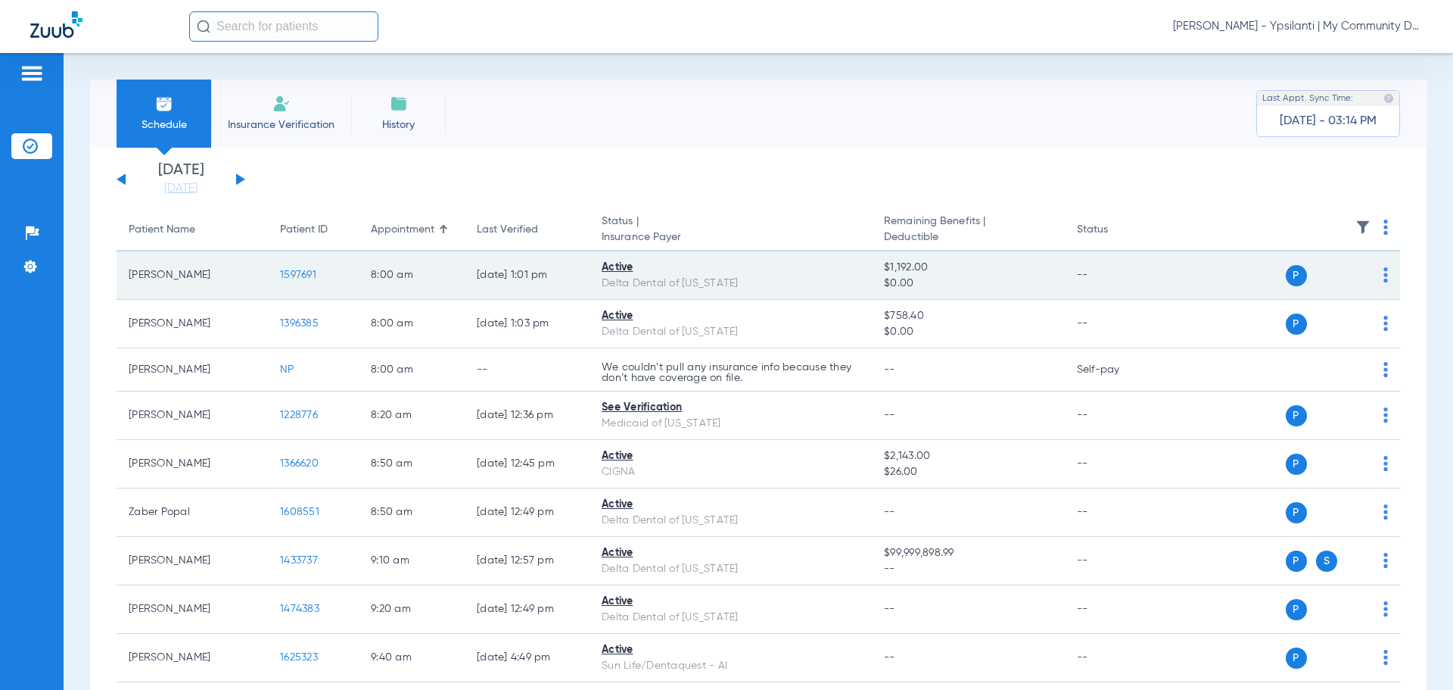
click at [282, 276] on span "1597691" at bounding box center [298, 274] width 36 height 11
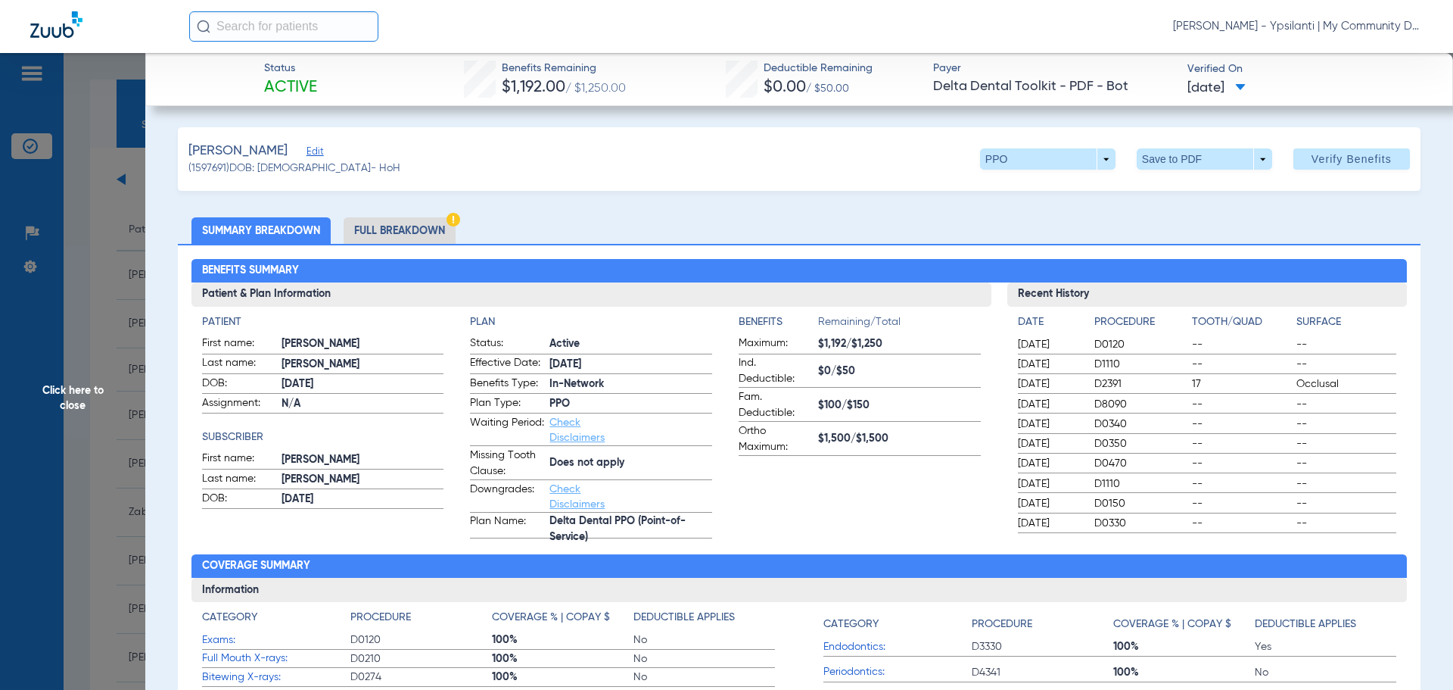
click at [1116, 250] on div "Benefits Summary Patient & Plan Information Patient First name: Emily Last name…" at bounding box center [799, 537] width 1243 height 586
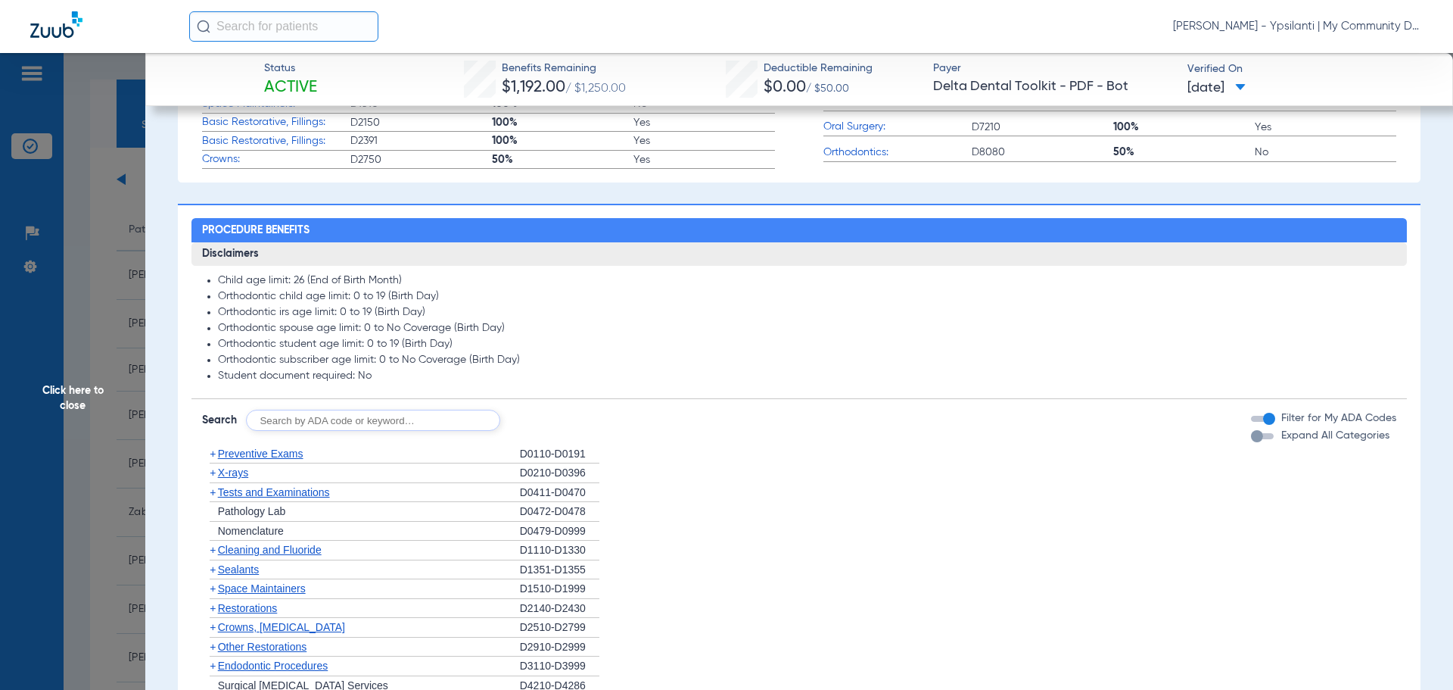
scroll to position [681, 0]
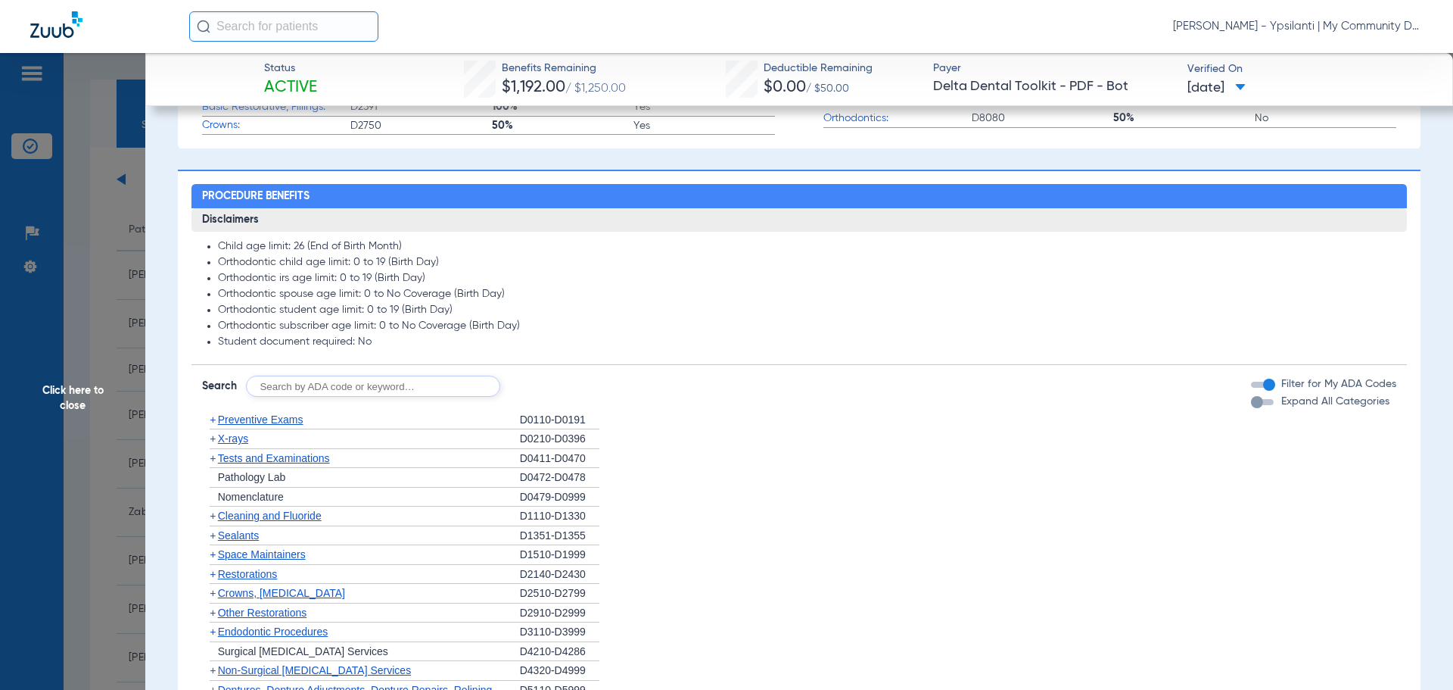
click at [237, 441] on span "X-rays" at bounding box center [233, 438] width 30 height 12
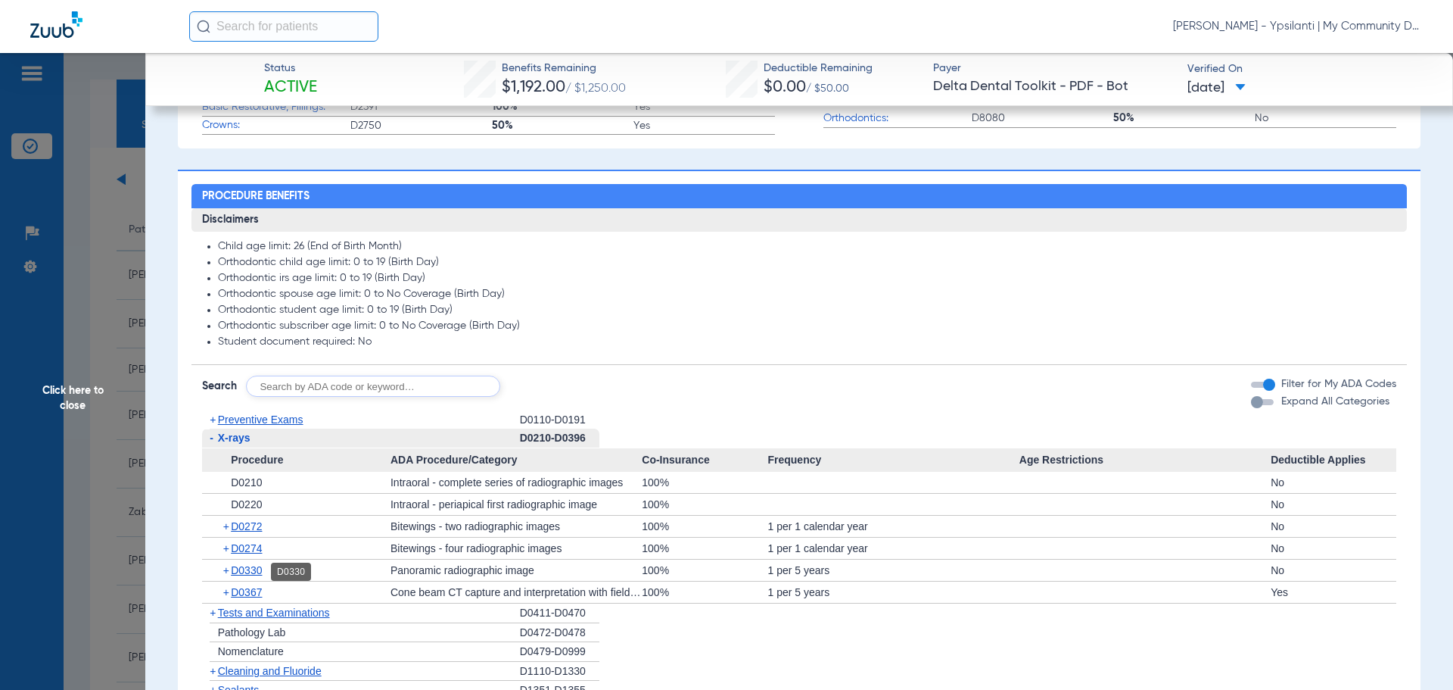
click at [239, 573] on span "D0330" at bounding box center [246, 570] width 31 height 12
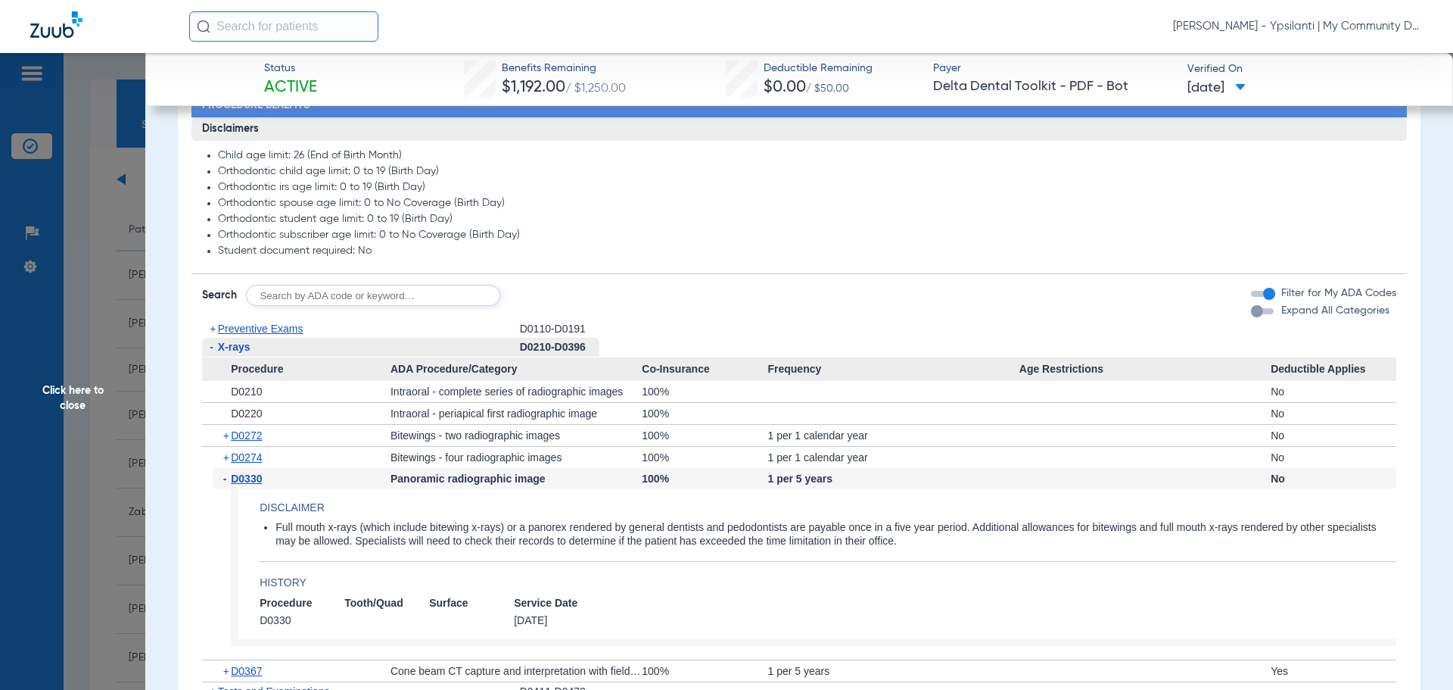
scroll to position [833, 0]
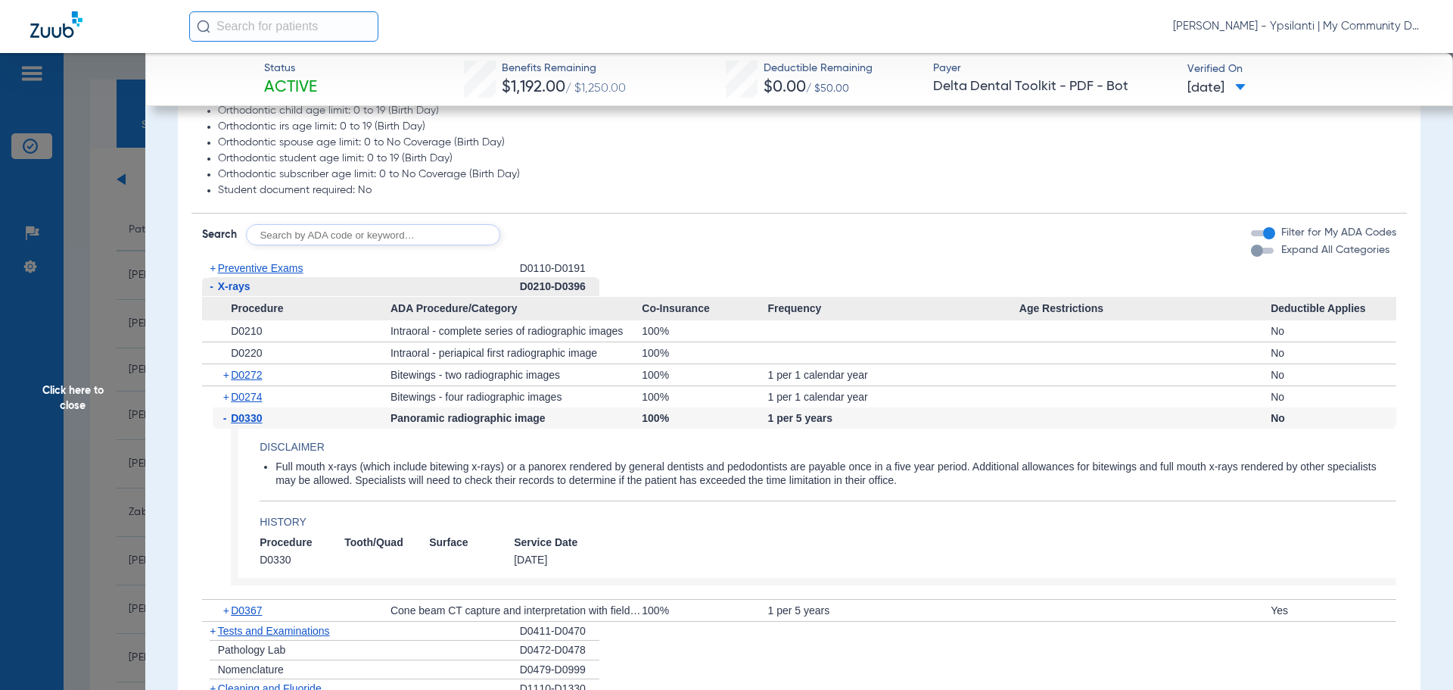
click at [261, 405] on div "+ D0274" at bounding box center [302, 396] width 178 height 21
click at [257, 403] on span "D0274" at bounding box center [246, 397] width 31 height 12
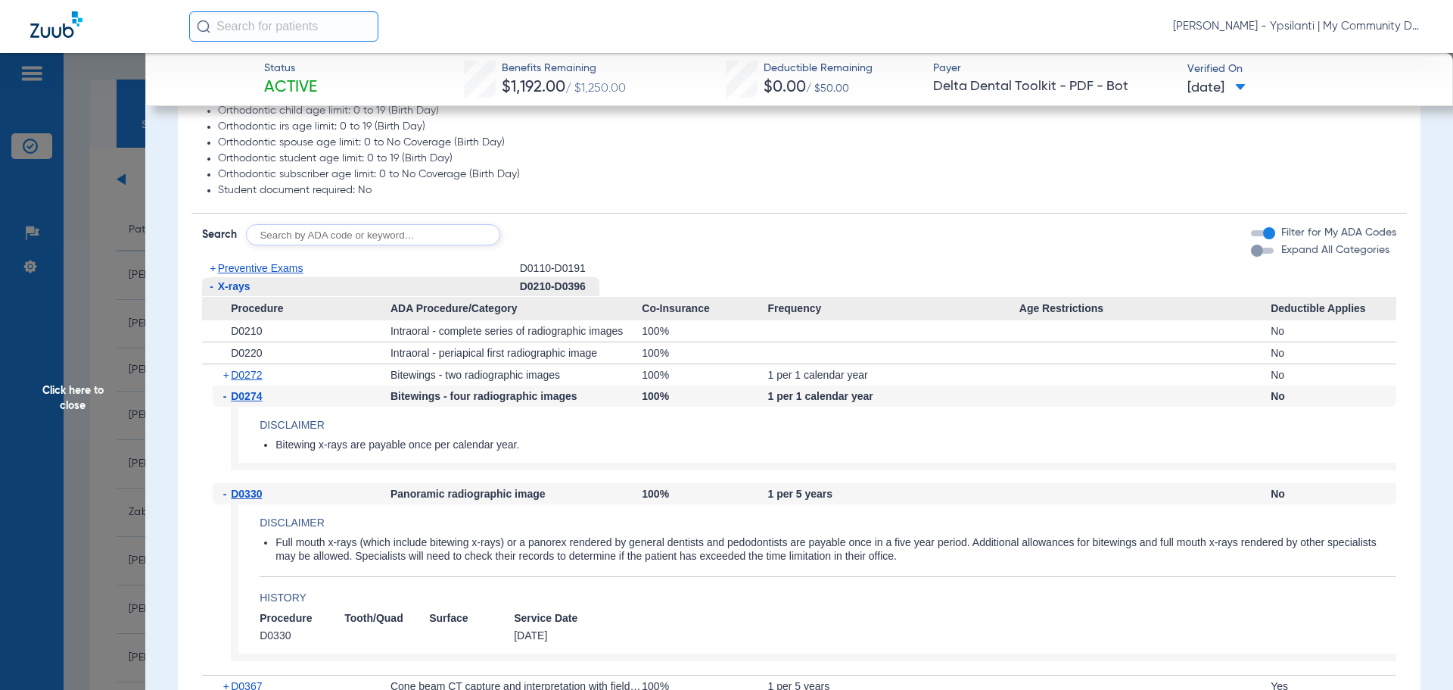
click at [1072, 176] on li "Orthodontic subscriber age limit: 0 to No Coverage (Birth Day)" at bounding box center [807, 175] width 1179 height 14
click at [101, 391] on span "Click here to close" at bounding box center [72, 398] width 145 height 690
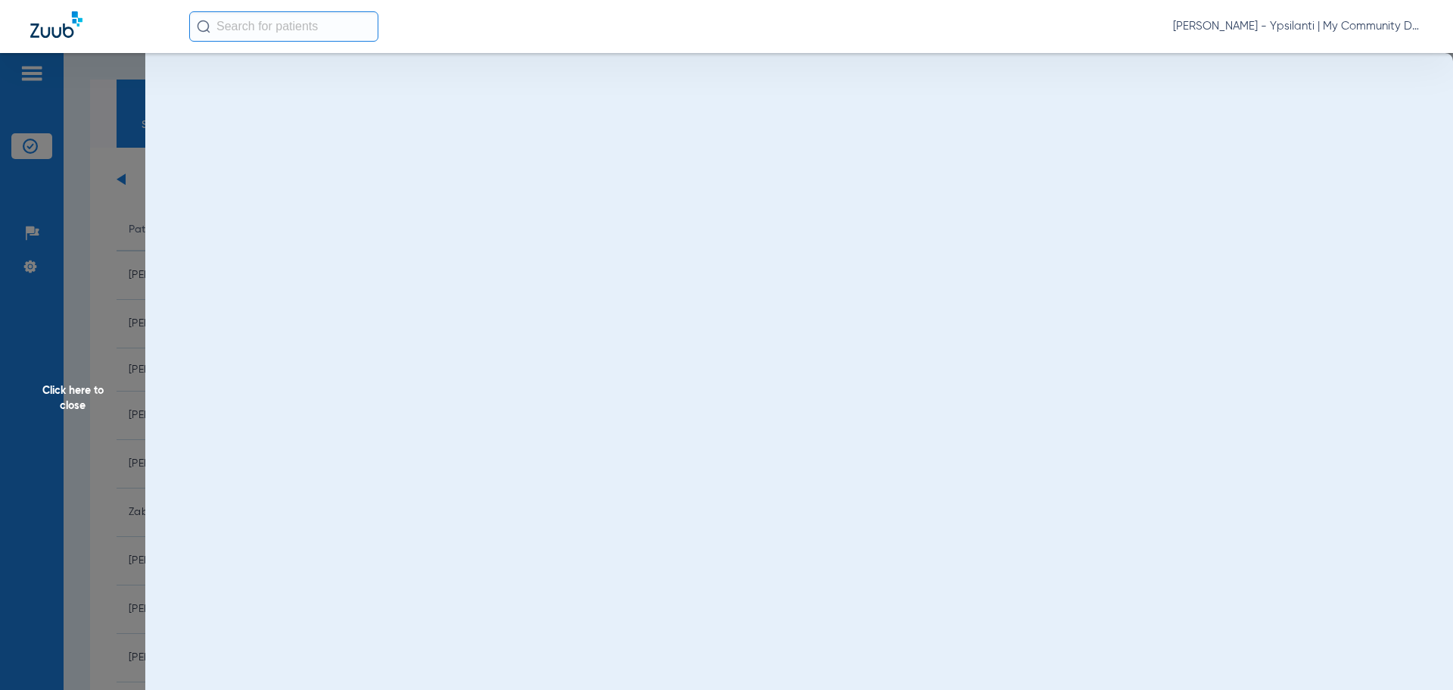
scroll to position [0, 0]
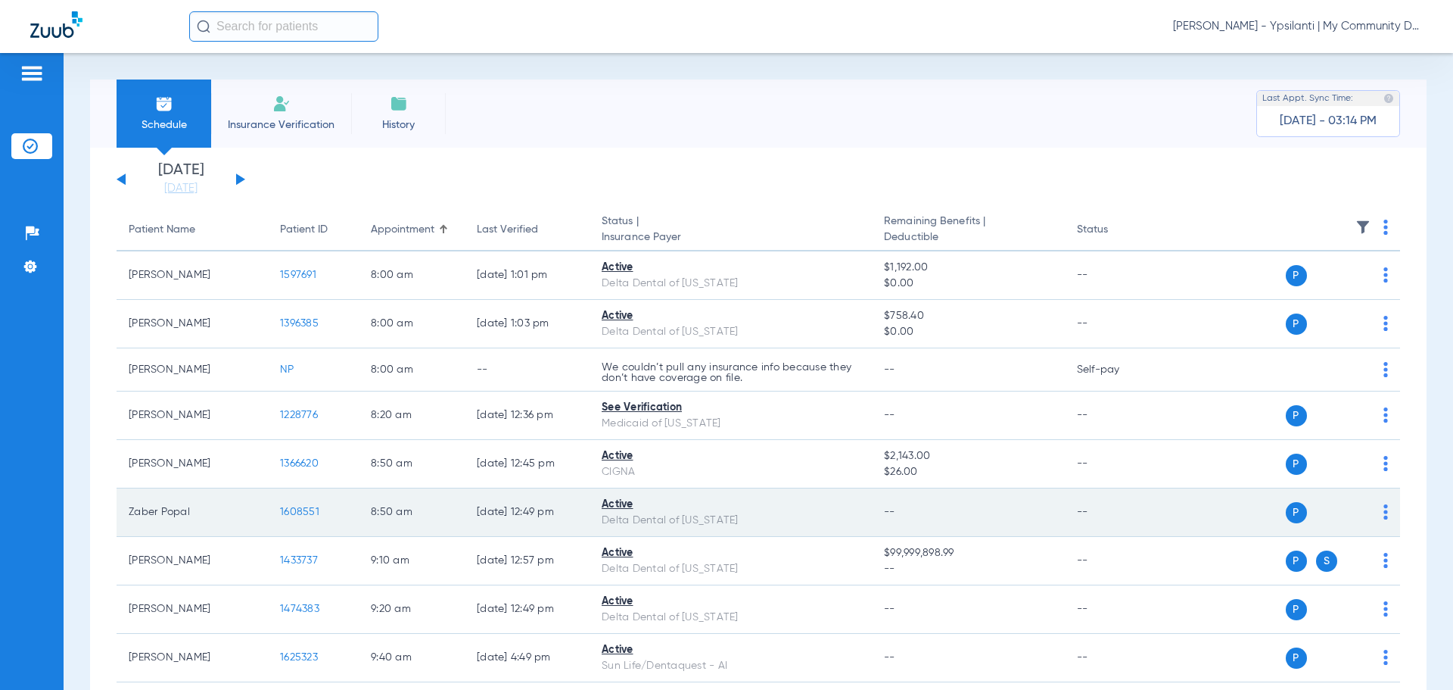
click at [299, 517] on span "1608551" at bounding box center [299, 511] width 39 height 11
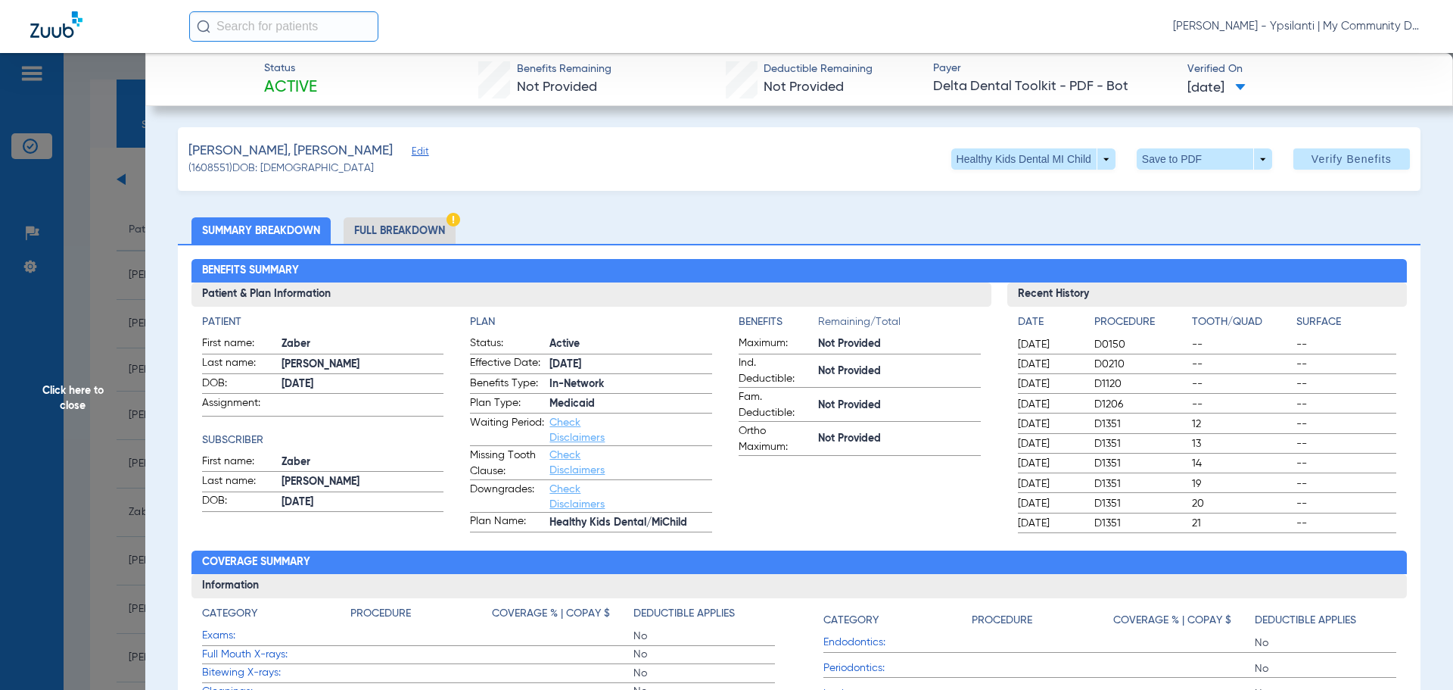
click at [62, 398] on span "Click here to close" at bounding box center [72, 398] width 145 height 690
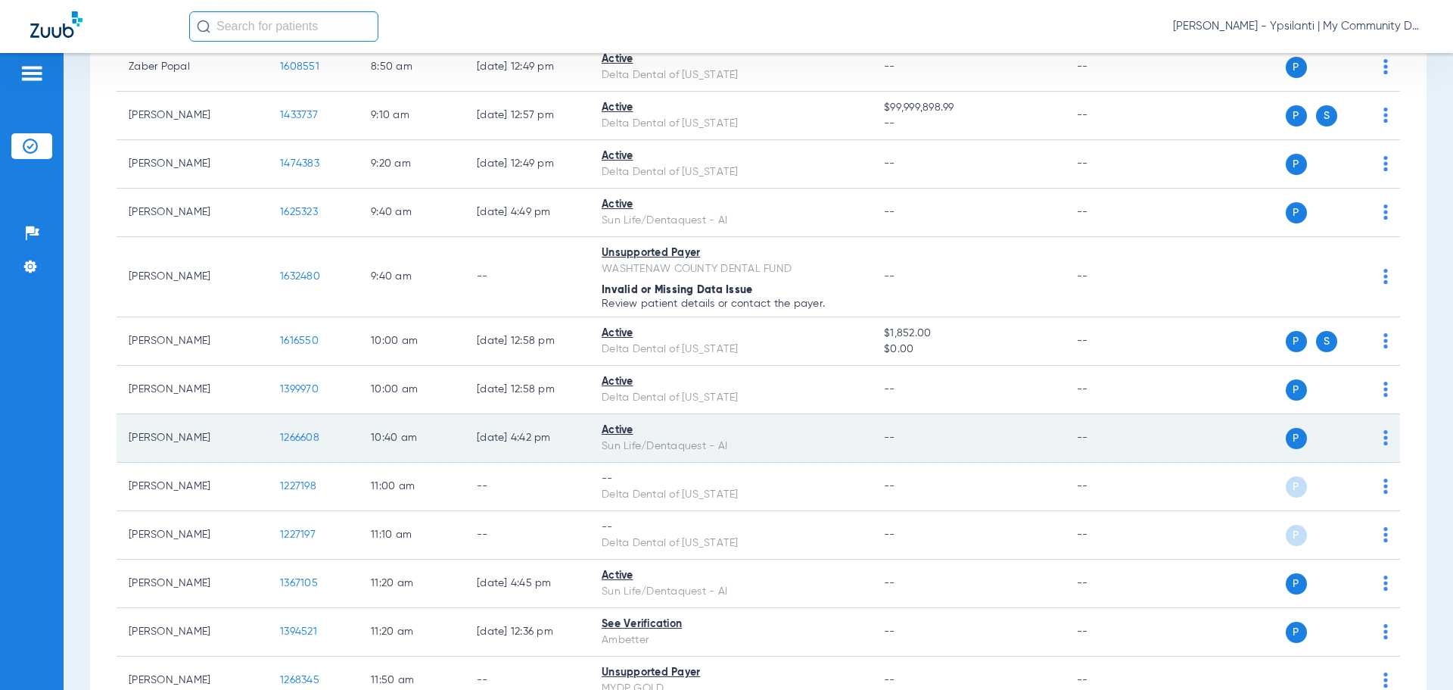
scroll to position [454, 0]
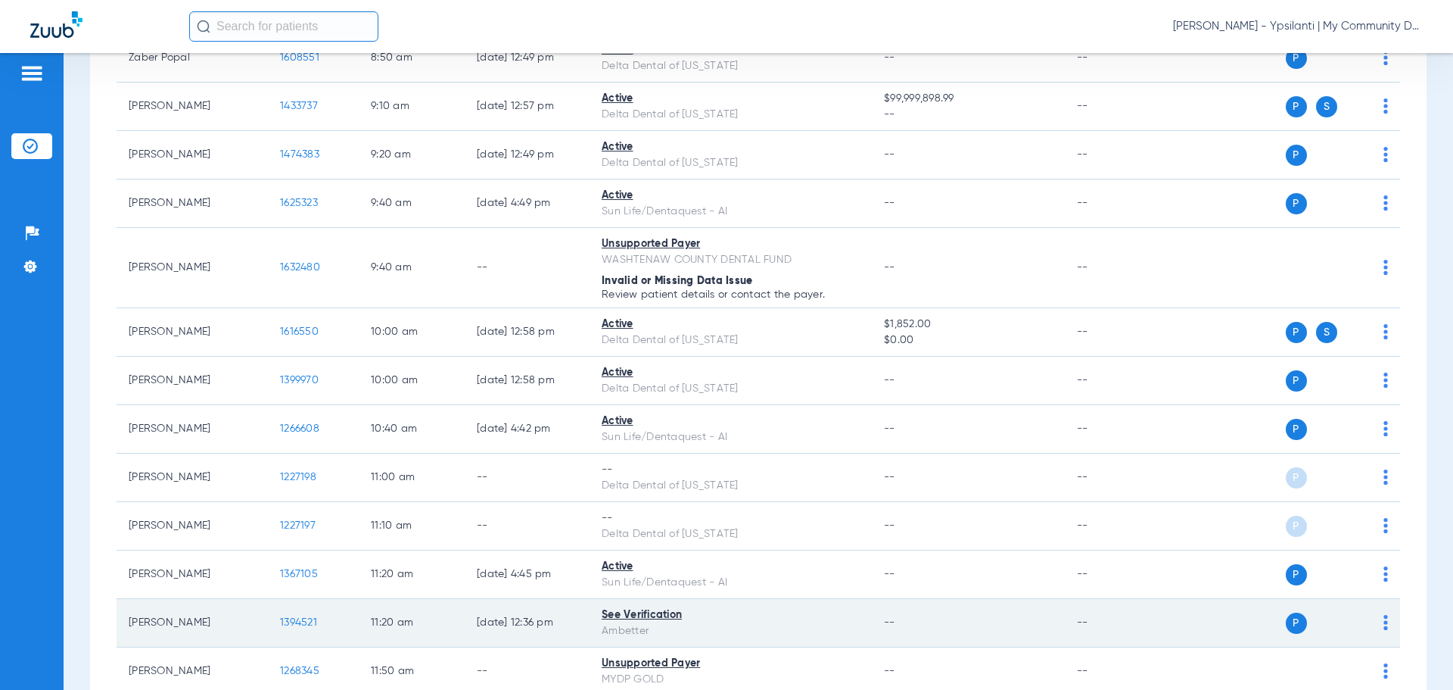
click at [286, 627] on span "1394521" at bounding box center [298, 622] width 37 height 11
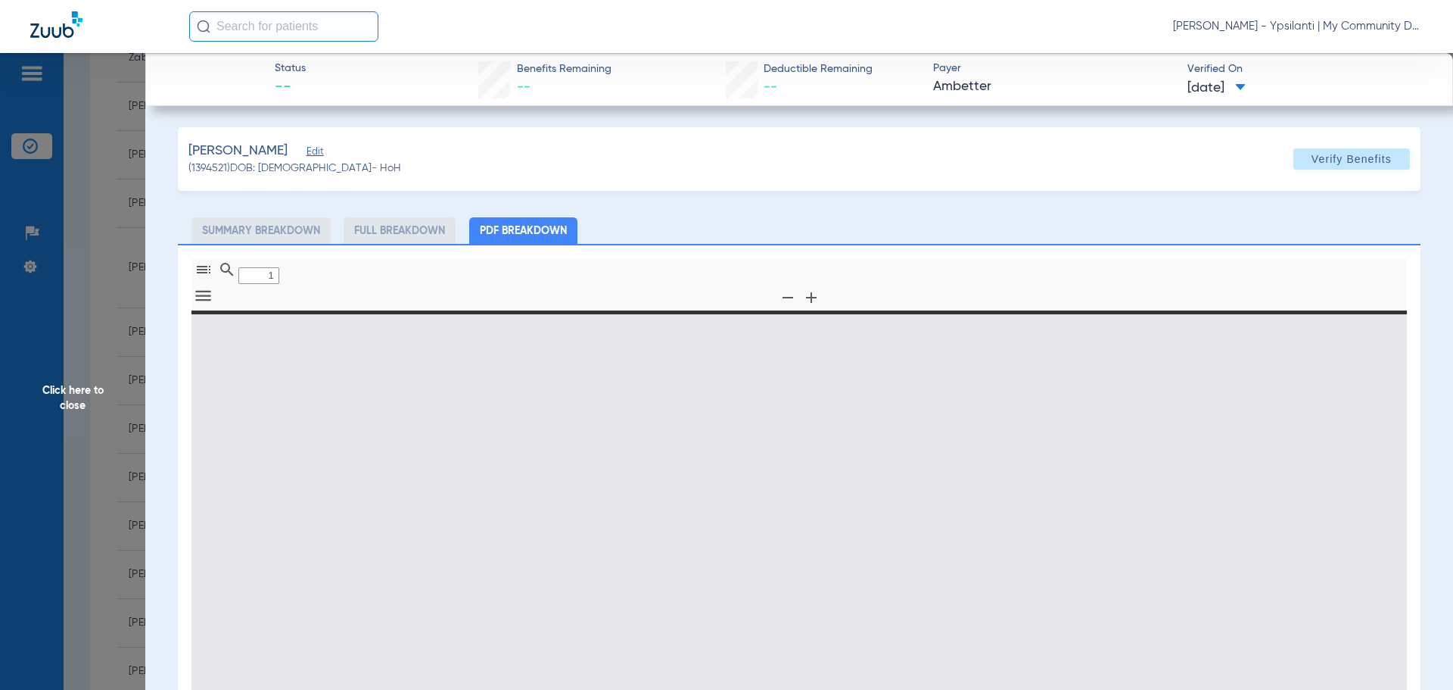
type input "0"
select select "page-width"
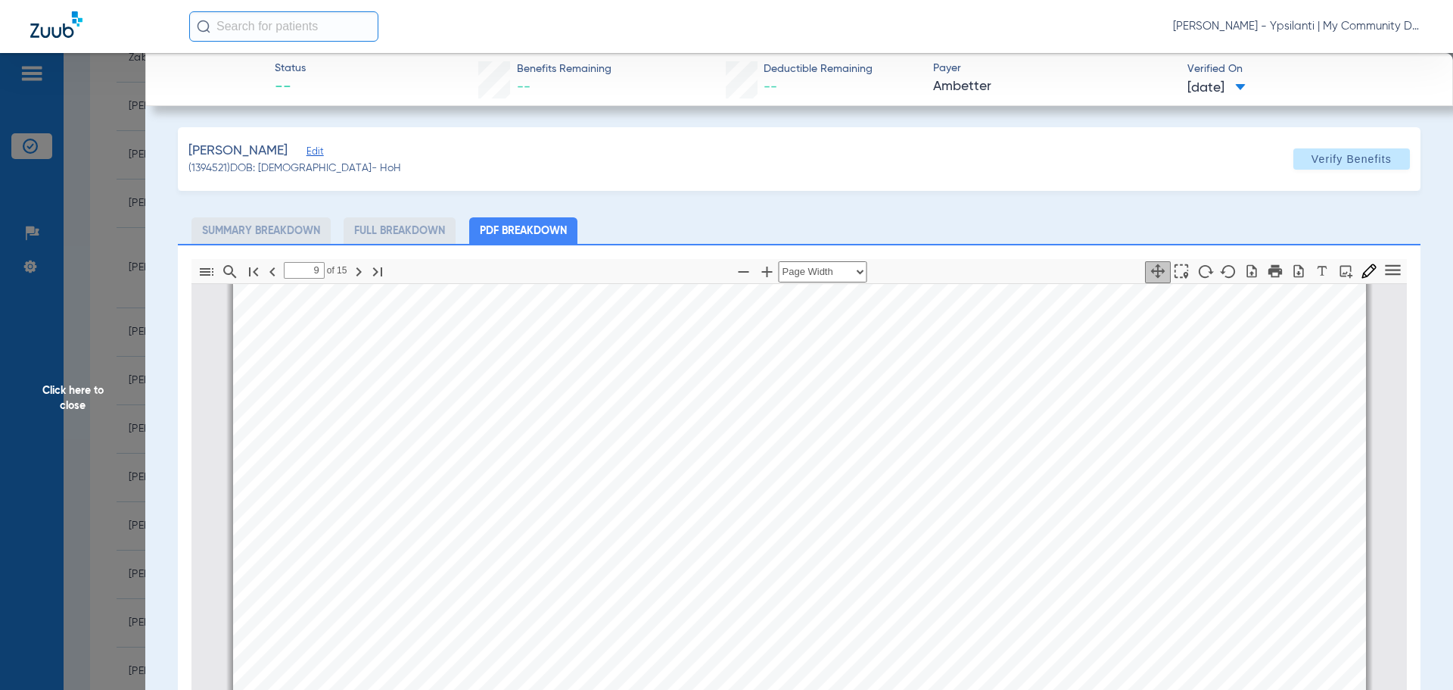
scroll to position [13629, 0]
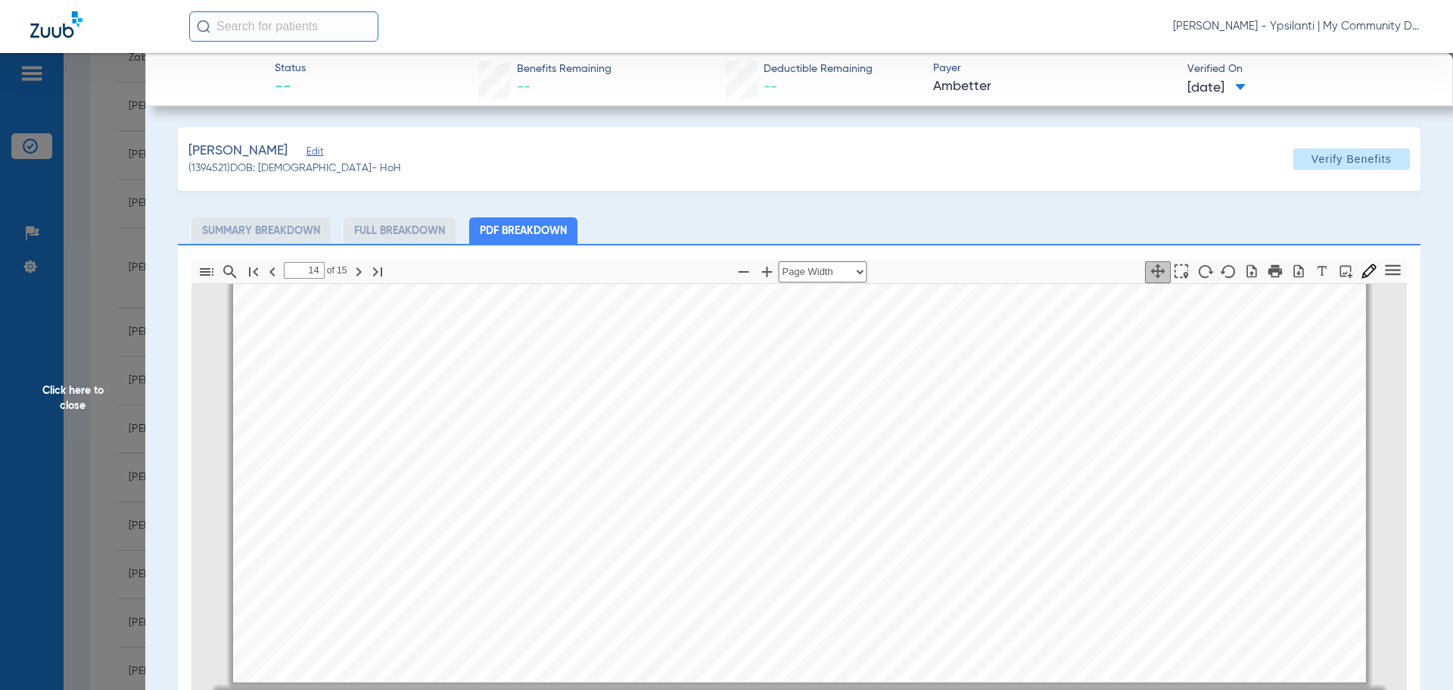
type input "15"
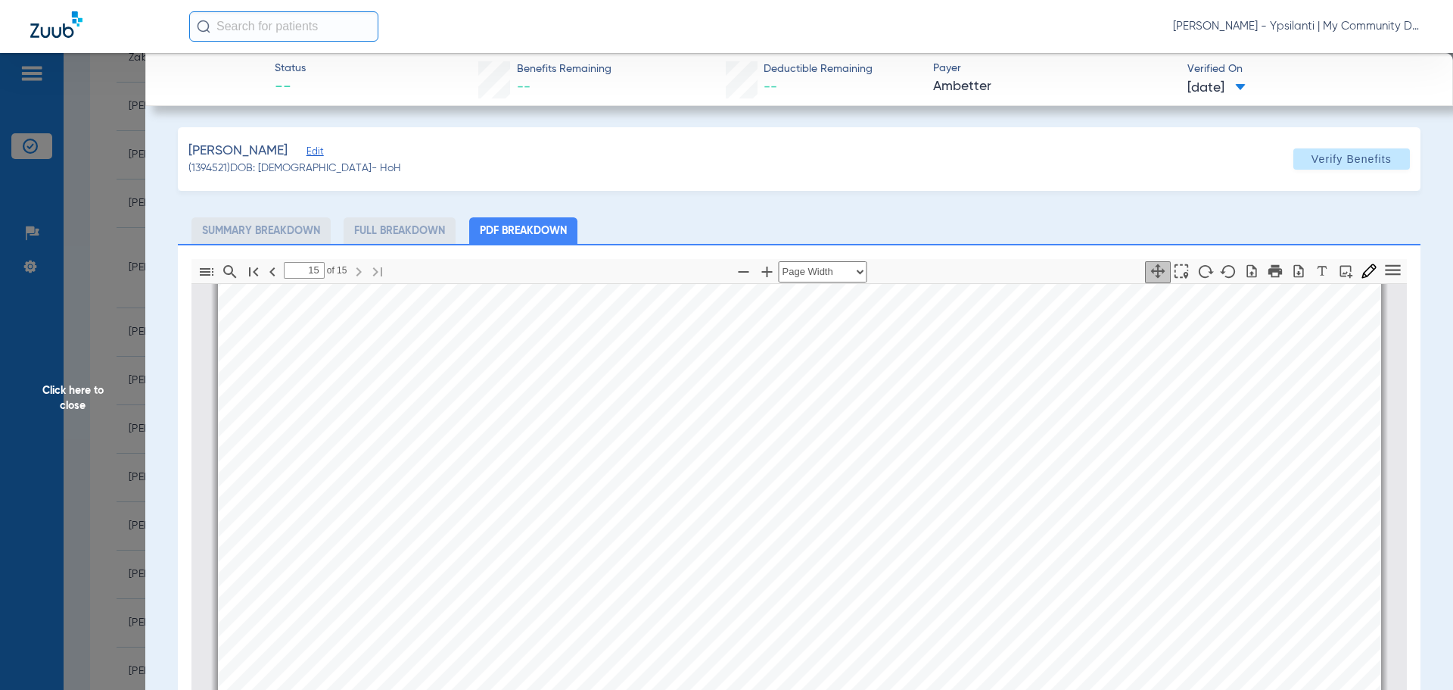
scroll to position [23007, 0]
drag, startPoint x: 79, startPoint y: 386, endPoint x: 191, endPoint y: 406, distance: 113.7
click at [79, 387] on span "Click here to close" at bounding box center [72, 398] width 145 height 690
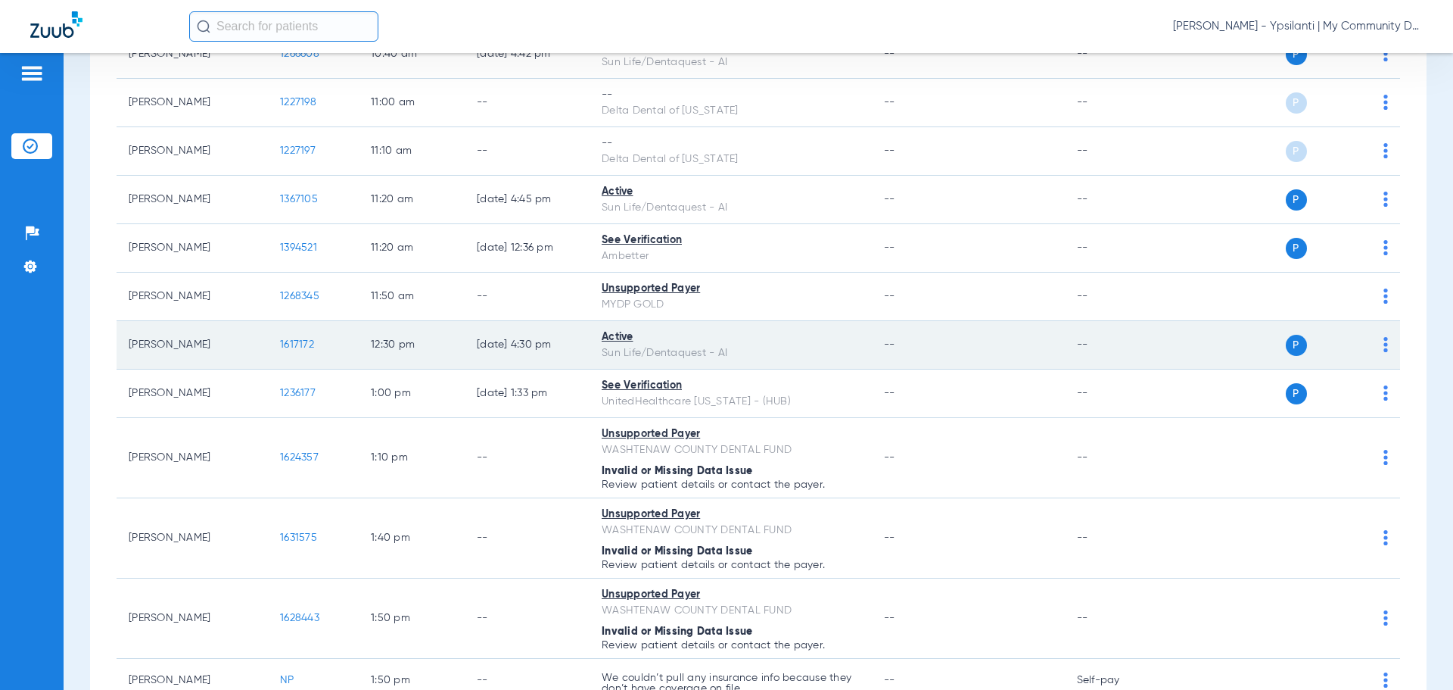
scroll to position [908, 0]
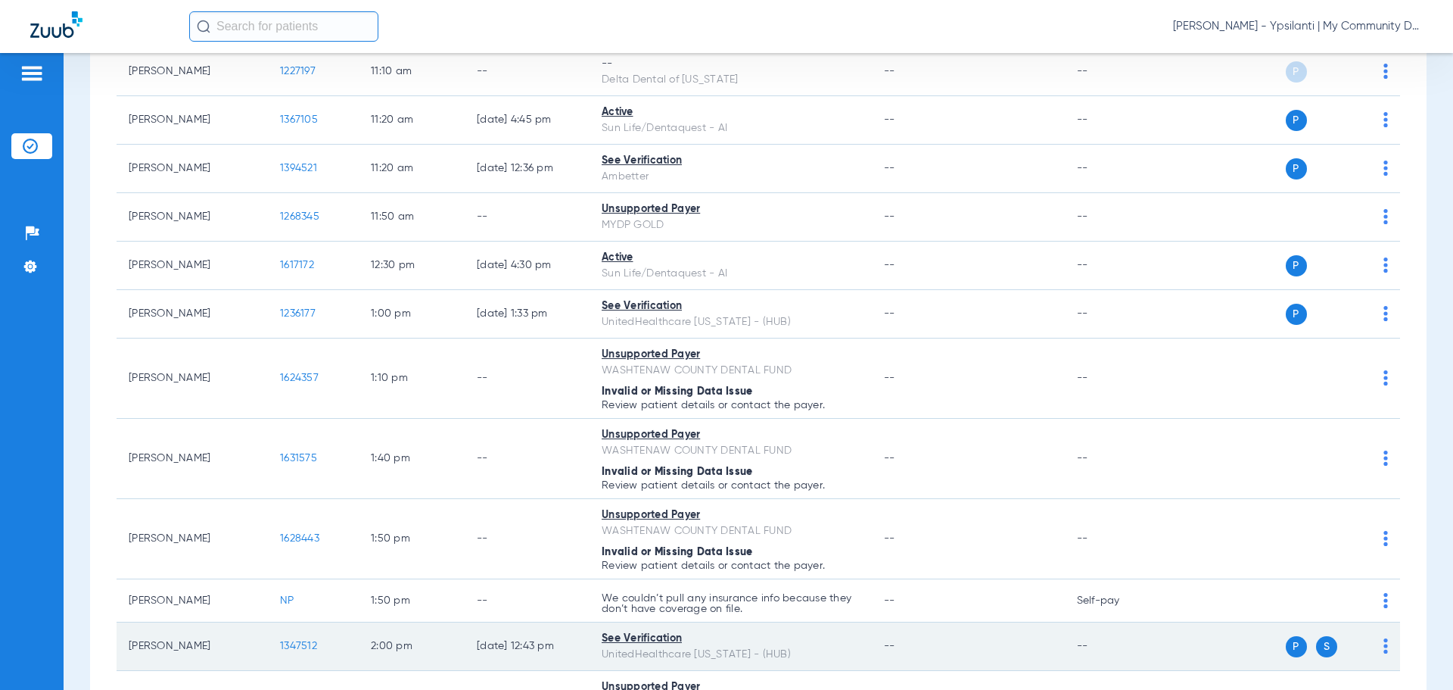
click at [308, 649] on span "1347512" at bounding box center [298, 645] width 37 height 11
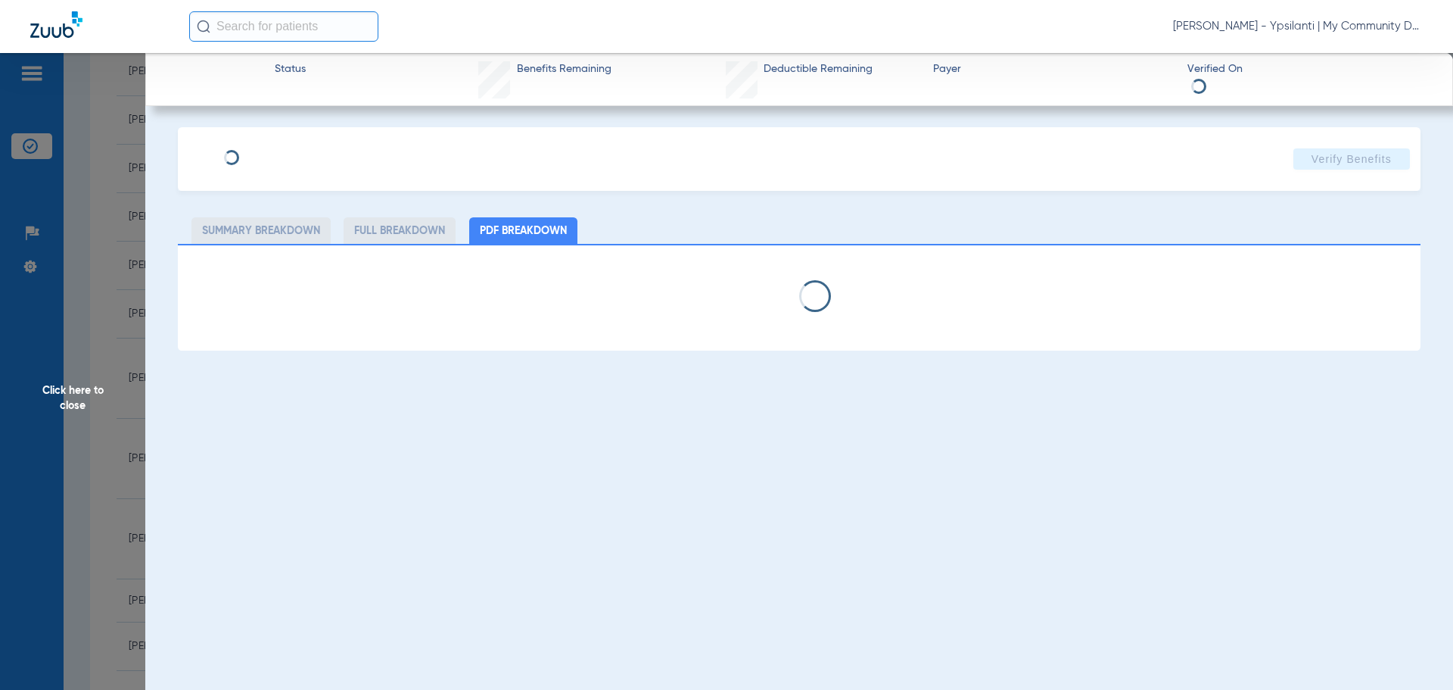
select select "page-width"
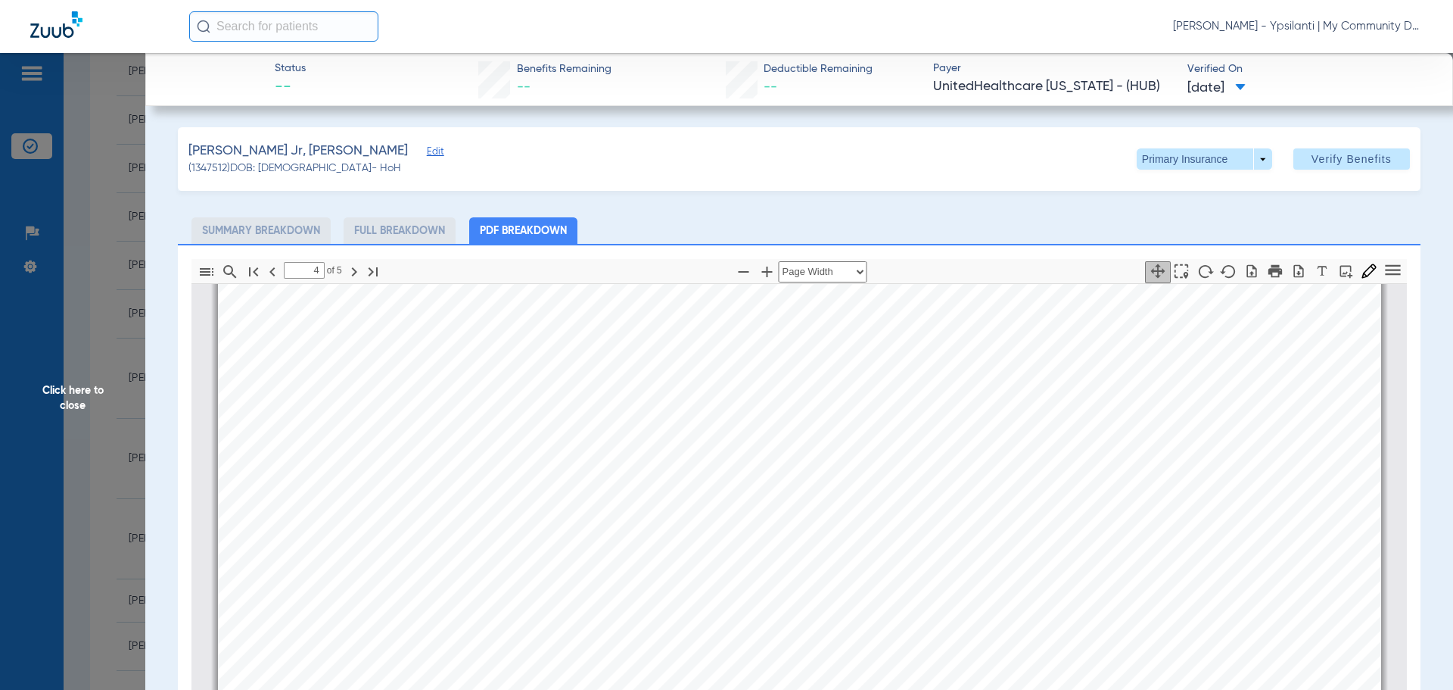
scroll to position [5230, 0]
click at [1067, 281] on div "4 of ⁨5⁩ Automatic Zoom Actual Size Page Fit Page Width ⁨50⁩% ⁨100⁩% ⁨125⁩% ⁨15…" at bounding box center [799, 271] width 1216 height 24
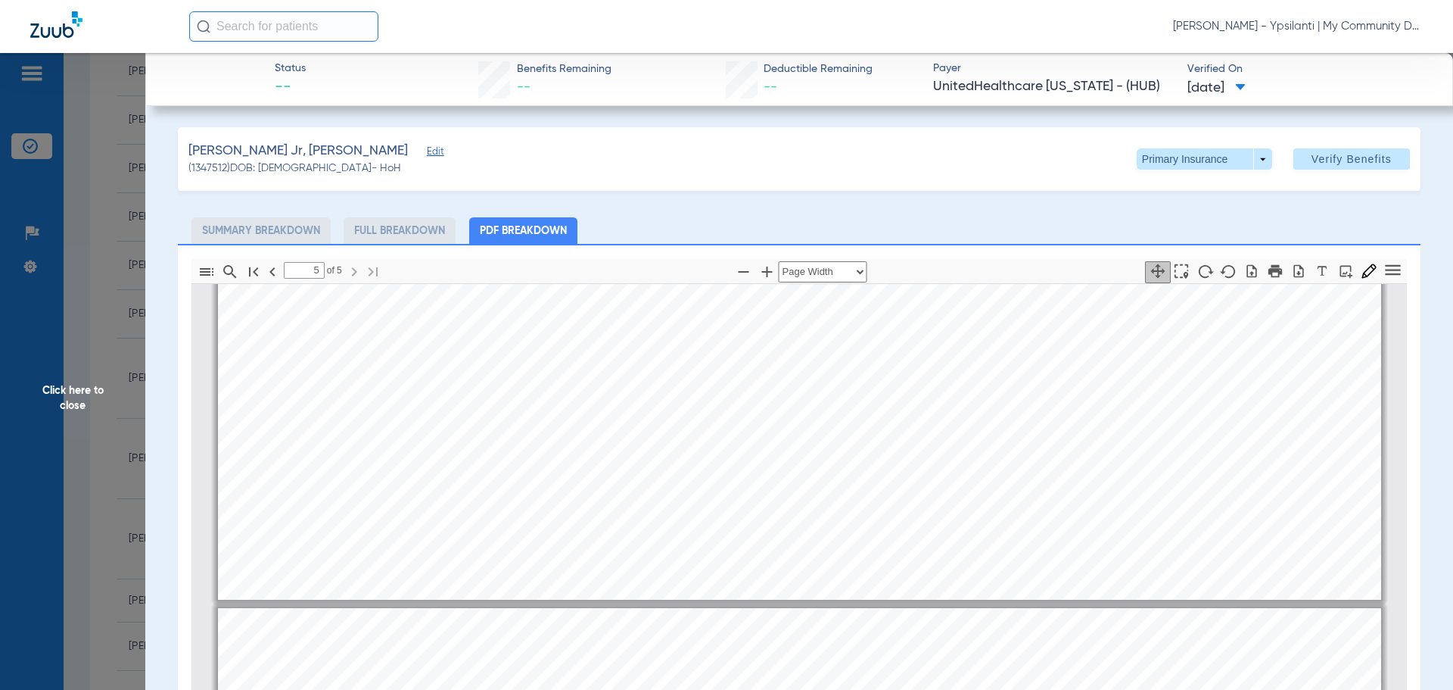
type input "4"
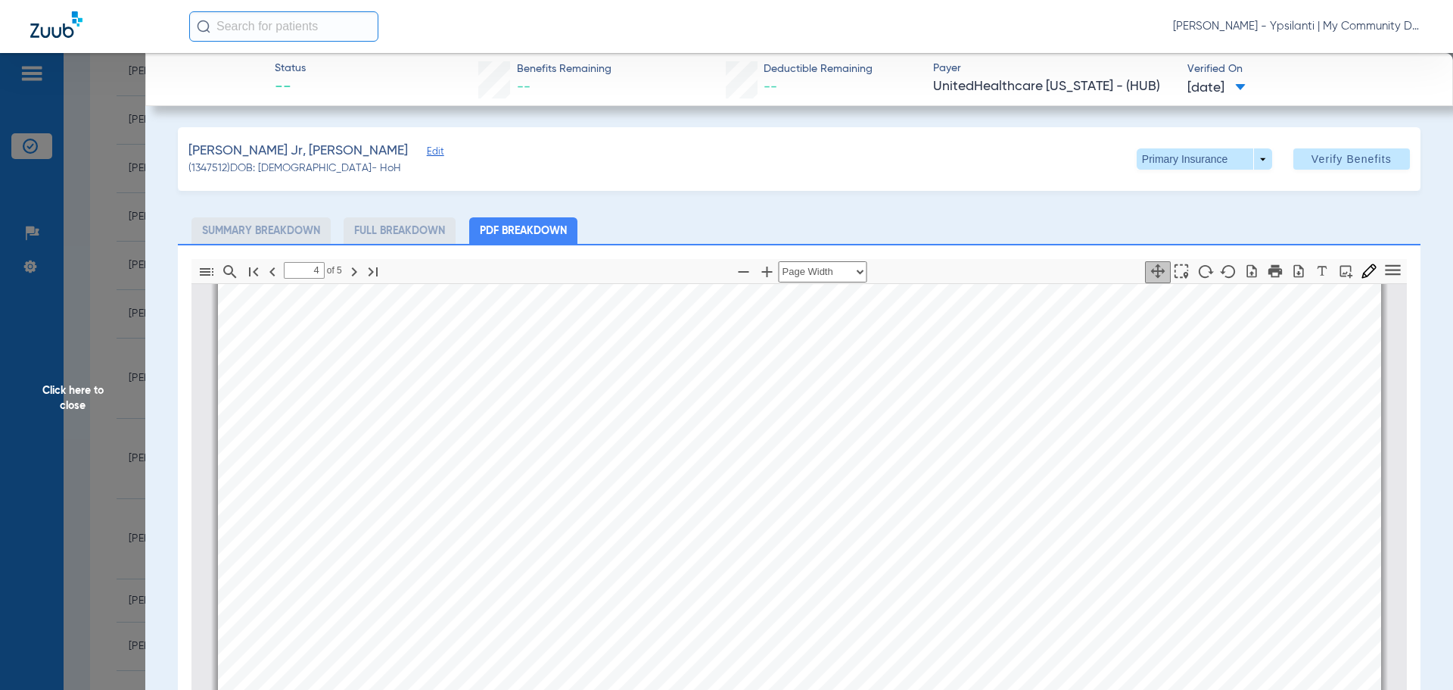
scroll to position [5306, 0]
drag, startPoint x: 1003, startPoint y: 188, endPoint x: 605, endPoint y: 369, distance: 437.3
click at [1003, 188] on div "Boggess Jr, James Edit (1347512) DOB: 07/02/1981 - HoH Primary Insurance arrow_…" at bounding box center [799, 159] width 1243 height 64
click at [82, 391] on span "Click here to close" at bounding box center [72, 398] width 145 height 690
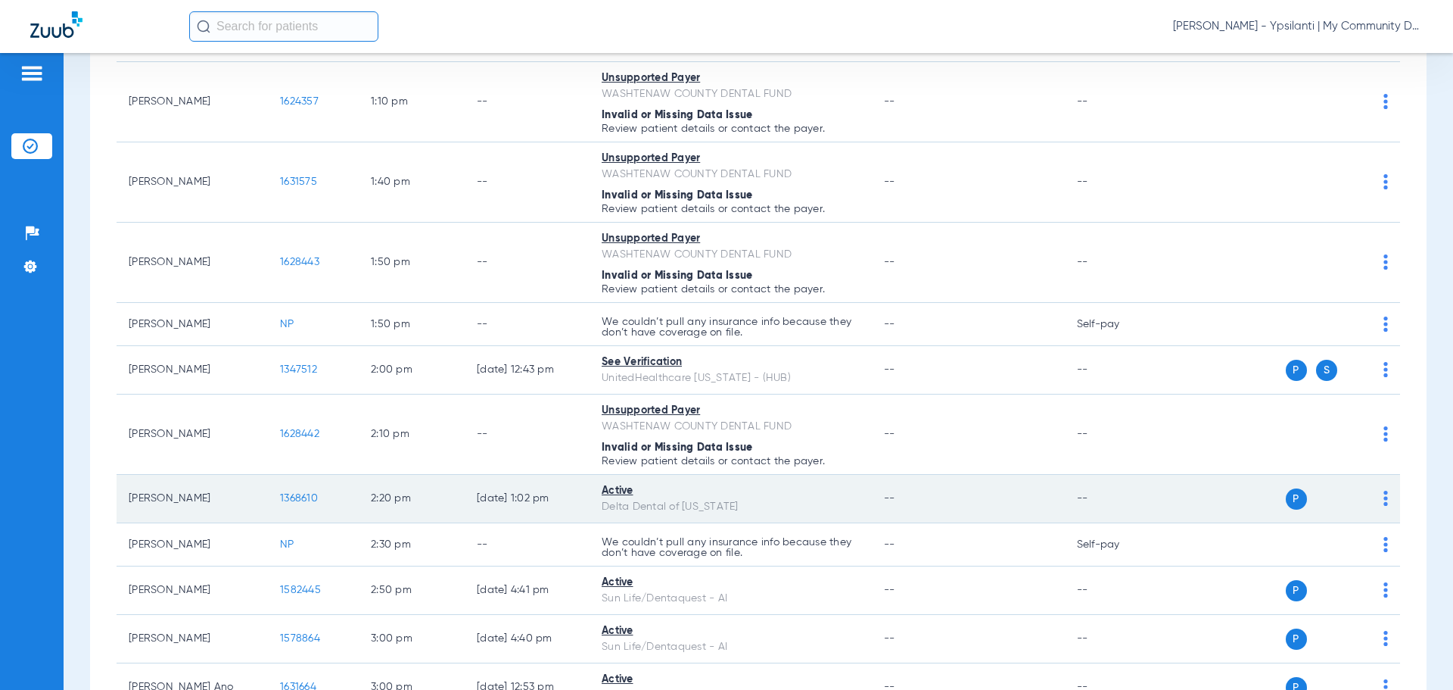
scroll to position [1211, 0]
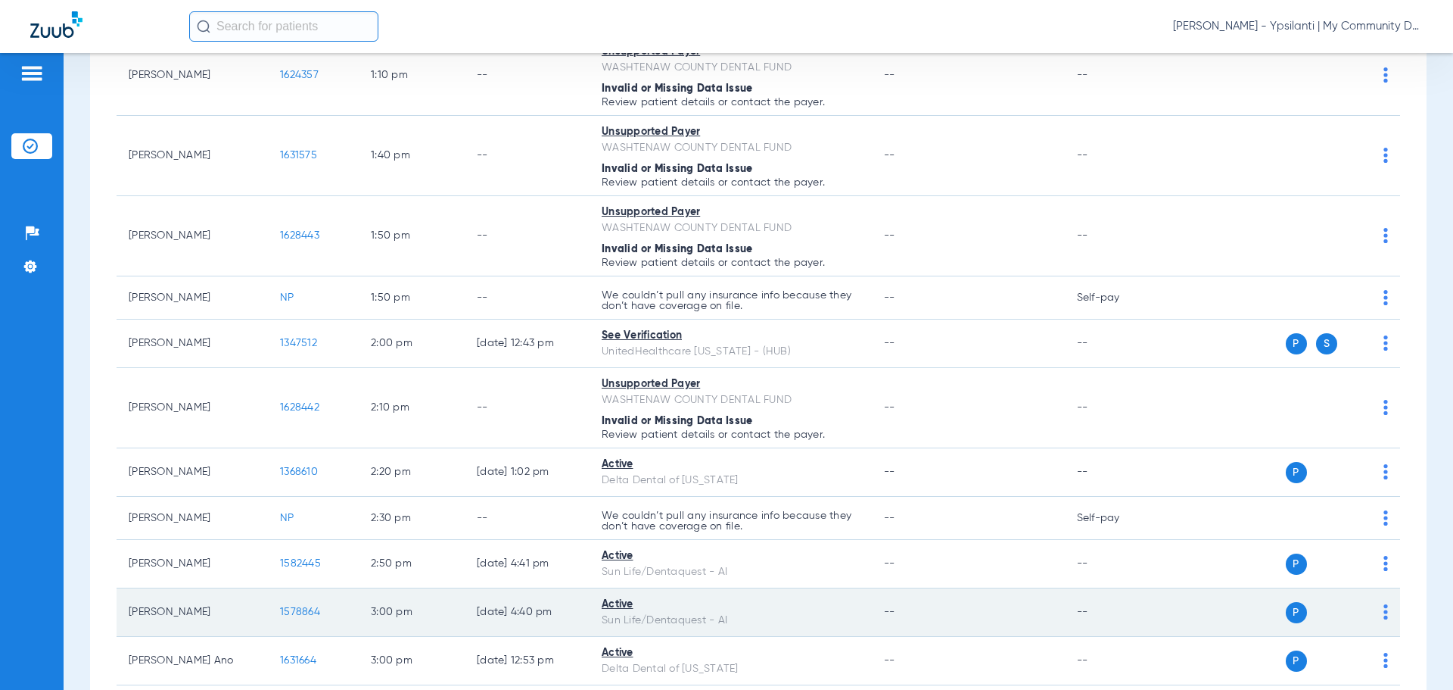
click at [287, 617] on span "1578864" at bounding box center [300, 611] width 40 height 11
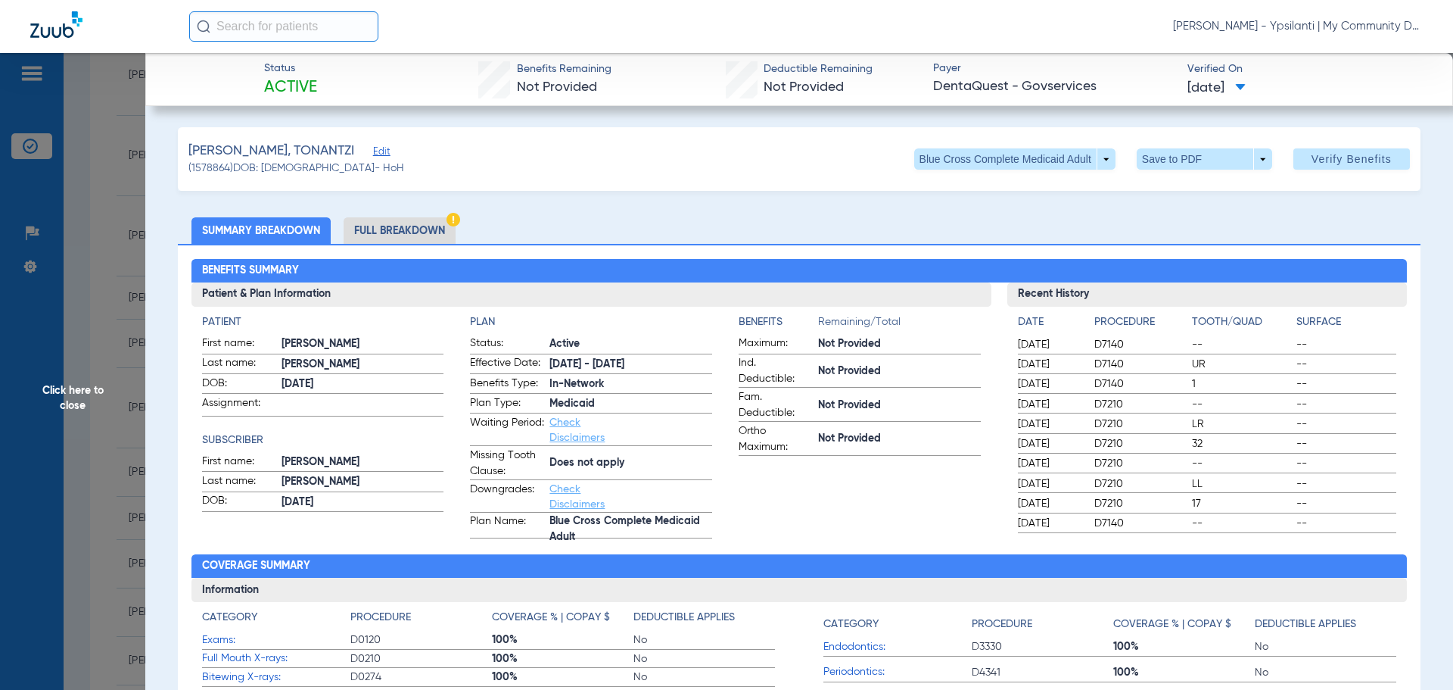
click at [1059, 218] on ul "Summary Breakdown Full Breakdown" at bounding box center [799, 230] width 1243 height 26
click at [105, 389] on span "Click here to close" at bounding box center [72, 398] width 145 height 690
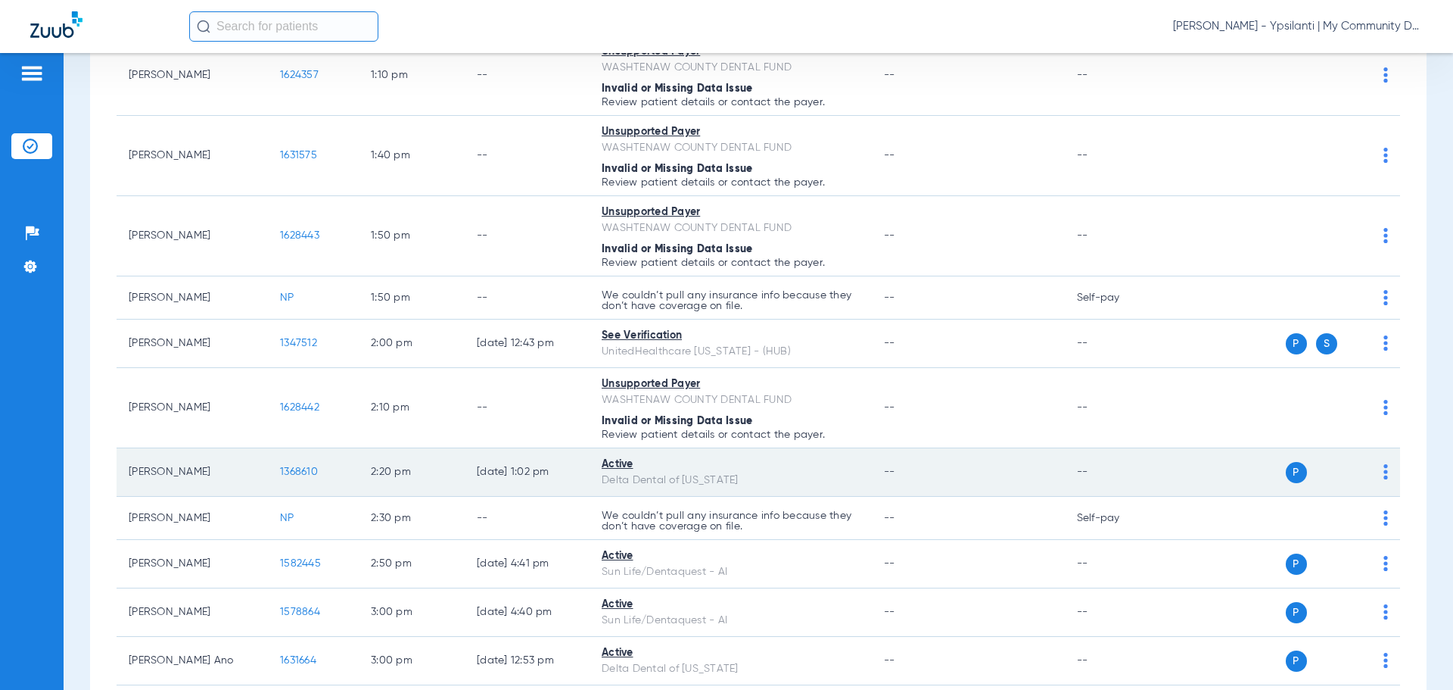
scroll to position [1551, 0]
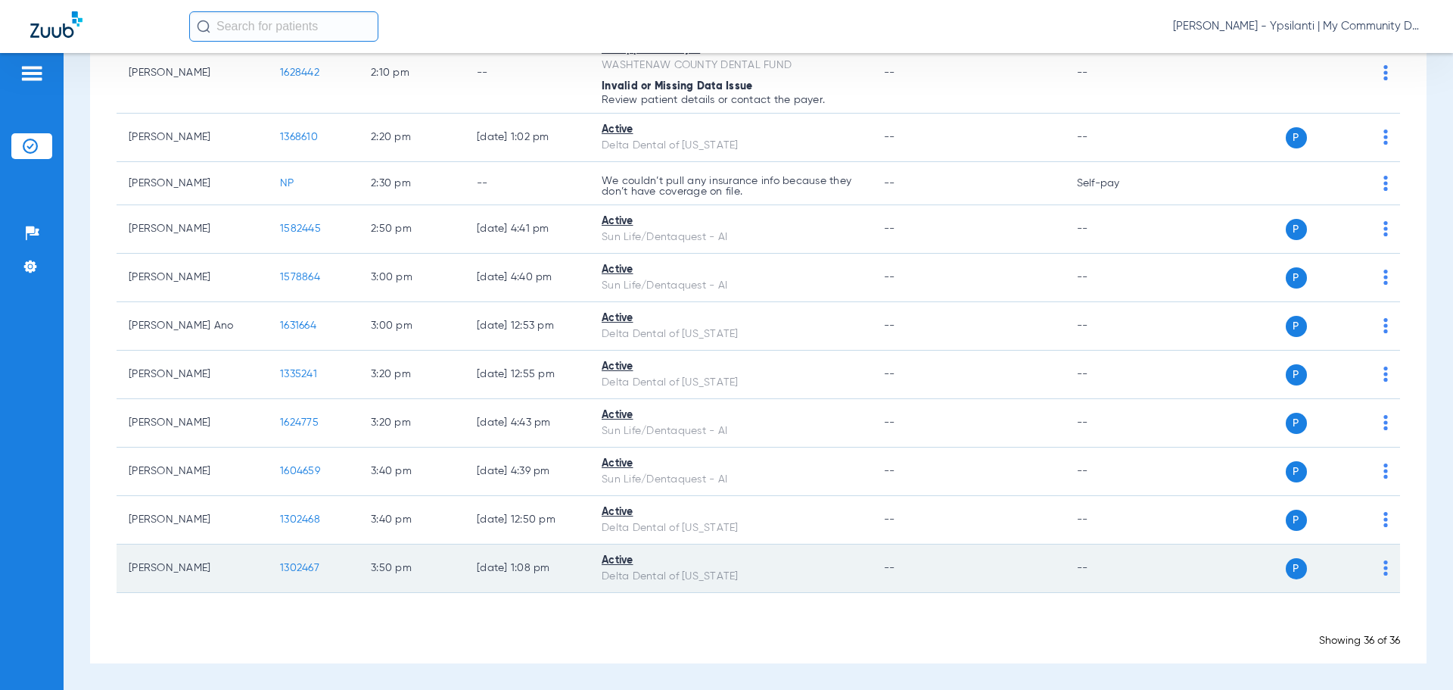
click at [304, 569] on span "1302467" at bounding box center [299, 567] width 39 height 11
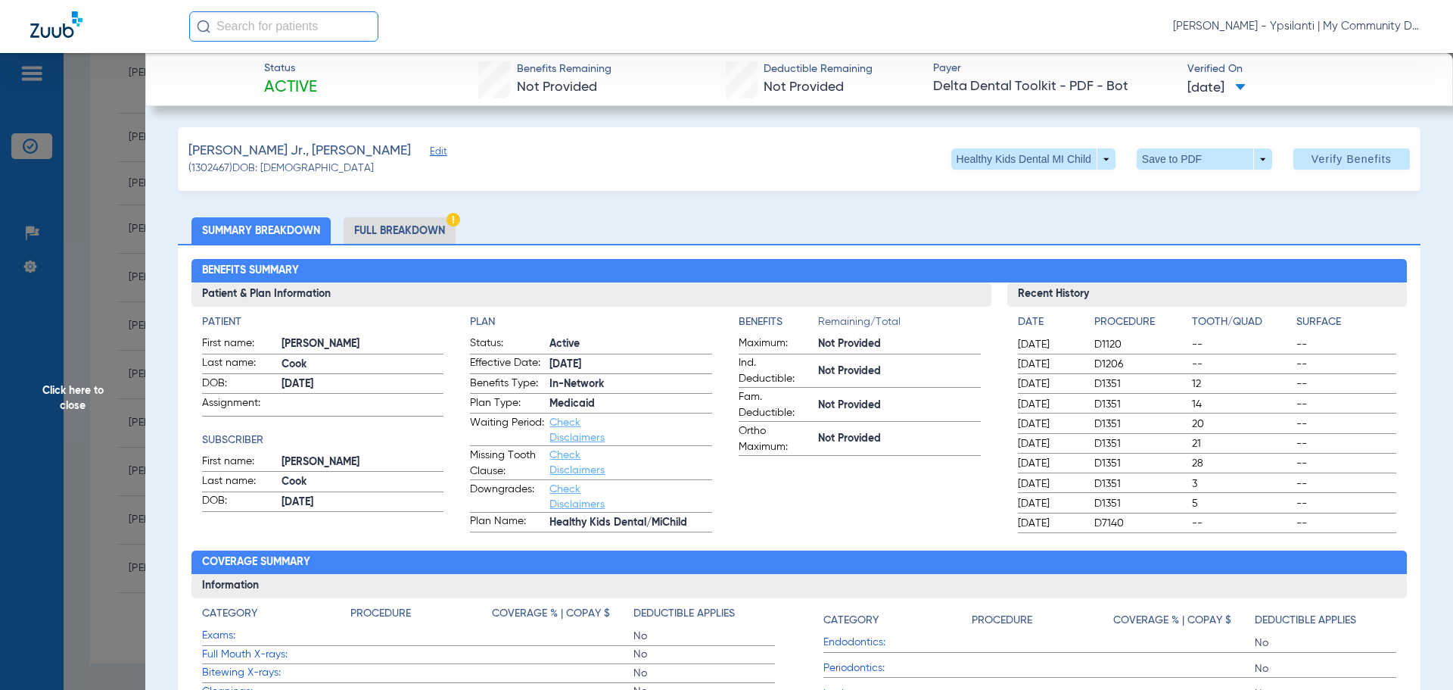
click at [85, 392] on span "Click here to close" at bounding box center [72, 398] width 145 height 690
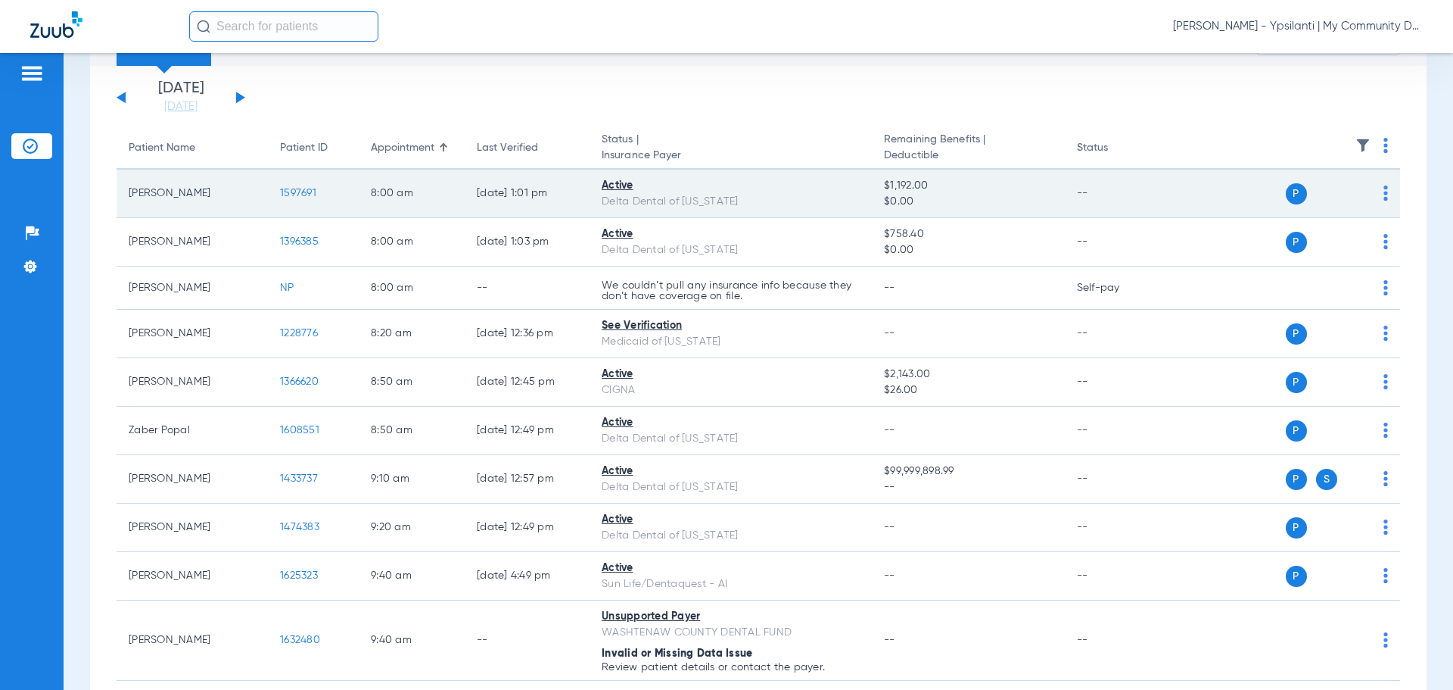
scroll to position [0, 0]
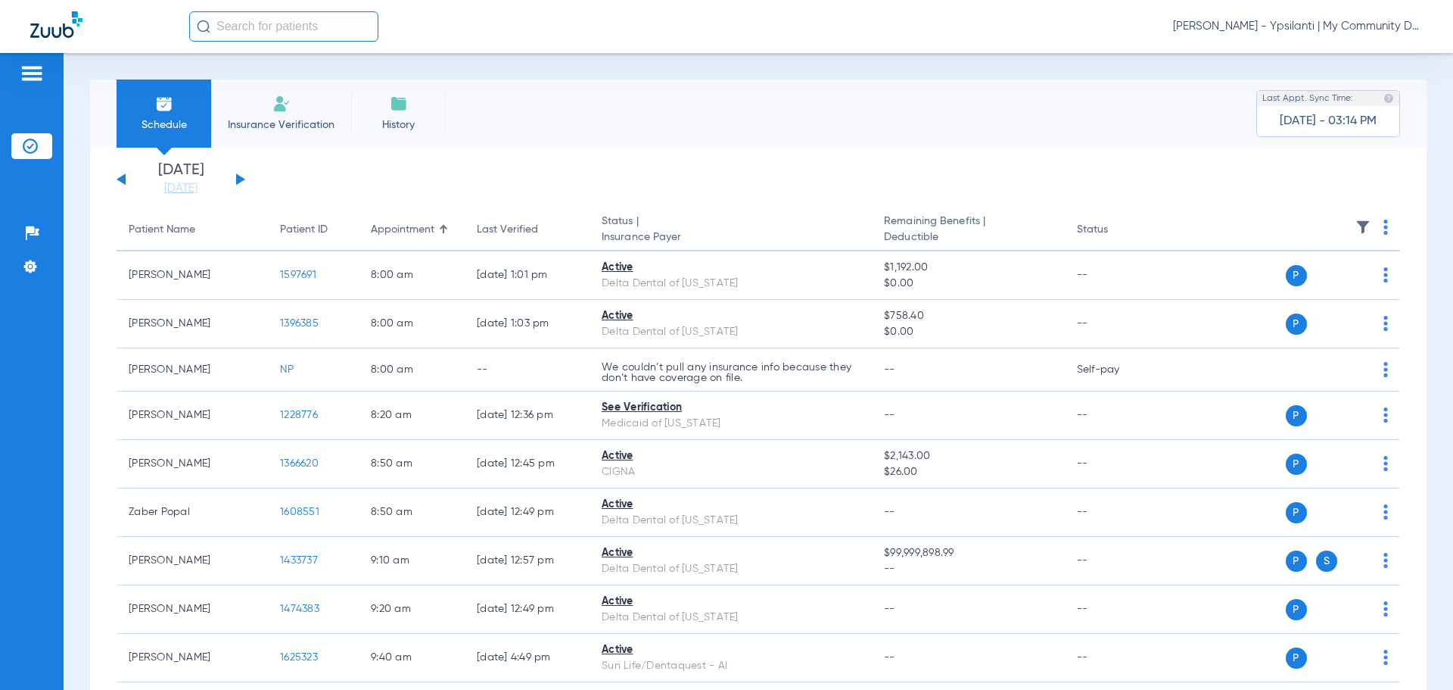
click at [237, 179] on button at bounding box center [240, 178] width 9 height 11
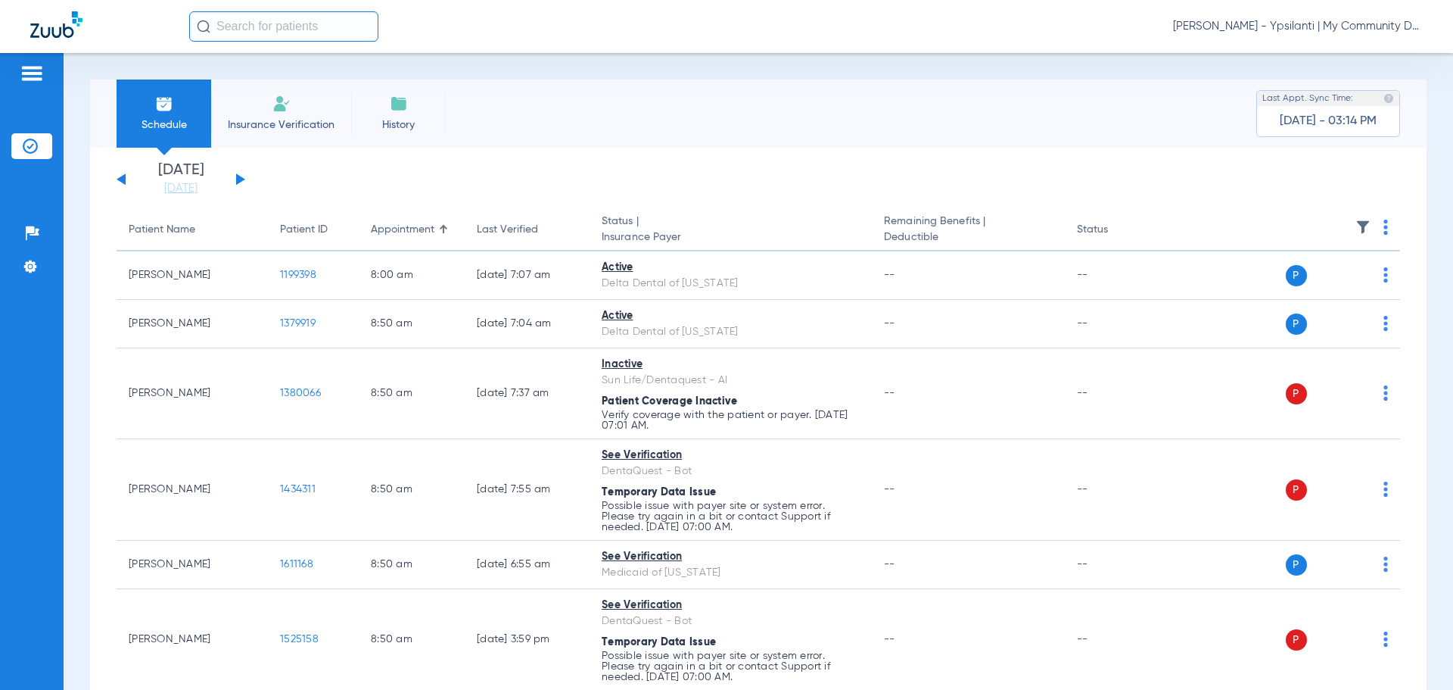
click at [1385, 229] on th at bounding box center [1284, 230] width 234 height 42
click at [1370, 227] on th at bounding box center [1284, 230] width 234 height 42
click at [1384, 225] on img at bounding box center [1386, 226] width 5 height 15
click at [1334, 285] on span "Verify All" at bounding box center [1316, 287] width 95 height 11
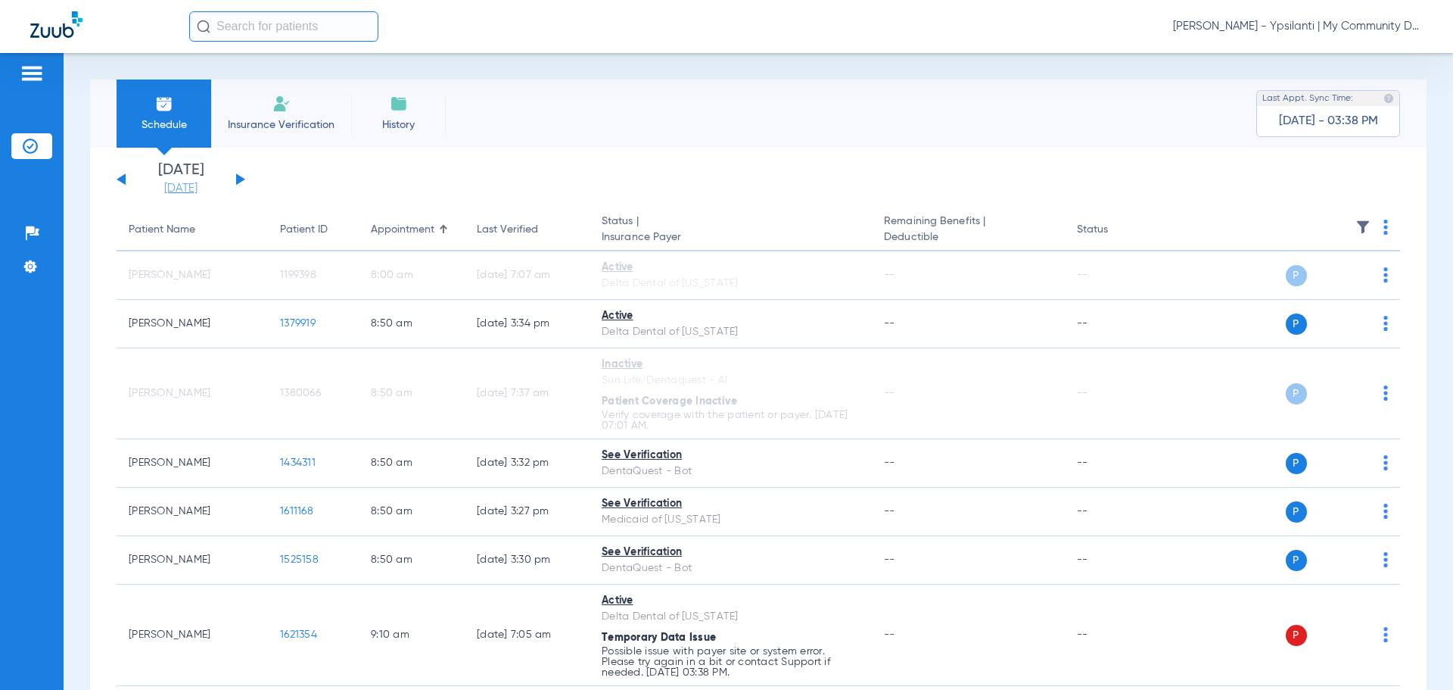
click at [175, 192] on link "[DATE]" at bounding box center [180, 188] width 91 height 15
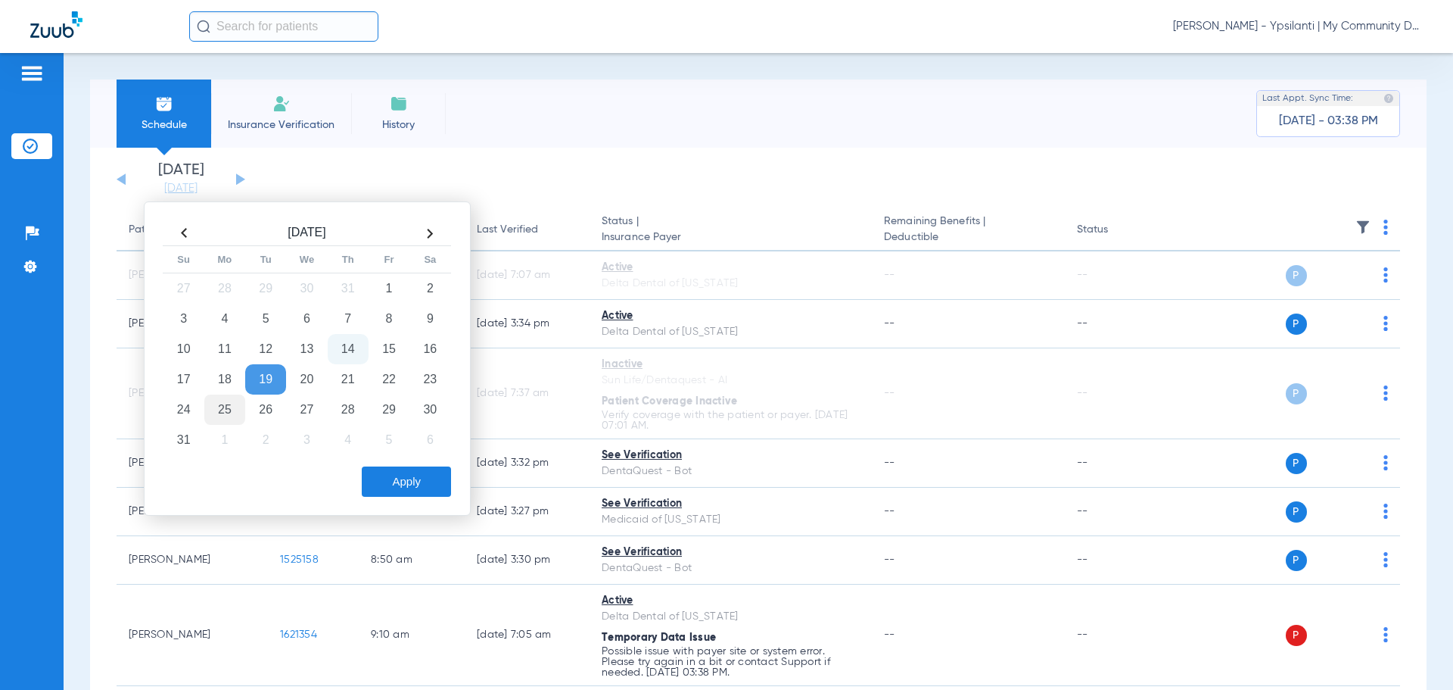
click at [226, 403] on td "25" at bounding box center [224, 409] width 41 height 30
drag, startPoint x: 394, startPoint y: 475, endPoint x: 472, endPoint y: 442, distance: 85.2
click at [395, 475] on button "Apply" at bounding box center [406, 481] width 89 height 30
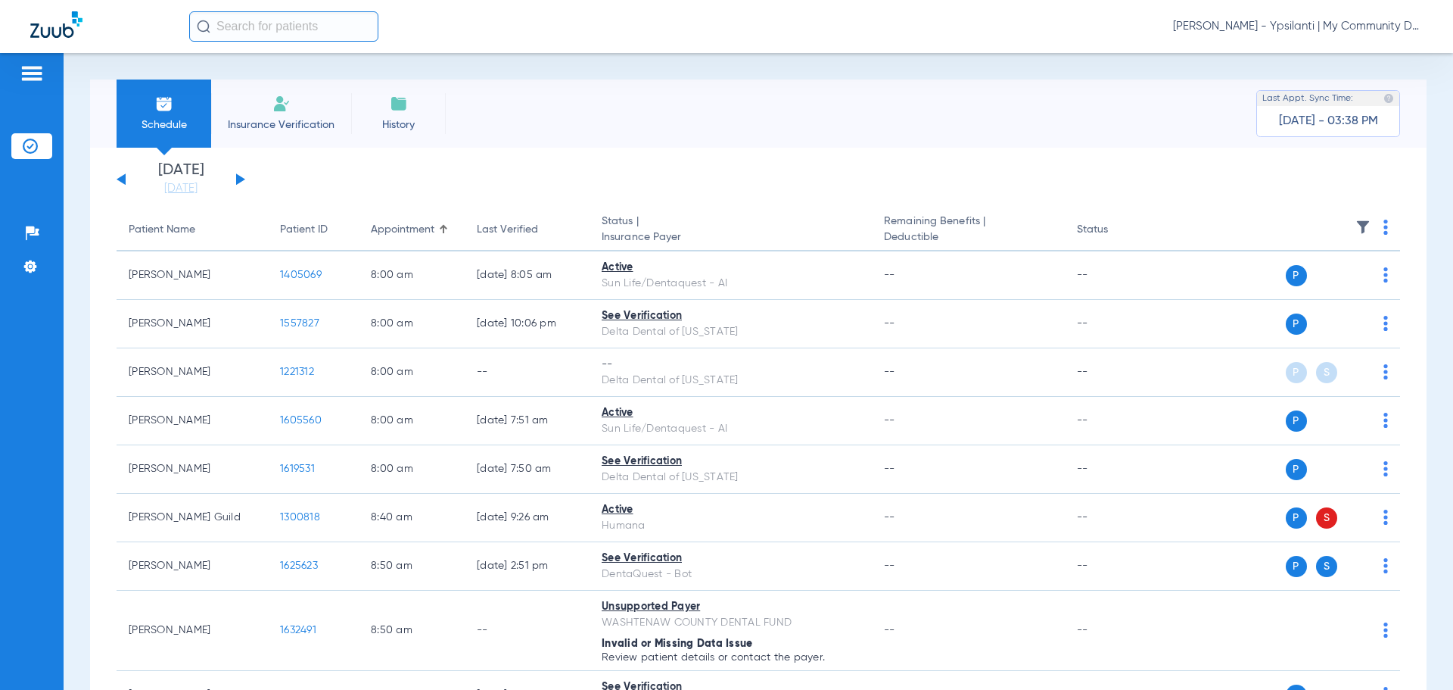
click at [1384, 226] on img at bounding box center [1386, 226] width 5 height 15
click at [1328, 277] on button "Verify All" at bounding box center [1316, 287] width 119 height 30
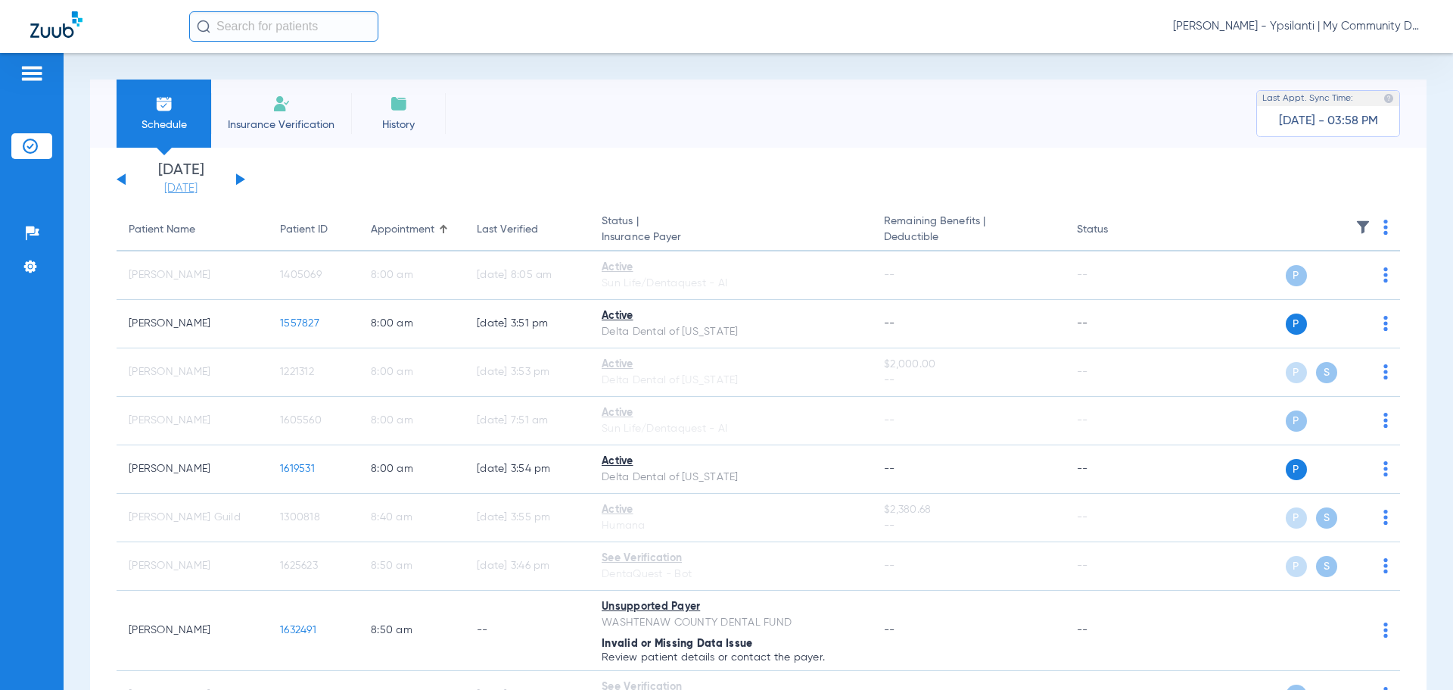
click at [169, 189] on link "[DATE]" at bounding box center [180, 188] width 91 height 15
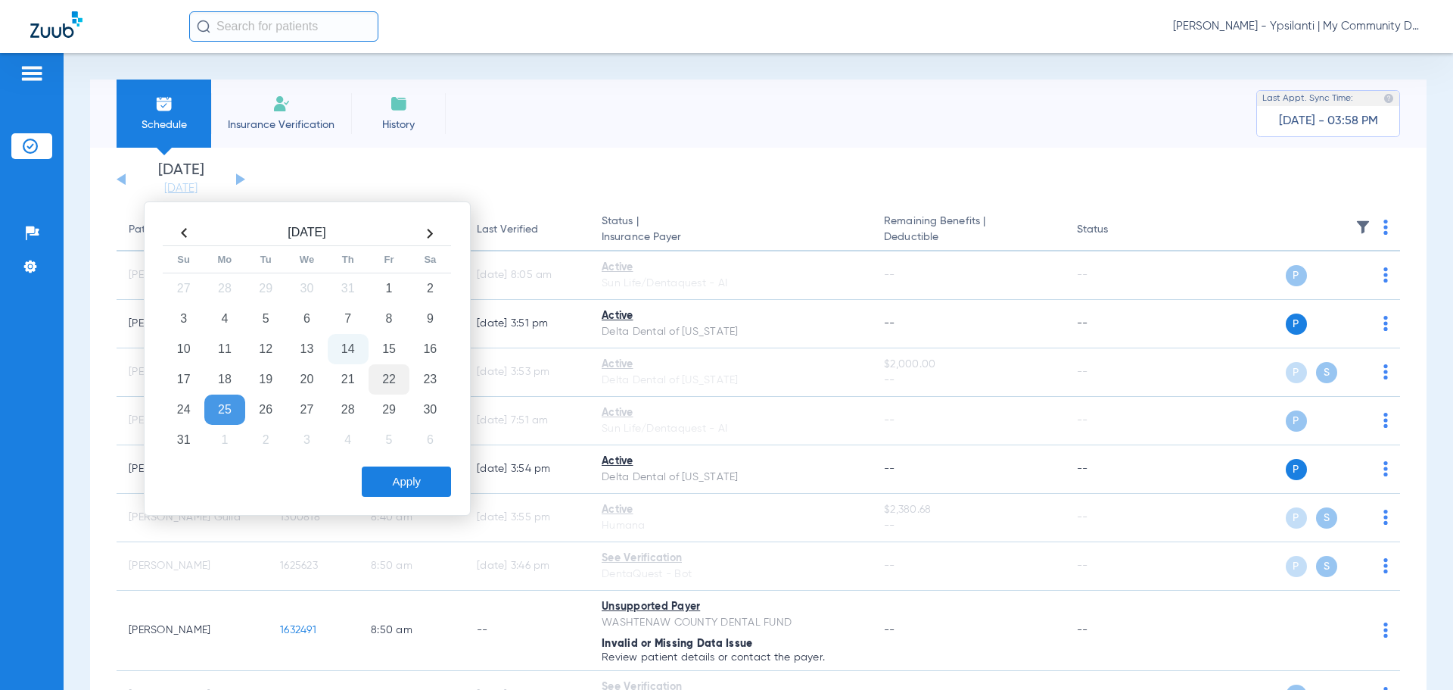
click at [384, 376] on td "22" at bounding box center [389, 379] width 41 height 30
click at [403, 472] on button "Apply" at bounding box center [406, 481] width 89 height 30
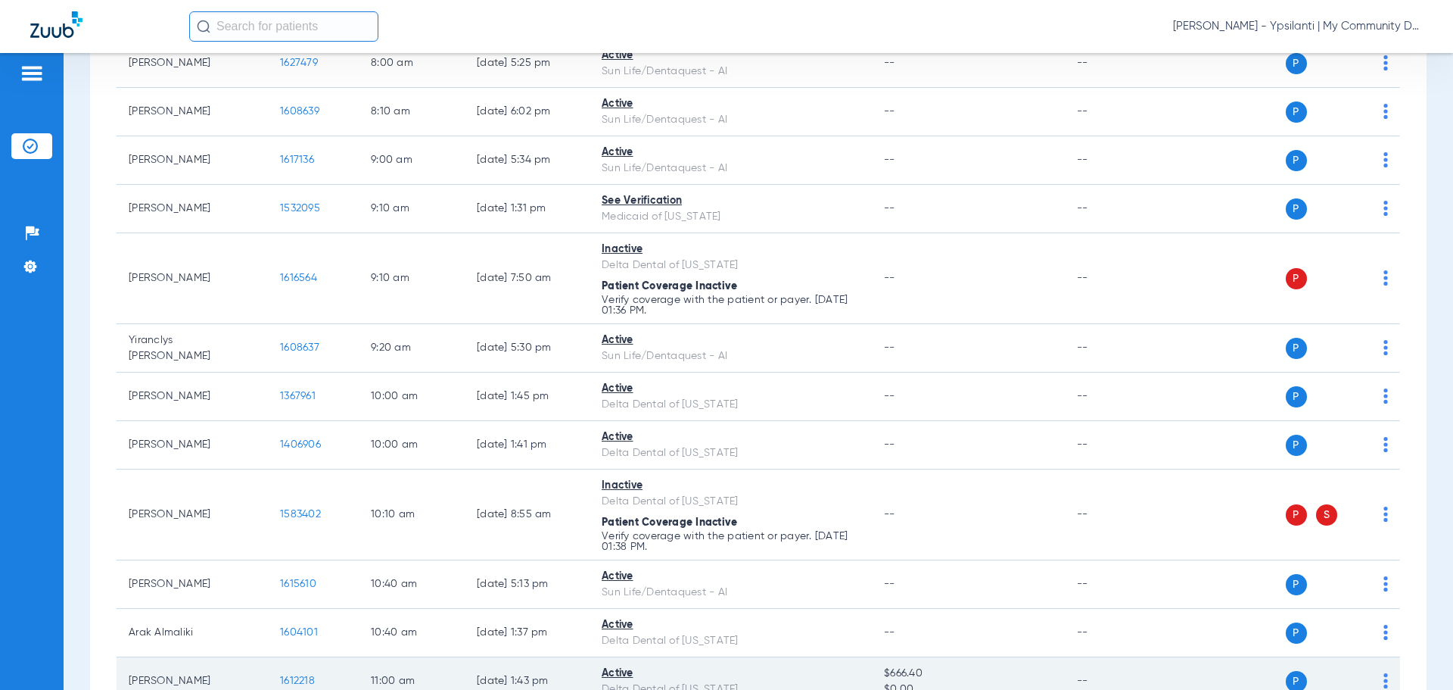
scroll to position [400, 0]
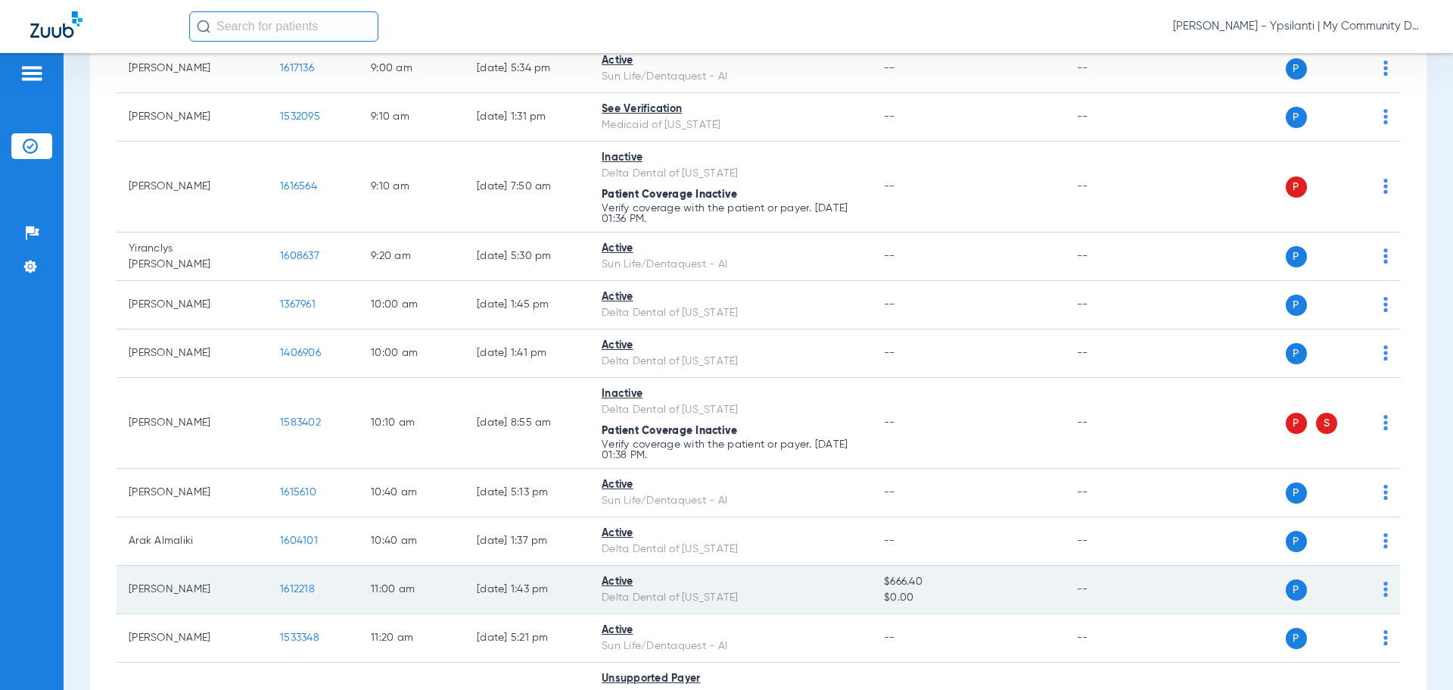
click at [282, 589] on span "1612218" at bounding box center [297, 589] width 35 height 11
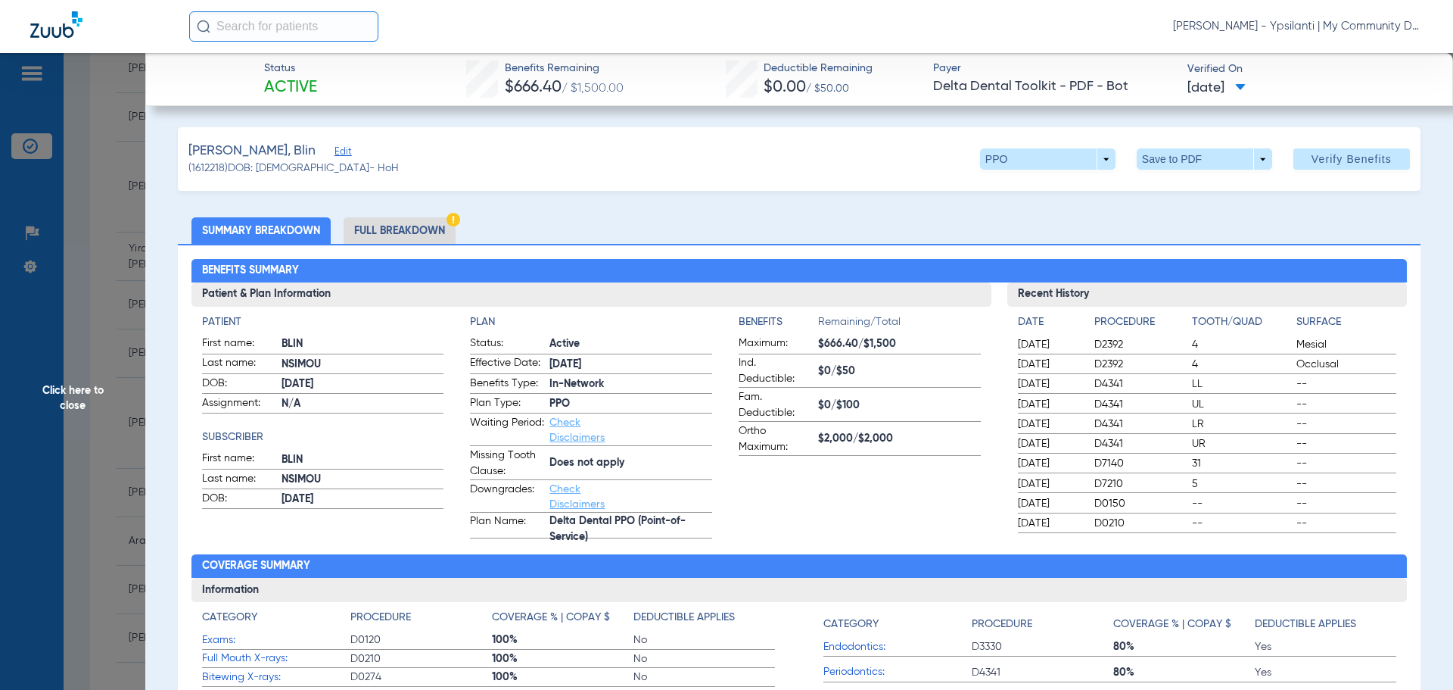
click at [401, 235] on li "Full Breakdown" at bounding box center [400, 230] width 112 height 26
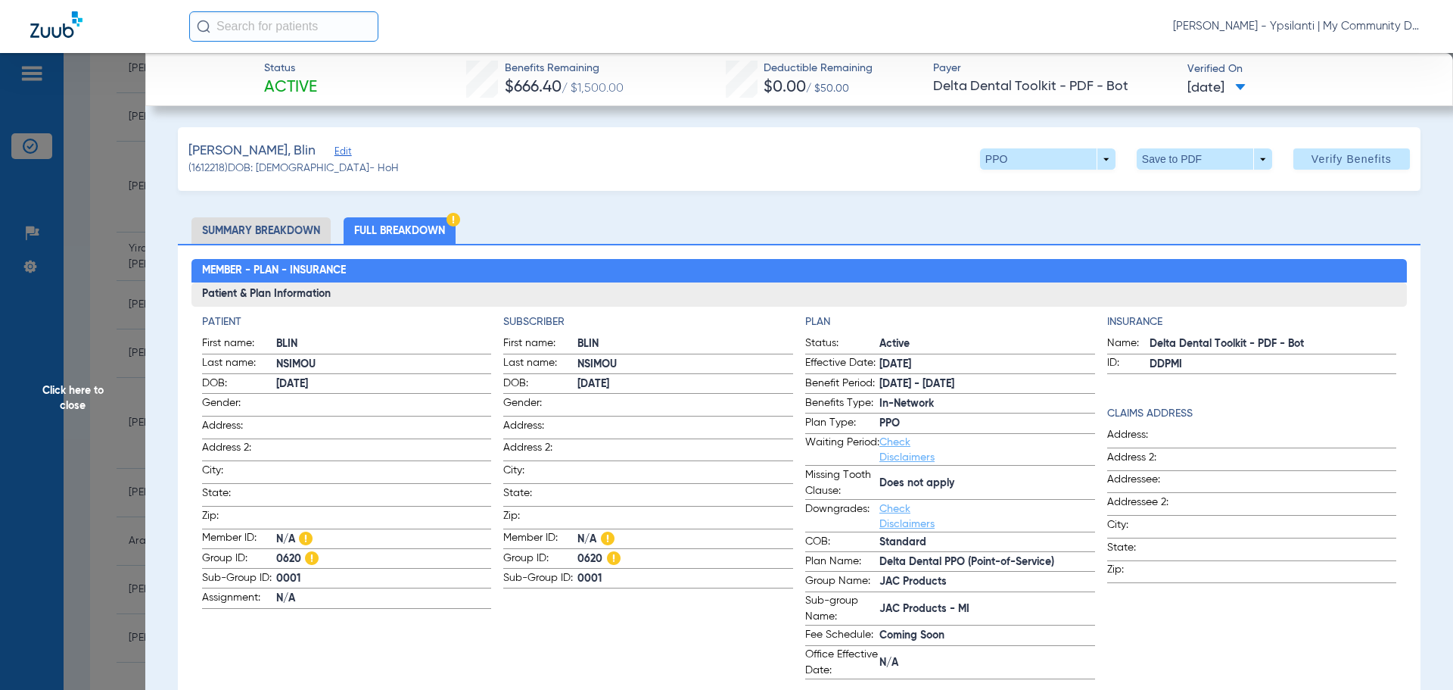
click at [65, 388] on span "Click here to close" at bounding box center [72, 398] width 145 height 690
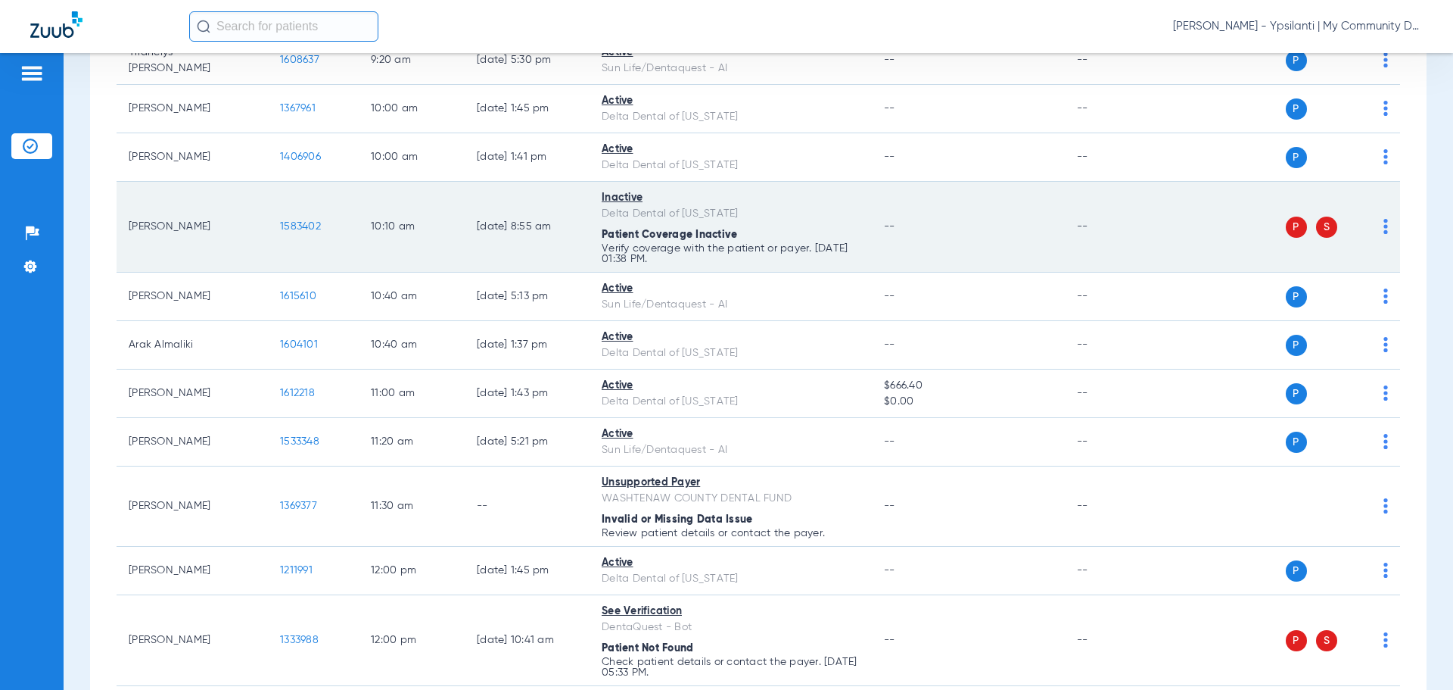
scroll to position [627, 0]
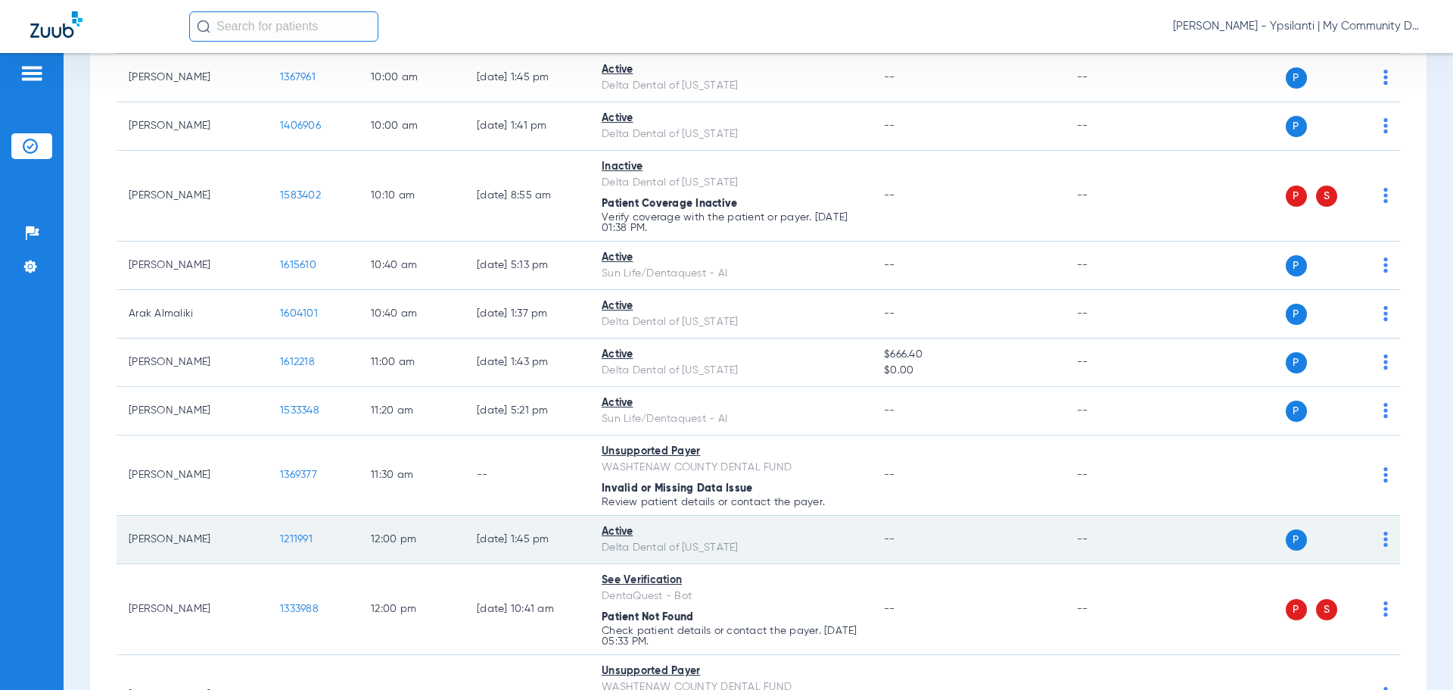
click at [288, 524] on td "1211991" at bounding box center [313, 539] width 91 height 48
click at [290, 534] on span "1211991" at bounding box center [296, 539] width 33 height 11
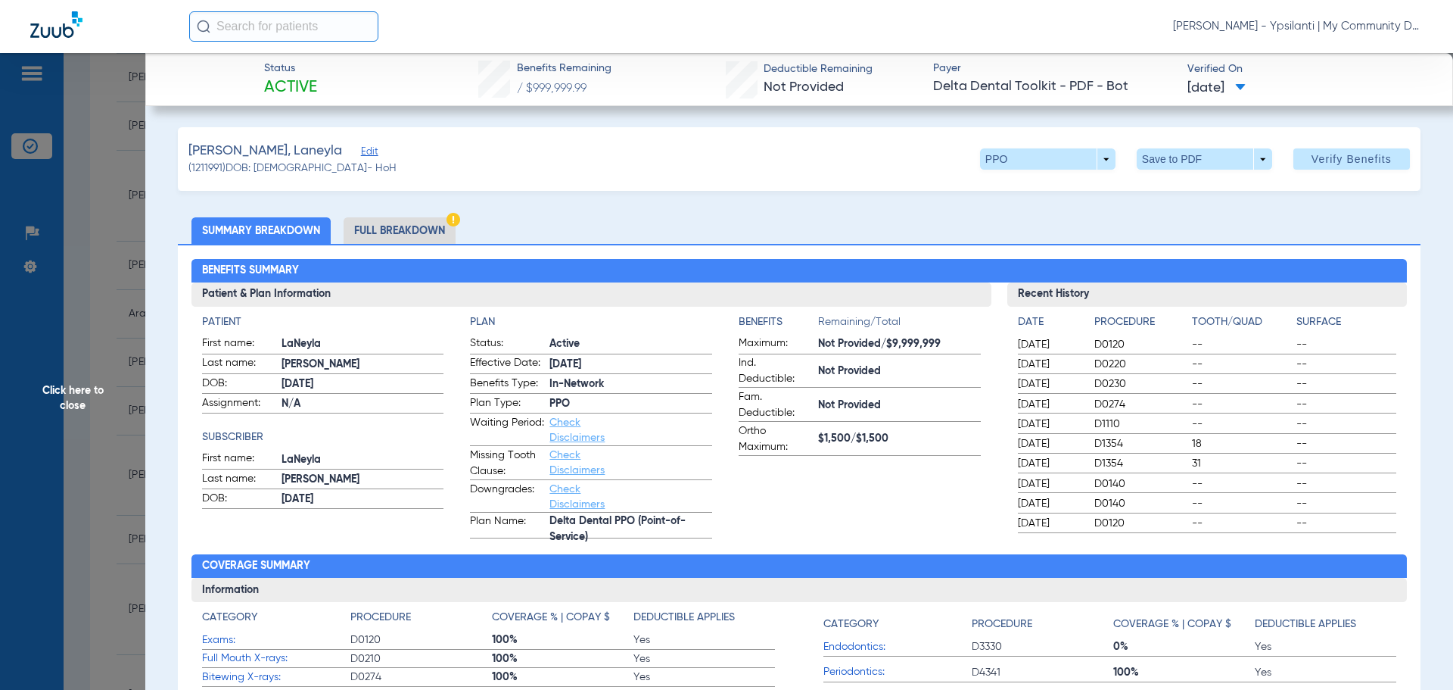
click at [429, 235] on li "Full Breakdown" at bounding box center [400, 230] width 112 height 26
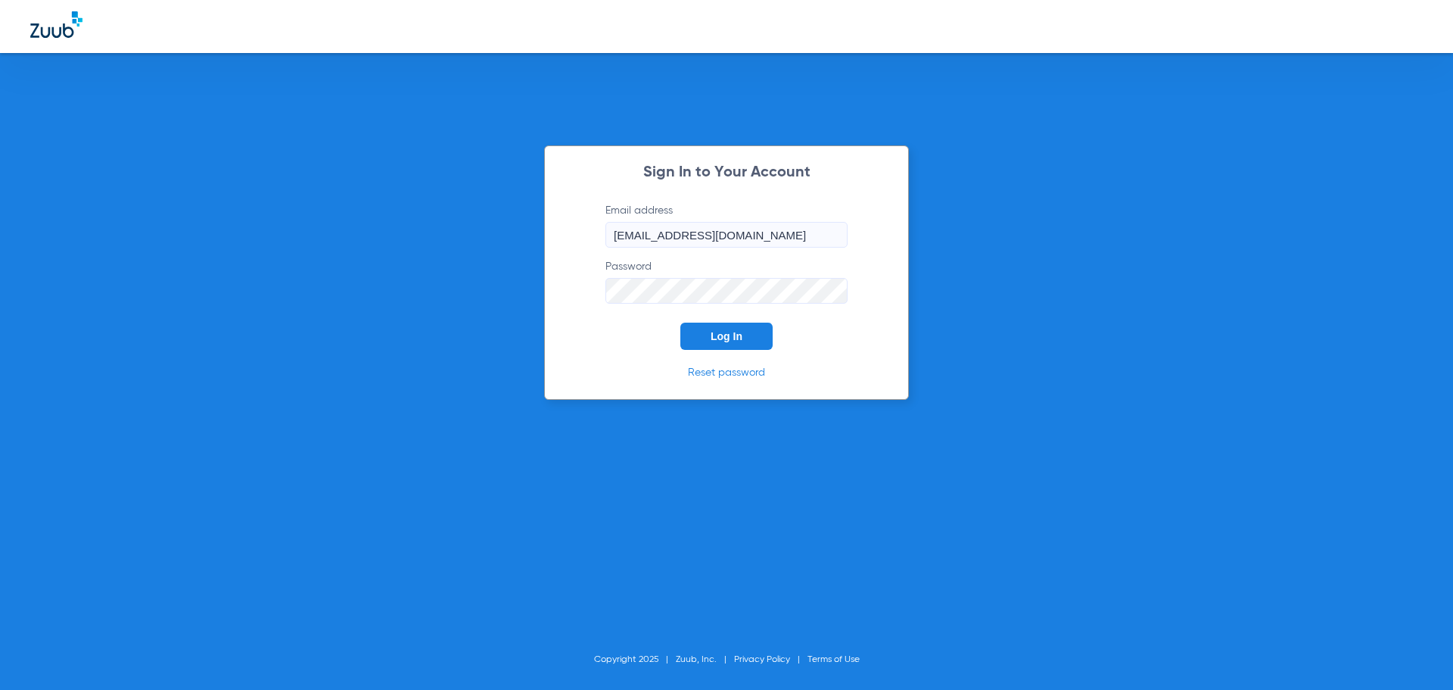
click at [762, 342] on button "Log In" at bounding box center [726, 335] width 92 height 27
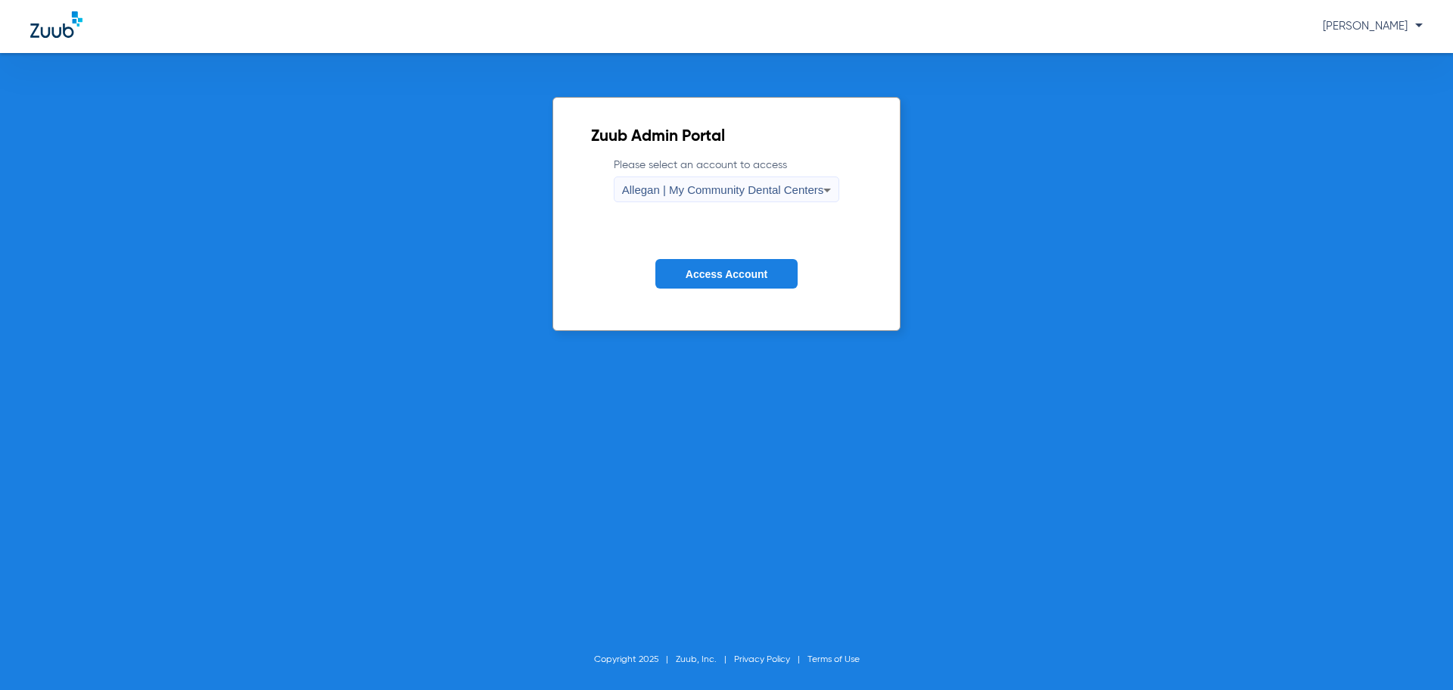
click at [657, 188] on span "Allegan | My Community Dental Centers" at bounding box center [723, 189] width 202 height 13
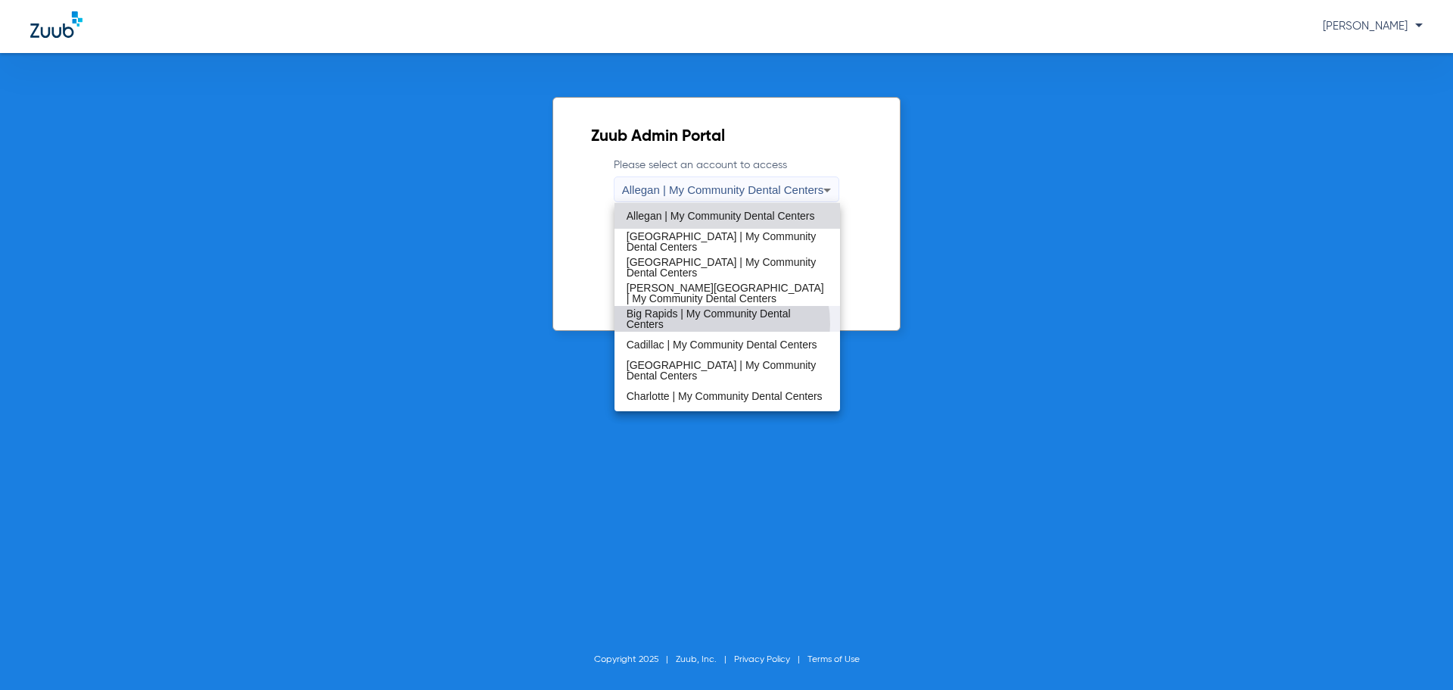
click at [712, 324] on span "Big Rapids | My Community Dental Centers" at bounding box center [728, 318] width 202 height 21
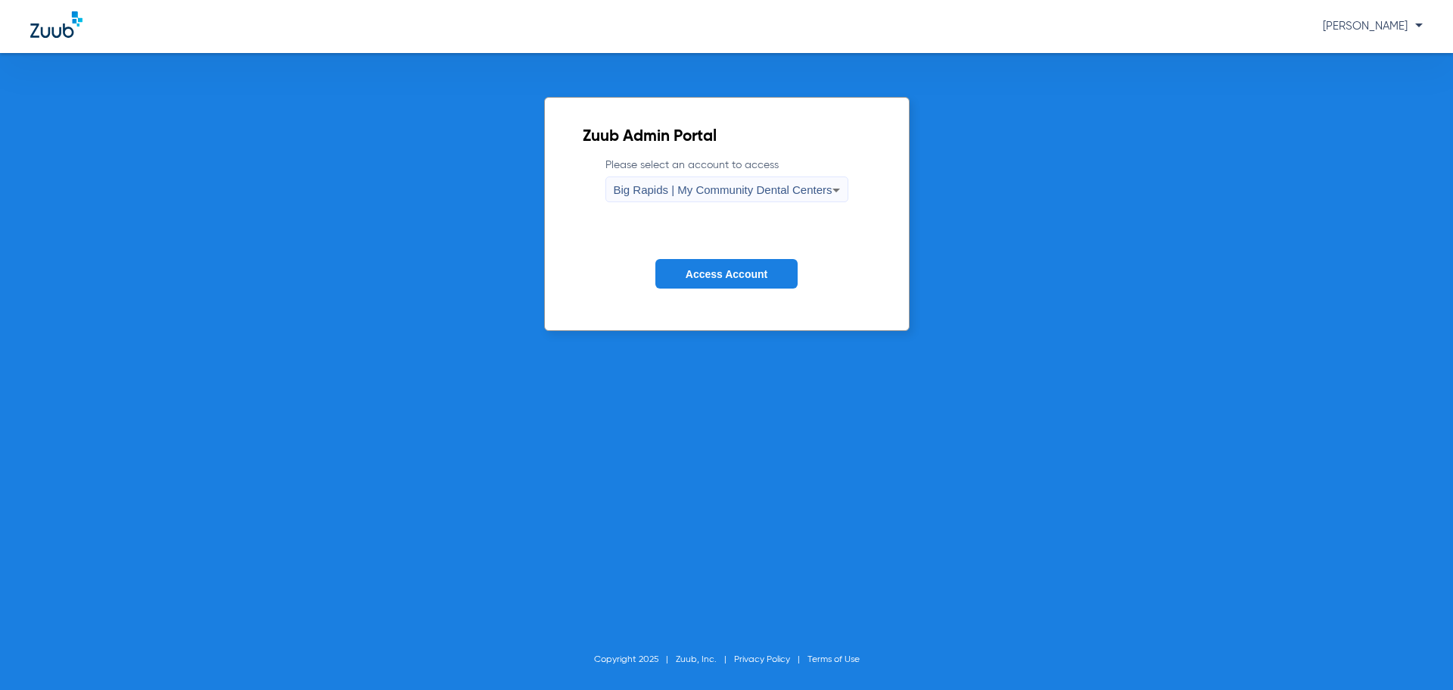
click at [690, 283] on button "Access Account" at bounding box center [726, 274] width 142 height 30
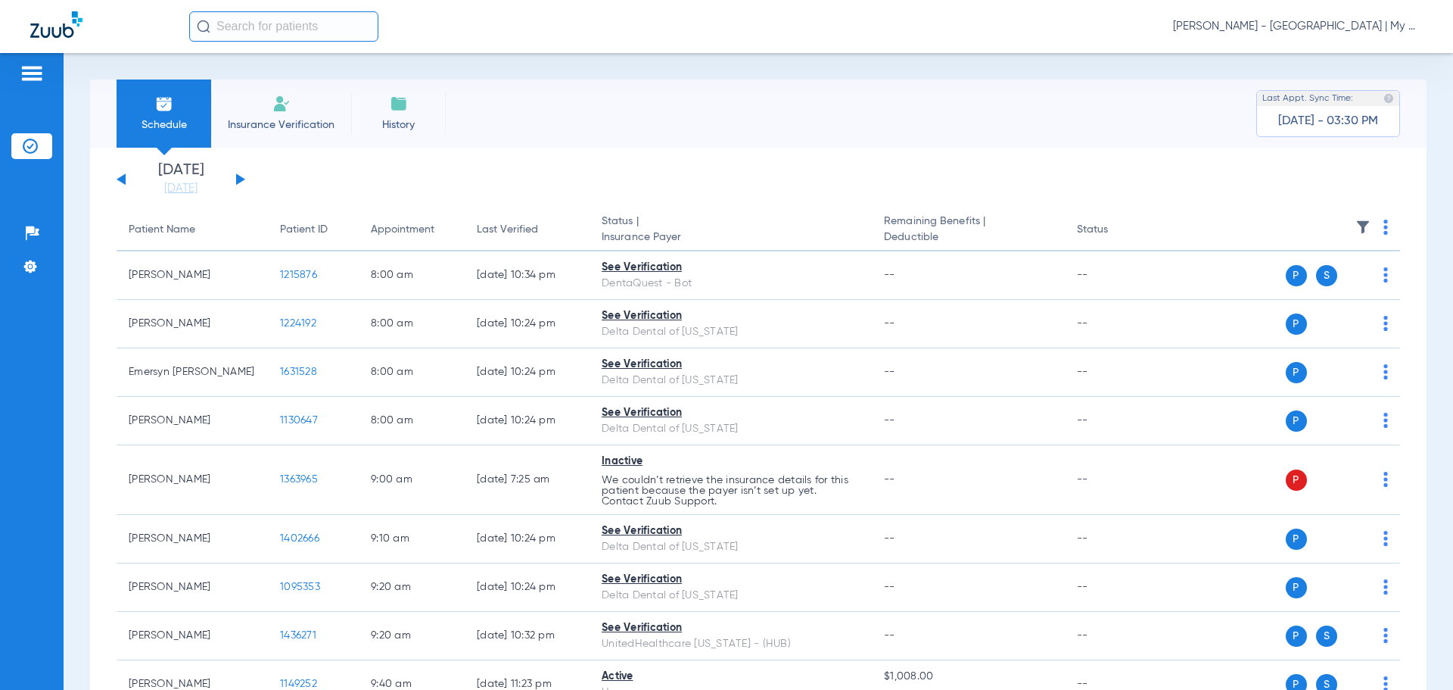
click at [165, 190] on link "[DATE]" at bounding box center [180, 188] width 91 height 15
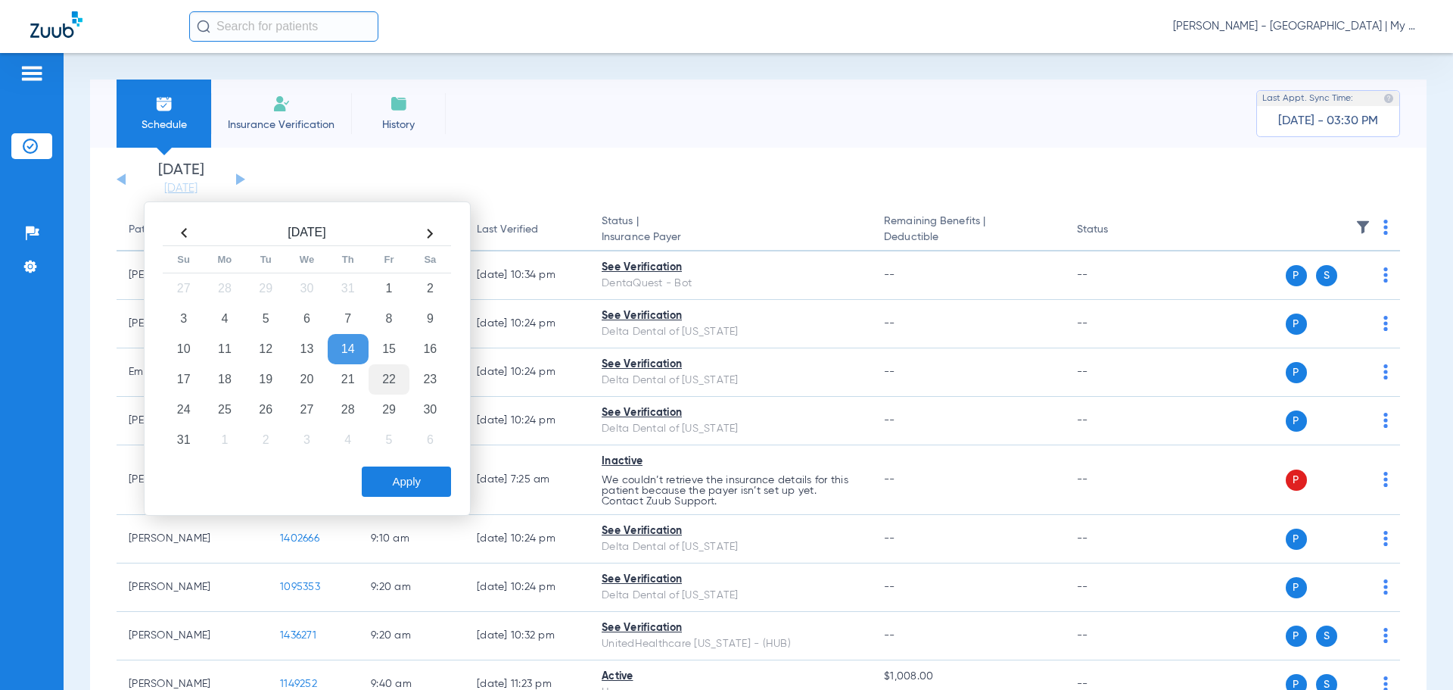
click at [390, 385] on td "22" at bounding box center [389, 379] width 41 height 30
click at [237, 415] on td "25" at bounding box center [224, 409] width 41 height 30
click at [392, 481] on button "Apply" at bounding box center [406, 481] width 89 height 30
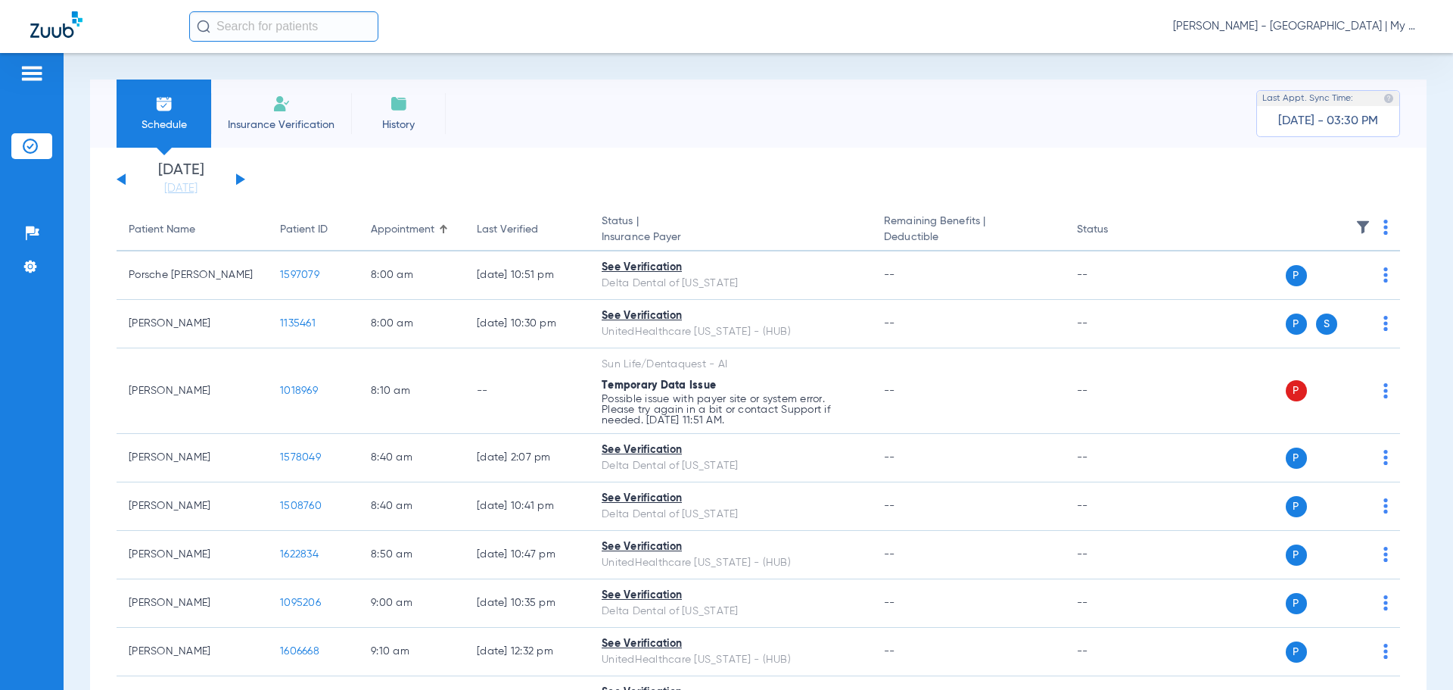
click at [1371, 231] on th at bounding box center [1284, 230] width 234 height 42
click at [1384, 233] on img at bounding box center [1386, 226] width 5 height 15
click at [1356, 293] on button "Verify All" at bounding box center [1316, 287] width 119 height 30
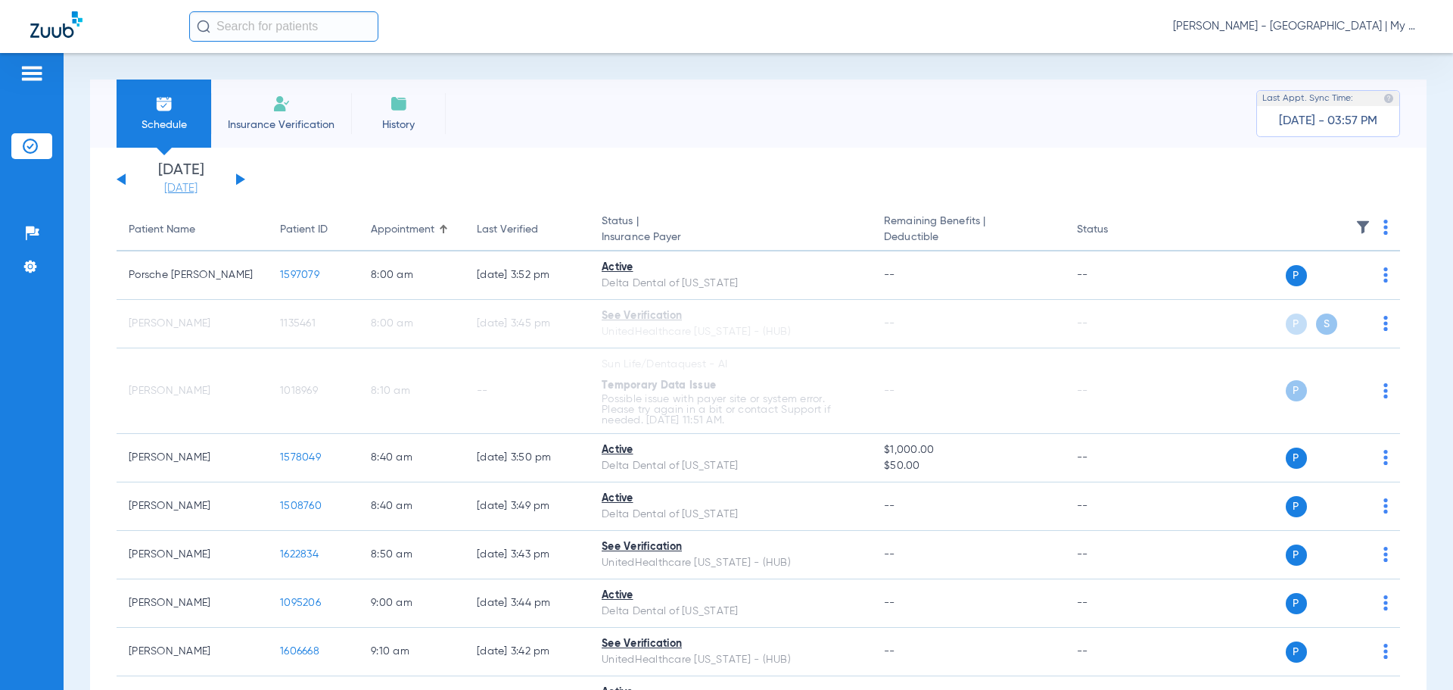
click at [173, 195] on link "[DATE]" at bounding box center [180, 188] width 91 height 15
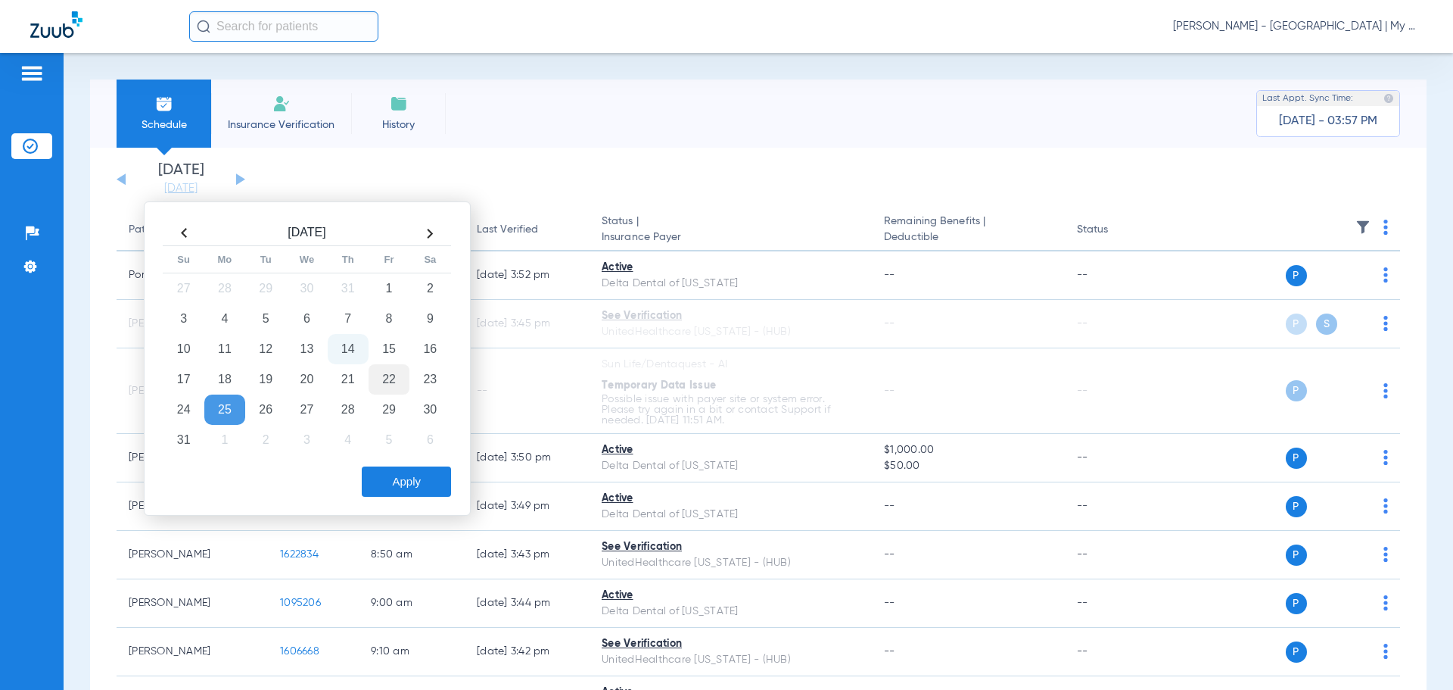
click at [375, 378] on td "22" at bounding box center [389, 379] width 41 height 30
drag, startPoint x: 392, startPoint y: 479, endPoint x: 506, endPoint y: 400, distance: 139.2
click at [393, 480] on button "Apply" at bounding box center [406, 481] width 89 height 30
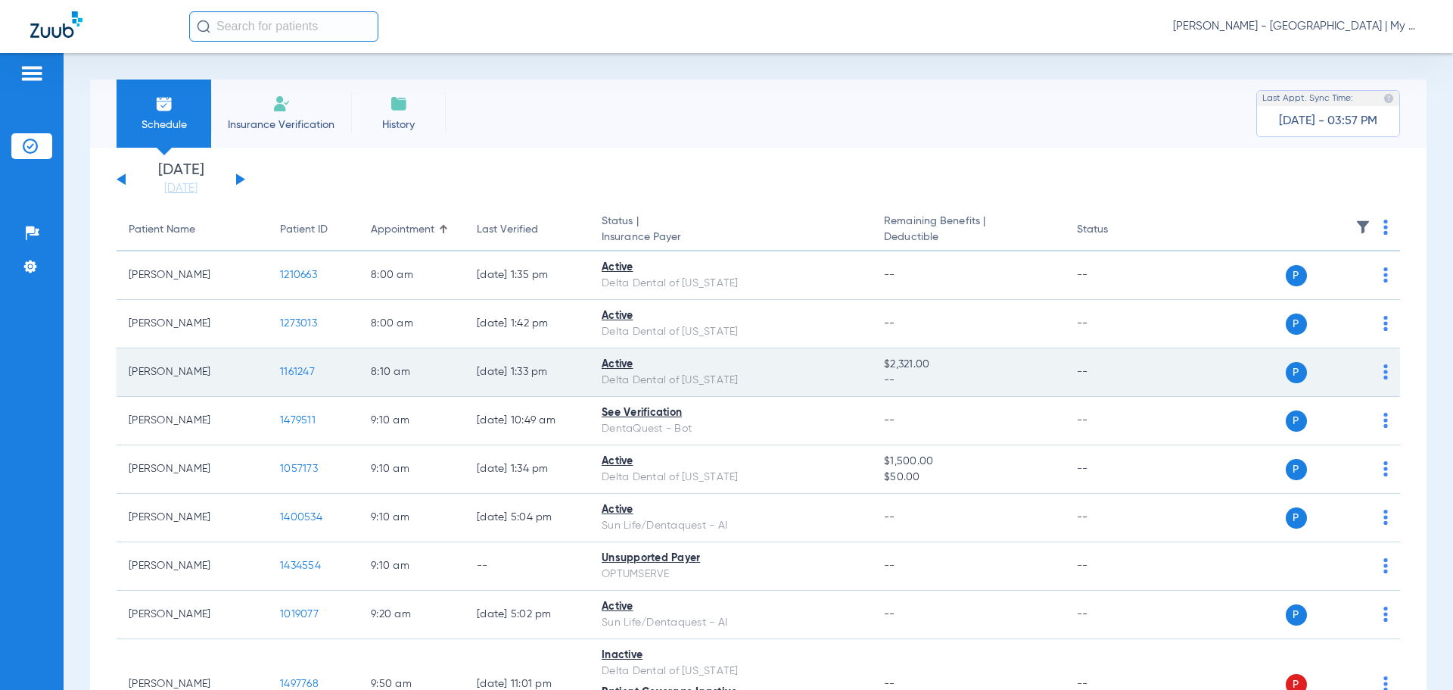
click at [296, 373] on span "1161247" at bounding box center [297, 371] width 35 height 11
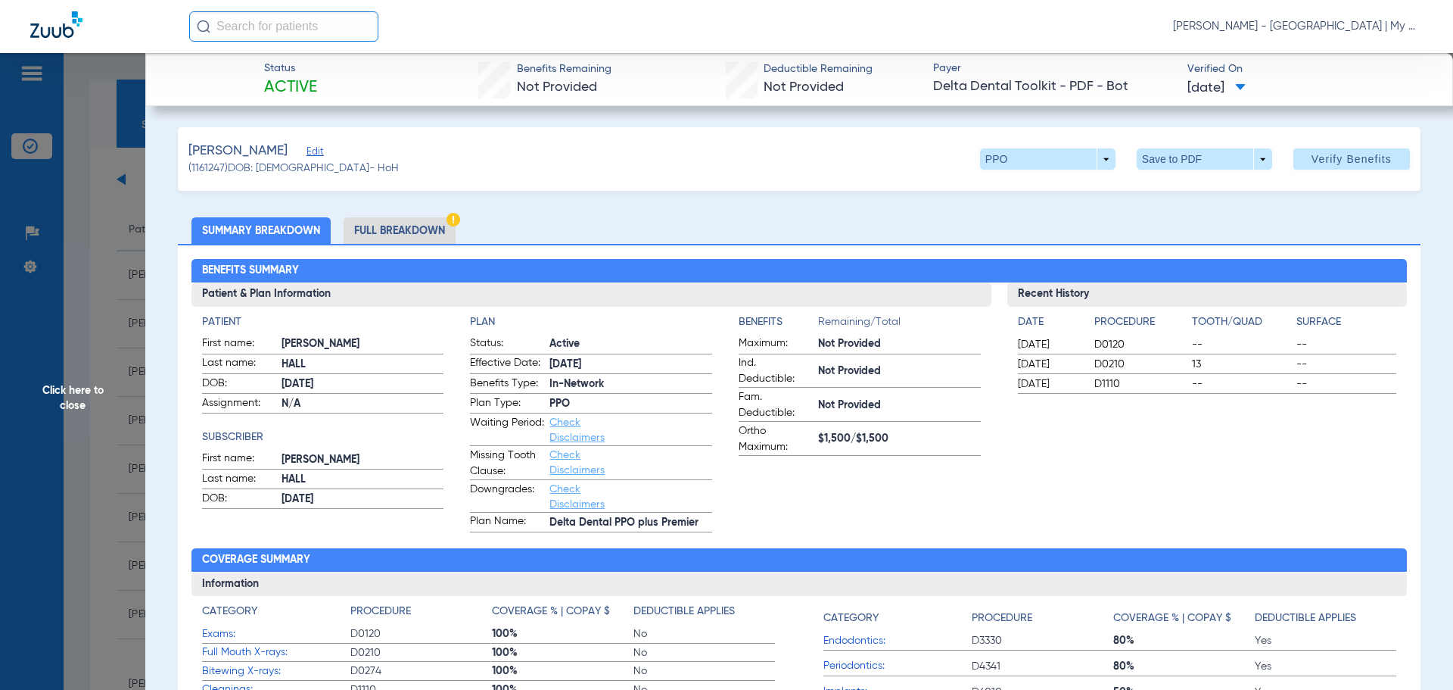
click at [410, 225] on li "Full Breakdown" at bounding box center [400, 230] width 112 height 26
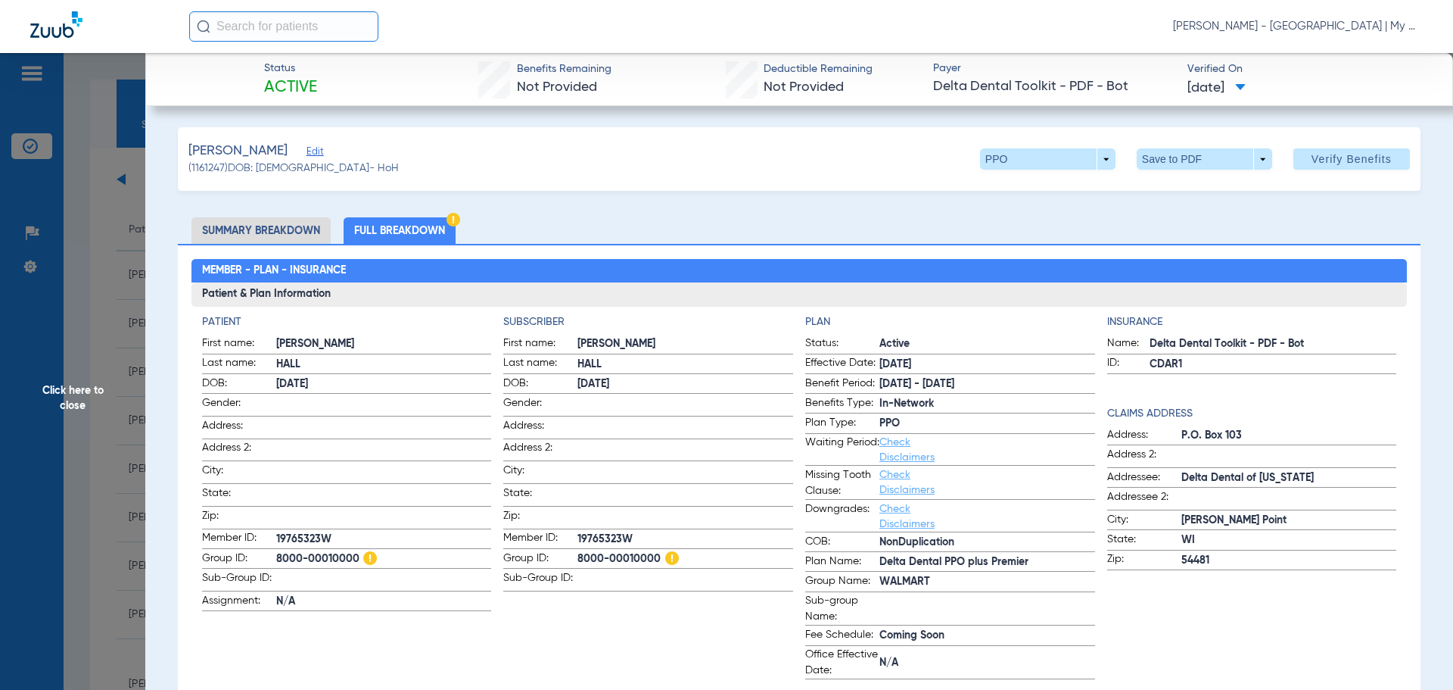
click at [87, 399] on span "Click here to close" at bounding box center [72, 398] width 145 height 690
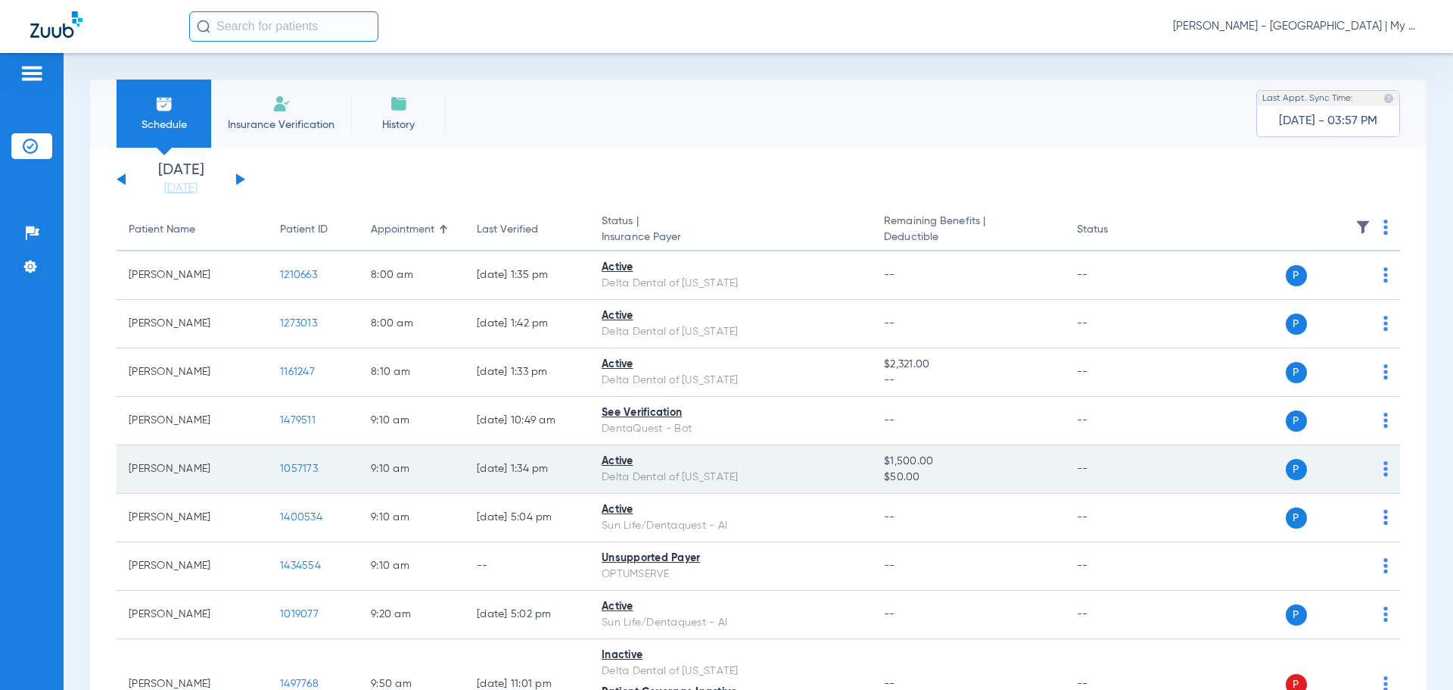
click at [313, 466] on span "1057173" at bounding box center [299, 468] width 38 height 11
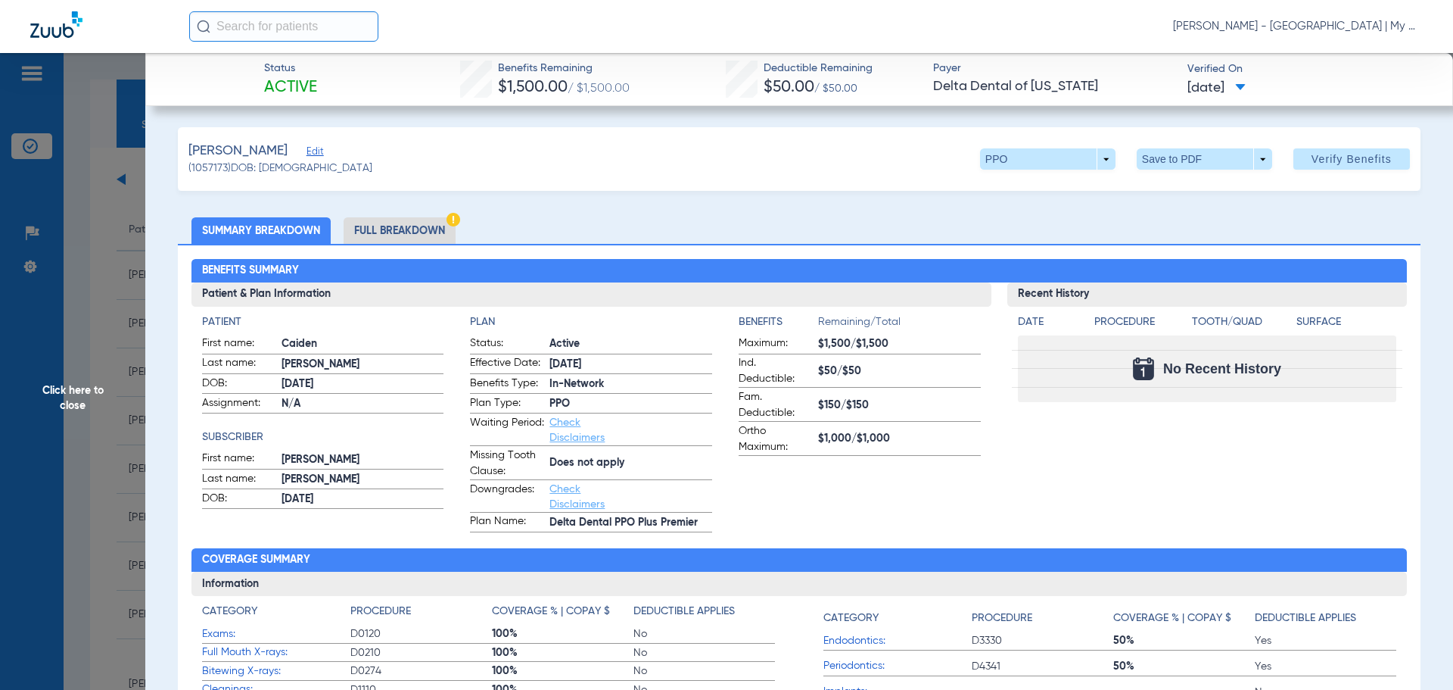
click at [398, 230] on li "Full Breakdown" at bounding box center [400, 230] width 112 height 26
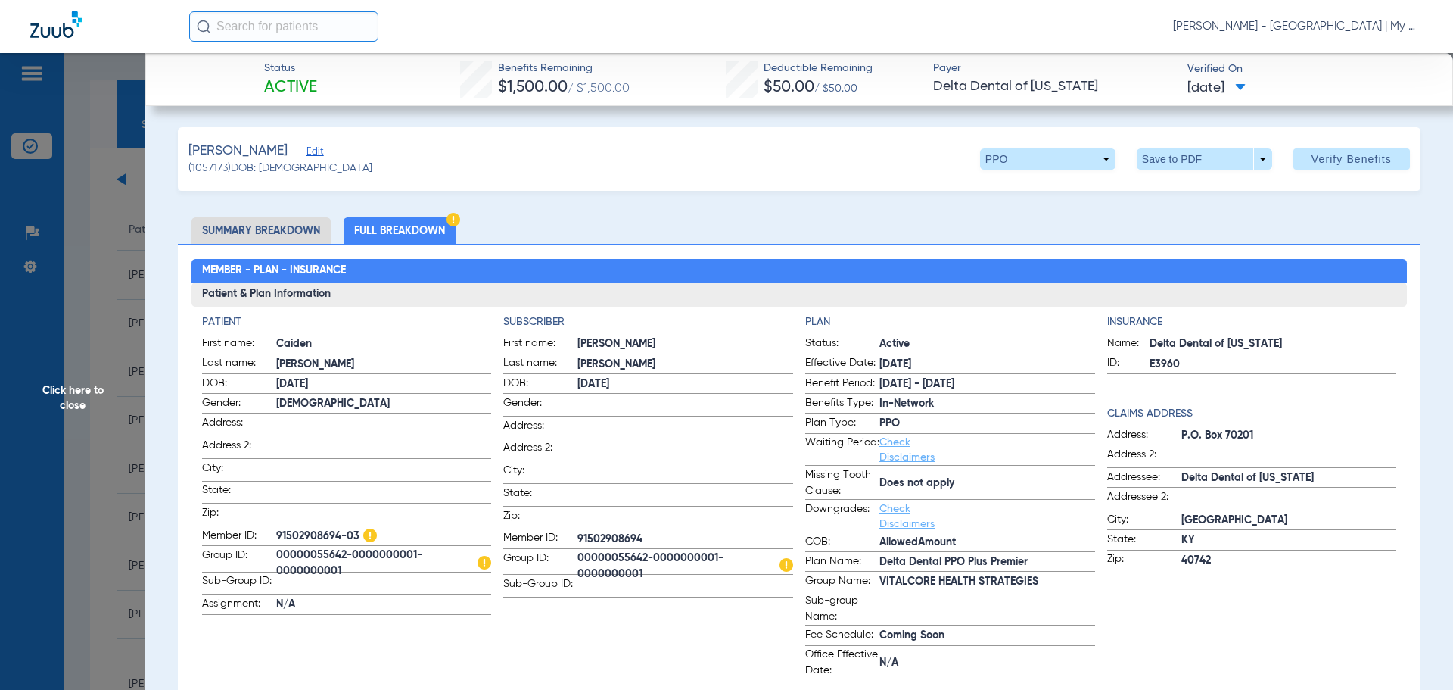
click at [59, 404] on span "Click here to close" at bounding box center [72, 398] width 145 height 690
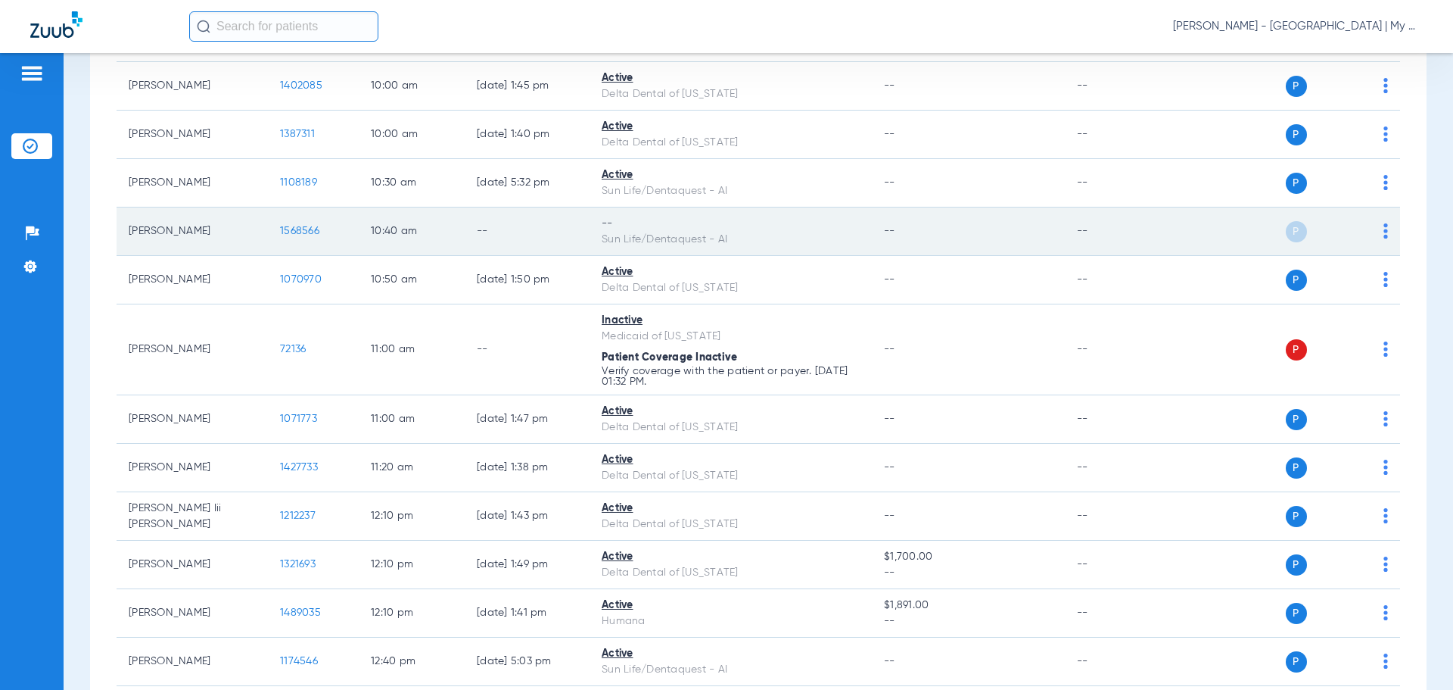
scroll to position [694, 0]
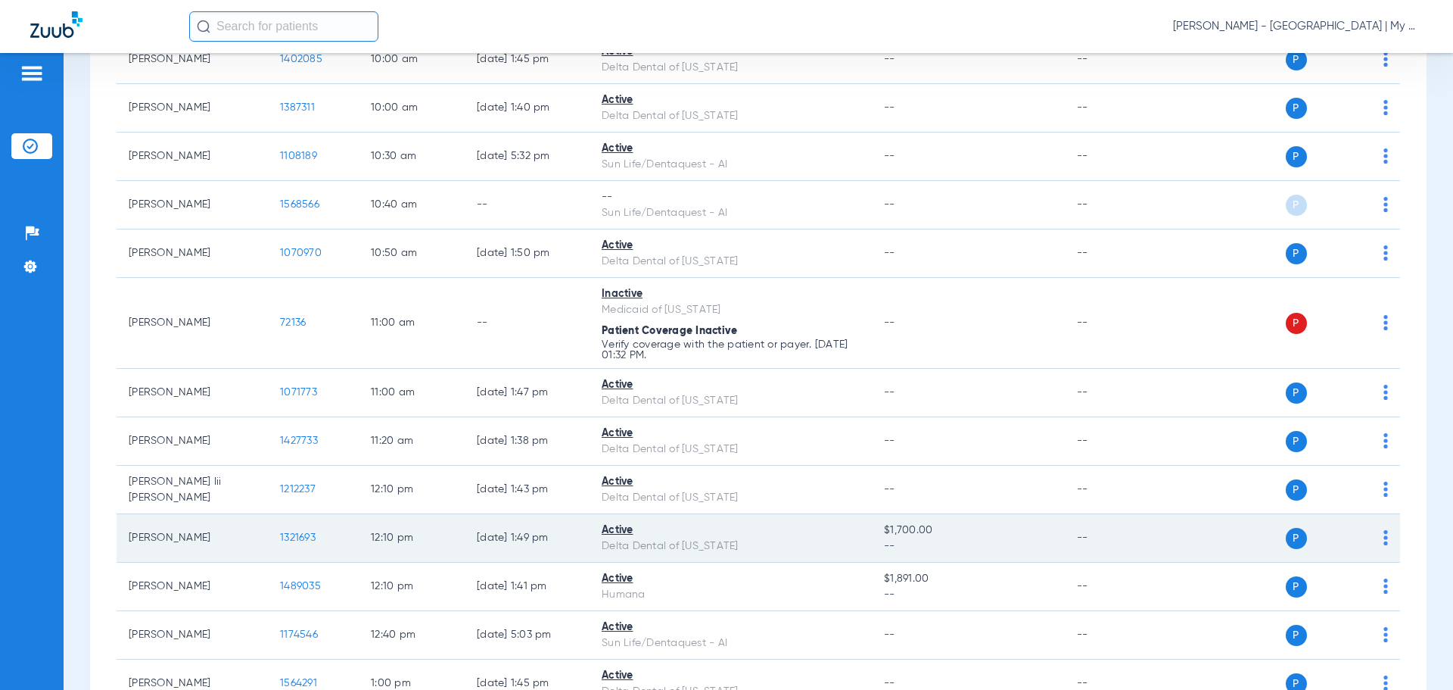
click at [294, 536] on span "1321693" at bounding box center [298, 537] width 36 height 11
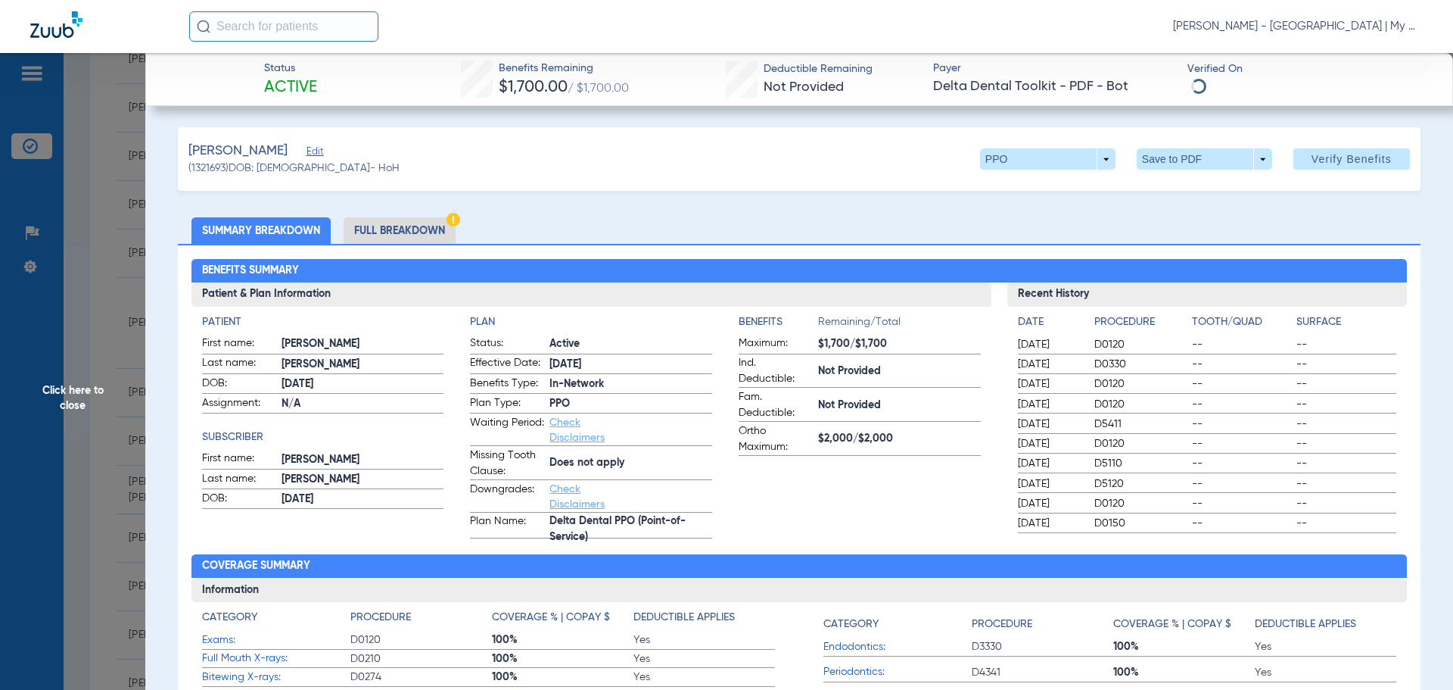
click at [420, 237] on li "Full Breakdown" at bounding box center [400, 230] width 112 height 26
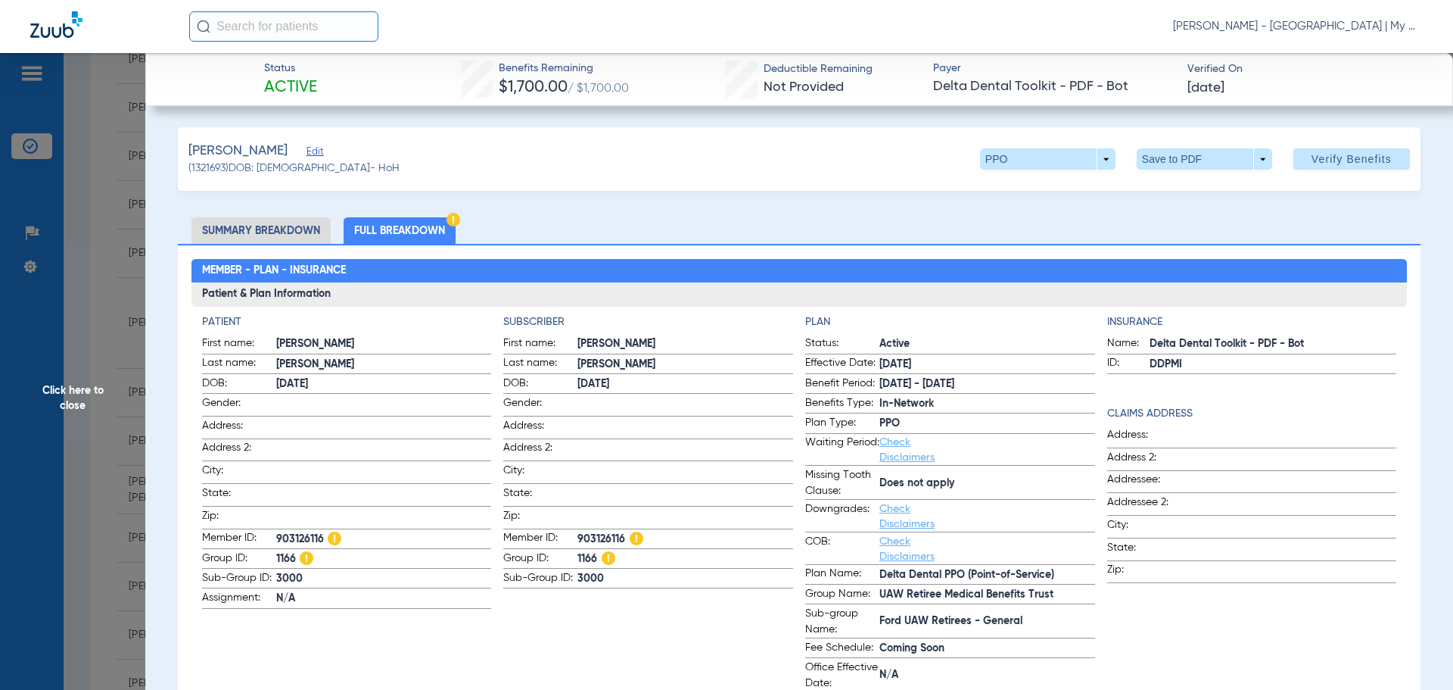
click at [73, 374] on span "Click here to close" at bounding box center [72, 398] width 145 height 690
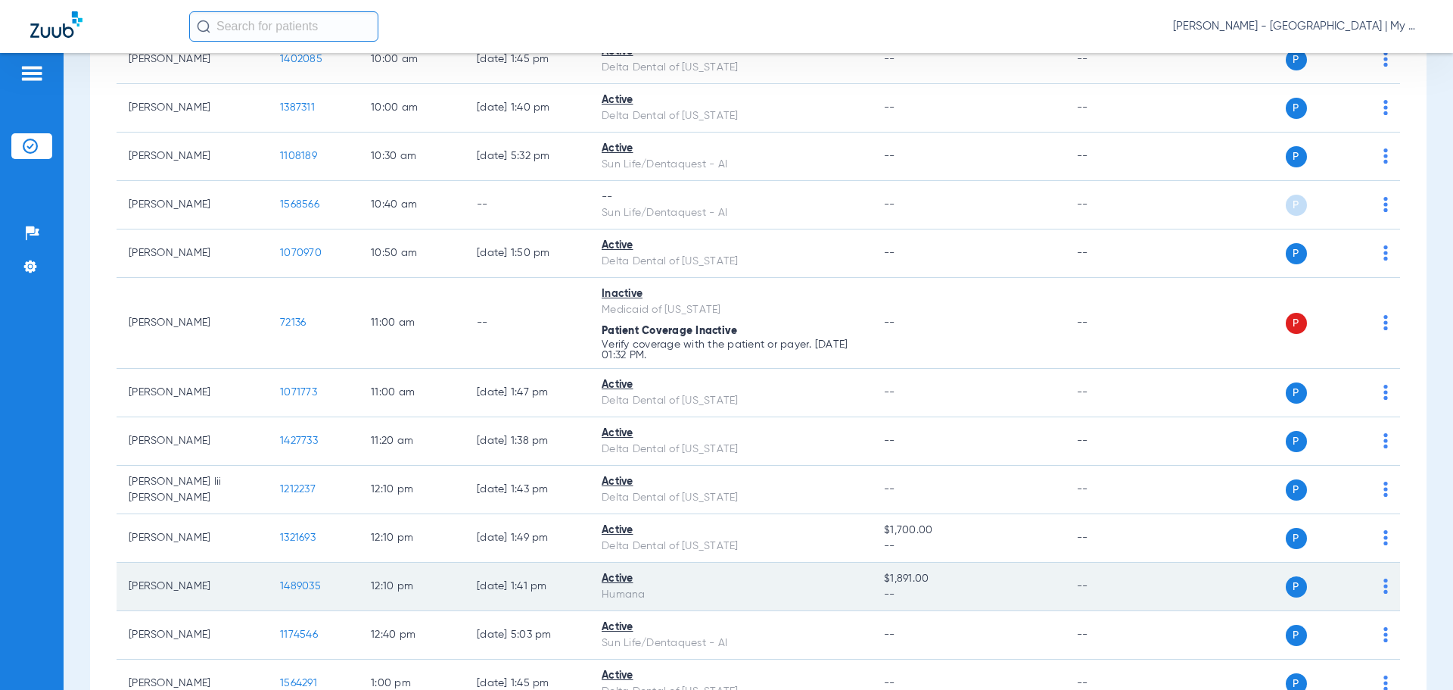
click at [307, 586] on span "1489035" at bounding box center [300, 586] width 41 height 11
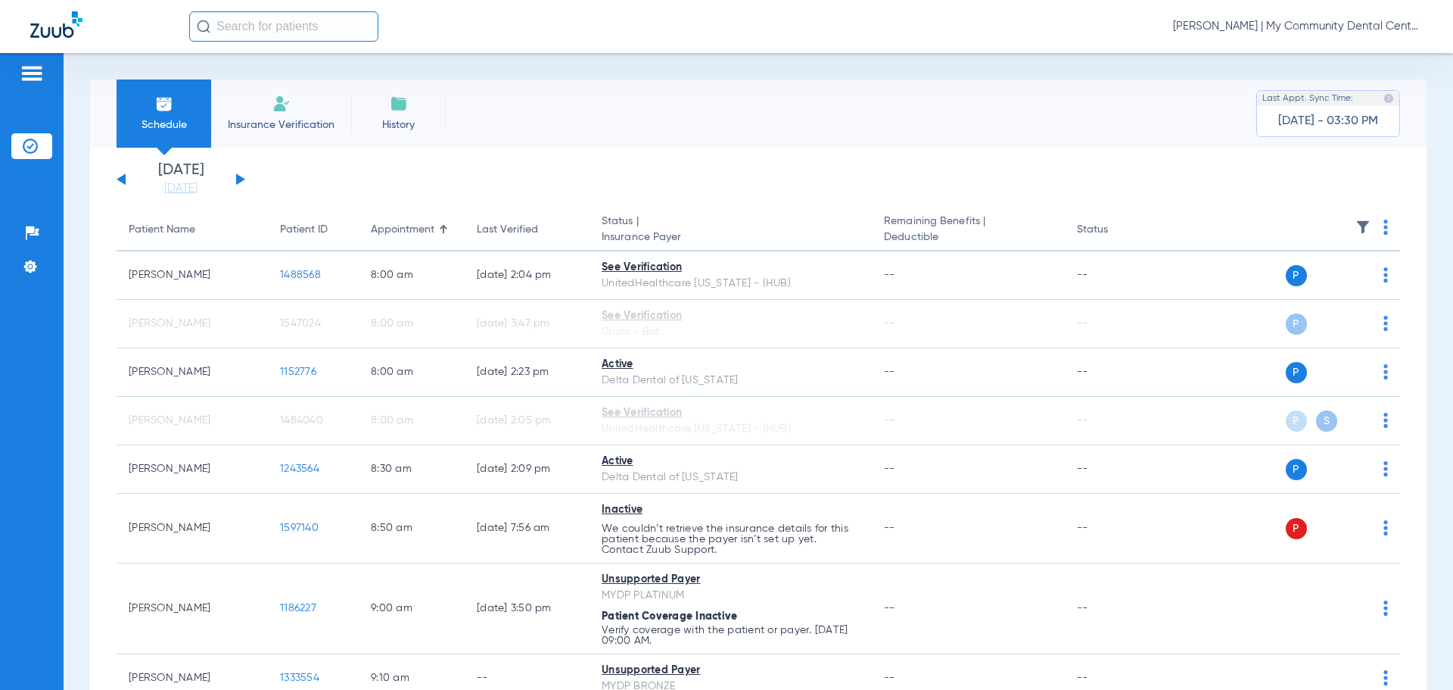
scroll to position [303, 0]
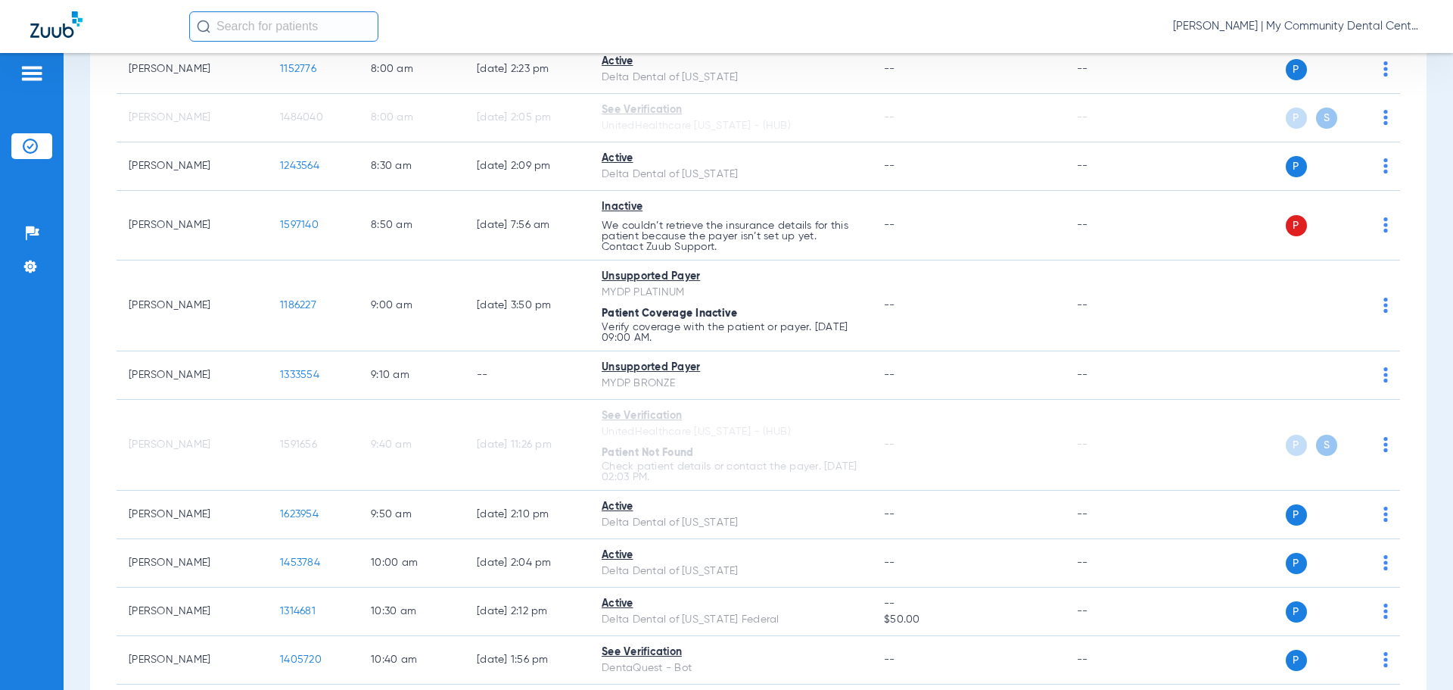
click at [1241, 25] on span "[PERSON_NAME] | My Community Dental Centers" at bounding box center [1298, 26] width 250 height 15
click at [1334, 55] on span "Account Selection" at bounding box center [1366, 53] width 85 height 11
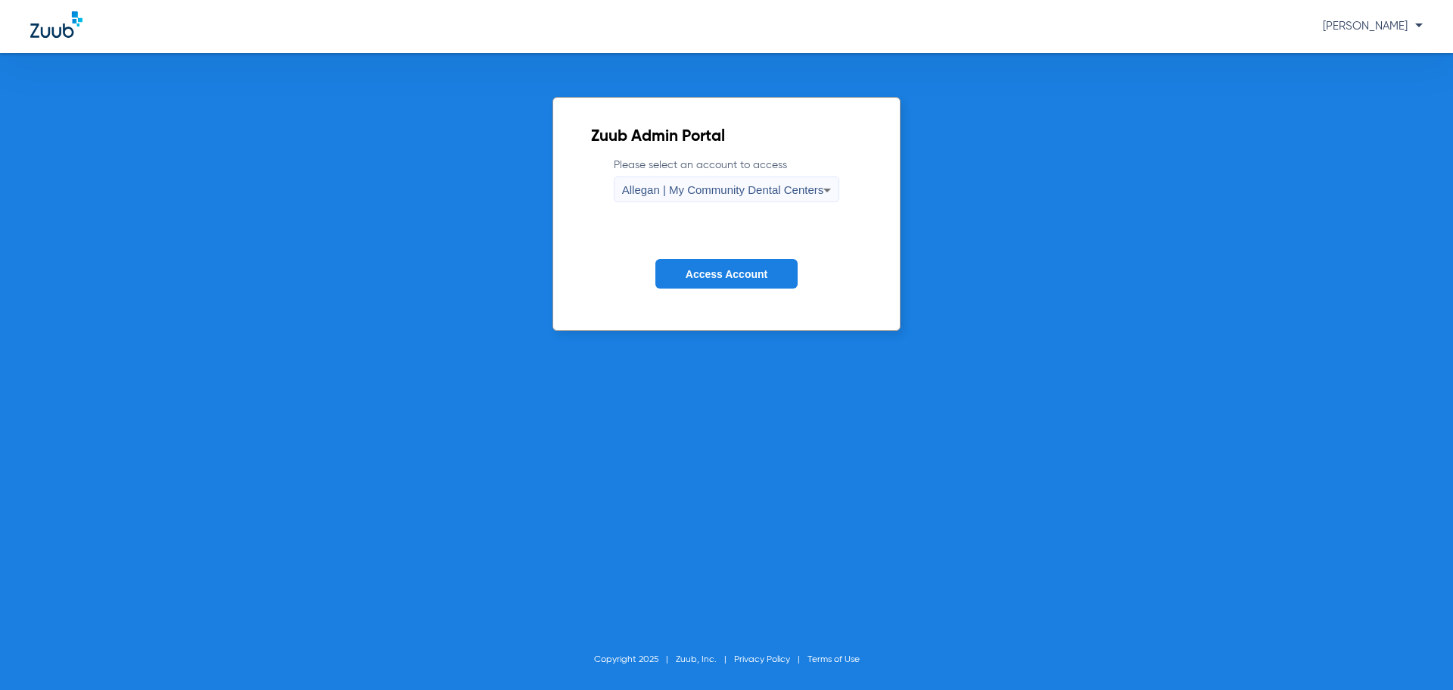
click at [757, 175] on label "Please select an account to access Allegan | My Community Dental Centers" at bounding box center [727, 179] width 226 height 45
click at [755, 179] on div "Allegan | My Community Dental Centers" at bounding box center [723, 190] width 202 height 26
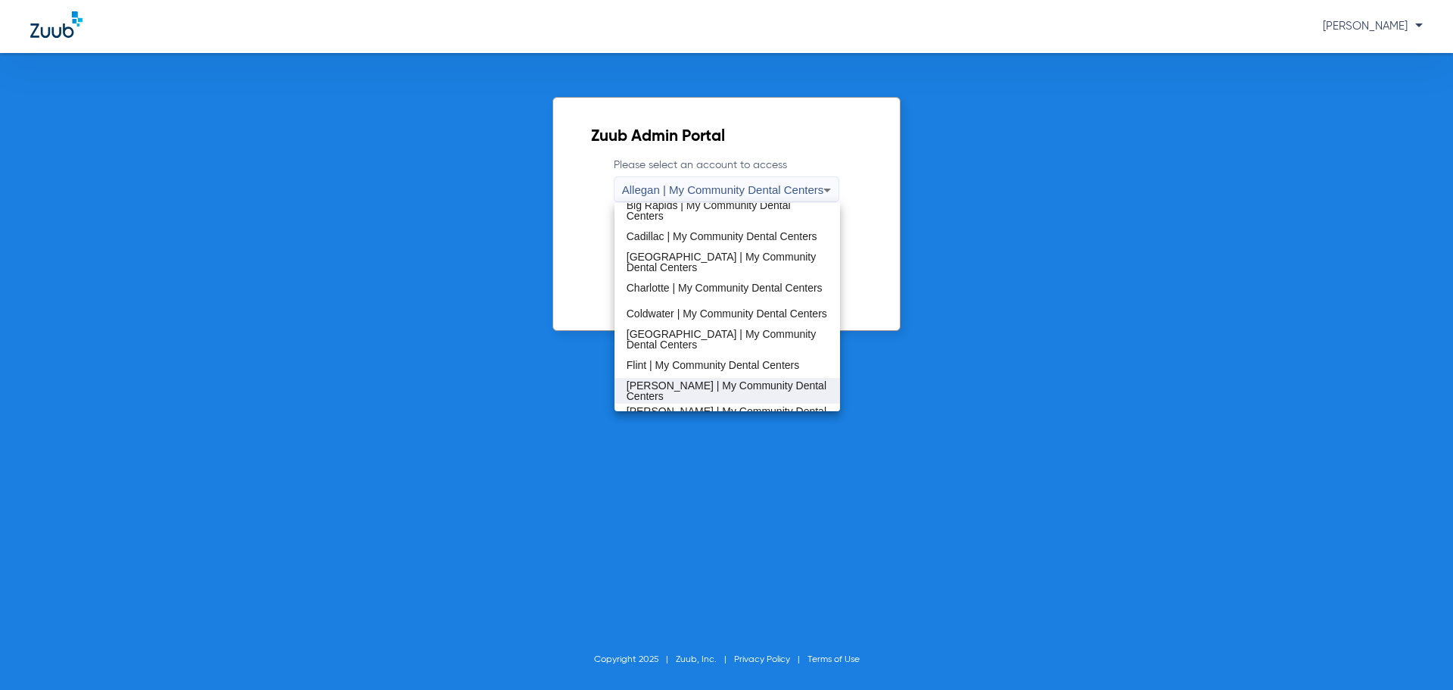
scroll to position [184, 0]
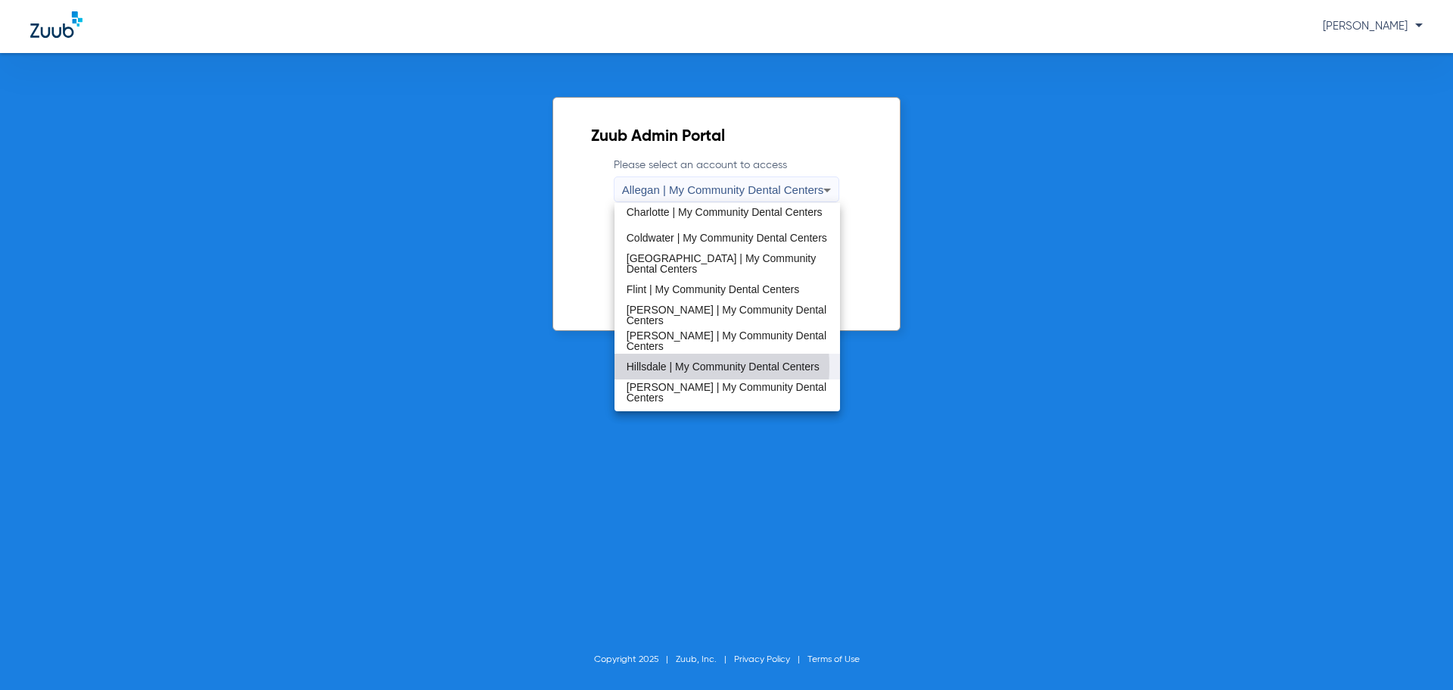
click at [658, 366] on span "Hillsdale | My Community Dental Centers" at bounding box center [723, 366] width 193 height 11
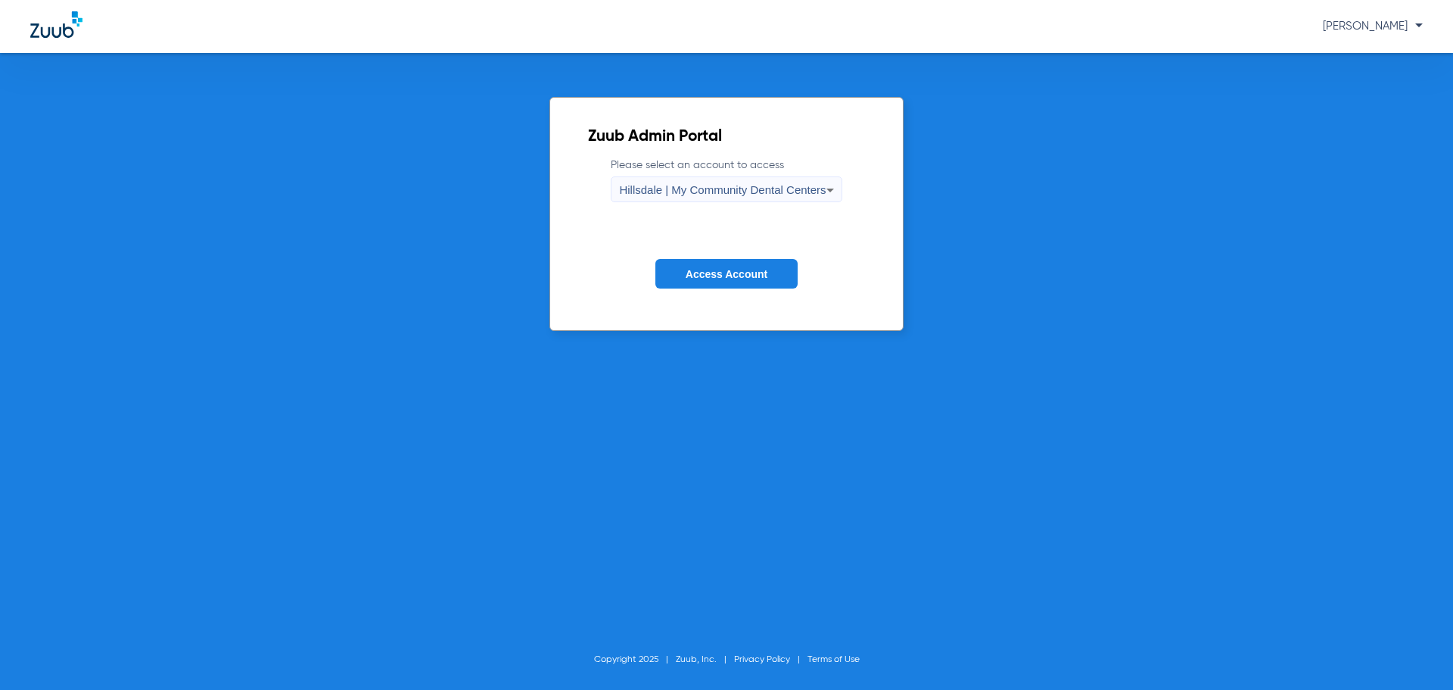
click at [702, 274] on span "Access Account" at bounding box center [727, 274] width 82 height 12
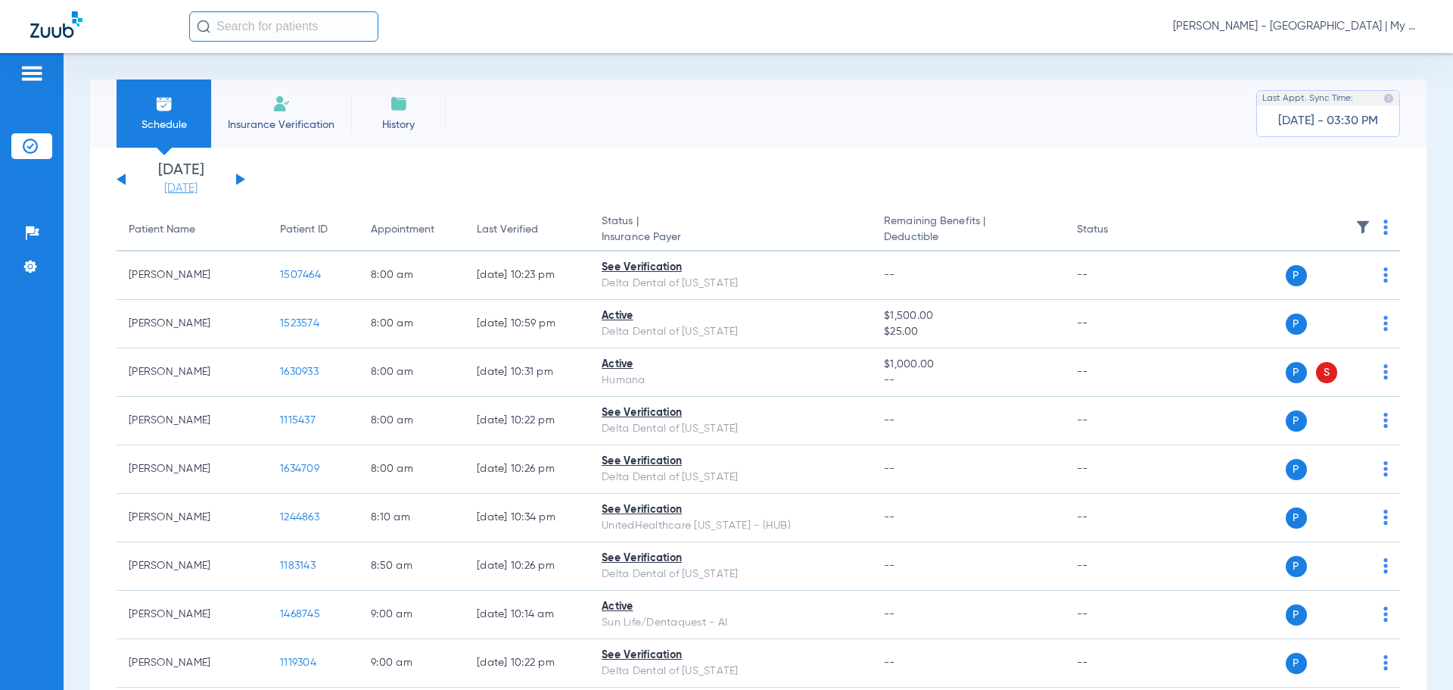
click at [192, 189] on link "[DATE]" at bounding box center [180, 188] width 91 height 15
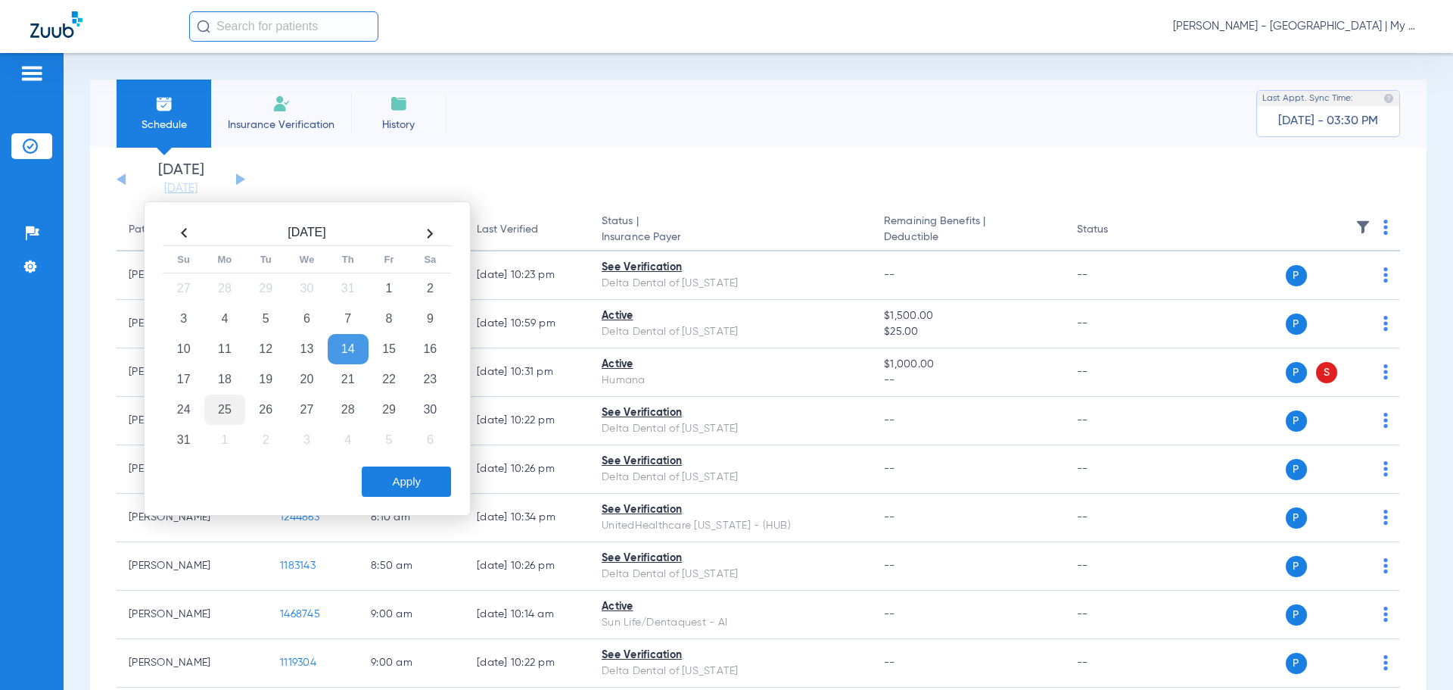
click at [228, 402] on td "25" at bounding box center [224, 409] width 41 height 30
click at [386, 463] on div "Apply" at bounding box center [305, 478] width 291 height 38
click at [391, 476] on button "Apply" at bounding box center [406, 481] width 89 height 30
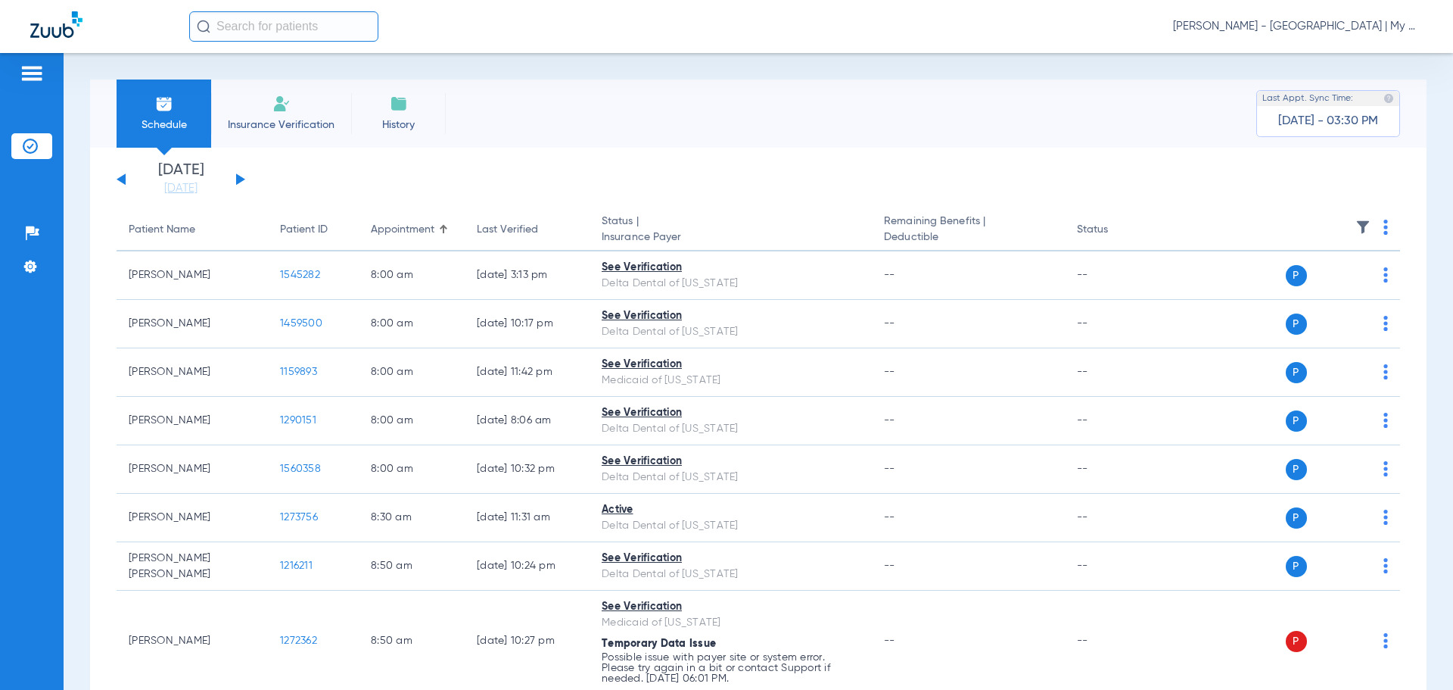
click at [1384, 227] on img at bounding box center [1386, 226] width 5 height 15
click at [1333, 302] on button "Verify All Primary" at bounding box center [1316, 317] width 119 height 30
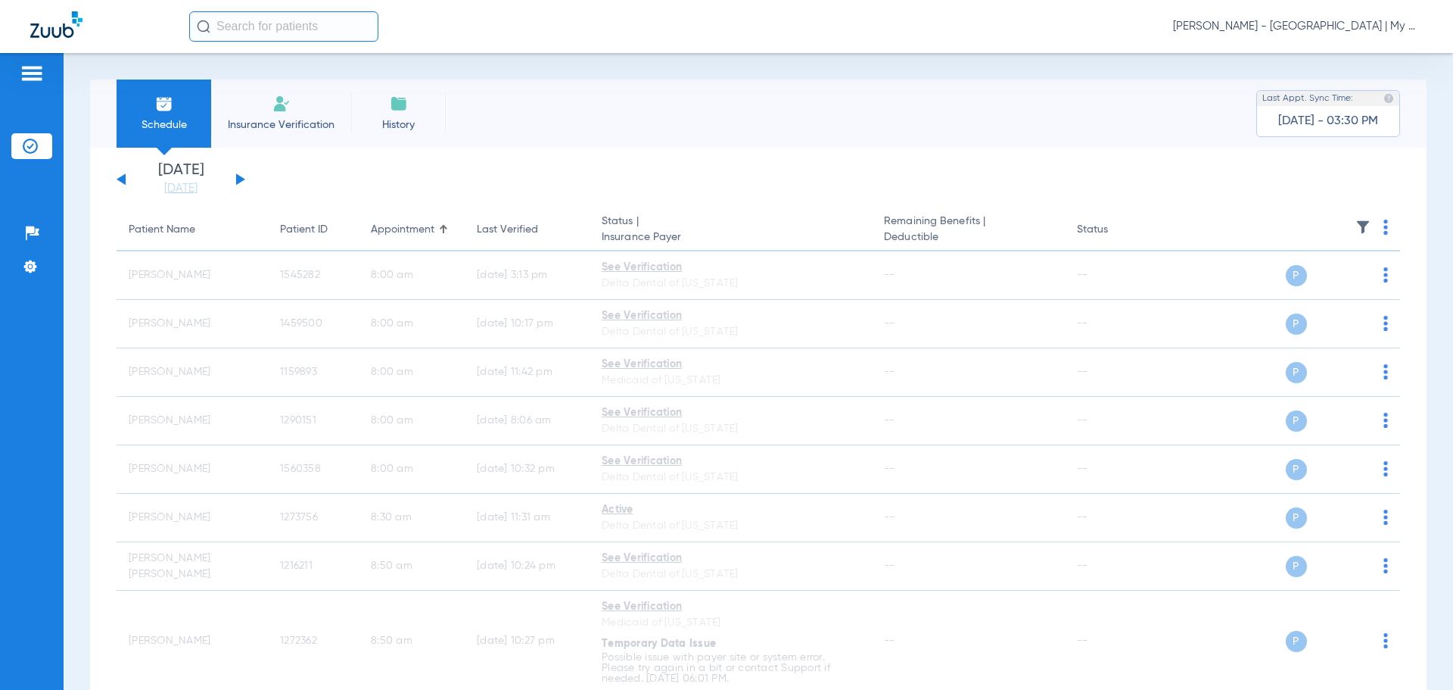
click at [1384, 222] on img at bounding box center [1386, 226] width 5 height 15
click at [1368, 289] on button "Verify All" at bounding box center [1316, 287] width 119 height 30
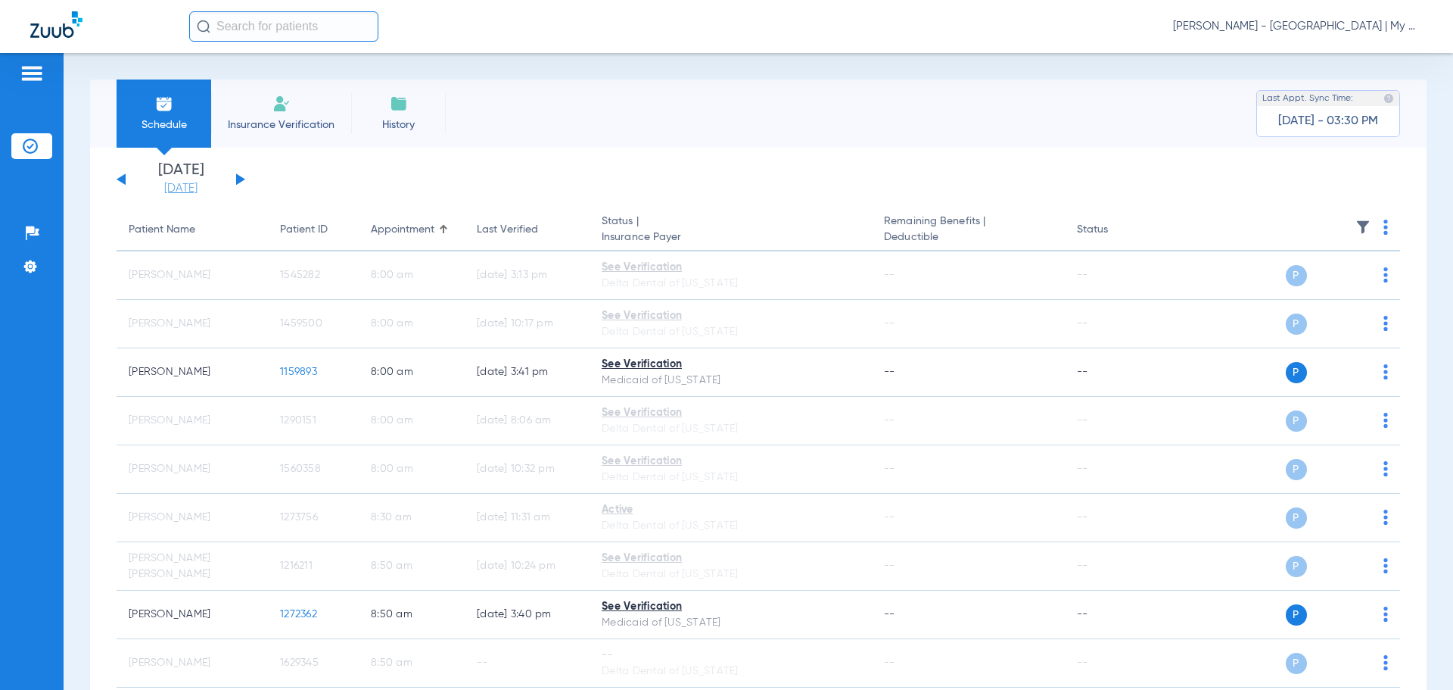
click at [200, 187] on link "[DATE]" at bounding box center [180, 188] width 91 height 15
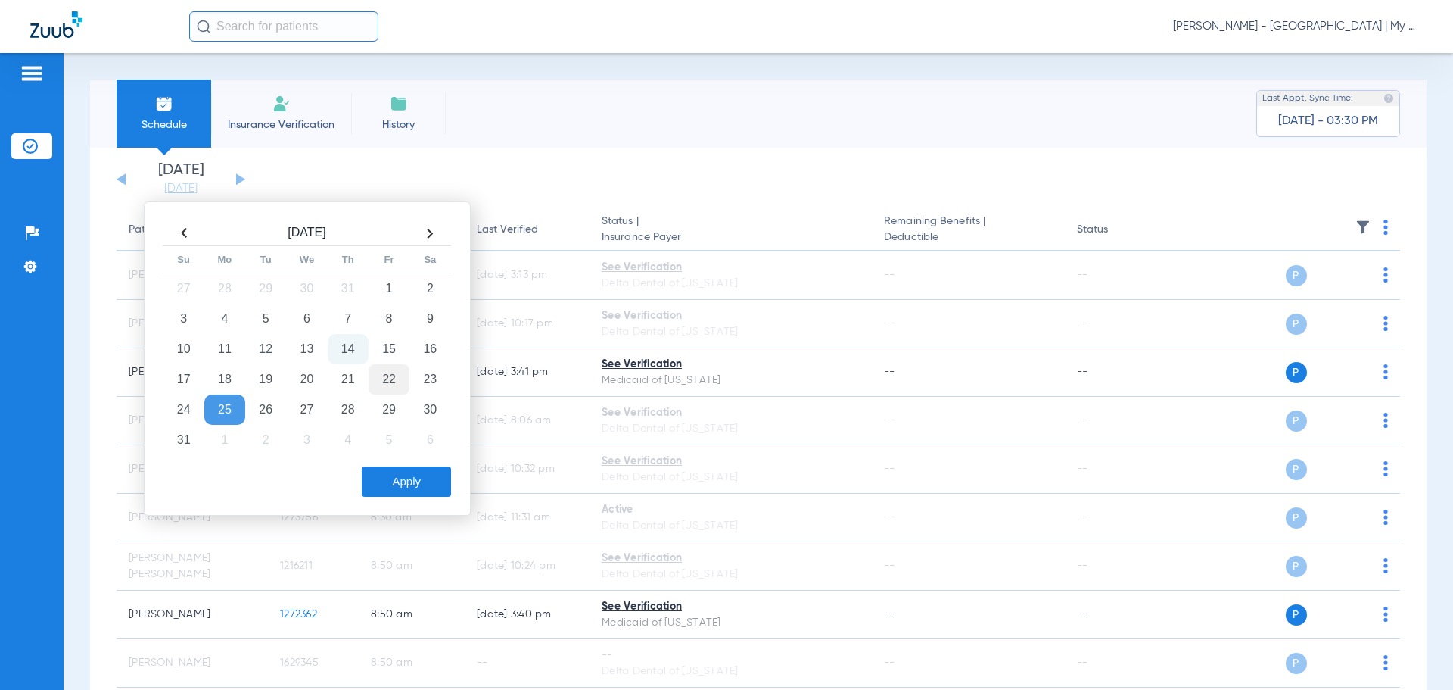
click at [390, 380] on td "22" at bounding box center [389, 379] width 41 height 30
click at [394, 472] on button "Apply" at bounding box center [406, 481] width 89 height 30
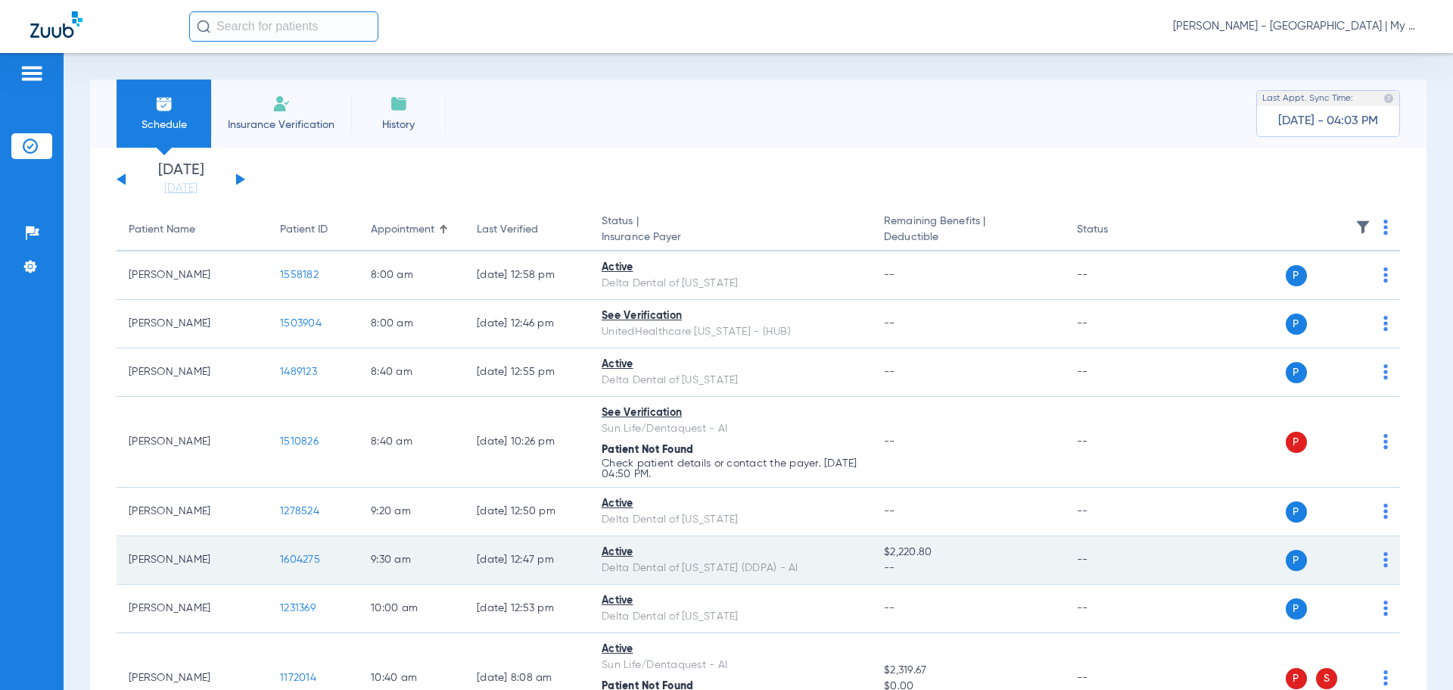
click at [305, 547] on td "1604275" at bounding box center [313, 560] width 91 height 48
click at [307, 557] on span "1604275" at bounding box center [300, 559] width 40 height 11
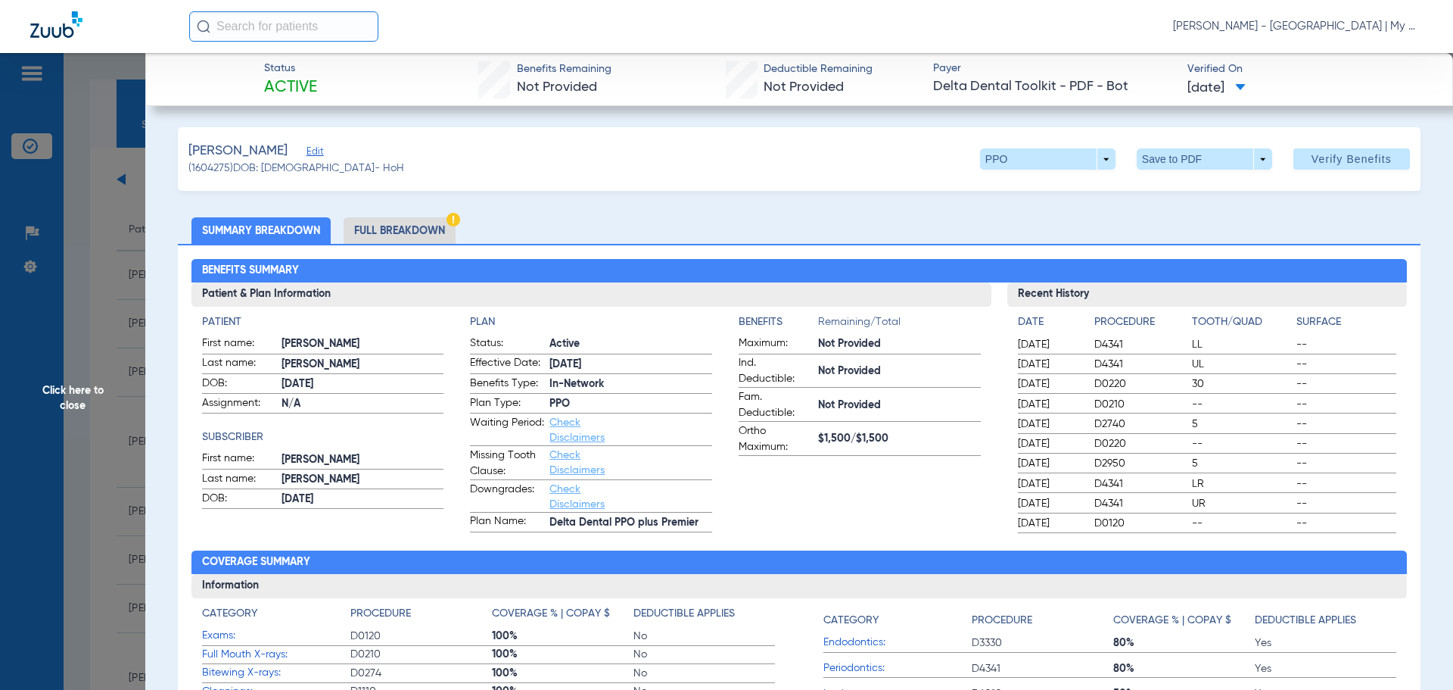
click at [374, 233] on li "Full Breakdown" at bounding box center [400, 230] width 112 height 26
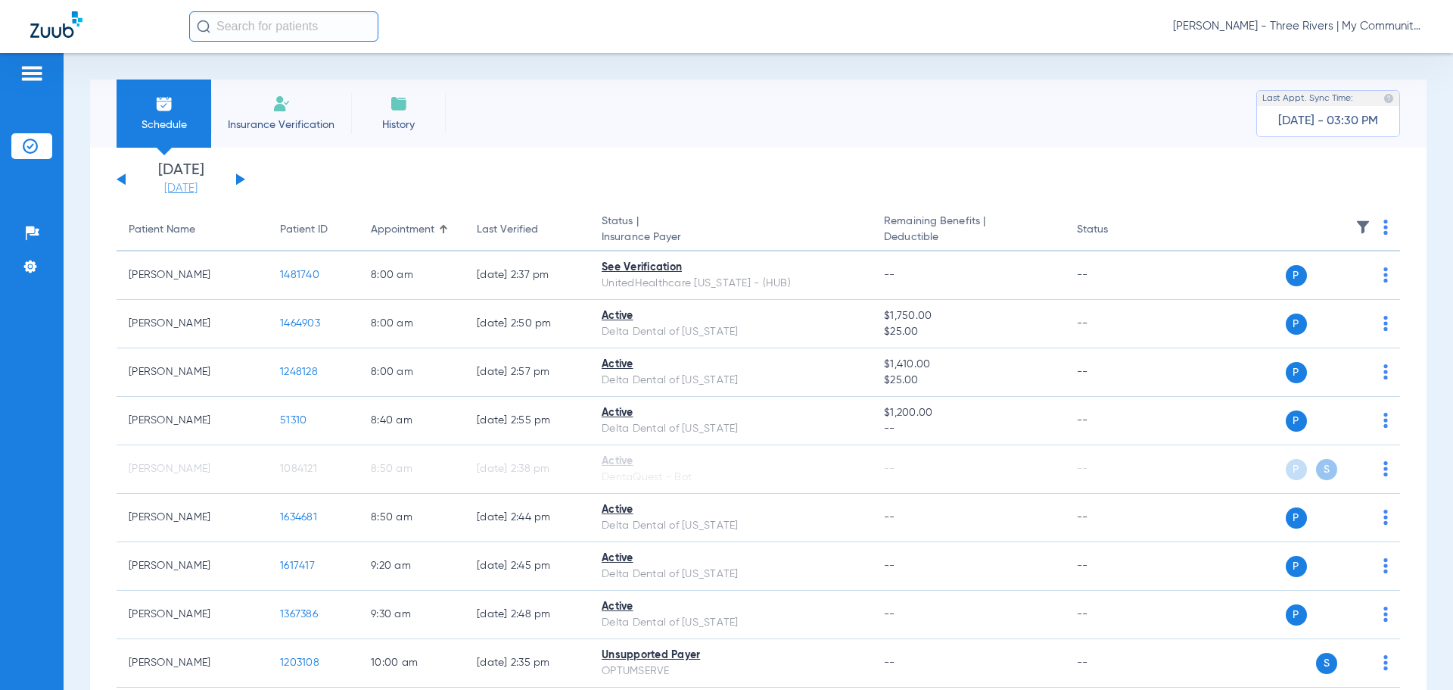
click at [201, 189] on link "[DATE]" at bounding box center [180, 188] width 91 height 15
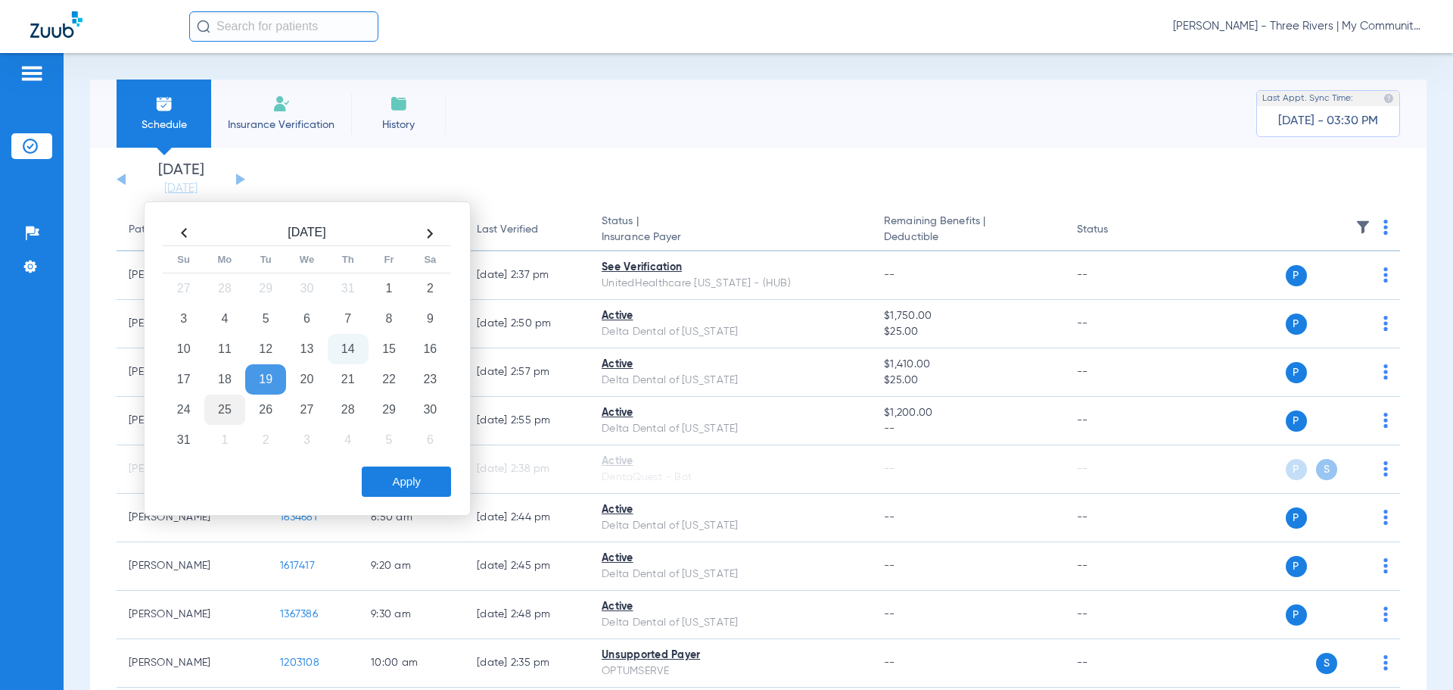
click at [221, 420] on td "25" at bounding box center [224, 409] width 41 height 30
click at [420, 486] on button "Apply" at bounding box center [406, 481] width 89 height 30
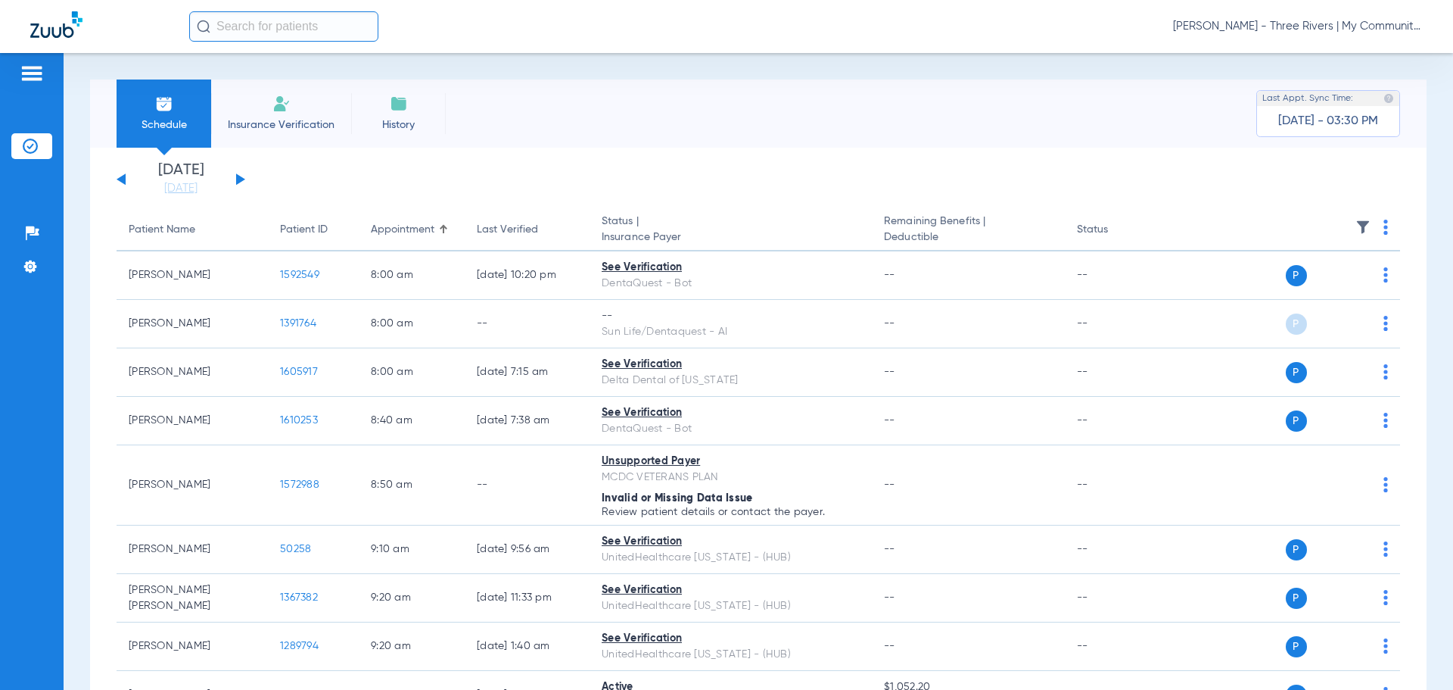
click at [1384, 232] on img at bounding box center [1386, 226] width 5 height 15
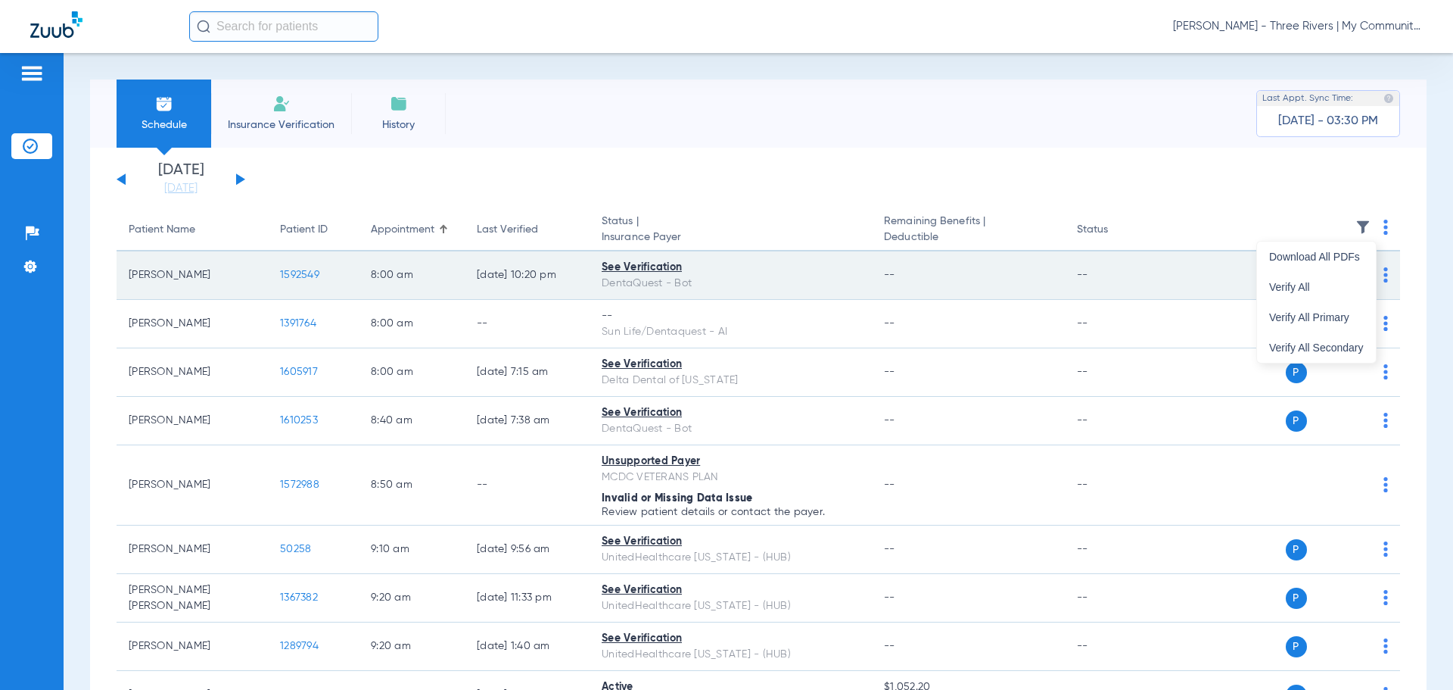
click at [1337, 282] on span "Verify All" at bounding box center [1316, 287] width 95 height 11
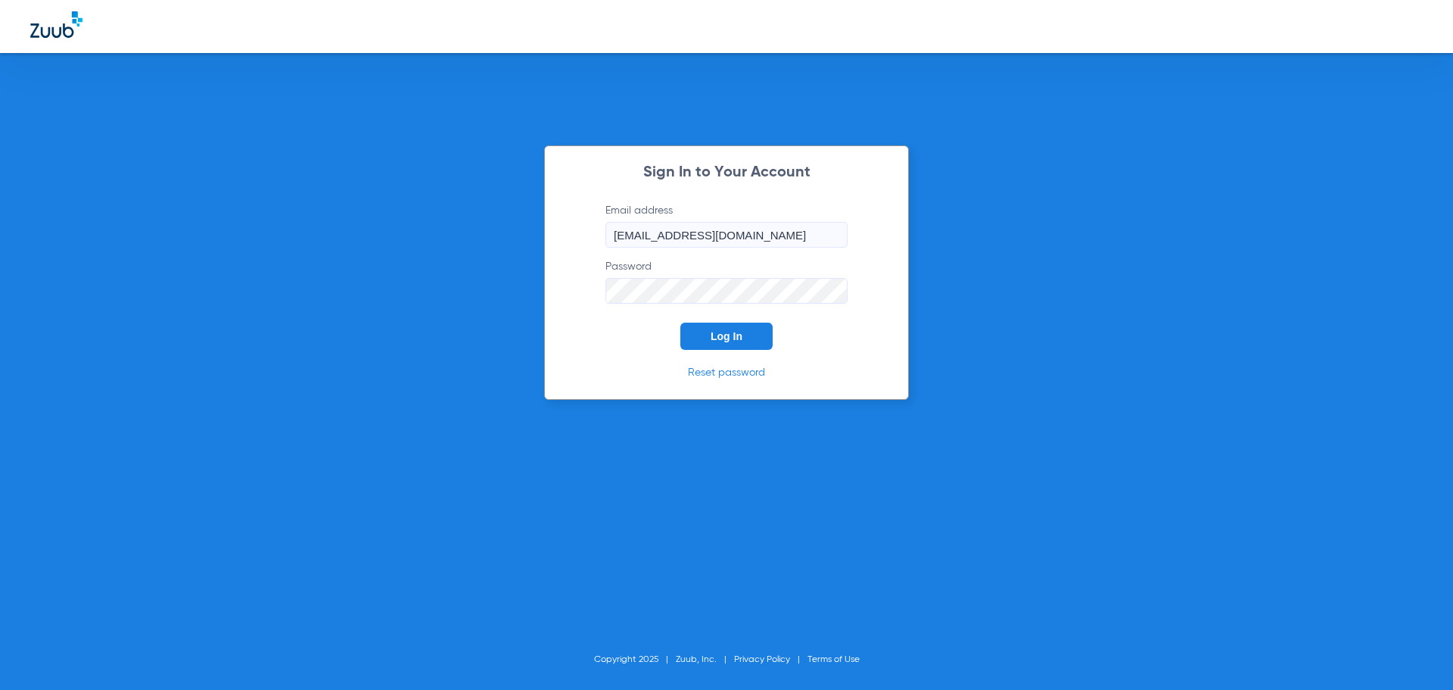
click at [722, 344] on button "Log In" at bounding box center [726, 335] width 92 height 27
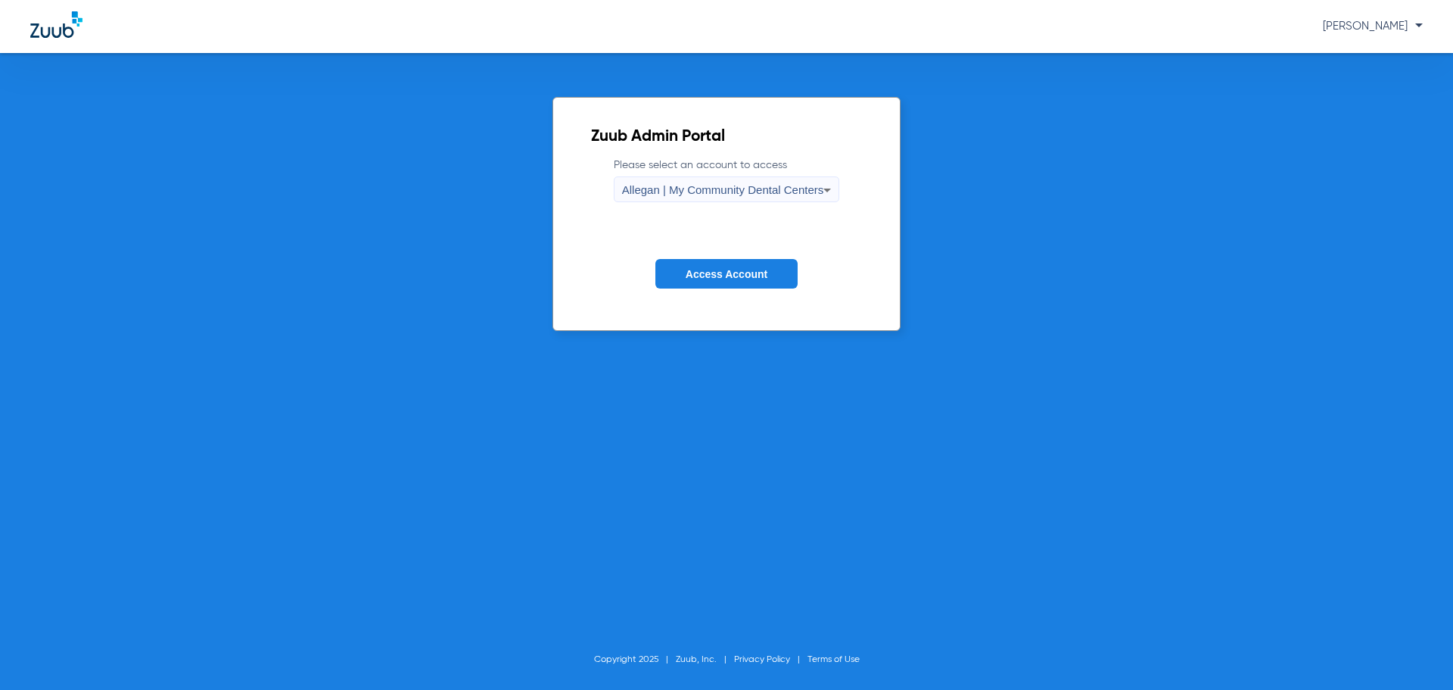
click at [645, 192] on span "Allegan | My Community Dental Centers" at bounding box center [723, 189] width 202 height 13
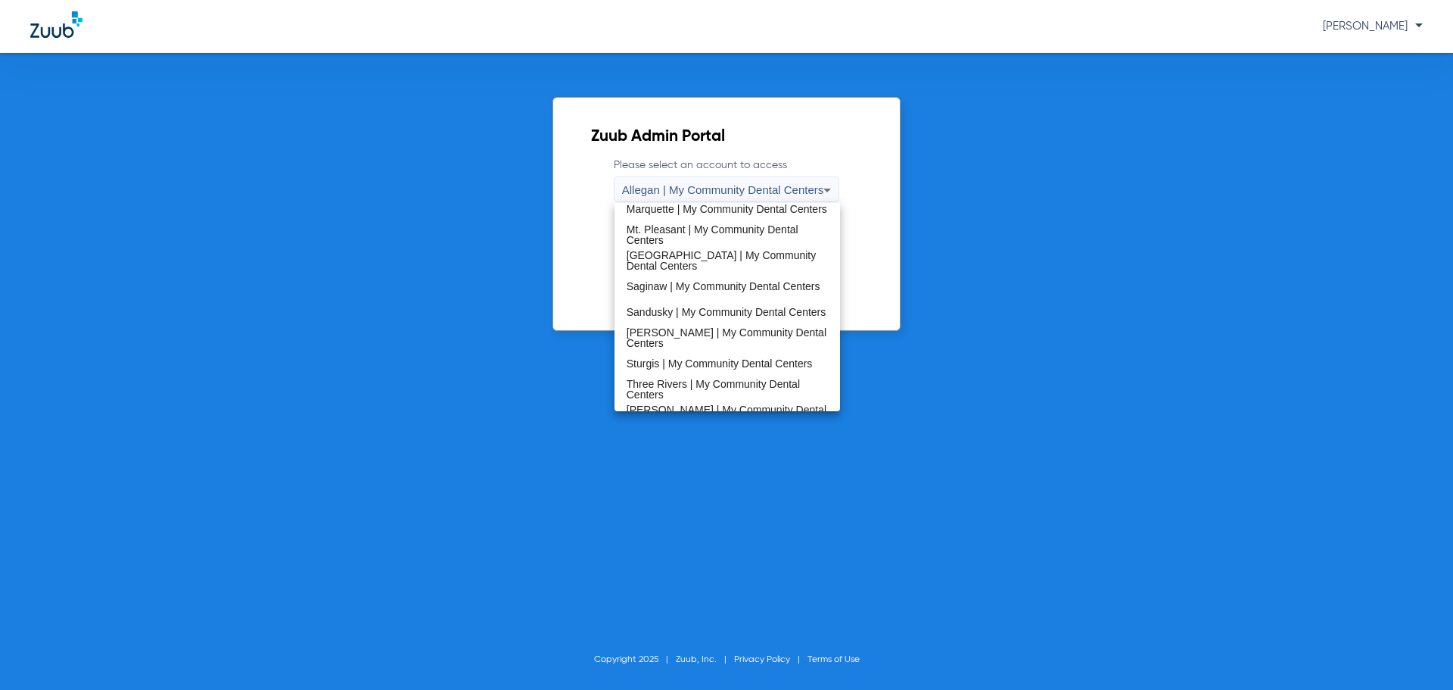
scroll to position [454, 0]
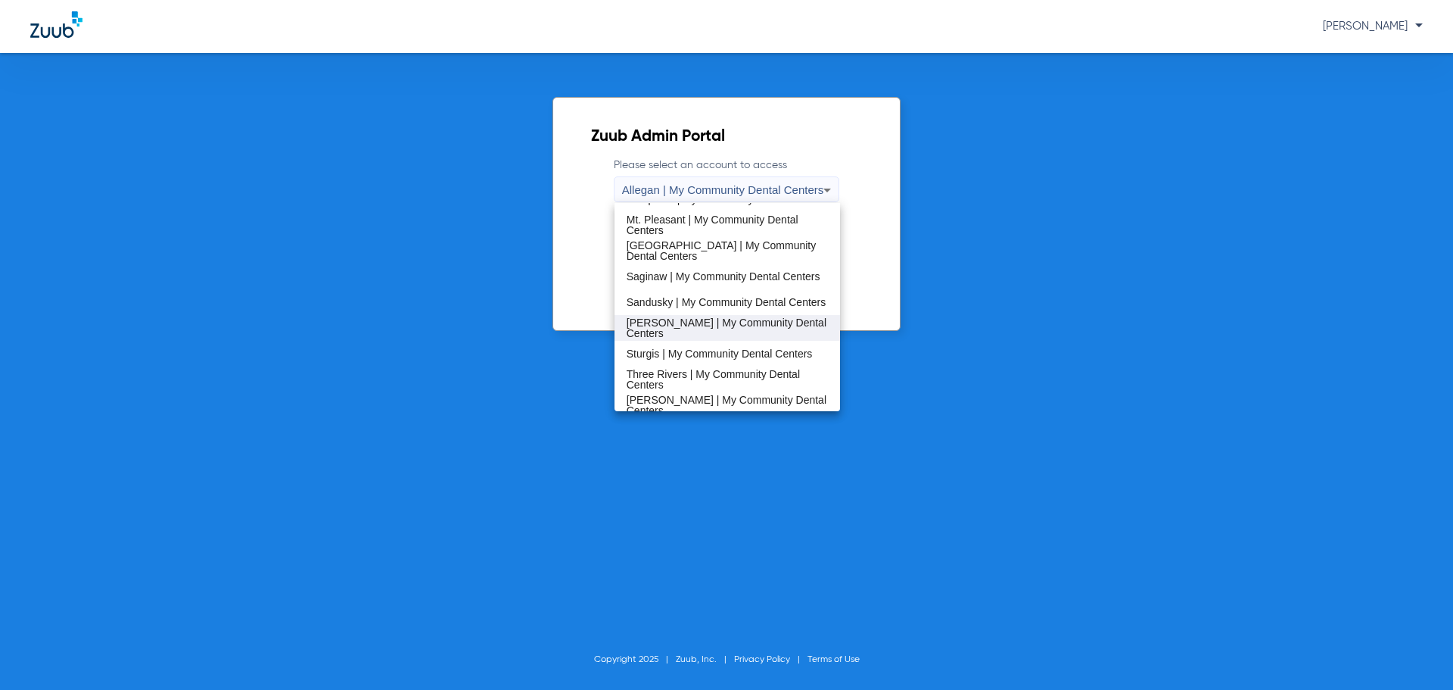
click at [698, 333] on span "[PERSON_NAME] | My Community Dental Centers" at bounding box center [728, 327] width 202 height 21
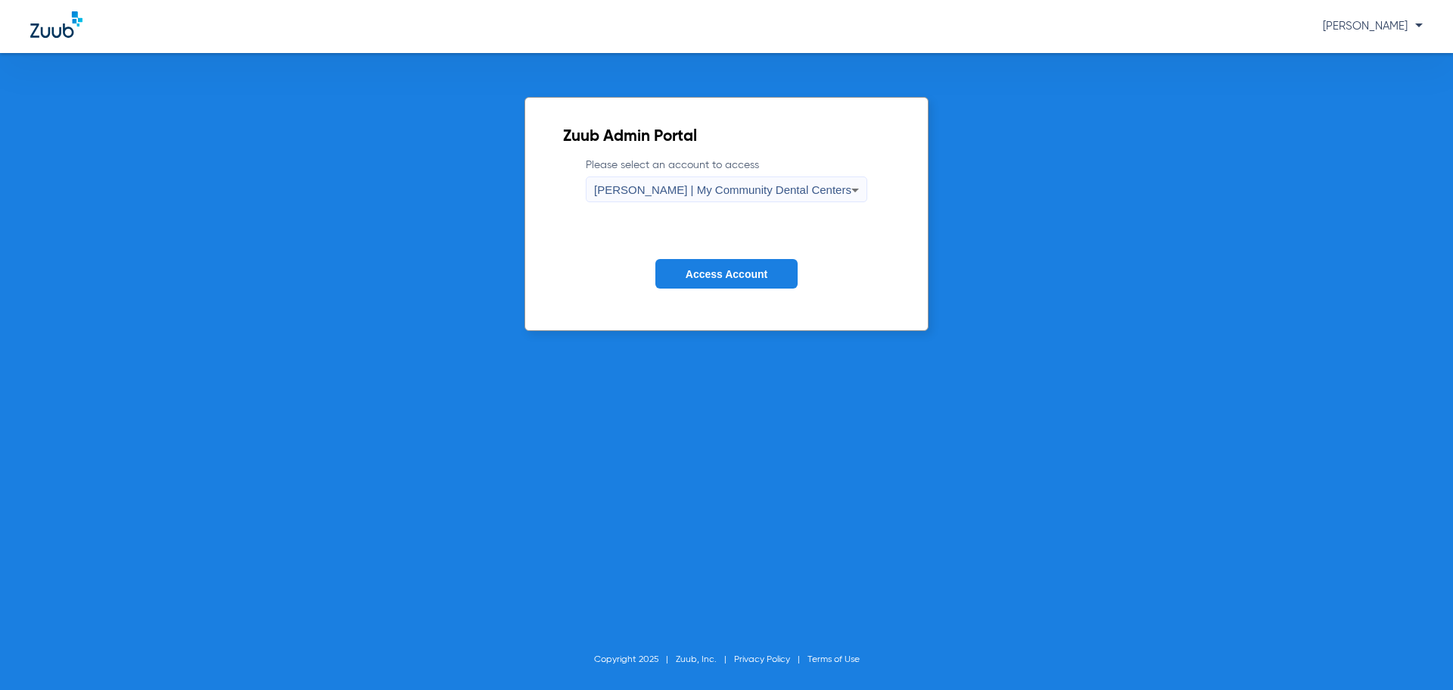
drag, startPoint x: 710, startPoint y: 282, endPoint x: 681, endPoint y: 277, distance: 29.1
click at [711, 281] on button "Access Account" at bounding box center [726, 274] width 142 height 30
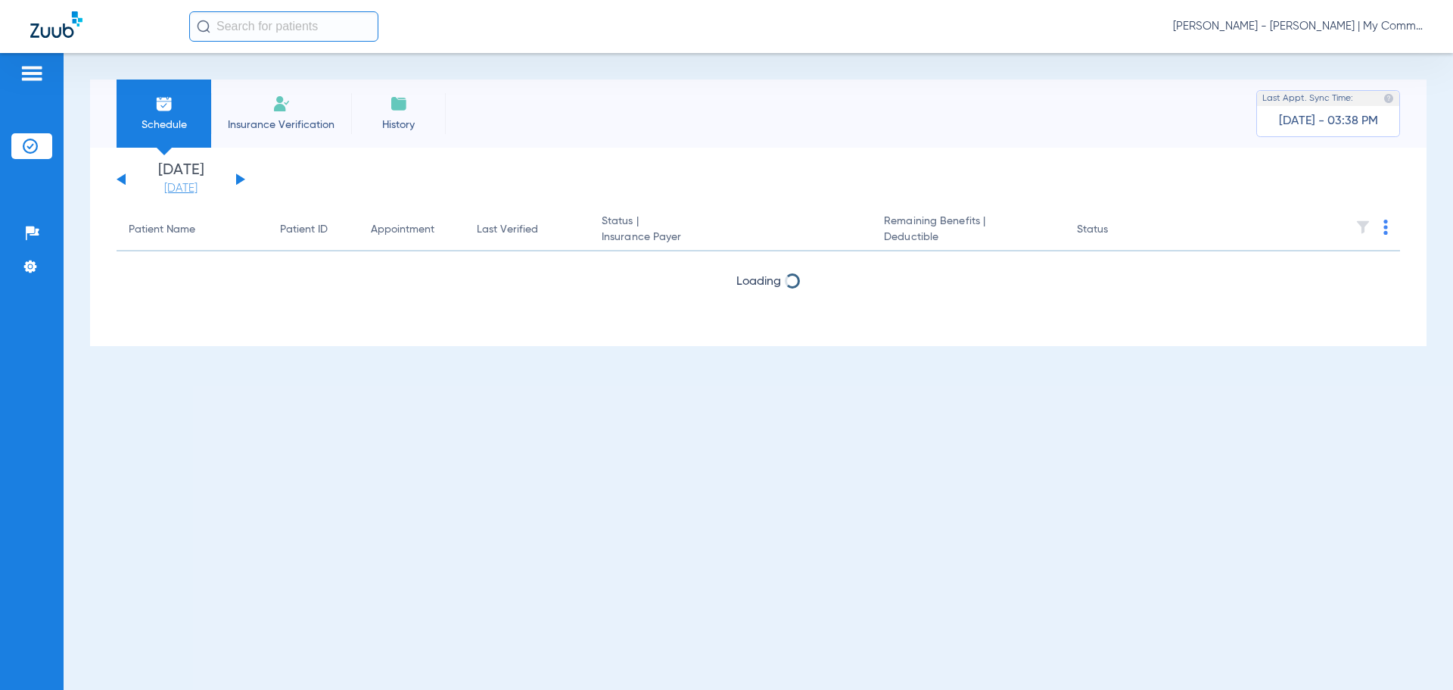
click at [170, 185] on link "[DATE]" at bounding box center [180, 188] width 91 height 15
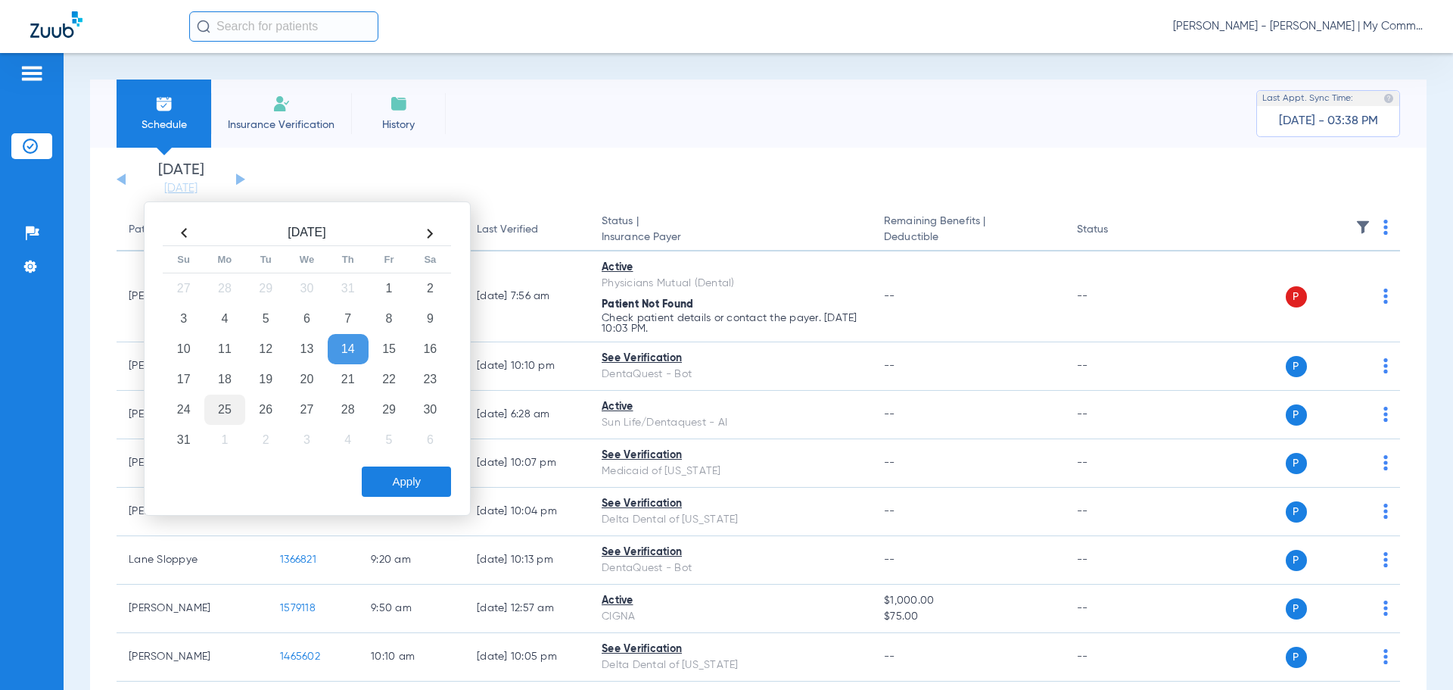
click at [232, 411] on td "25" at bounding box center [224, 409] width 41 height 30
click at [429, 474] on button "Apply" at bounding box center [406, 481] width 89 height 30
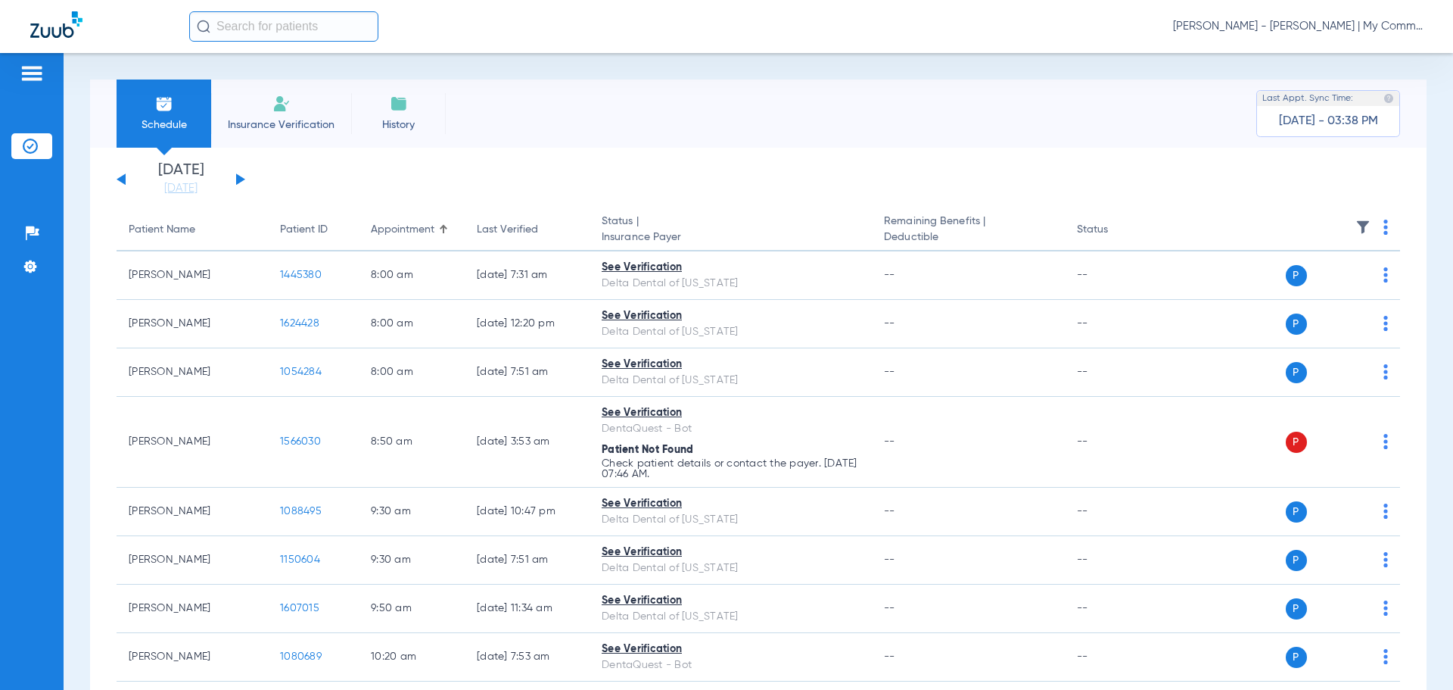
click at [1384, 232] on img at bounding box center [1386, 226] width 5 height 15
click at [1336, 288] on span "Verify All" at bounding box center [1316, 287] width 95 height 11
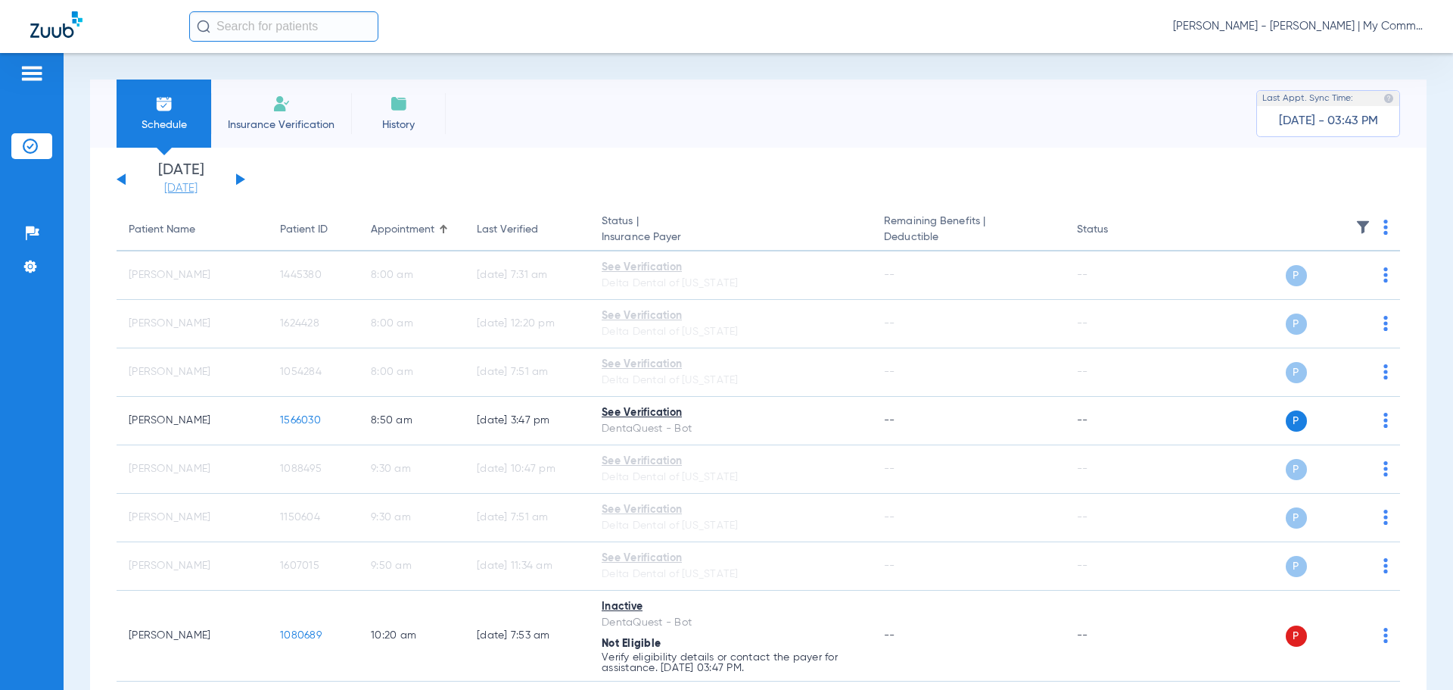
click at [176, 182] on link "[DATE]" at bounding box center [180, 188] width 91 height 15
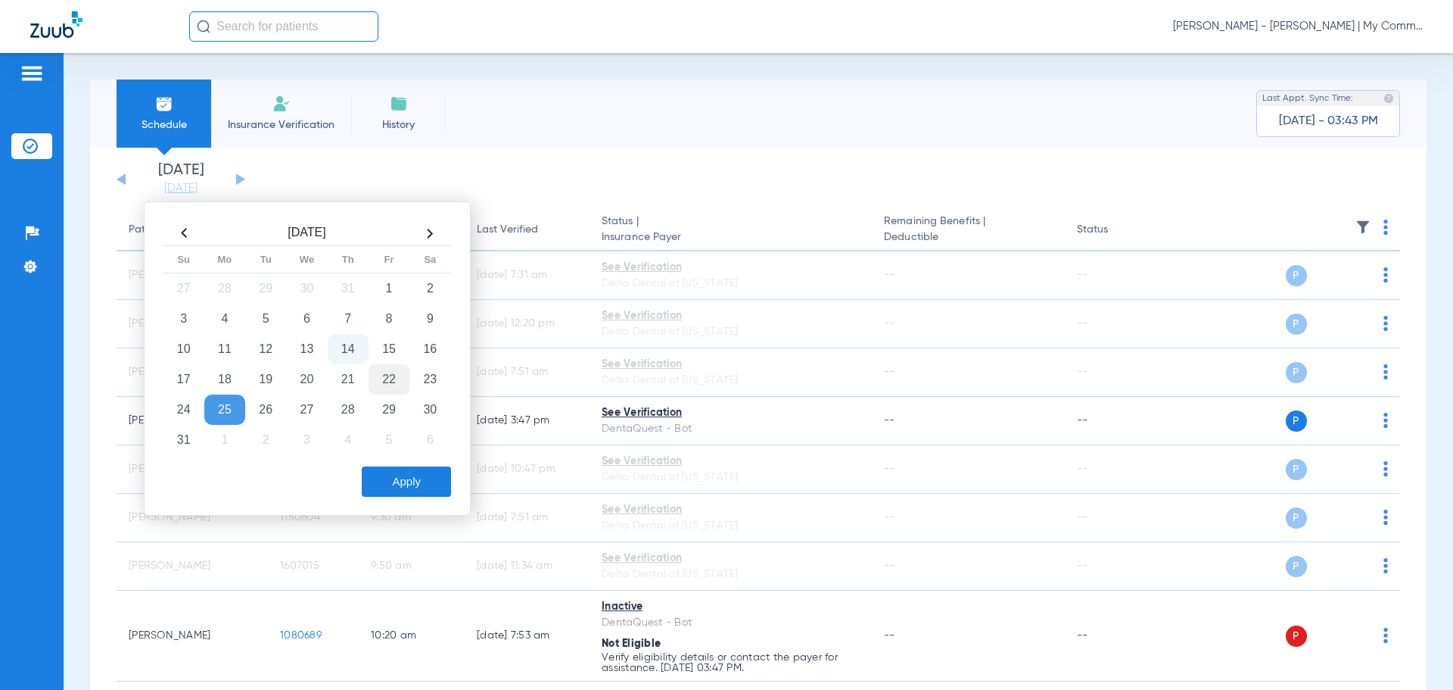
click at [383, 385] on td "22" at bounding box center [389, 379] width 41 height 30
click at [406, 490] on button "Apply" at bounding box center [406, 481] width 89 height 30
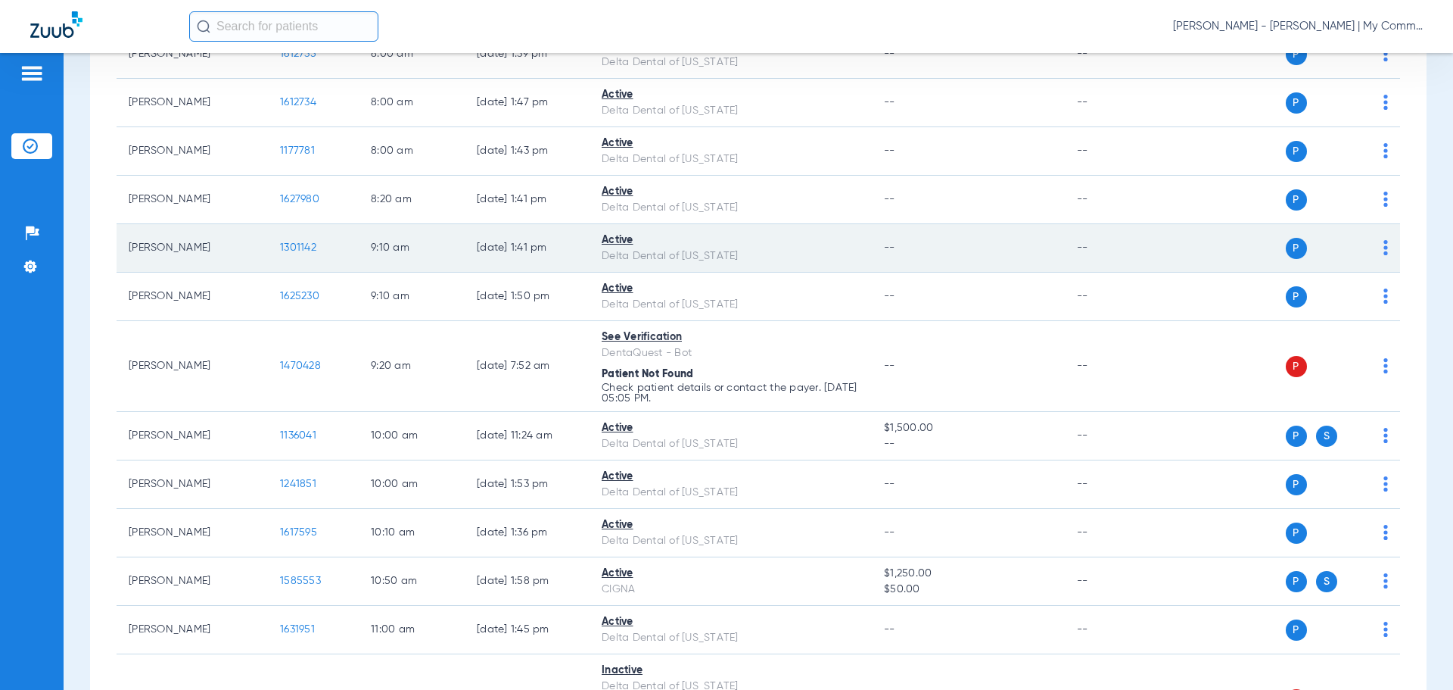
scroll to position [227, 0]
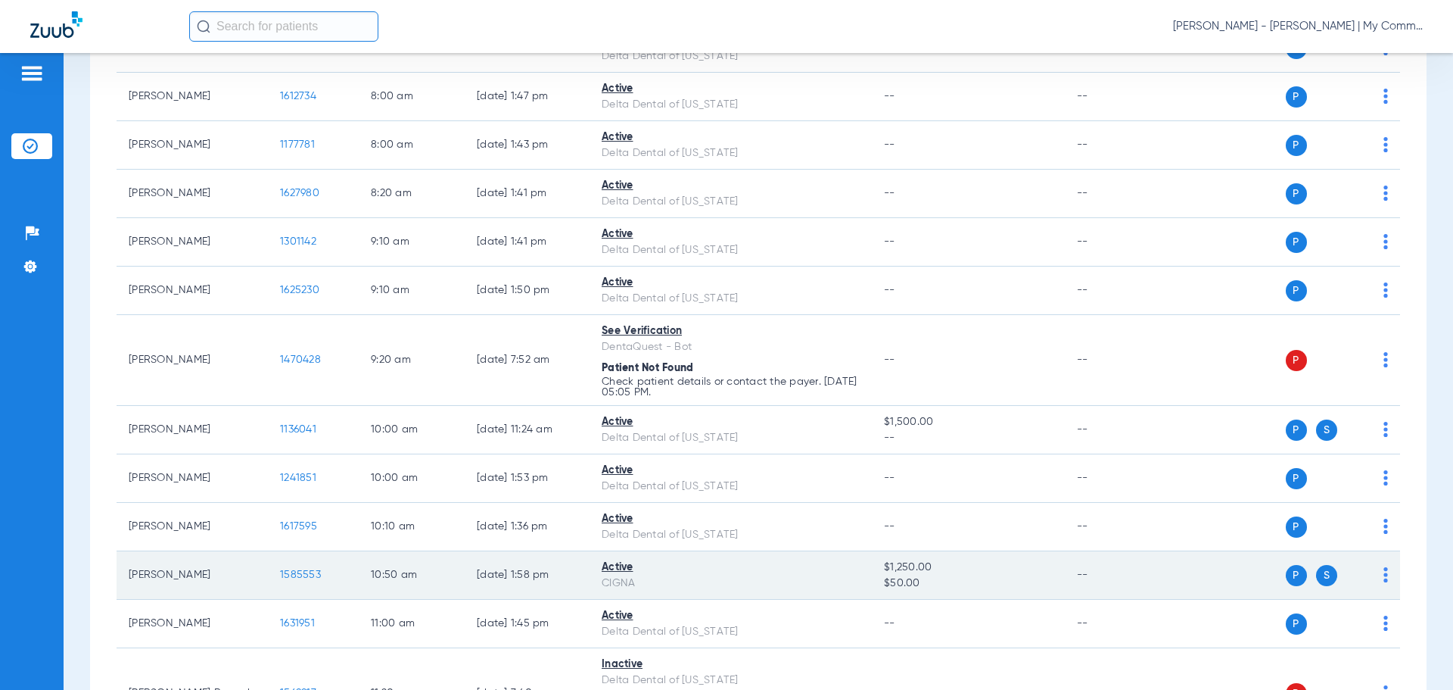
click at [303, 577] on span "1585553" at bounding box center [300, 574] width 41 height 11
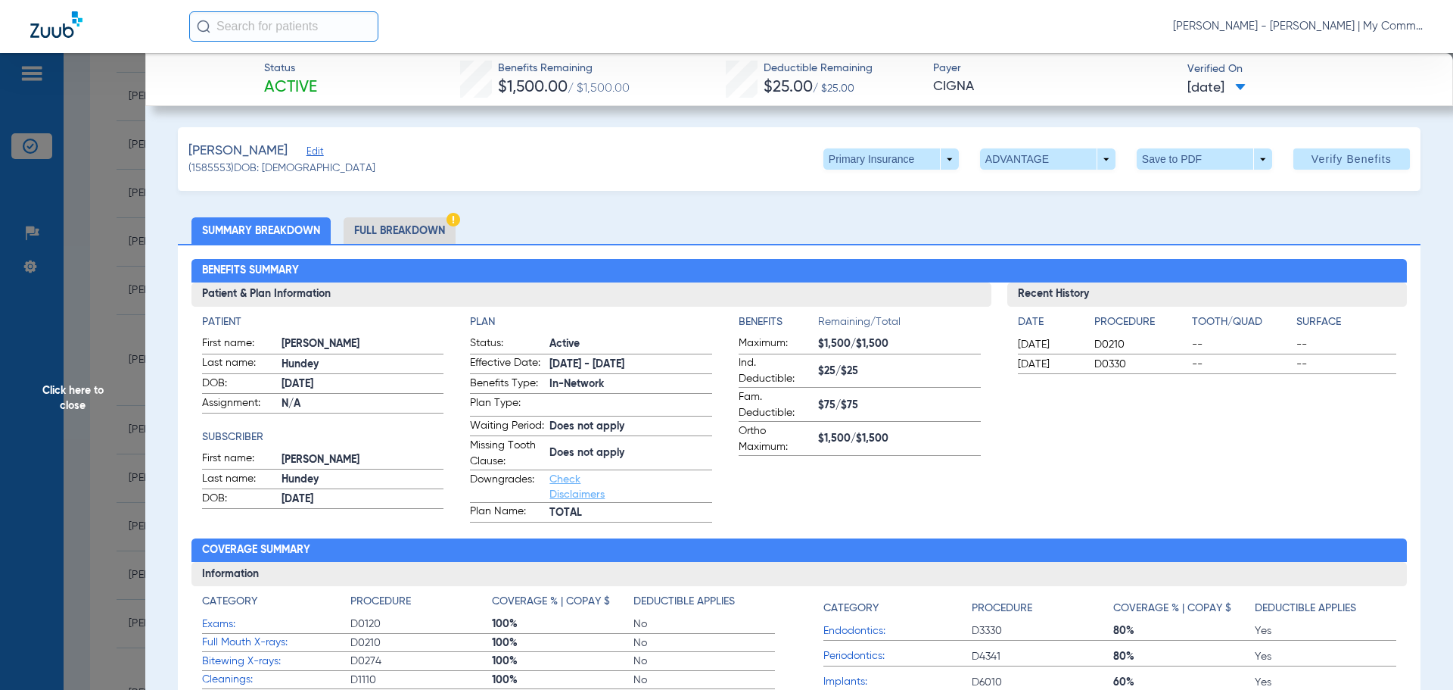
drag, startPoint x: 434, startPoint y: 229, endPoint x: 973, endPoint y: 257, distance: 539.6
click at [434, 229] on li "Full Breakdown" at bounding box center [400, 230] width 112 height 26
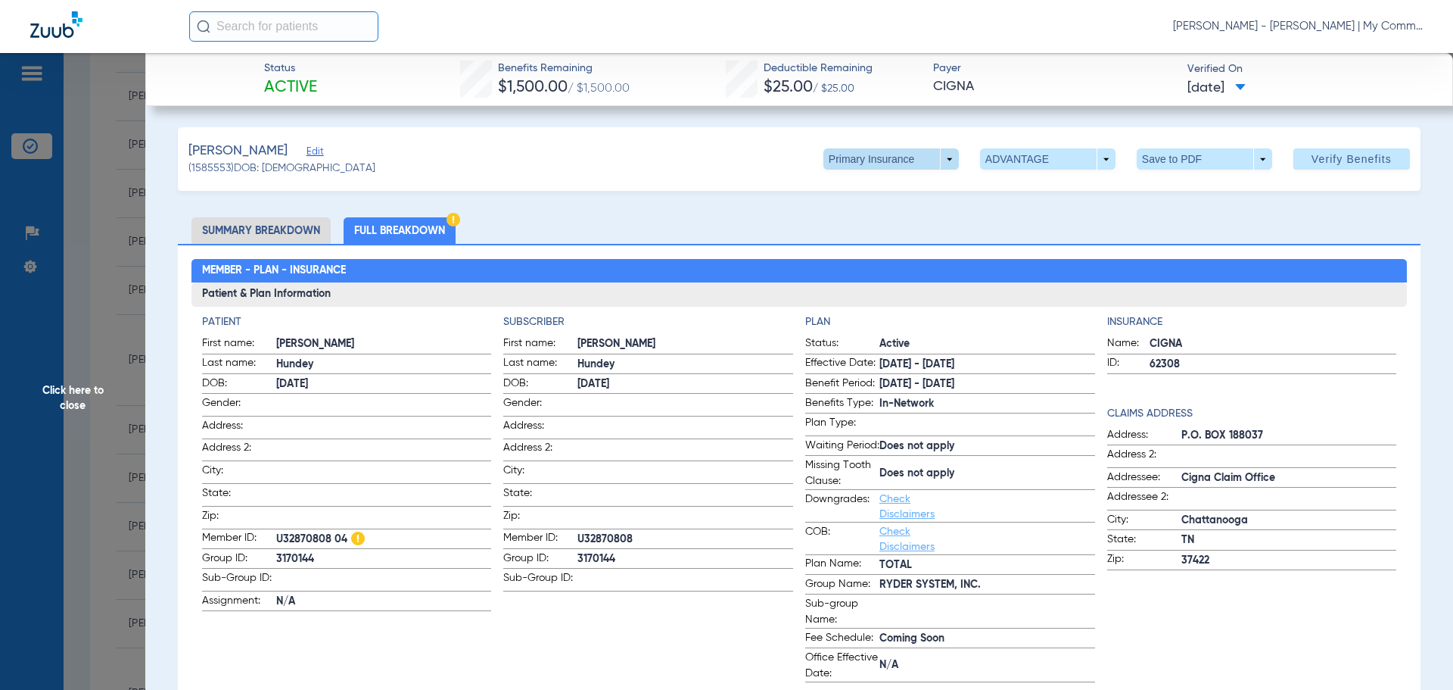
click at [943, 160] on span at bounding box center [890, 158] width 135 height 21
click at [920, 216] on span "Secondary Insurance" at bounding box center [875, 219] width 100 height 11
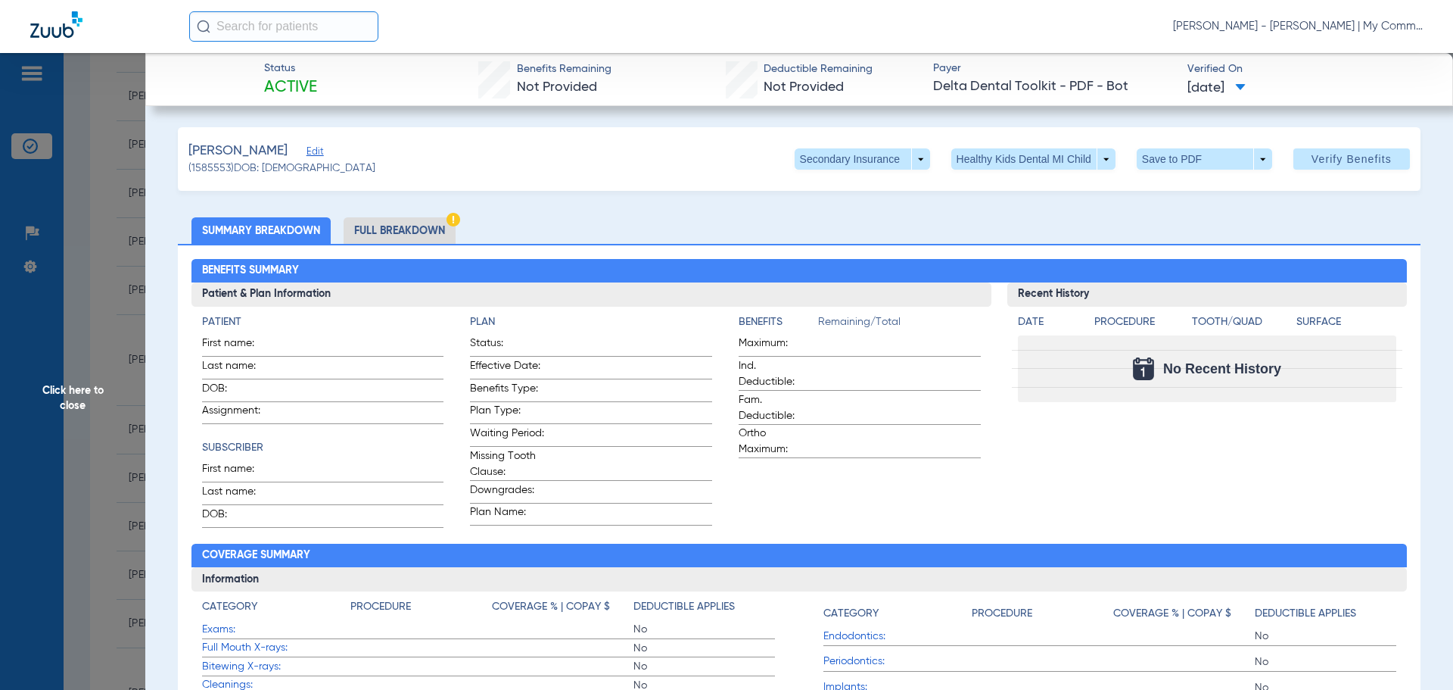
click at [82, 400] on span "Click here to close" at bounding box center [72, 398] width 145 height 690
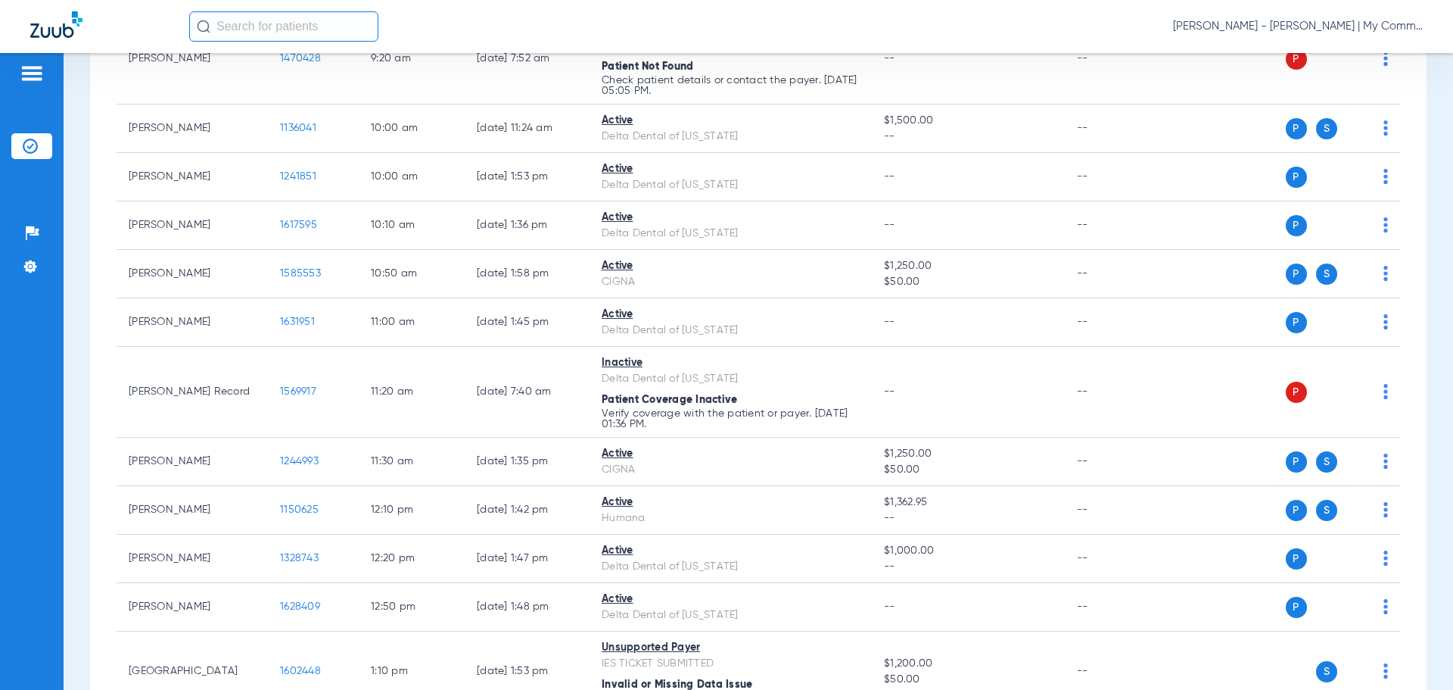
scroll to position [530, 0]
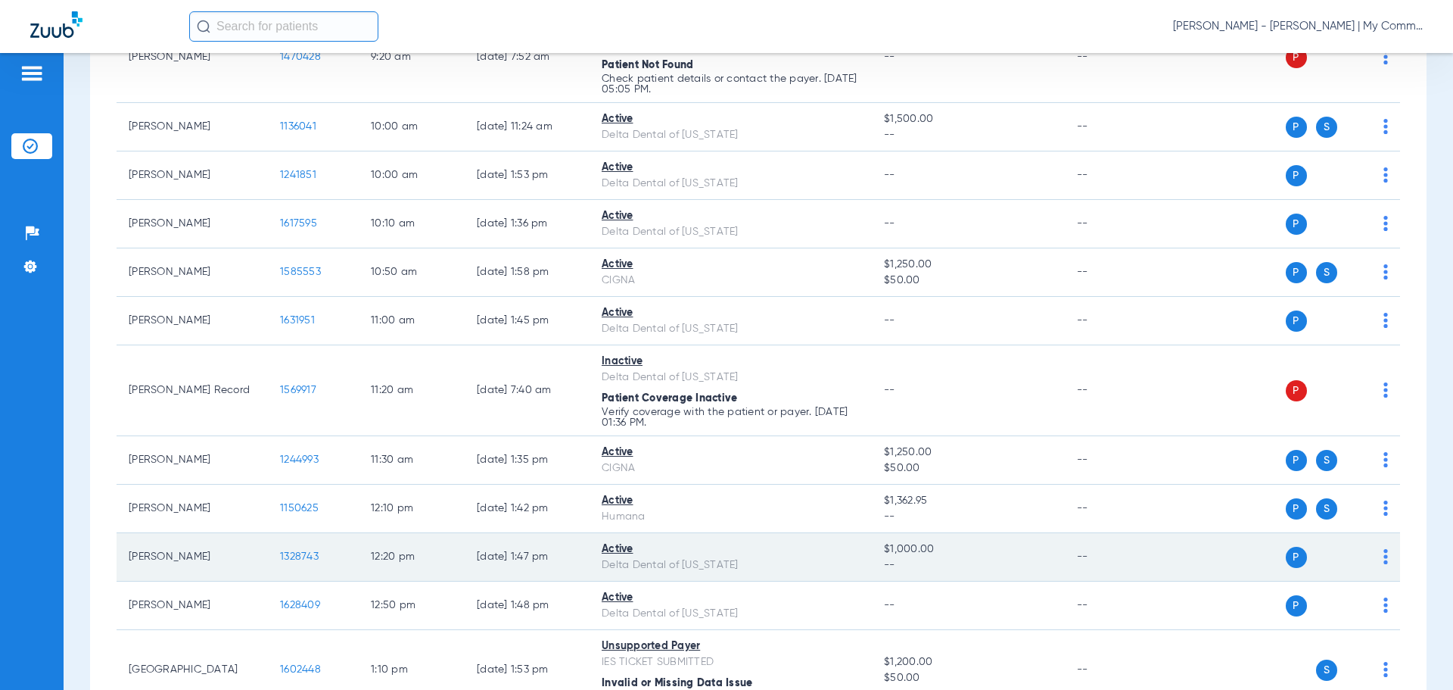
click at [293, 556] on span "1328743" at bounding box center [299, 556] width 39 height 11
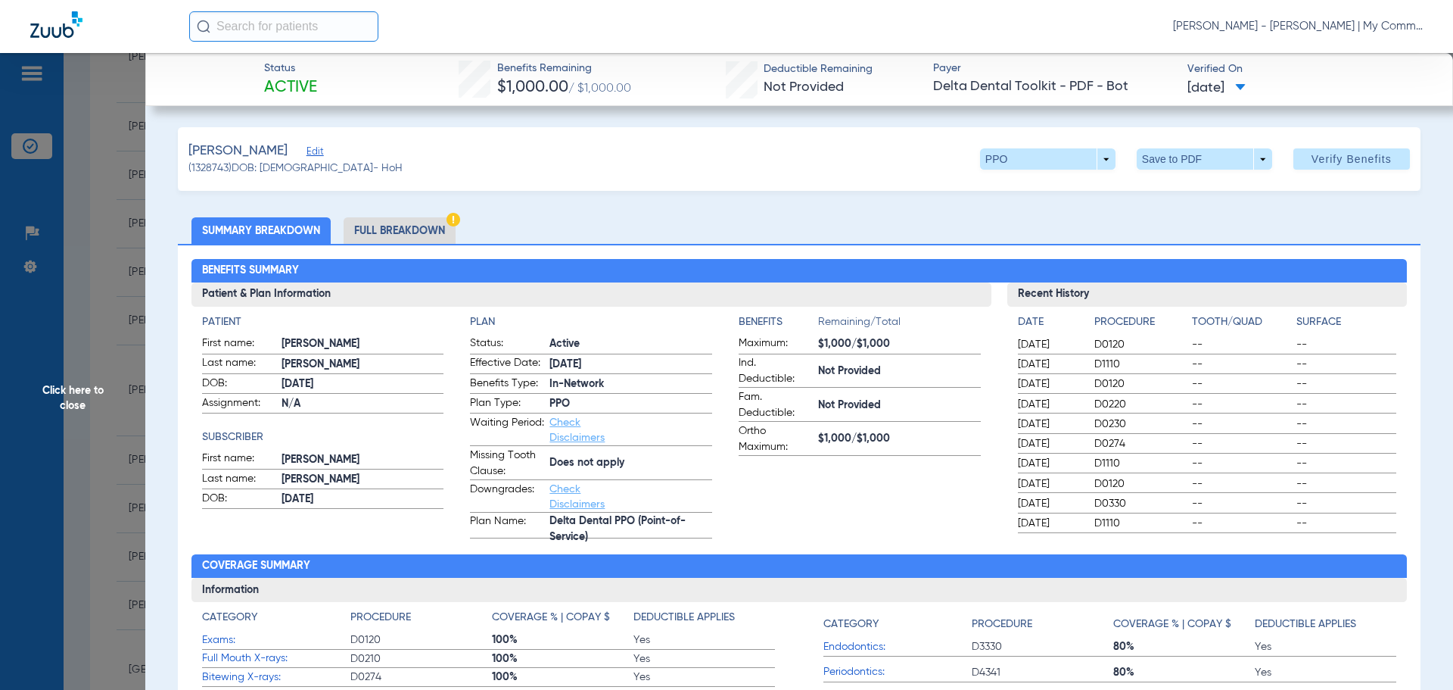
click at [385, 231] on li "Full Breakdown" at bounding box center [400, 230] width 112 height 26
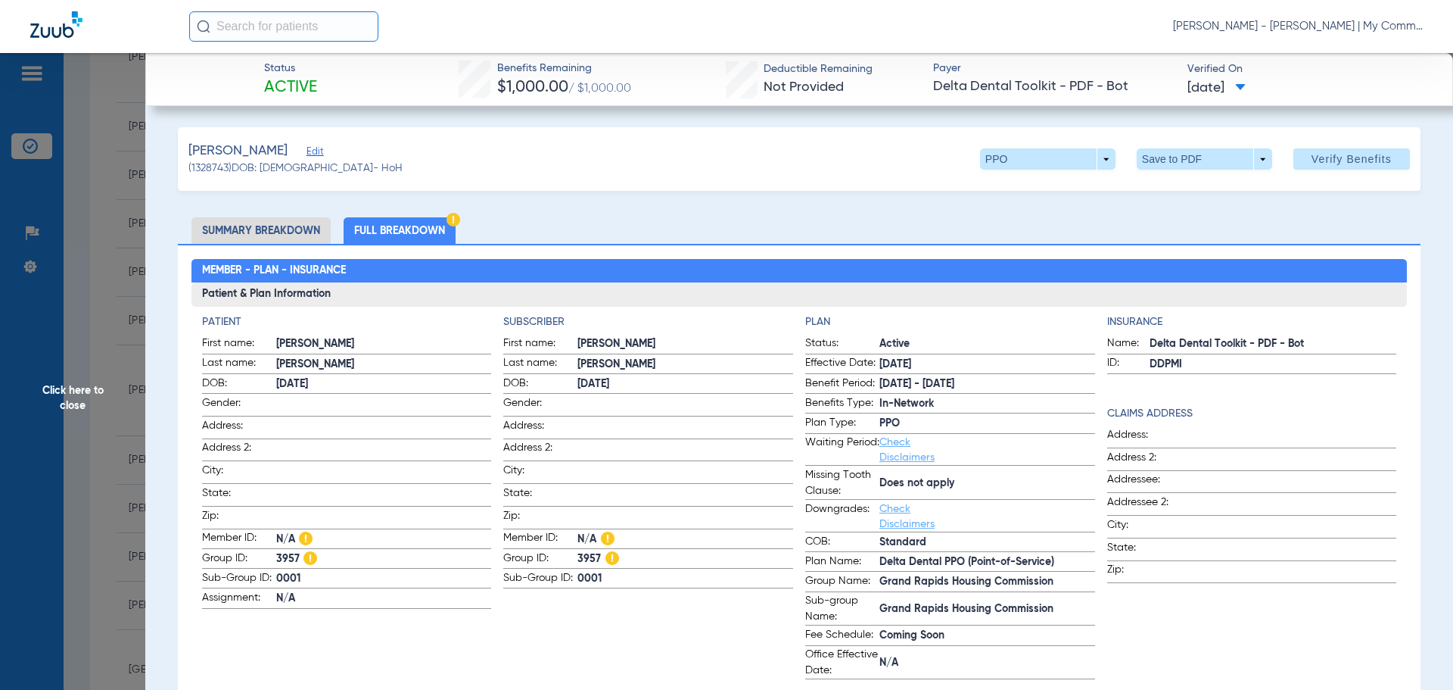
click at [29, 400] on span "Click here to close" at bounding box center [72, 398] width 145 height 690
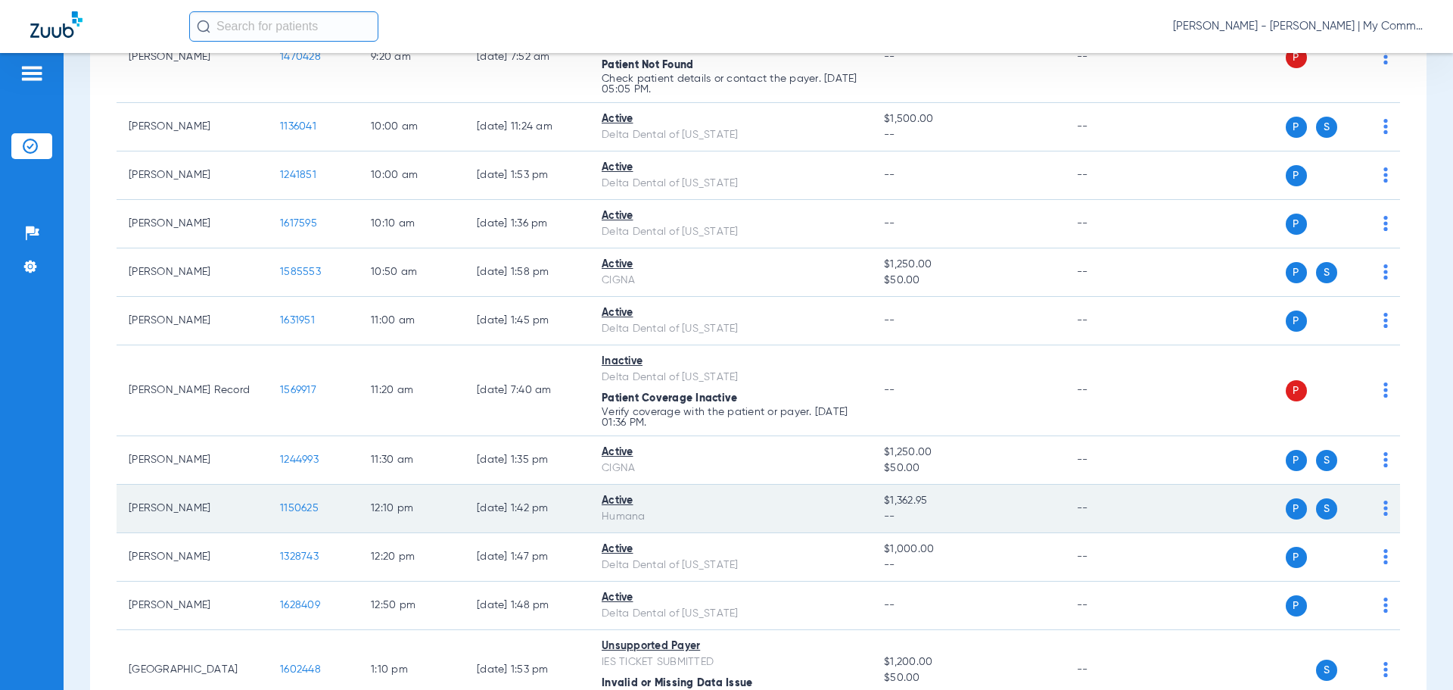
click at [300, 509] on span "1150625" at bounding box center [299, 508] width 39 height 11
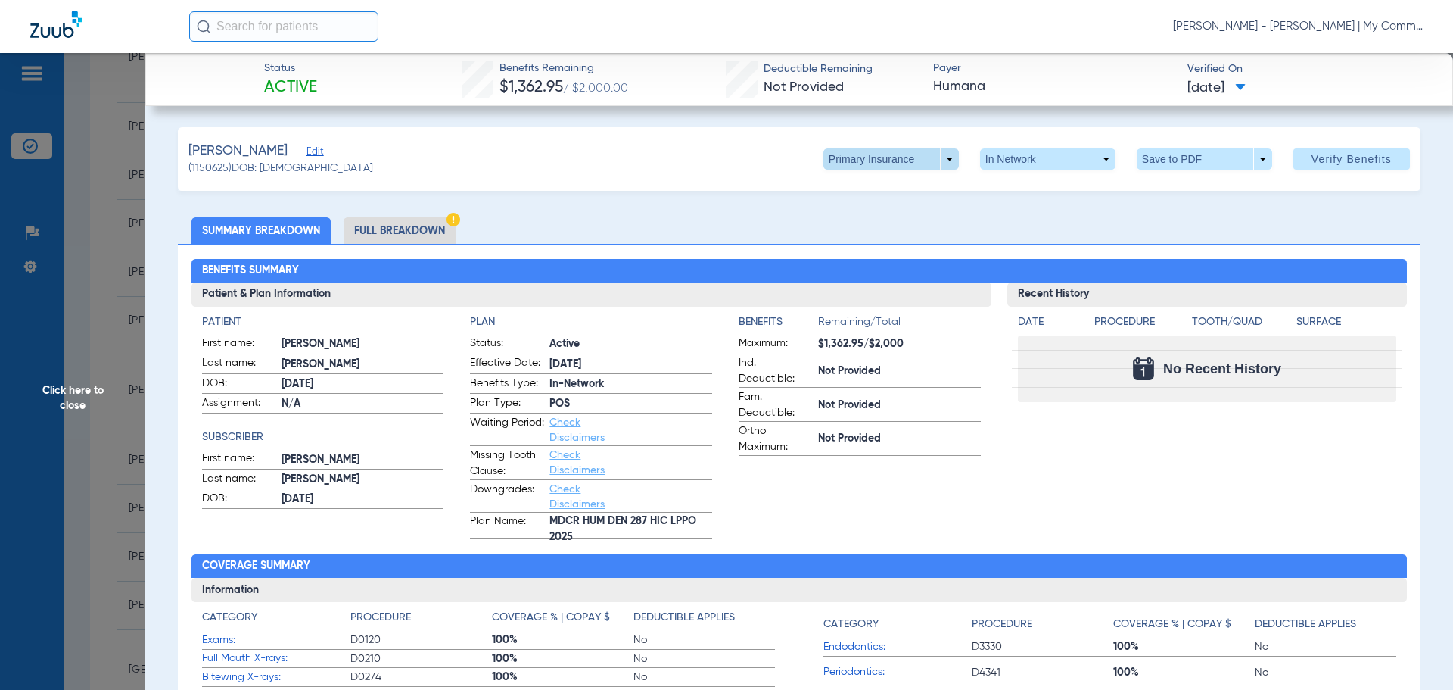
click at [873, 164] on span at bounding box center [891, 159] width 36 height 36
click at [874, 219] on span "Secondary Insurance" at bounding box center [875, 219] width 100 height 11
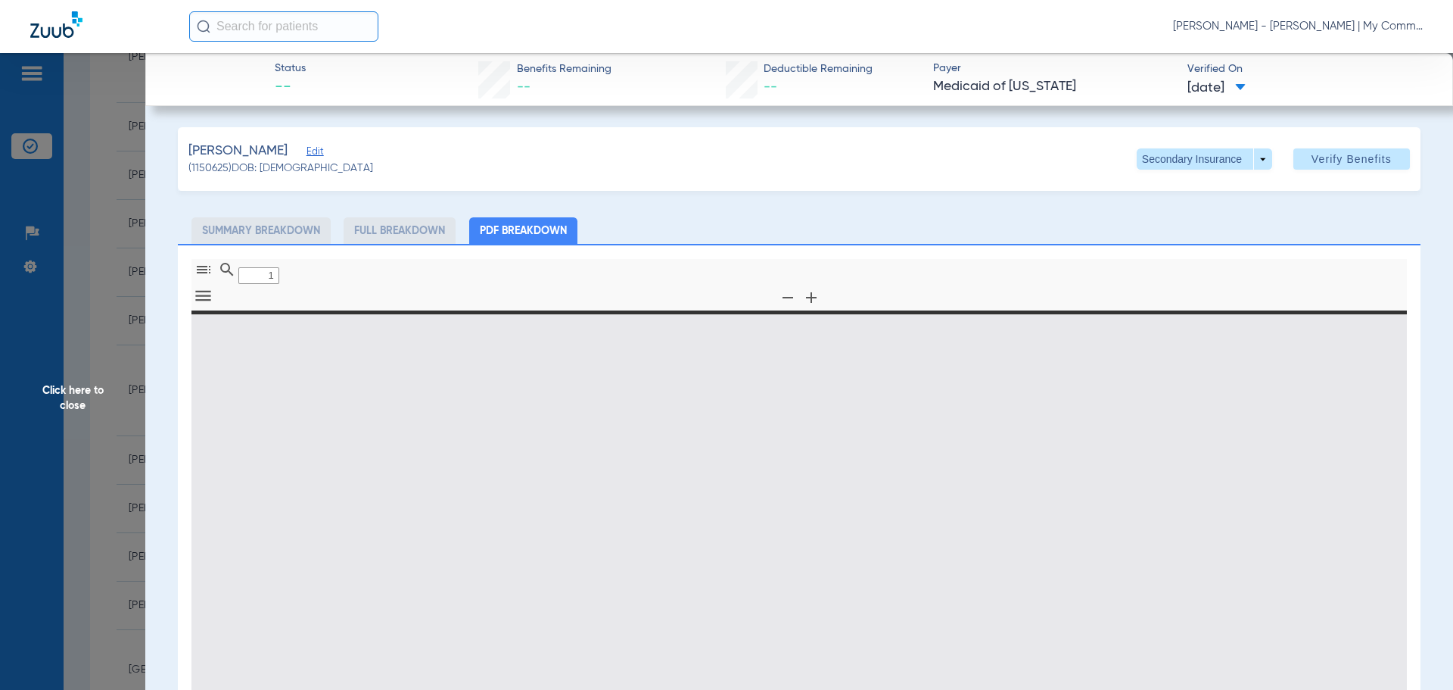
type input "0"
select select "page-width"
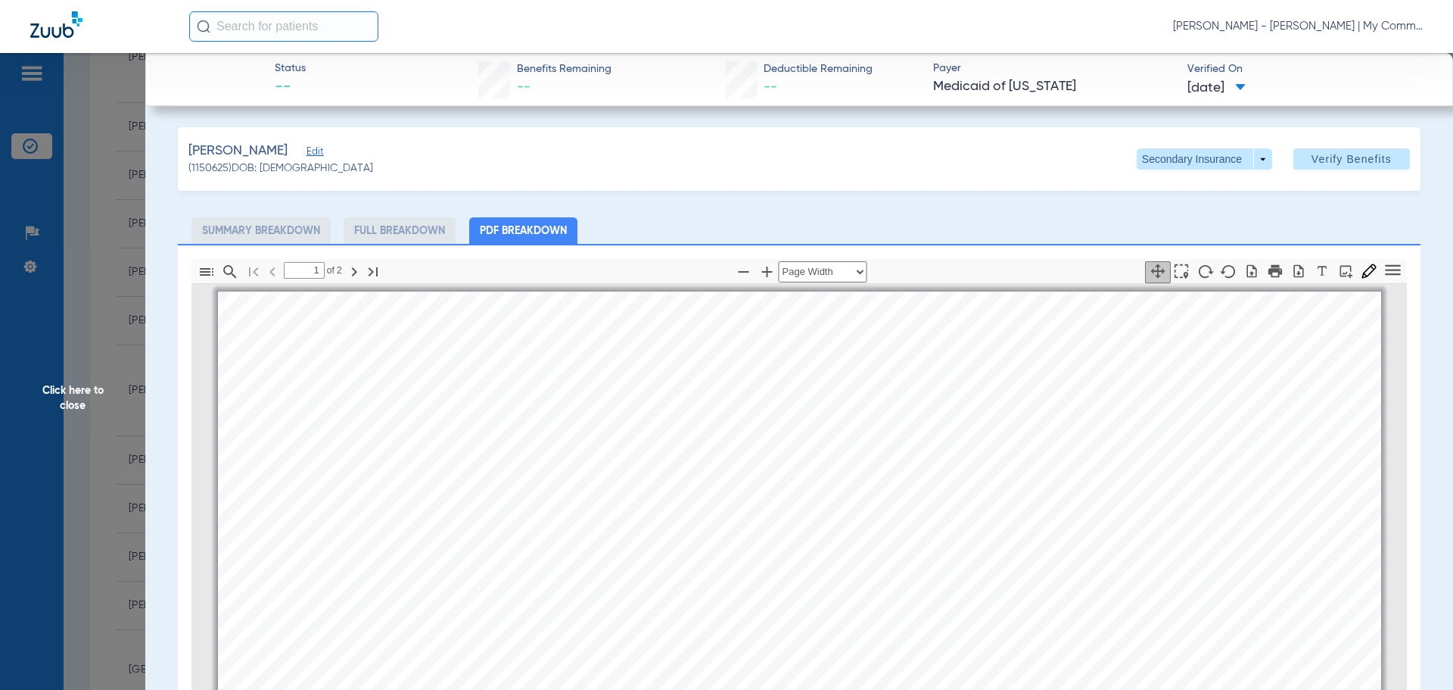
scroll to position [8, 0]
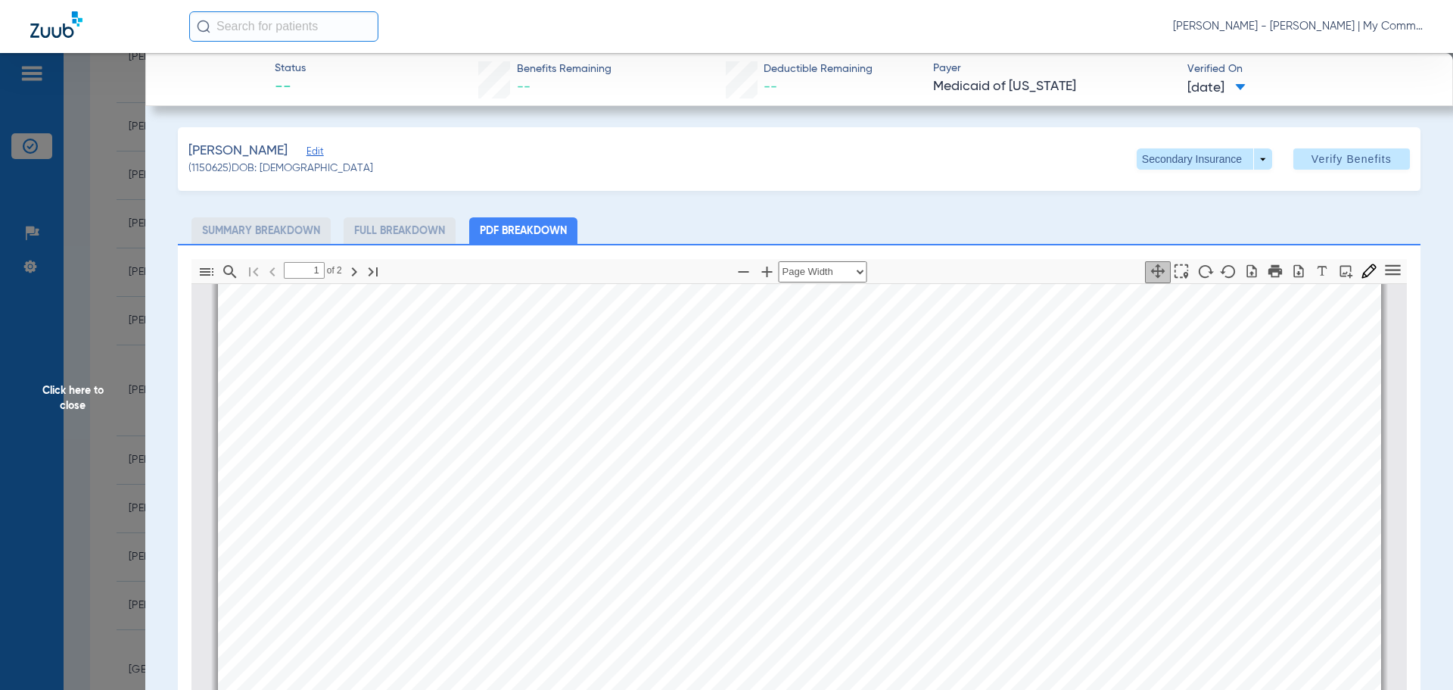
type input "2"
click at [1259, 162] on span at bounding box center [1204, 158] width 135 height 21
click at [1177, 195] on span "Primary Insurance" at bounding box center [1188, 189] width 100 height 11
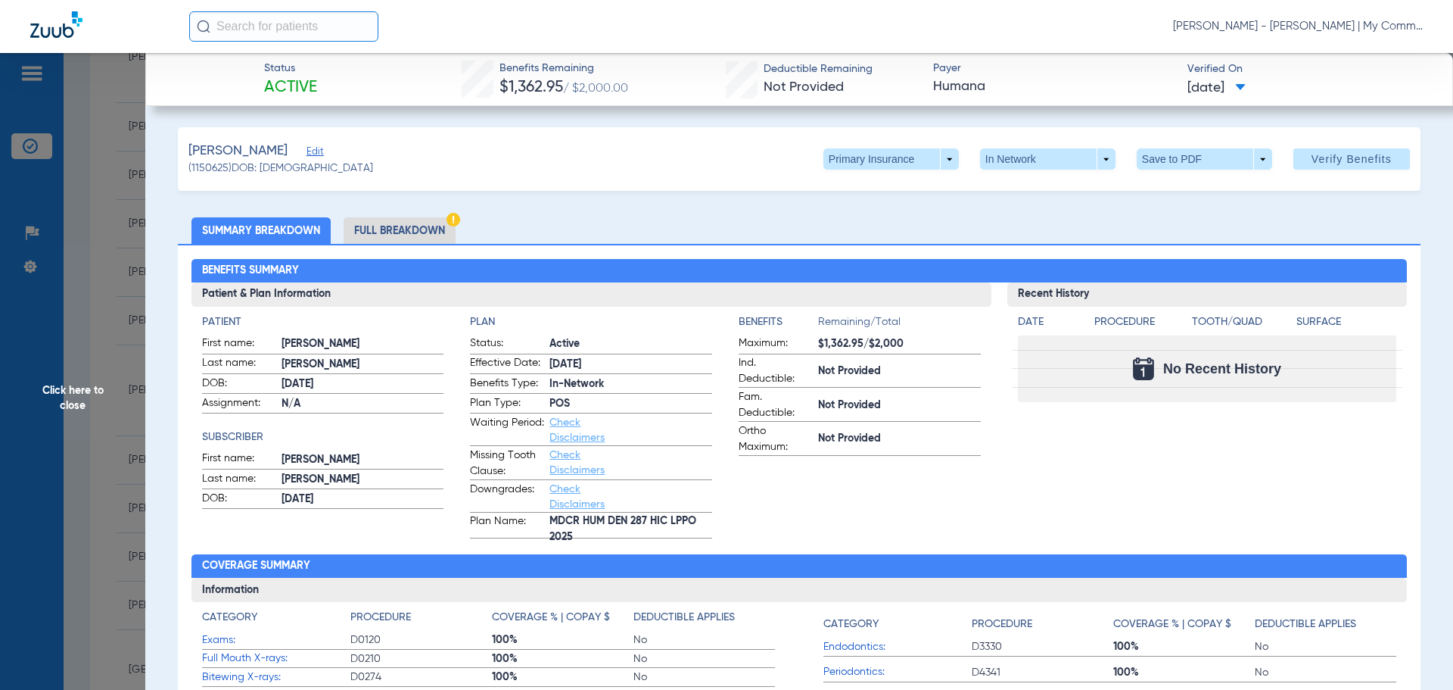
click at [91, 385] on span "Click here to close" at bounding box center [72, 398] width 145 height 690
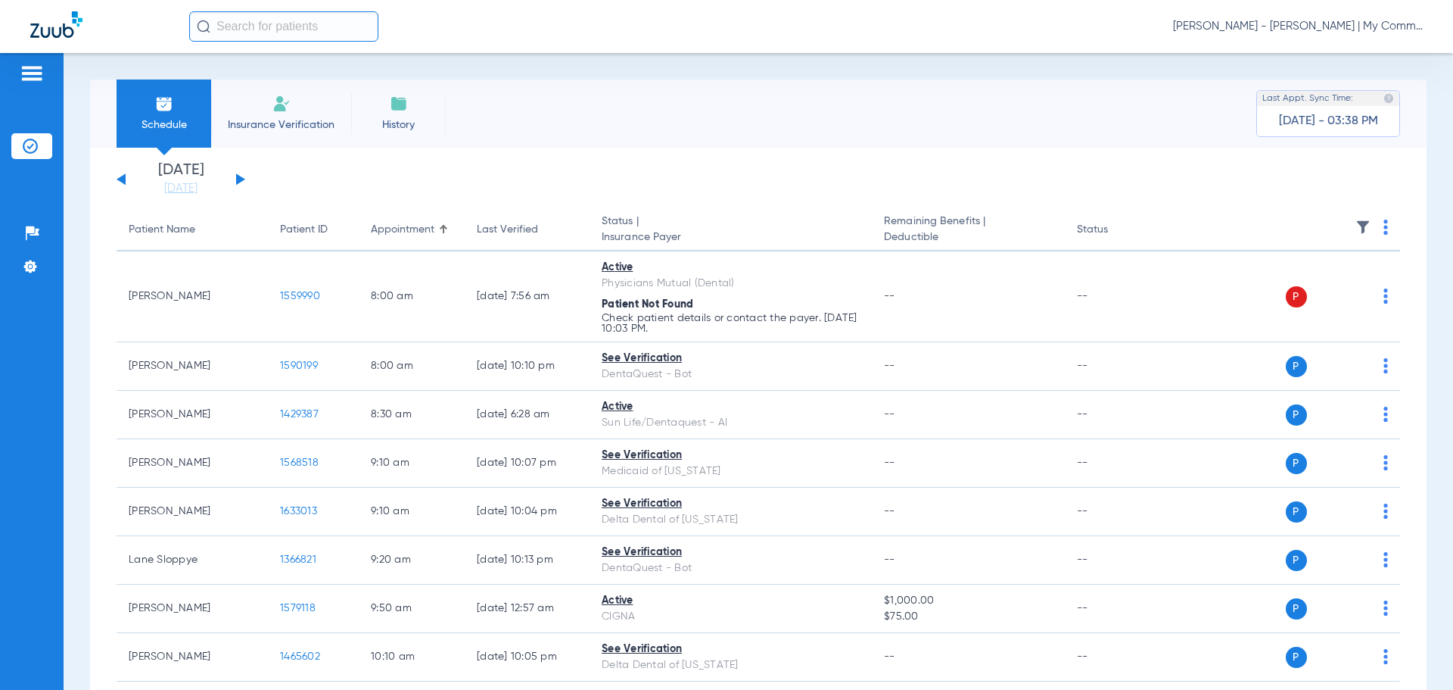
click at [1250, 28] on span "[PERSON_NAME] - [PERSON_NAME] | My Community Dental Centers" at bounding box center [1298, 26] width 250 height 15
click at [1328, 57] on span "Account Selection" at bounding box center [1366, 53] width 85 height 11
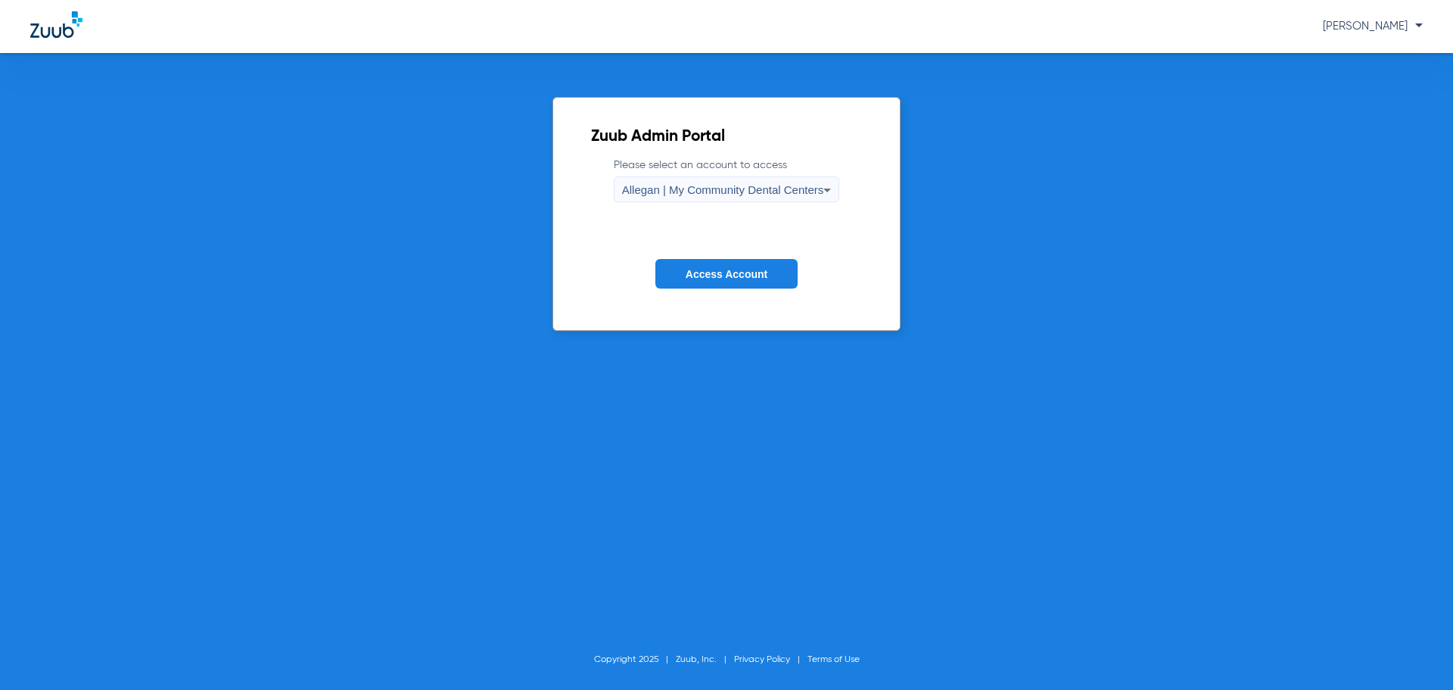
click at [759, 181] on div "Allegan | My Community Dental Centers" at bounding box center [723, 190] width 202 height 26
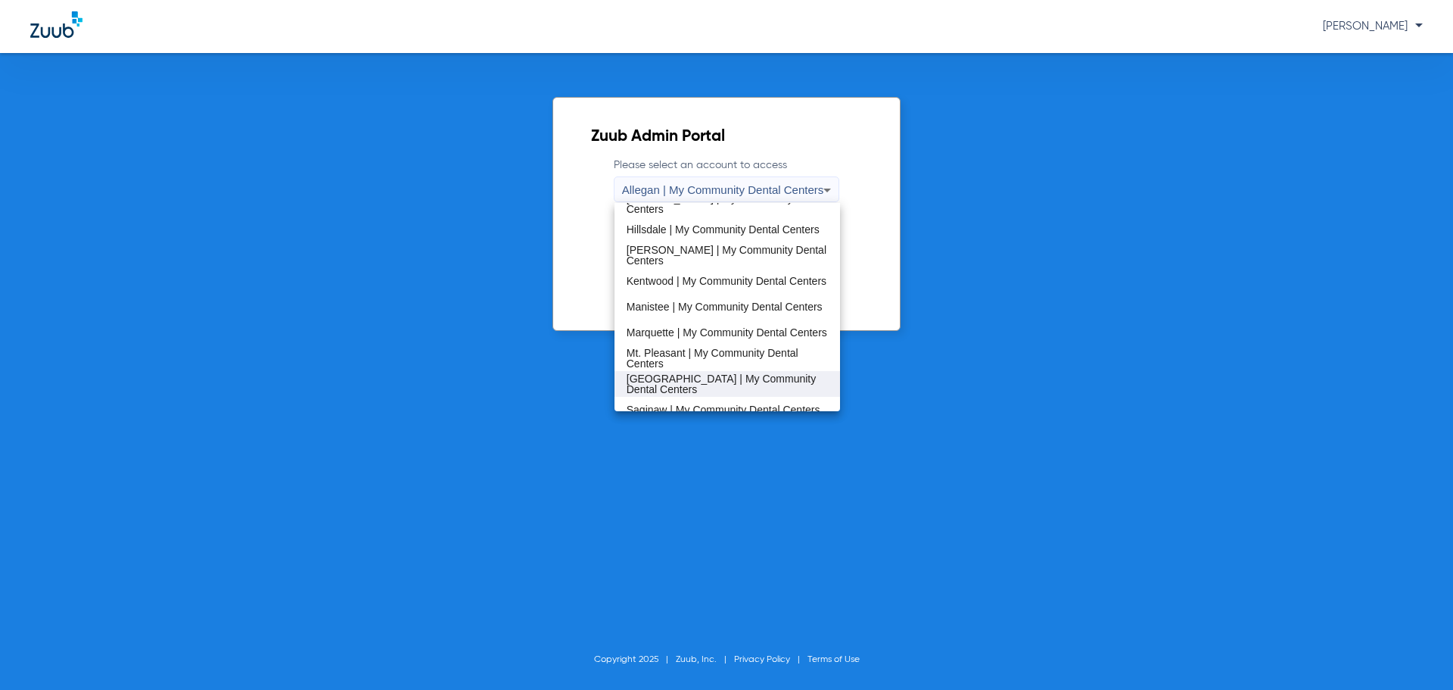
scroll to position [454, 0]
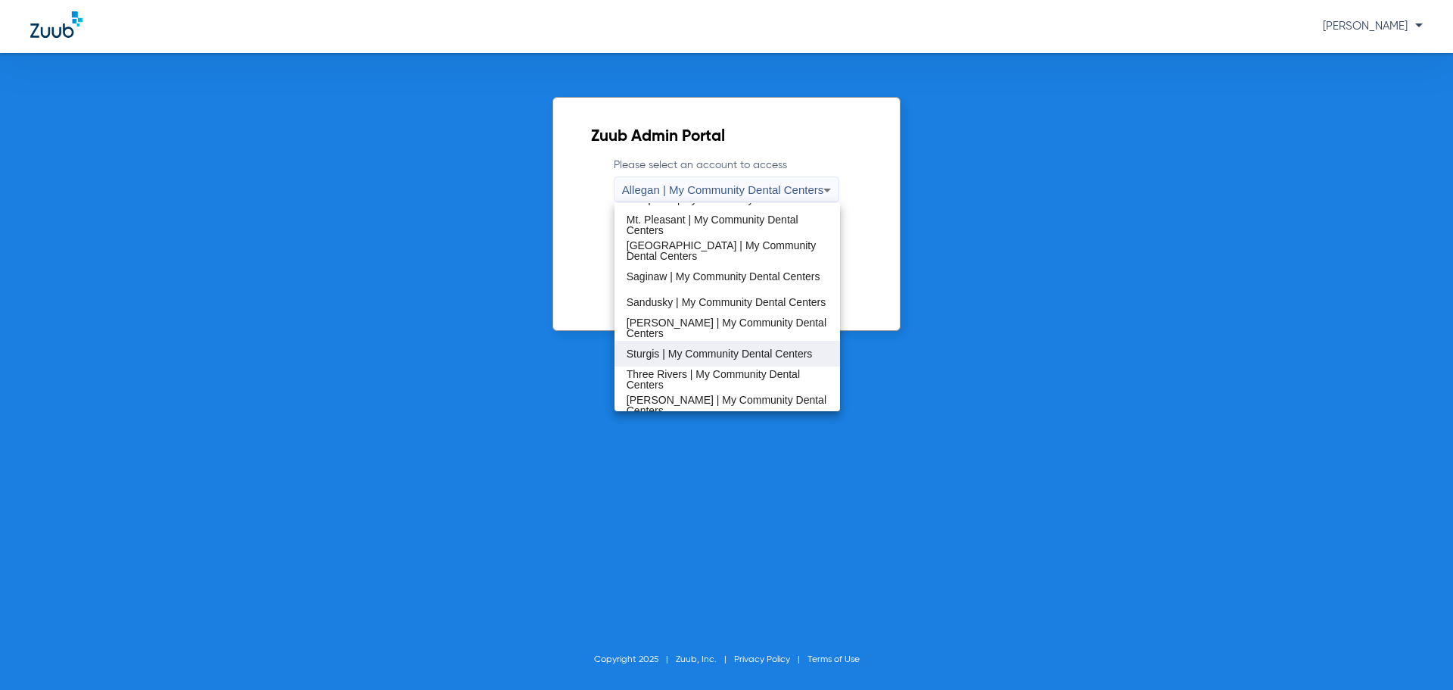
click at [692, 350] on span "Sturgis | My Community Dental Centers" at bounding box center [720, 353] width 186 height 11
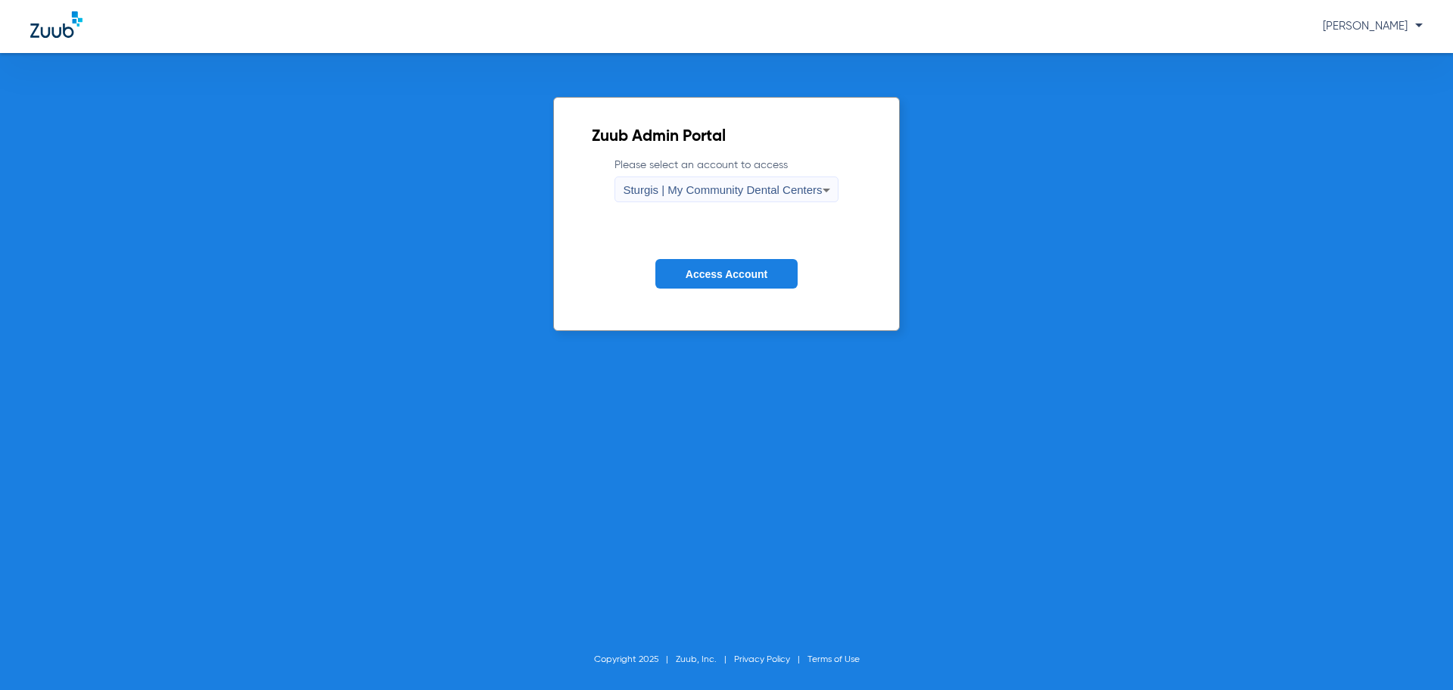
click at [711, 264] on button "Access Account" at bounding box center [726, 274] width 142 height 30
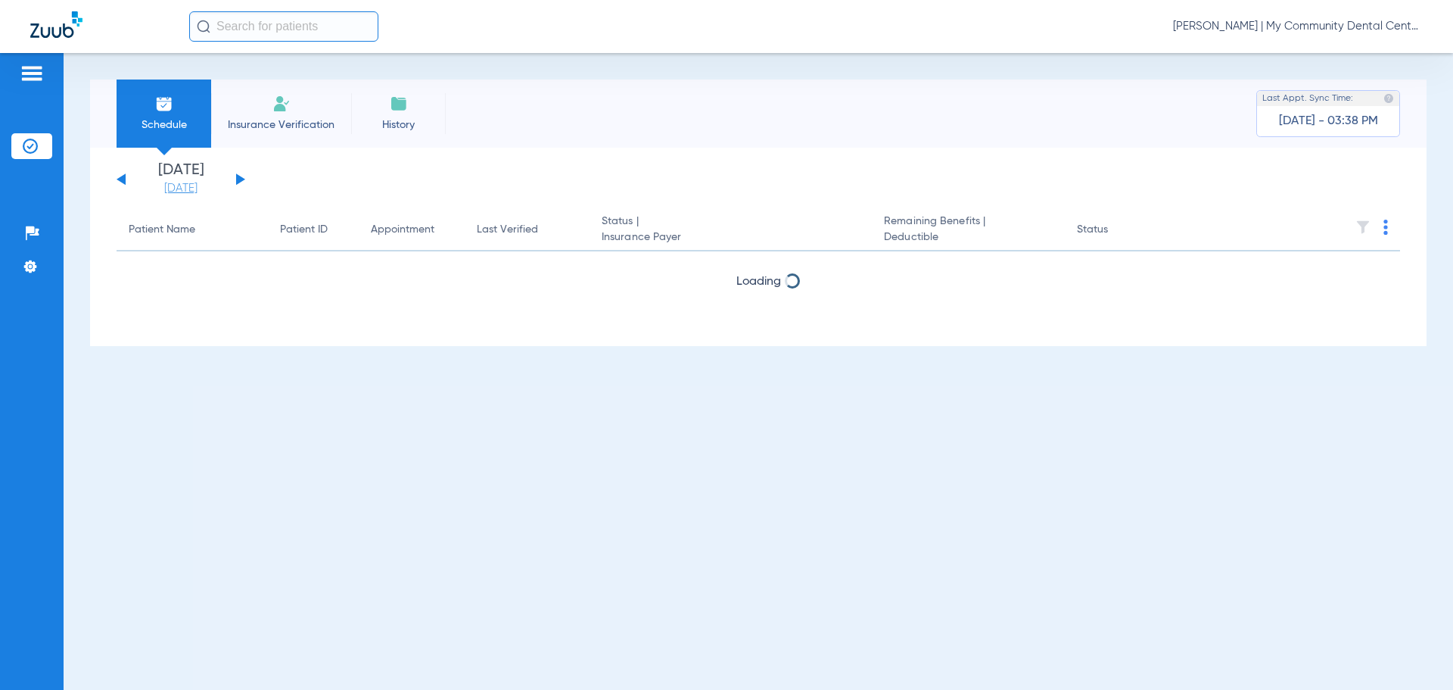
click at [179, 191] on link "[DATE]" at bounding box center [180, 188] width 91 height 15
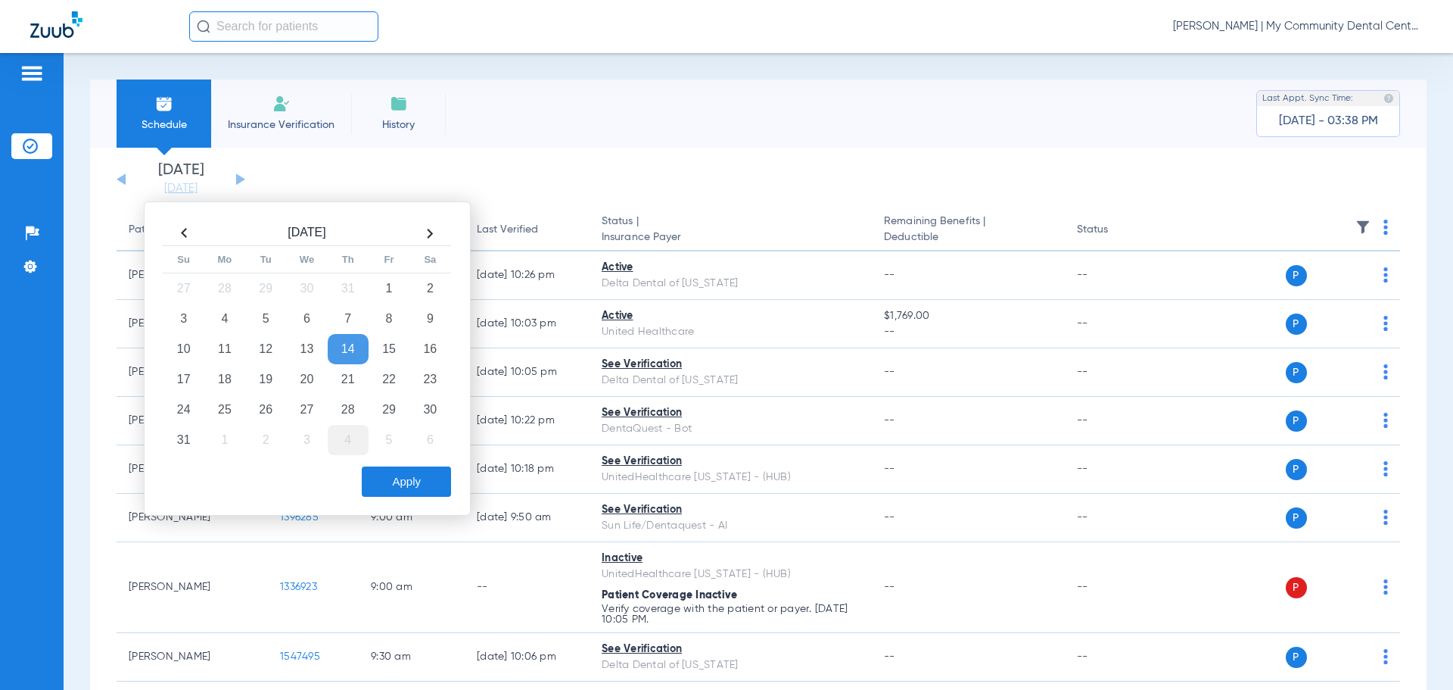
drag, startPoint x: 238, startPoint y: 409, endPoint x: 341, endPoint y: 443, distance: 108.4
click at [238, 409] on td "25" at bounding box center [224, 409] width 41 height 30
click at [403, 475] on button "Apply" at bounding box center [406, 481] width 89 height 30
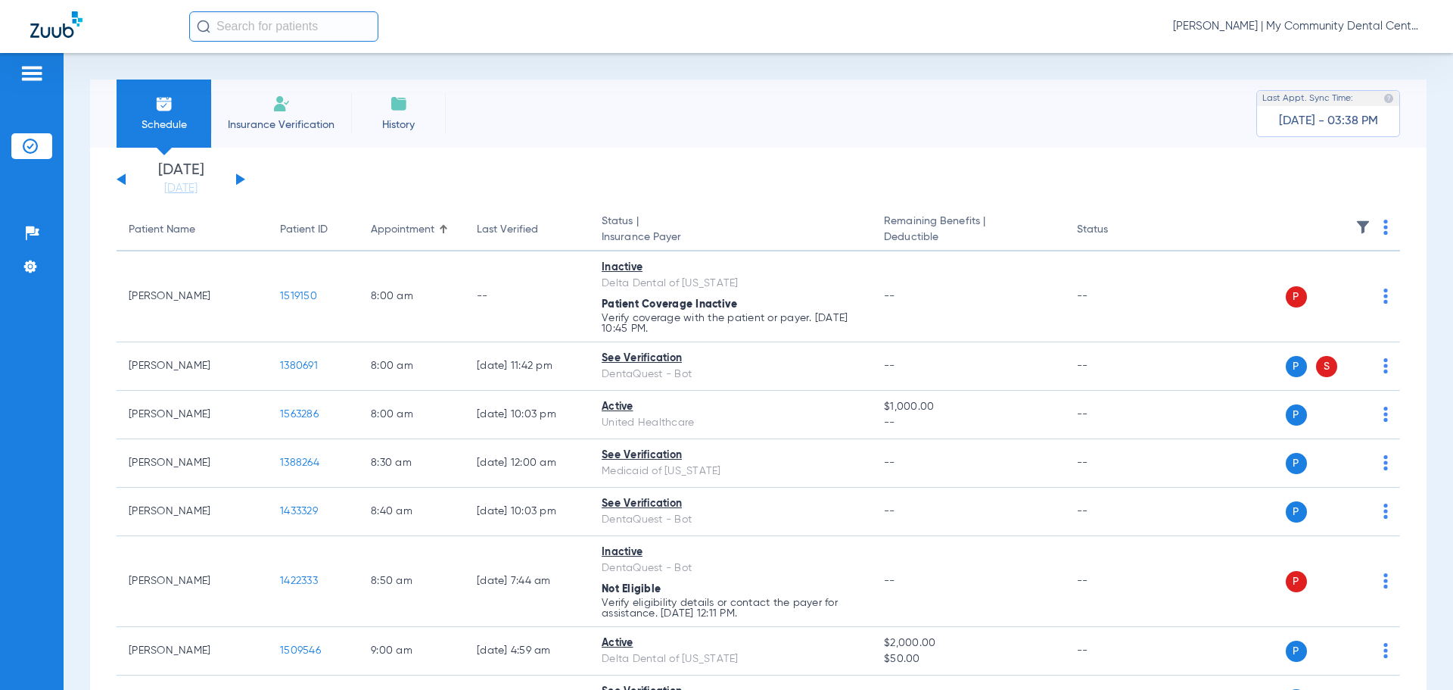
click at [1384, 232] on img at bounding box center [1386, 226] width 5 height 15
click at [1349, 282] on span "Verify All" at bounding box center [1316, 287] width 95 height 11
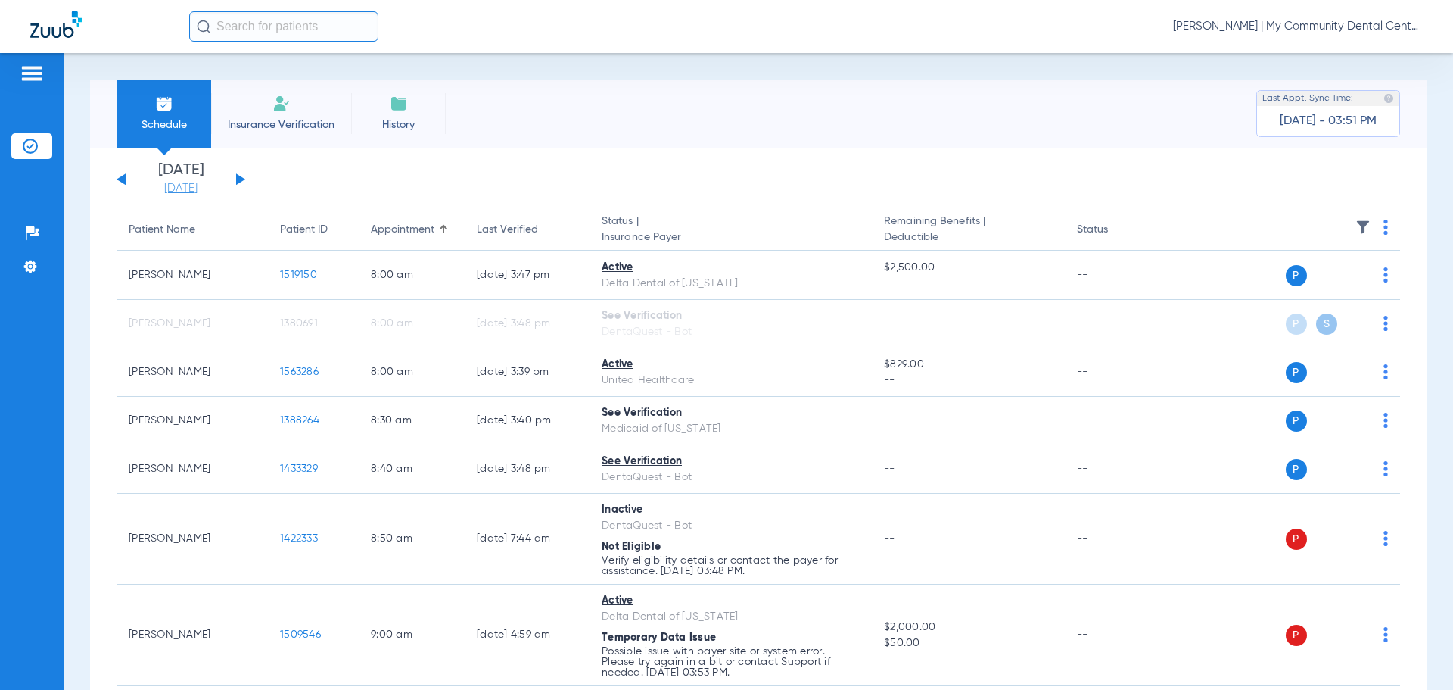
click at [183, 182] on link "[DATE]" at bounding box center [180, 188] width 91 height 15
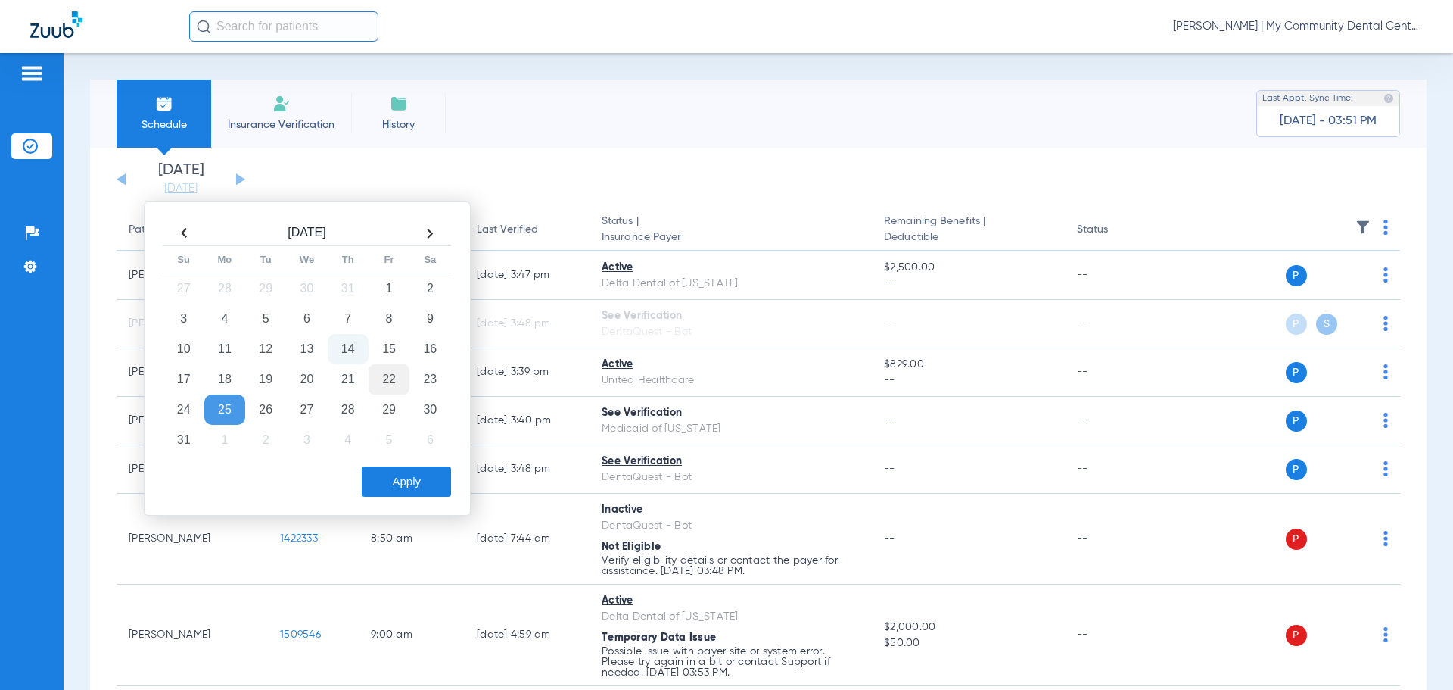
click at [383, 383] on td "22" at bounding box center [389, 379] width 41 height 30
click at [411, 485] on button "Apply" at bounding box center [406, 481] width 89 height 30
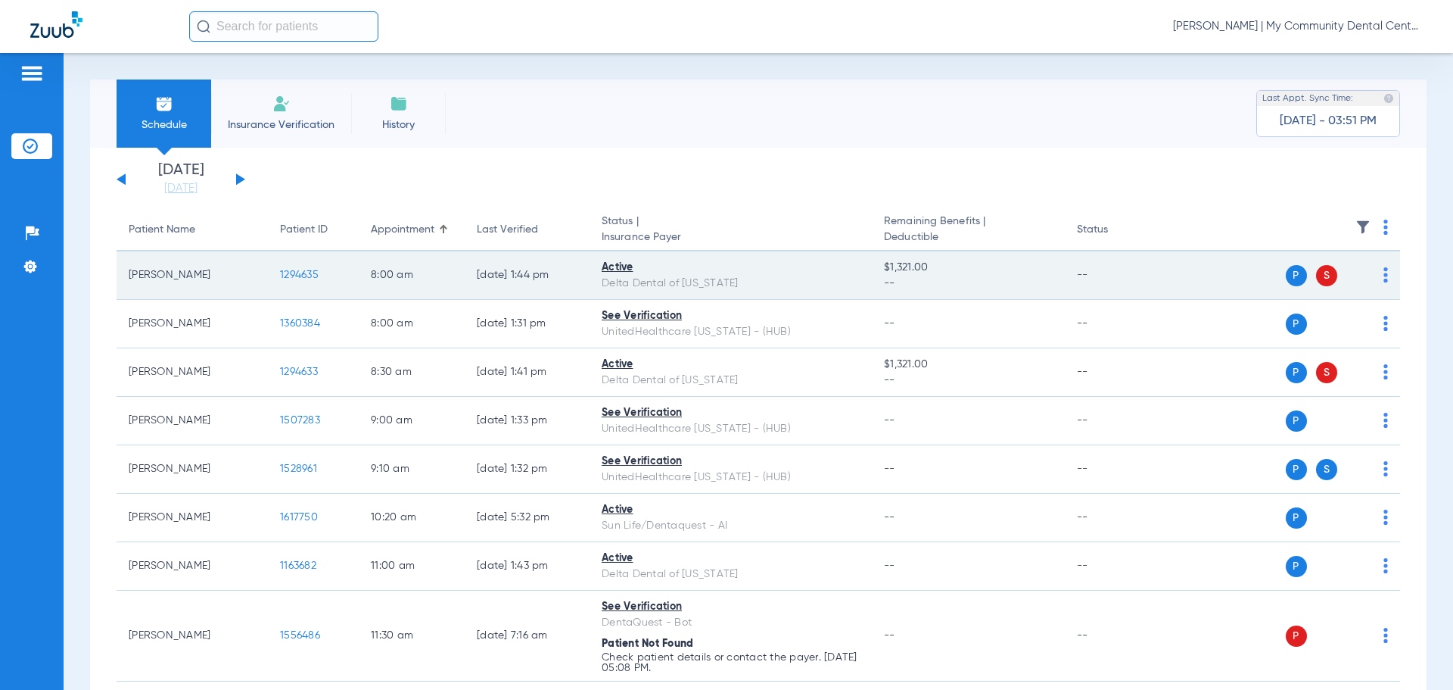
click at [299, 272] on span "1294635" at bounding box center [299, 274] width 39 height 11
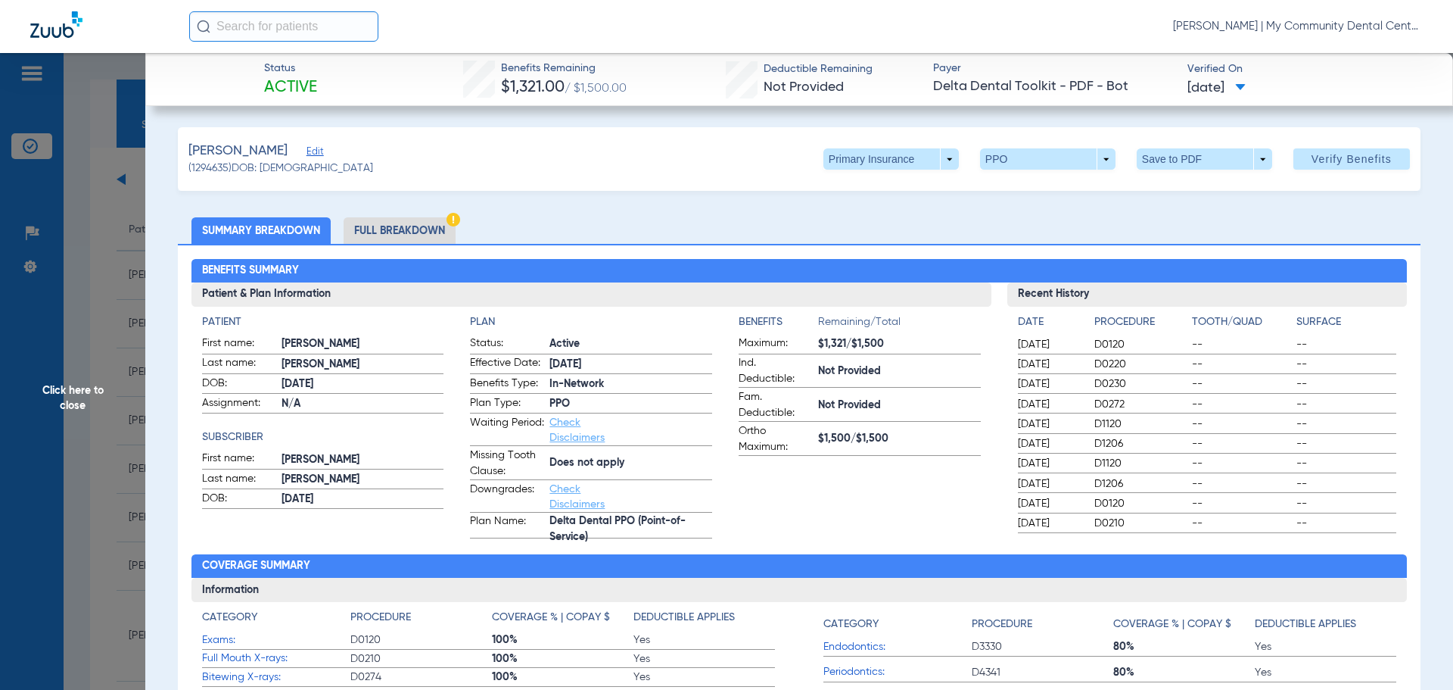
click at [423, 234] on li "Full Breakdown" at bounding box center [400, 230] width 112 height 26
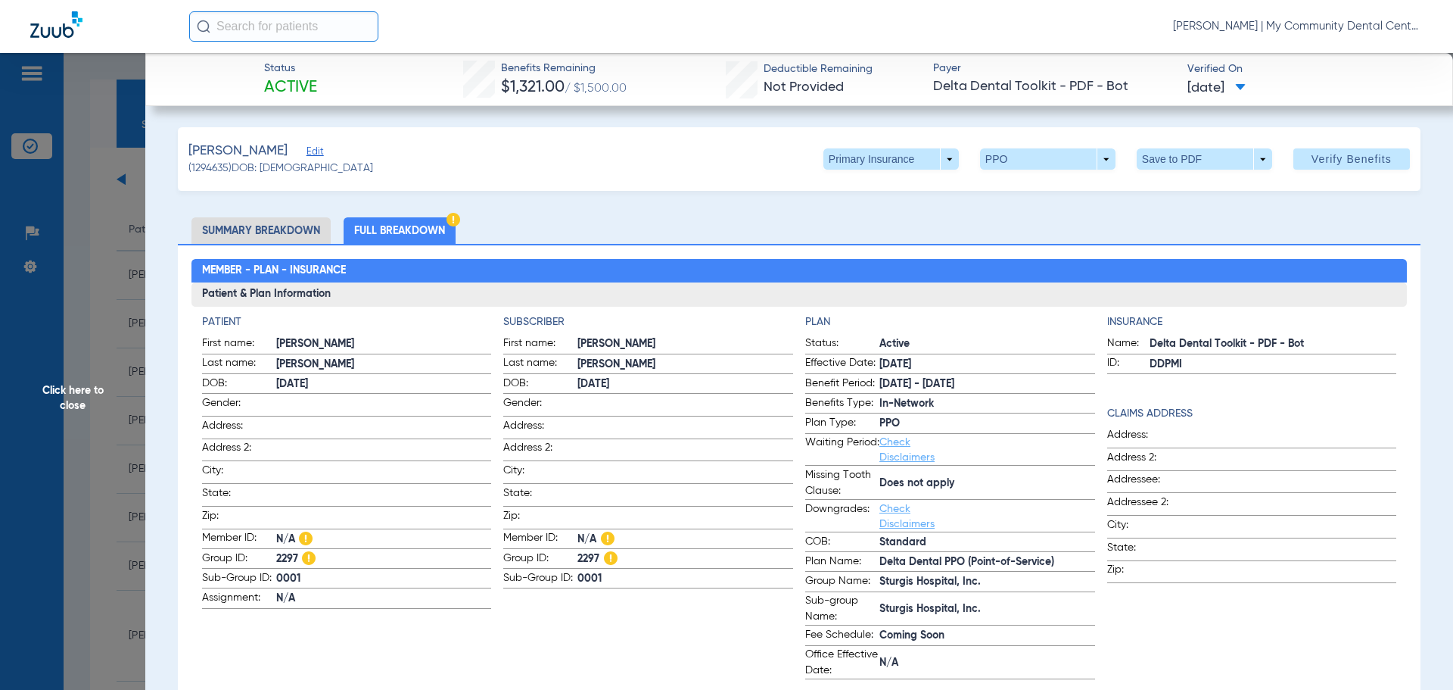
click at [57, 401] on span "Click here to close" at bounding box center [72, 398] width 145 height 690
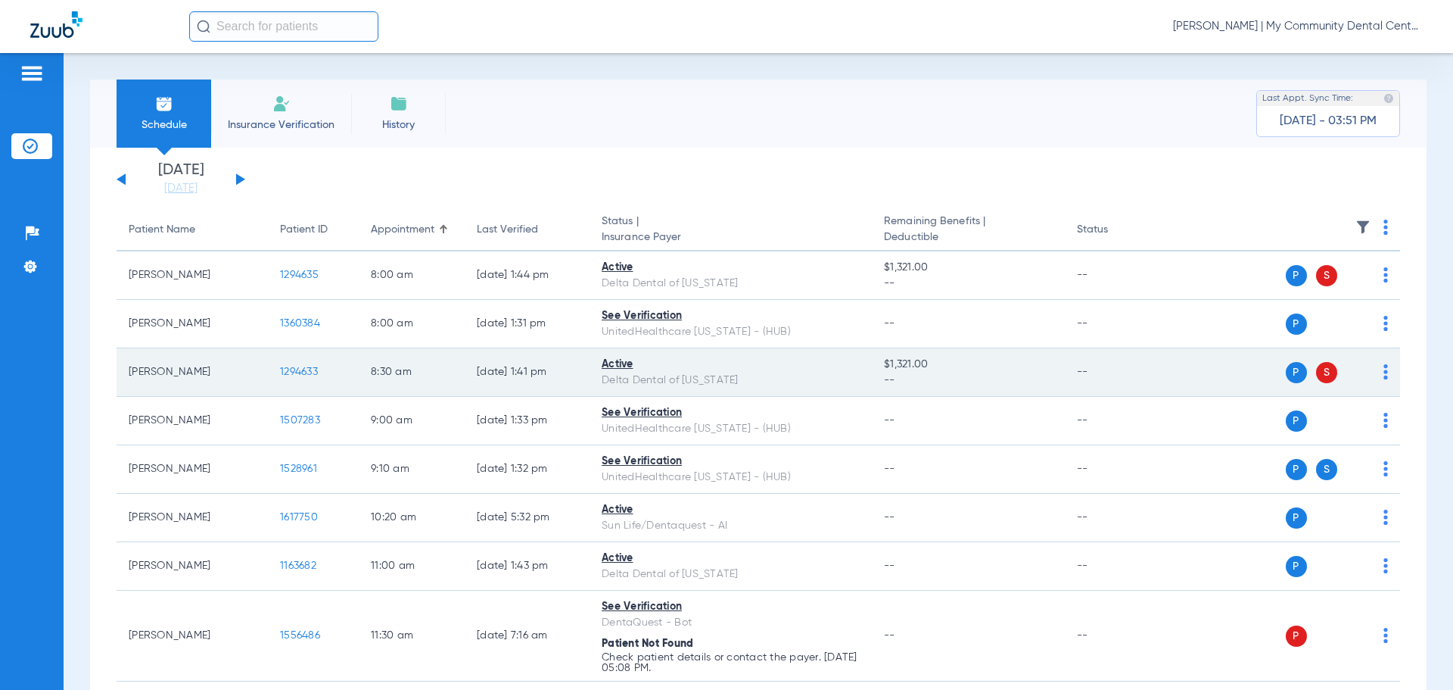
click at [307, 370] on span "1294633" at bounding box center [299, 371] width 38 height 11
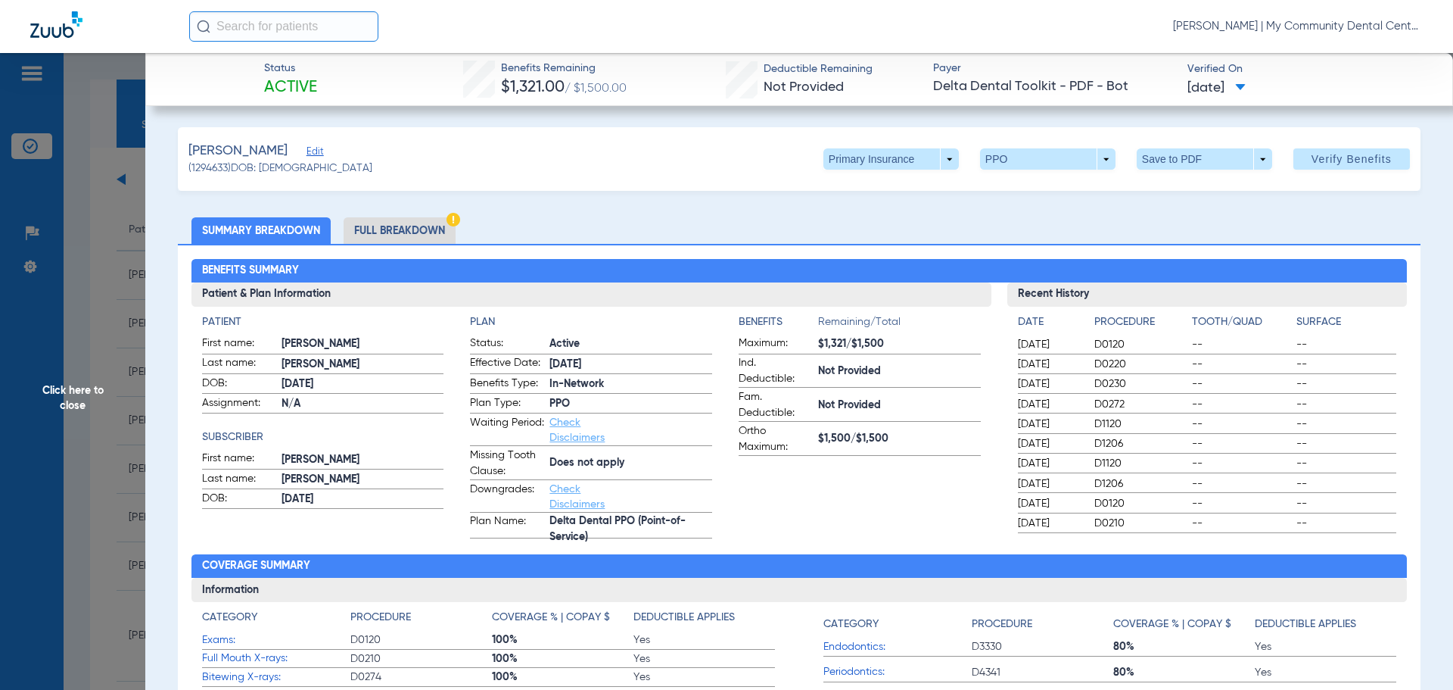
click at [95, 392] on span "Click here to close" at bounding box center [72, 398] width 145 height 690
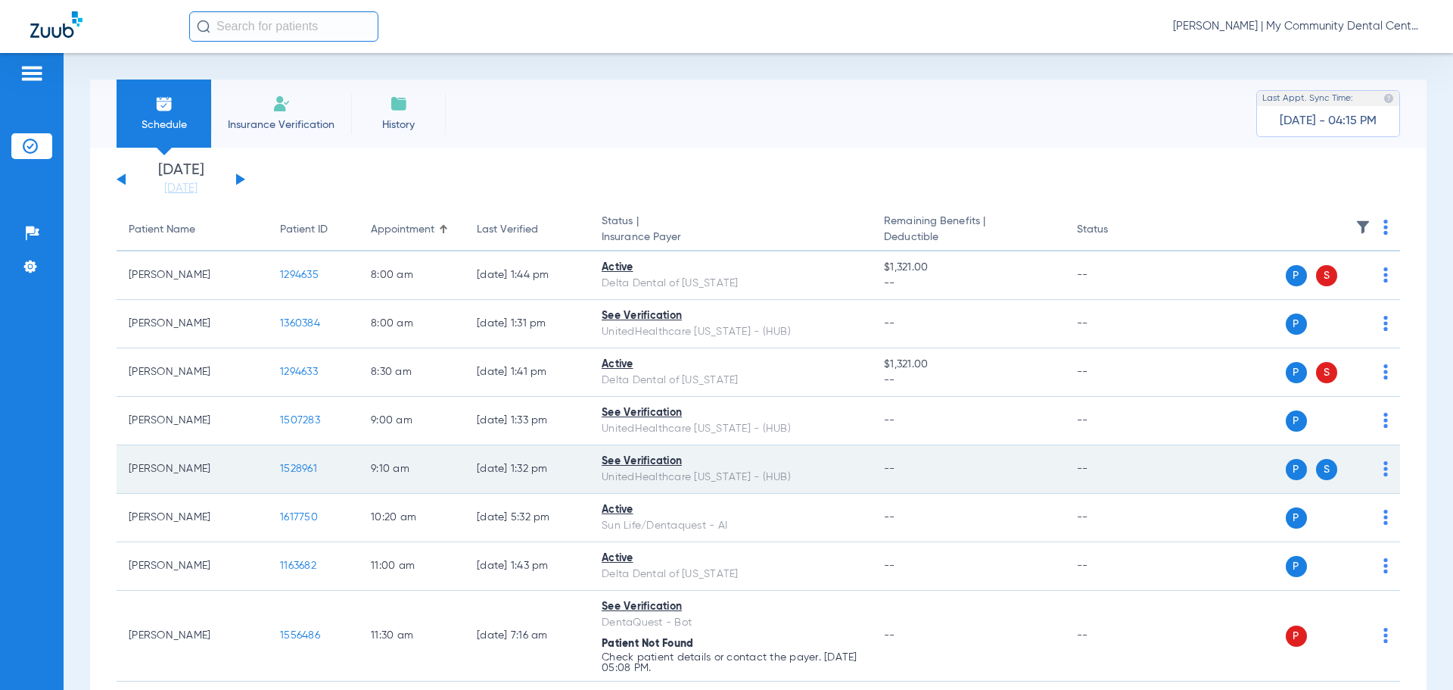
click at [297, 472] on span "1528961" at bounding box center [298, 468] width 37 height 11
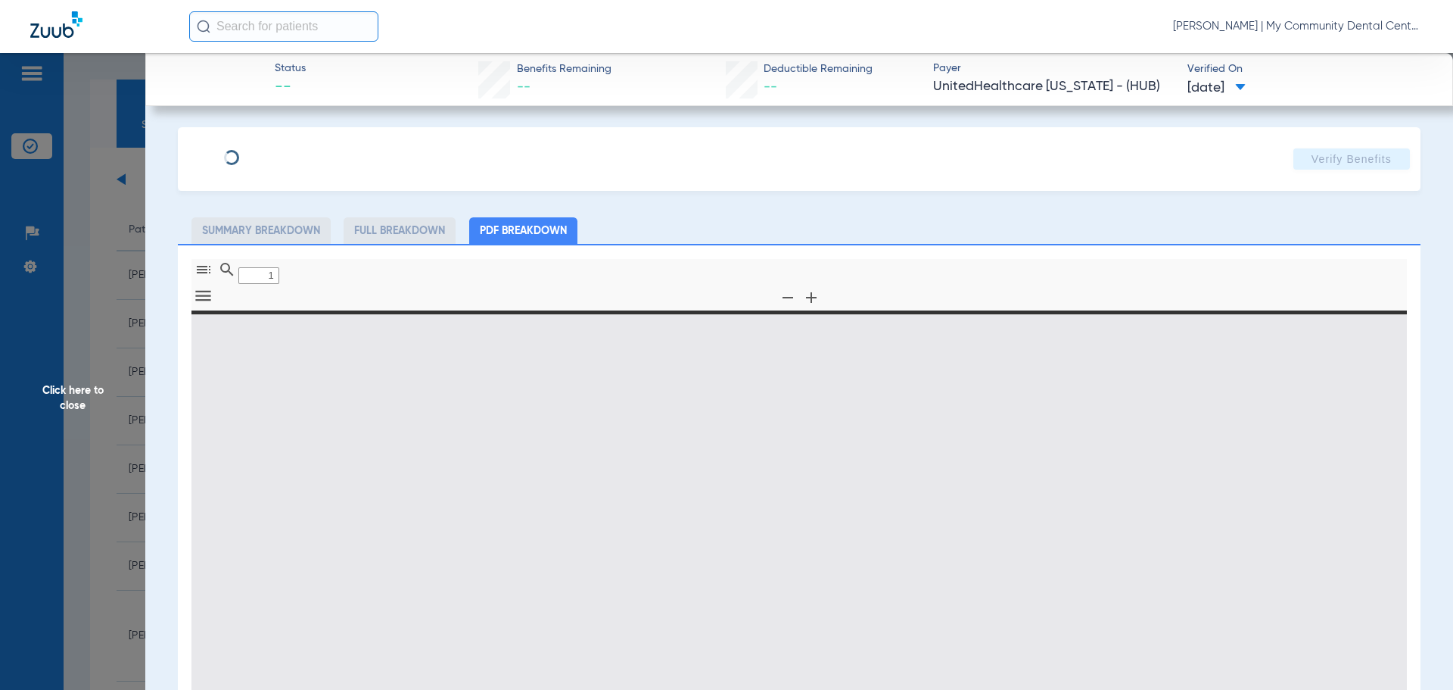
type input "0"
select select "page-width"
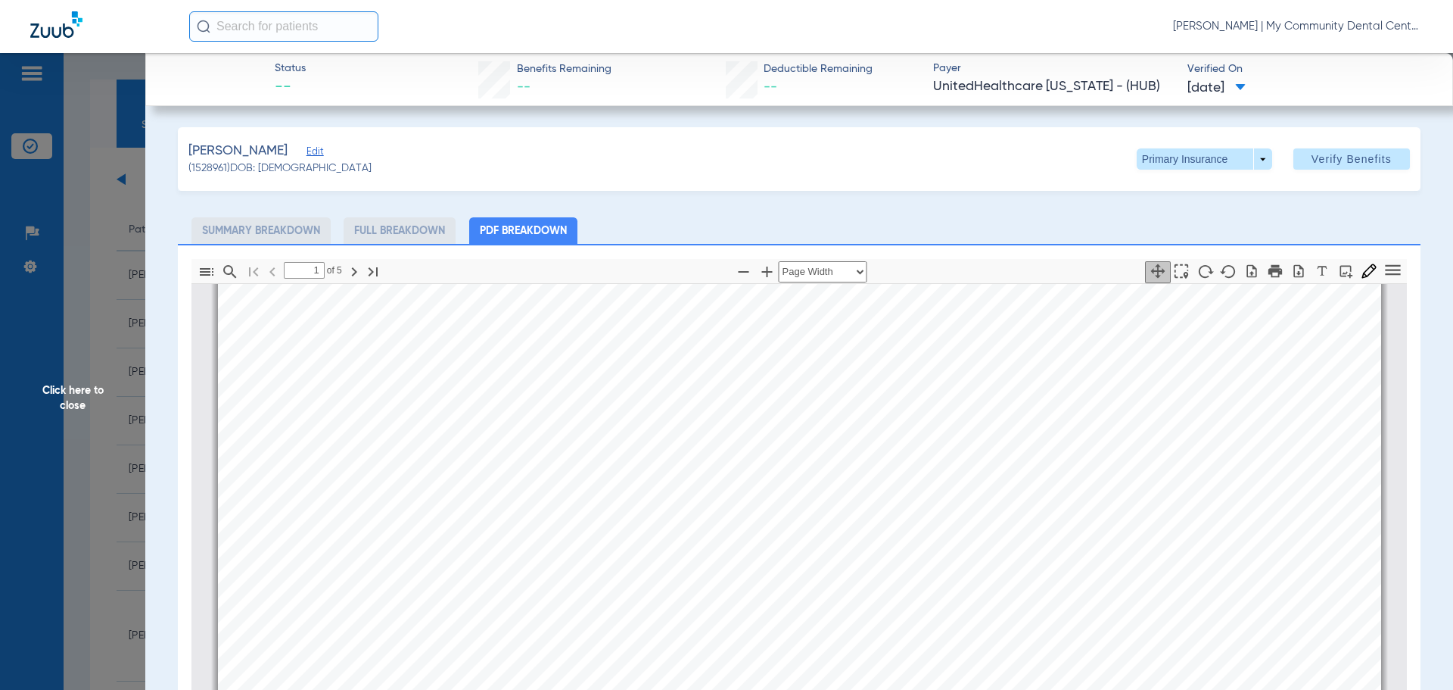
scroll to position [462, 0]
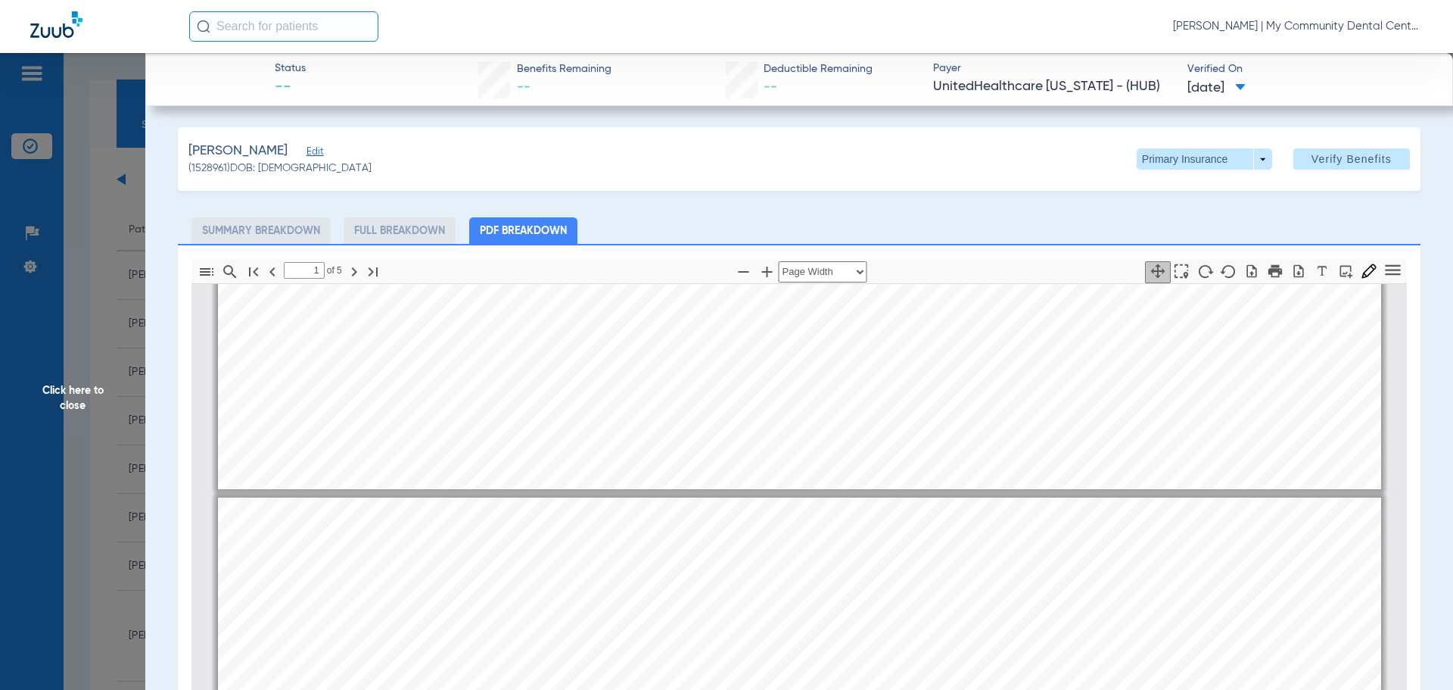
type input "2"
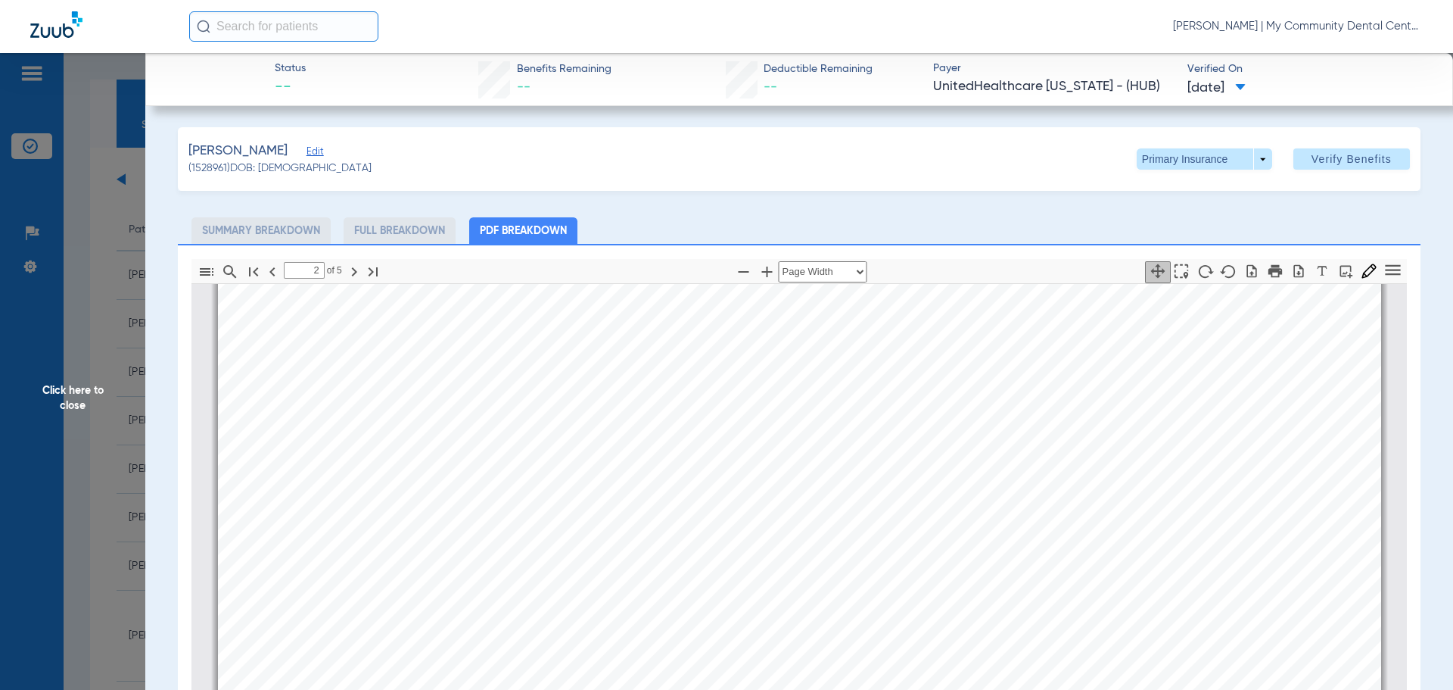
scroll to position [2202, 0]
click at [70, 396] on span "Click here to close" at bounding box center [72, 398] width 145 height 690
